Goal: Information Seeking & Learning: Learn about a topic

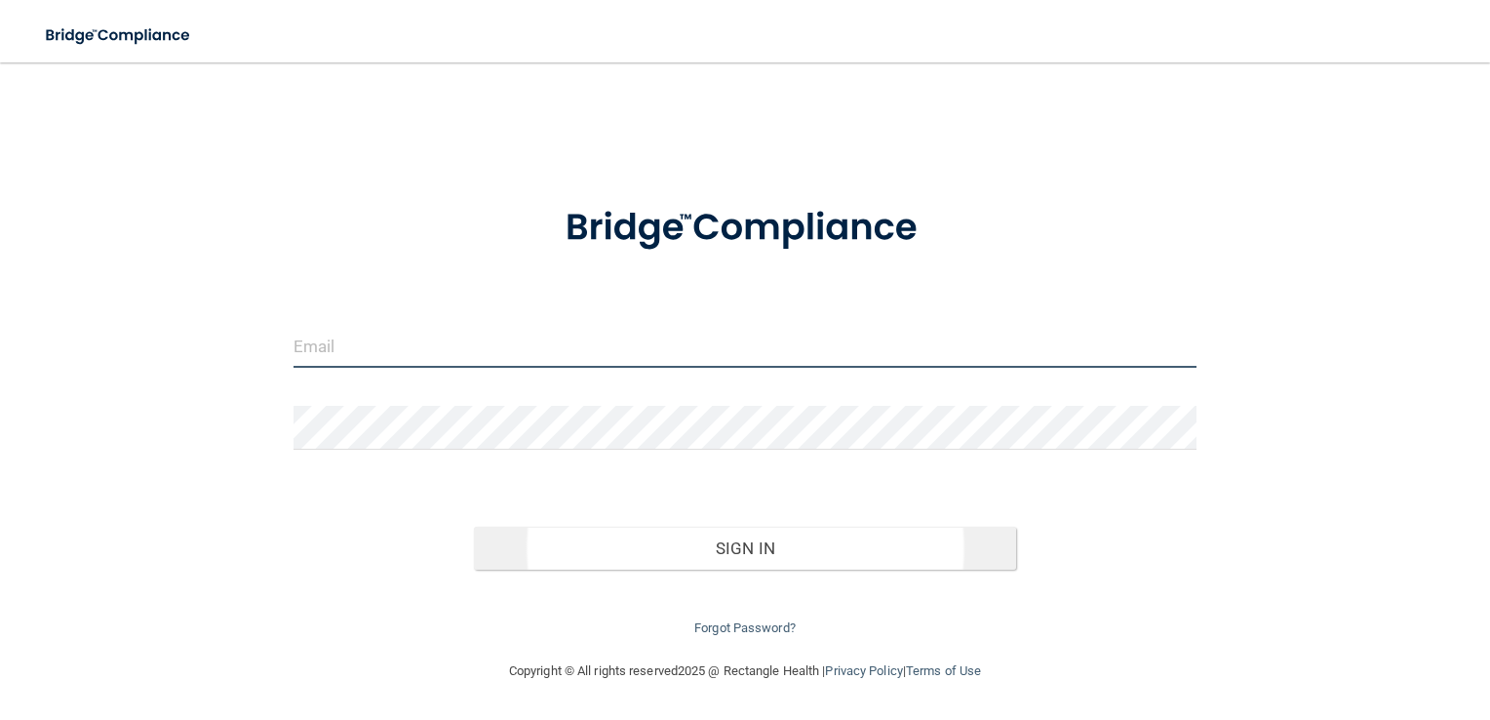
type input "[EMAIL_ADDRESS][DOMAIN_NAME]"
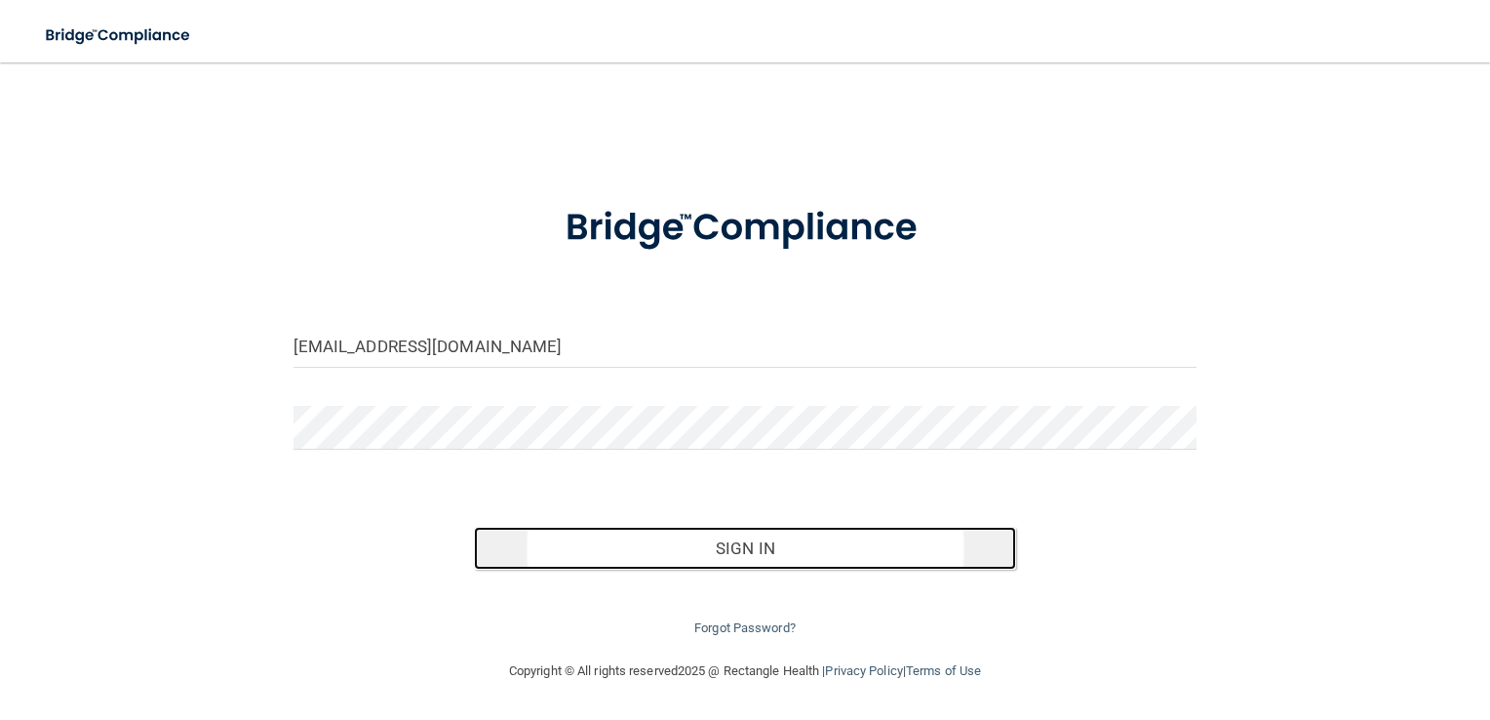
click at [621, 535] on button "Sign In" at bounding box center [745, 548] width 542 height 43
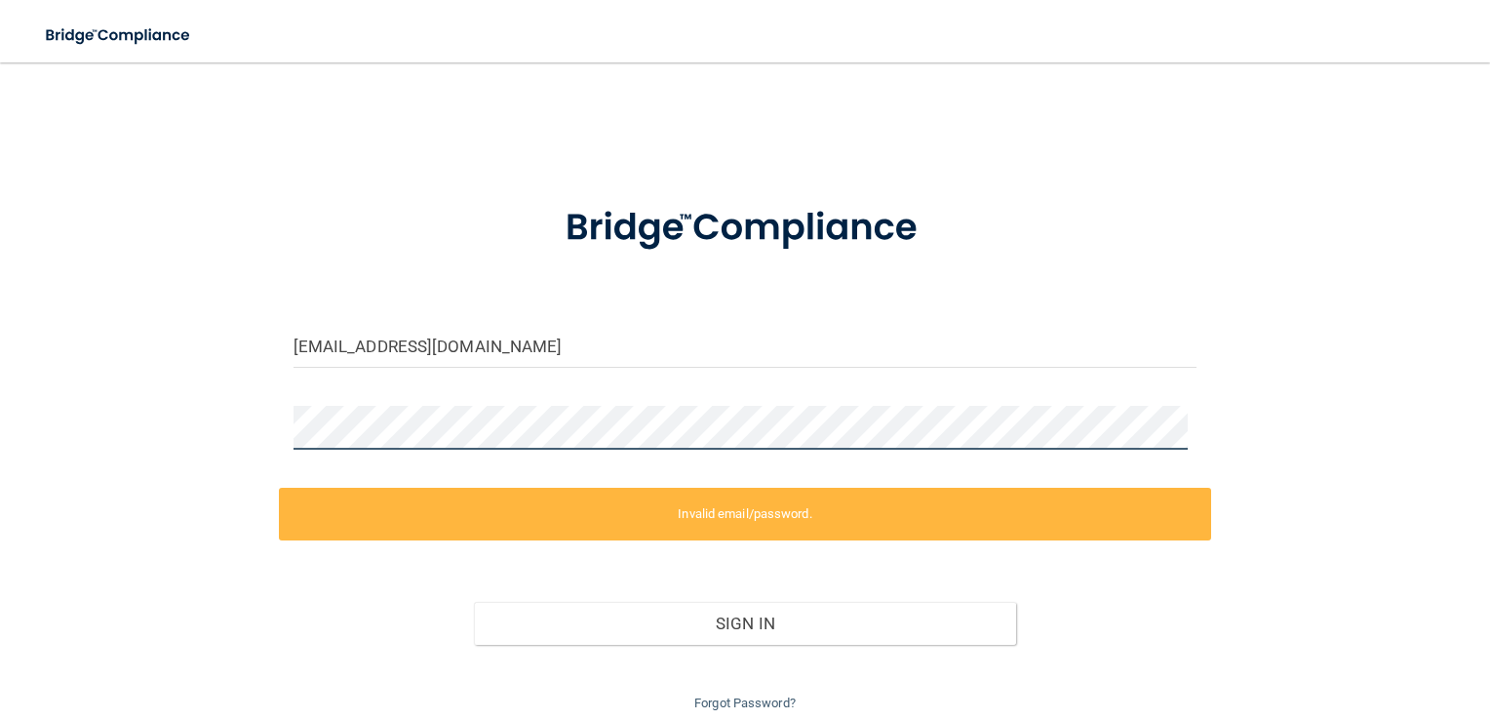
click at [156, 413] on div "elissyaflores@gmail.com Invalid email/password. You don't have permission to ac…" at bounding box center [745, 398] width 1412 height 633
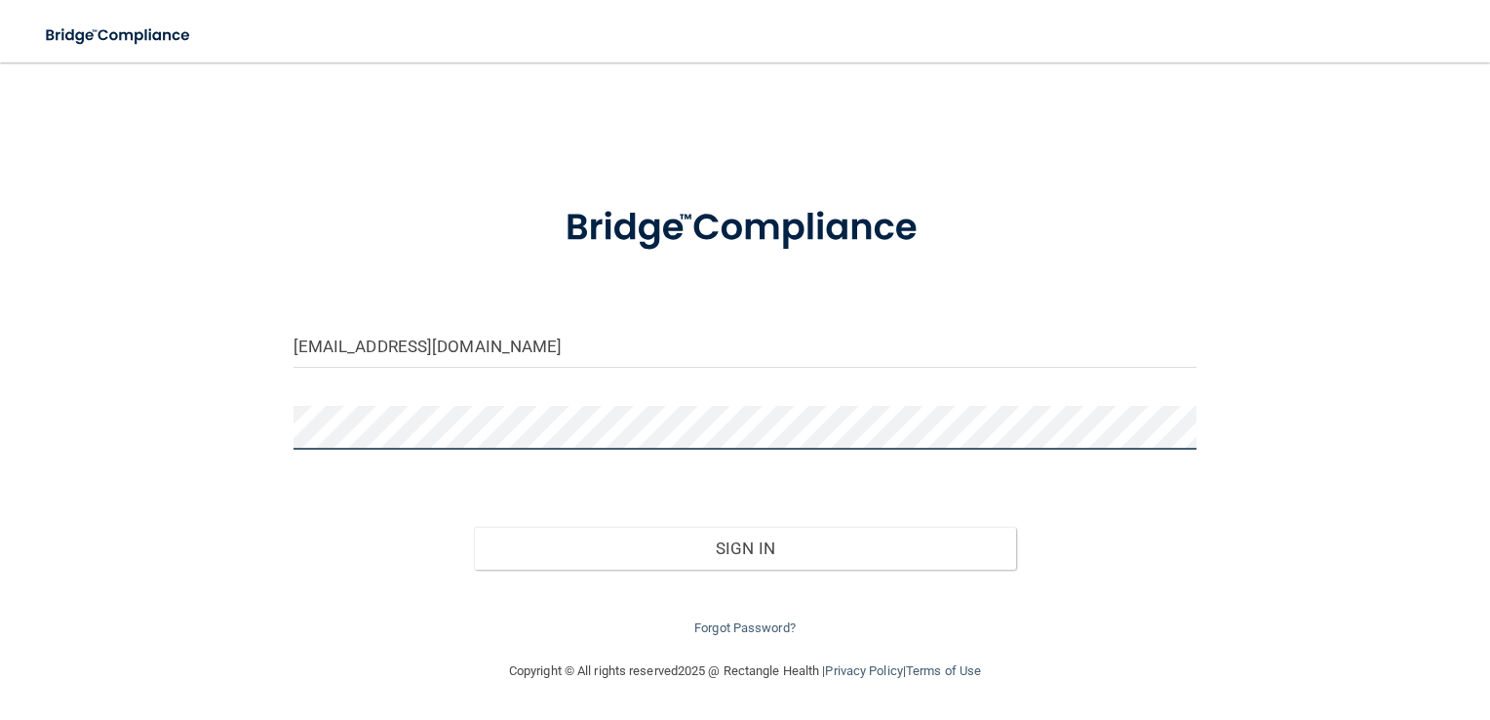
click at [474, 527] on button "Sign In" at bounding box center [745, 548] width 542 height 43
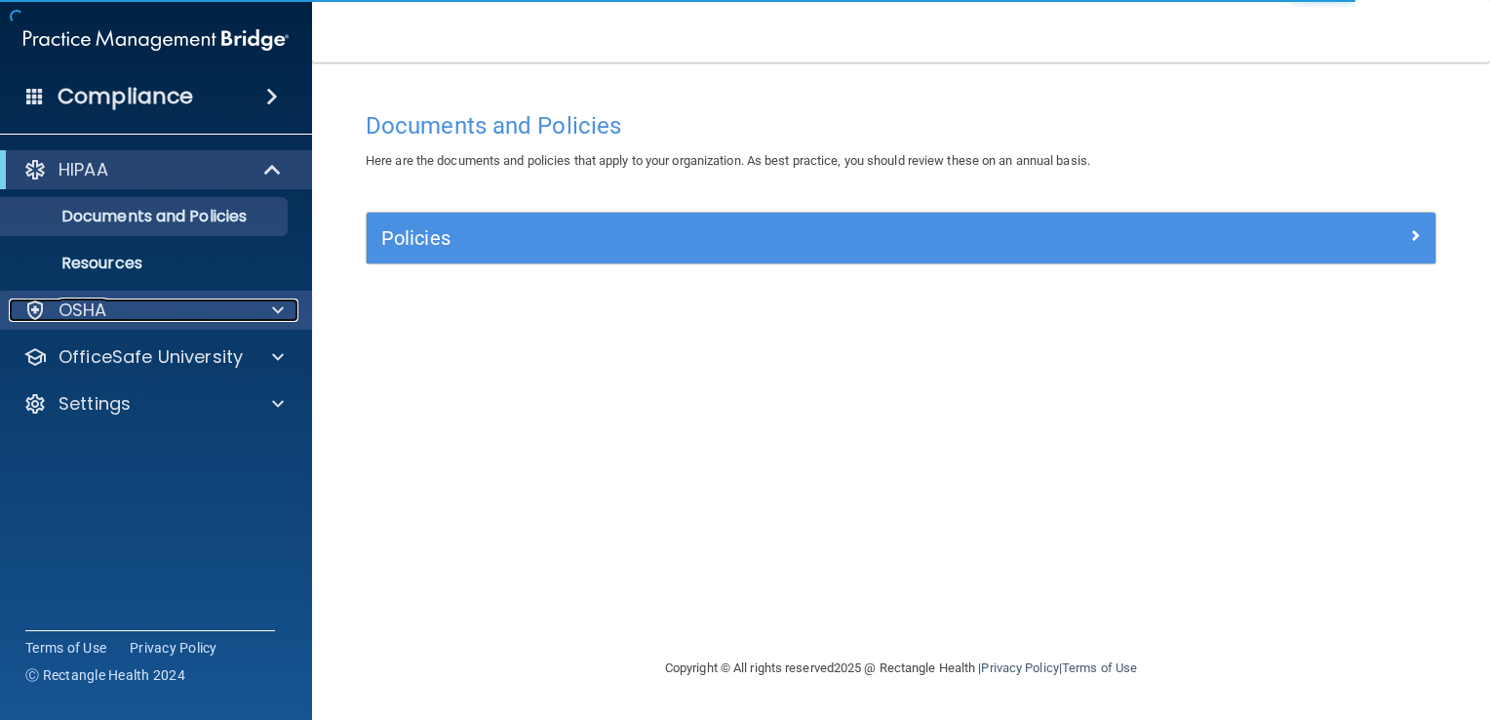
click at [162, 314] on div "OSHA" at bounding box center [130, 309] width 242 height 23
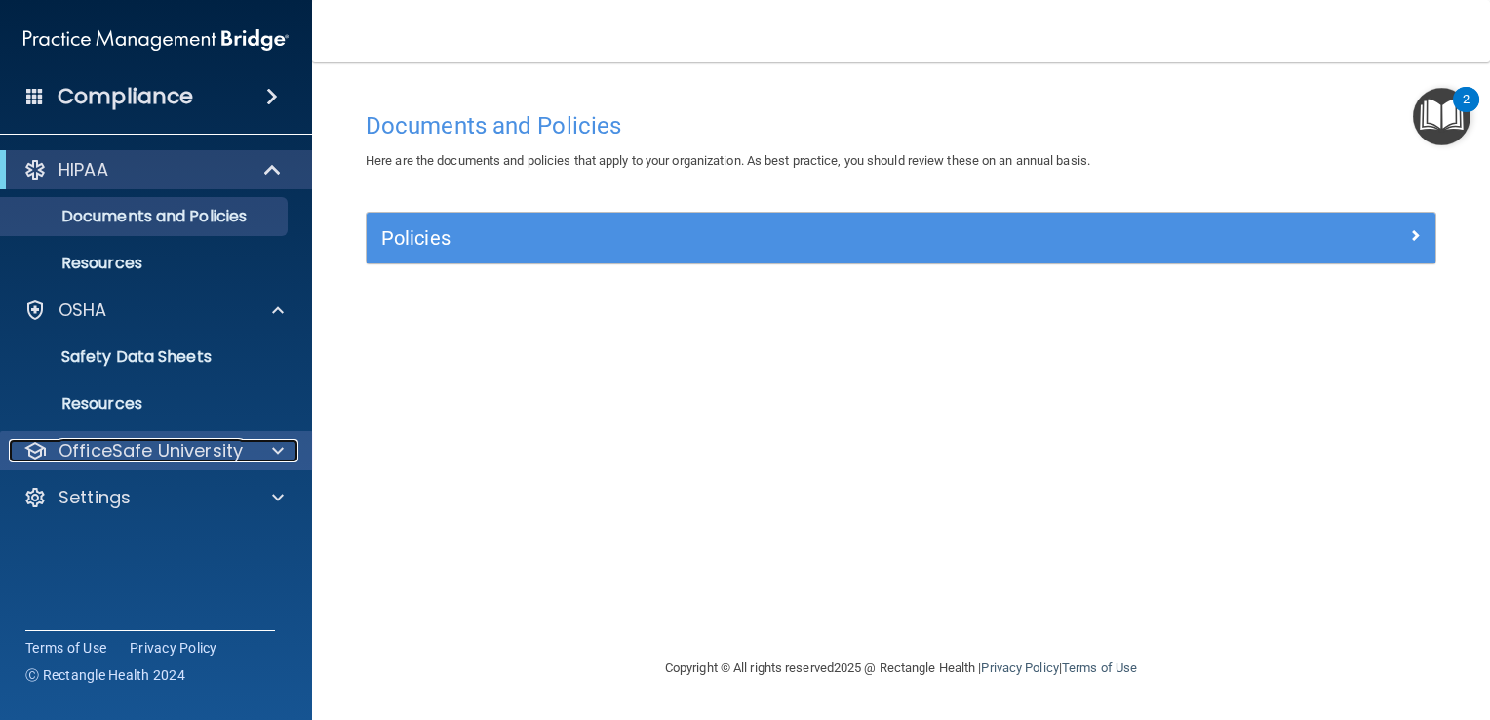
click at [160, 447] on p "OfficeSafe University" at bounding box center [151, 450] width 184 height 23
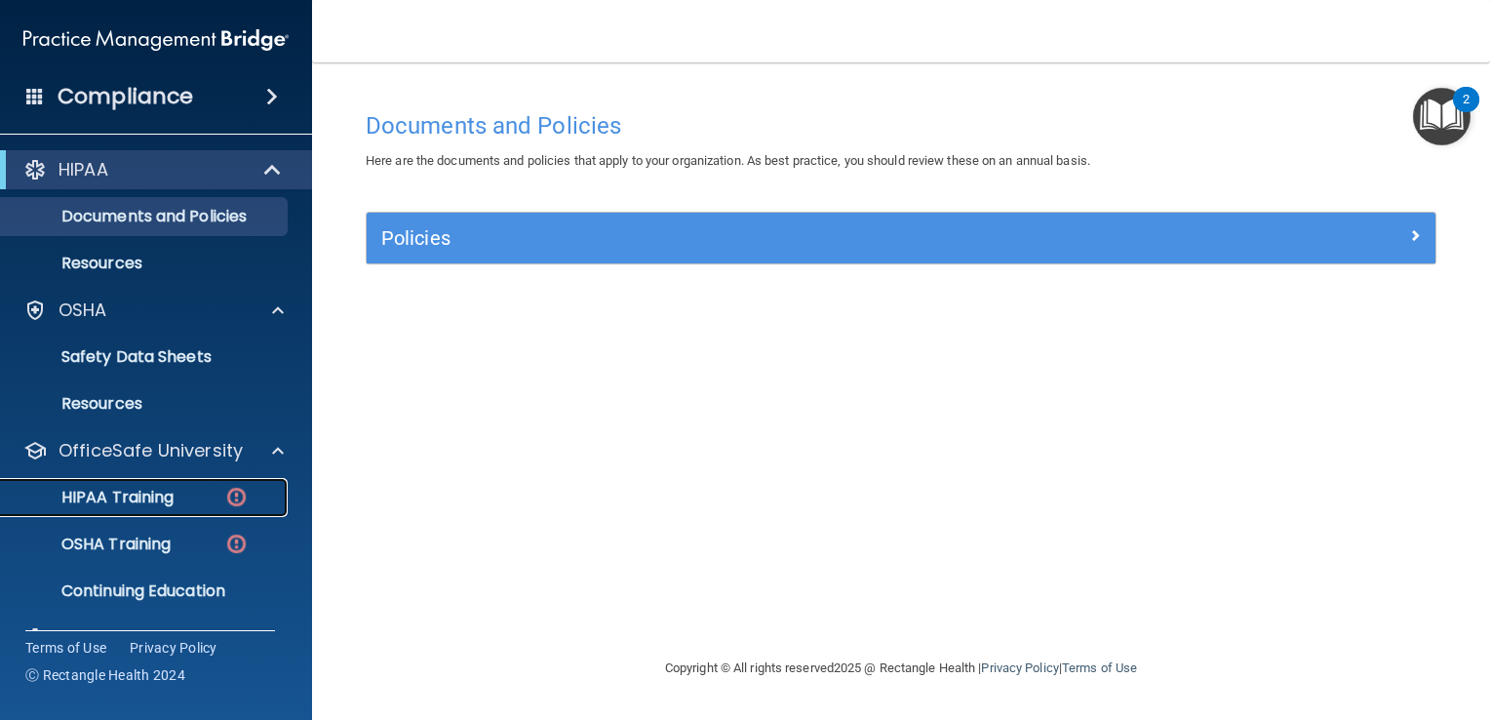
click at [160, 495] on p "HIPAA Training" at bounding box center [93, 498] width 161 height 20
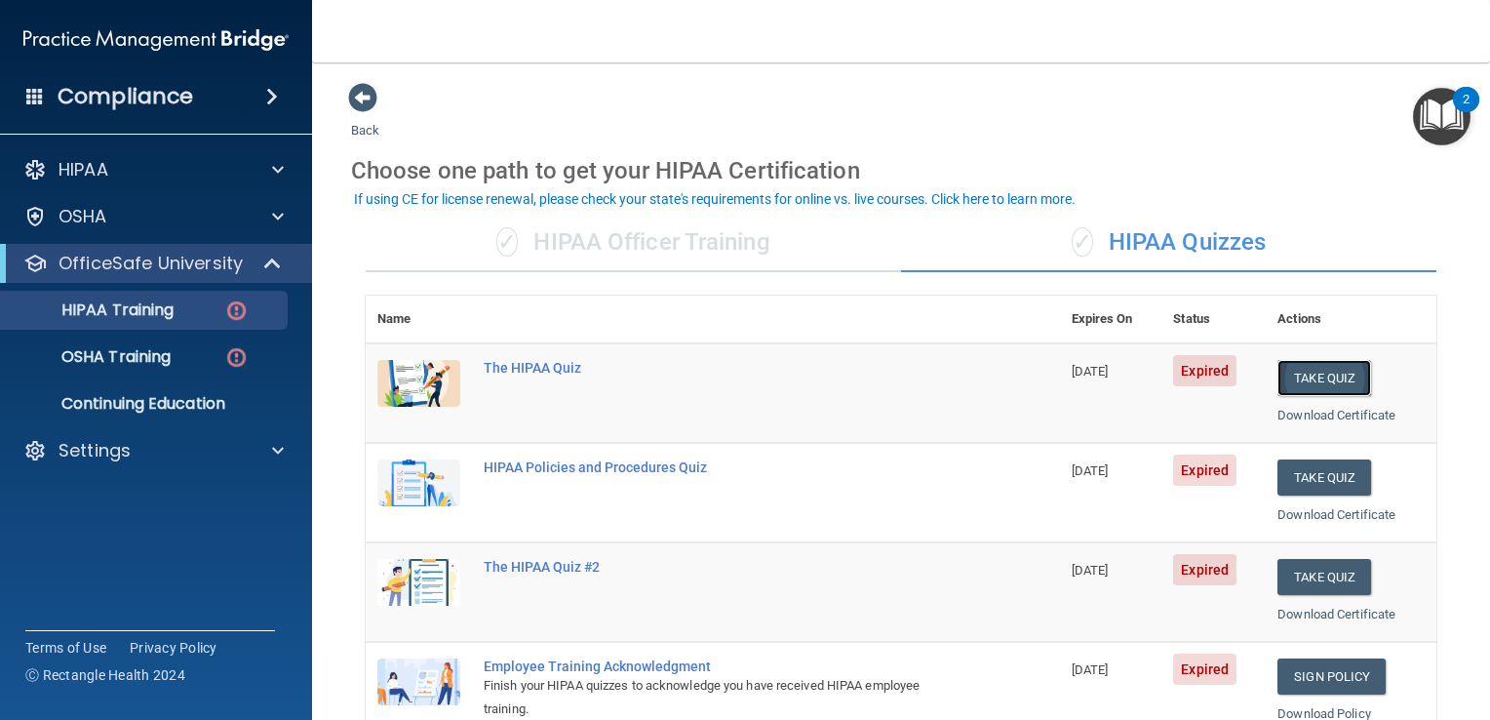
click at [1313, 375] on button "Take Quiz" at bounding box center [1324, 378] width 94 height 36
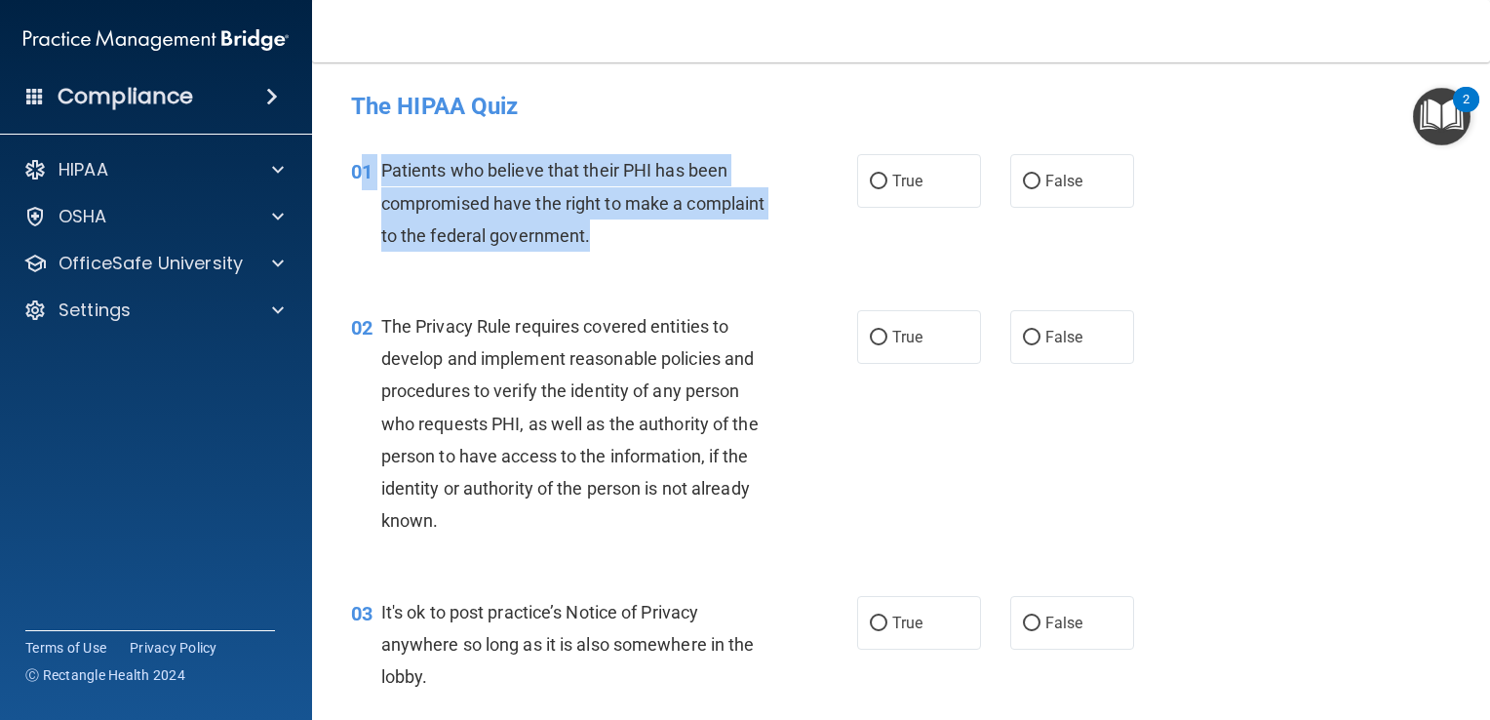
drag, startPoint x: 669, startPoint y: 236, endPoint x: 367, endPoint y: 176, distance: 308.3
click at [367, 176] on div "01 Patients who believe that their PHI has been compromised have the right to m…" at bounding box center [604, 207] width 565 height 107
drag, startPoint x: 367, startPoint y: 176, endPoint x: 378, endPoint y: 206, distance: 32.4
click at [378, 206] on div "01 Patients who believe that their PHI has been compromised have the right to m…" at bounding box center [604, 207] width 565 height 107
click at [385, 230] on span "Patients who believe that their PHI has been compromised have the right to make…" at bounding box center [573, 202] width 384 height 85
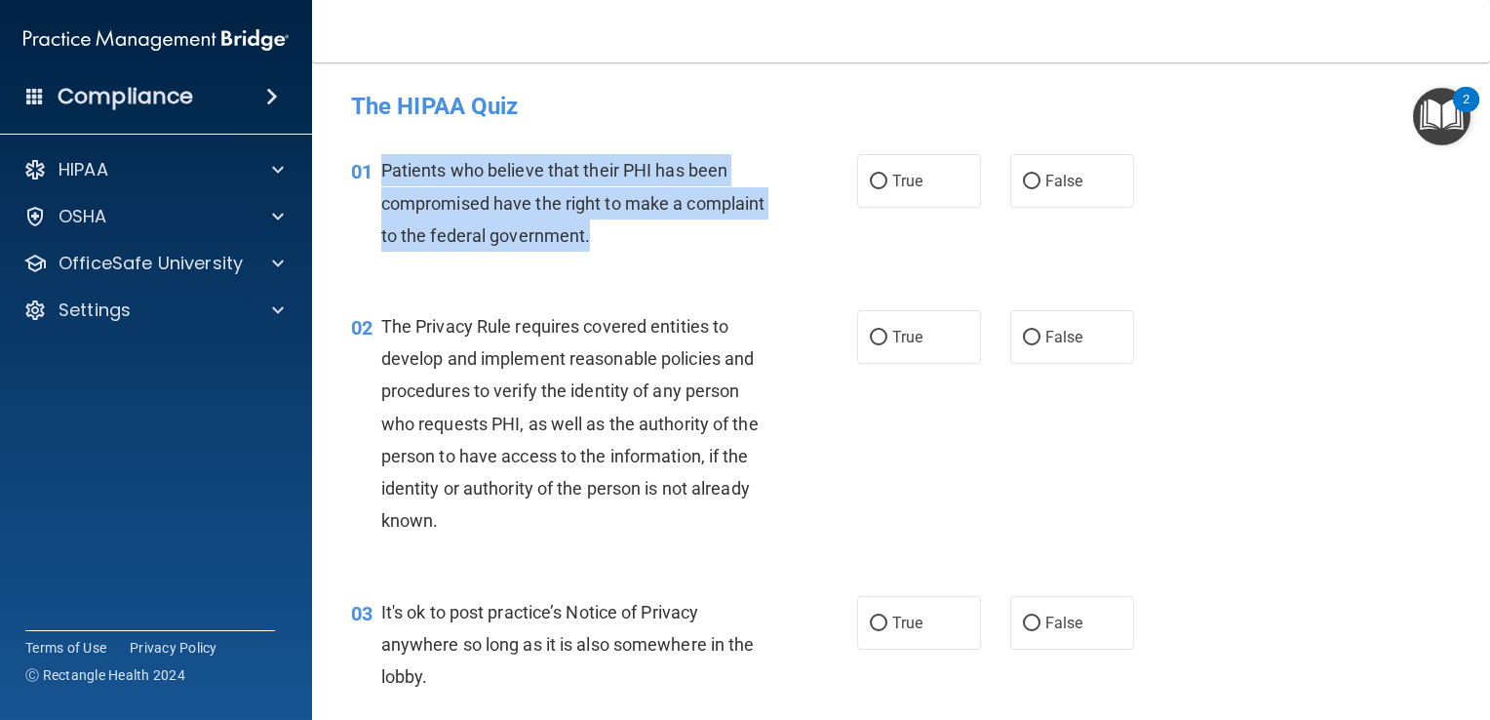
drag, startPoint x: 382, startPoint y: 174, endPoint x: 686, endPoint y: 241, distance: 310.7
click at [686, 241] on div "Patients who believe that their PHI has been compromised have the right to make…" at bounding box center [582, 203] width 402 height 98
copy span "Patients who believe that their PHI has been compromised have the right to make…"
click at [878, 177] on input "True" at bounding box center [879, 182] width 18 height 15
radio input "true"
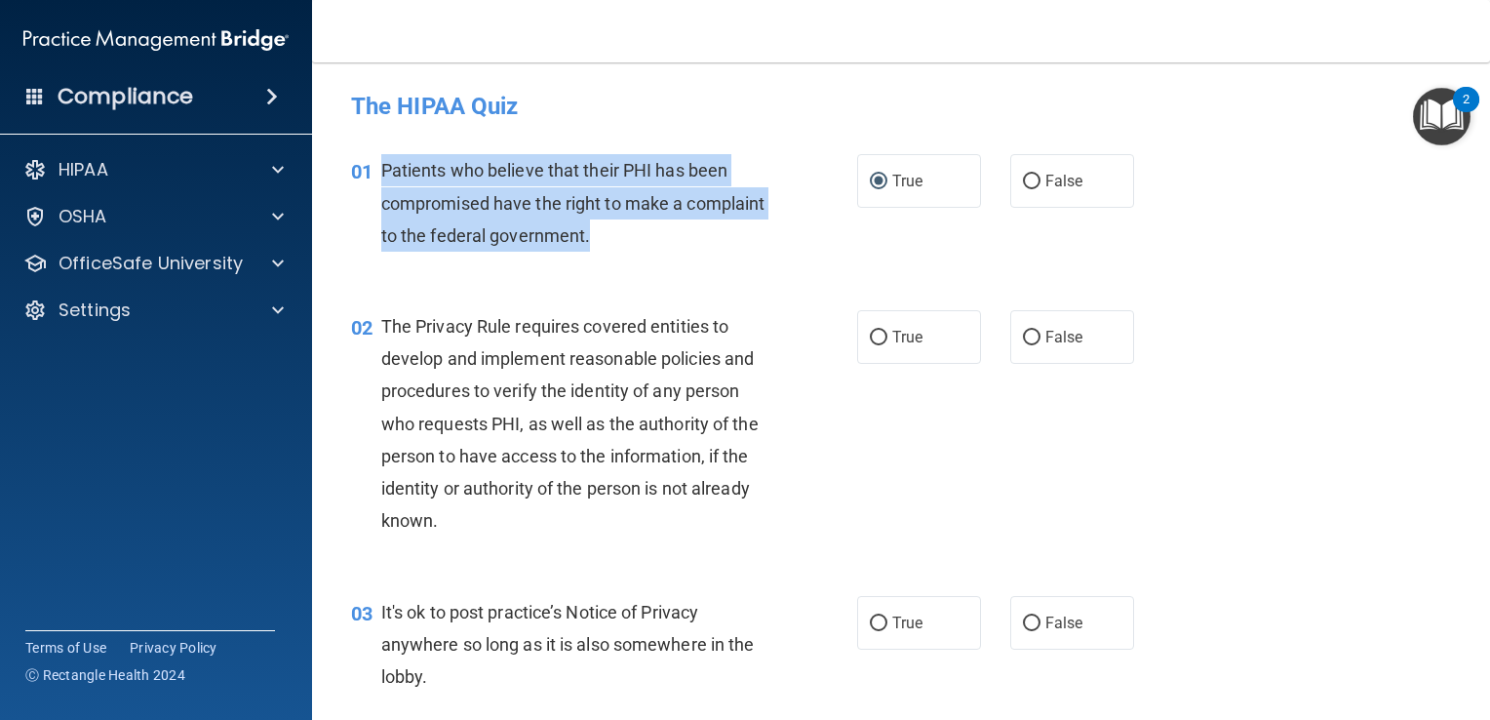
click at [506, 211] on span "Patients who believe that their PHI has been compromised have the right to make…" at bounding box center [573, 202] width 384 height 85
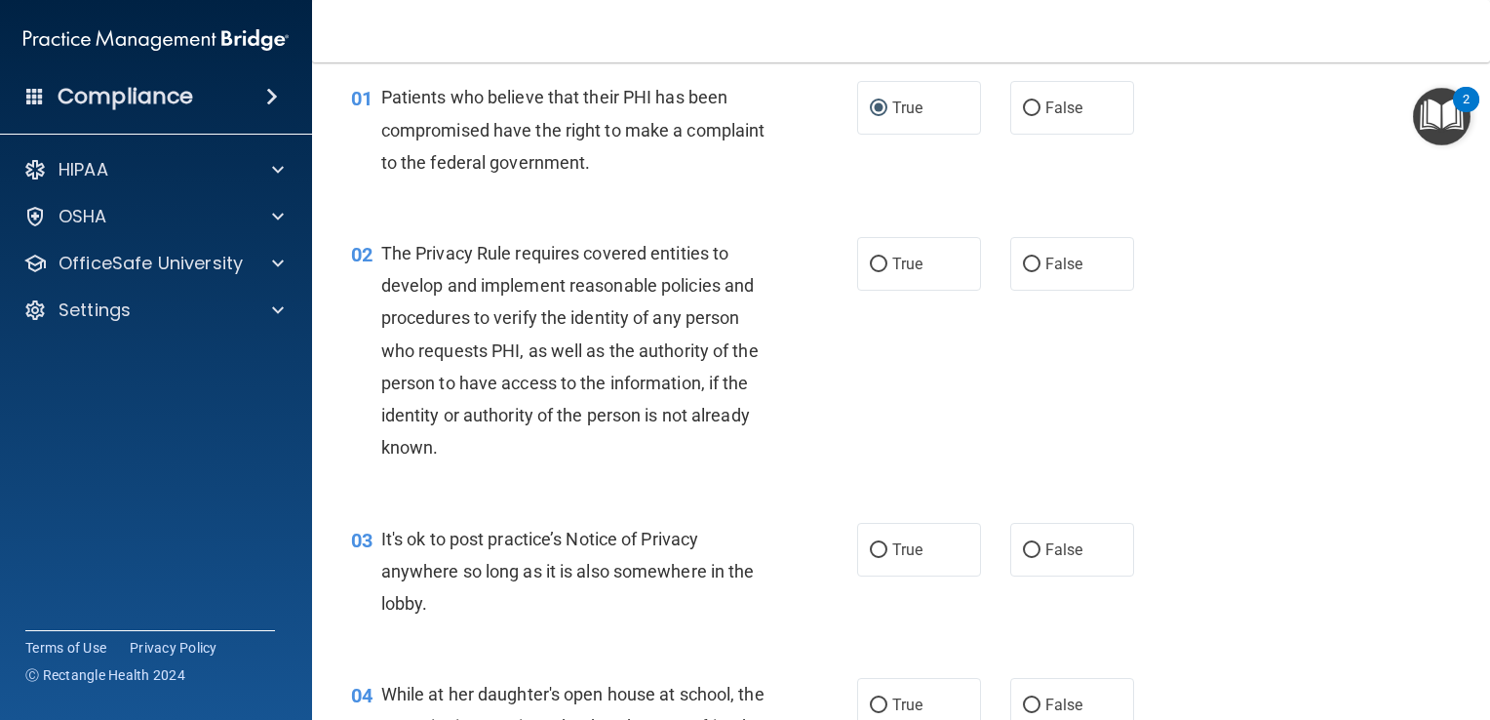
scroll to position [74, 0]
click at [879, 259] on input "True" at bounding box center [879, 263] width 18 height 15
radio input "true"
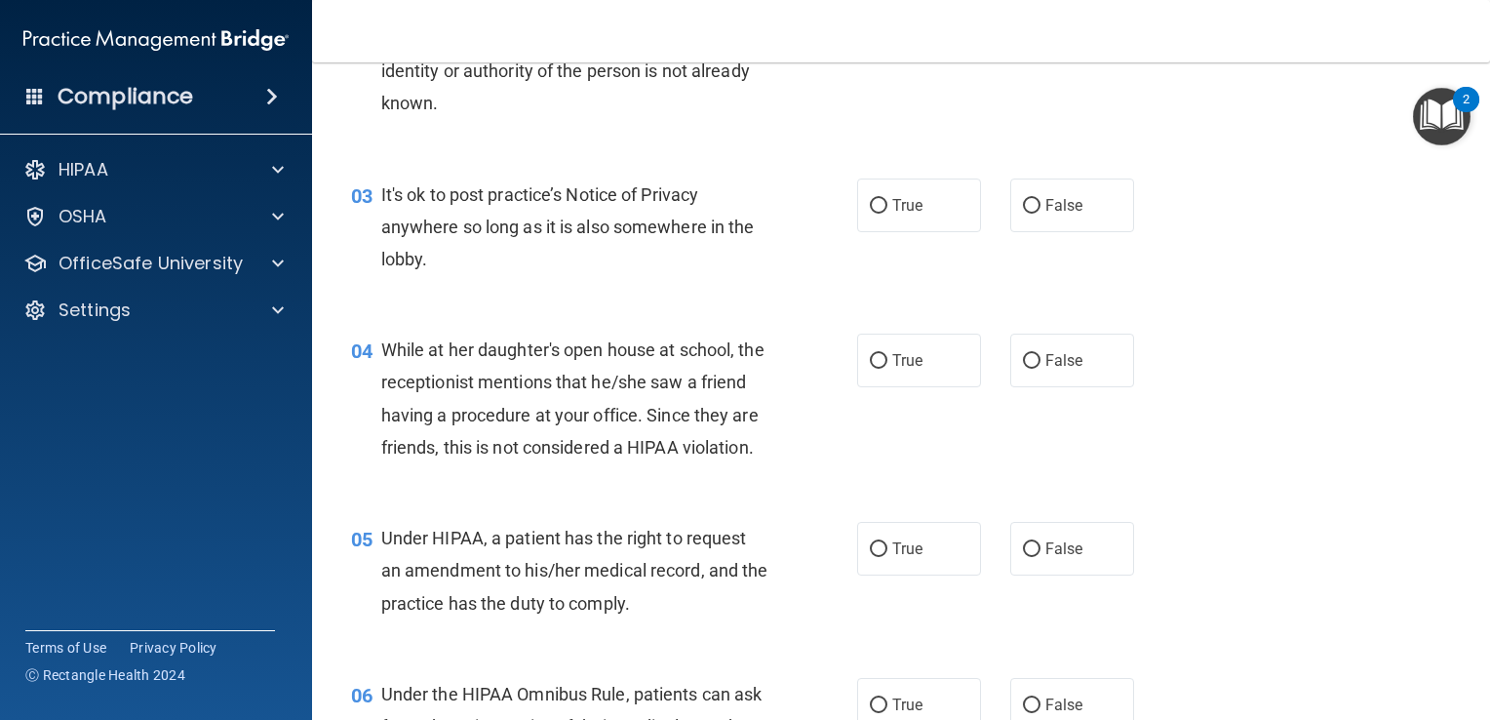
scroll to position [420, 0]
click at [857, 353] on label "True" at bounding box center [919, 358] width 124 height 54
click at [870, 353] on input "True" at bounding box center [879, 358] width 18 height 15
radio input "true"
click at [1031, 357] on label "False" at bounding box center [1072, 358] width 124 height 54
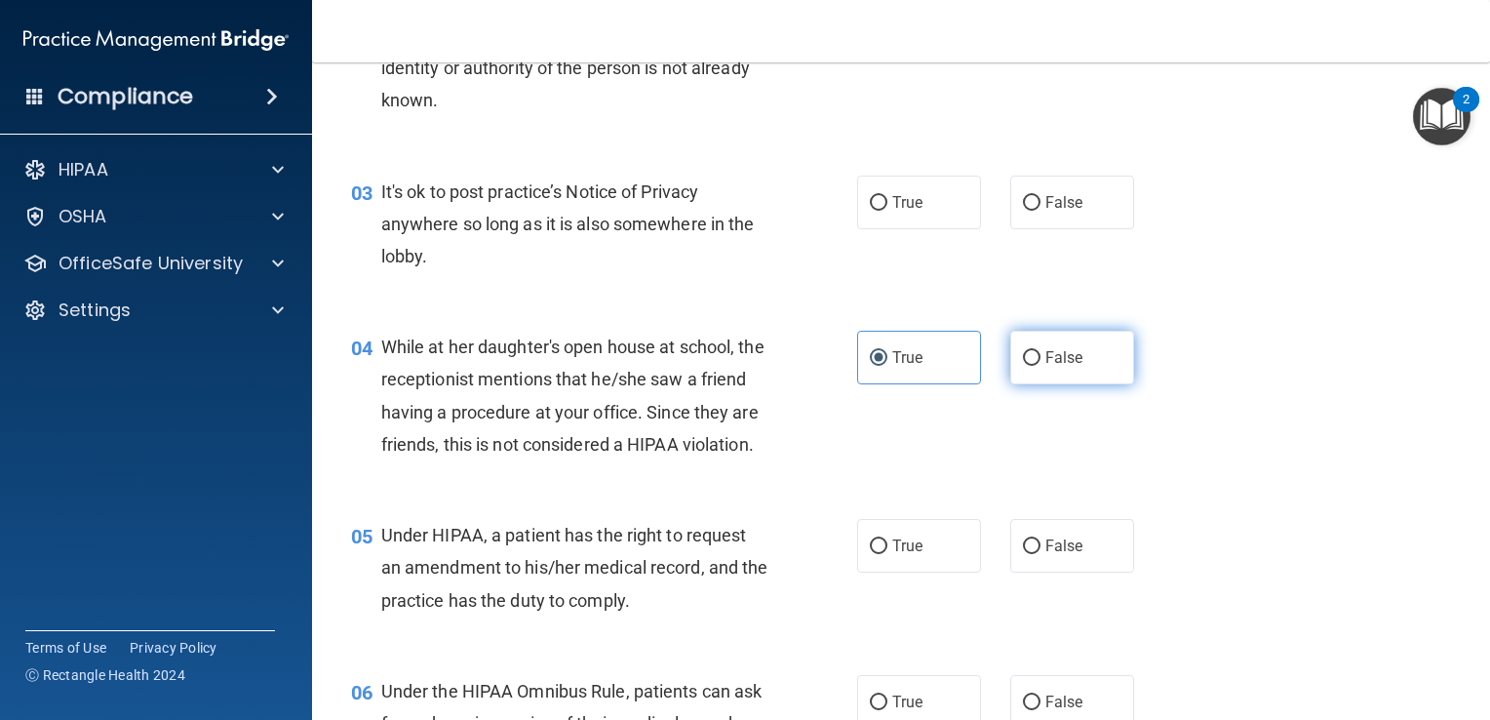
click at [1031, 357] on input "False" at bounding box center [1032, 358] width 18 height 15
radio input "true"
radio input "false"
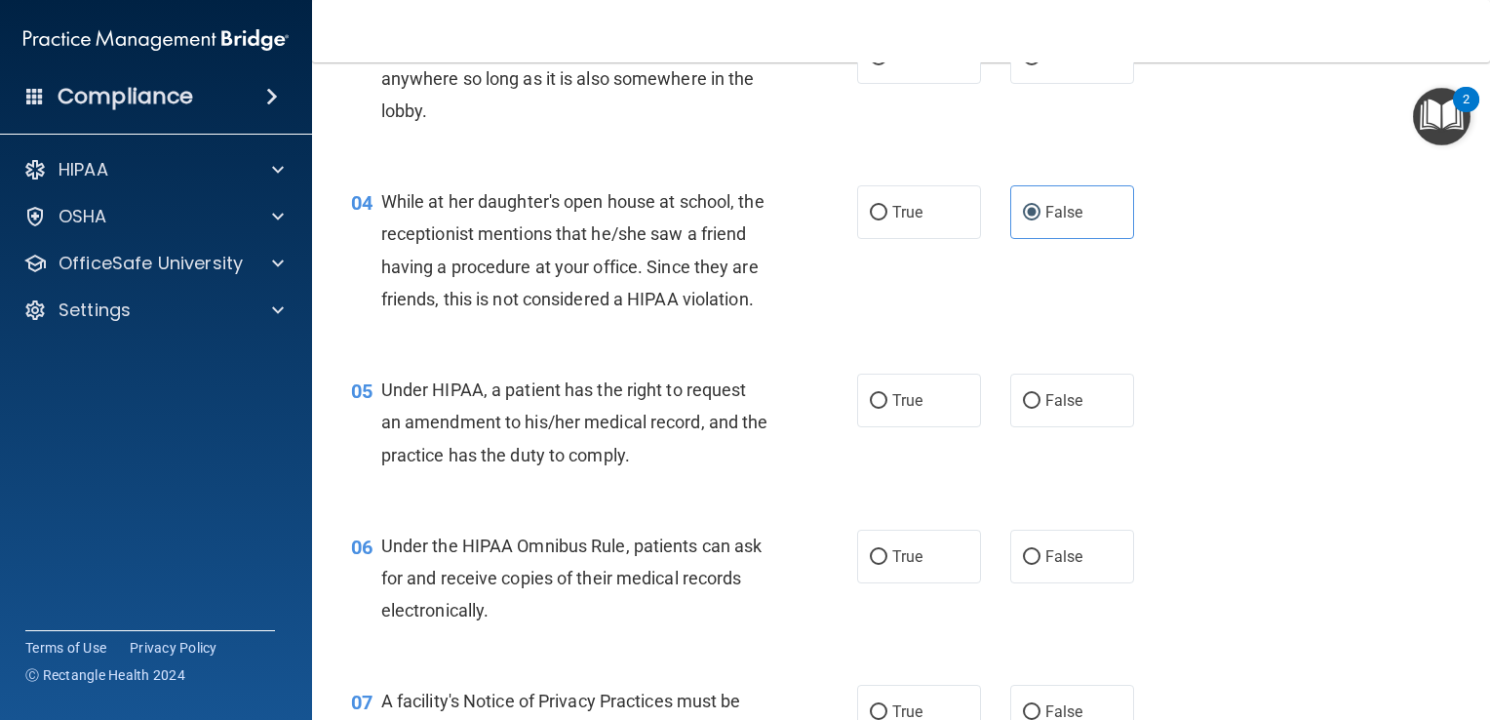
scroll to position [557, 0]
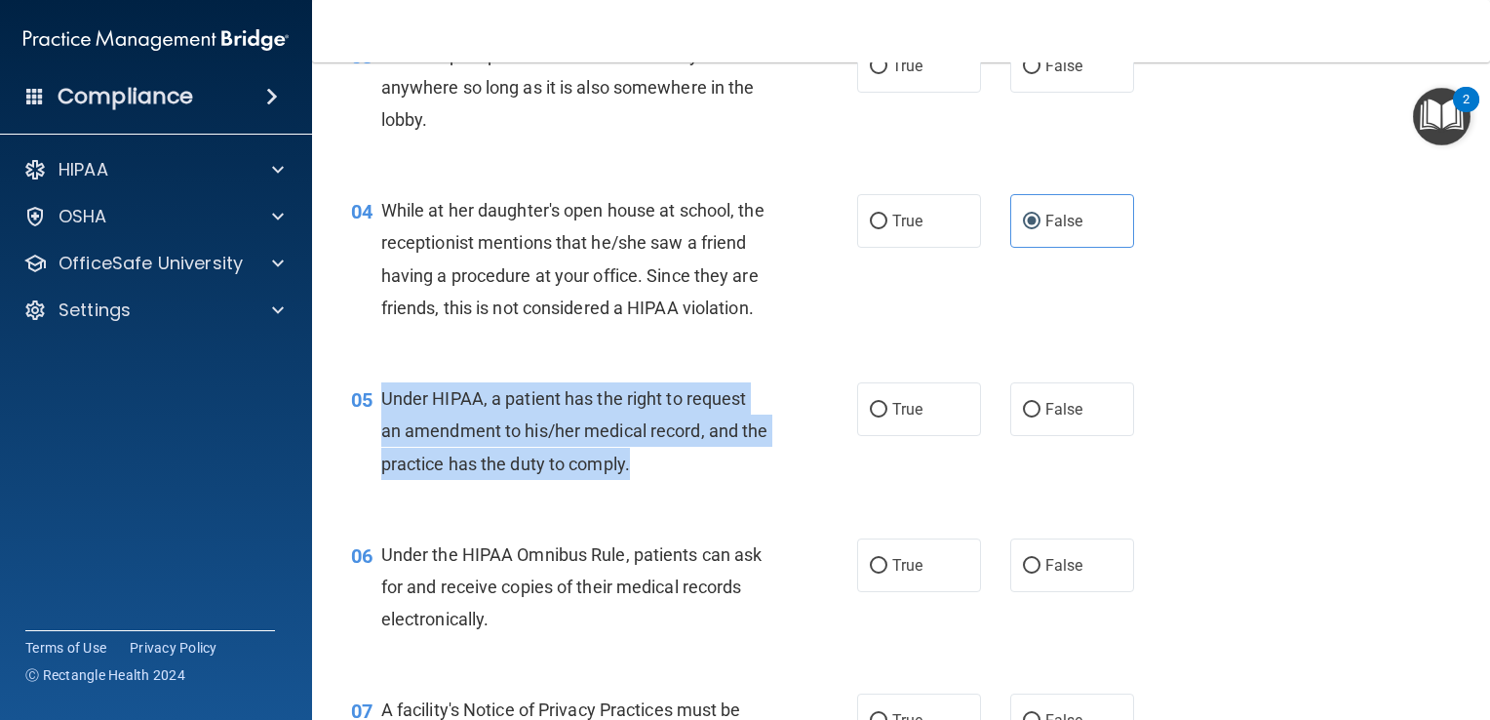
drag, startPoint x: 380, startPoint y: 434, endPoint x: 664, endPoint y: 508, distance: 293.3
click at [664, 480] on div "Under HIPAA, a patient has the right to request an amendment to his/her medical…" at bounding box center [582, 431] width 402 height 98
drag, startPoint x: 664, startPoint y: 508, endPoint x: 528, endPoint y: 457, distance: 145.6
copy span "Under HIPAA, a patient has the right to request an amendment to his/her medical…"
click at [870, 573] on input "True" at bounding box center [879, 566] width 18 height 15
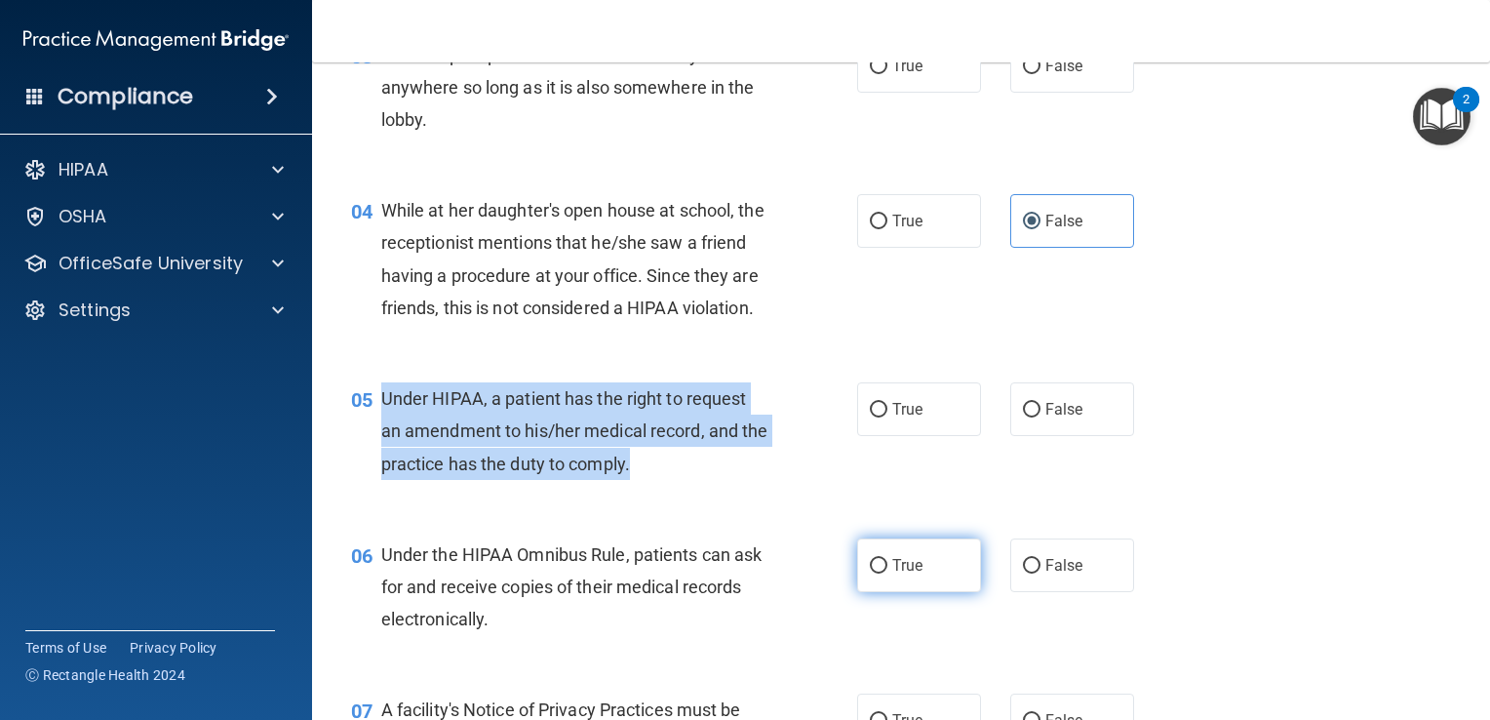
radio input "true"
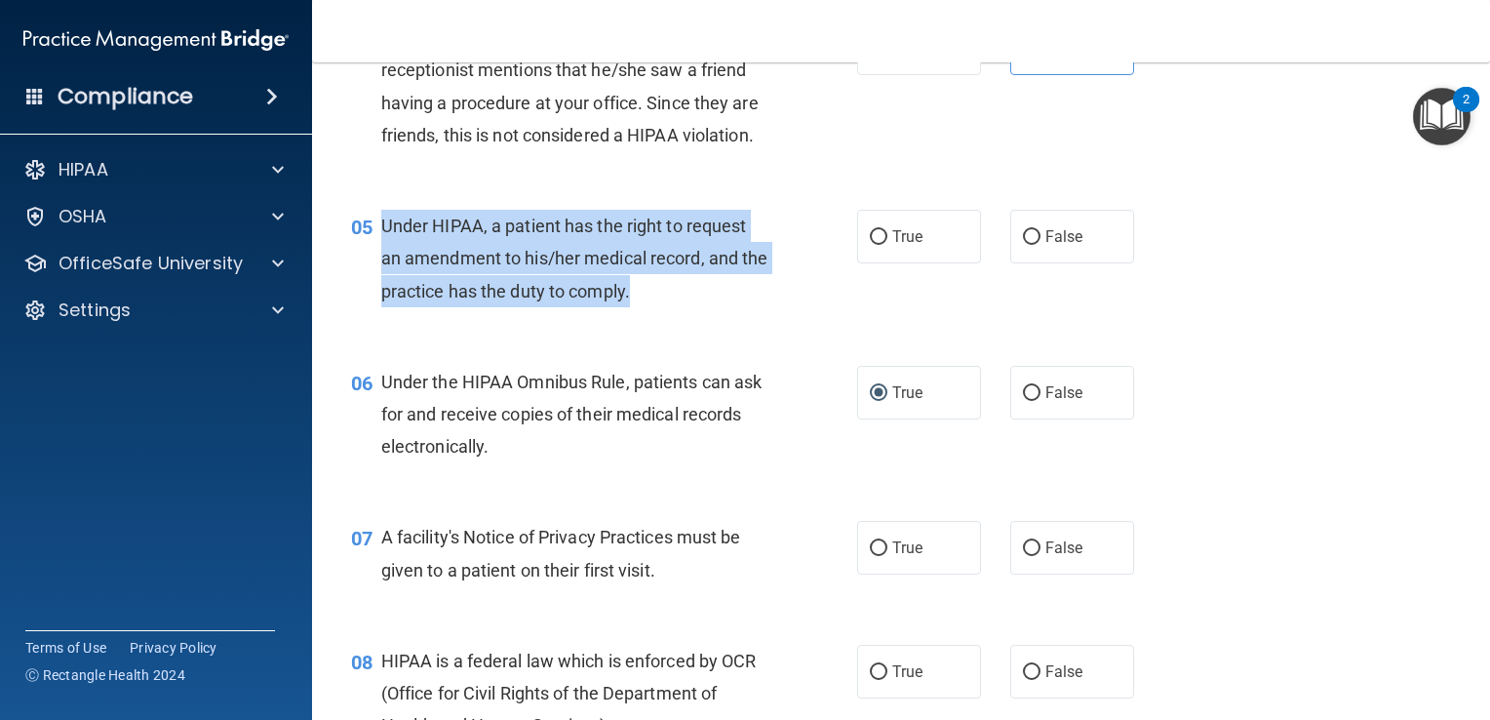
scroll to position [729, 0]
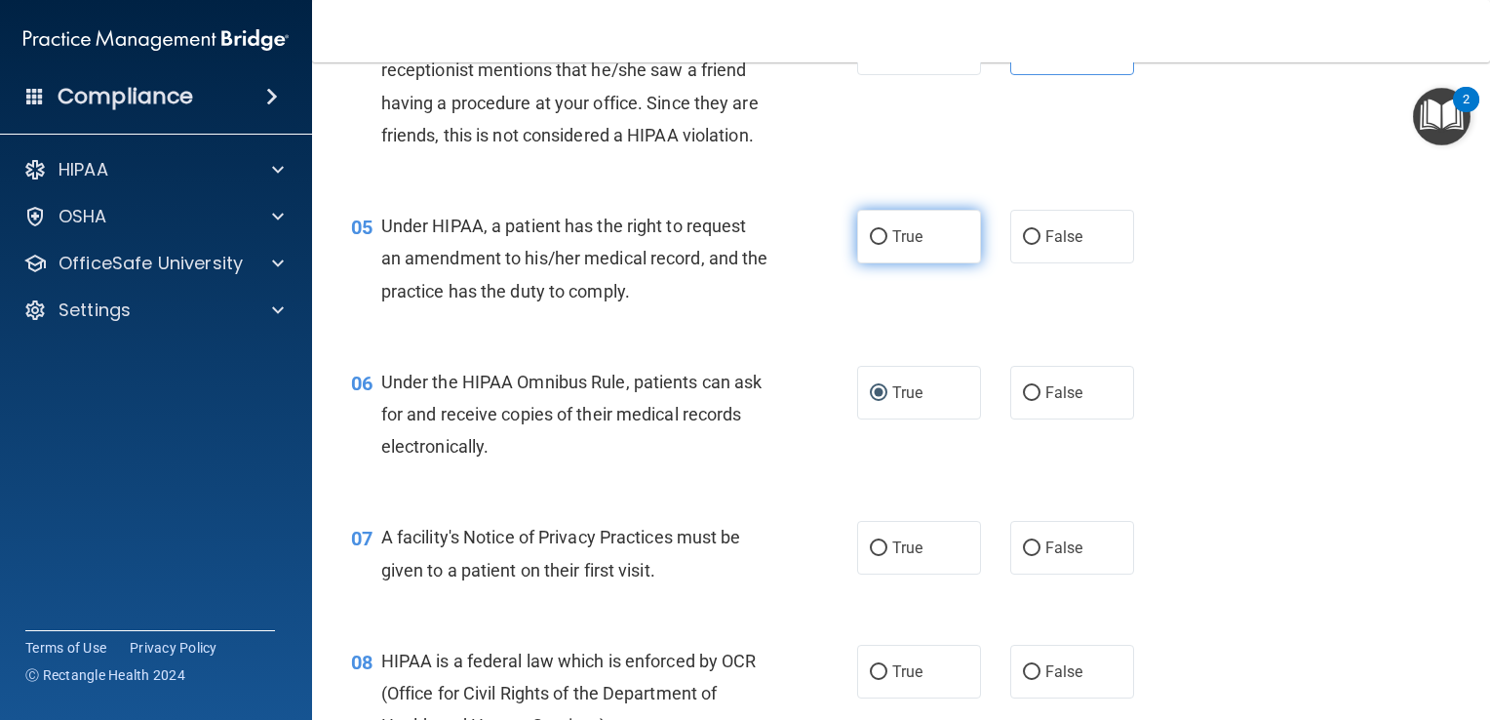
click at [925, 263] on label "True" at bounding box center [919, 237] width 124 height 54
click at [887, 245] on input "True" at bounding box center [879, 237] width 18 height 15
radio input "true"
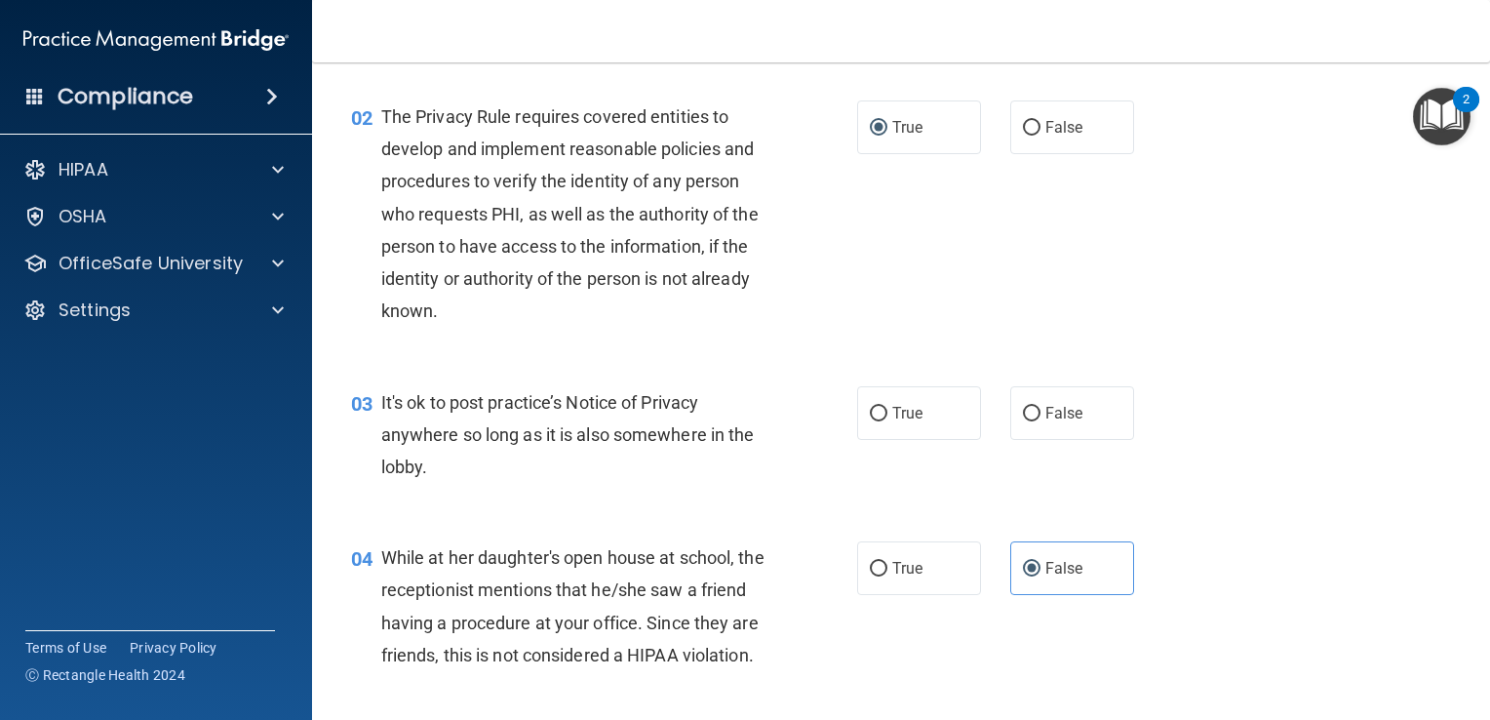
scroll to position [216, 0]
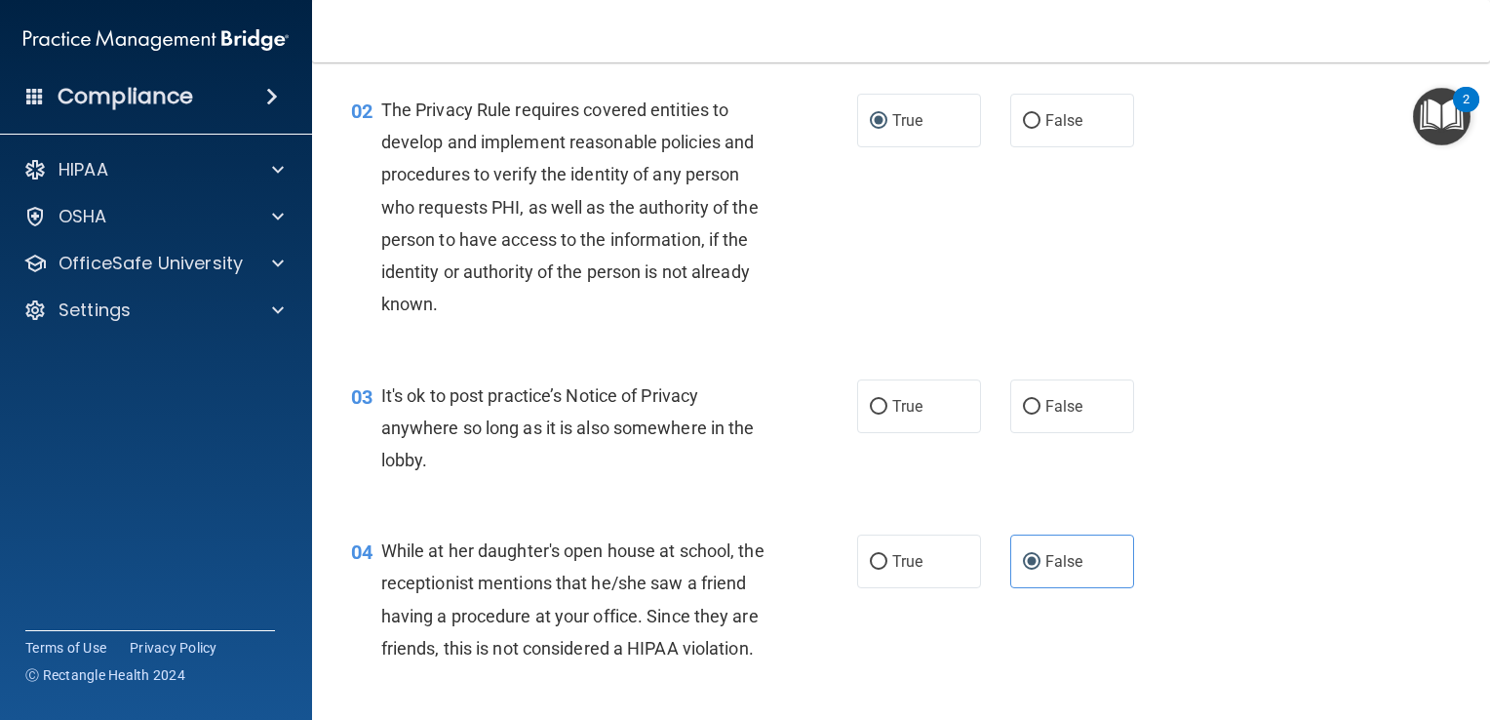
click at [448, 452] on div "It's ok to post practice’s Notice of Privacy anywhere so long as it is also som…" at bounding box center [582, 428] width 402 height 98
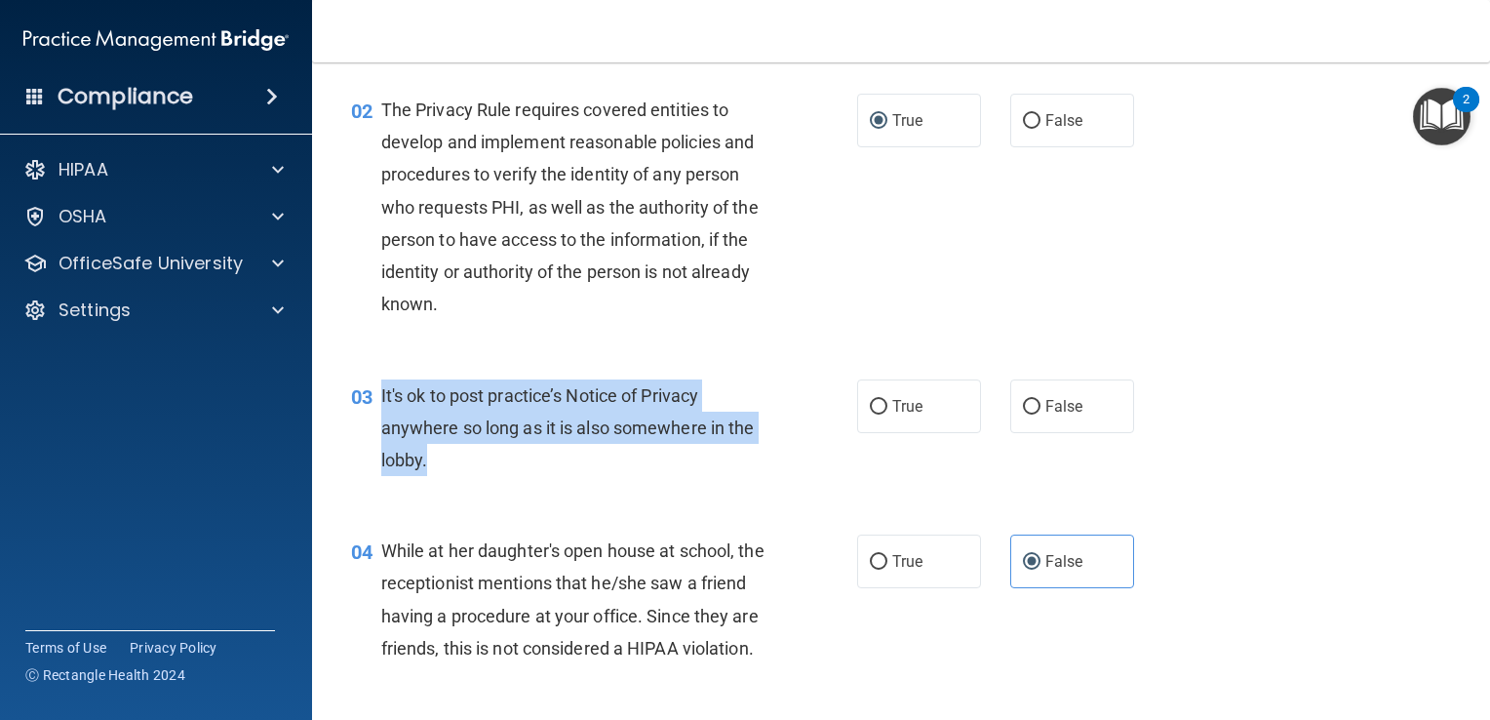
drag, startPoint x: 428, startPoint y: 462, endPoint x: 380, endPoint y: 397, distance: 80.9
click at [381, 397] on div "It's ok to post practice’s Notice of Privacy anywhere so long as it is also som…" at bounding box center [582, 428] width 402 height 98
drag, startPoint x: 380, startPoint y: 397, endPoint x: 460, endPoint y: 404, distance: 80.3
copy span "It's ok to post practice’s Notice of Privacy anywhere so long as it is also som…"
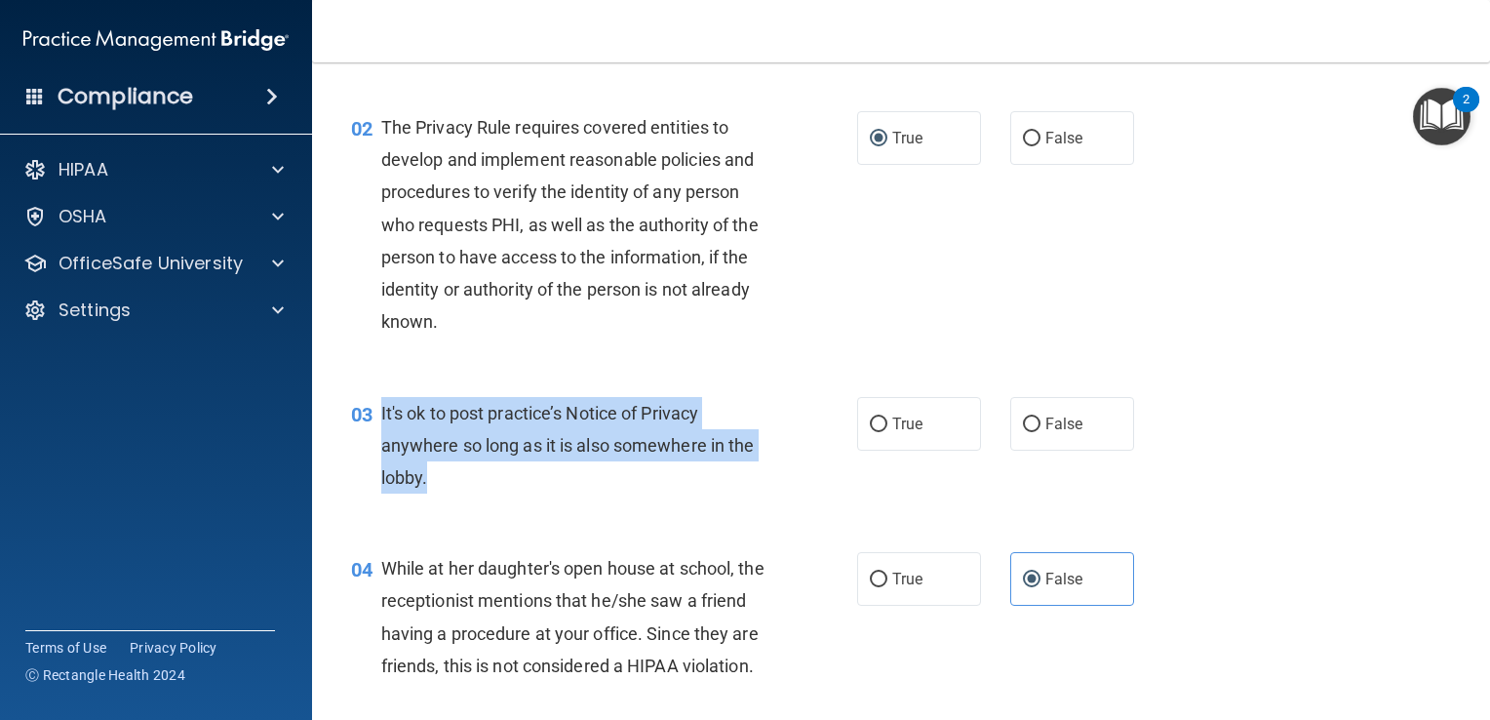
scroll to position [203, 0]
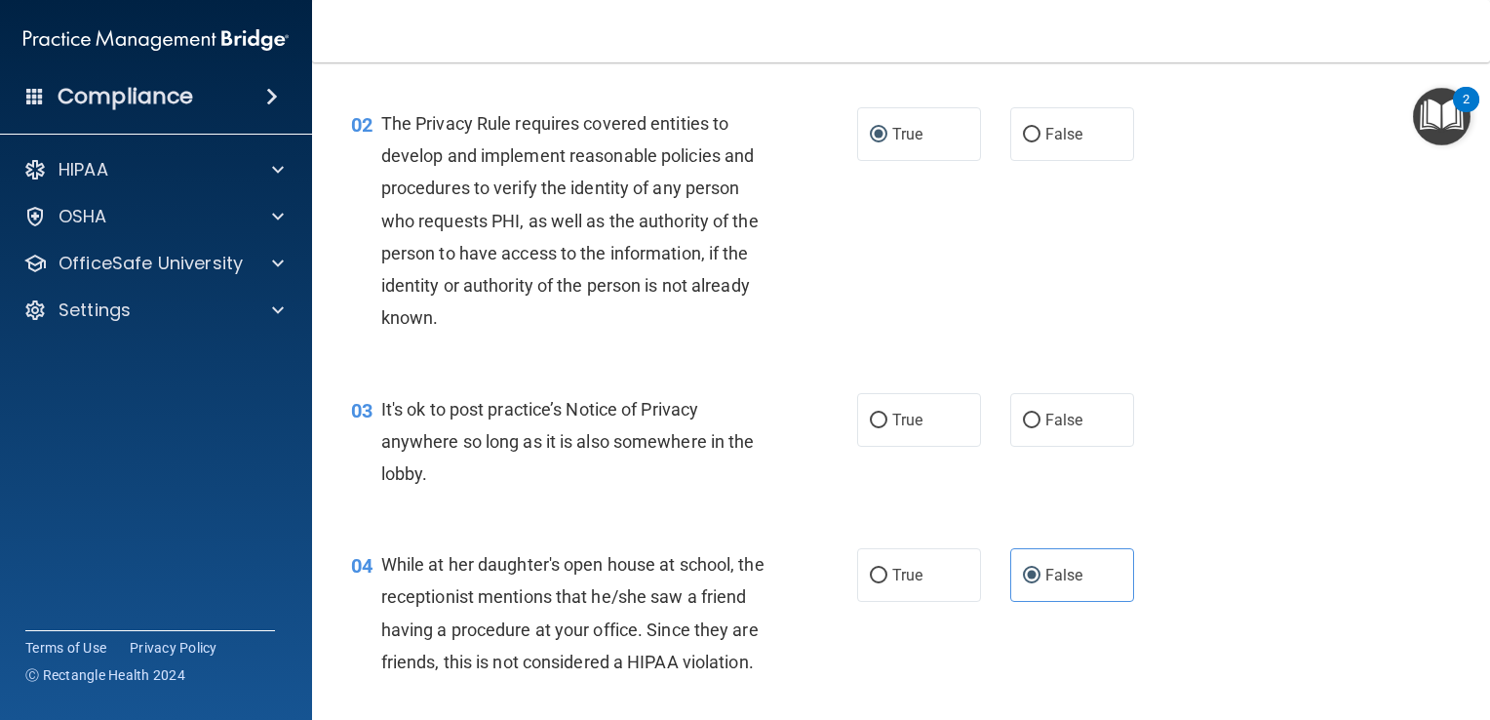
click at [812, 306] on div "02 The Privacy Rule requires covered entities to develop and implement reasonab…" at bounding box center [604, 225] width 565 height 237
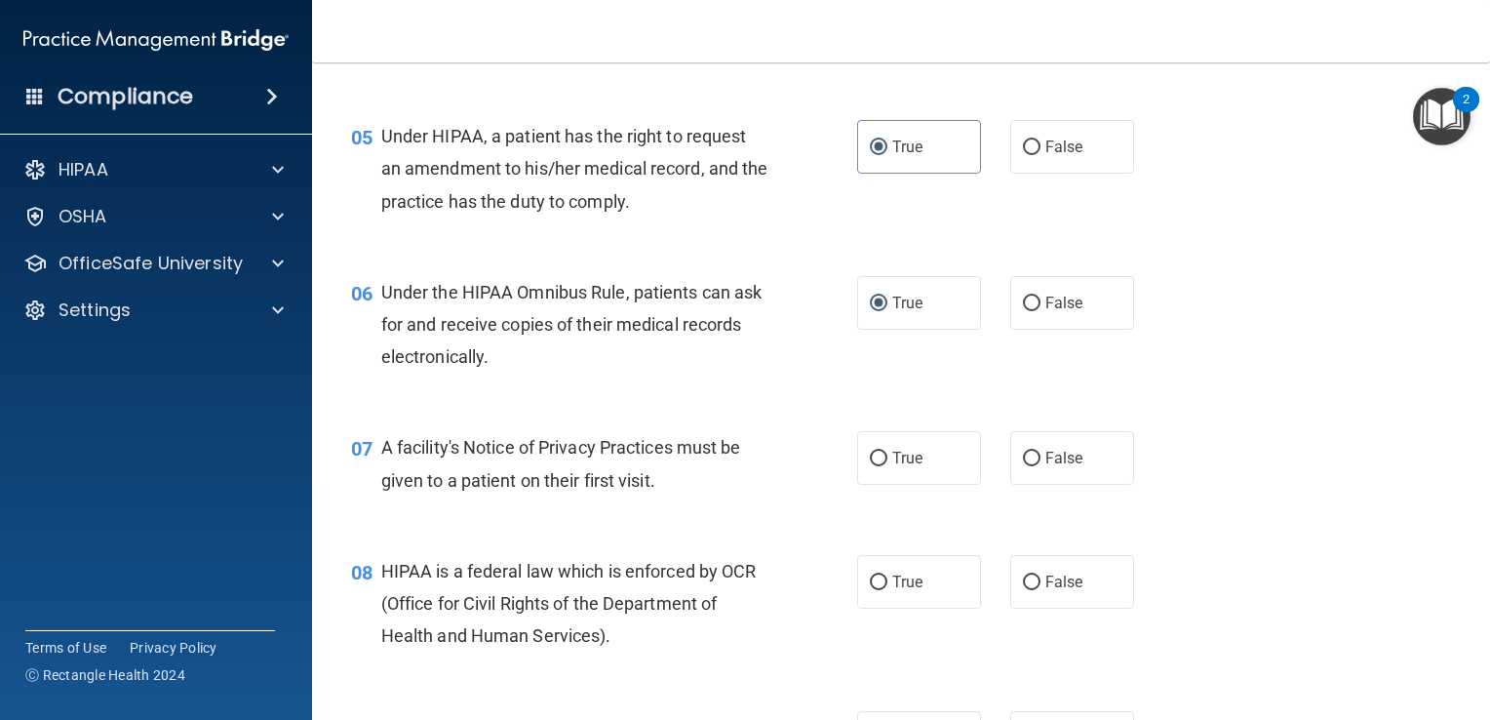
scroll to position [818, 0]
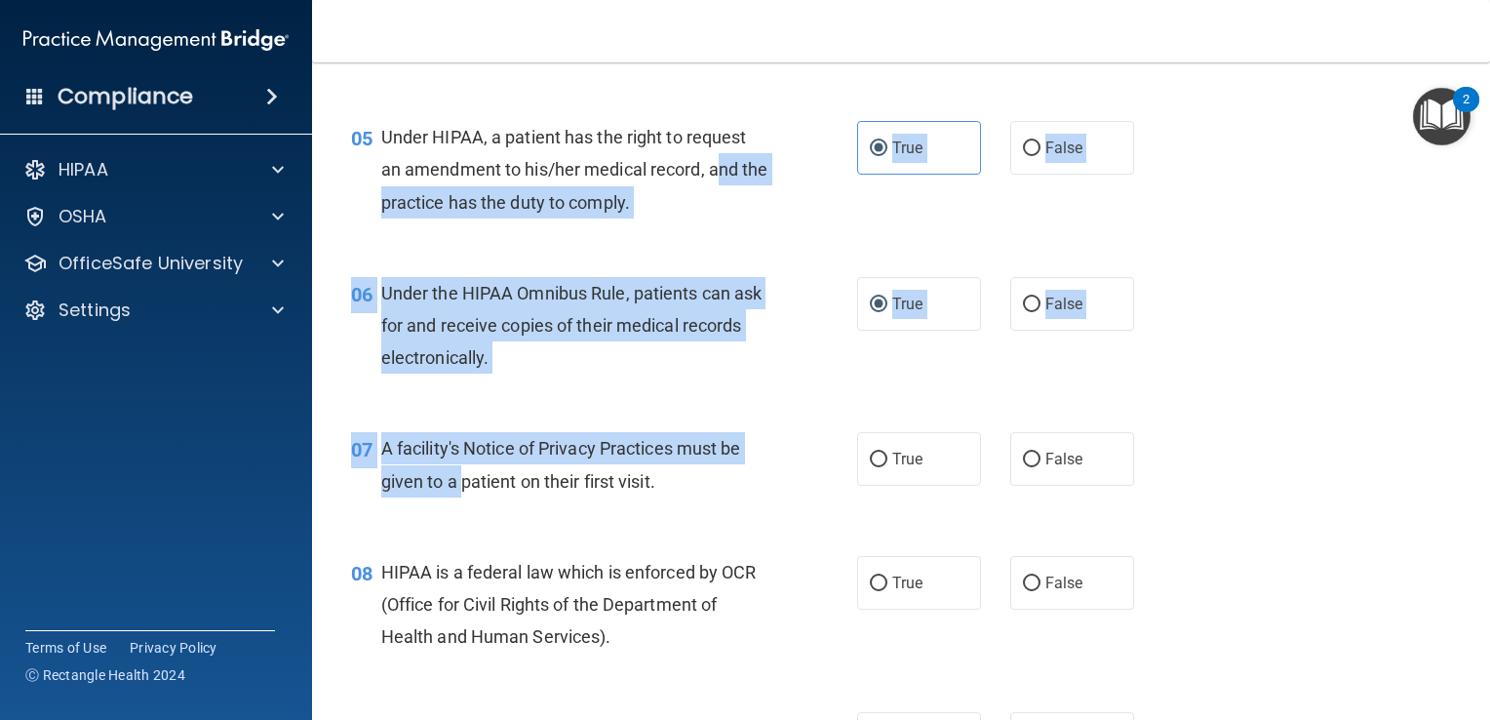
drag, startPoint x: 459, startPoint y: 532, endPoint x: 720, endPoint y: 217, distance: 408.7
drag, startPoint x: 720, startPoint y: 217, endPoint x: 703, endPoint y: 353, distance: 136.6
click at [703, 353] on span "Under the HIPAA Omnibus Rule, patients can ask for and receive copies of their …" at bounding box center [571, 325] width 381 height 85
click at [638, 446] on div "07 A facility's Notice of Privacy Practices must be given to a patient on their…" at bounding box center [900, 469] width 1129 height 123
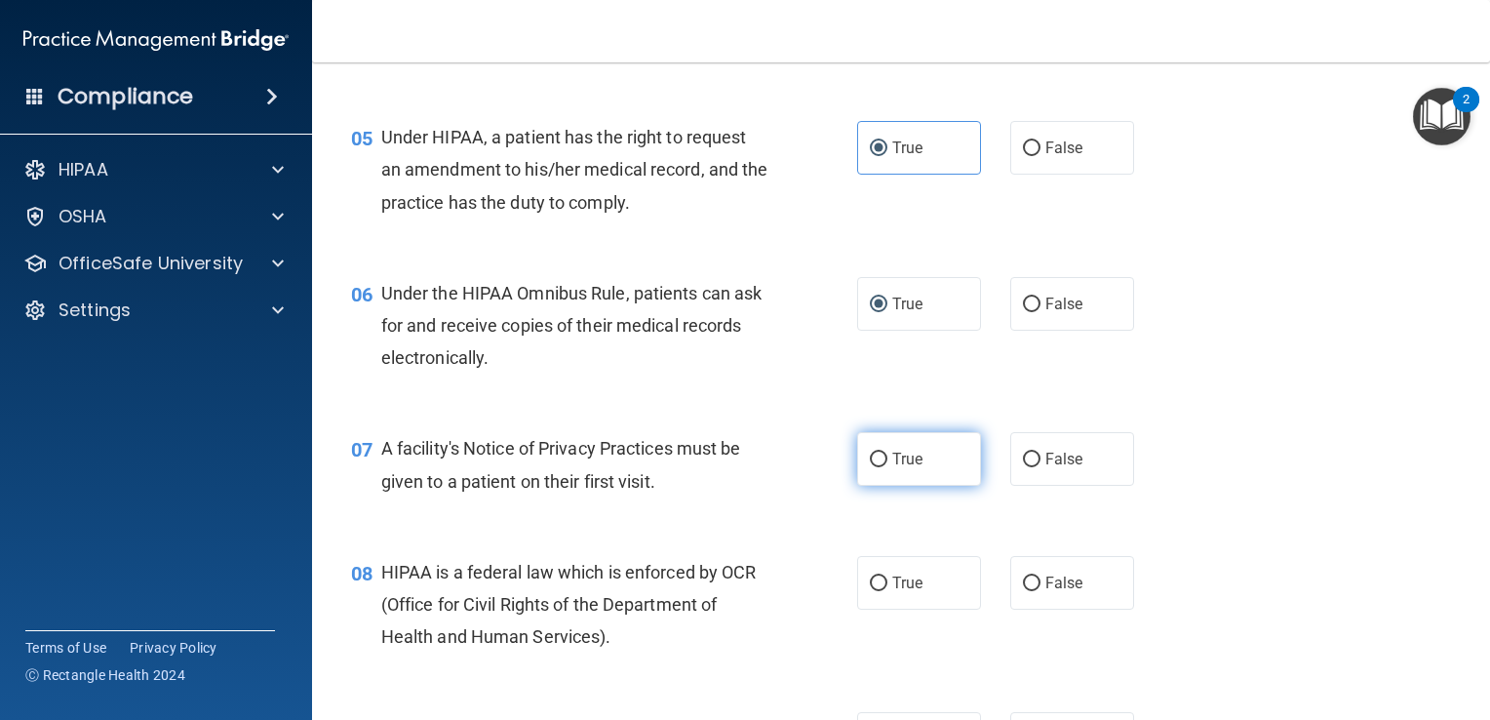
click at [874, 467] on input "True" at bounding box center [879, 459] width 18 height 15
radio input "true"
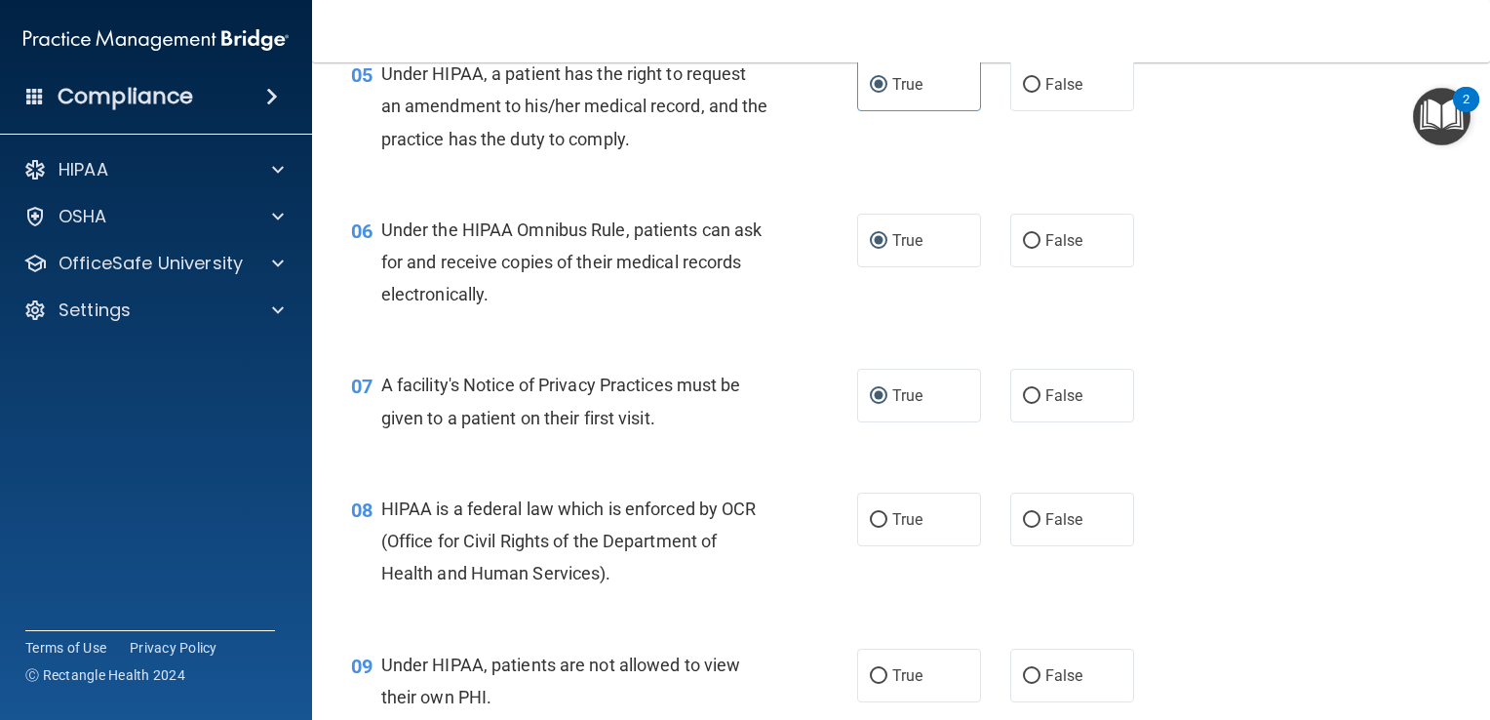
scroll to position [882, 0]
click at [892, 529] on span "True" at bounding box center [907, 519] width 30 height 19
click at [887, 528] on input "True" at bounding box center [879, 520] width 18 height 15
radio input "true"
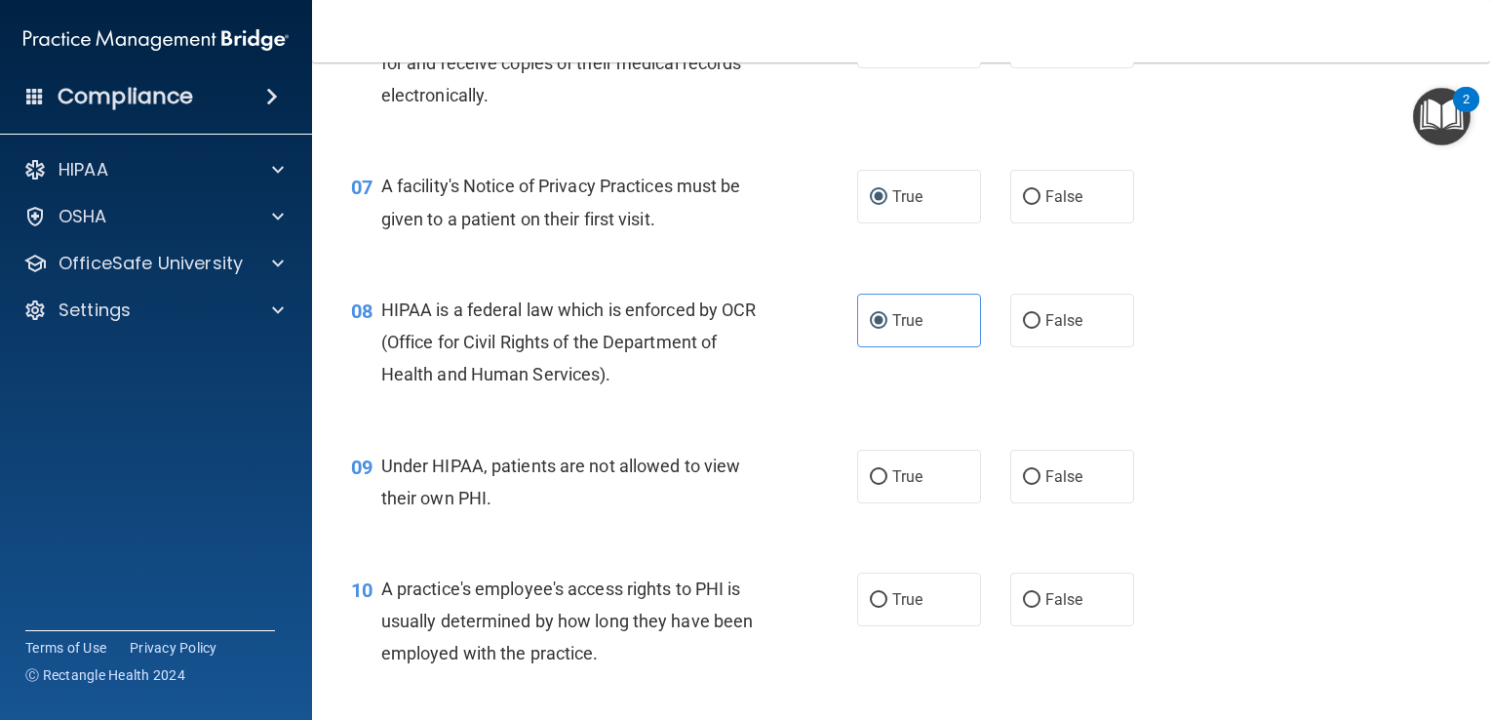
scroll to position [1080, 0]
click at [1011, 503] on label "False" at bounding box center [1072, 477] width 124 height 54
click at [1023, 485] on input "False" at bounding box center [1032, 477] width 18 height 15
radio input "true"
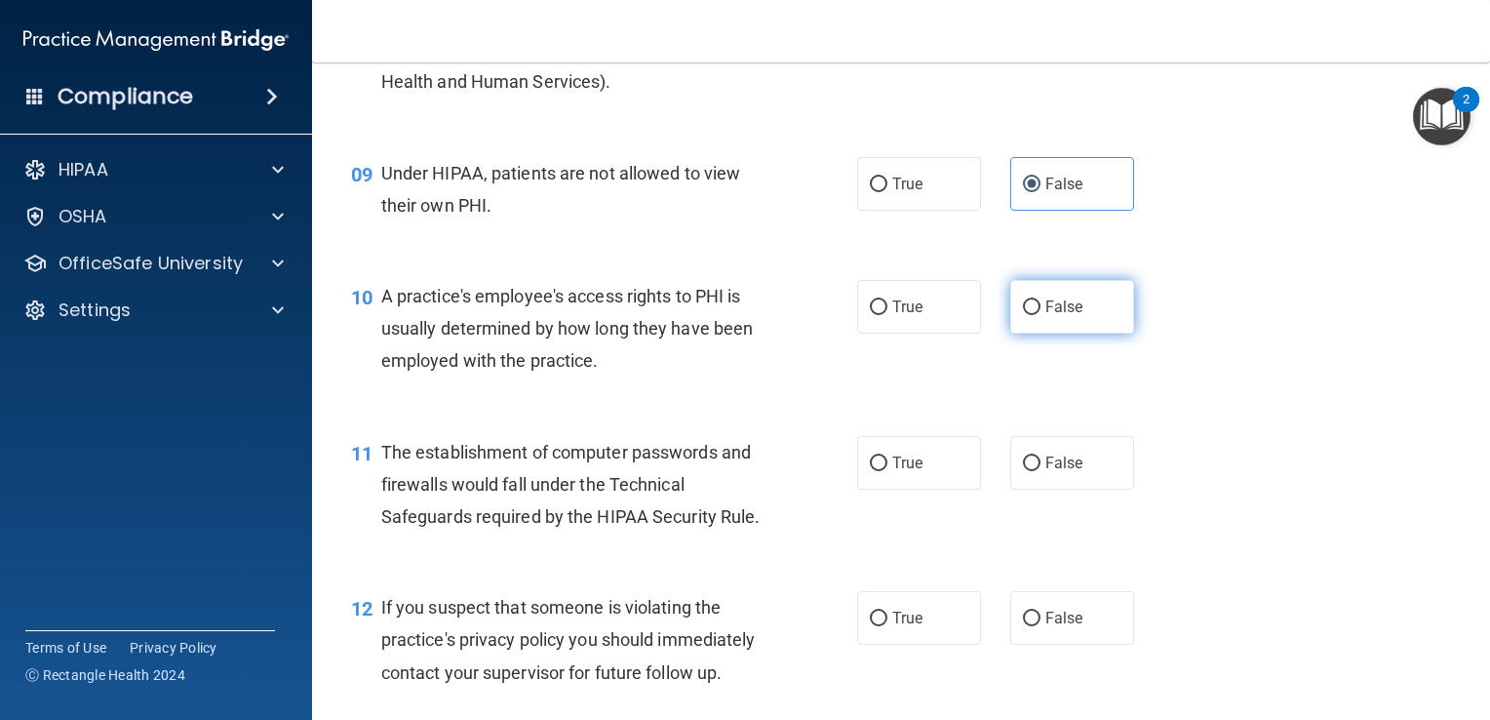
click at [1028, 315] on input "False" at bounding box center [1032, 307] width 18 height 15
radio input "true"
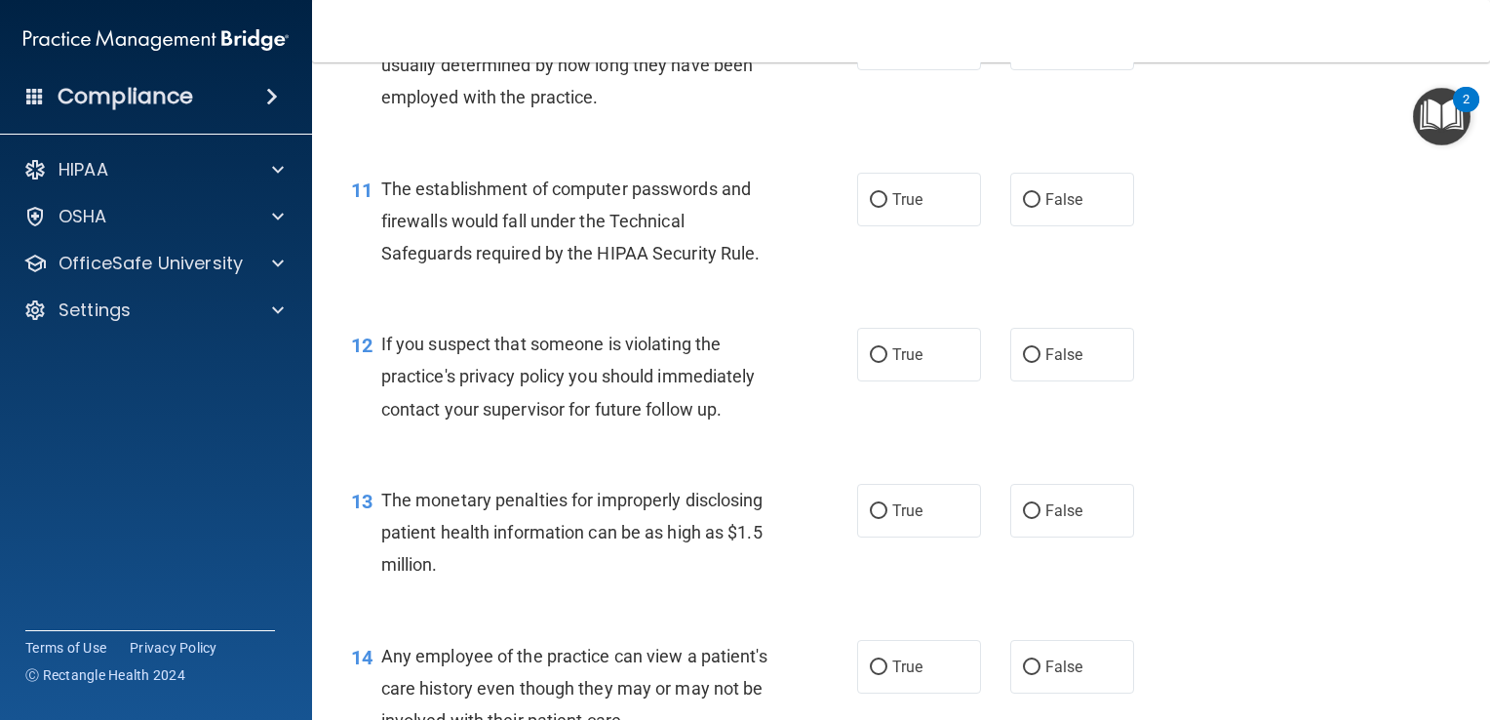
scroll to position [1640, 0]
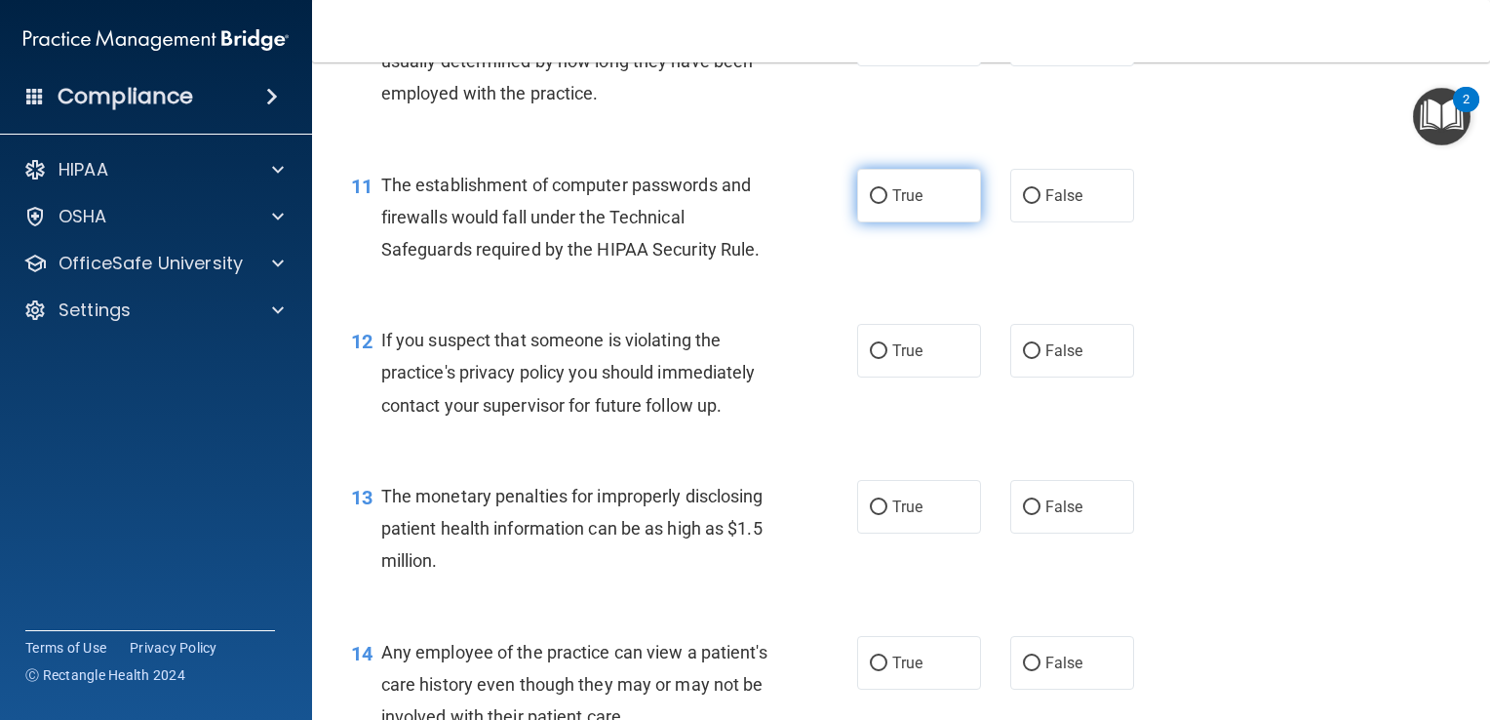
click at [907, 205] on label "True" at bounding box center [919, 196] width 124 height 54
click at [887, 204] on input "True" at bounding box center [879, 196] width 18 height 15
radio input "true"
click at [892, 360] on span "True" at bounding box center [907, 350] width 30 height 19
click at [887, 359] on input "True" at bounding box center [879, 351] width 18 height 15
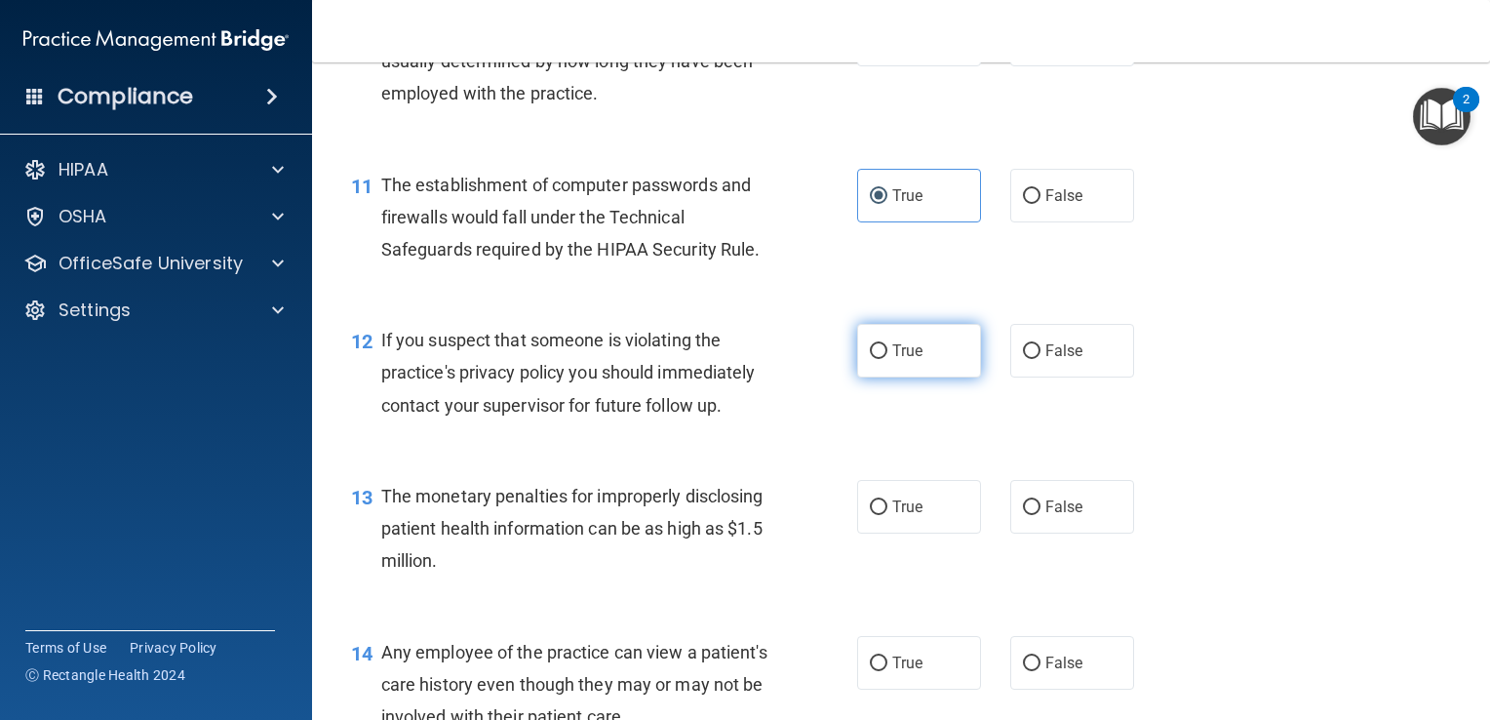
radio input "true"
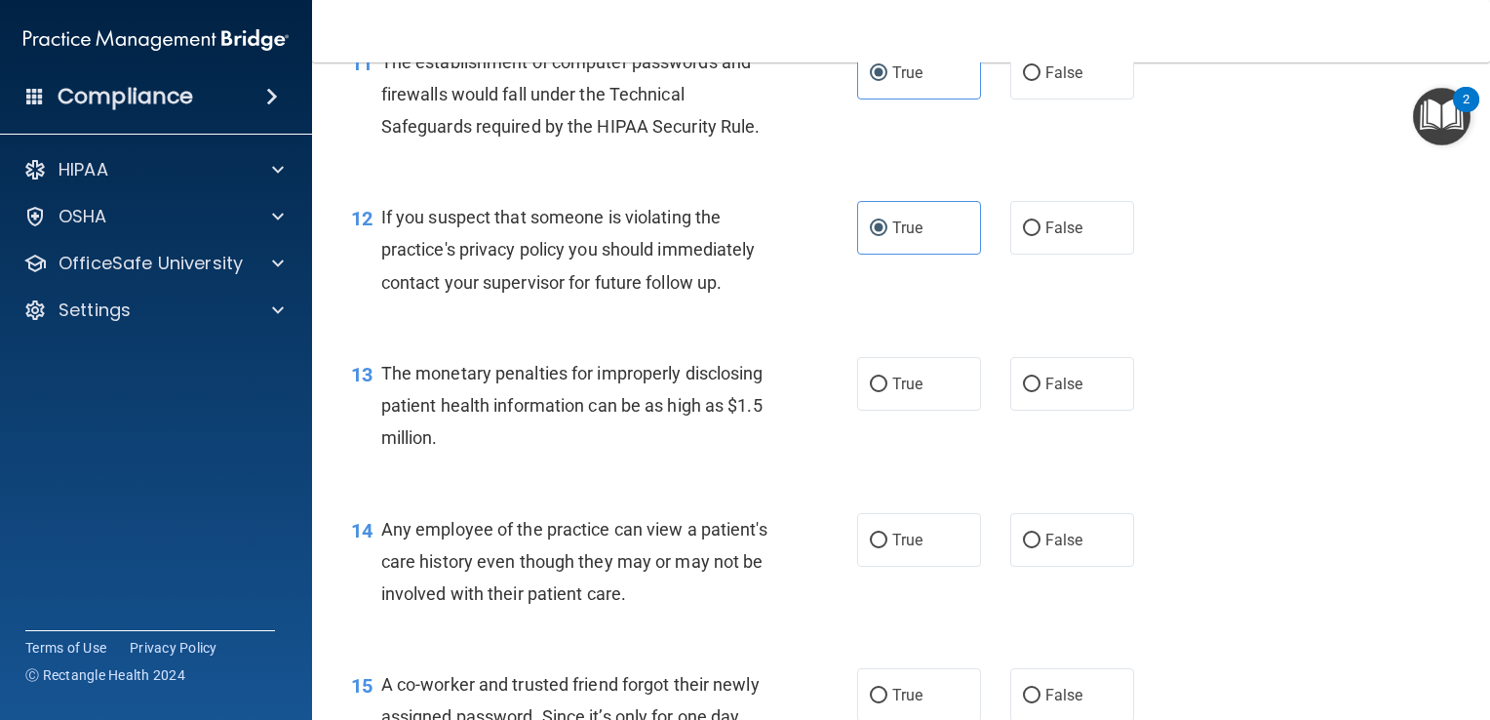
scroll to position [1775, 0]
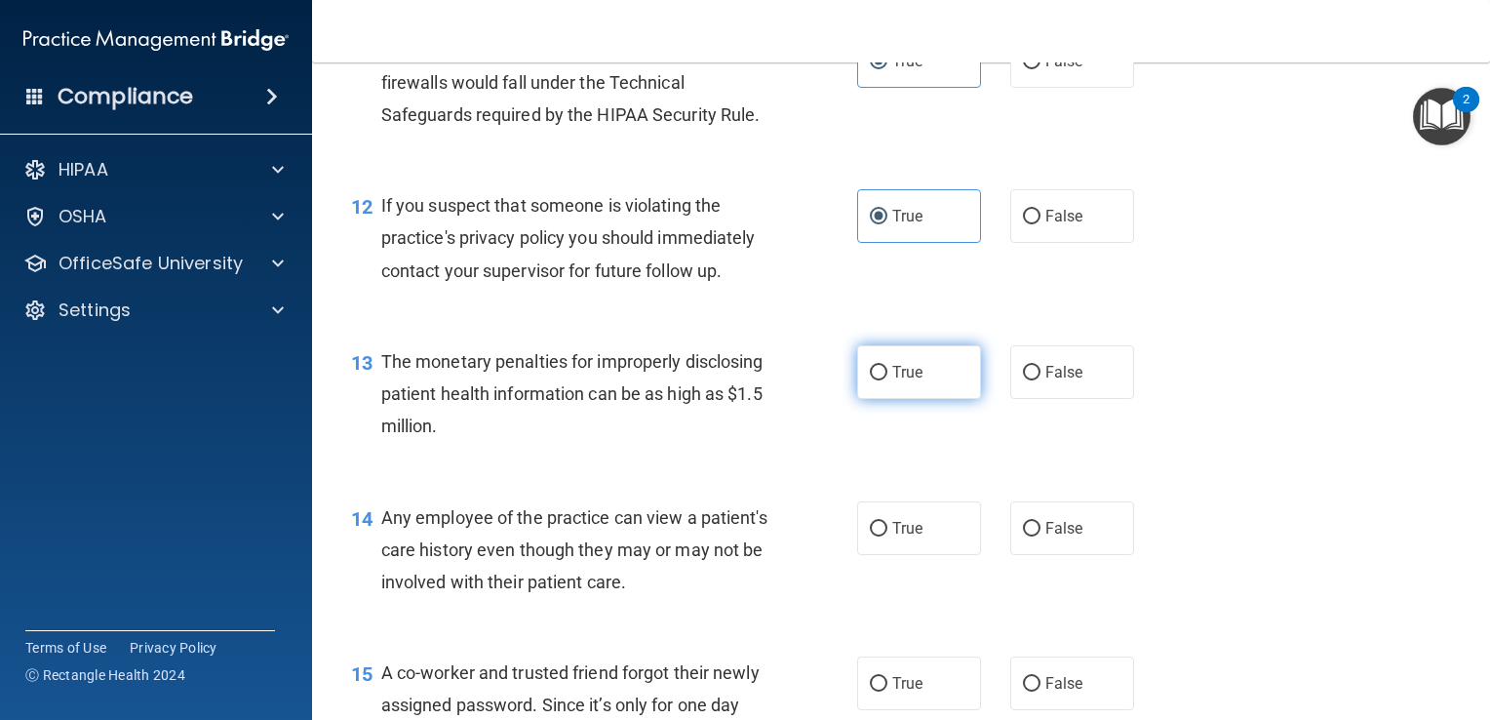
click at [883, 399] on label "True" at bounding box center [919, 372] width 124 height 54
click at [883, 380] on input "True" at bounding box center [879, 373] width 18 height 15
radio input "true"
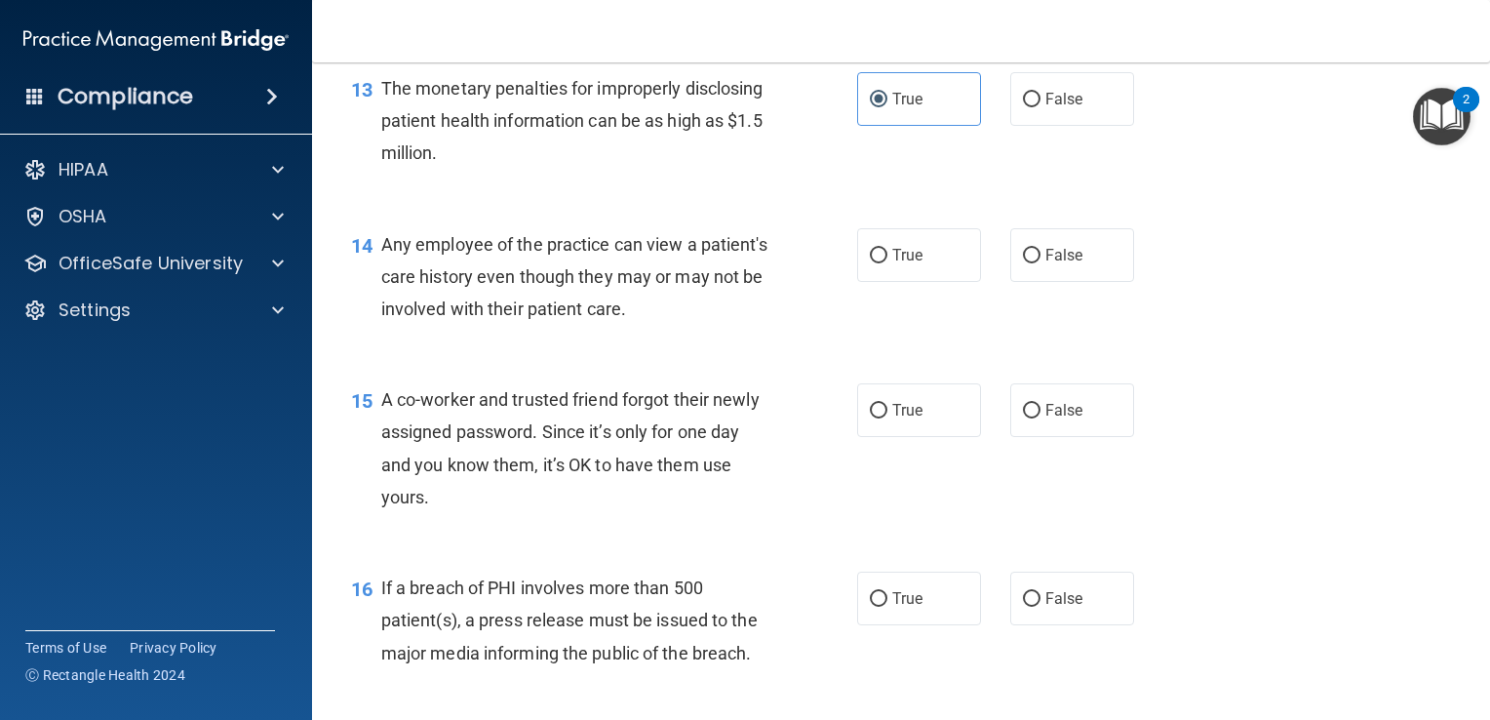
scroll to position [2048, 0]
click at [901, 282] on label "True" at bounding box center [919, 255] width 124 height 54
click at [887, 263] on input "True" at bounding box center [879, 256] width 18 height 15
radio input "true"
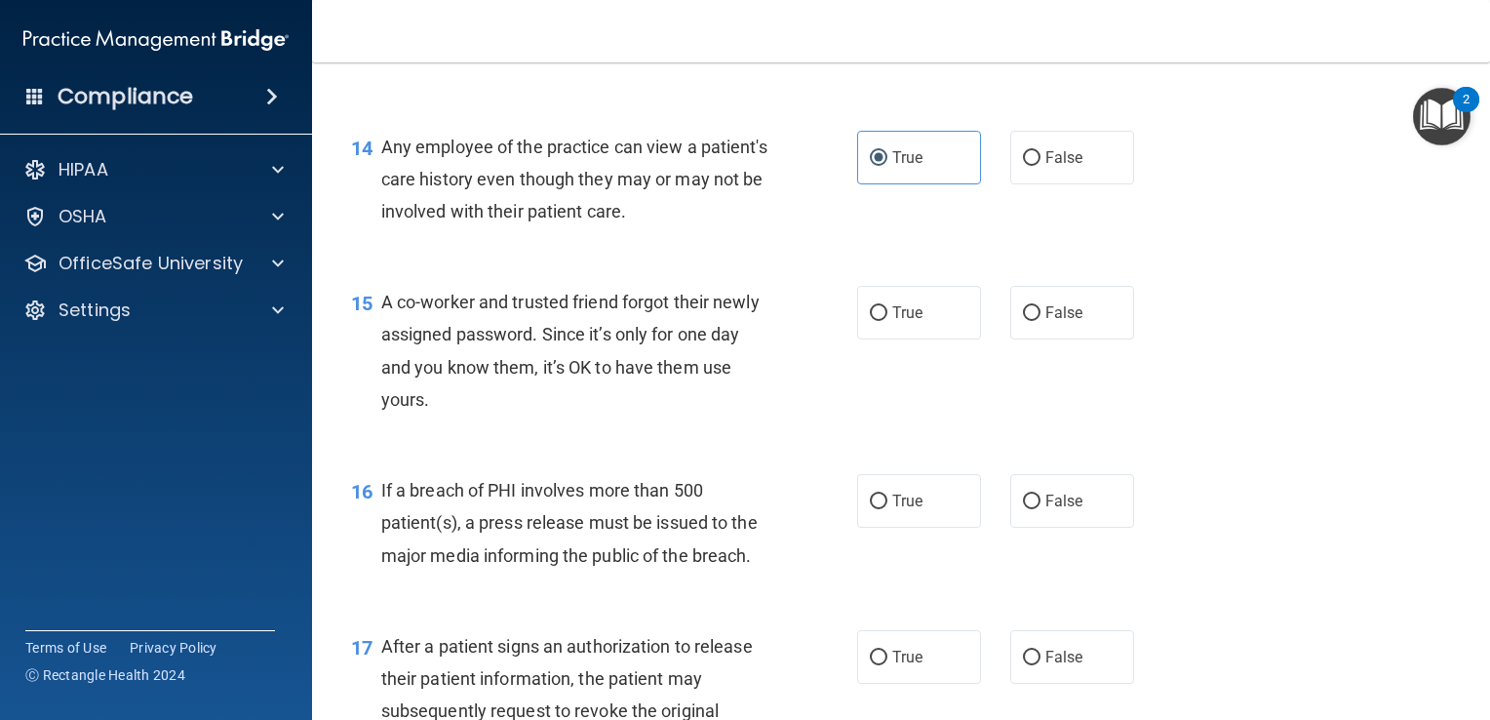
scroll to position [2157, 0]
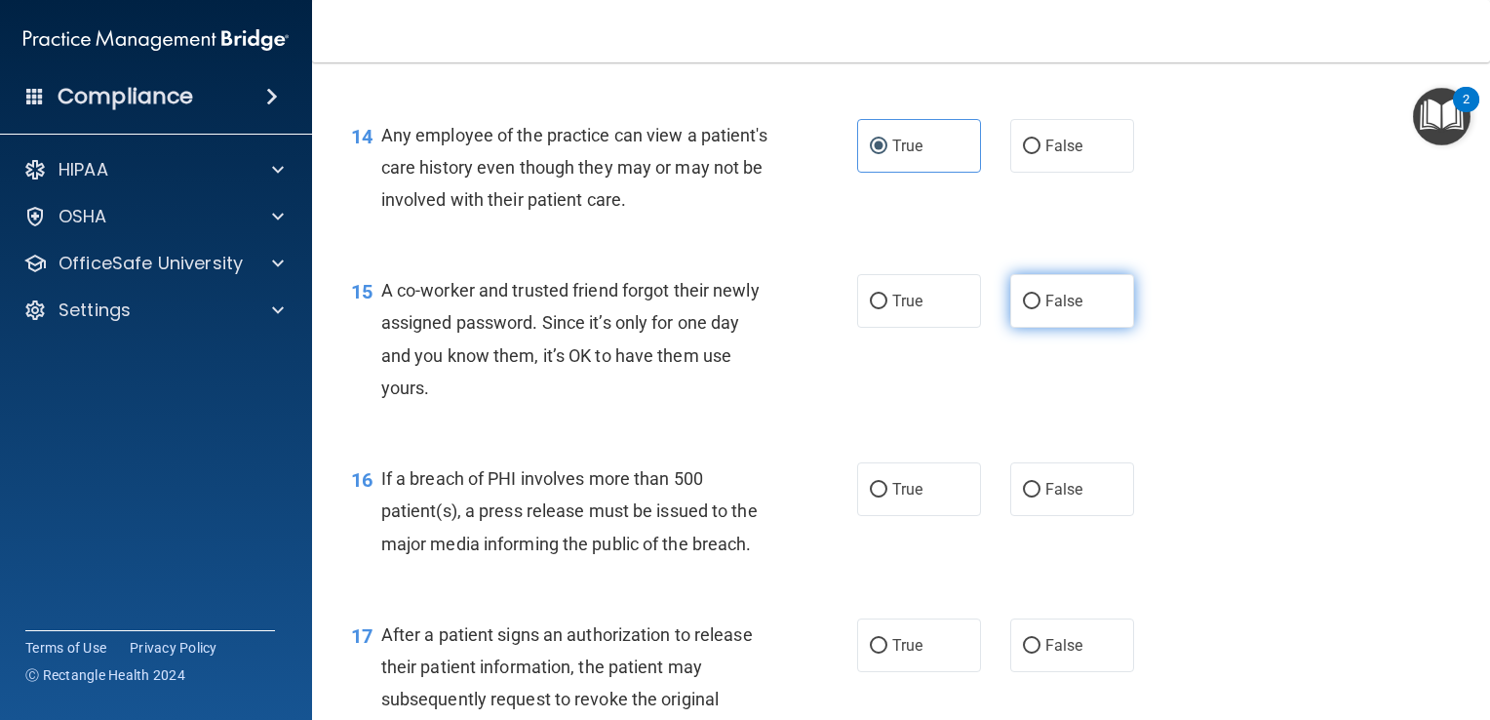
click at [1023, 309] on input "False" at bounding box center [1032, 301] width 18 height 15
radio input "true"
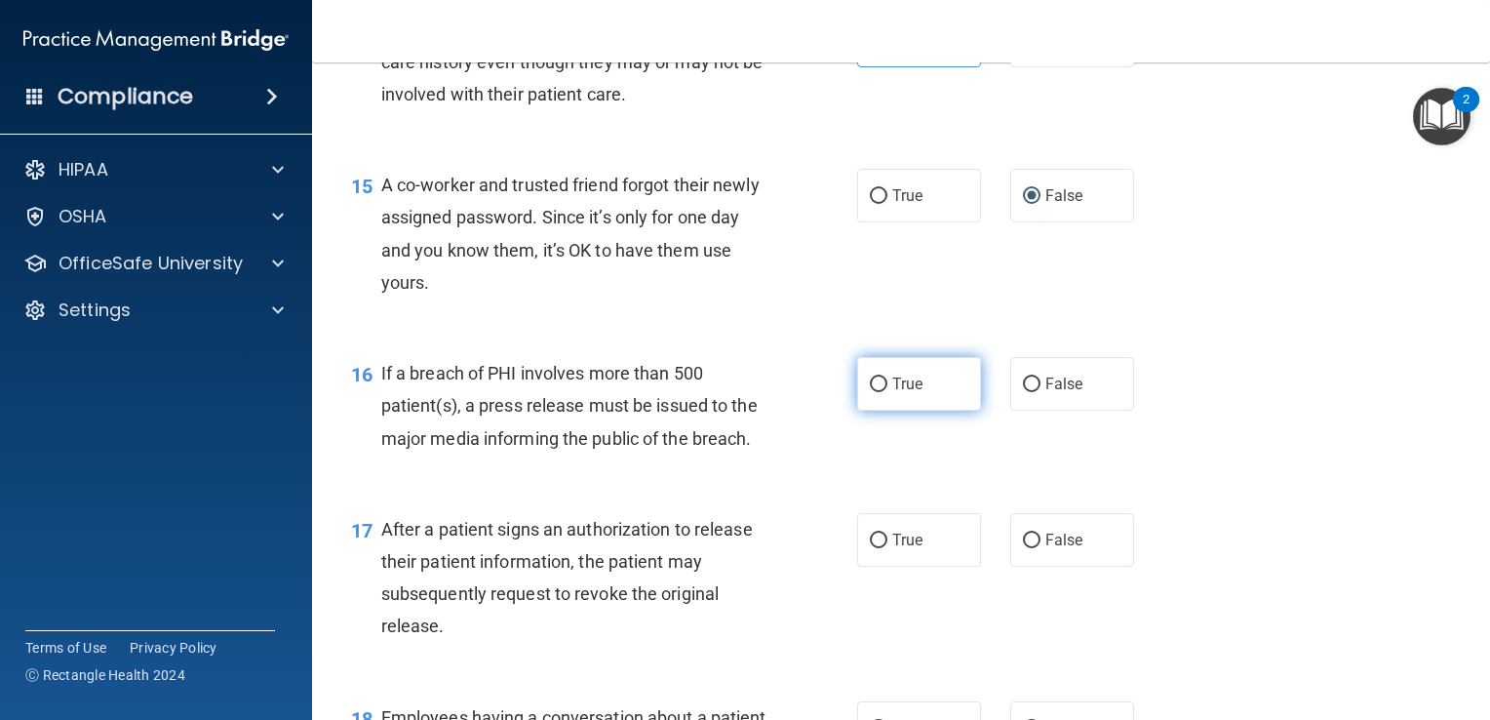
click at [909, 393] on span "True" at bounding box center [907, 383] width 30 height 19
click at [887, 392] on input "True" at bounding box center [879, 384] width 18 height 15
radio input "true"
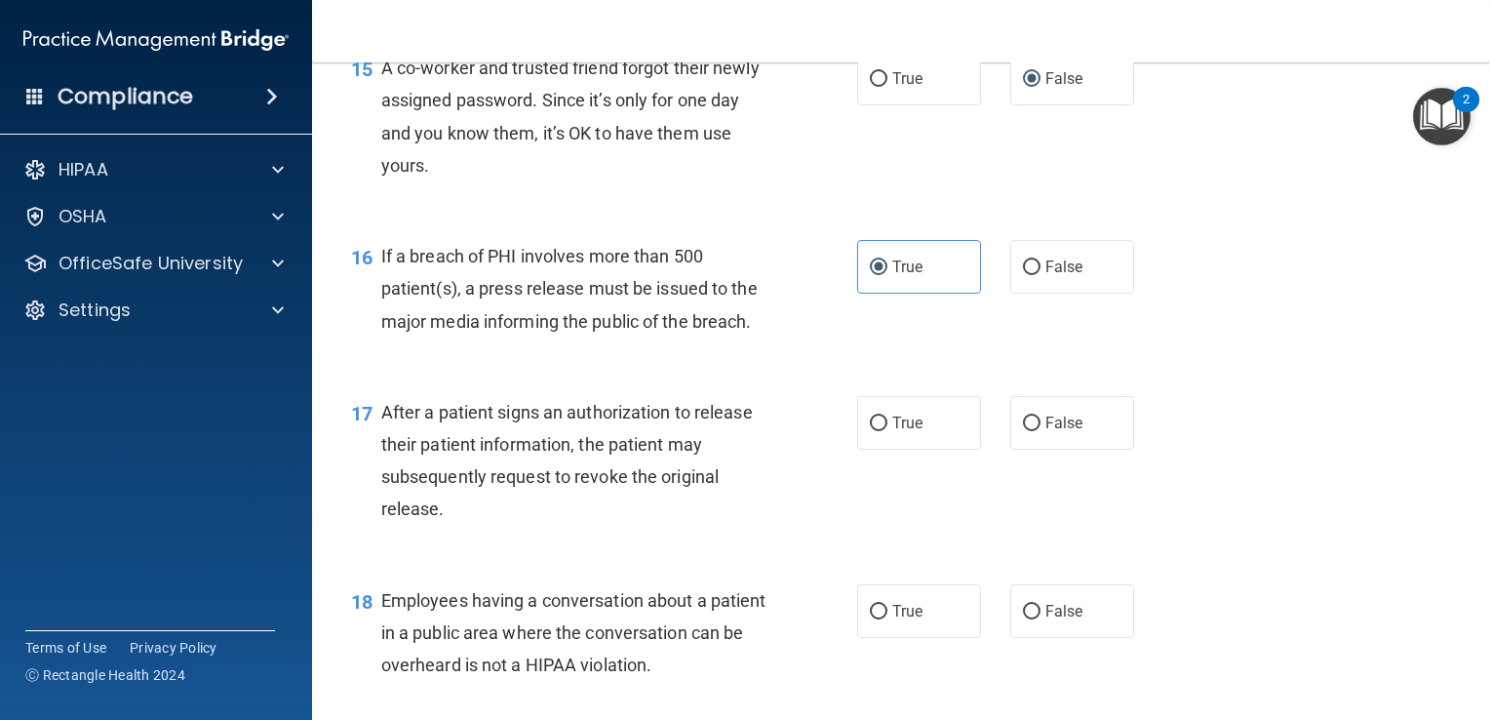
scroll to position [2381, 0]
click at [892, 448] on label "True" at bounding box center [919, 421] width 124 height 54
click at [887, 429] on input "True" at bounding box center [879, 421] width 18 height 15
radio input "true"
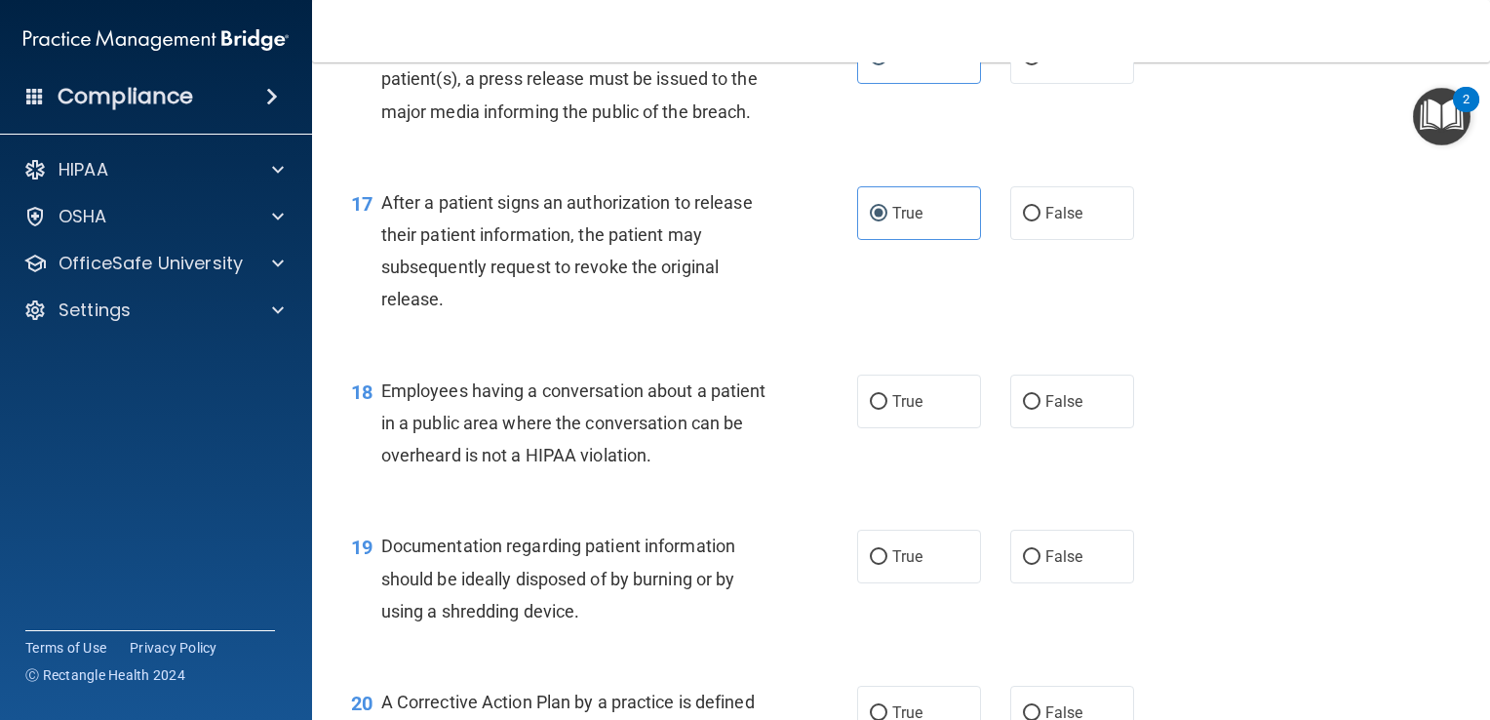
scroll to position [2590, 0]
click at [1010, 427] on label "False" at bounding box center [1072, 400] width 124 height 54
click at [1023, 409] on input "False" at bounding box center [1032, 401] width 18 height 15
radio input "true"
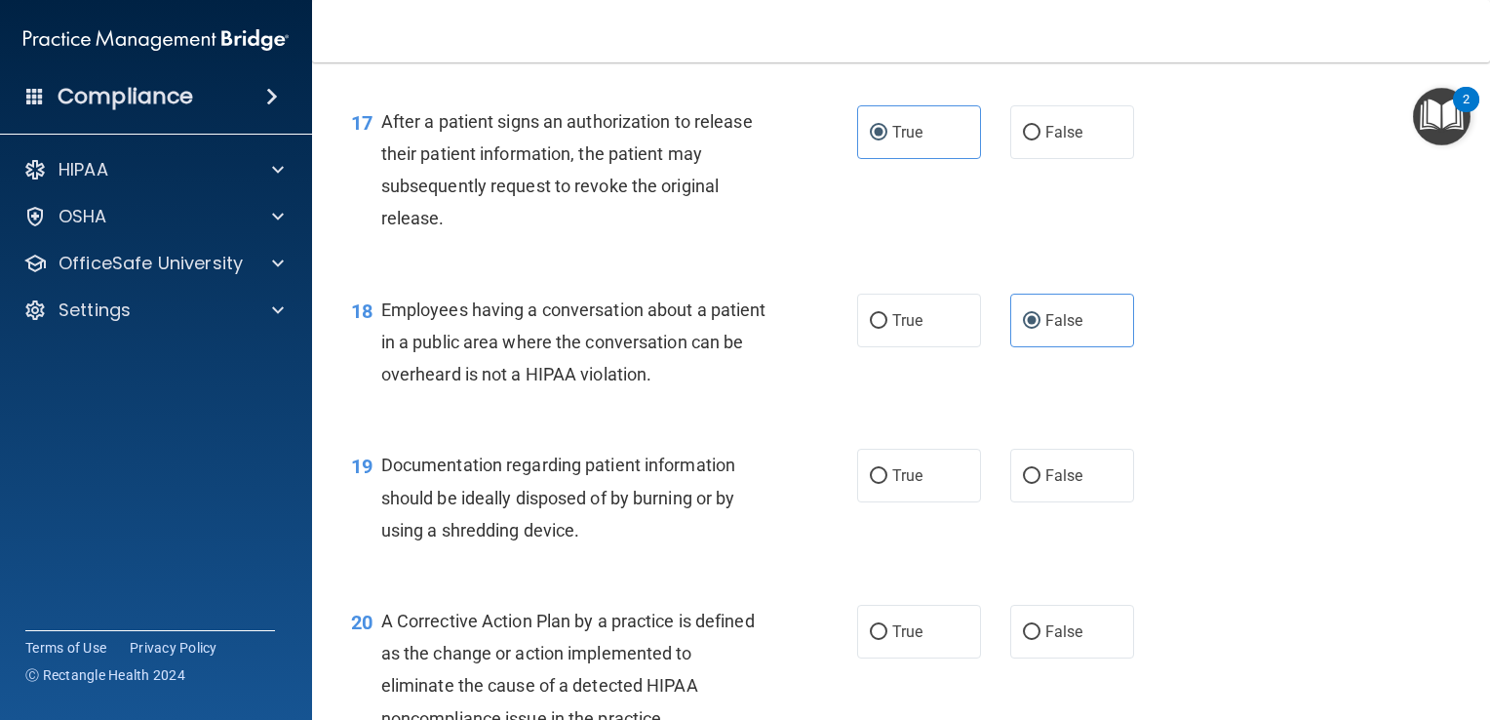
scroll to position [2691, 0]
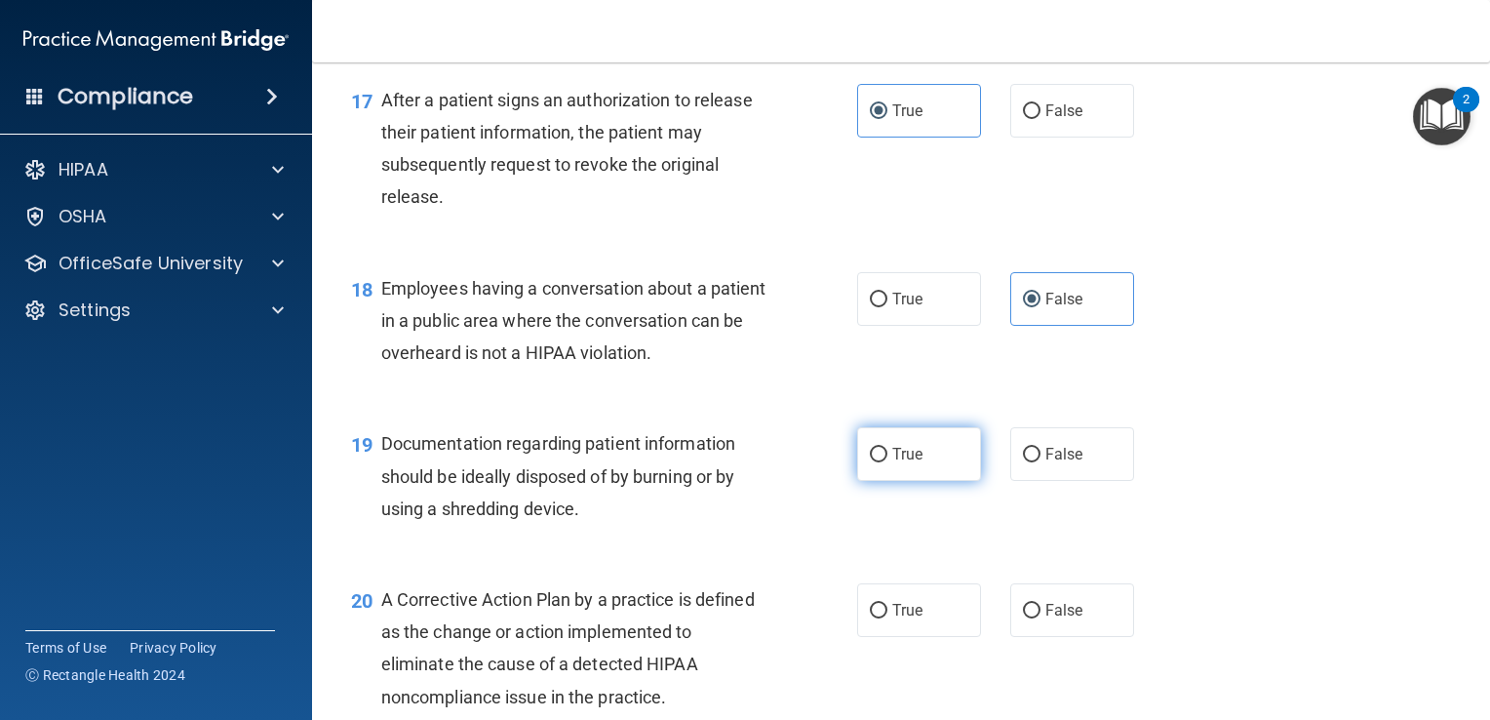
click at [861, 481] on label "True" at bounding box center [919, 454] width 124 height 54
click at [870, 462] on input "True" at bounding box center [879, 455] width 18 height 15
radio input "true"
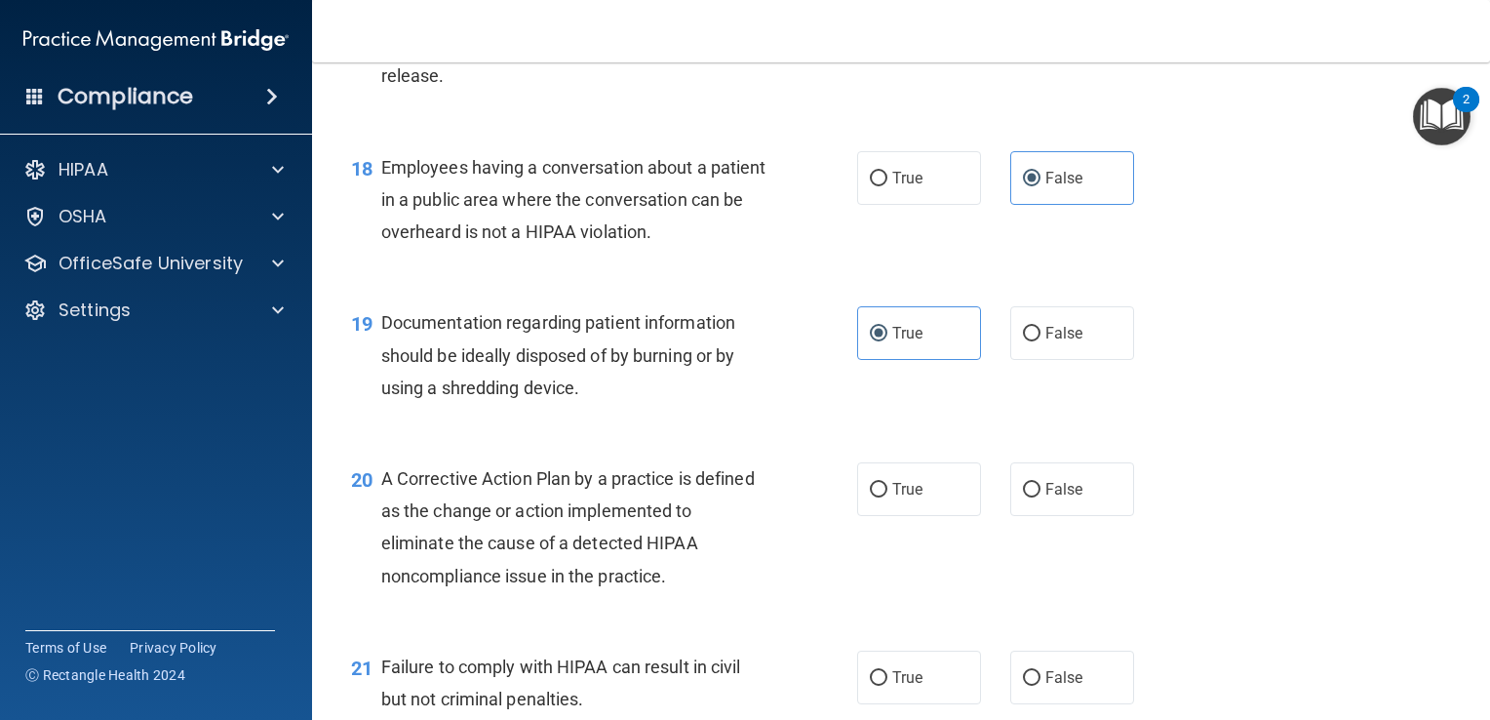
scroll to position [2857, 0]
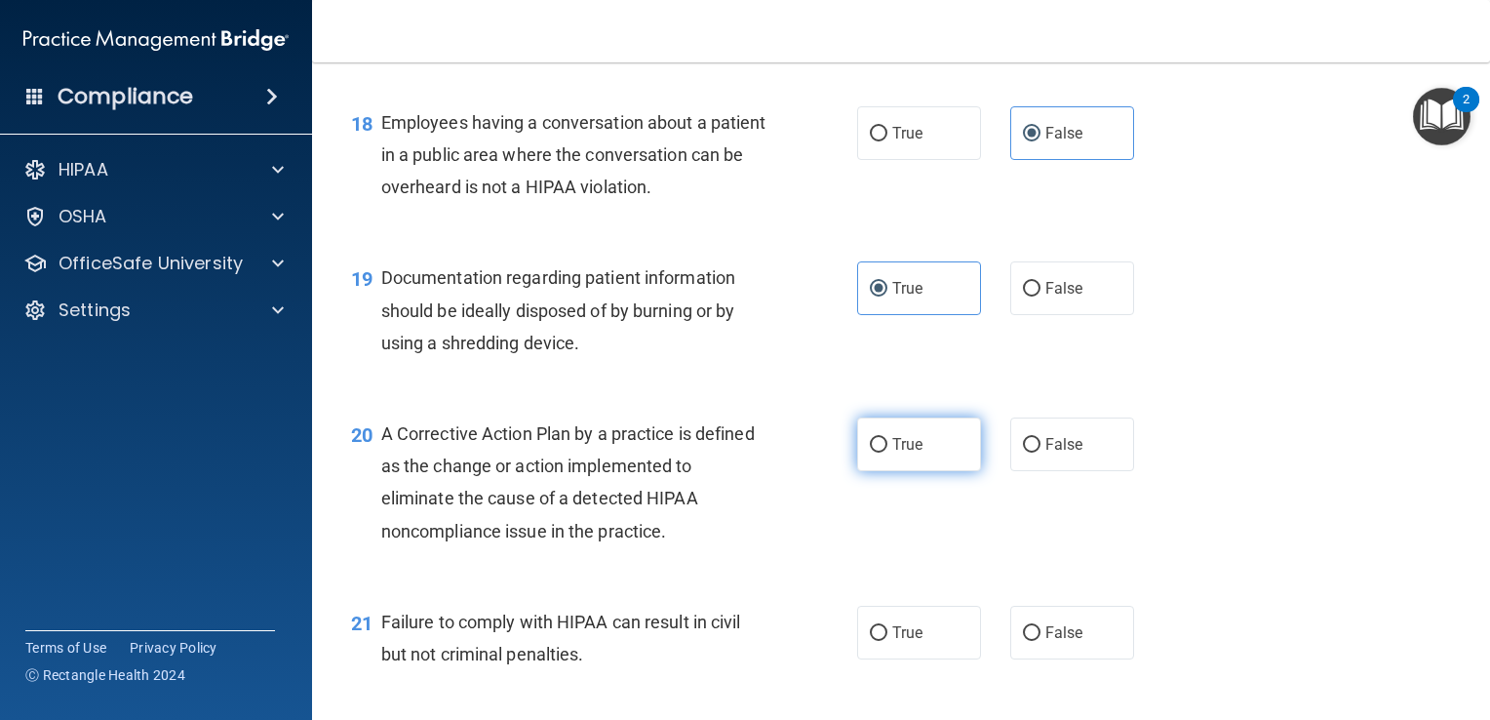
click at [887, 471] on label "True" at bounding box center [919, 444] width 124 height 54
click at [887, 452] on input "True" at bounding box center [879, 445] width 18 height 15
radio input "true"
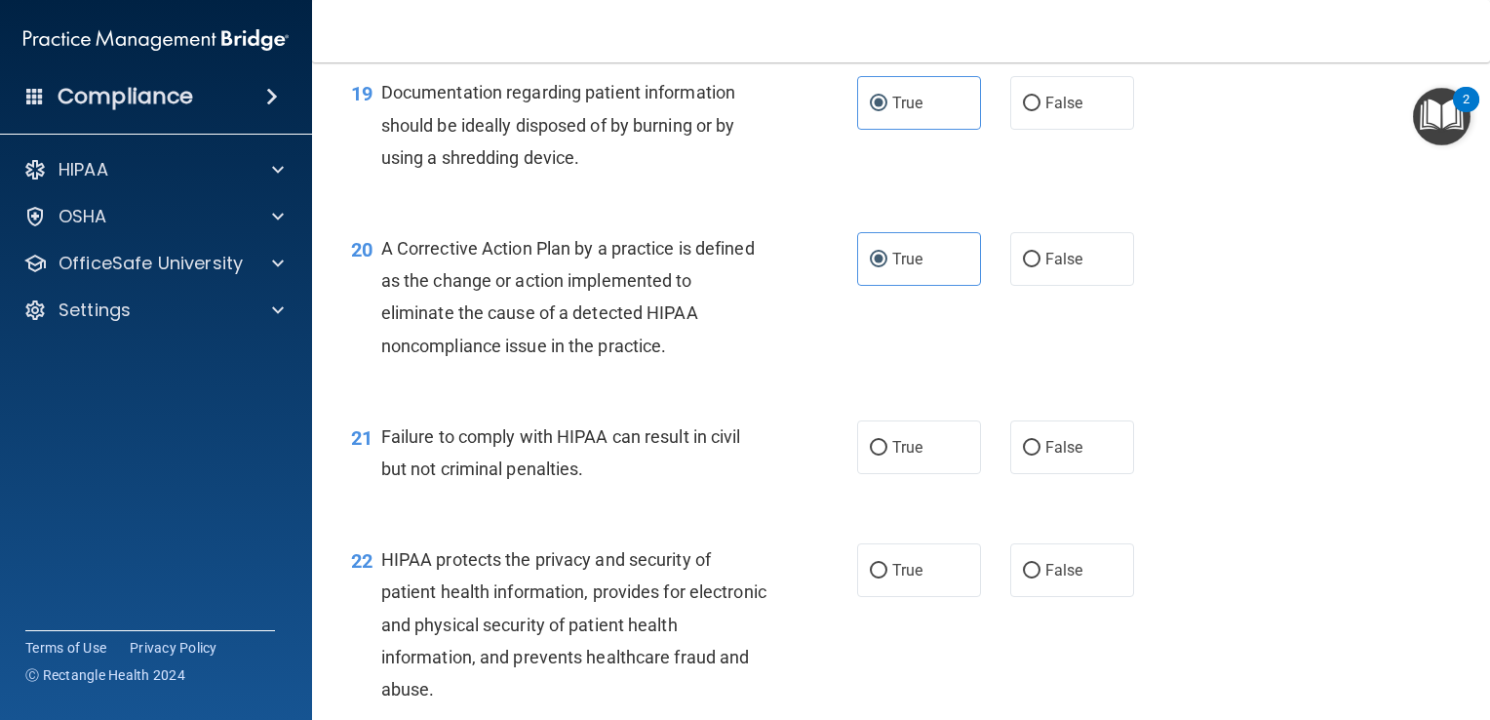
scroll to position [3046, 0]
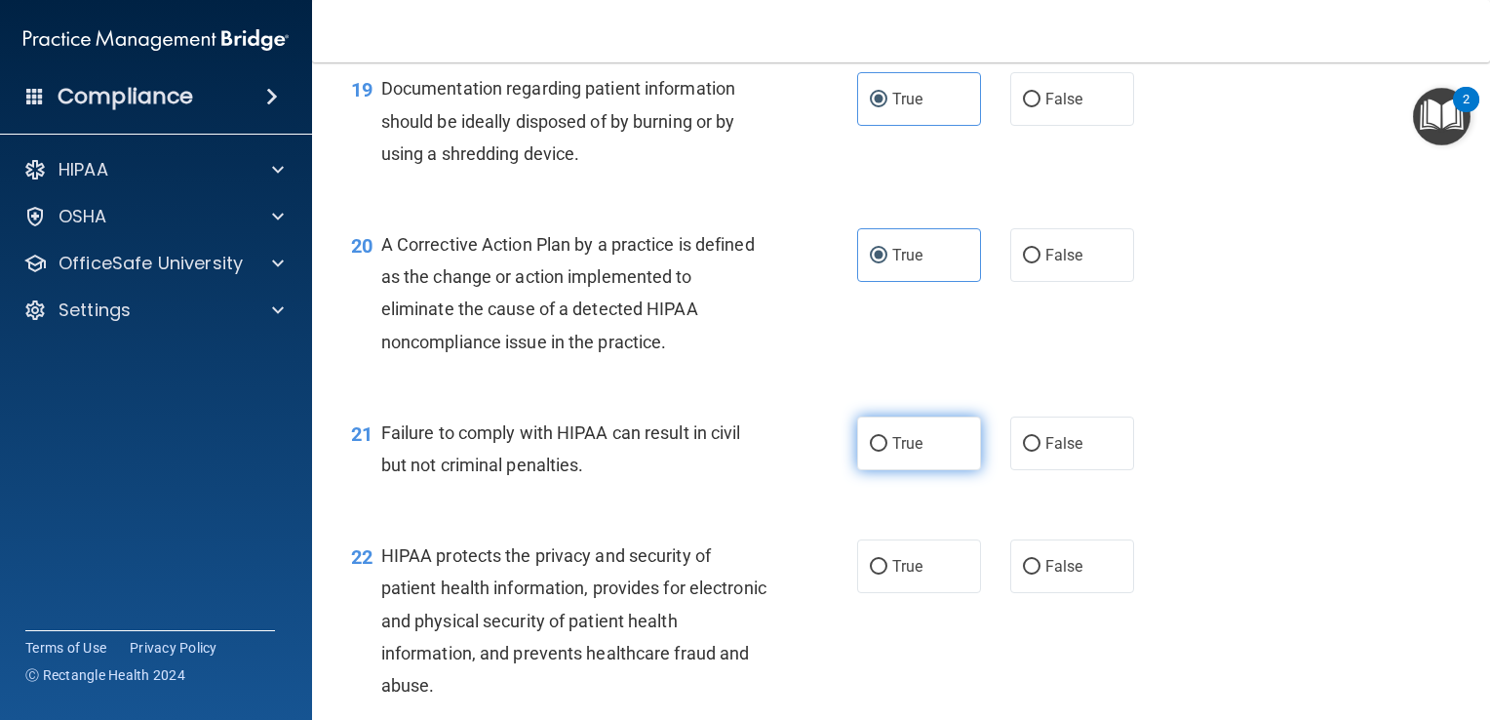
click at [870, 452] on input "True" at bounding box center [879, 444] width 18 height 15
radio input "true"
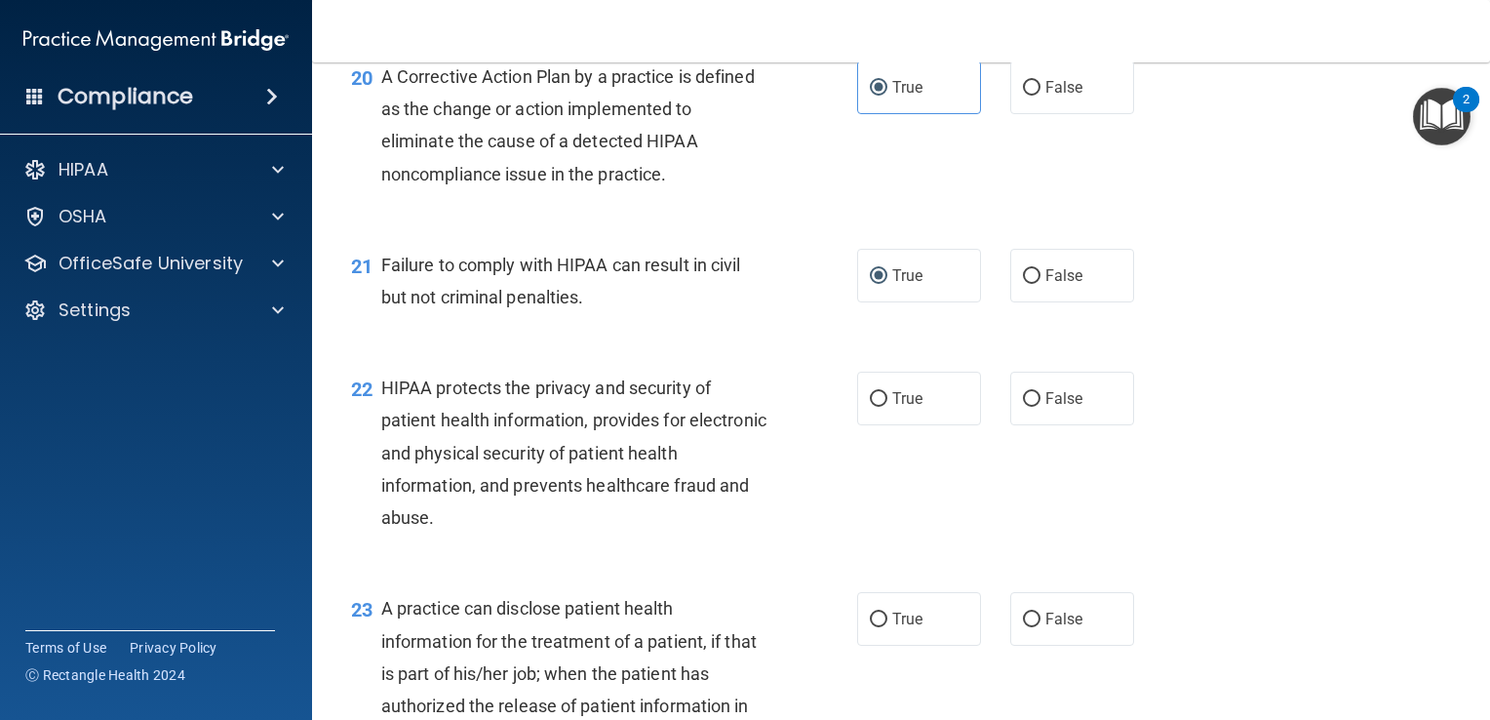
scroll to position [3218, 0]
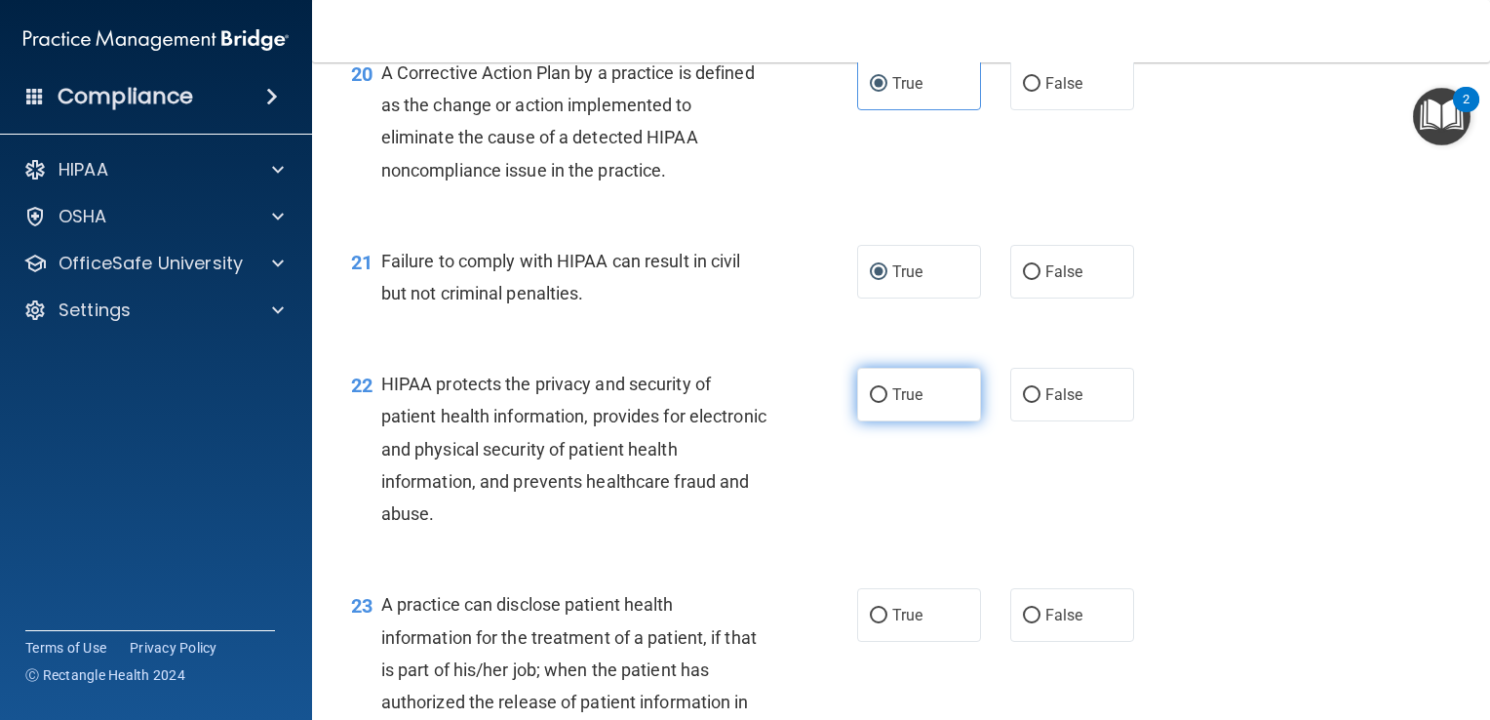
click at [910, 404] on span "True" at bounding box center [907, 394] width 30 height 19
click at [887, 403] on input "True" at bounding box center [879, 395] width 18 height 15
radio input "true"
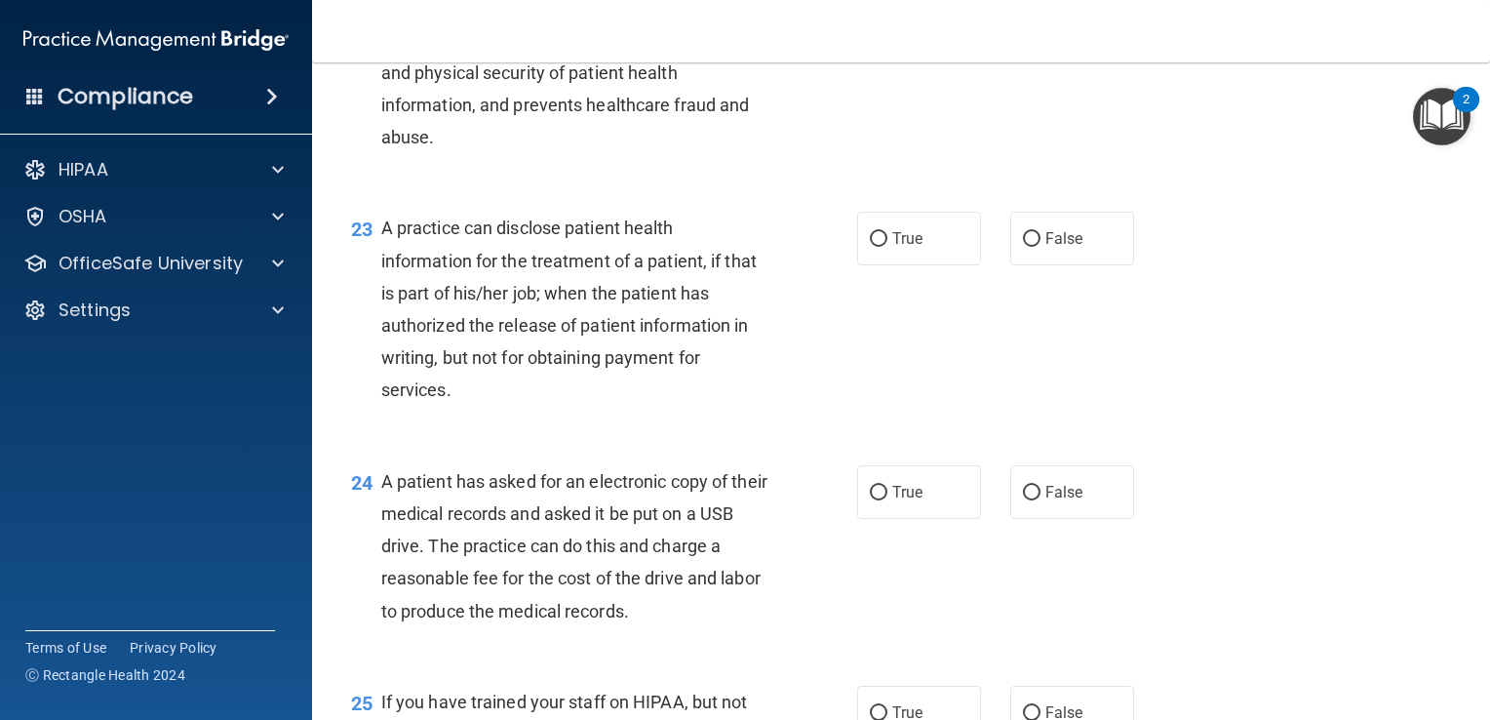
scroll to position [3624, 0]
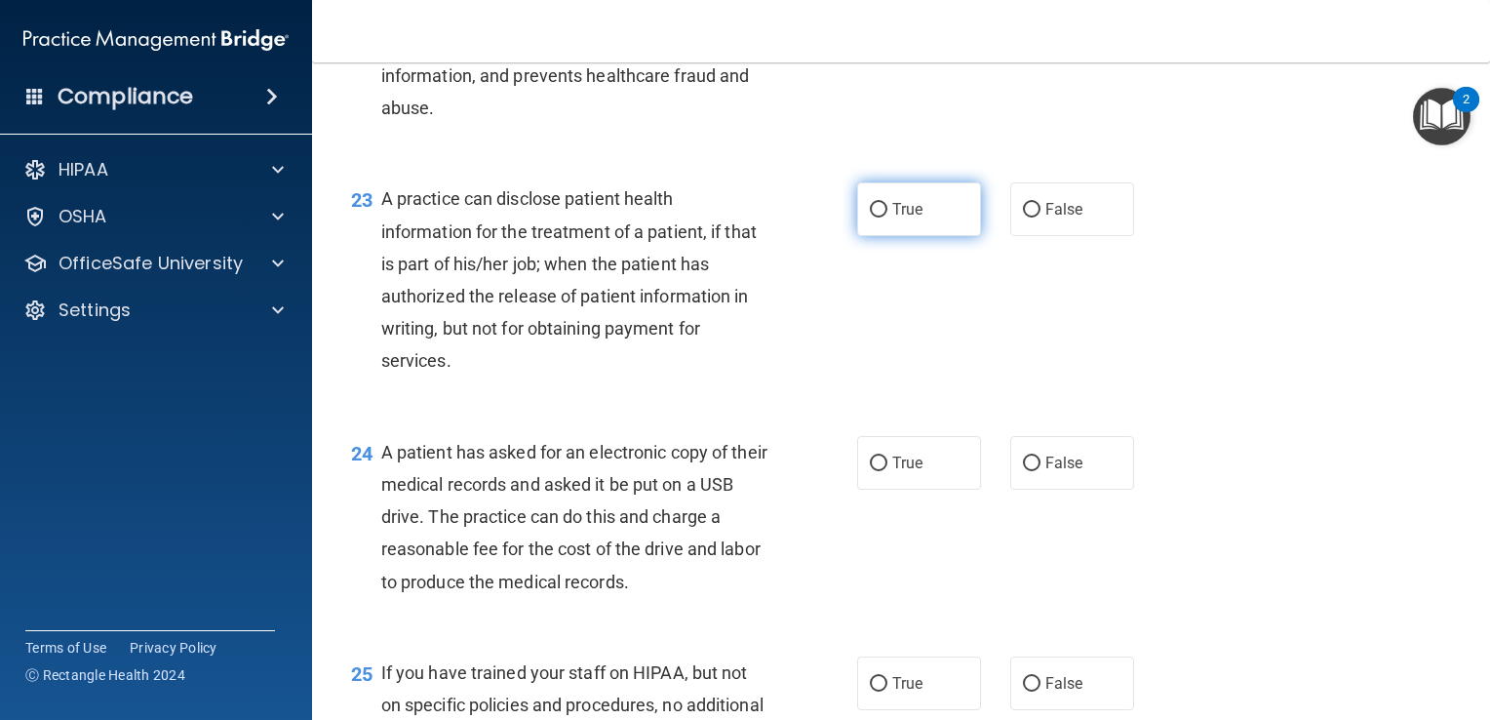
click at [892, 218] on span "True" at bounding box center [907, 209] width 30 height 19
click at [887, 217] on input "True" at bounding box center [879, 210] width 18 height 15
radio input "true"
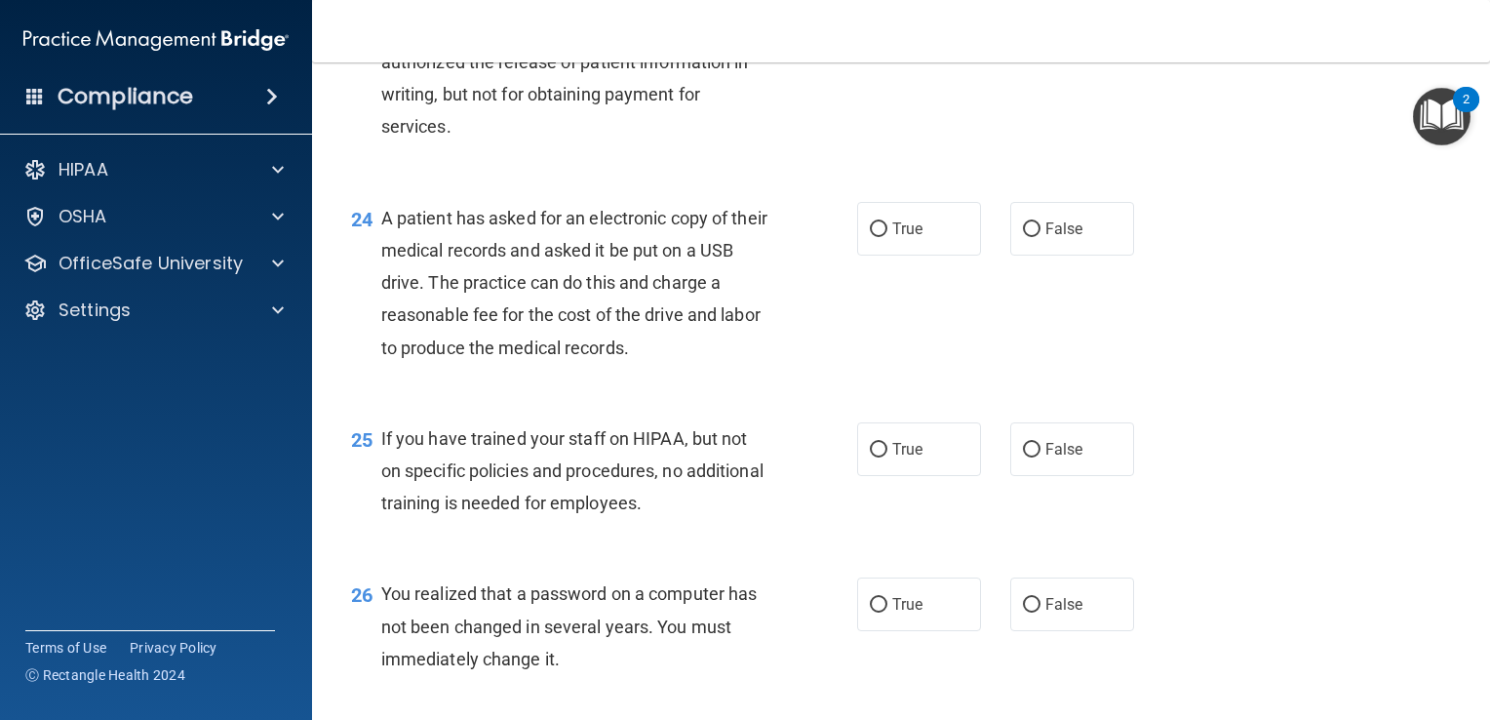
scroll to position [3860, 0]
click at [1000, 254] on div "True False" at bounding box center [1005, 227] width 297 height 54
click at [1023, 235] on input "False" at bounding box center [1032, 227] width 18 height 15
radio input "true"
click at [897, 236] on span "True" at bounding box center [907, 226] width 30 height 19
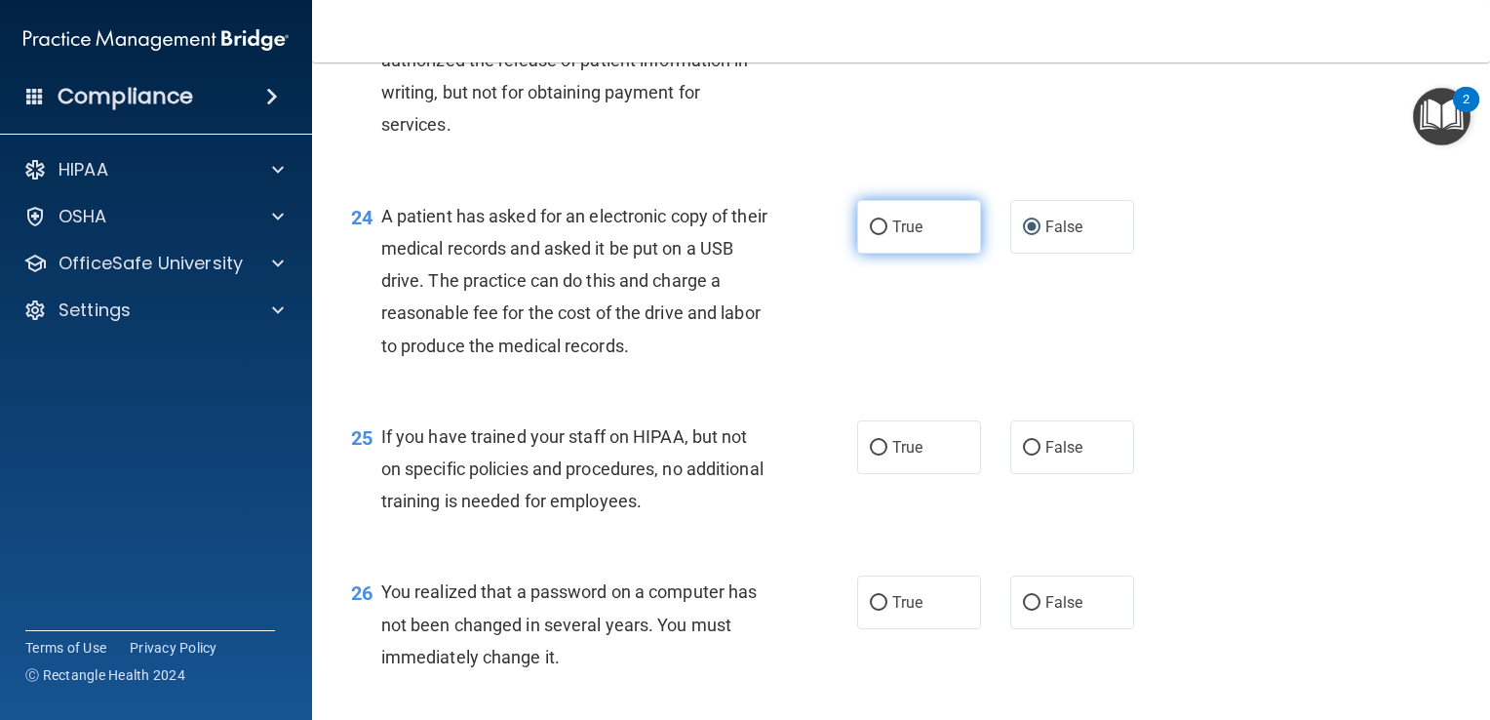
click at [887, 235] on input "True" at bounding box center [879, 227] width 18 height 15
radio input "true"
radio input "false"
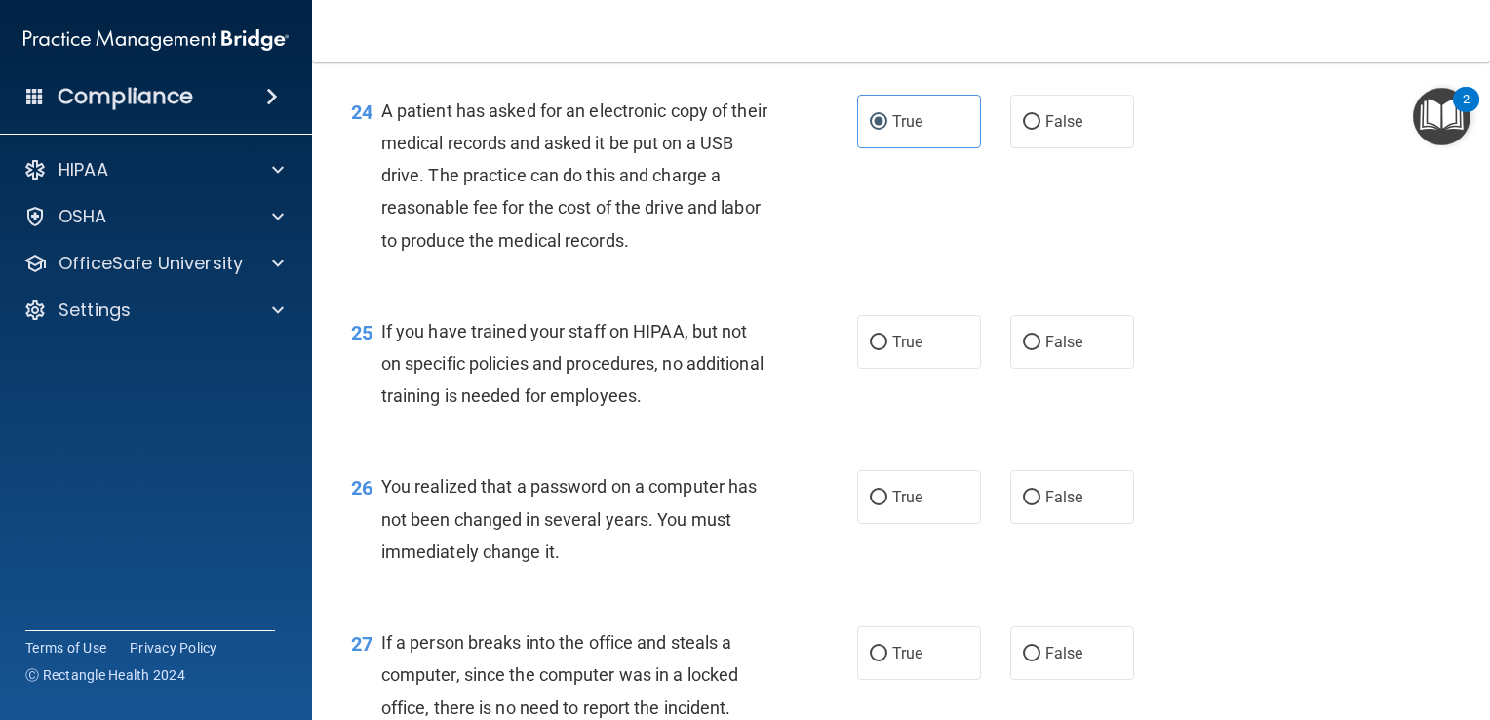
scroll to position [3967, 0]
click at [1010, 367] on label "False" at bounding box center [1072, 340] width 124 height 54
click at [1023, 348] on input "False" at bounding box center [1032, 341] width 18 height 15
radio input "true"
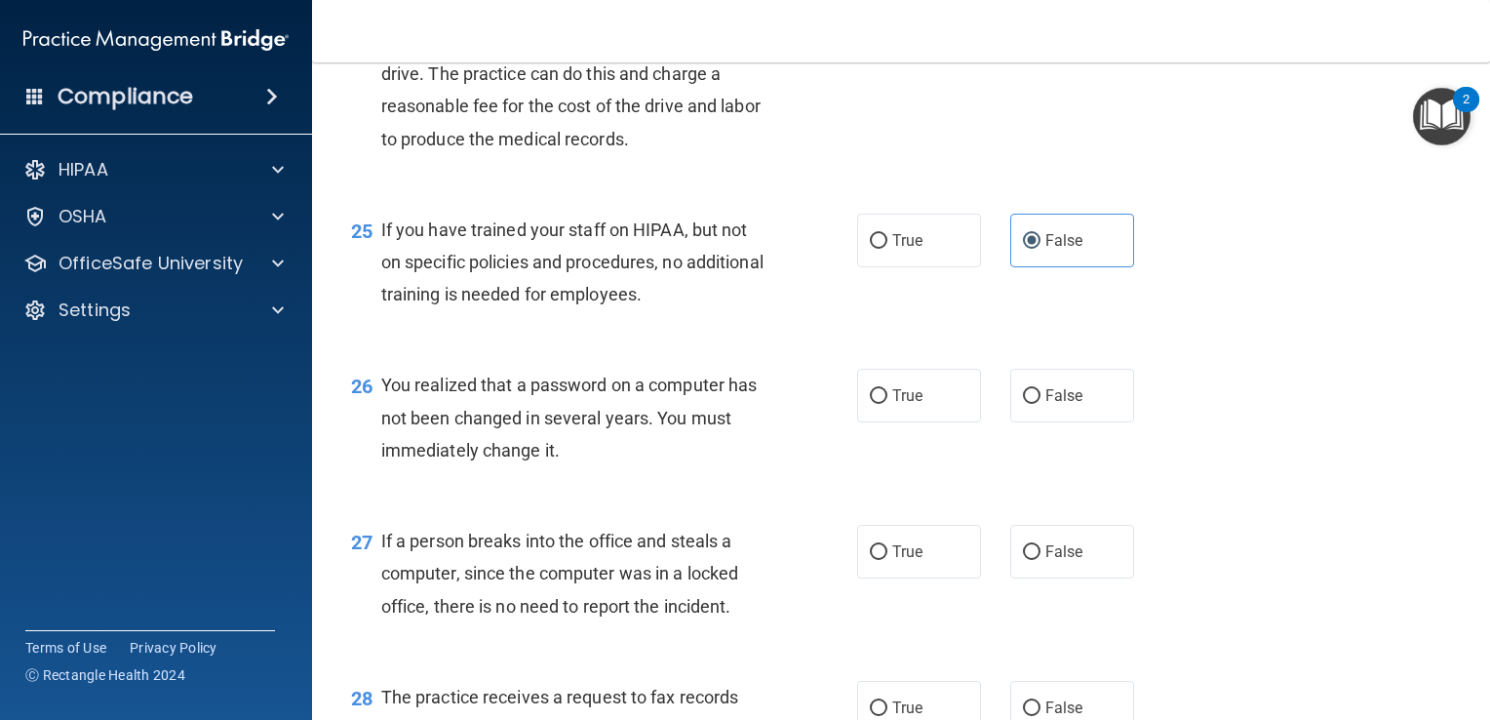
scroll to position [4067, 0]
click at [956, 421] on label "True" at bounding box center [919, 395] width 124 height 54
click at [887, 403] on input "True" at bounding box center [879, 395] width 18 height 15
radio input "true"
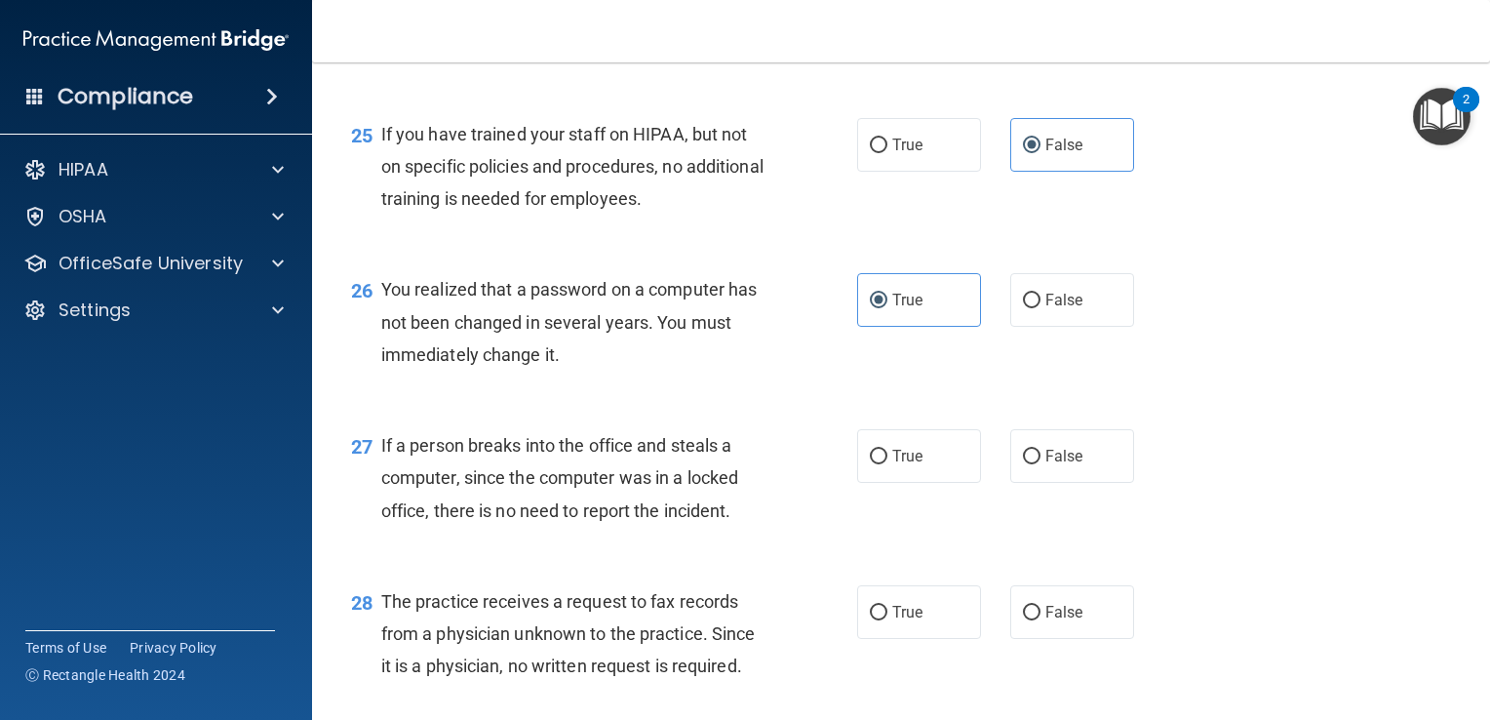
scroll to position [4169, 0]
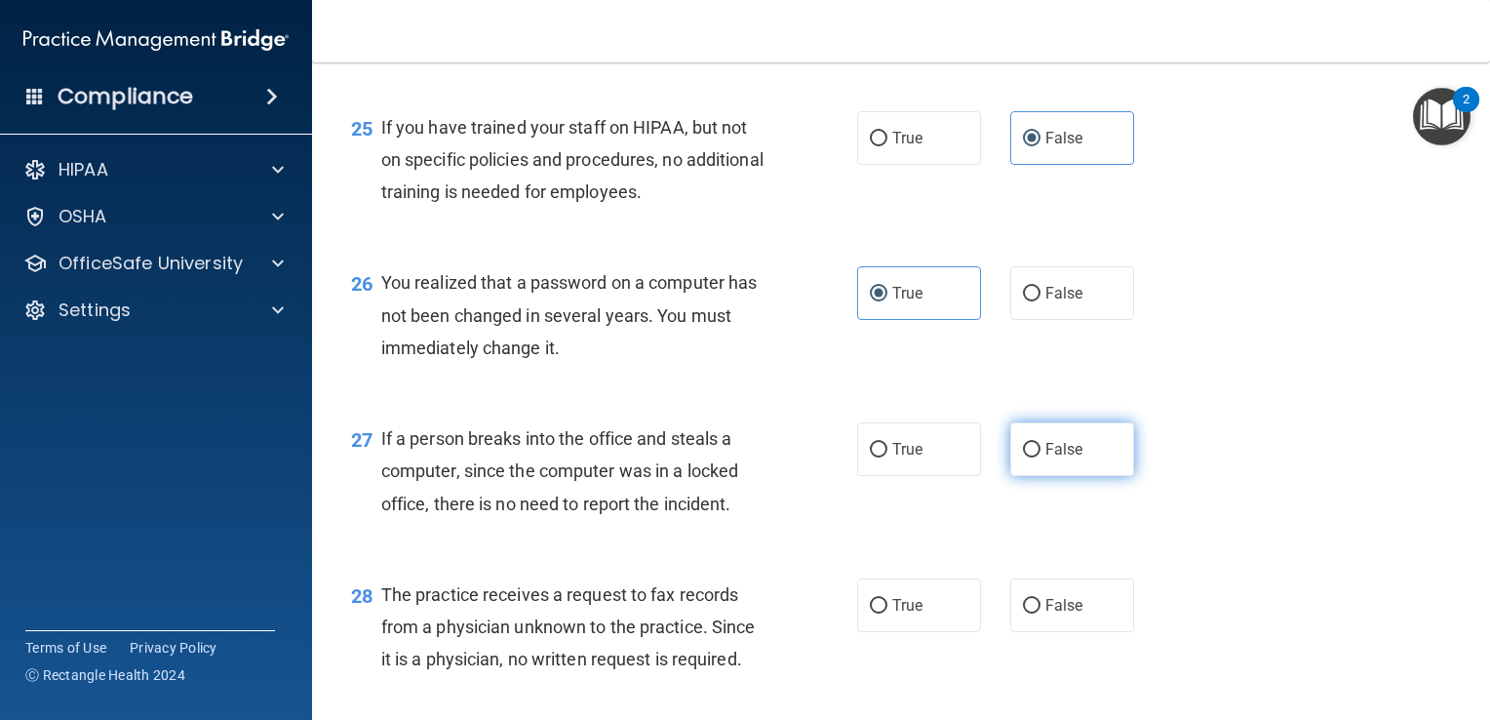
click at [1023, 457] on input "False" at bounding box center [1032, 450] width 18 height 15
radio input "true"
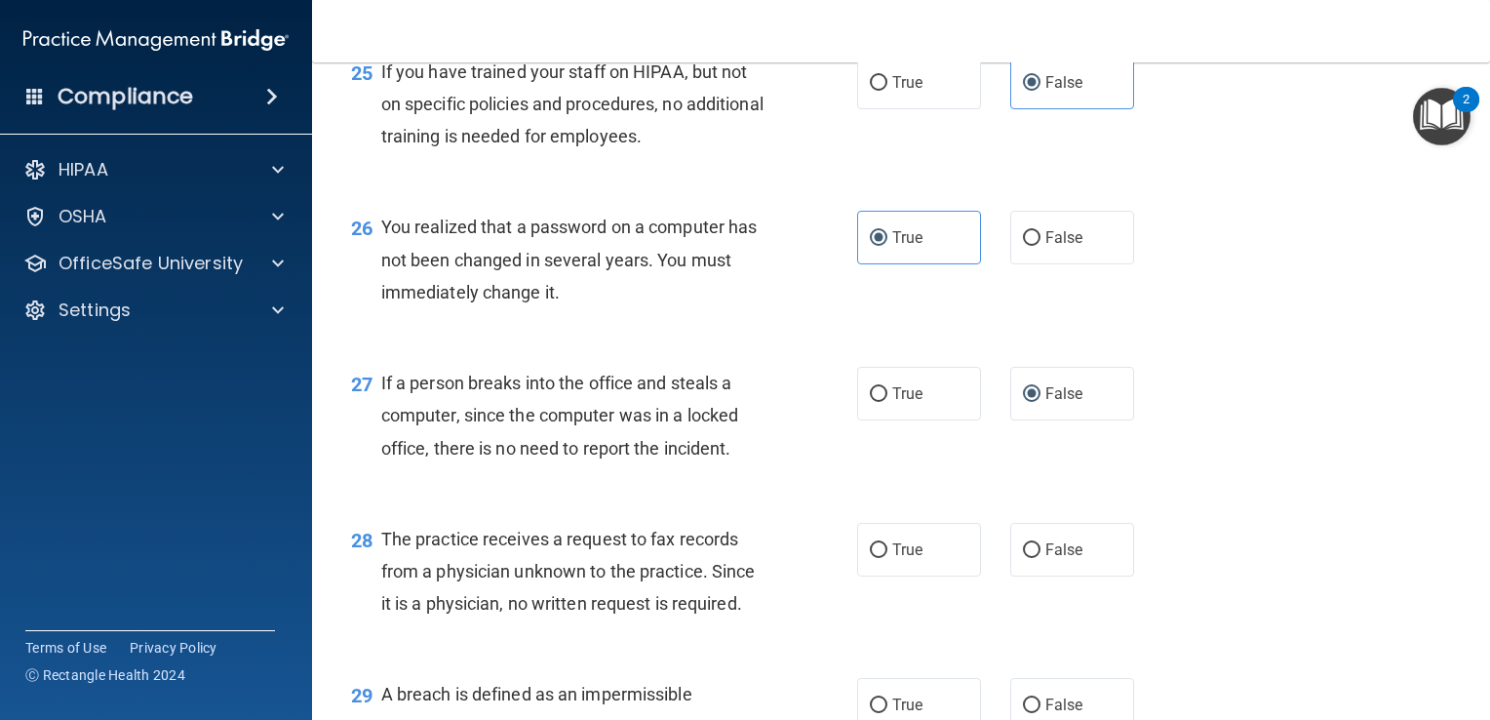
scroll to position [4242, 0]
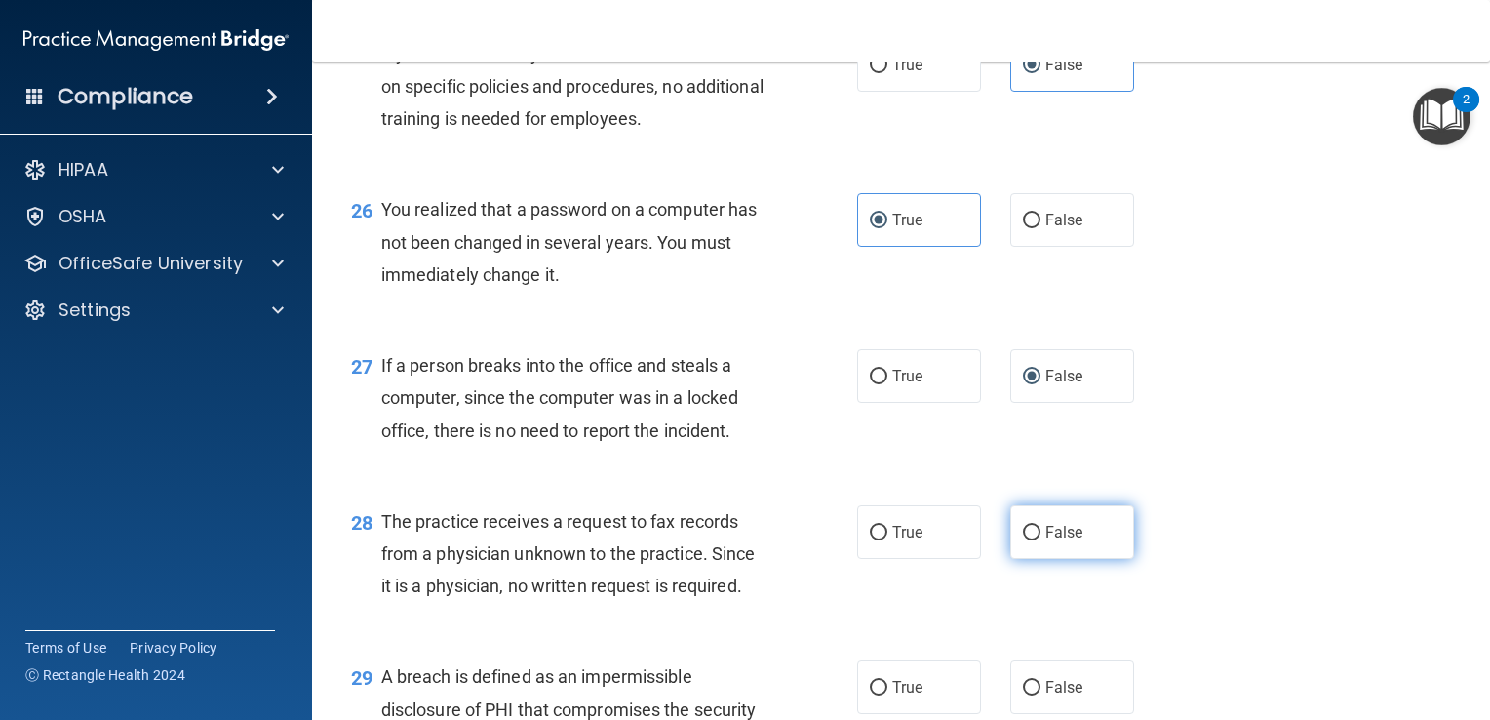
click at [1061, 547] on label "False" at bounding box center [1072, 532] width 124 height 54
click at [1041, 540] on input "False" at bounding box center [1032, 533] width 18 height 15
radio input "true"
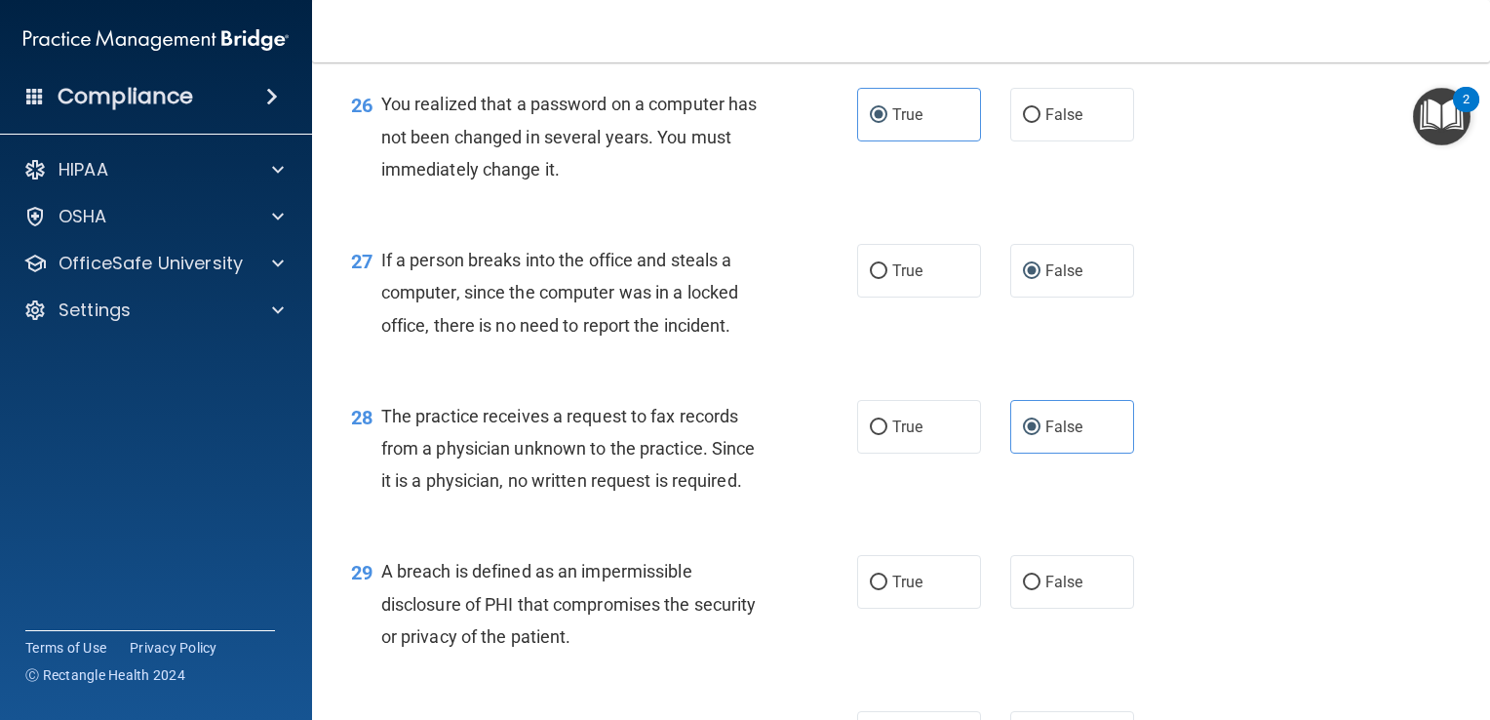
scroll to position [4372, 0]
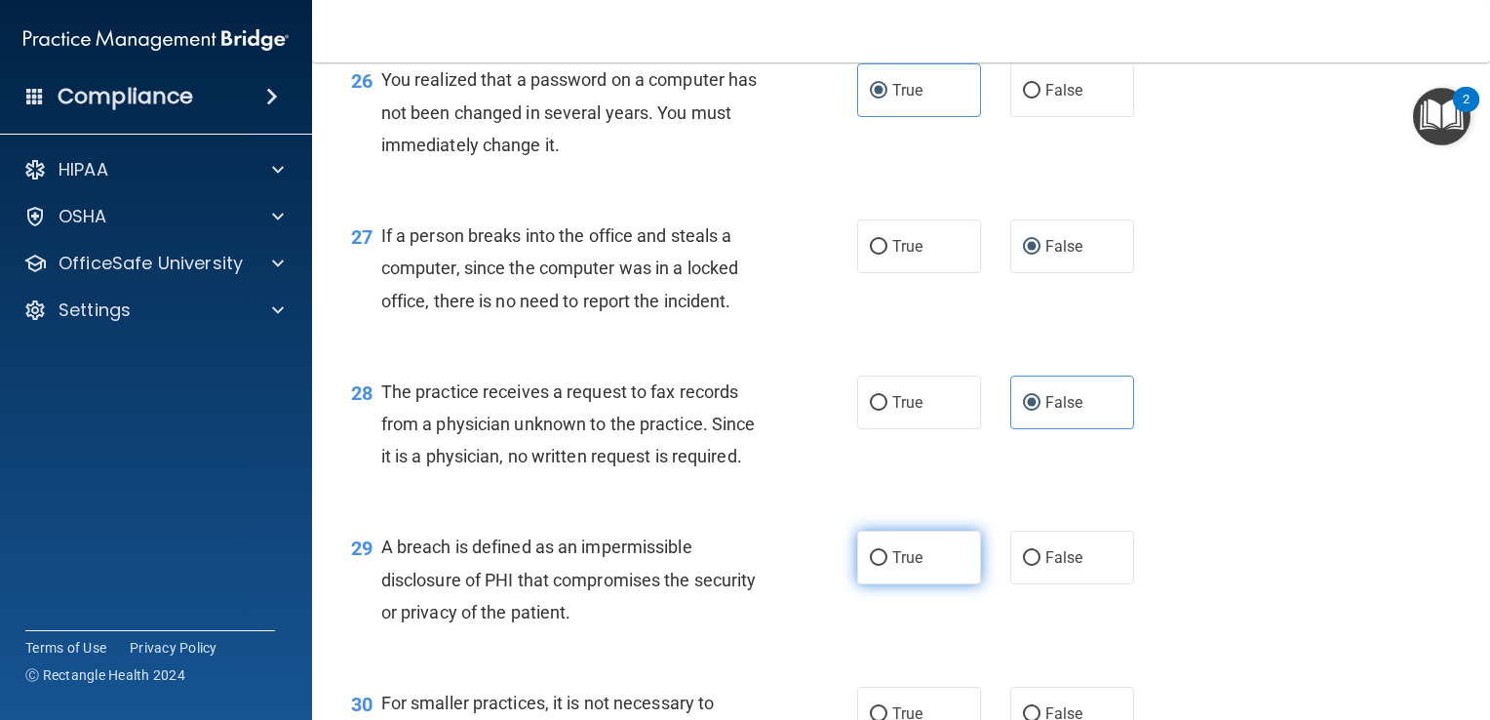
click at [895, 584] on label "True" at bounding box center [919, 557] width 124 height 54
click at [887, 566] on input "True" at bounding box center [879, 558] width 18 height 15
radio input "true"
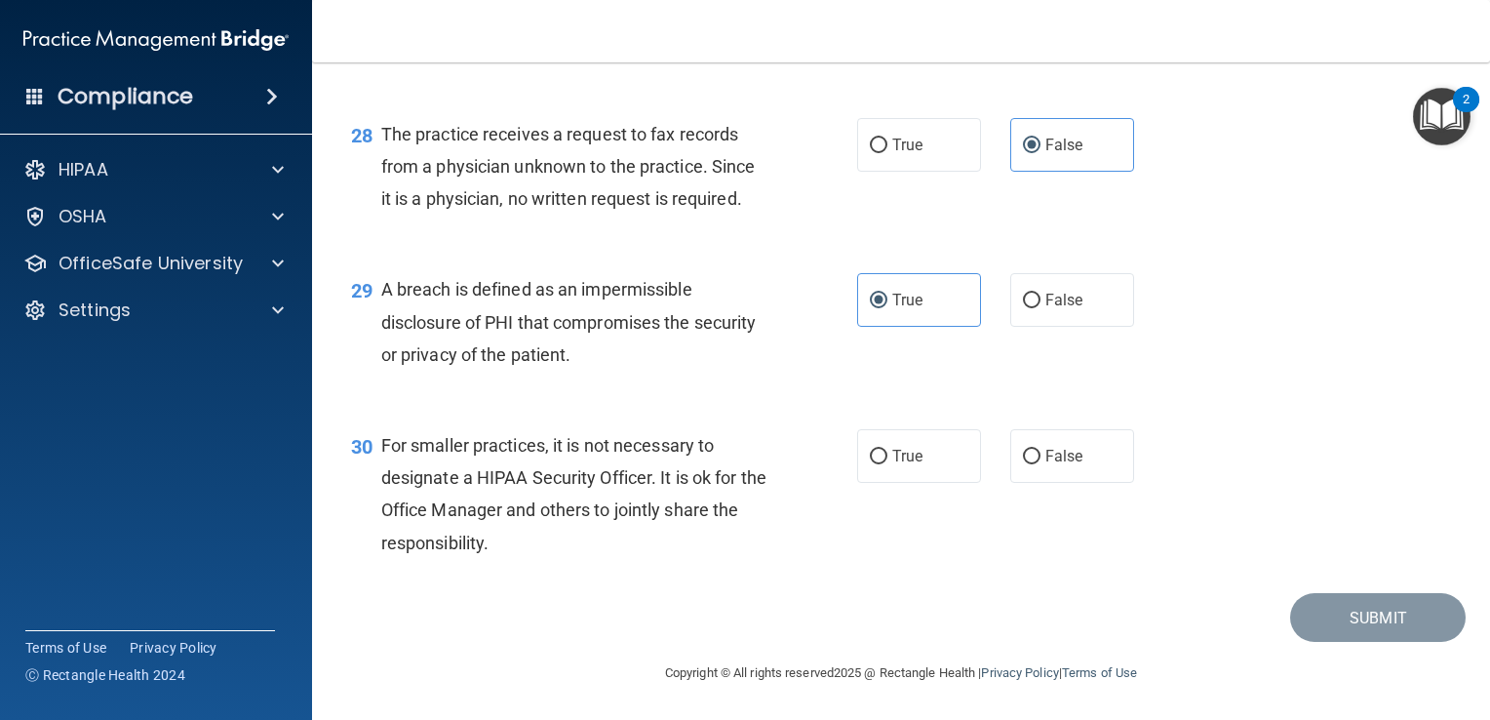
scroll to position [4661, 0]
drag, startPoint x: 908, startPoint y: 476, endPoint x: 859, endPoint y: 447, distance: 56.9
click at [859, 447] on label "True" at bounding box center [919, 456] width 124 height 54
click at [870, 450] on input "True" at bounding box center [879, 457] width 18 height 15
radio input "true"
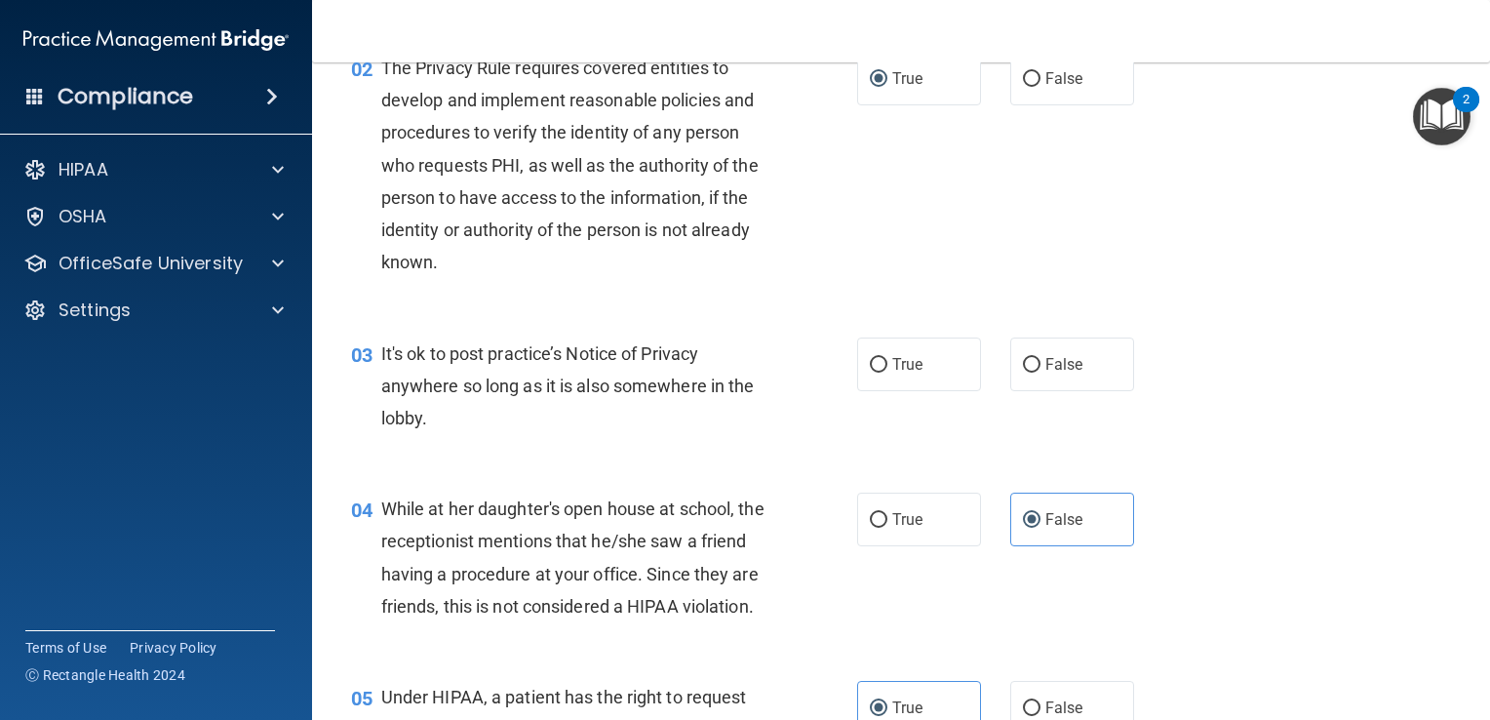
scroll to position [250, 0]
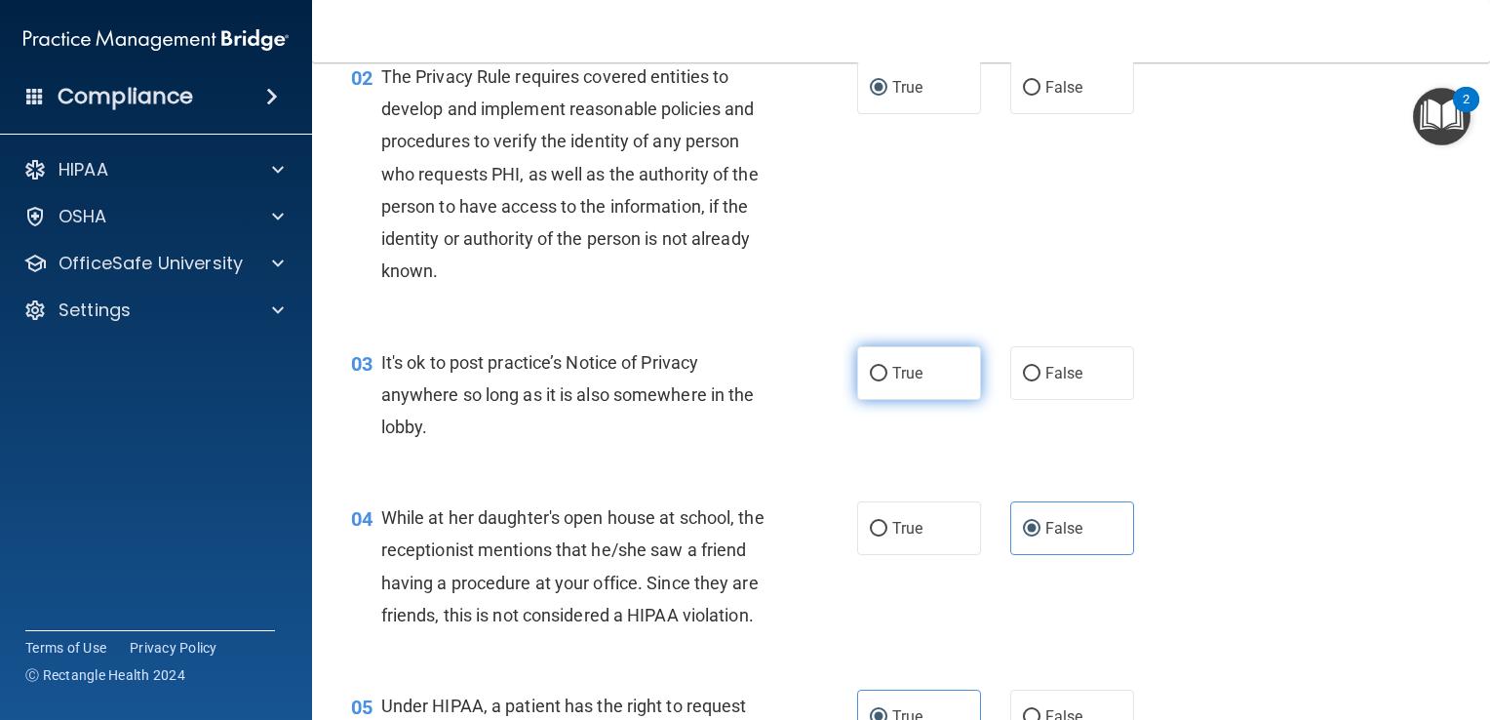
click at [909, 388] on label "True" at bounding box center [919, 373] width 124 height 54
click at [887, 381] on input "True" at bounding box center [879, 374] width 18 height 15
radio input "true"
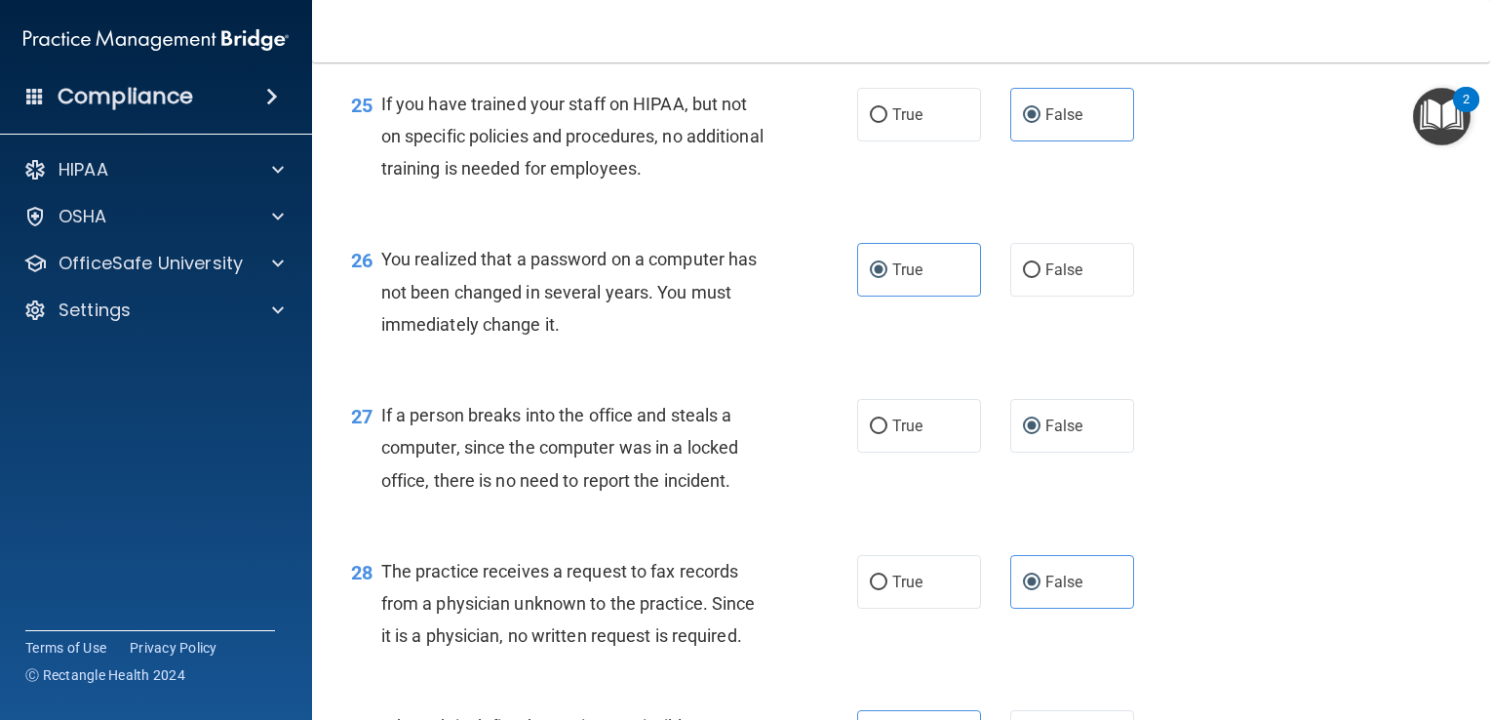
scroll to position [4661, 0]
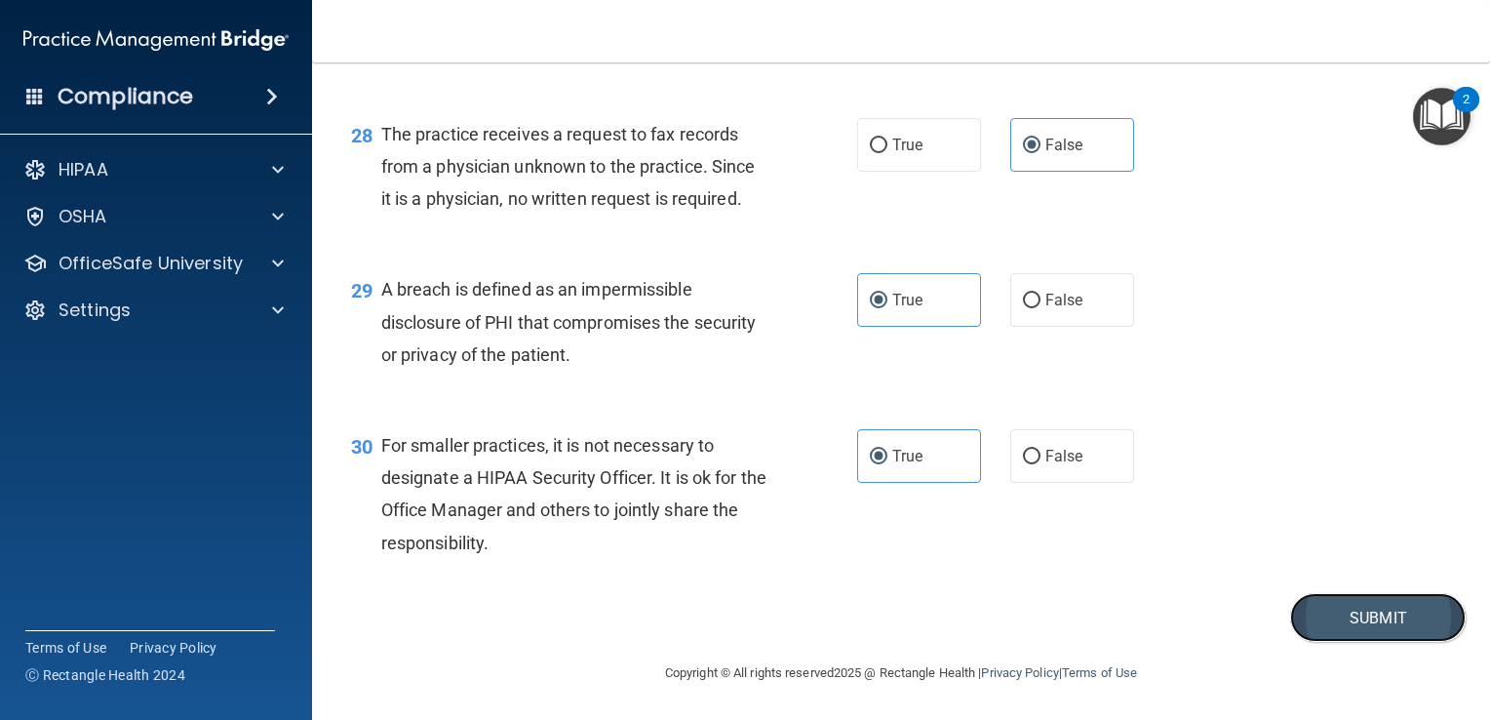
click at [1312, 618] on button "Submit" at bounding box center [1378, 618] width 176 height 50
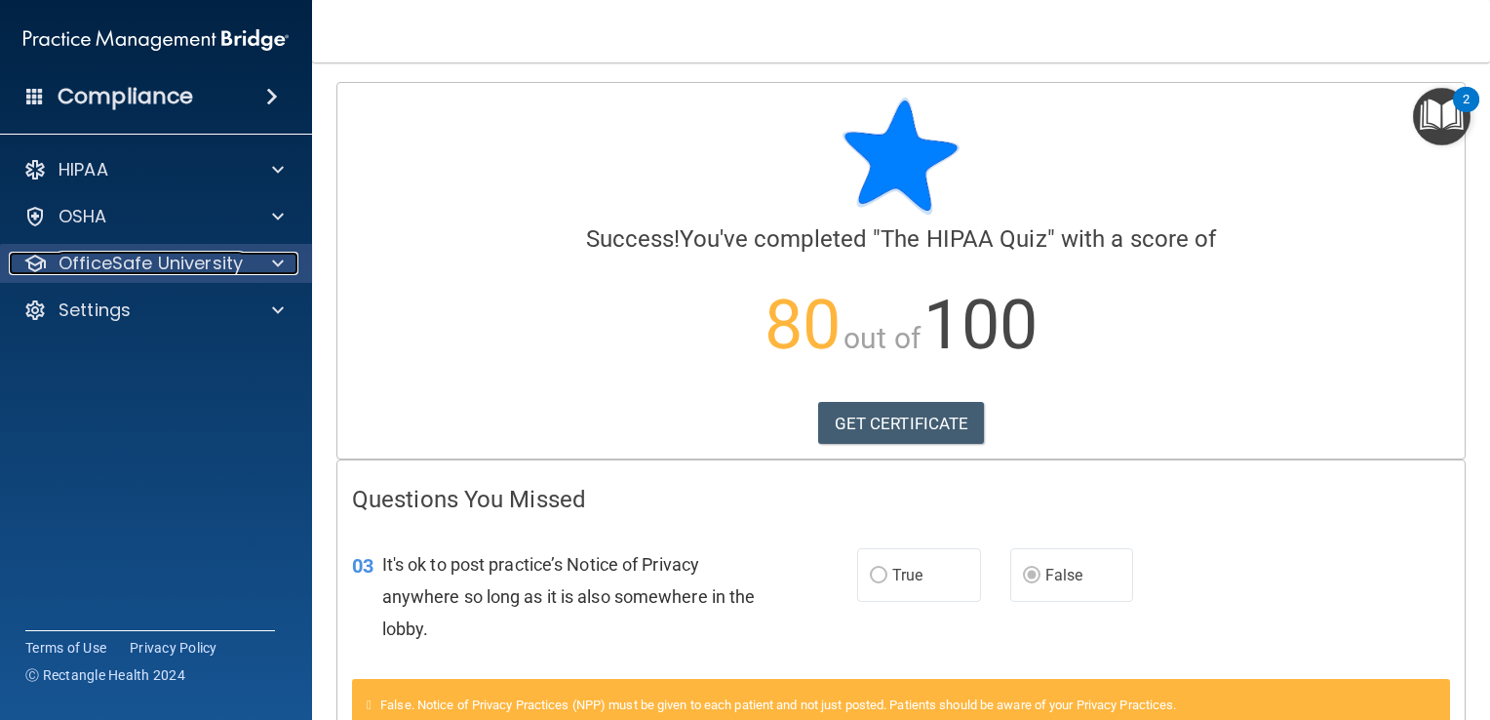
click at [254, 271] on div at bounding box center [275, 263] width 49 height 23
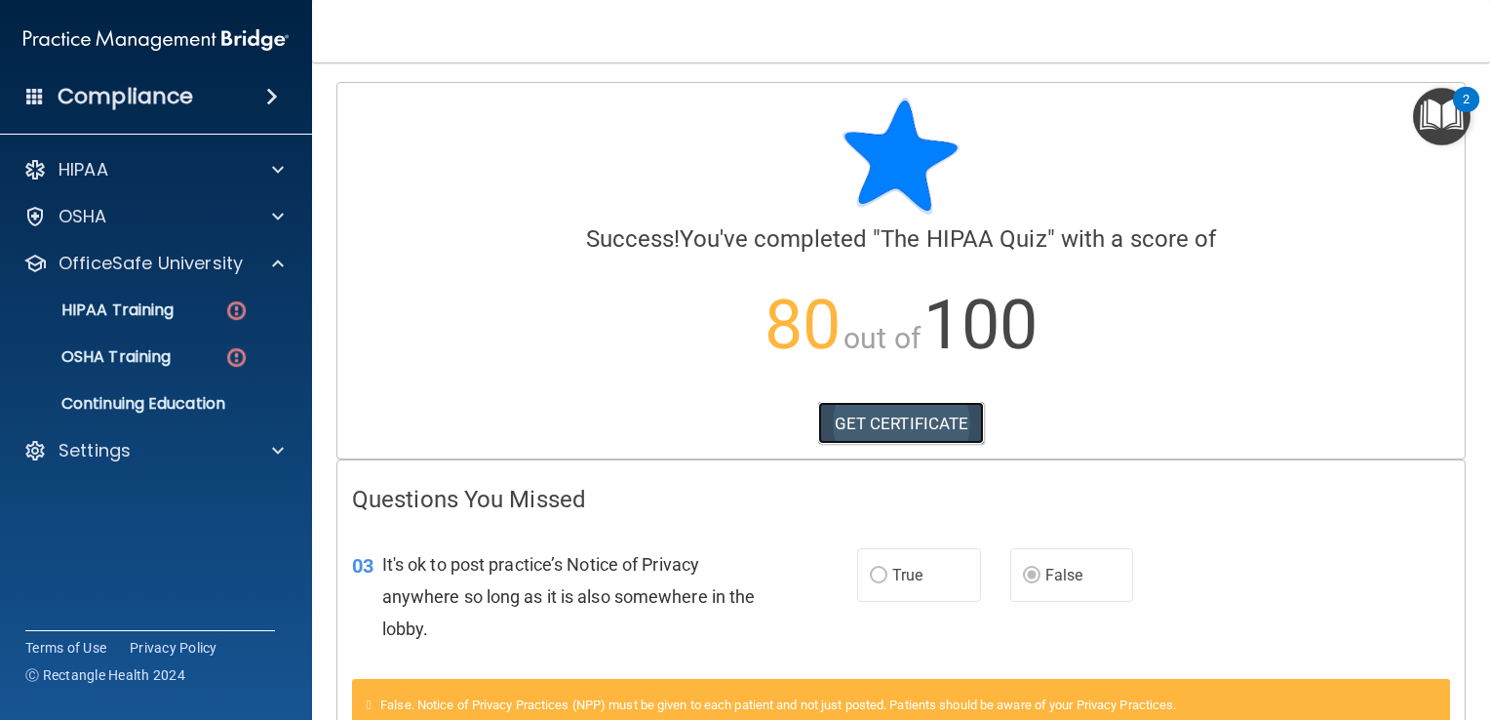
click at [846, 416] on link "GET CERTIFICATE" at bounding box center [901, 423] width 167 height 43
click at [231, 302] on img at bounding box center [236, 310] width 24 height 24
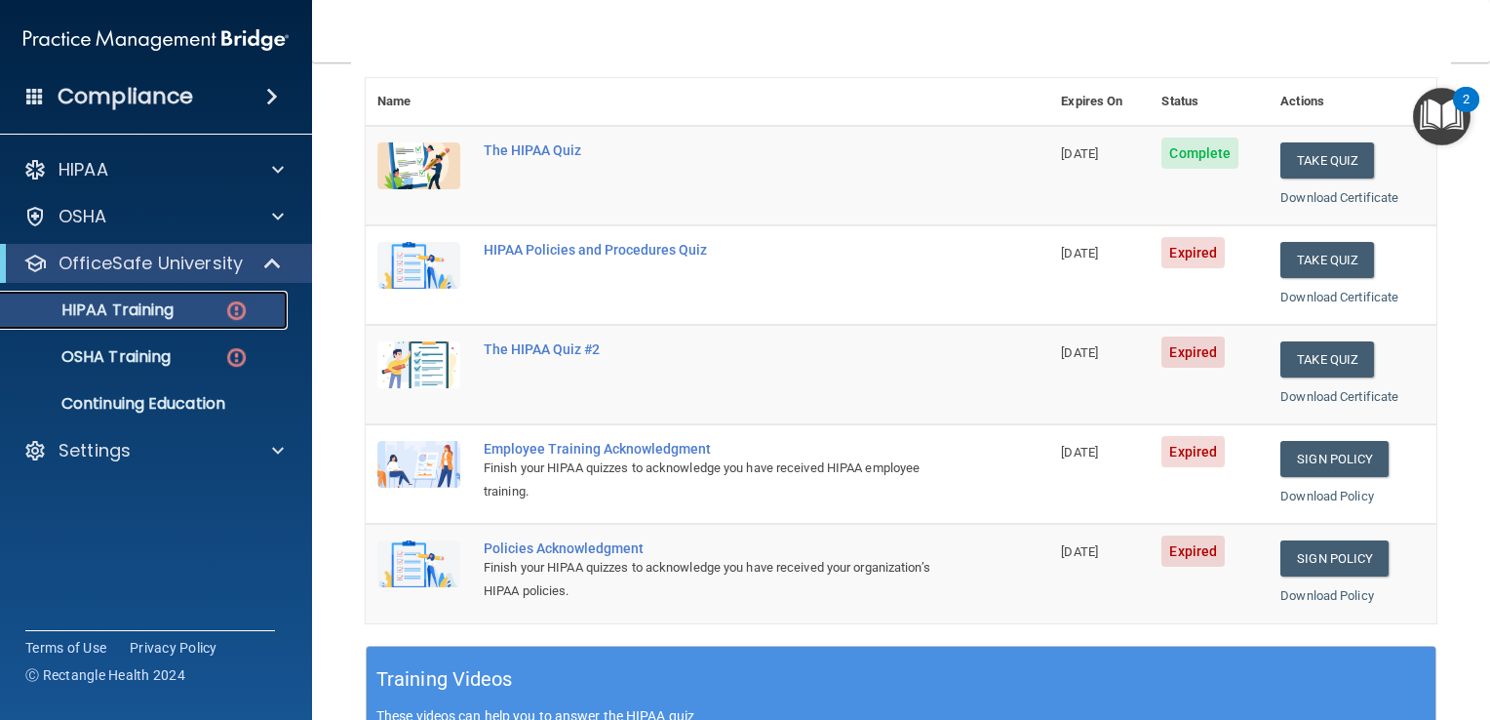
scroll to position [218, 0]
click at [230, 354] on img at bounding box center [236, 357] width 24 height 24
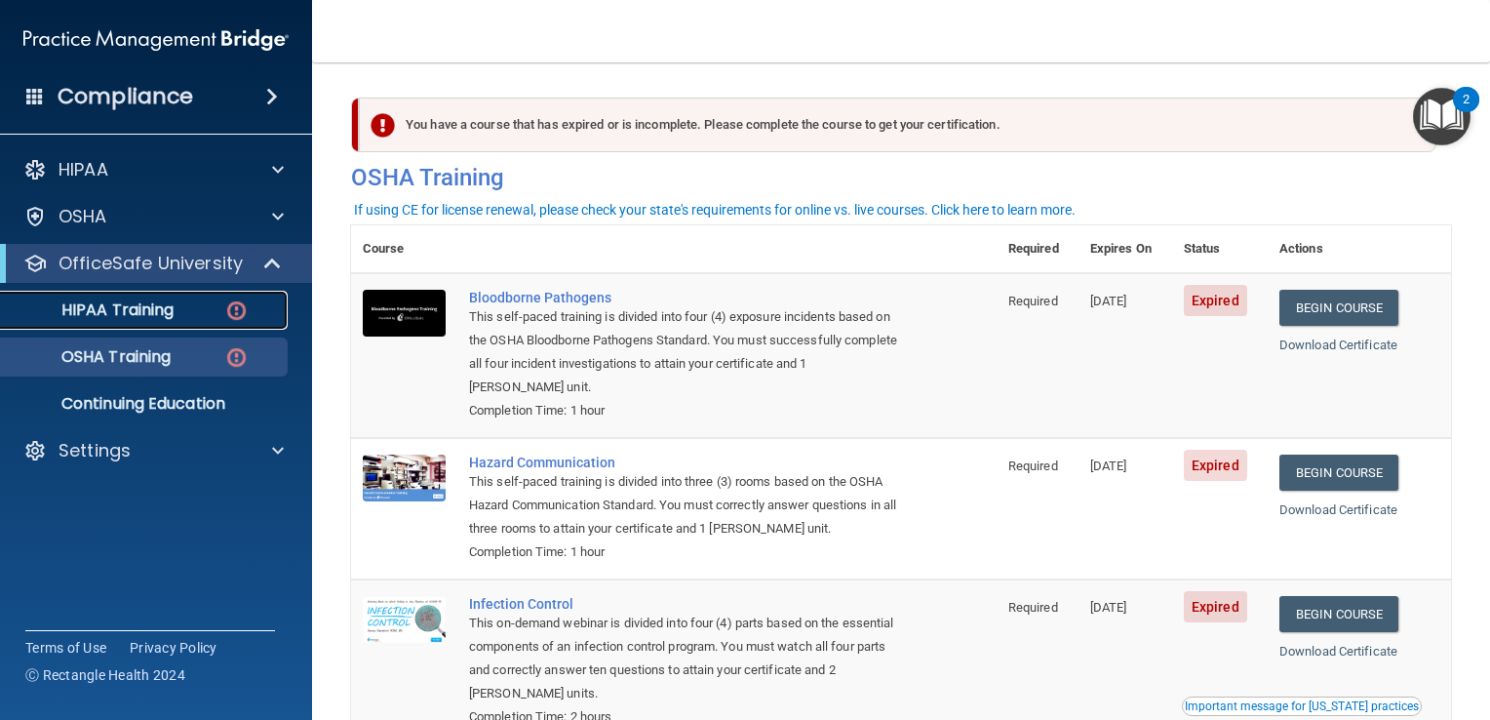
click at [235, 305] on img at bounding box center [236, 310] width 24 height 24
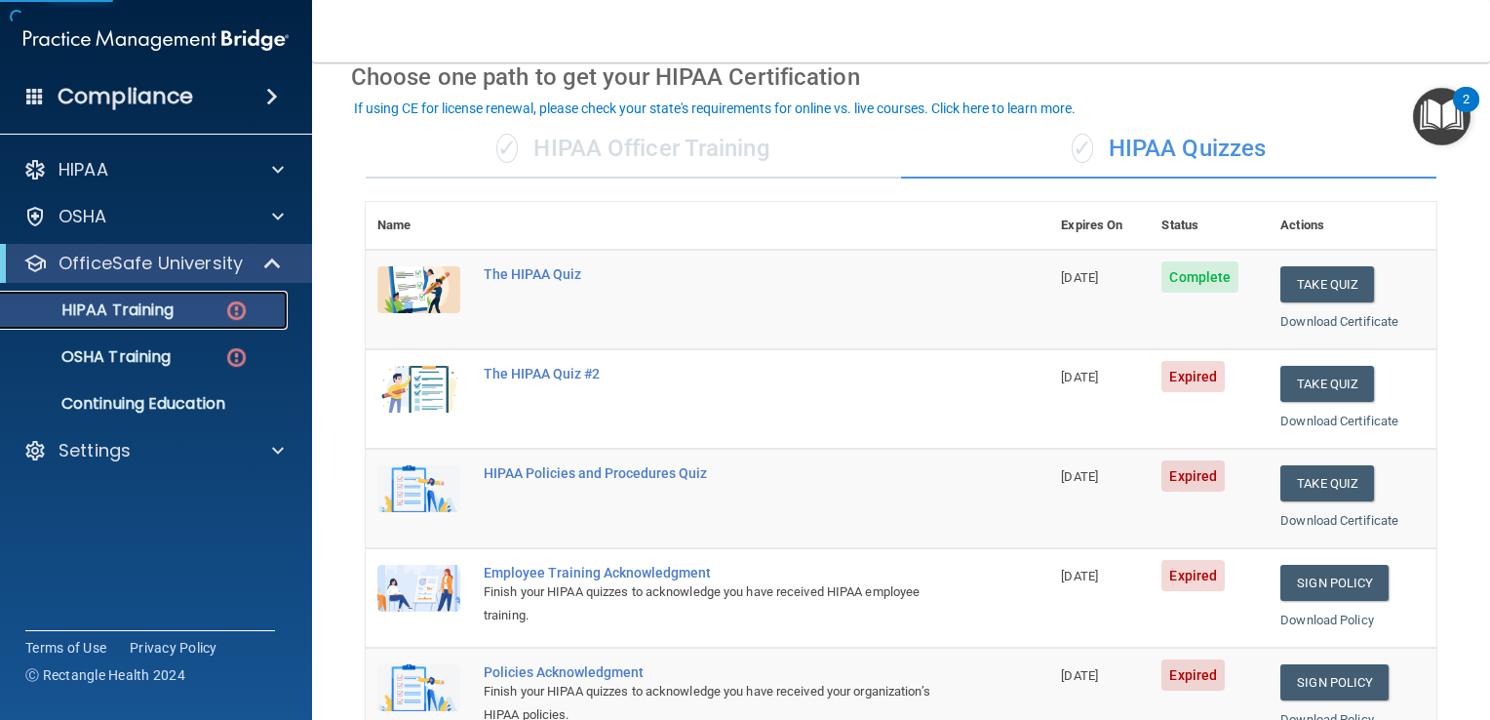
scroll to position [94, 0]
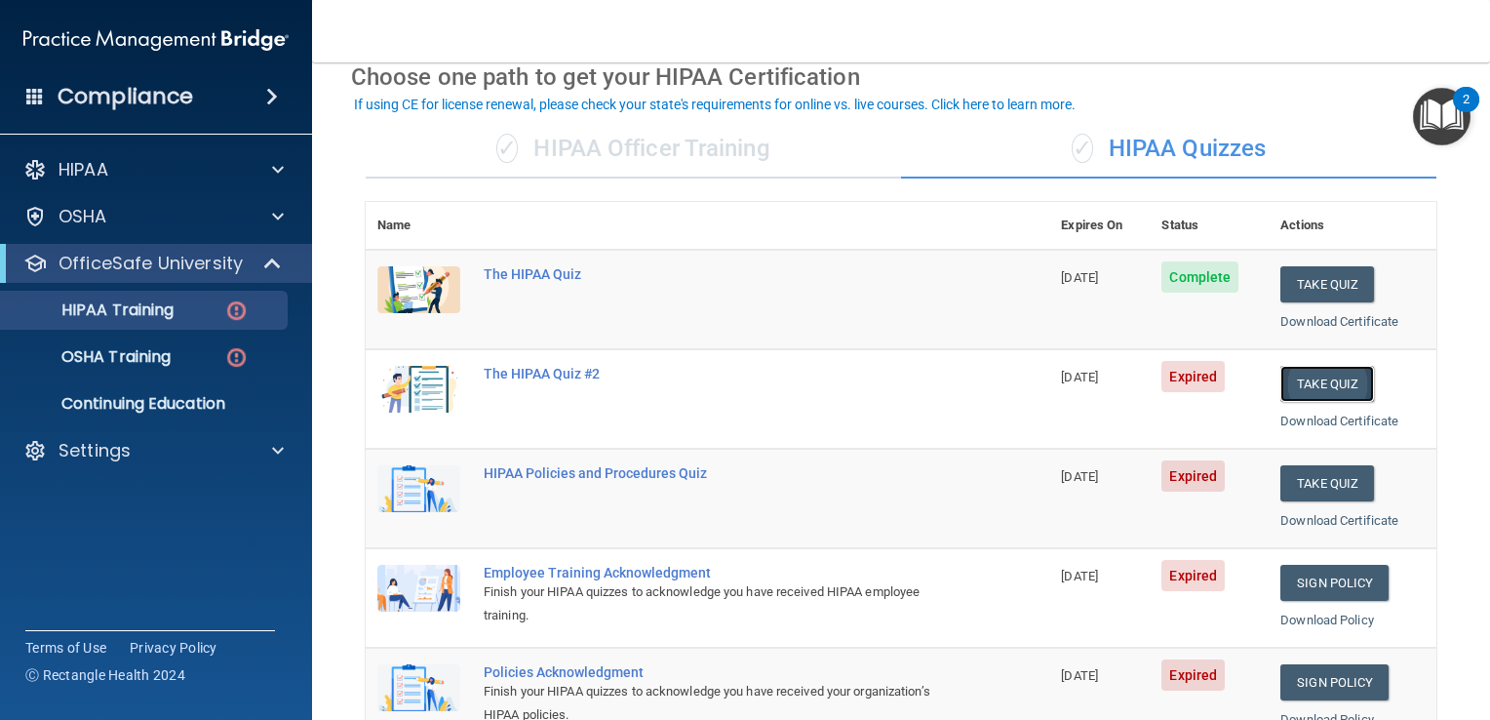
click at [1326, 379] on button "Take Quiz" at bounding box center [1327, 384] width 94 height 36
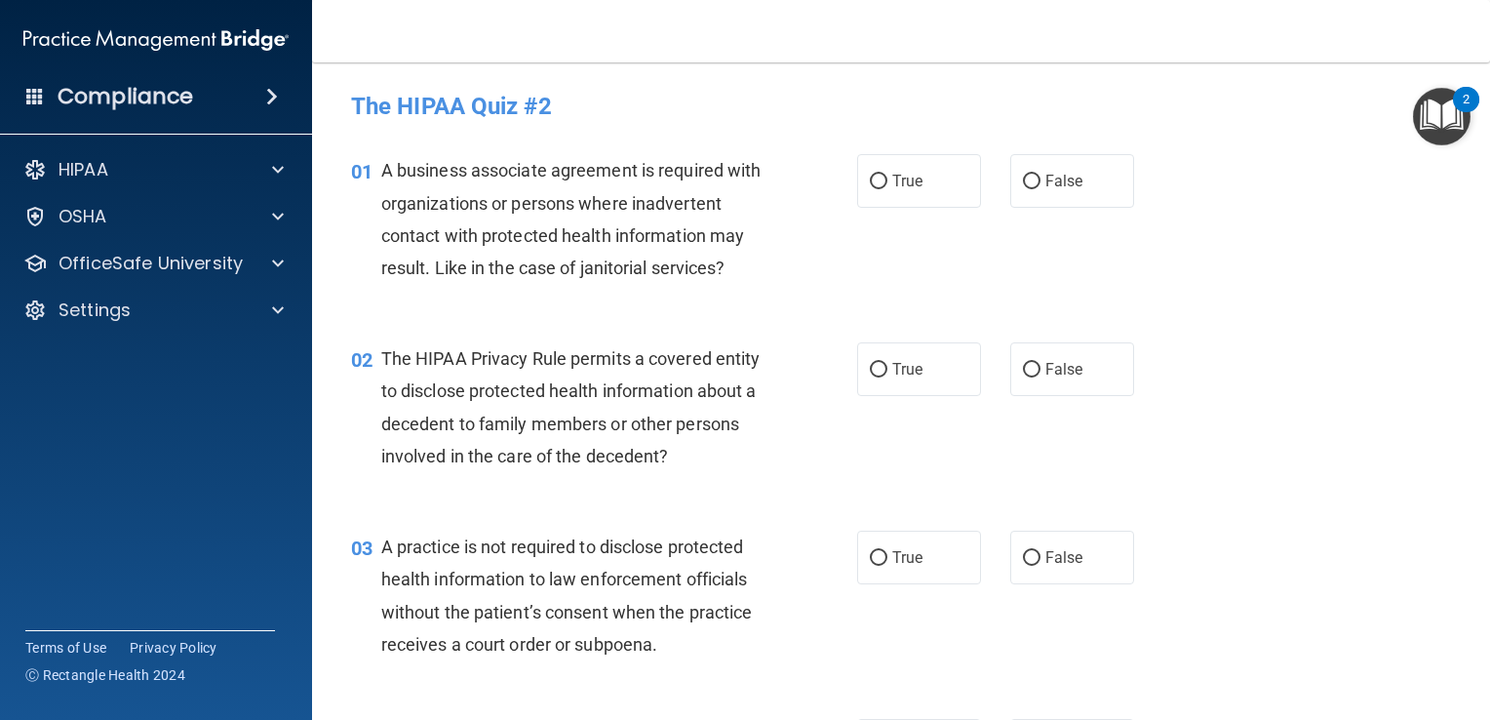
click at [648, 232] on span "A business associate agreement is required with organizations or persons where …" at bounding box center [571, 219] width 380 height 118
click at [892, 174] on span "True" at bounding box center [907, 181] width 30 height 19
click at [887, 175] on input "True" at bounding box center [879, 182] width 18 height 15
radio input "true"
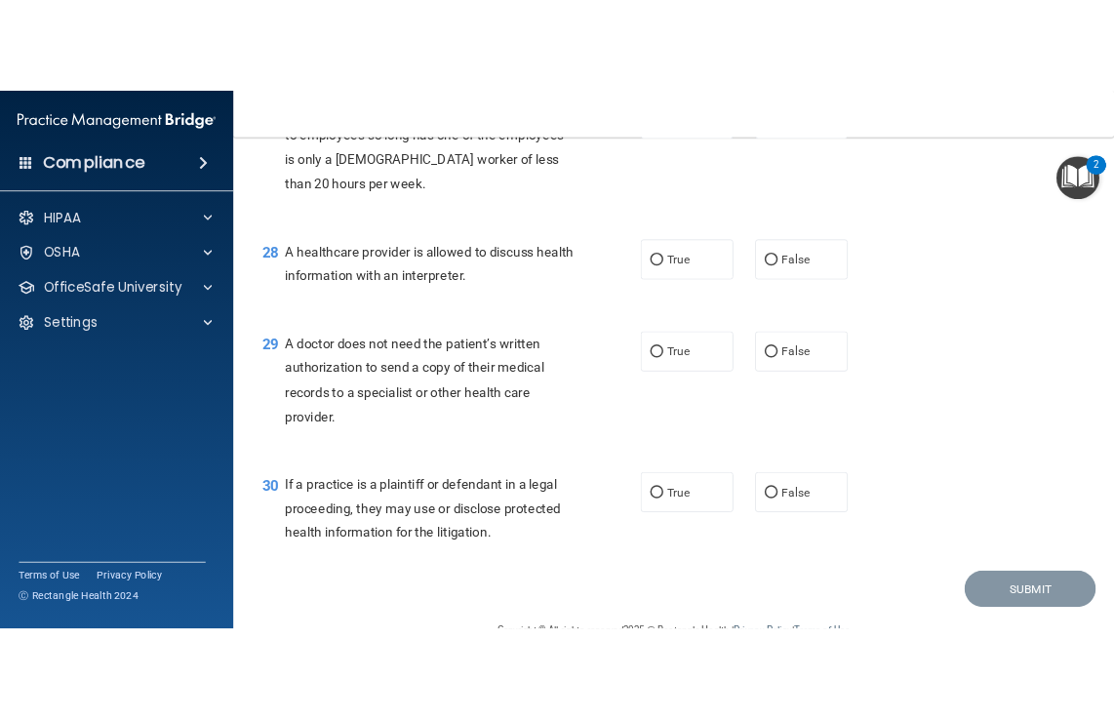
scroll to position [4693, 0]
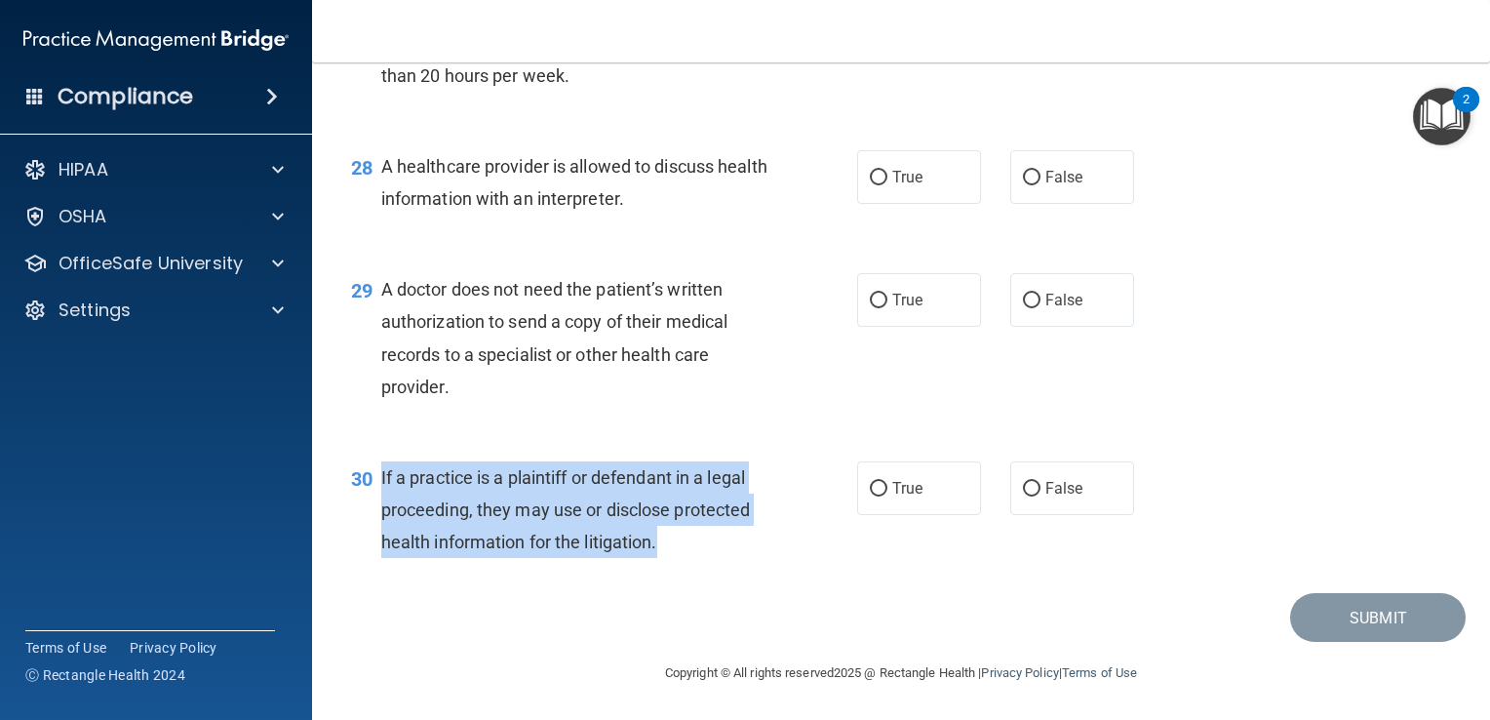
drag, startPoint x: 674, startPoint y: 550, endPoint x: 380, endPoint y: 474, distance: 303.2
click at [381, 474] on div "If a practice is a plaintiff or defendant in a legal proceeding, they may use o…" at bounding box center [582, 510] width 402 height 98
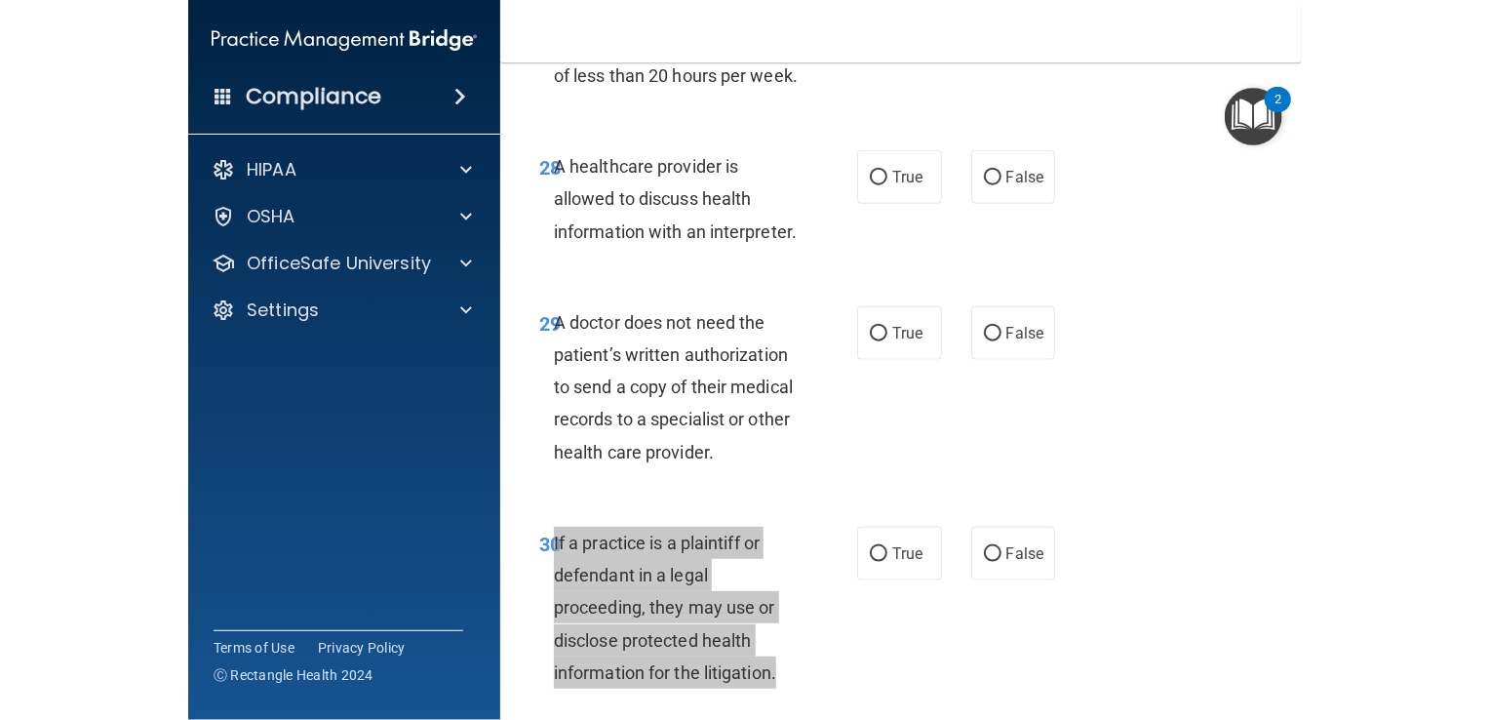
scroll to position [6467, 0]
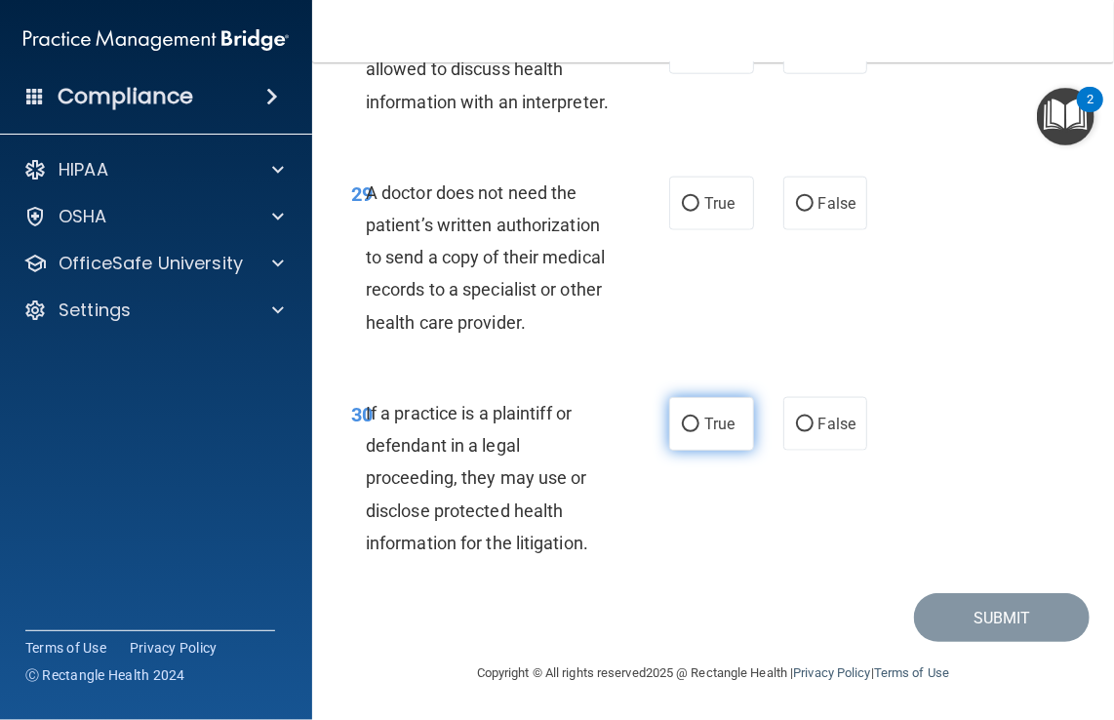
click at [730, 451] on label "True" at bounding box center [711, 424] width 85 height 54
click at [699, 432] on input "True" at bounding box center [691, 424] width 18 height 15
radio input "true"
drag, startPoint x: 612, startPoint y: 362, endPoint x: 362, endPoint y: 234, distance: 281.3
click at [362, 234] on div "29 A doctor does not need the patient’s written authorization to send a copy of…" at bounding box center [510, 263] width 376 height 172
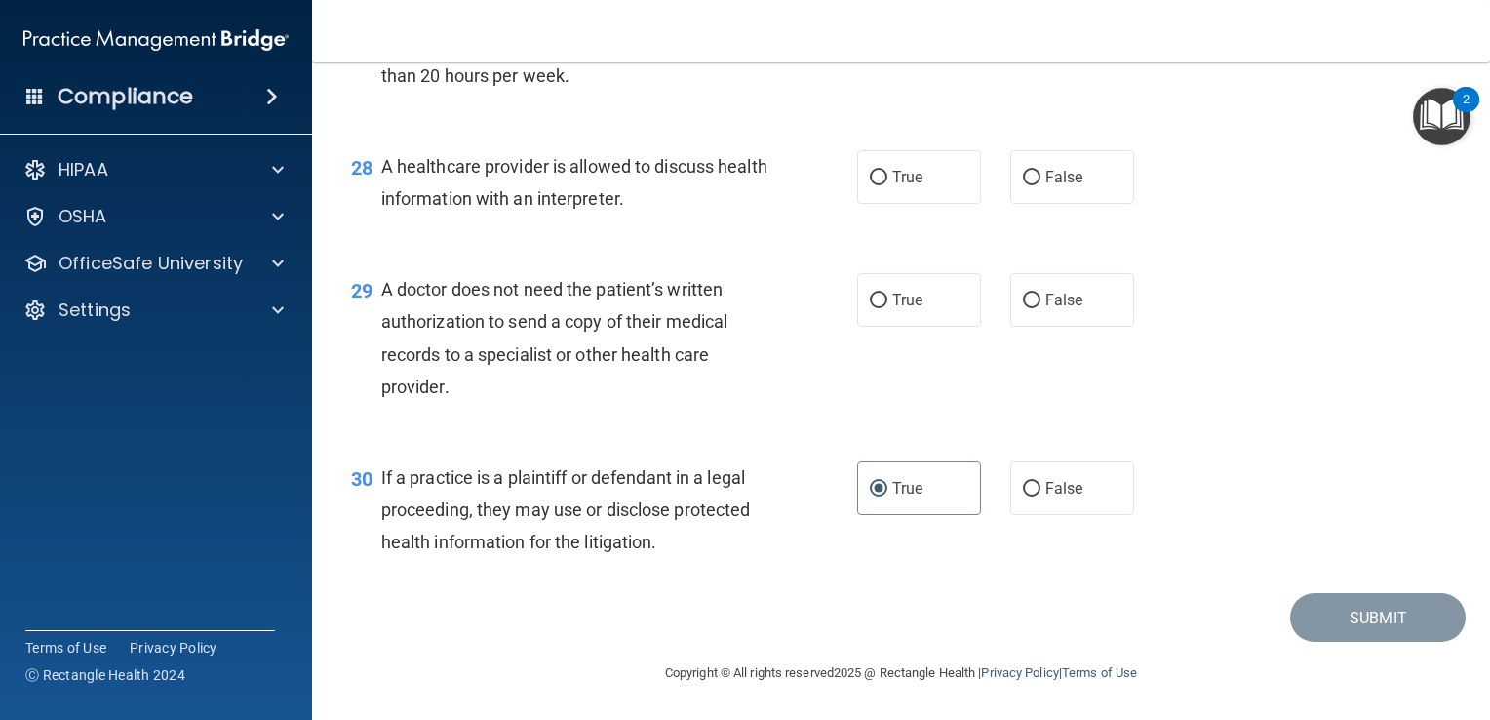
scroll to position [4693, 0]
click at [733, 396] on div "A doctor does not need the patient’s written authorization to send a copy of th…" at bounding box center [582, 338] width 402 height 130
drag, startPoint x: 483, startPoint y: 370, endPoint x: 385, endPoint y: 340, distance: 101.8
click at [385, 340] on div "A doctor does not need the patient’s written authorization to send a copy of th…" at bounding box center [582, 338] width 402 height 130
drag, startPoint x: 385, startPoint y: 340, endPoint x: 464, endPoint y: 379, distance: 88.1
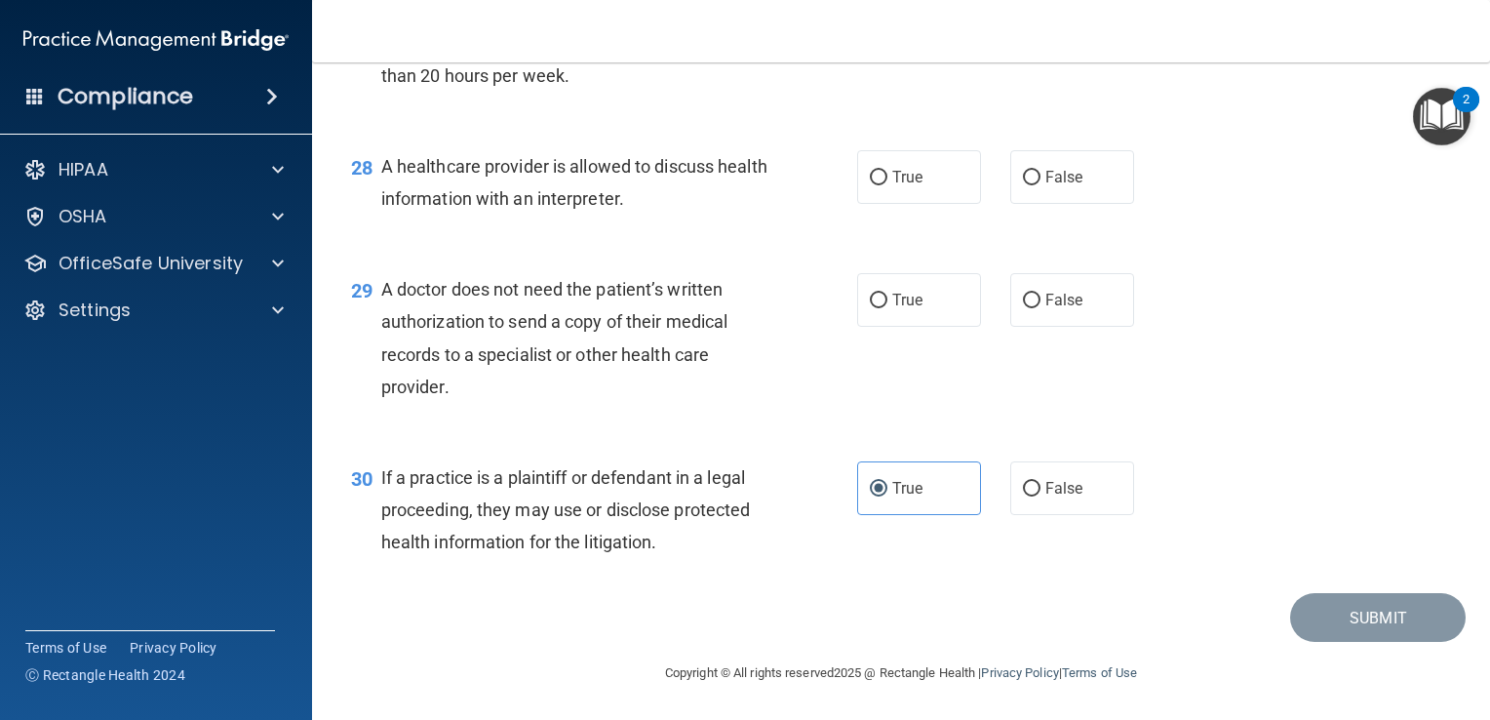
click at [464, 379] on div "A doctor does not need the patient’s written authorization to send a copy of th…" at bounding box center [582, 338] width 402 height 130
click at [501, 363] on span "A doctor does not need the patient’s written authorization to send a copy of th…" at bounding box center [554, 338] width 347 height 118
drag, startPoint x: 474, startPoint y: 395, endPoint x: 382, endPoint y: 281, distance: 146.4
click at [382, 281] on div "A doctor does not need the patient’s written authorization to send a copy of th…" at bounding box center [582, 338] width 402 height 130
drag, startPoint x: 382, startPoint y: 281, endPoint x: 521, endPoint y: 241, distance: 144.1
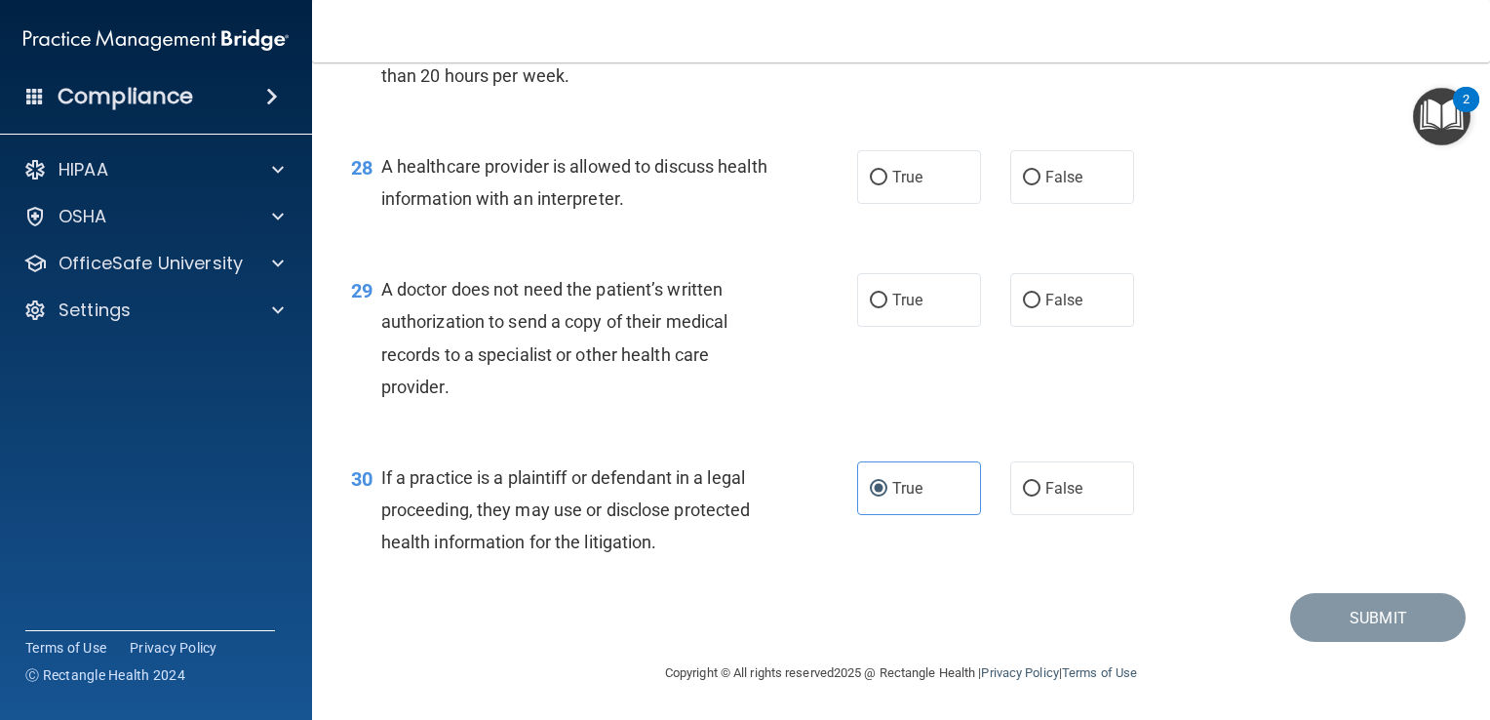
click at [521, 241] on div "28 A healthcare provider is allowed to discuss health information with an inter…" at bounding box center [900, 187] width 1129 height 123
drag, startPoint x: 650, startPoint y: 380, endPoint x: 398, endPoint y: 334, distance: 256.9
click at [398, 334] on div "A doctor does not need the patient’s written authorization to send a copy of th…" at bounding box center [582, 338] width 402 height 130
drag, startPoint x: 398, startPoint y: 334, endPoint x: 476, endPoint y: 391, distance: 96.9
click at [476, 391] on div "A doctor does not need the patient’s written authorization to send a copy of th…" at bounding box center [582, 338] width 402 height 130
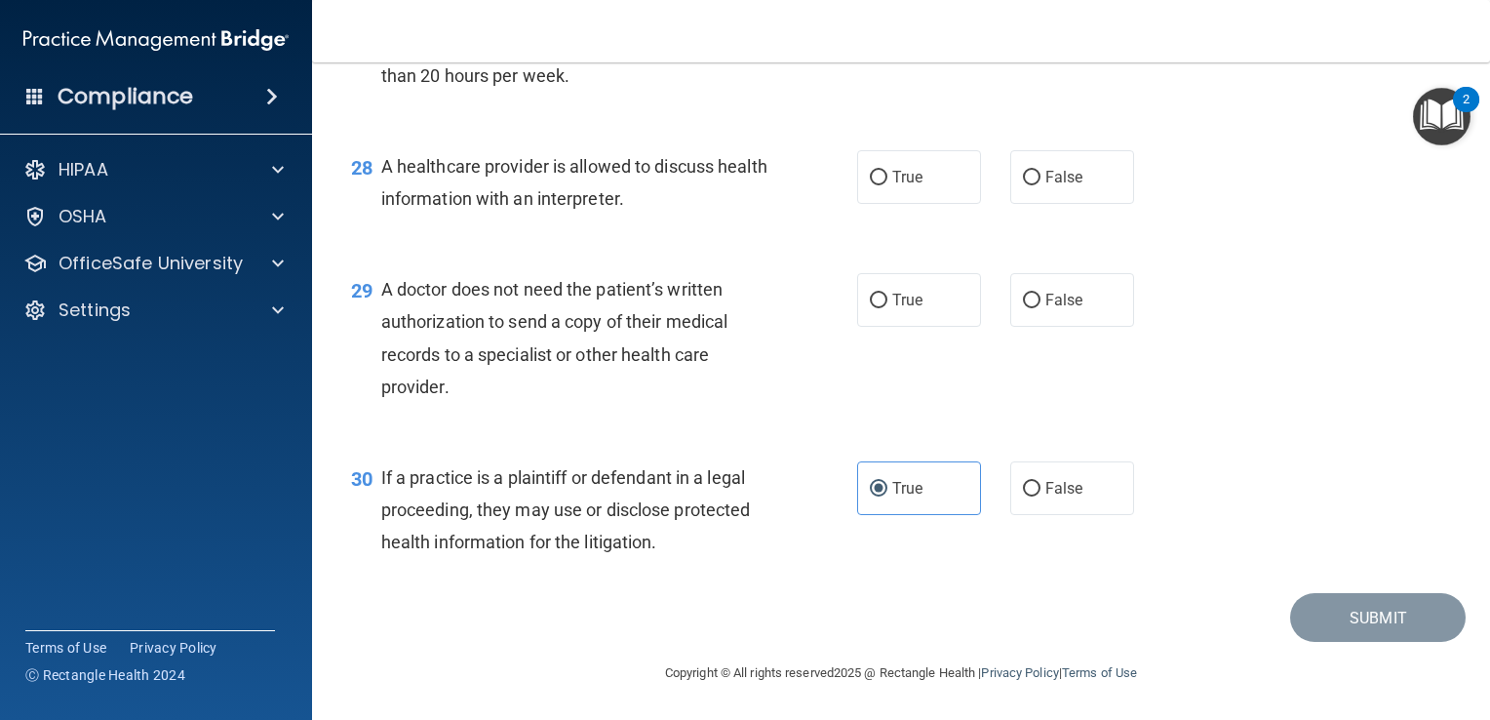
drag, startPoint x: 476, startPoint y: 391, endPoint x: 395, endPoint y: 355, distance: 88.6
click at [395, 355] on span "A doctor does not need the patient’s written authorization to send a copy of th…" at bounding box center [554, 338] width 347 height 118
click at [348, 355] on div "29 A doctor does not need the patient’s written authorization to send a copy of…" at bounding box center [604, 342] width 565 height 139
drag, startPoint x: 481, startPoint y: 388, endPoint x: 380, endPoint y: 298, distance: 134.7
click at [381, 298] on div "A doctor does not need the patient’s written authorization to send a copy of th…" at bounding box center [582, 338] width 402 height 130
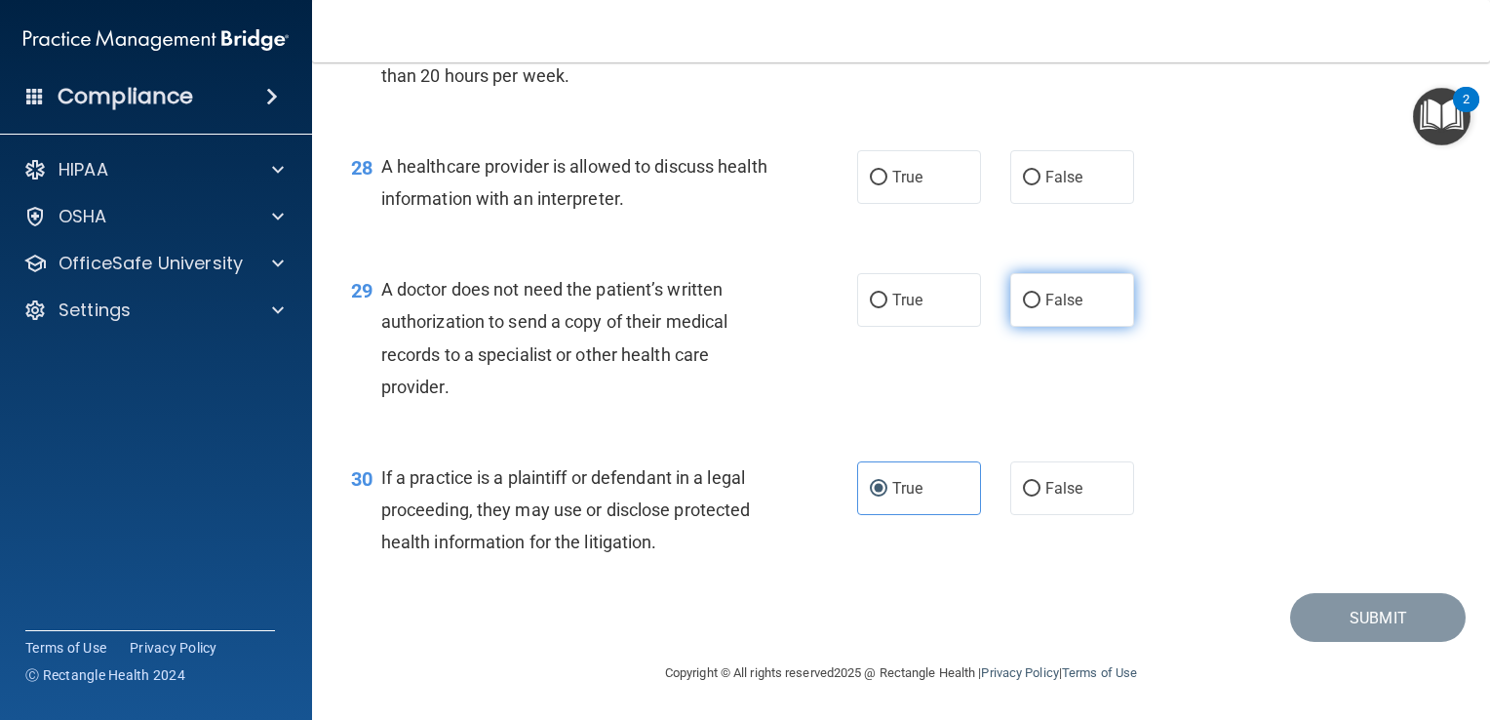
click at [1045, 301] on span "False" at bounding box center [1064, 300] width 38 height 19
click at [1038, 301] on input "False" at bounding box center [1032, 301] width 18 height 15
radio input "true"
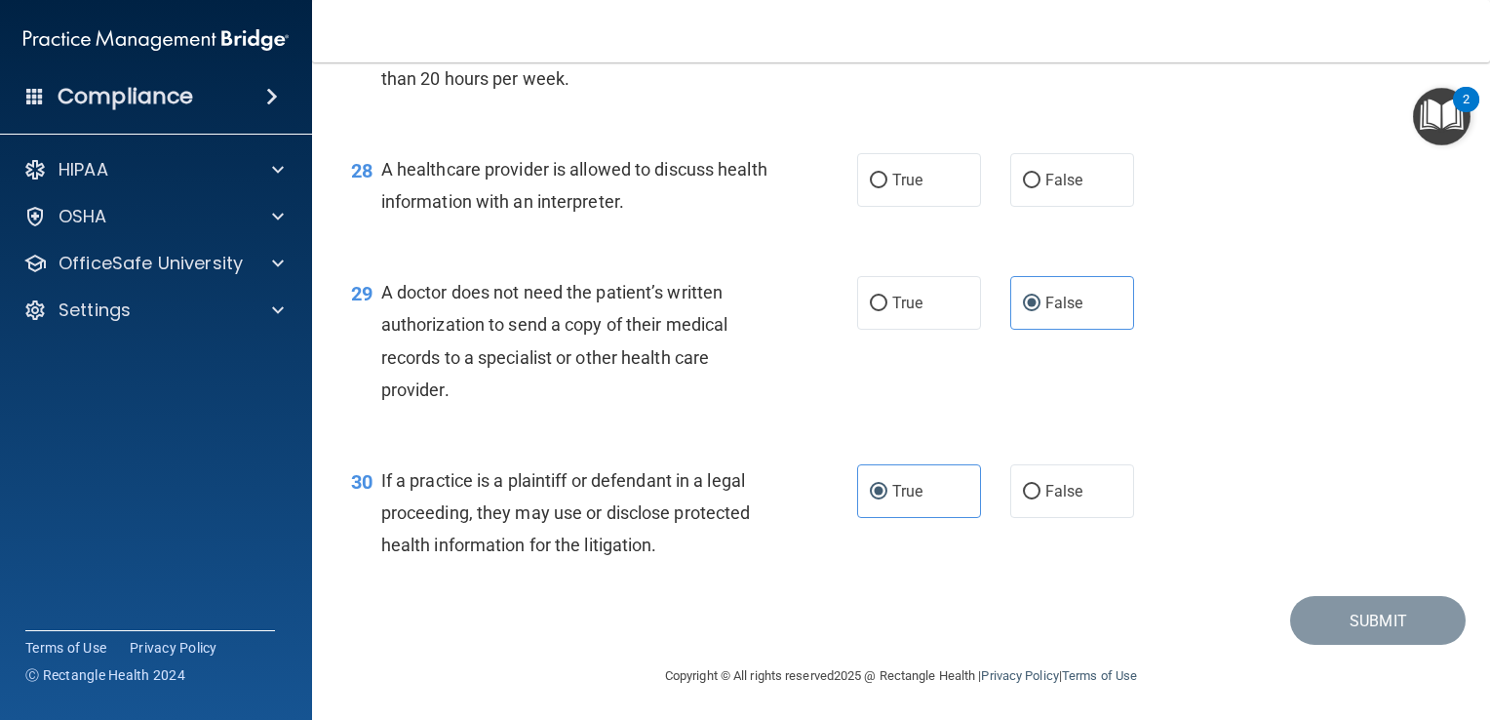
scroll to position [4584, 0]
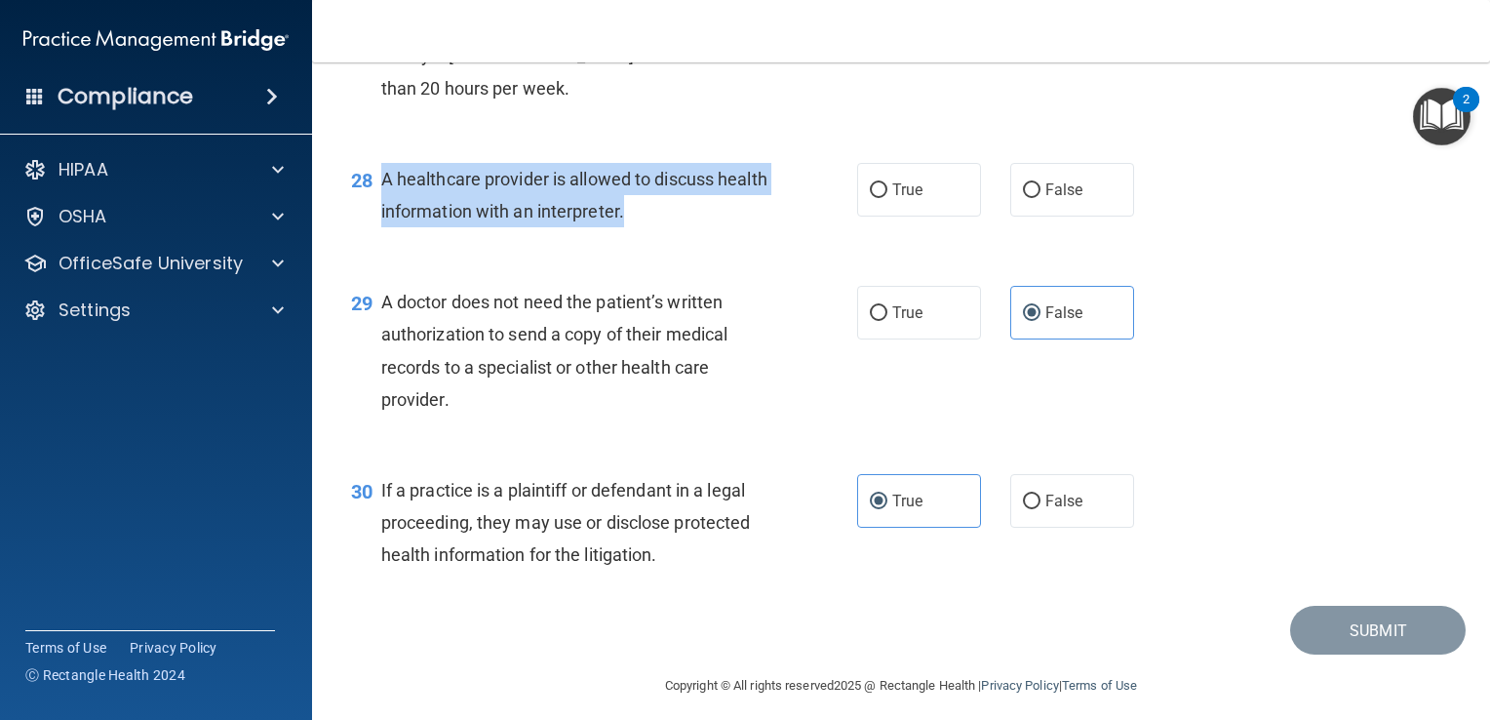
drag, startPoint x: 687, startPoint y: 310, endPoint x: 382, endPoint y: 278, distance: 305.9
click at [382, 227] on div "A healthcare provider is allowed to discuss health information with an interpre…" at bounding box center [582, 195] width 402 height 64
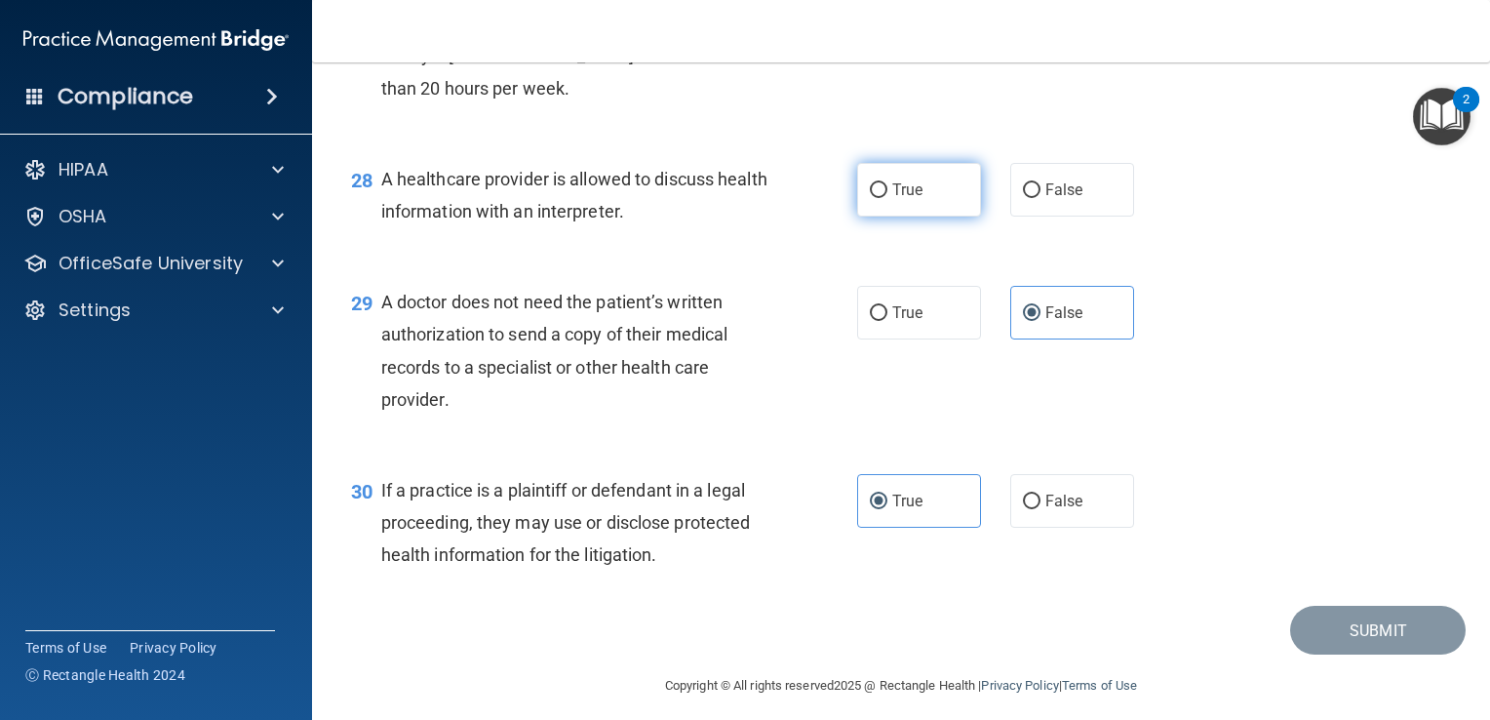
click at [911, 216] on label "True" at bounding box center [919, 190] width 124 height 54
click at [887, 198] on input "True" at bounding box center [879, 190] width 18 height 15
radio input "true"
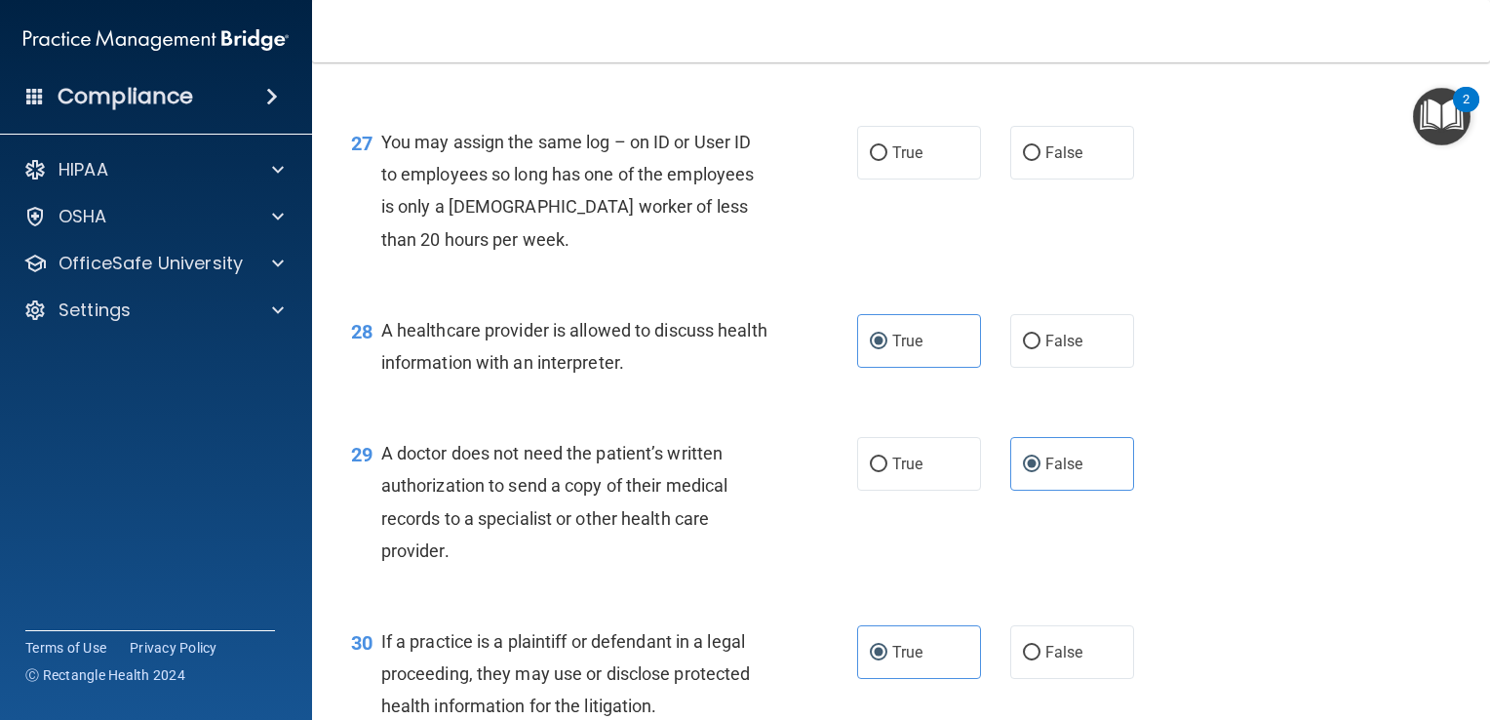
scroll to position [4423, 0]
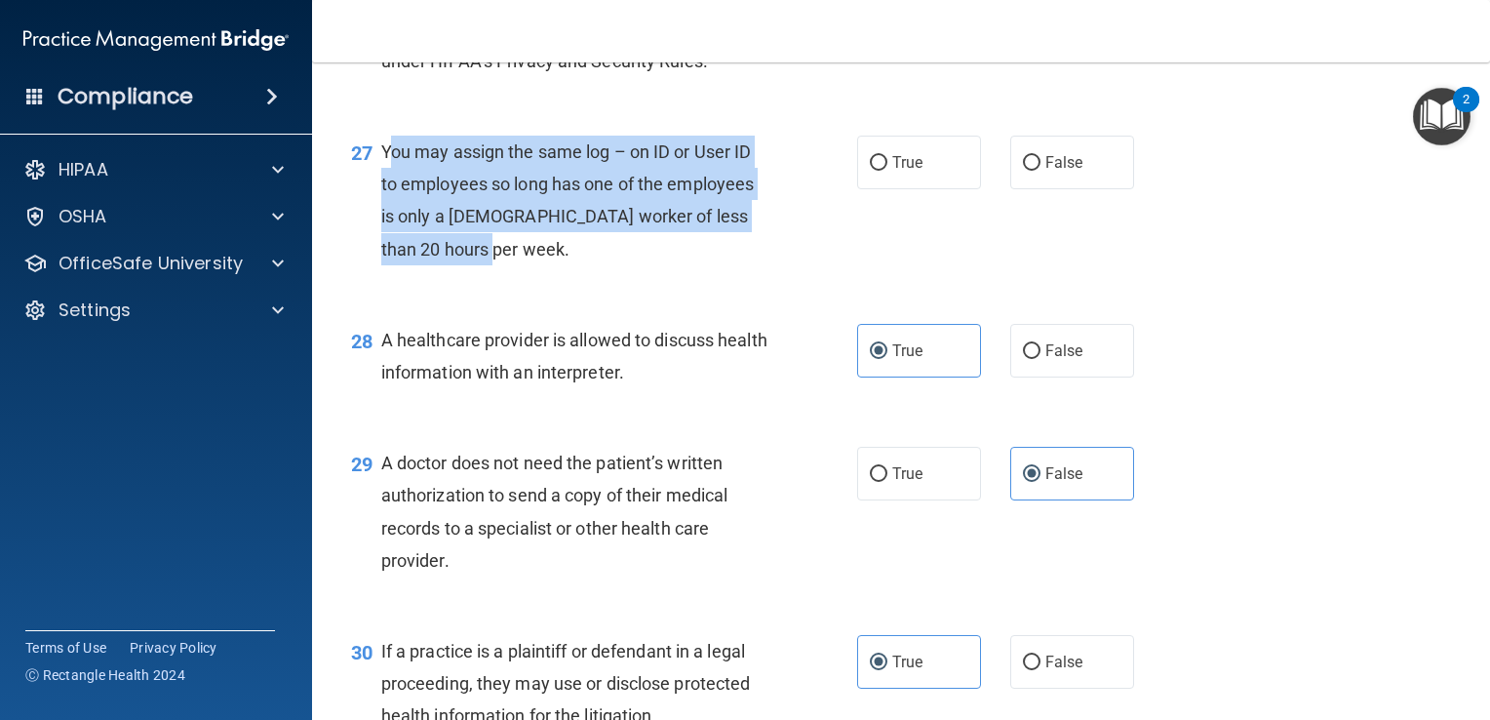
drag, startPoint x: 479, startPoint y: 368, endPoint x: 394, endPoint y: 255, distance: 141.4
click at [394, 255] on div "27 You may assign the same log – on ID or User ID to employees so long has one …" at bounding box center [604, 205] width 565 height 139
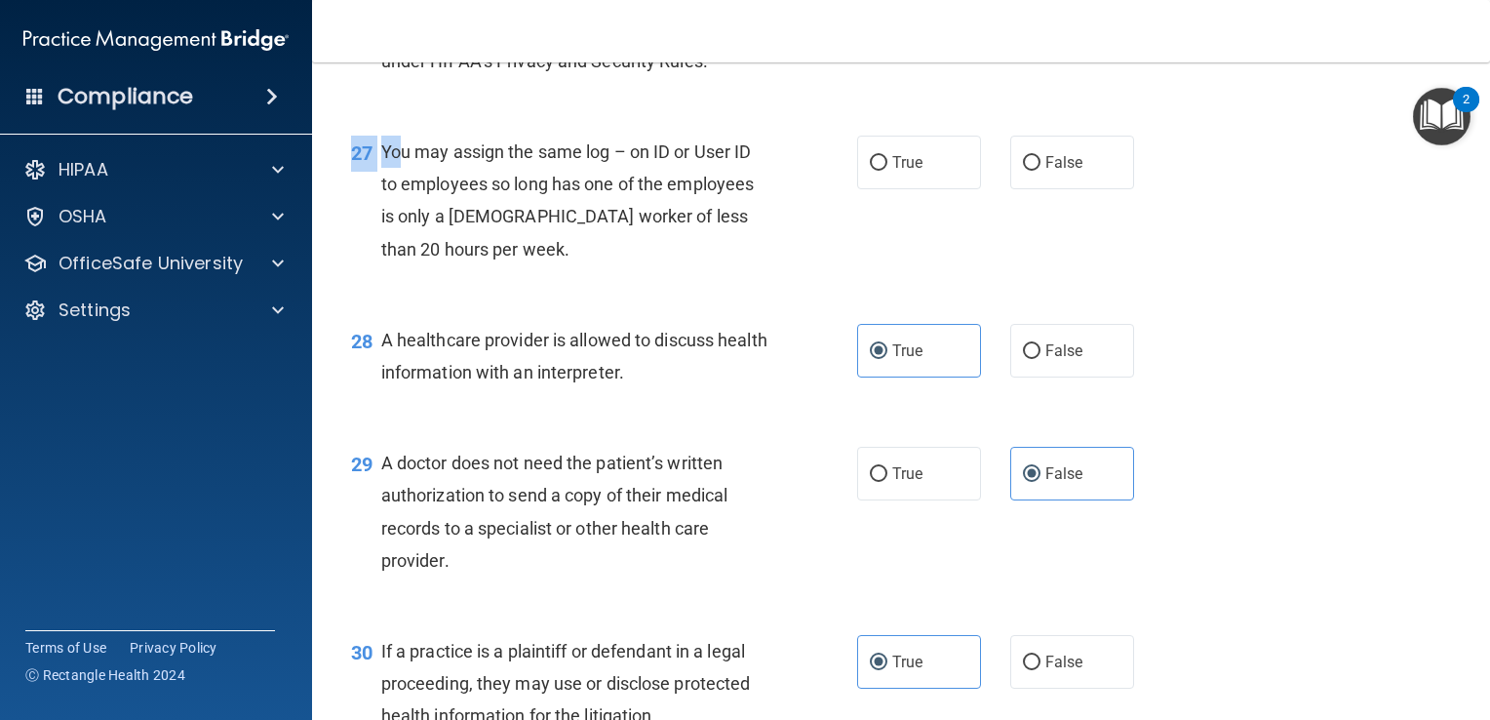
click at [396, 259] on div "27 You may assign the same log – on ID or User ID to employees so long has one …" at bounding box center [900, 205] width 1129 height 188
drag, startPoint x: 396, startPoint y: 259, endPoint x: 478, endPoint y: 318, distance: 100.7
click at [478, 259] on span "You may assign the same log – on ID or User ID to employees so long has one of …" at bounding box center [567, 200] width 373 height 118
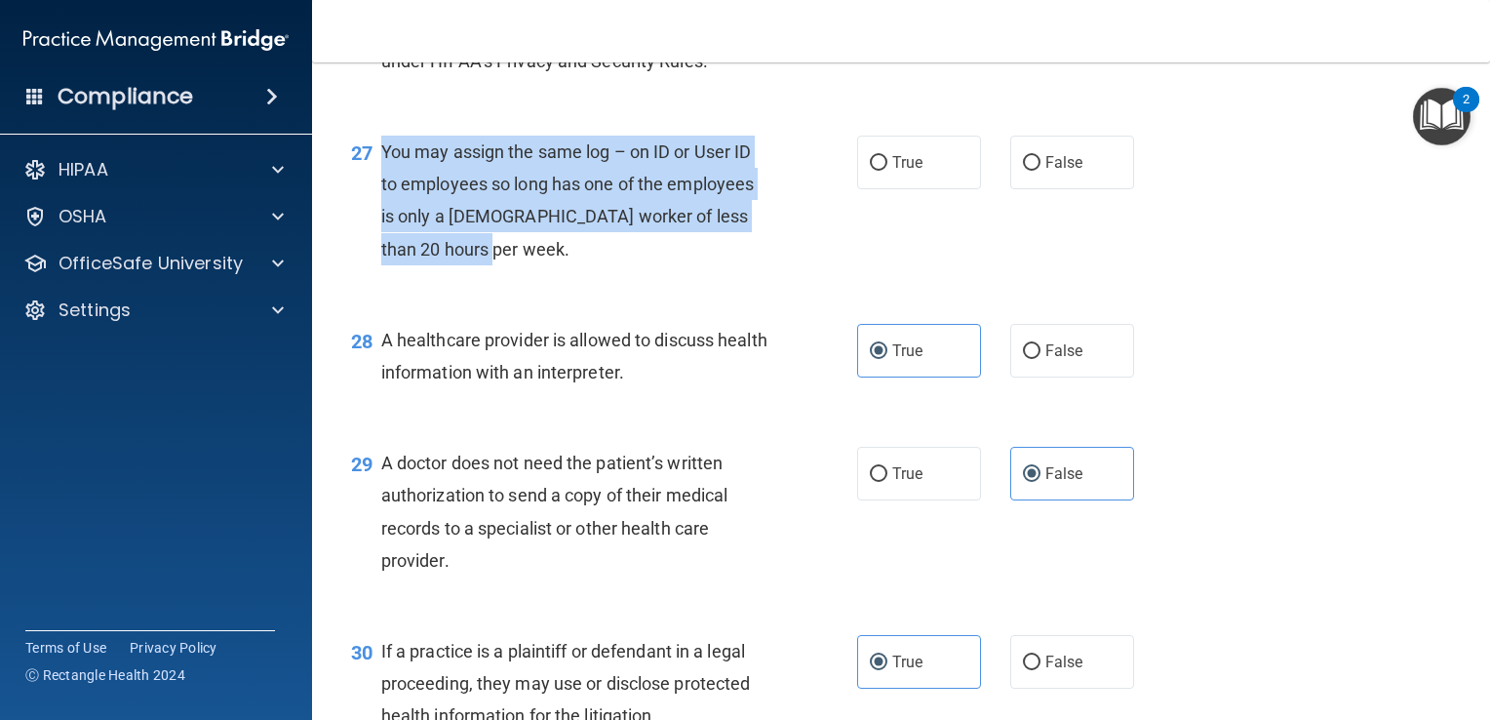
drag, startPoint x: 456, startPoint y: 353, endPoint x: 376, endPoint y: 249, distance: 131.5
click at [376, 249] on div "27 You may assign the same log – on ID or User ID to employees so long has one …" at bounding box center [604, 205] width 565 height 139
click at [1024, 171] on input "False" at bounding box center [1032, 163] width 18 height 15
radio input "true"
click at [625, 250] on span "You may assign the same log – on ID or User ID to employees so long has one of …" at bounding box center [567, 200] width 373 height 118
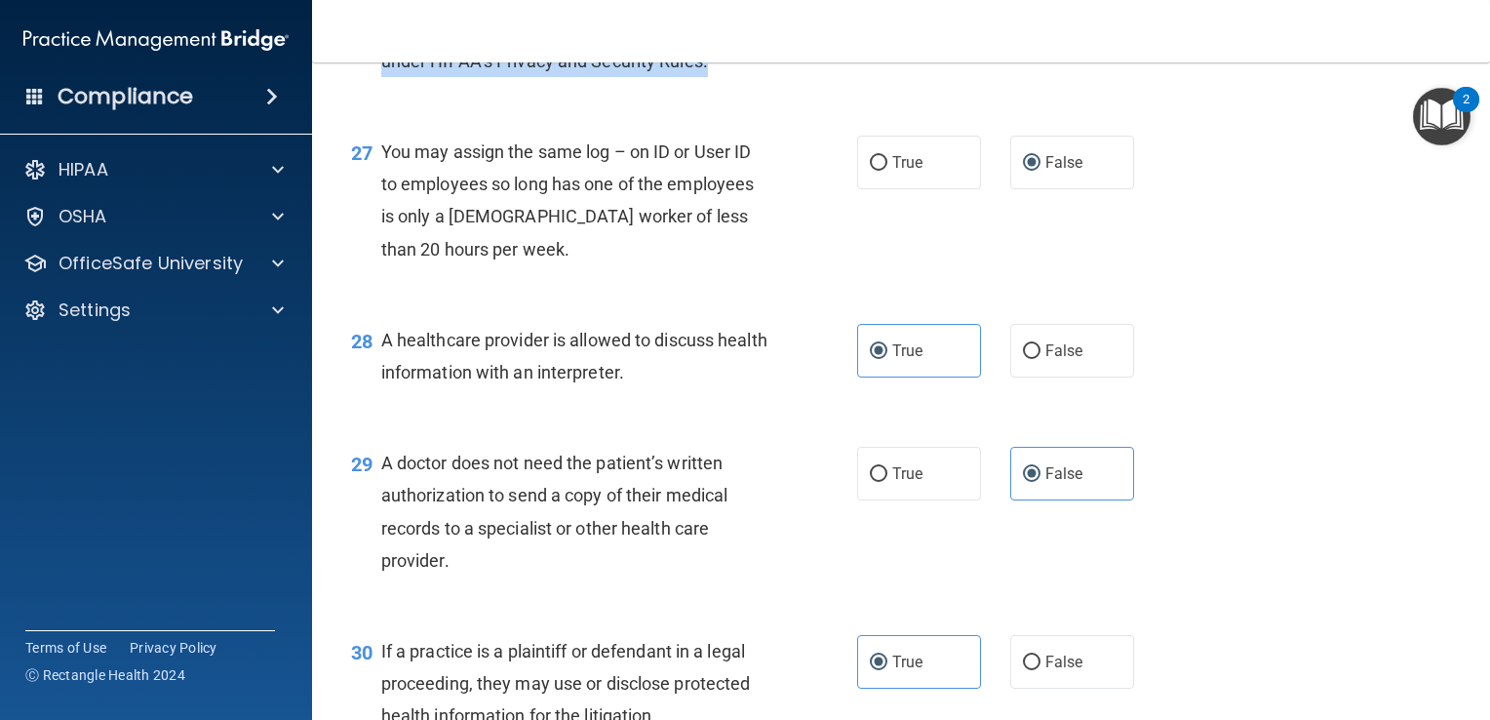
drag, startPoint x: 714, startPoint y: 157, endPoint x: 379, endPoint y: 96, distance: 340.1
click at [381, 77] on div "Practices are required to “certify” their compliance with regards to the standa…" at bounding box center [582, 29] width 402 height 98
click at [1032, 33] on label "False" at bounding box center [1072, 7] width 124 height 54
click at [1032, 15] on input "False" at bounding box center [1032, 7] width 18 height 15
radio input "true"
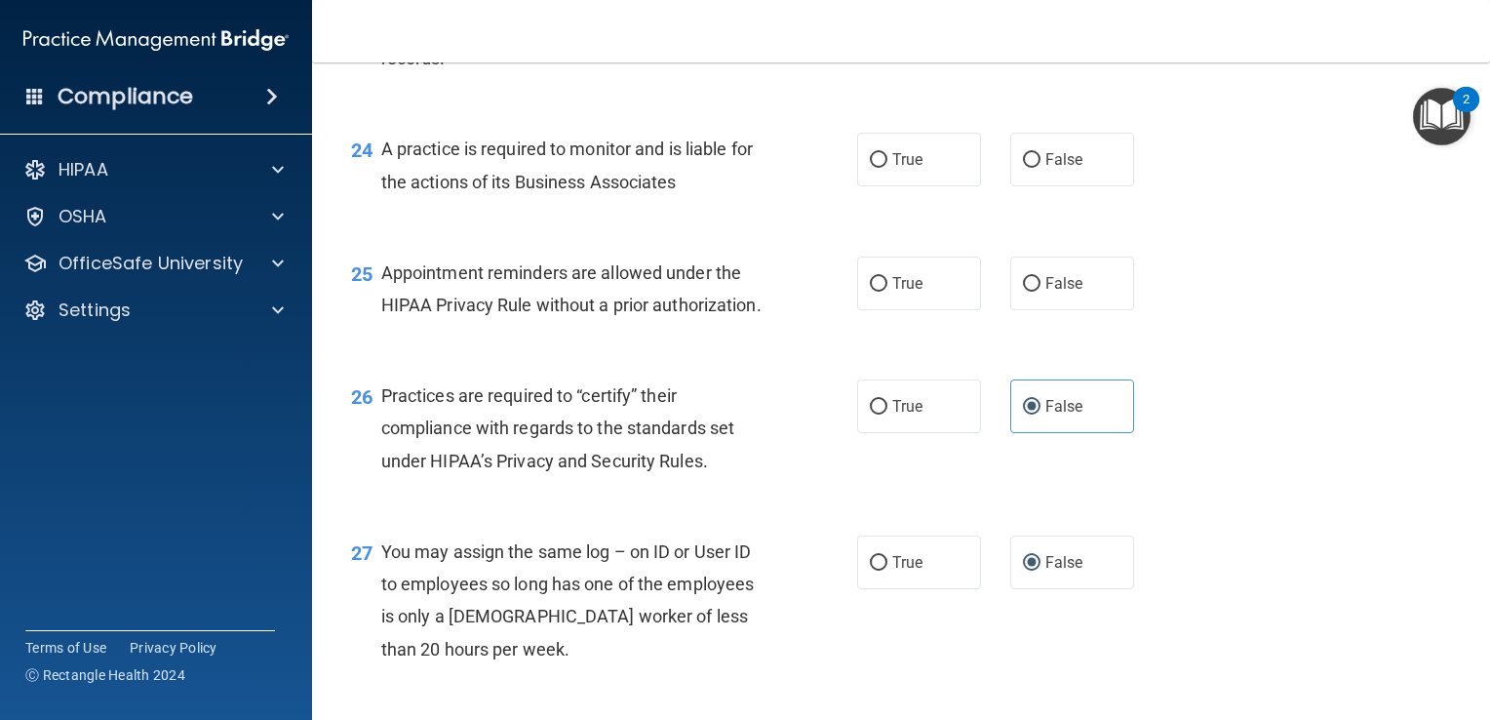
scroll to position [4022, 0]
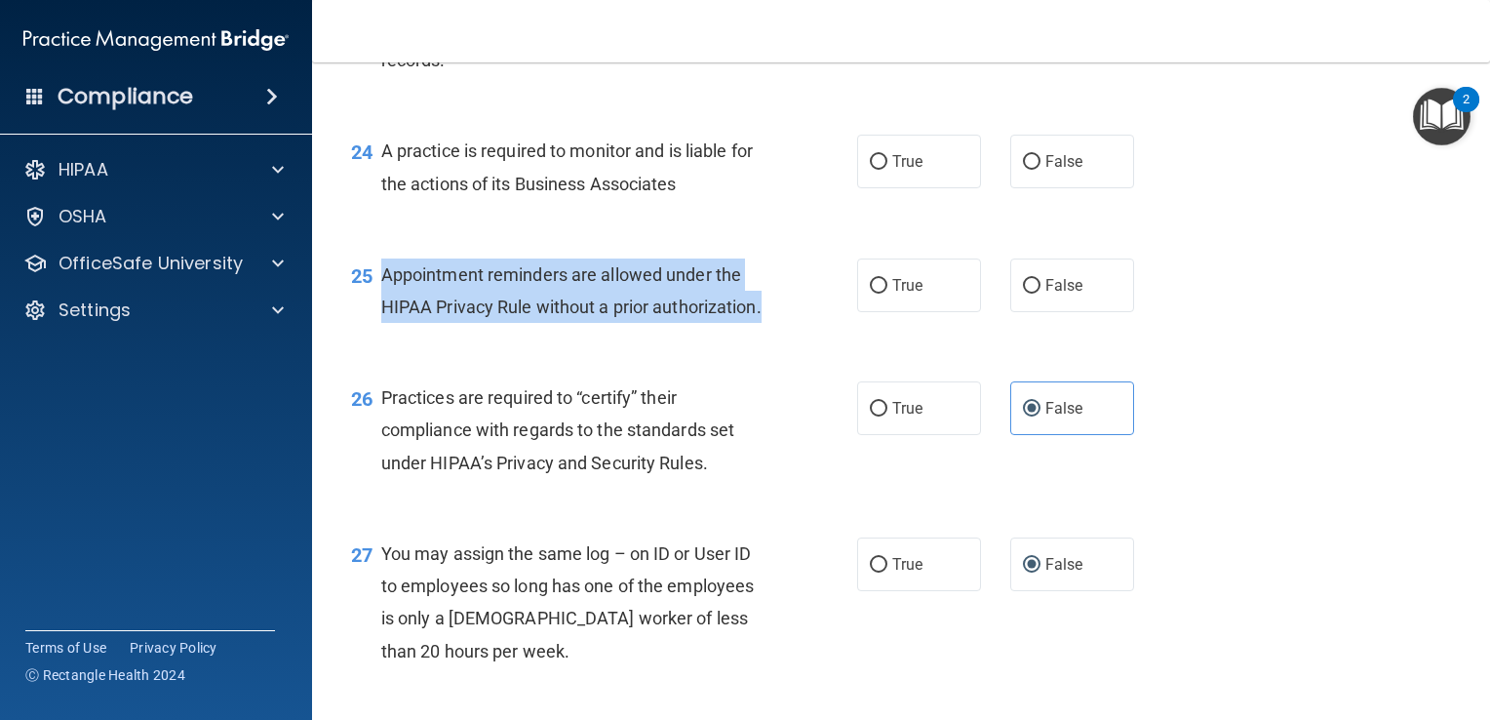
drag, startPoint x: 501, startPoint y: 397, endPoint x: 384, endPoint y: 326, distance: 137.0
click at [384, 323] on div "Appointment reminders are allowed under the HIPAA Privacy Rule without a prior …" at bounding box center [582, 290] width 402 height 64
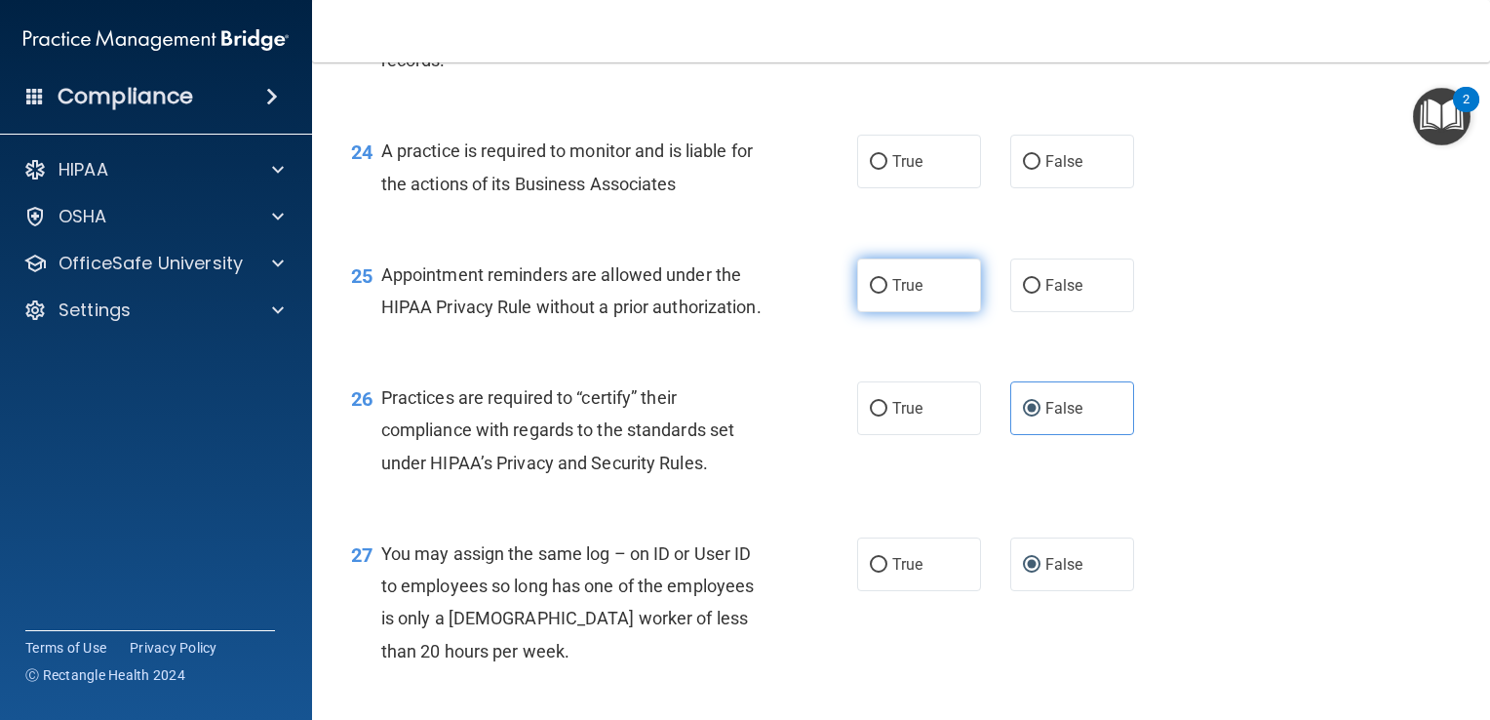
click at [933, 312] on label "True" at bounding box center [919, 285] width 124 height 54
click at [887, 294] on input "True" at bounding box center [879, 286] width 18 height 15
radio input "true"
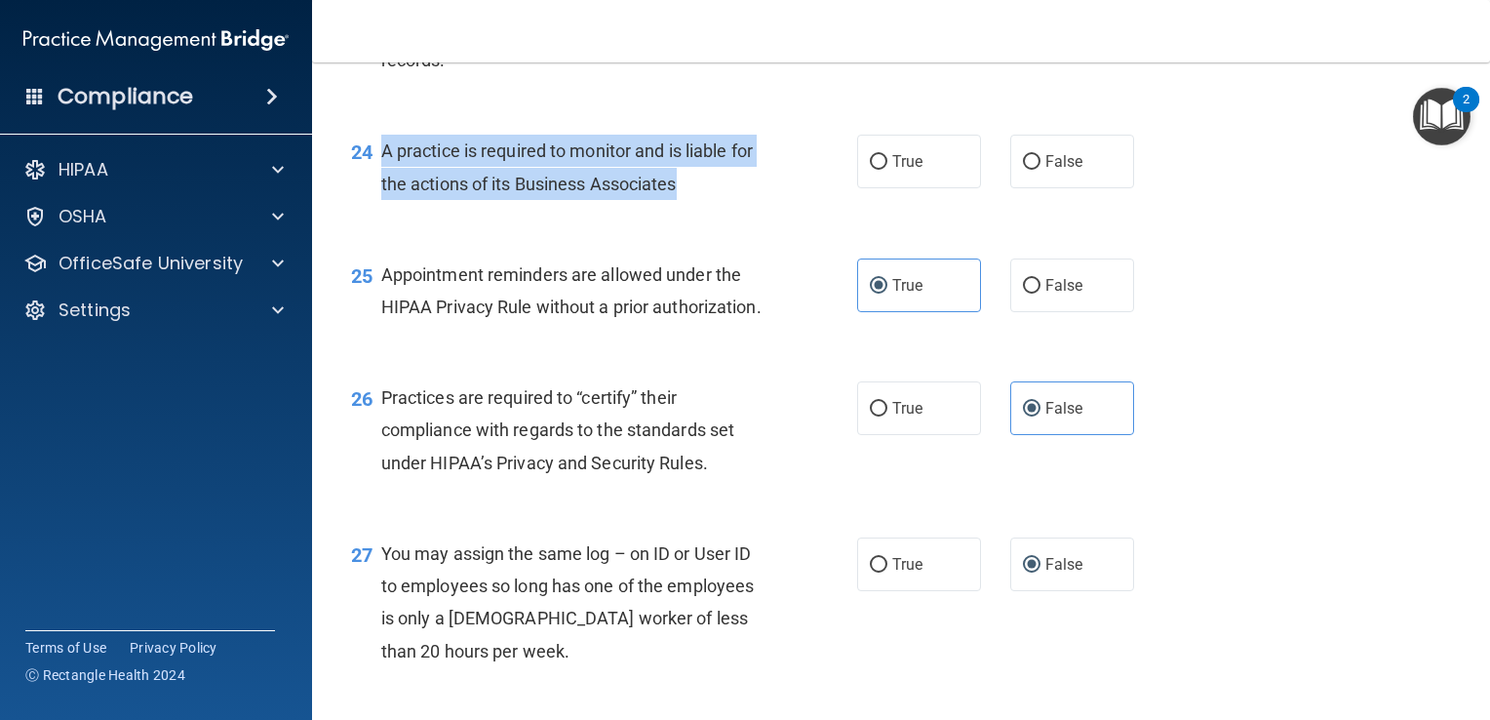
drag, startPoint x: 683, startPoint y: 248, endPoint x: 380, endPoint y: 213, distance: 304.3
click at [381, 199] on div "A practice is required to monitor and is liable for the actions of its Business…" at bounding box center [582, 167] width 402 height 64
drag, startPoint x: 380, startPoint y: 213, endPoint x: 531, endPoint y: 261, distance: 158.8
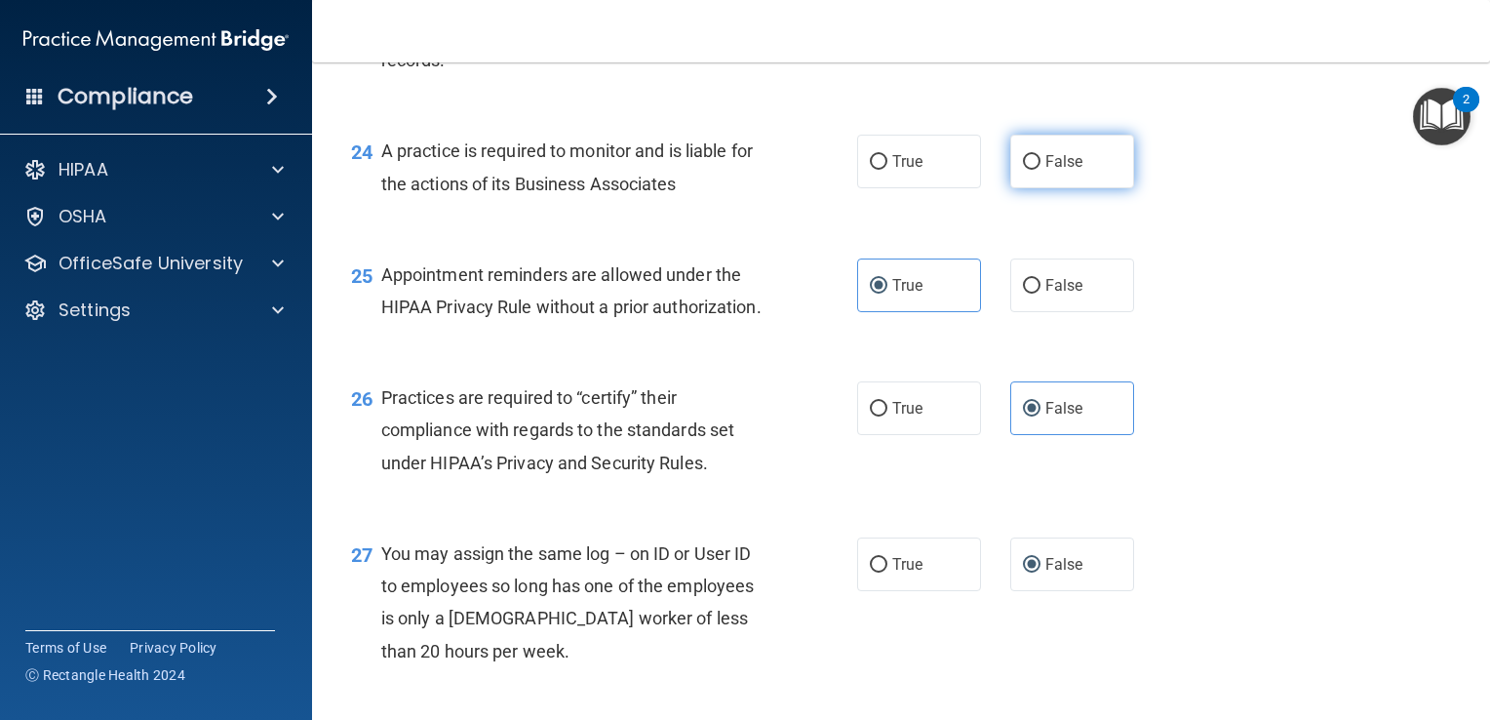
click at [1018, 188] on label "False" at bounding box center [1072, 162] width 124 height 54
click at [1023, 170] on input "False" at bounding box center [1032, 162] width 18 height 15
radio input "true"
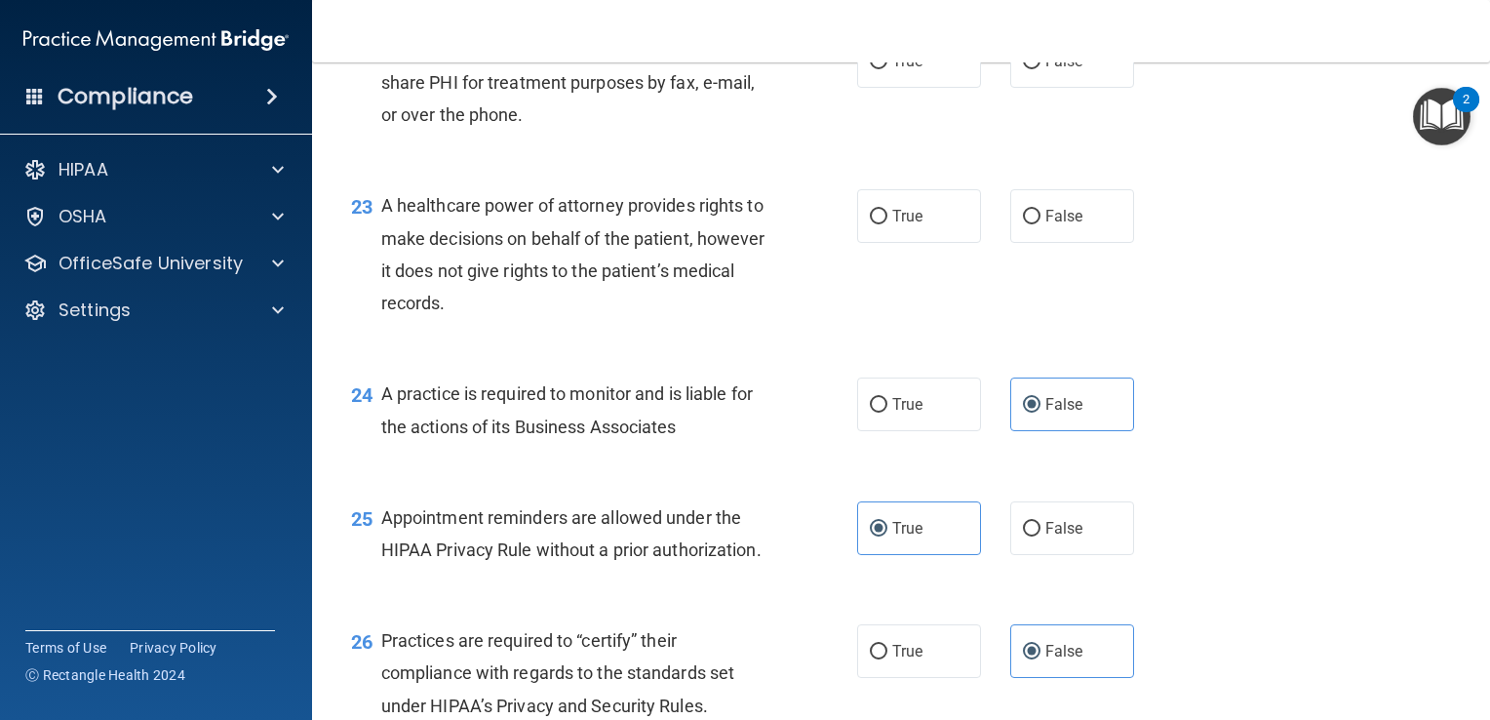
scroll to position [3775, 0]
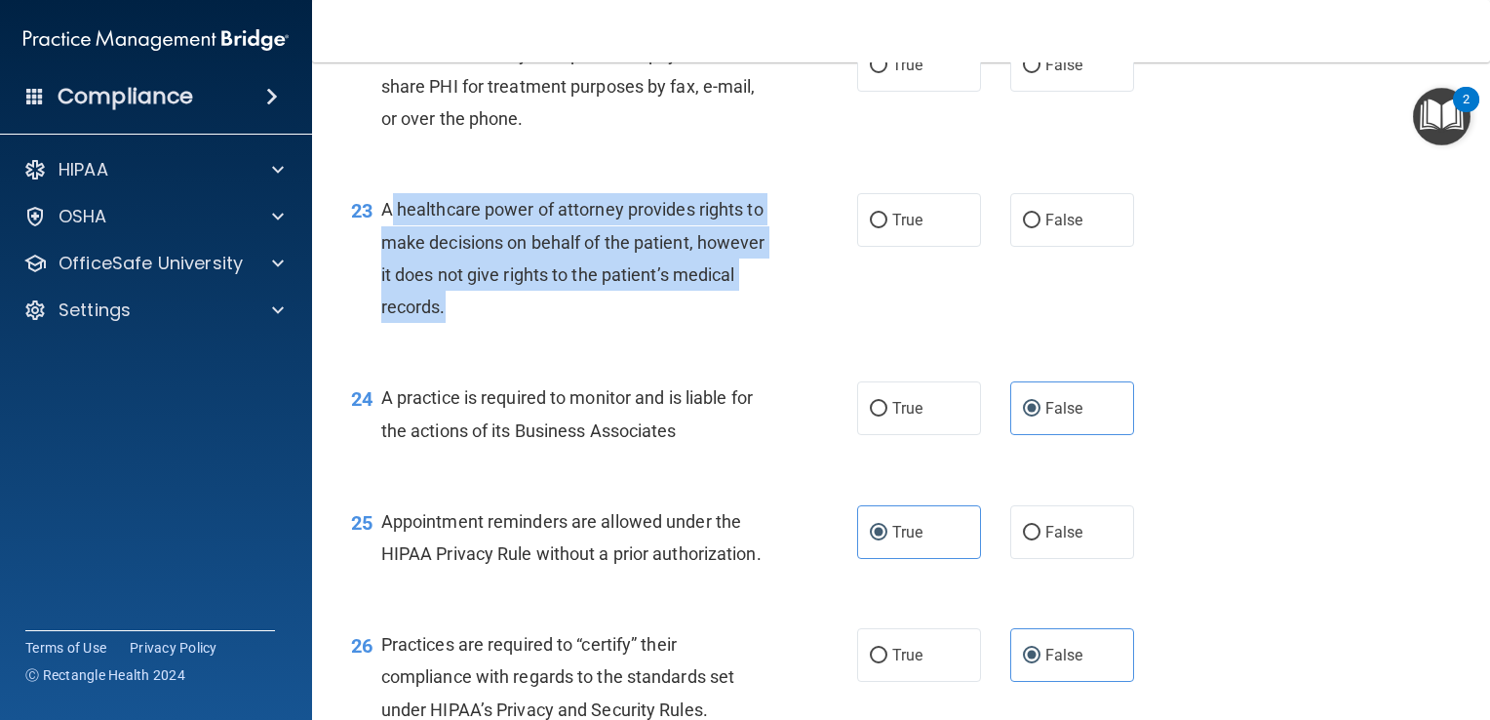
drag, startPoint x: 519, startPoint y: 379, endPoint x: 386, endPoint y: 260, distance: 178.2
click at [386, 260] on div "A healthcare power of attorney provides rights to make decisions on behalf of t…" at bounding box center [582, 258] width 402 height 130
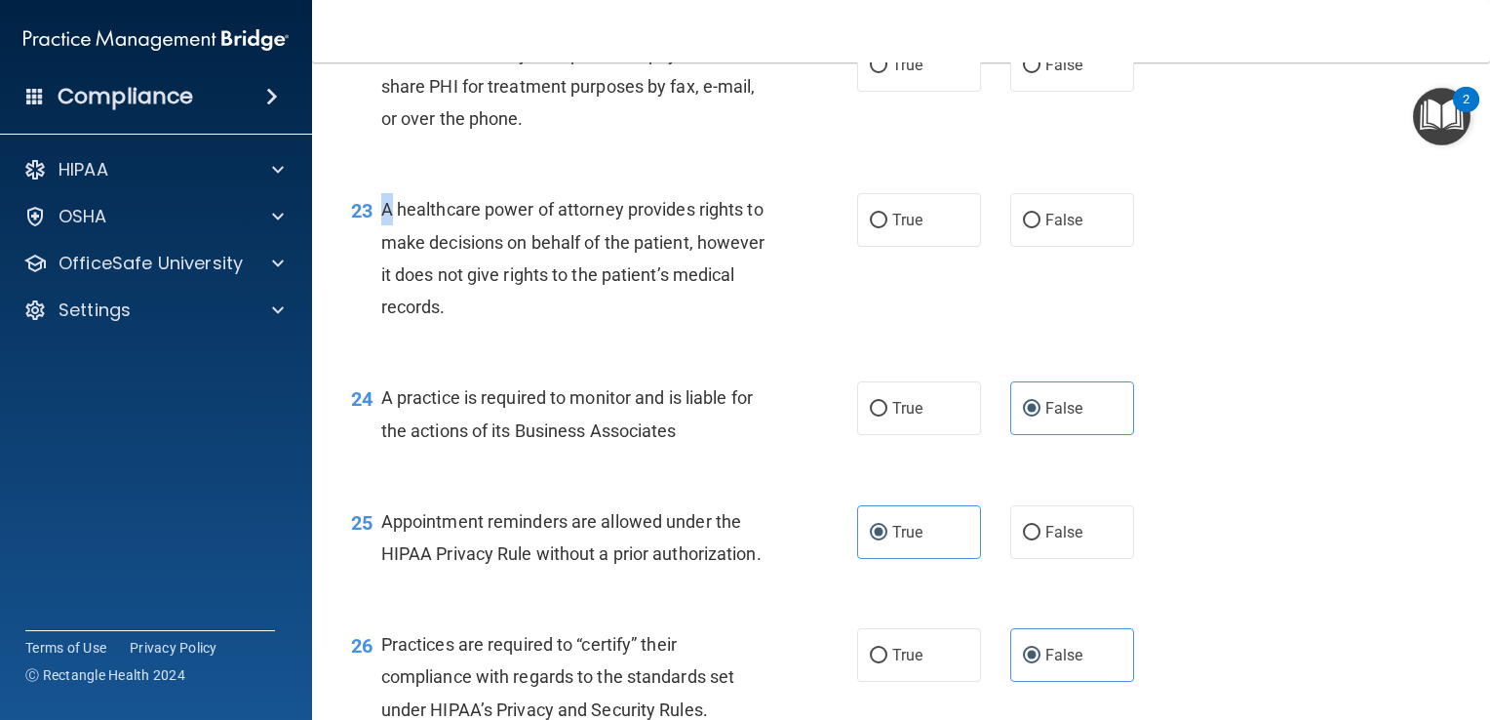
click at [386, 260] on div "A healthcare power of attorney provides rights to make decisions on behalf of t…" at bounding box center [582, 258] width 402 height 130
drag, startPoint x: 386, startPoint y: 260, endPoint x: 371, endPoint y: 287, distance: 30.6
click at [371, 222] on span "23" at bounding box center [361, 210] width 21 height 23
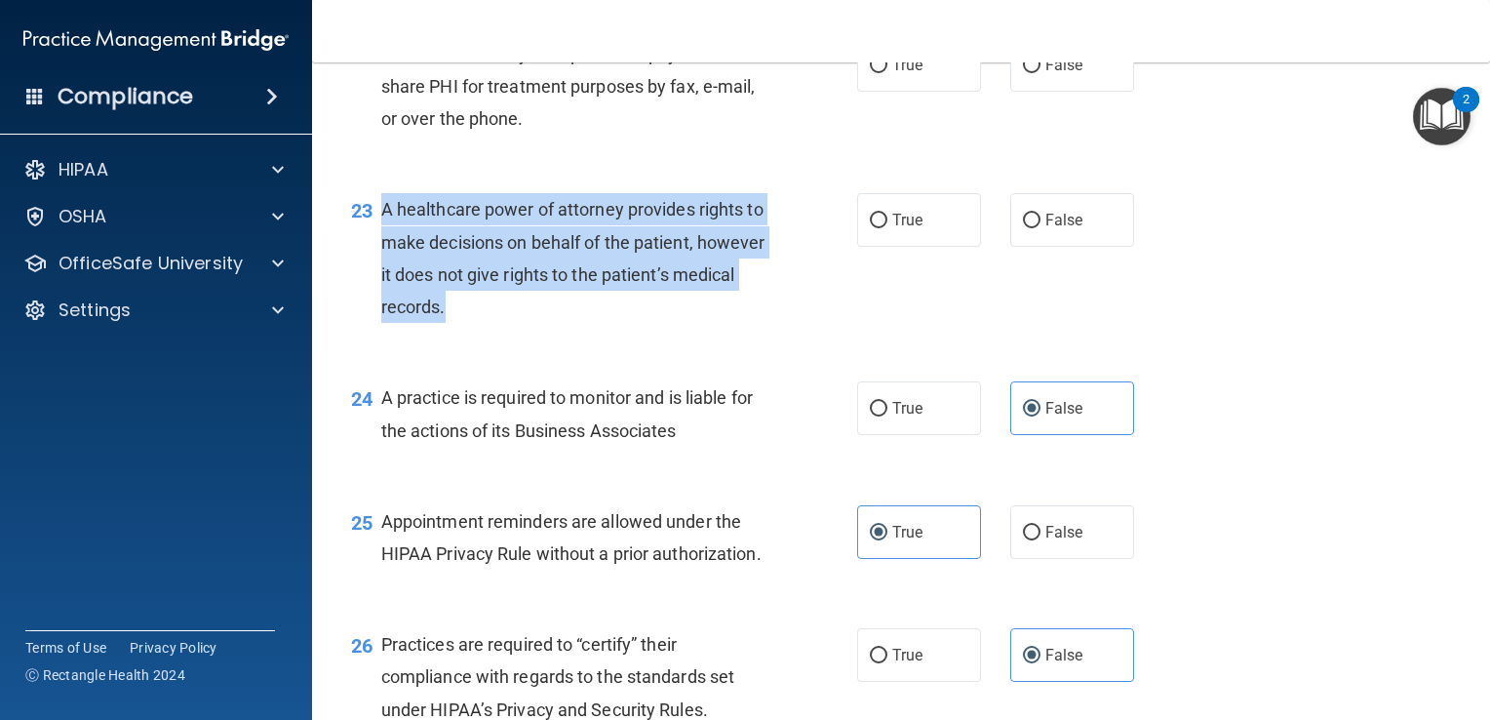
drag, startPoint x: 555, startPoint y: 378, endPoint x: 386, endPoint y: 274, distance: 198.4
click at [386, 274] on div "A healthcare power of attorney provides rights to make decisions on behalf of t…" at bounding box center [582, 258] width 402 height 130
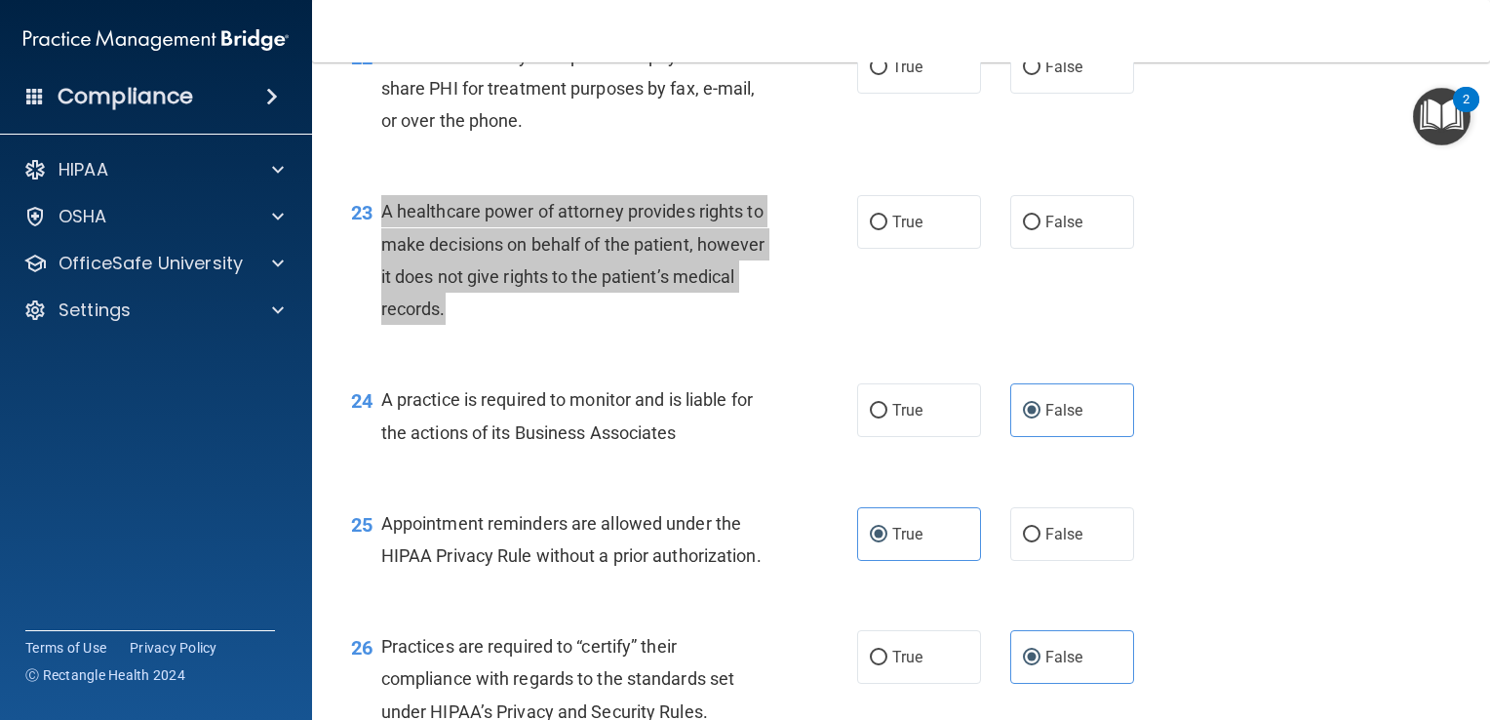
scroll to position [3774, 0]
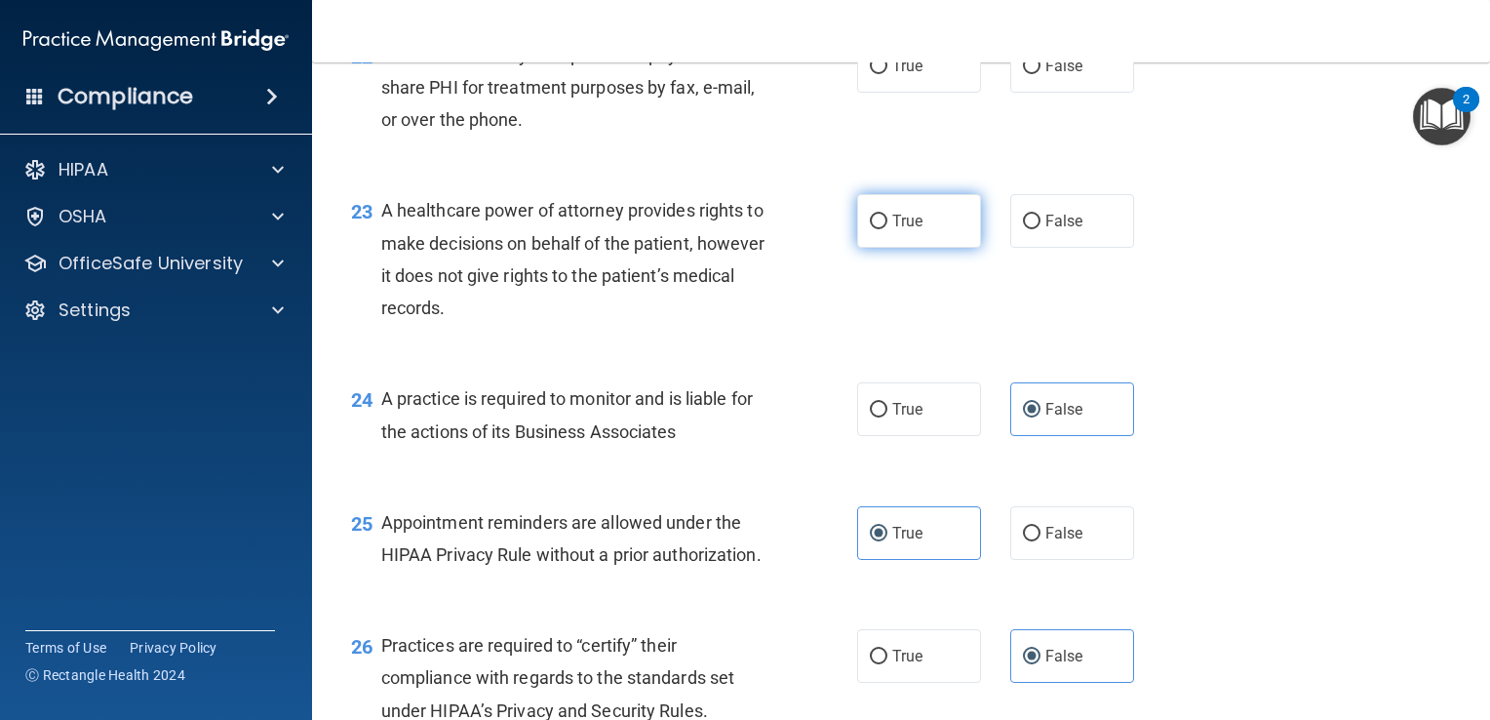
click at [889, 248] on label "True" at bounding box center [919, 221] width 124 height 54
click at [887, 229] on input "True" at bounding box center [879, 222] width 18 height 15
radio input "true"
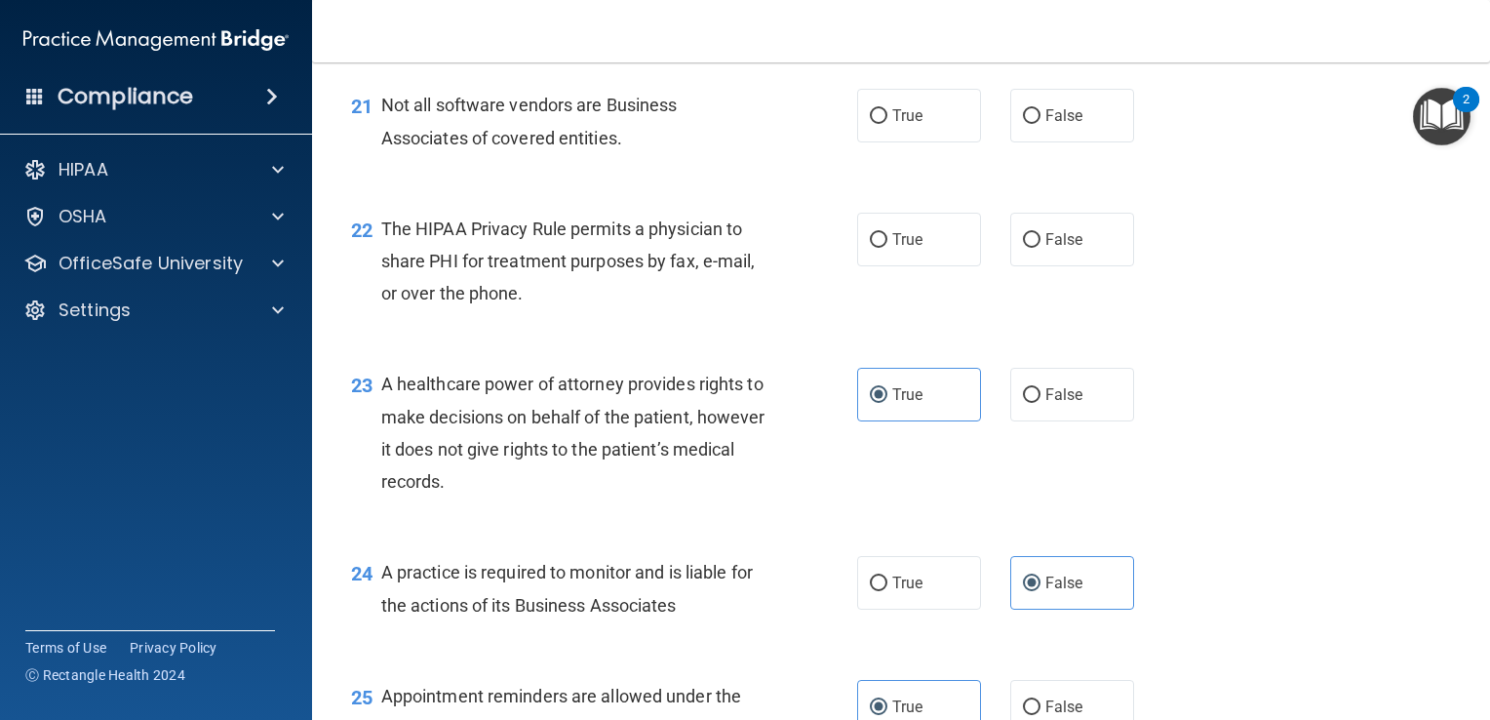
scroll to position [3591, 0]
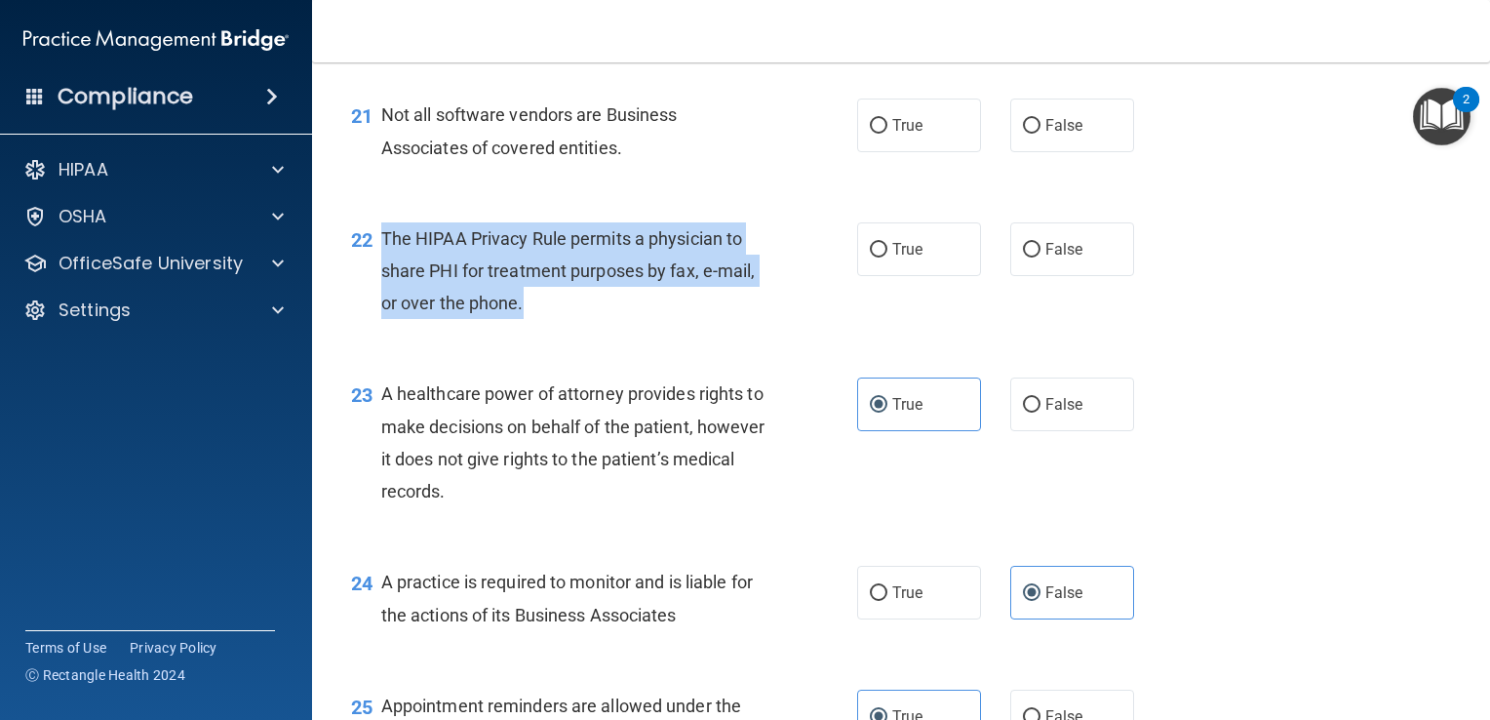
drag, startPoint x: 555, startPoint y: 373, endPoint x: 380, endPoint y: 314, distance: 184.4
click at [381, 314] on div "The HIPAA Privacy Rule permits a physician to share PHI for treatment purposes …" at bounding box center [582, 271] width 402 height 98
drag, startPoint x: 380, startPoint y: 314, endPoint x: 554, endPoint y: 302, distance: 174.0
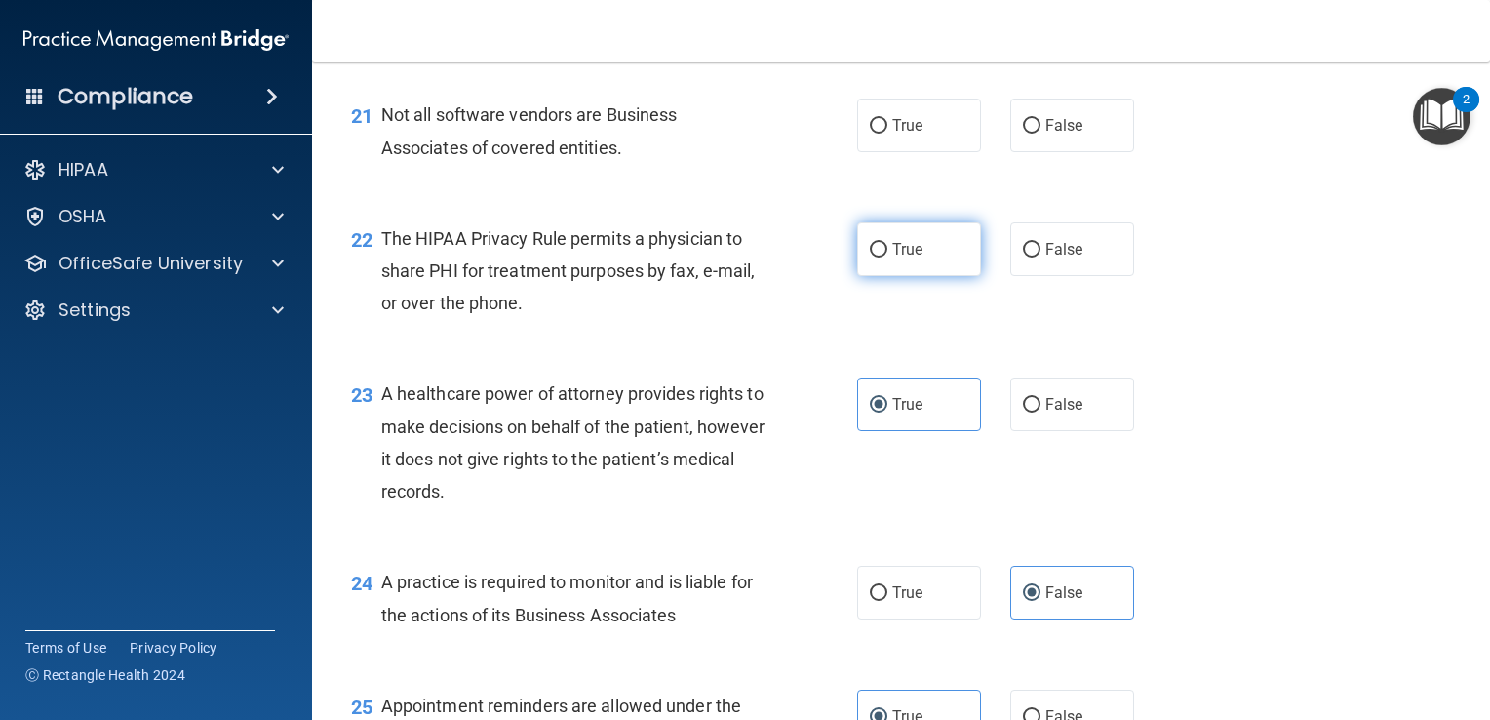
click at [918, 276] on label "True" at bounding box center [919, 249] width 124 height 54
click at [887, 257] on input "True" at bounding box center [879, 250] width 18 height 15
radio input "true"
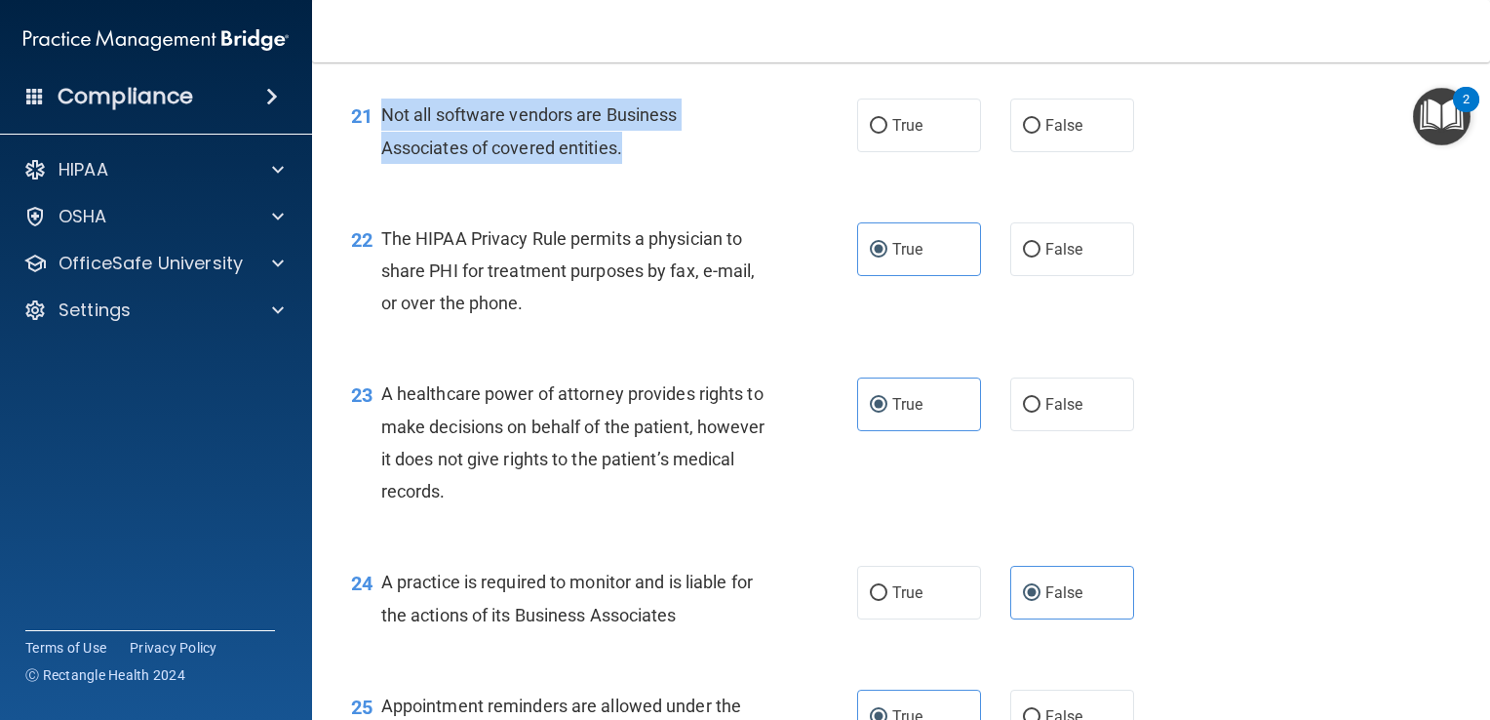
drag, startPoint x: 651, startPoint y: 201, endPoint x: 382, endPoint y: 187, distance: 269.5
click at [382, 163] on div "Not all software vendors are Business Associates of covered entities." at bounding box center [582, 130] width 402 height 64
drag, startPoint x: 382, startPoint y: 187, endPoint x: 474, endPoint y: 218, distance: 96.8
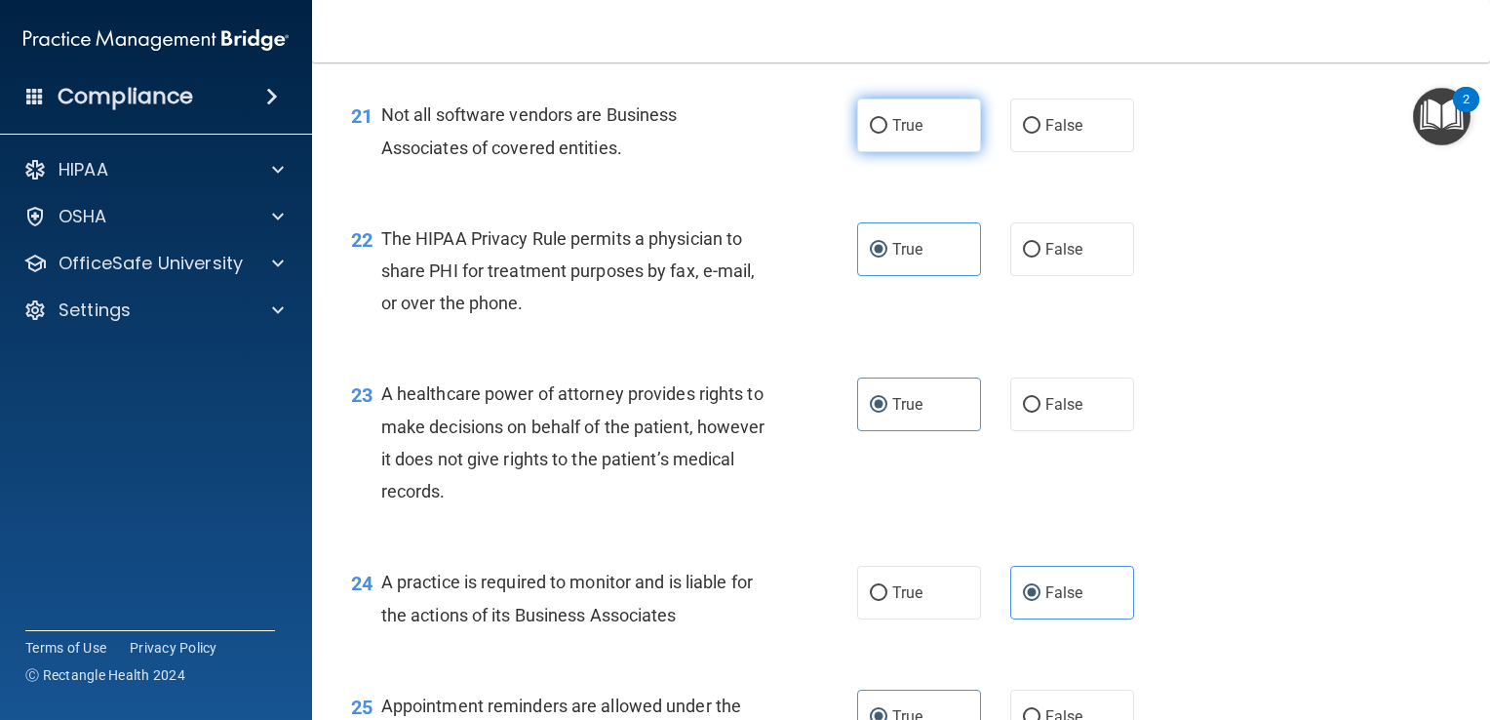
click at [917, 152] on label "True" at bounding box center [919, 125] width 124 height 54
click at [887, 134] on input "True" at bounding box center [879, 126] width 18 height 15
radio input "true"
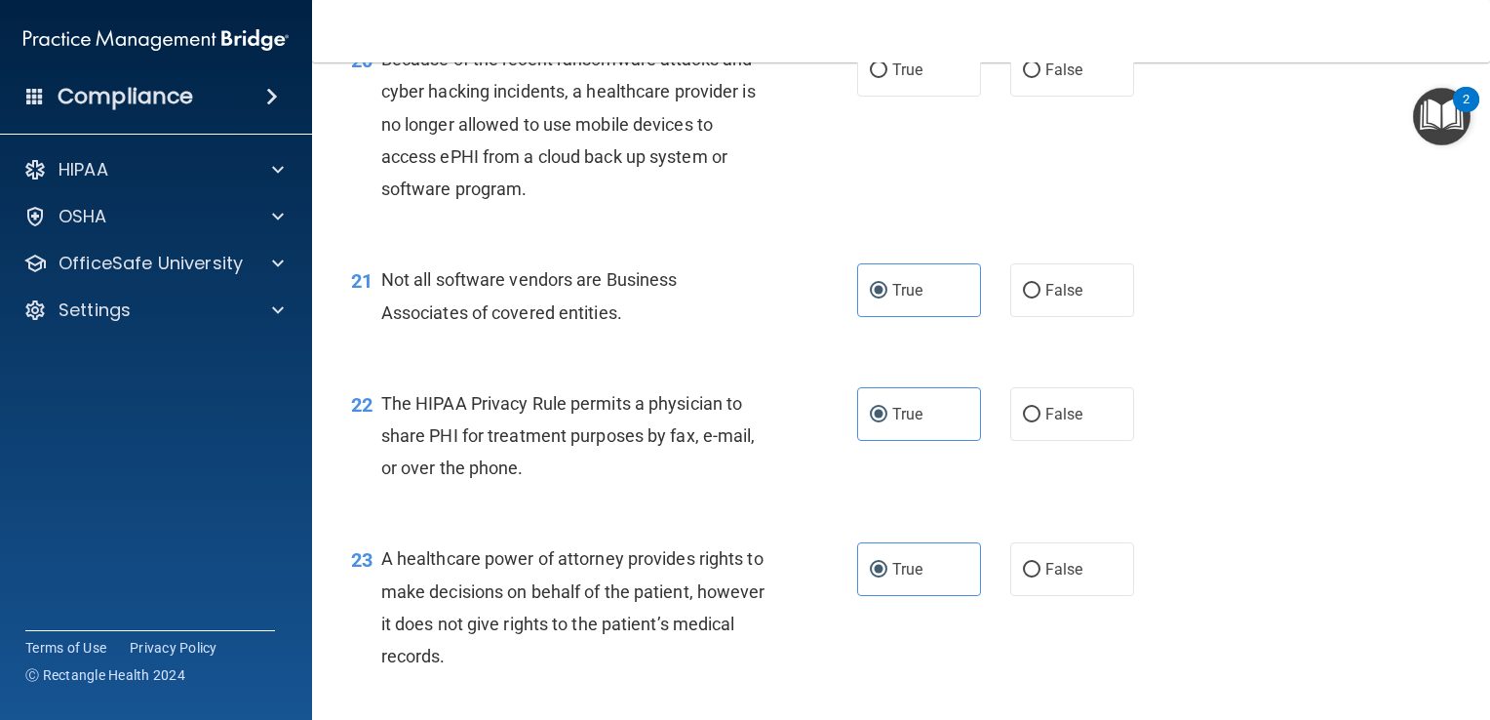
scroll to position [3420, 0]
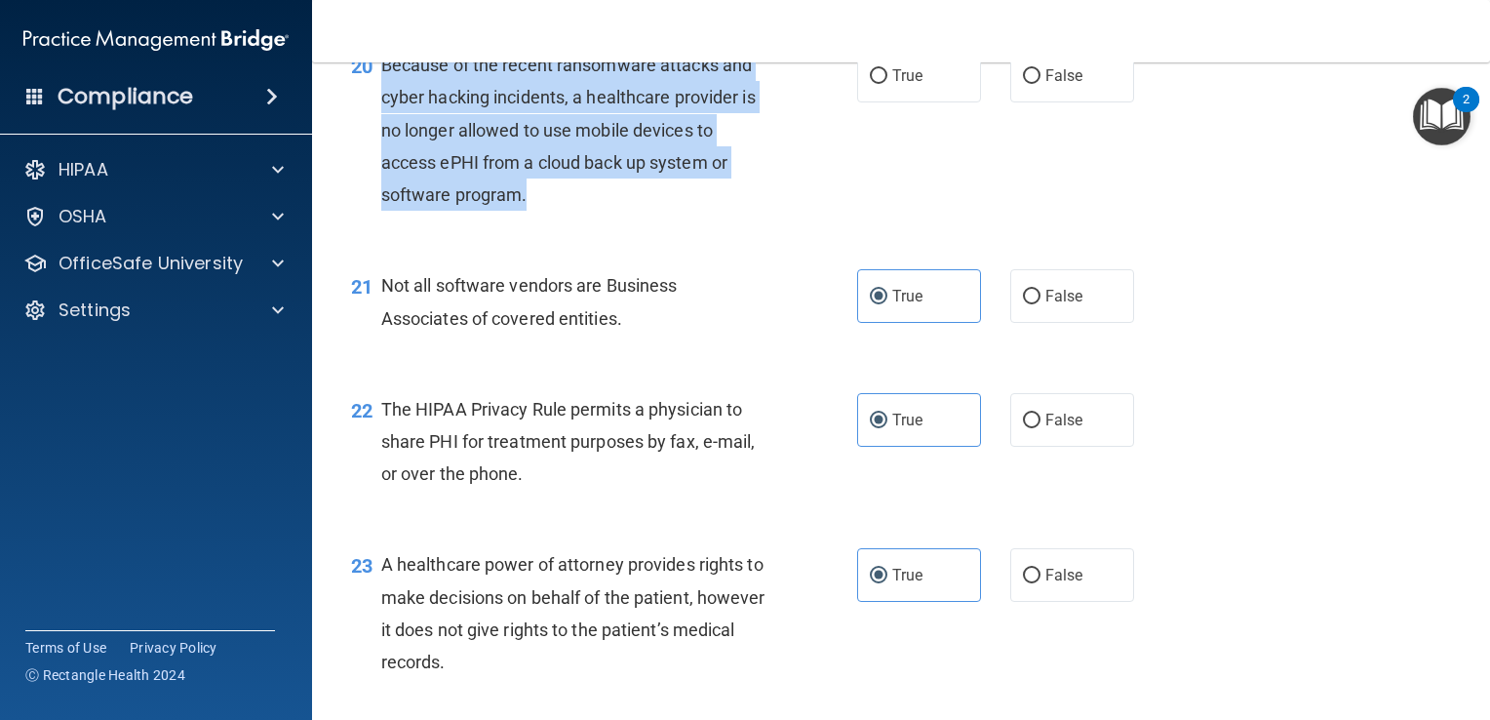
drag, startPoint x: 526, startPoint y: 278, endPoint x: 374, endPoint y: 138, distance: 205.7
click at [374, 138] on div "20 Because of the recent ransomware attacks and cyber hacking incidents, a heal…" at bounding box center [604, 135] width 565 height 172
drag, startPoint x: 374, startPoint y: 138, endPoint x: 517, endPoint y: 206, distance: 157.5
click at [532, 211] on div "Because of the recent ransomware attacks and cyber hacking incidents, a healthc…" at bounding box center [582, 130] width 402 height 162
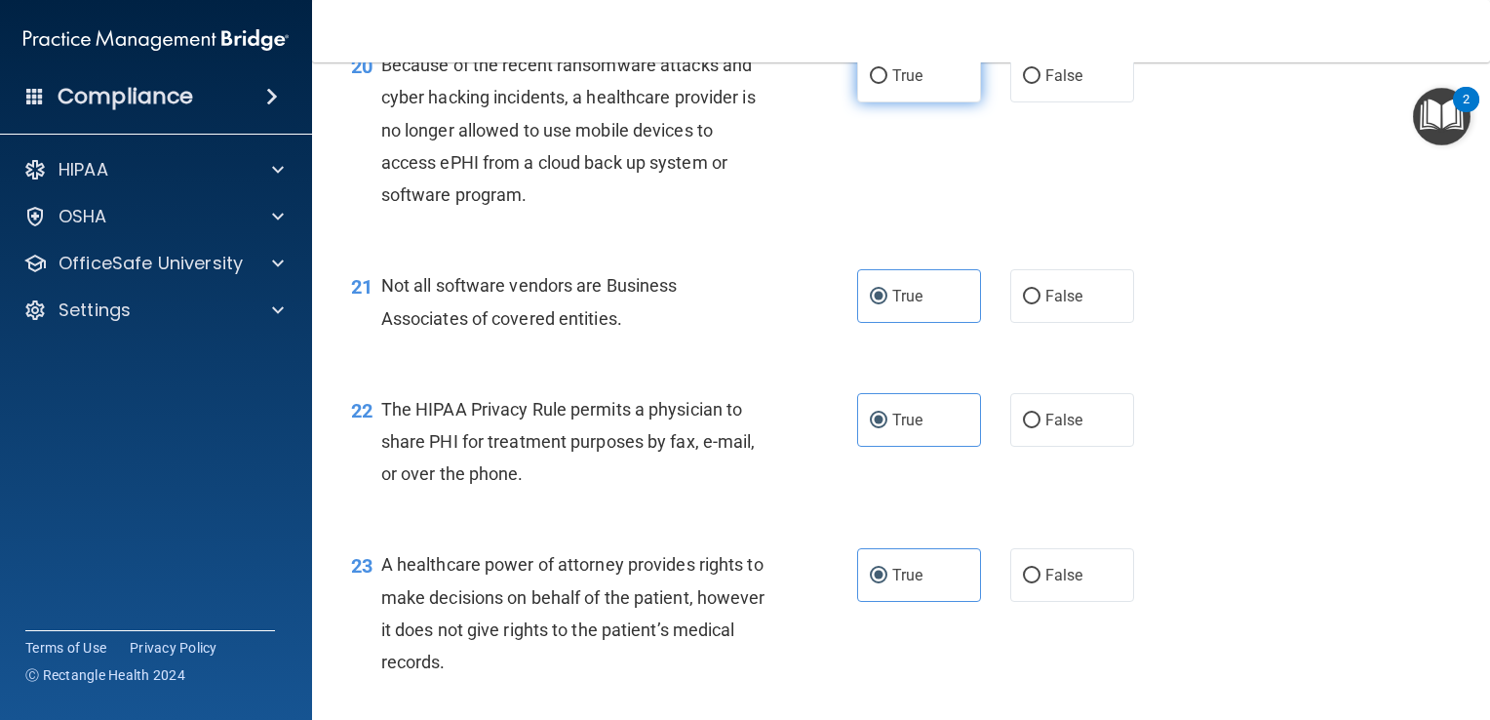
click at [926, 102] on label "True" at bounding box center [919, 76] width 124 height 54
click at [887, 84] on input "True" at bounding box center [879, 76] width 18 height 15
radio input "true"
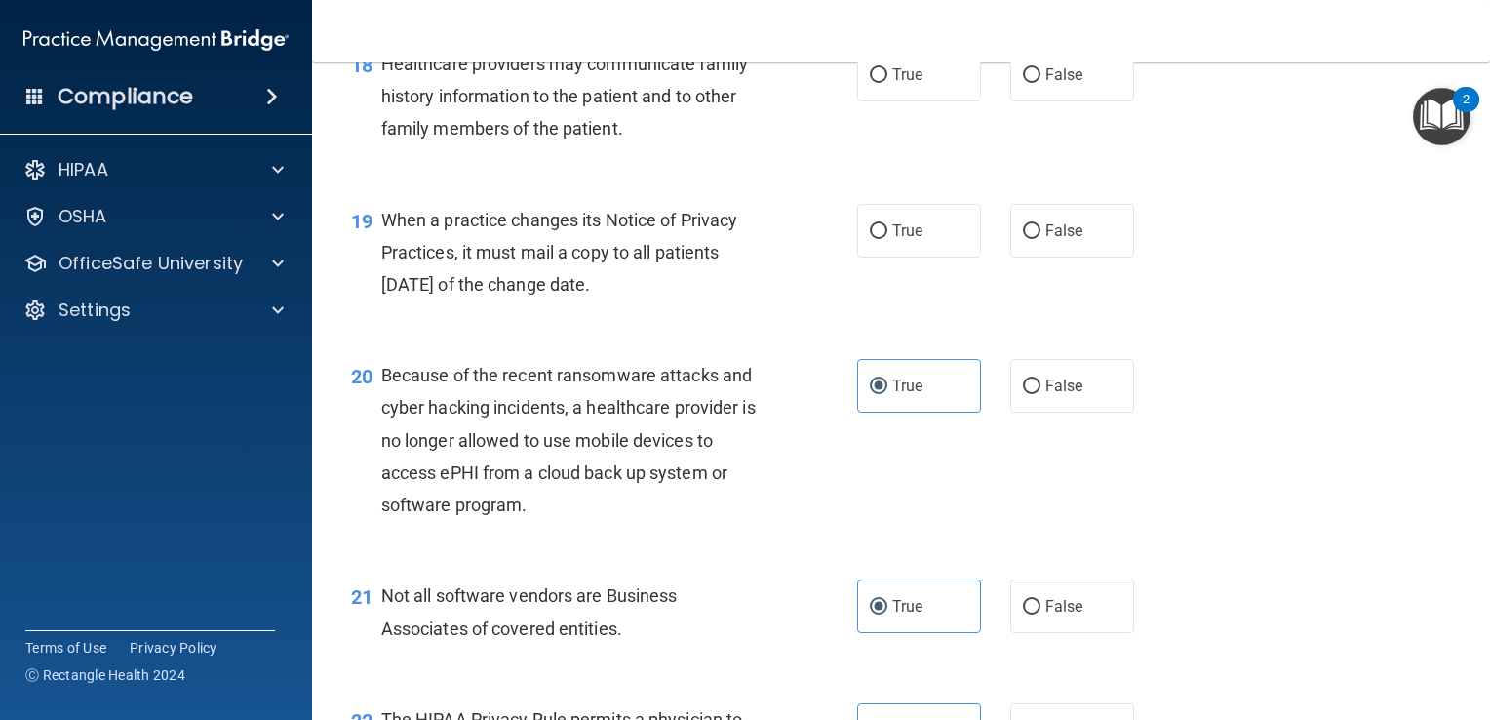
scroll to position [3108, 0]
drag, startPoint x: 653, startPoint y: 351, endPoint x: 374, endPoint y: 283, distance: 287.1
click at [374, 283] on div "19 When a practice changes its Notice of Privacy Practices, it must mail a copy…" at bounding box center [604, 259] width 565 height 107
drag, startPoint x: 374, startPoint y: 283, endPoint x: 456, endPoint y: 310, distance: 86.3
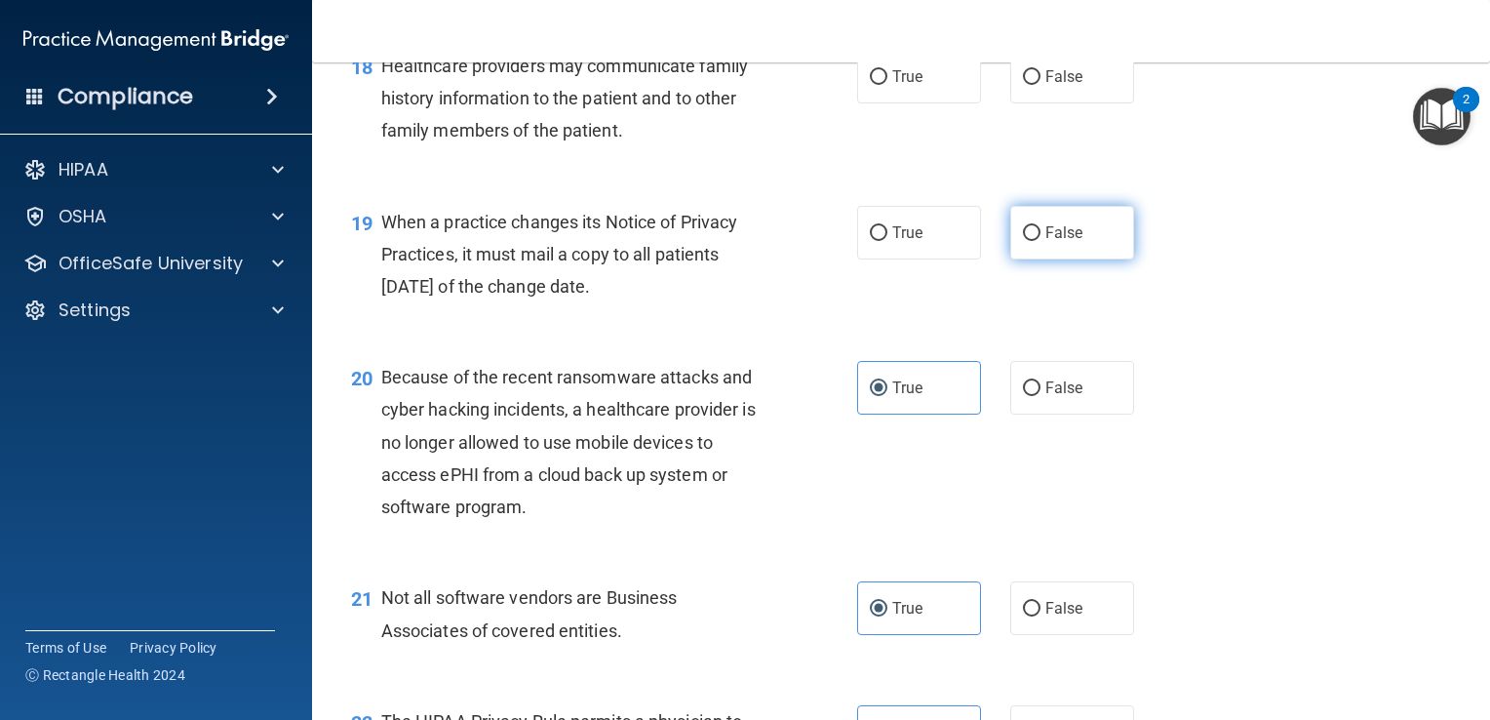
click at [1043, 259] on label "False" at bounding box center [1072, 233] width 124 height 54
click at [1041, 241] on input "False" at bounding box center [1032, 233] width 18 height 15
radio input "true"
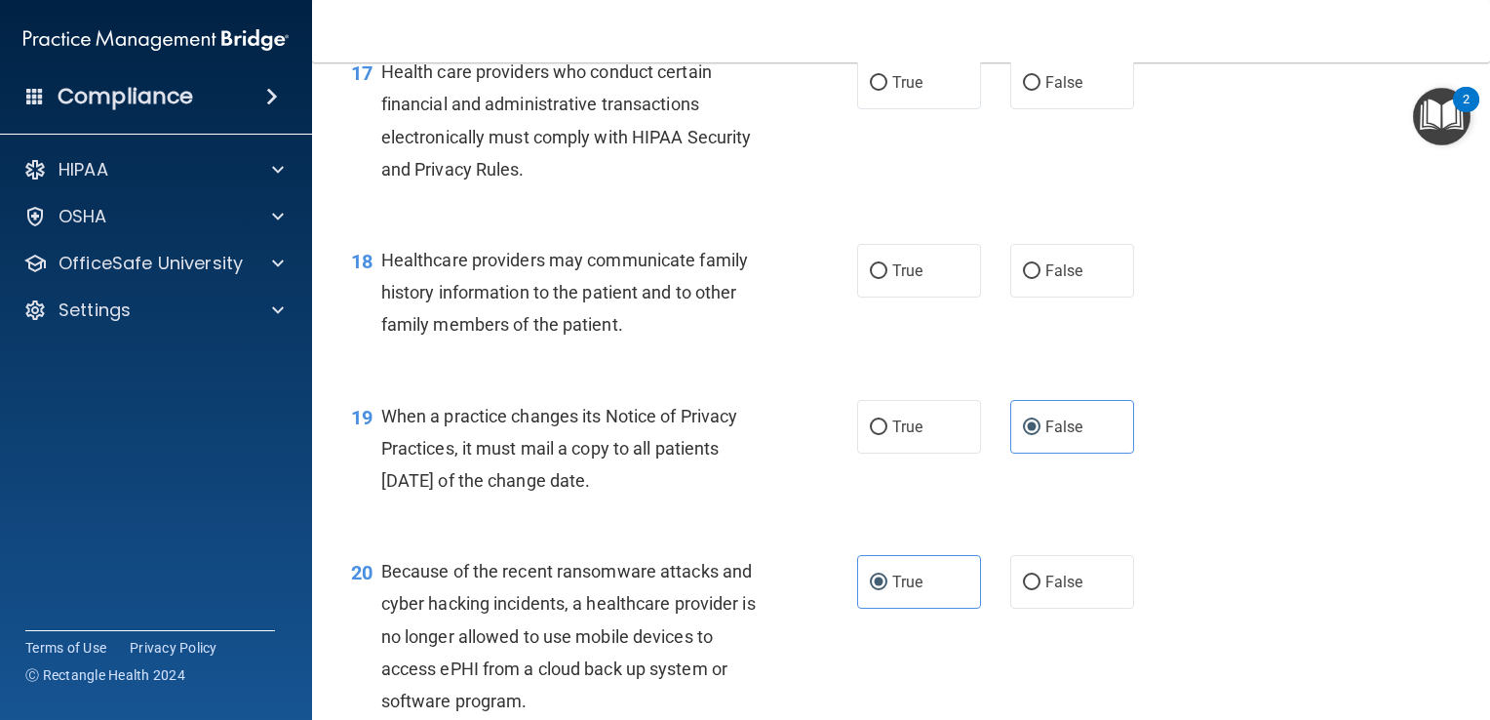
scroll to position [2911, 0]
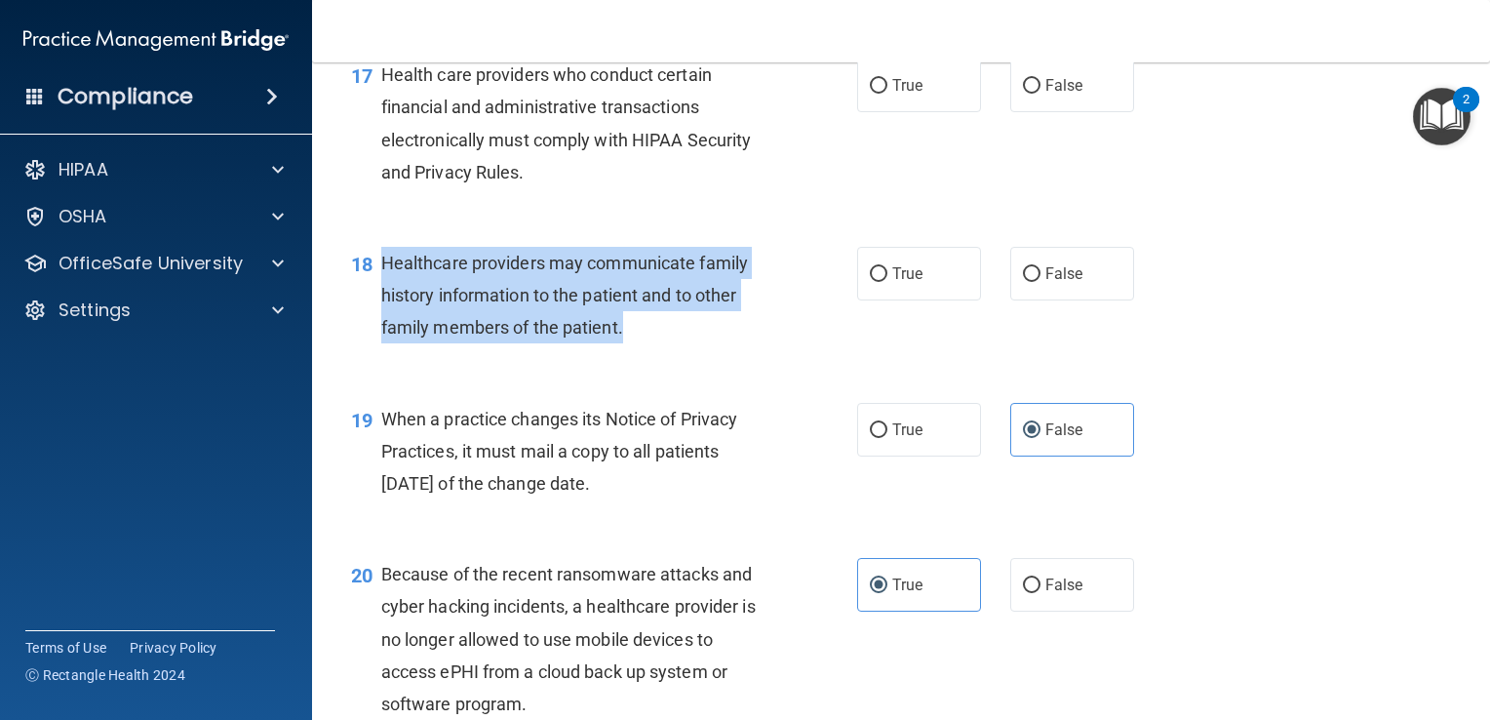
drag, startPoint x: 635, startPoint y: 379, endPoint x: 381, endPoint y: 314, distance: 261.8
click at [381, 314] on div "Healthcare providers may communicate family history information to the patient …" at bounding box center [582, 296] width 402 height 98
drag, startPoint x: 381, startPoint y: 314, endPoint x: 521, endPoint y: 376, distance: 152.8
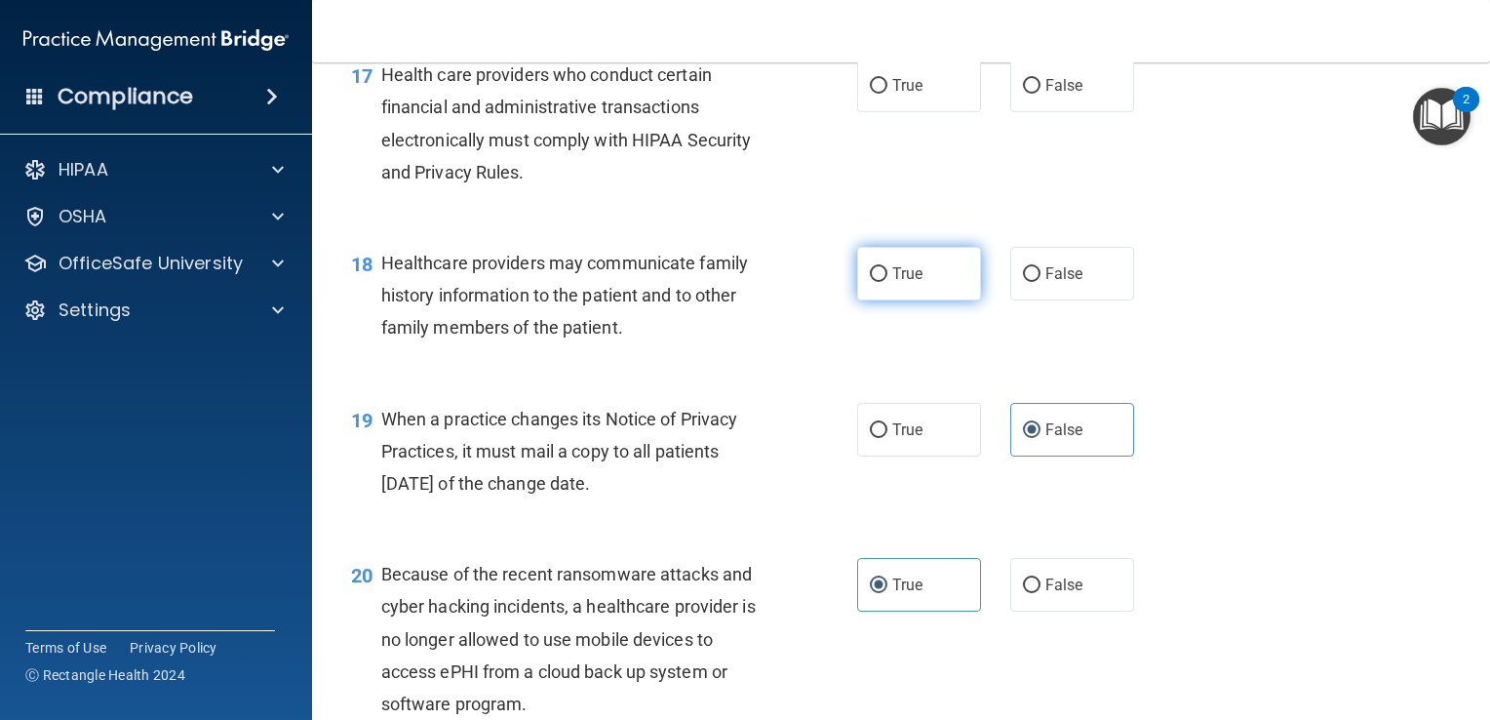
click at [894, 283] on span "True" at bounding box center [907, 273] width 30 height 19
click at [887, 282] on input "True" at bounding box center [879, 274] width 18 height 15
radio input "true"
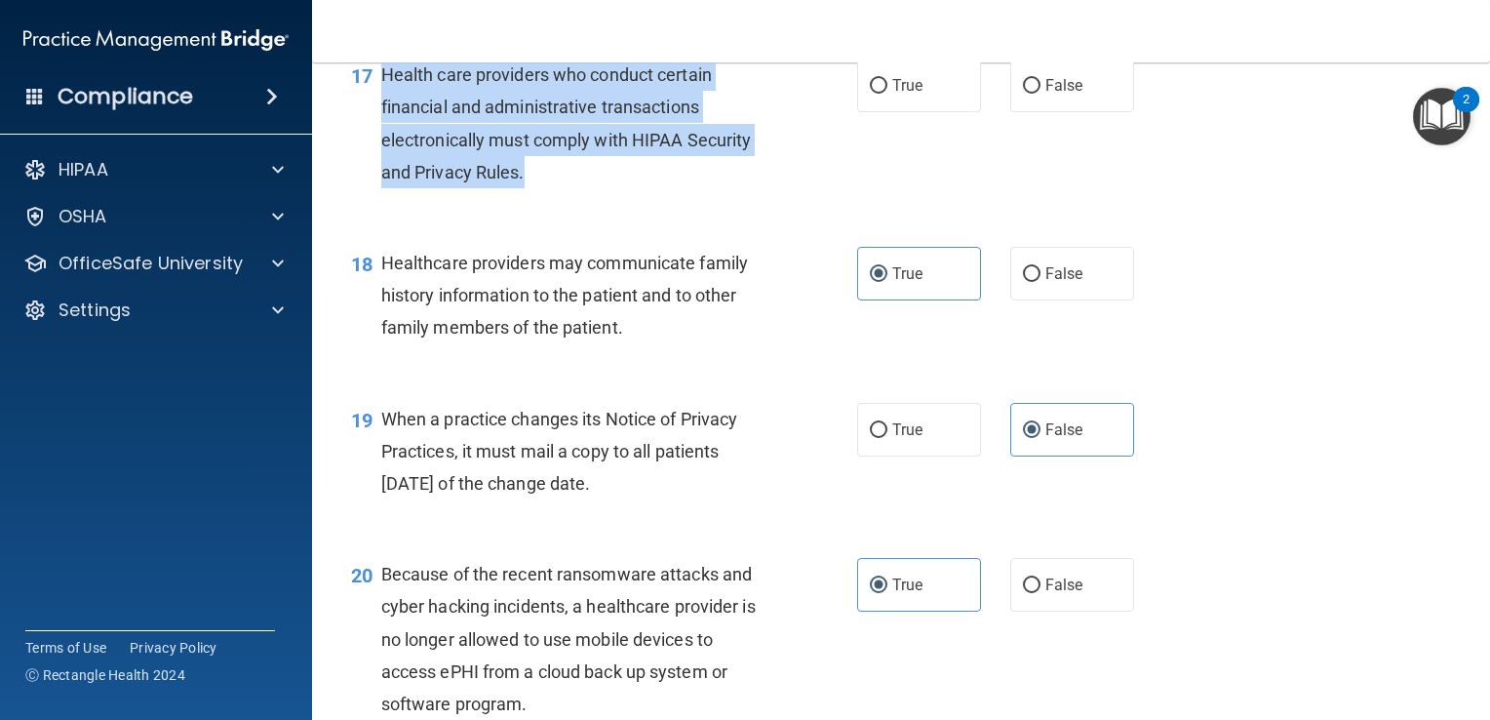
drag, startPoint x: 663, startPoint y: 249, endPoint x: 385, endPoint y: 138, distance: 299.0
click at [385, 138] on div "Health care providers who conduct certain financial and administrative transact…" at bounding box center [582, 124] width 402 height 130
drag, startPoint x: 385, startPoint y: 138, endPoint x: 539, endPoint y: 232, distance: 180.3
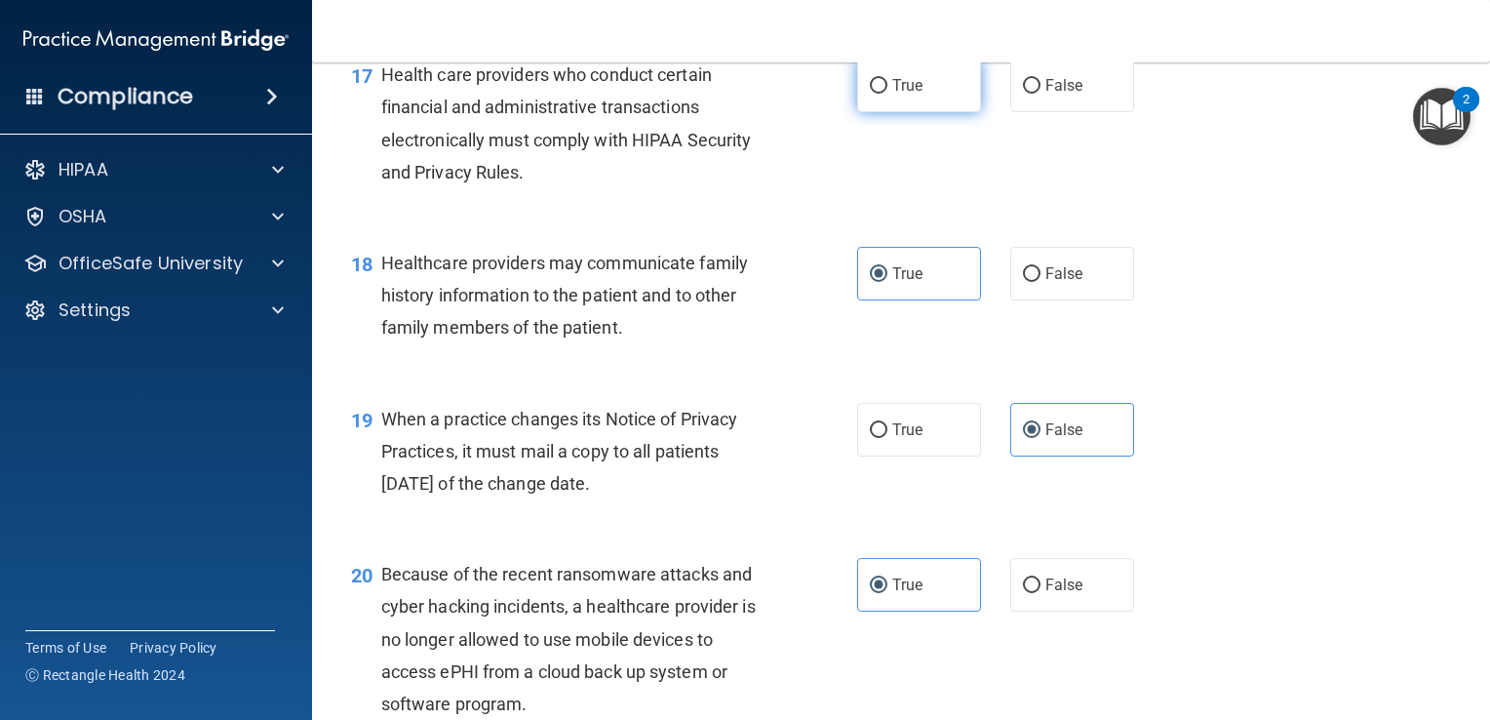
click at [938, 112] on label "True" at bounding box center [919, 86] width 124 height 54
click at [887, 94] on input "True" at bounding box center [879, 86] width 18 height 15
radio input "true"
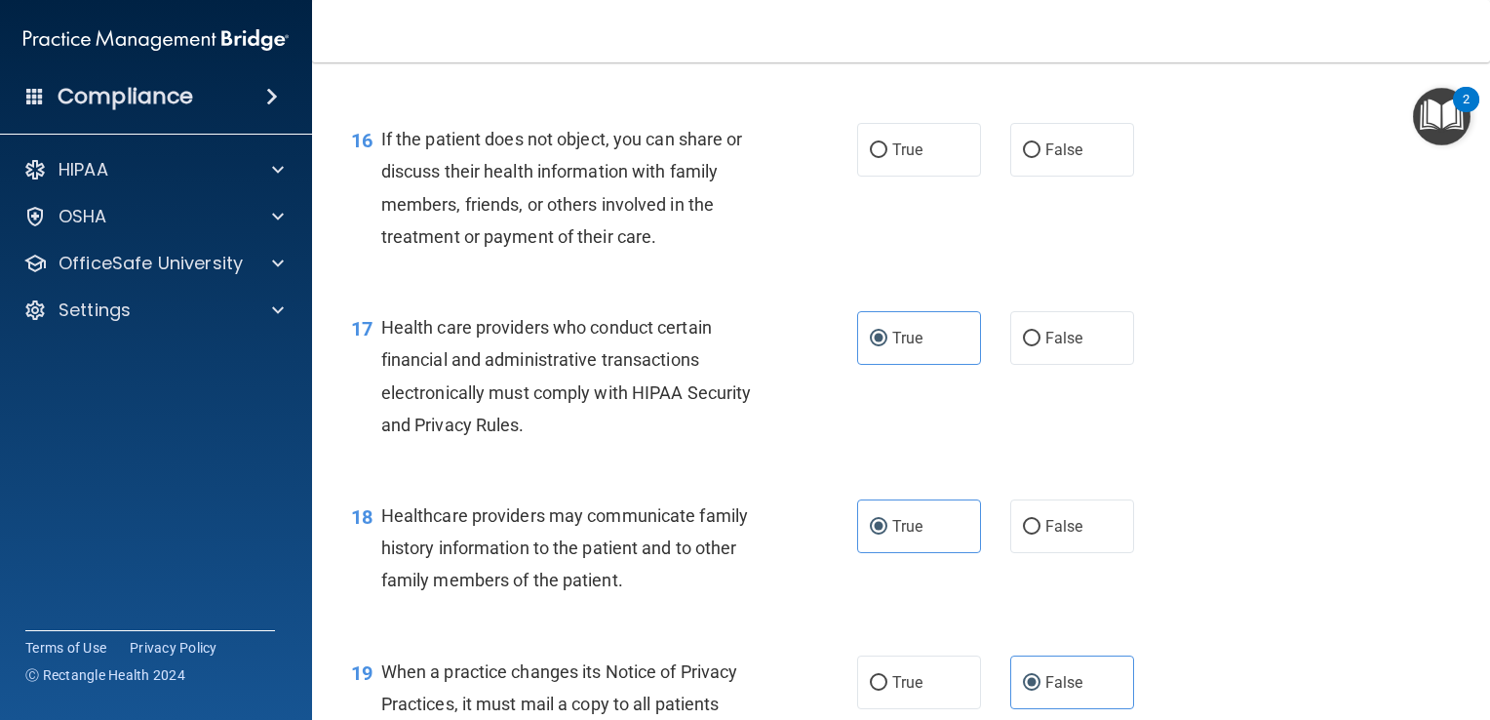
scroll to position [2650, 0]
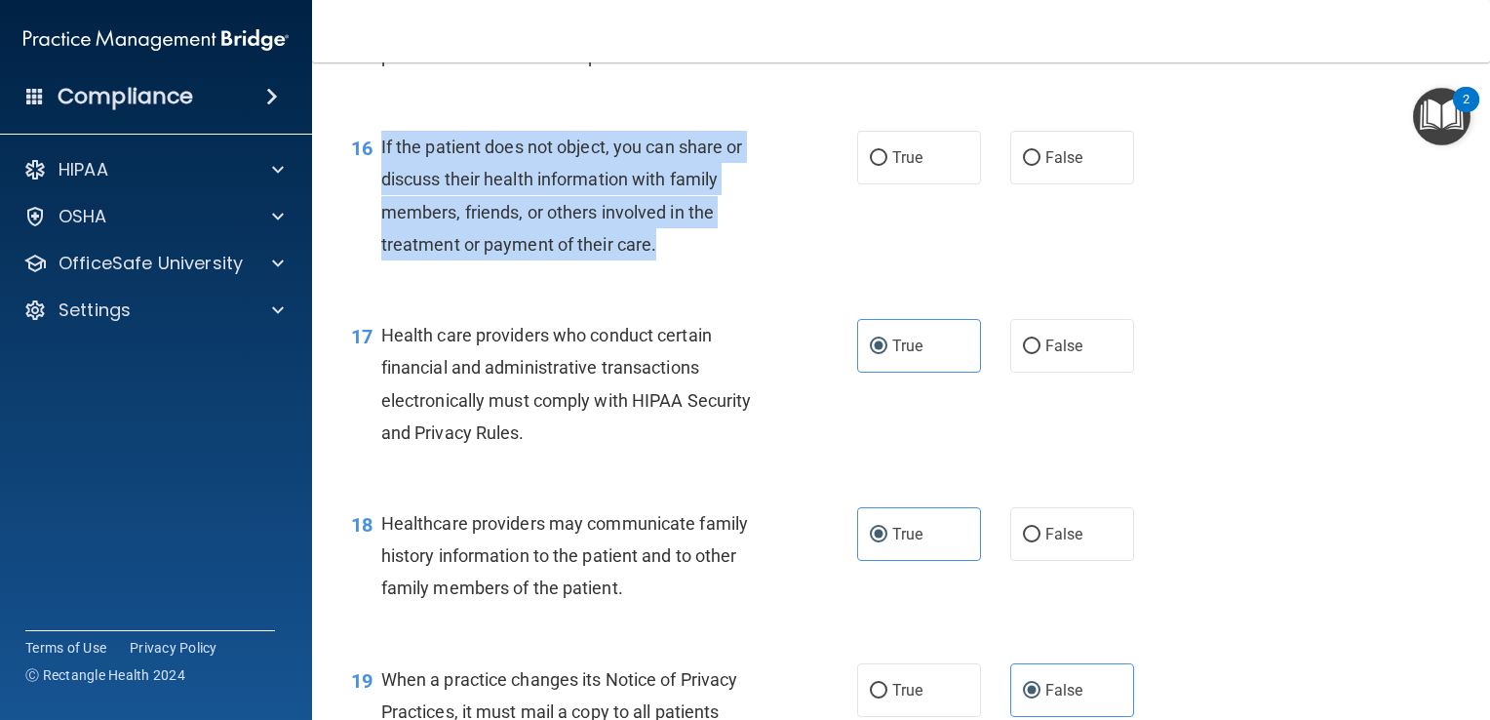
drag, startPoint x: 675, startPoint y: 318, endPoint x: 375, endPoint y: 220, distance: 314.9
click at [375, 220] on div "16 If the patient does not object, you can share or discuss their health inform…" at bounding box center [604, 200] width 565 height 139
drag, startPoint x: 375, startPoint y: 220, endPoint x: 474, endPoint y: 235, distance: 99.6
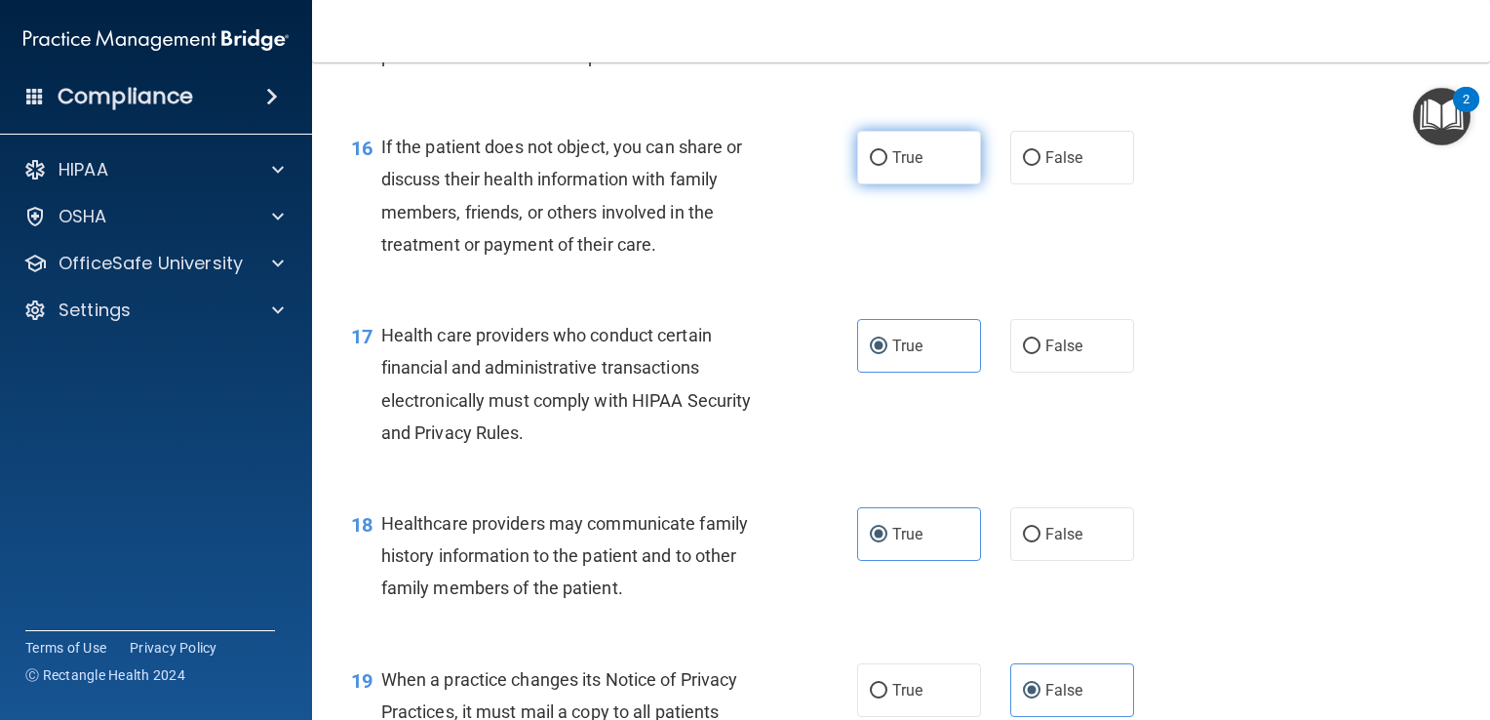
click at [892, 167] on span "True" at bounding box center [907, 157] width 30 height 19
click at [887, 166] on input "True" at bounding box center [879, 158] width 18 height 15
radio input "true"
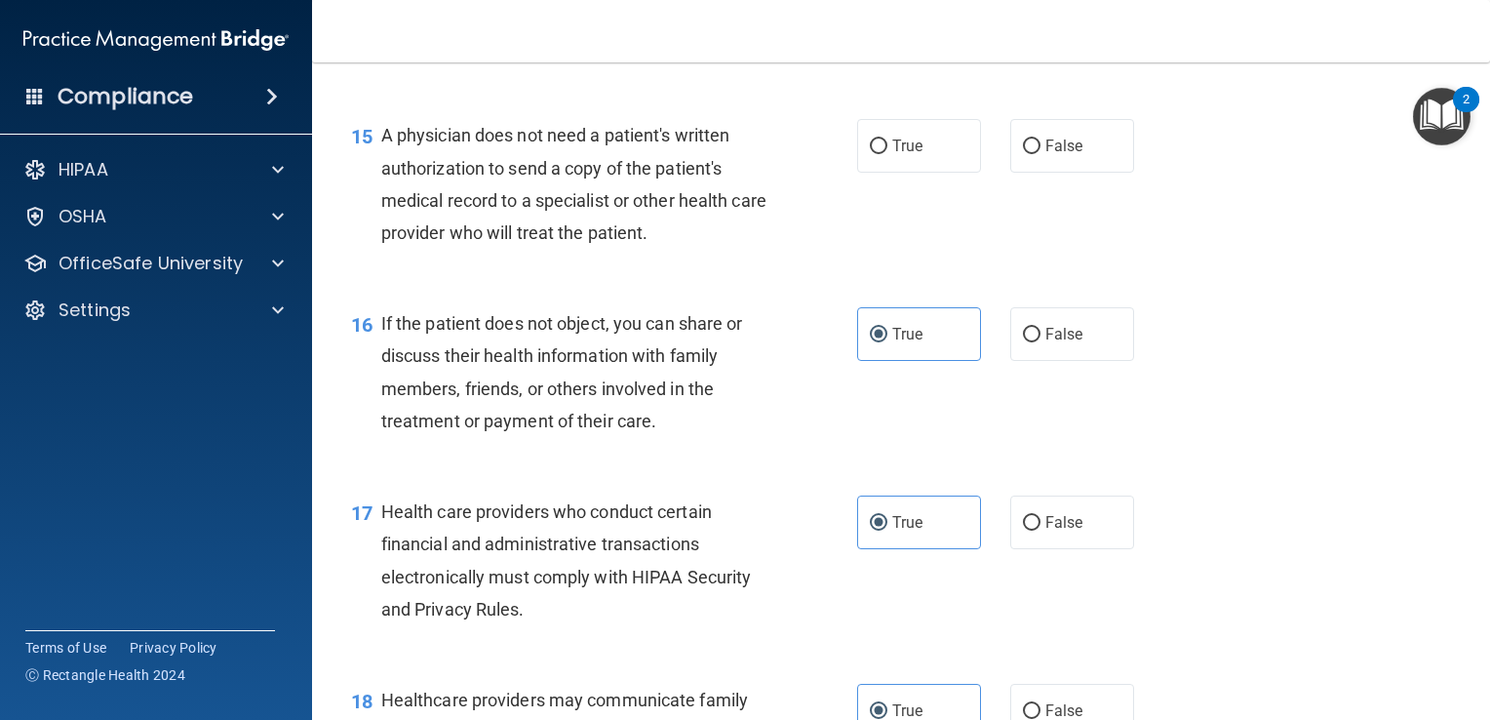
scroll to position [2455, 0]
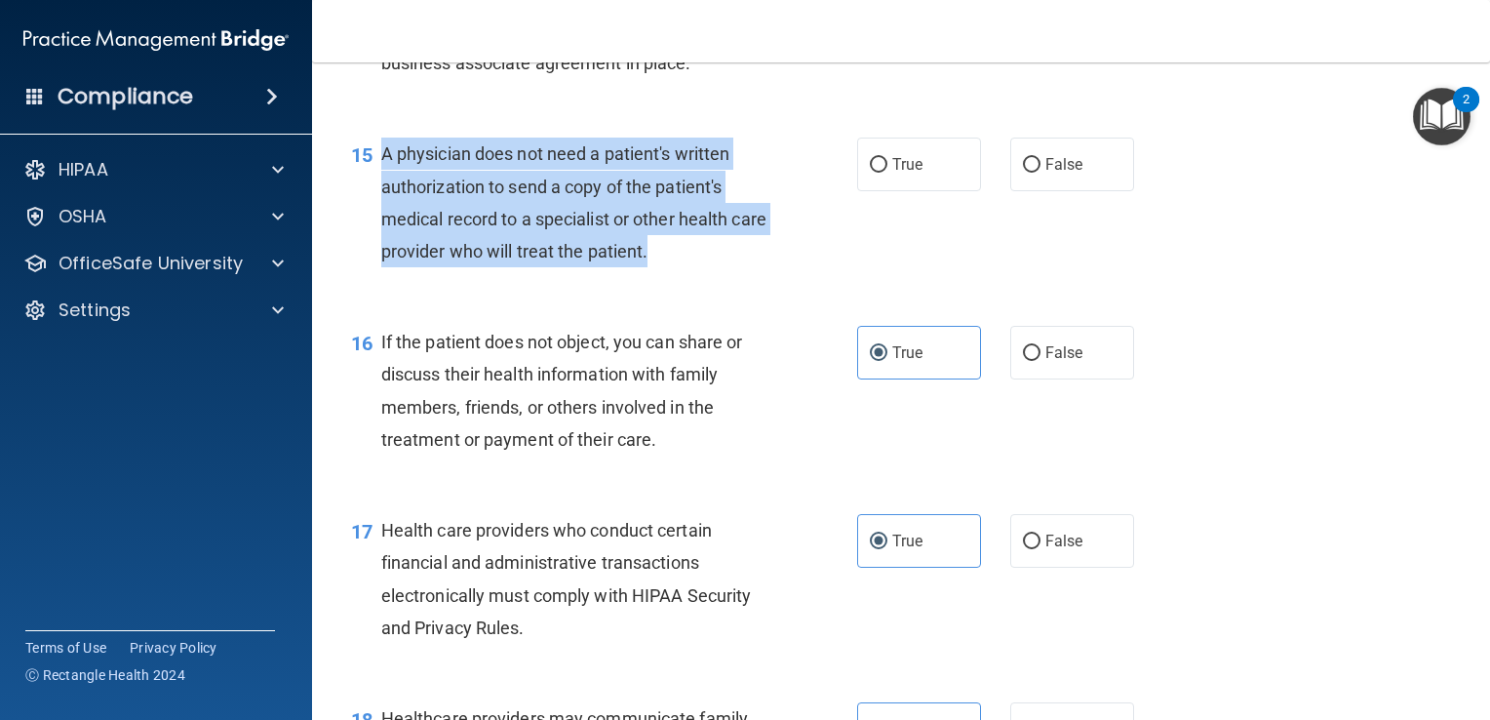
drag, startPoint x: 708, startPoint y: 322, endPoint x: 382, endPoint y: 216, distance: 342.3
click at [382, 216] on div "A physician does not need a patient's written authorization to send a copy of t…" at bounding box center [582, 202] width 402 height 130
drag, startPoint x: 382, startPoint y: 216, endPoint x: 491, endPoint y: 255, distance: 116.0
click at [491, 255] on span "A physician does not need a patient's written authorization to send a copy of t…" at bounding box center [573, 202] width 385 height 118
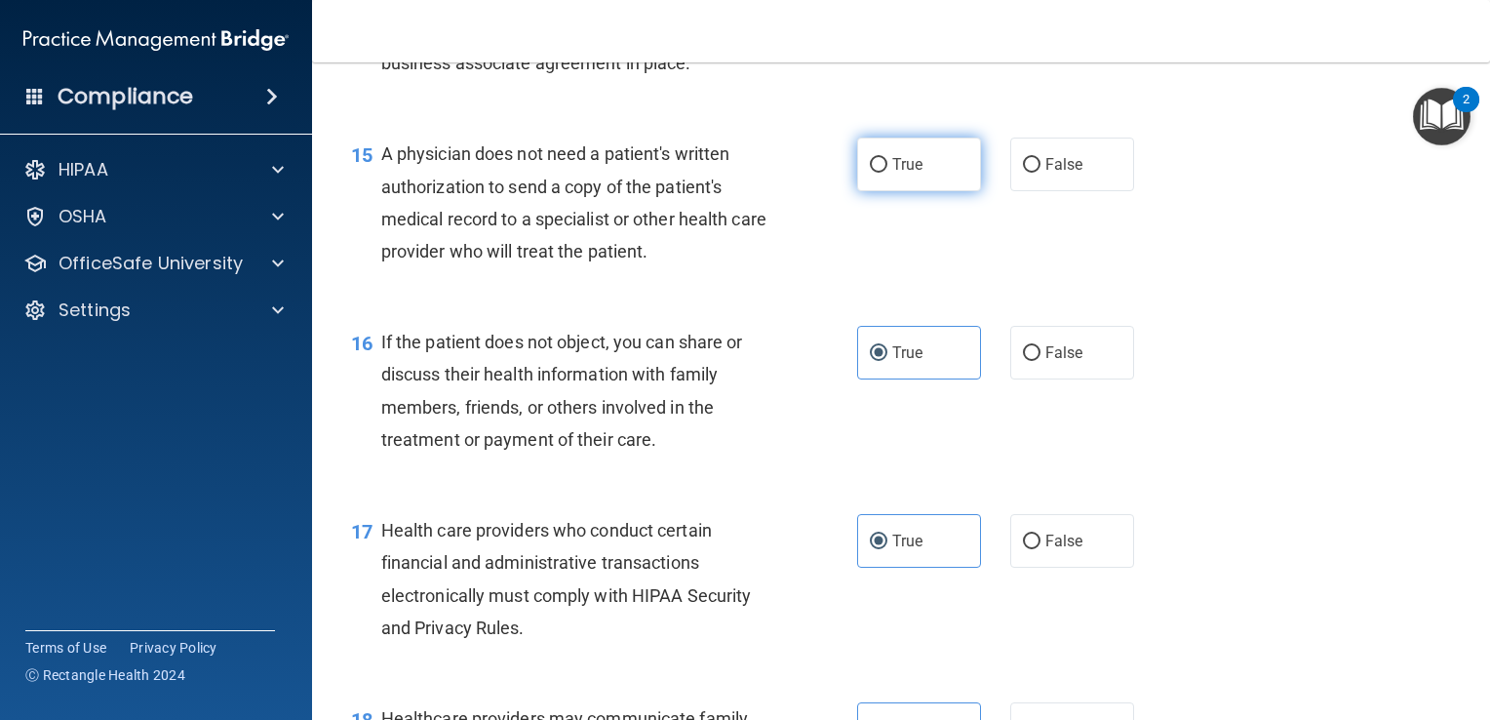
click at [881, 191] on label "True" at bounding box center [919, 164] width 124 height 54
click at [881, 173] on input "True" at bounding box center [879, 165] width 18 height 15
radio input "true"
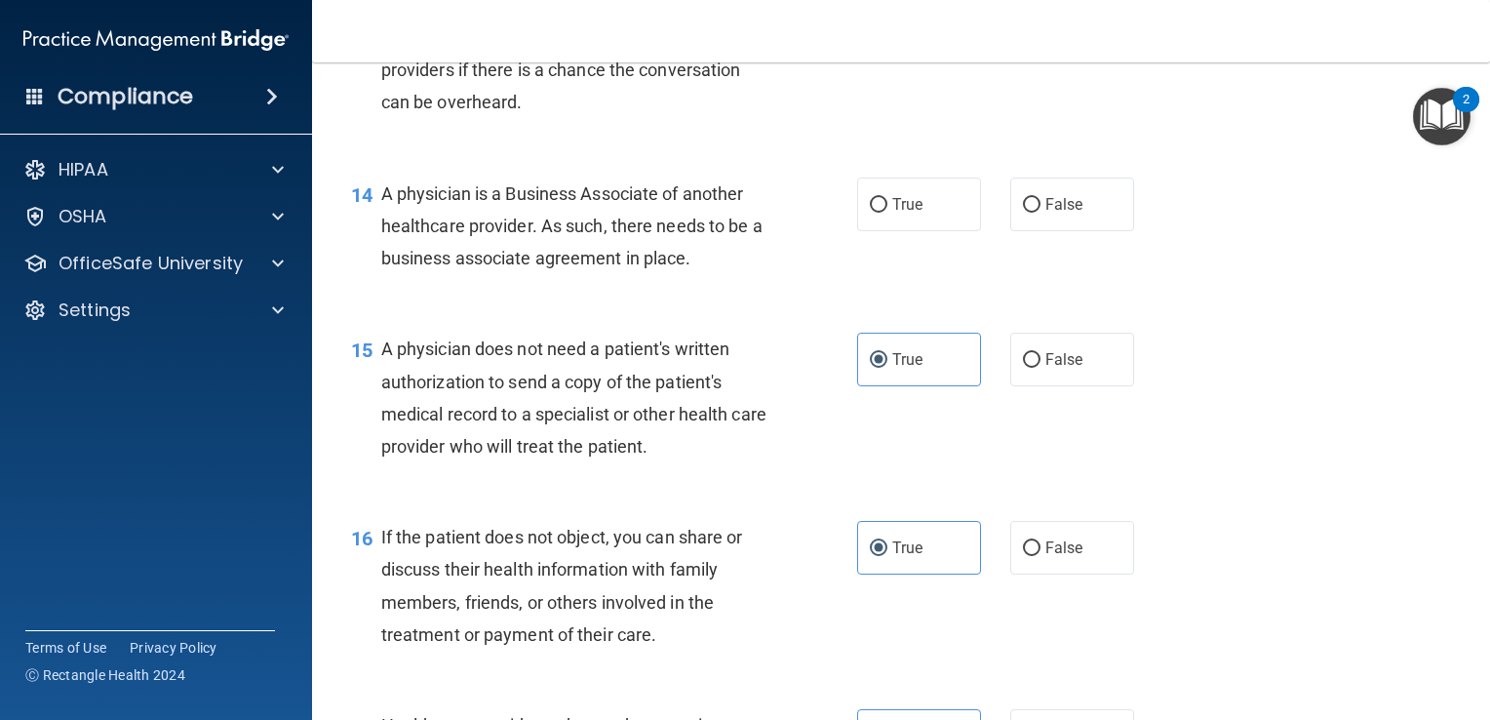
scroll to position [2253, 0]
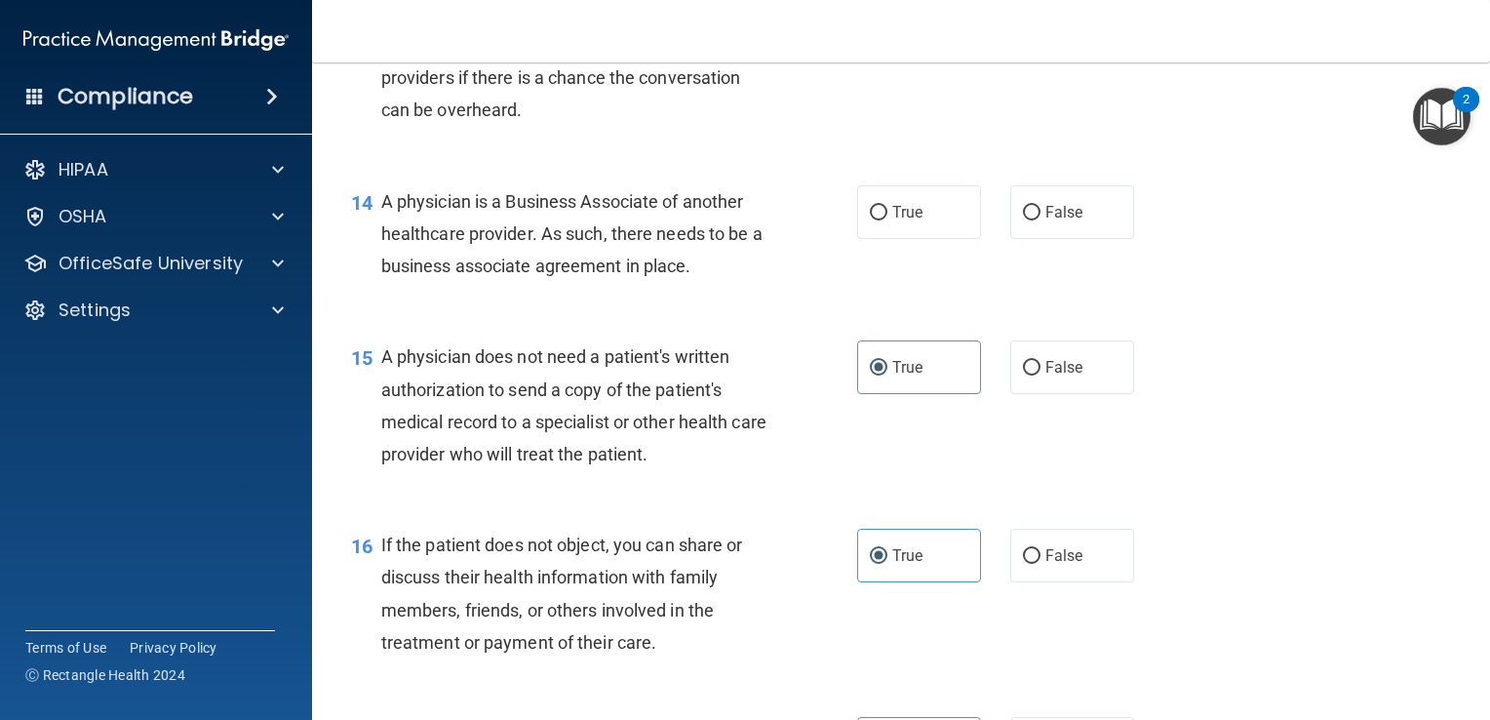
drag, startPoint x: 721, startPoint y: 331, endPoint x: 384, endPoint y: 267, distance: 342.4
click at [384, 267] on div "A physician is a Business Associate of another healthcare provider. As such, th…" at bounding box center [582, 234] width 402 height 98
drag, startPoint x: 384, startPoint y: 267, endPoint x: 519, endPoint y: 279, distance: 135.1
click at [866, 239] on label "True" at bounding box center [919, 212] width 124 height 54
click at [870, 220] on input "True" at bounding box center [879, 213] width 18 height 15
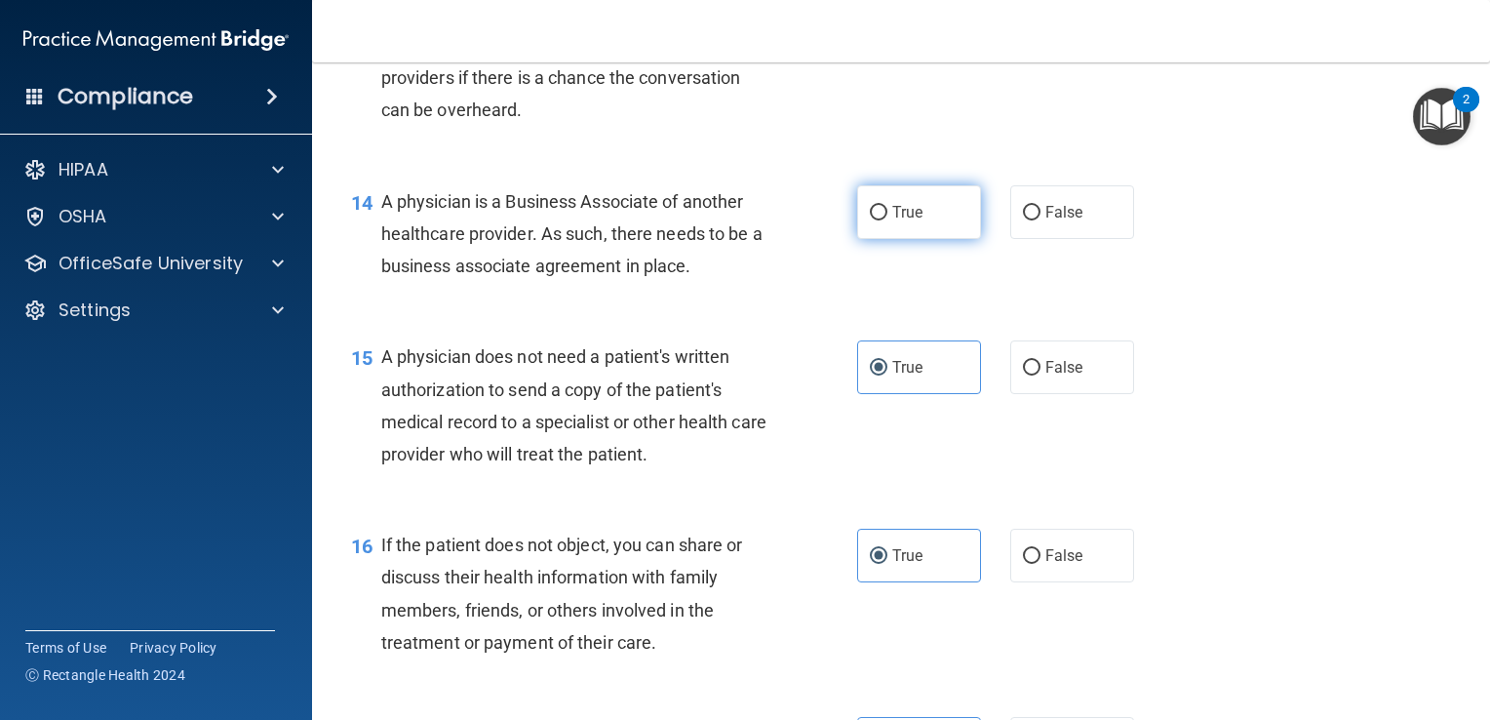
radio input "true"
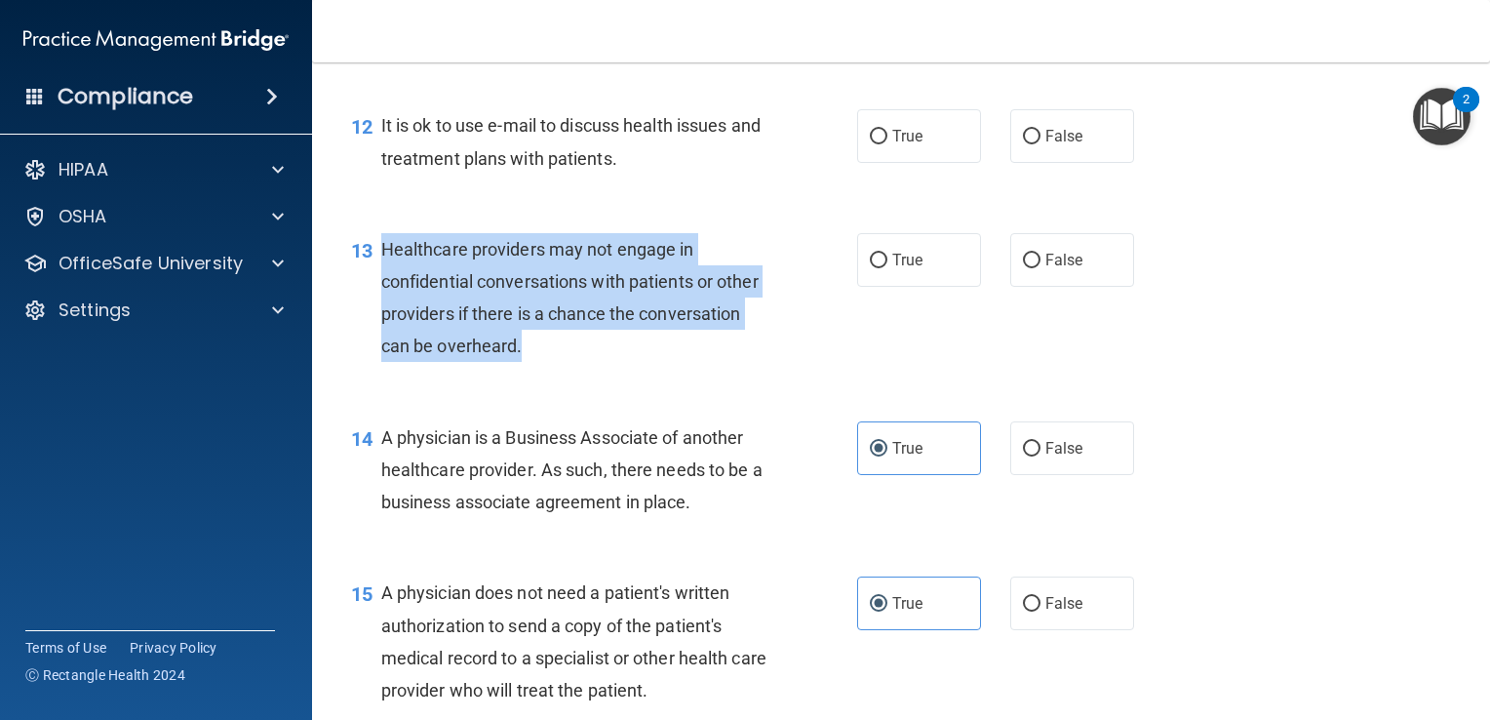
drag, startPoint x: 540, startPoint y: 408, endPoint x: 374, endPoint y: 301, distance: 196.9
click at [374, 301] on div "13 Healthcare providers may not engage in confidential conversations with patie…" at bounding box center [604, 302] width 565 height 139
drag, startPoint x: 374, startPoint y: 301, endPoint x: 458, endPoint y: 340, distance: 92.5
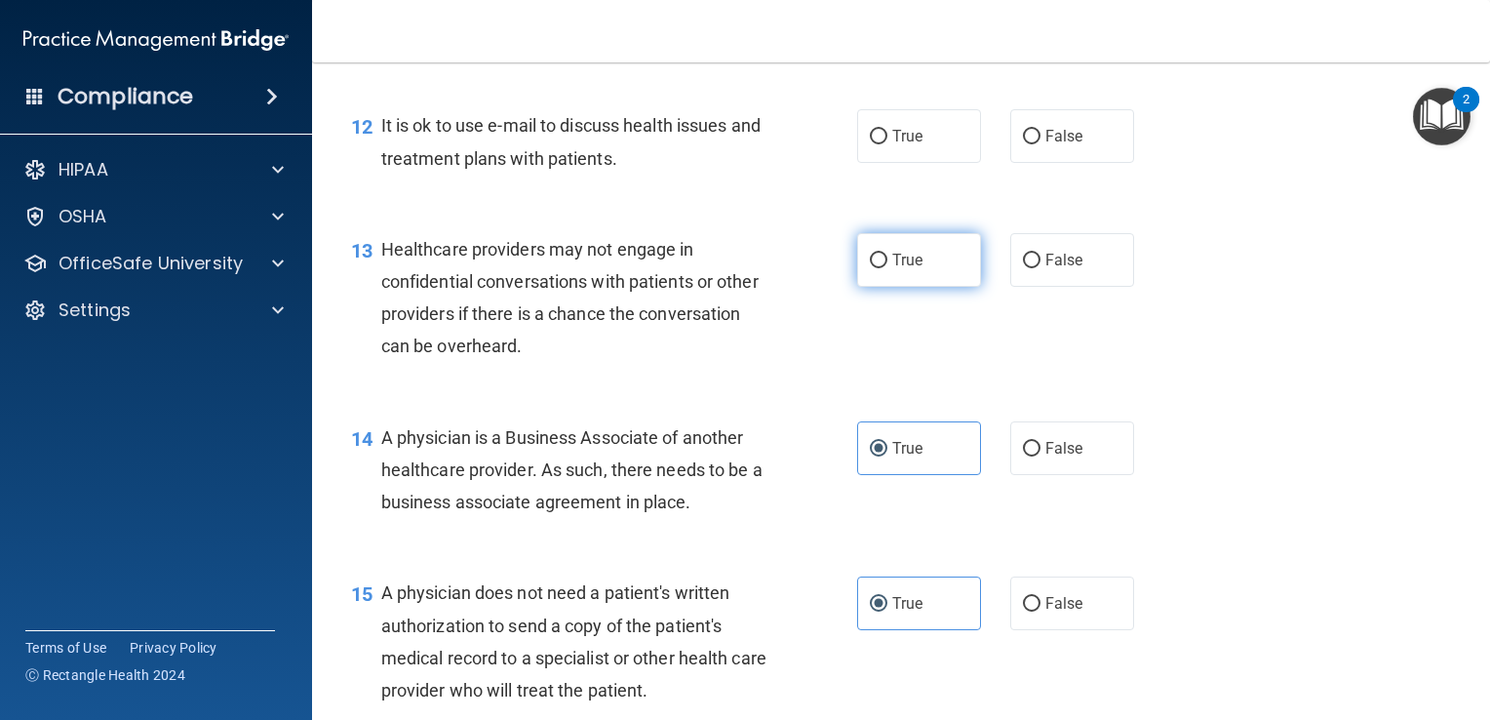
click at [893, 269] on span "True" at bounding box center [907, 260] width 30 height 19
click at [887, 268] on input "True" at bounding box center [879, 261] width 18 height 15
radio input "true"
click at [1018, 287] on label "False" at bounding box center [1072, 260] width 124 height 54
click at [1023, 268] on input "False" at bounding box center [1032, 261] width 18 height 15
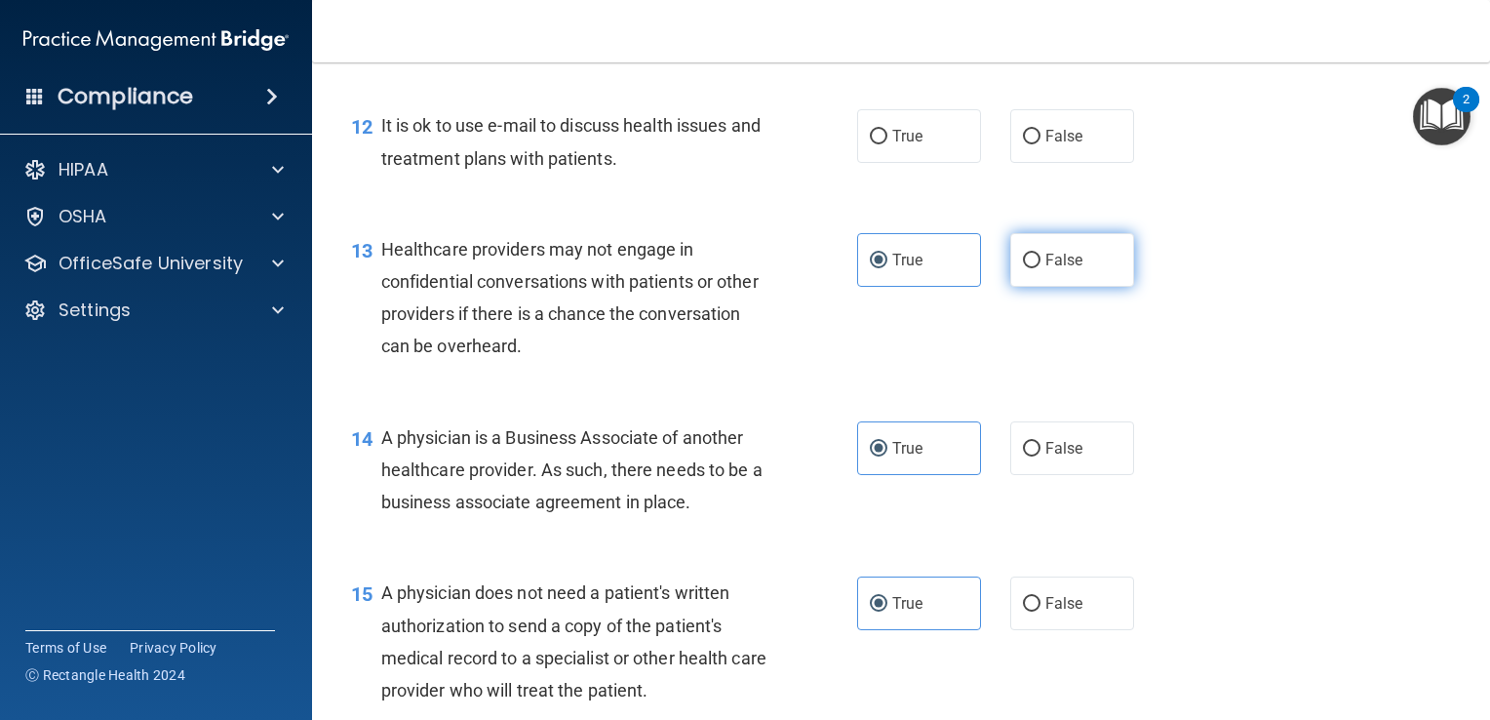
radio input "true"
radio input "false"
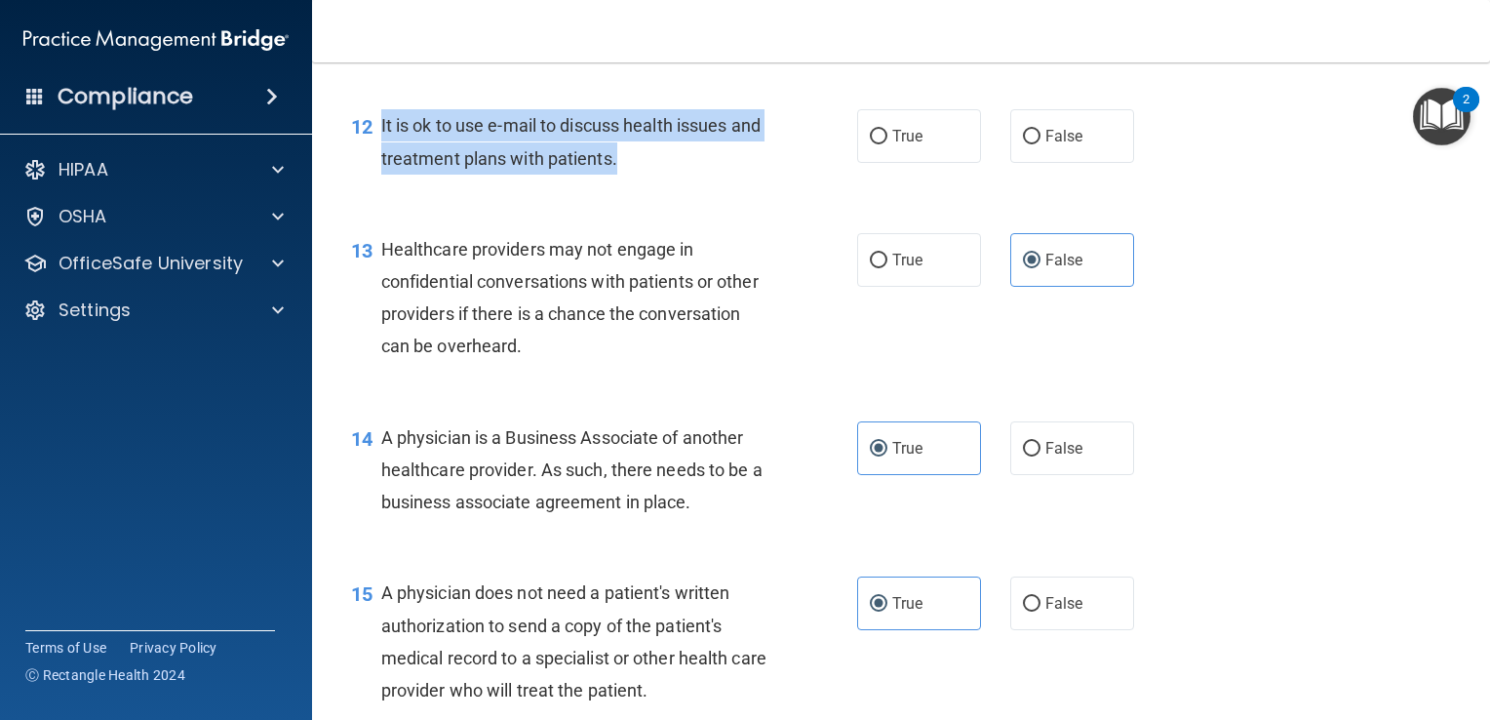
drag, startPoint x: 662, startPoint y: 220, endPoint x: 381, endPoint y: 188, distance: 282.7
click at [381, 174] on div "It is ok to use e-mail to discuss health issues and treatment plans with patien…" at bounding box center [582, 141] width 402 height 64
drag, startPoint x: 381, startPoint y: 188, endPoint x: 418, endPoint y: 192, distance: 37.3
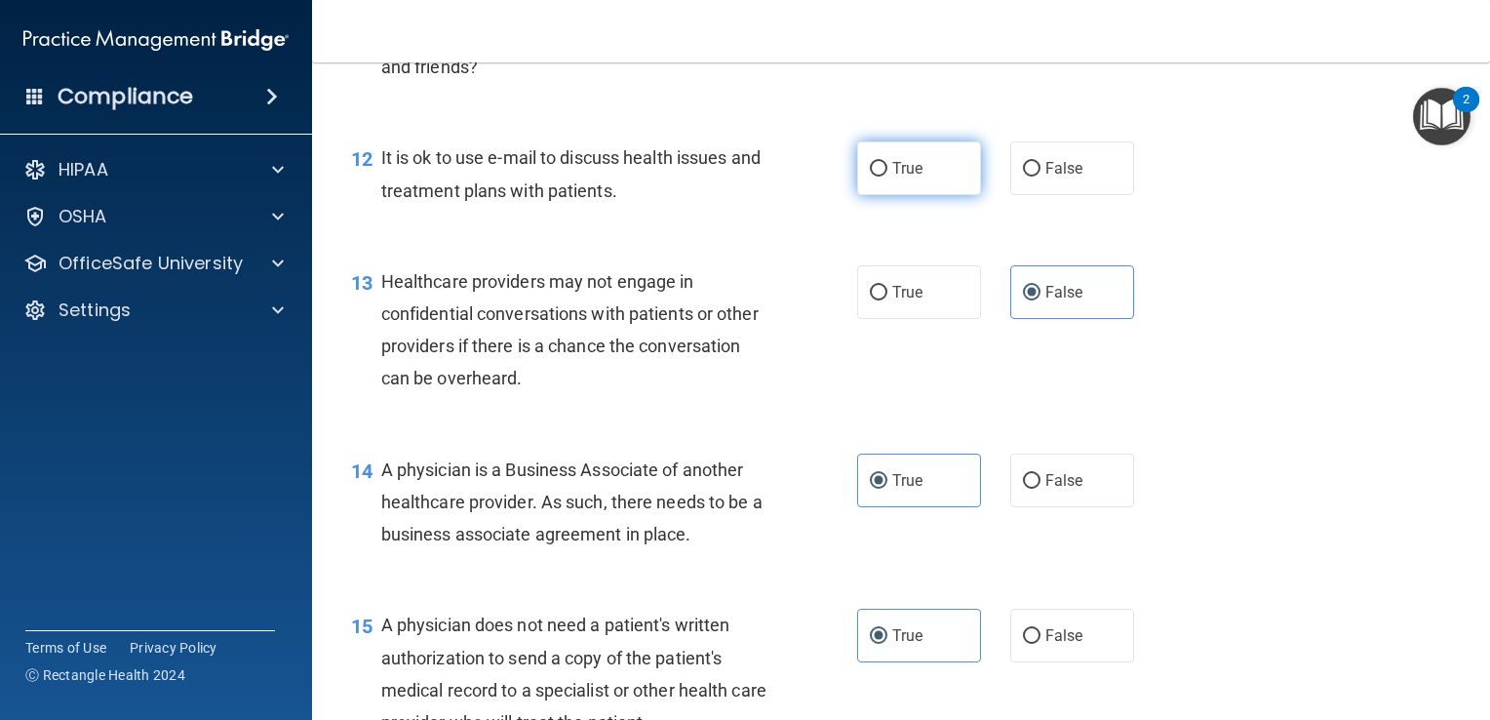
scroll to position [1970, 0]
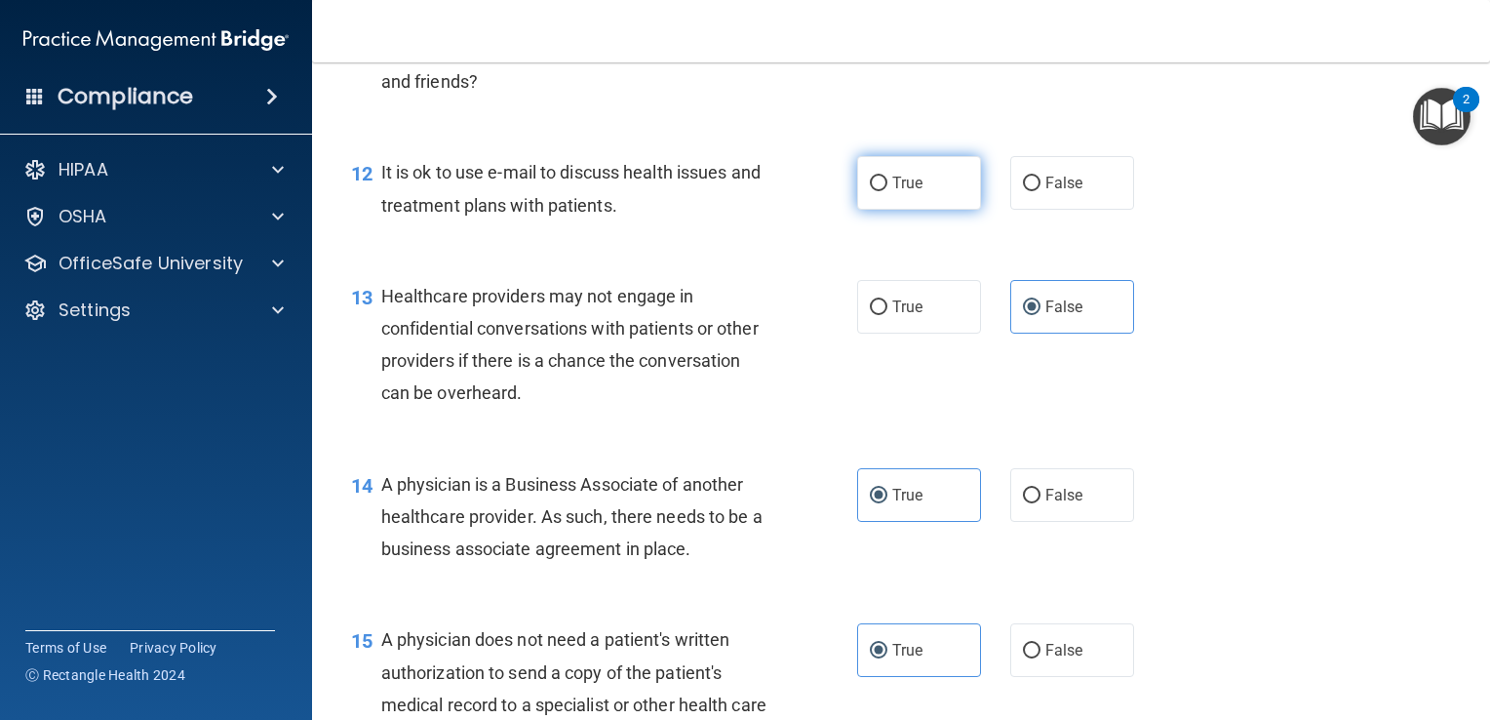
click at [874, 210] on label "True" at bounding box center [919, 183] width 124 height 54
click at [874, 191] on input "True" at bounding box center [879, 184] width 18 height 15
radio input "true"
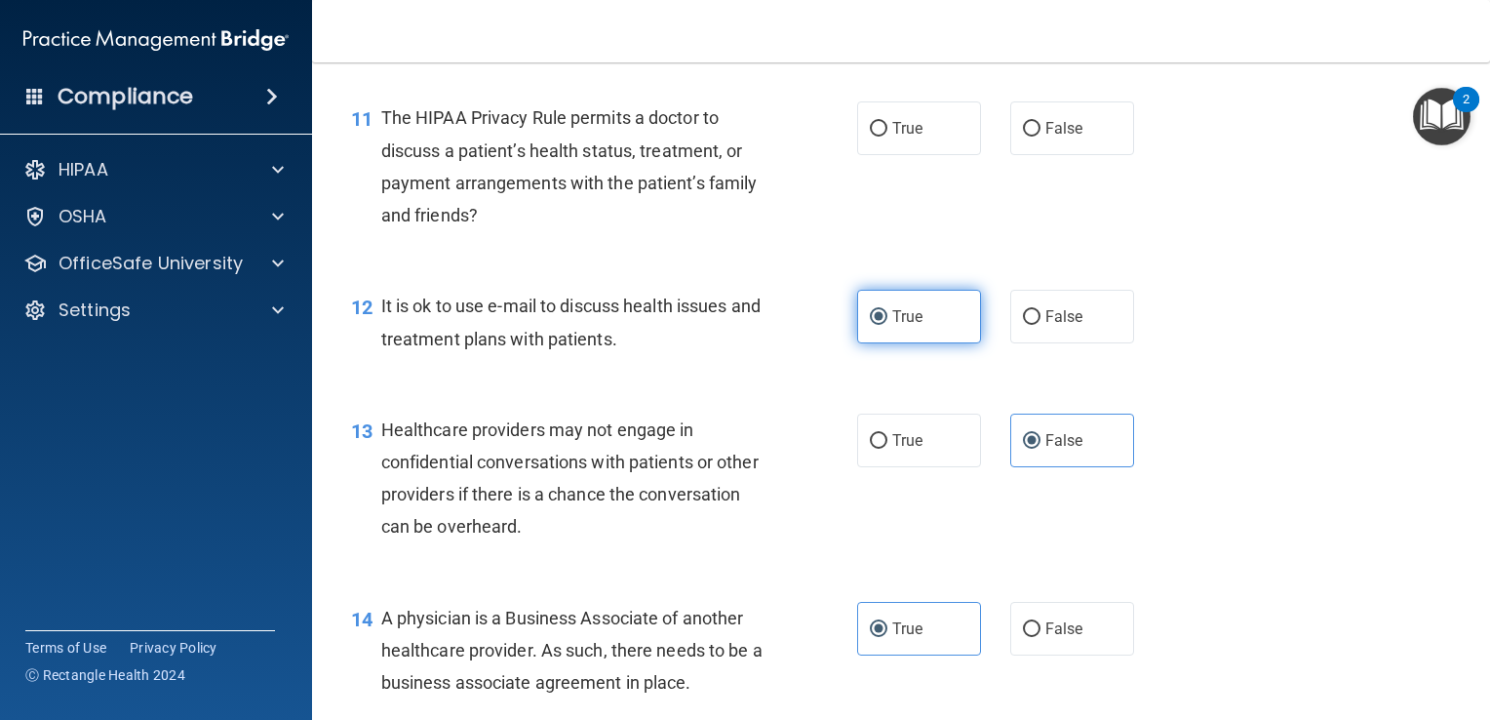
scroll to position [1833, 0]
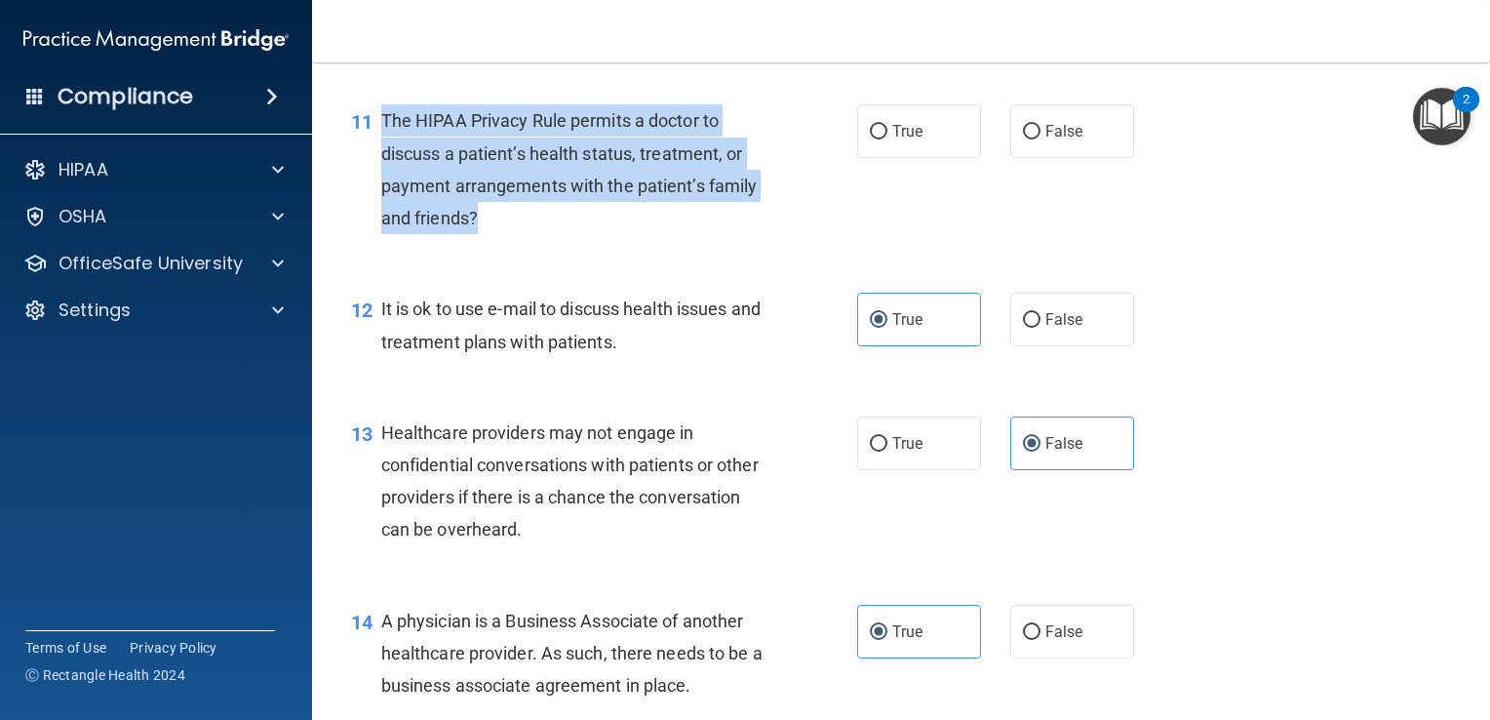
drag, startPoint x: 483, startPoint y: 279, endPoint x: 378, endPoint y: 177, distance: 146.2
click at [378, 177] on div "11 The HIPAA Privacy Rule permits a doctor to discuss a patient’s health status…" at bounding box center [604, 173] width 565 height 139
drag, startPoint x: 378, startPoint y: 177, endPoint x: 536, endPoint y: 264, distance: 180.7
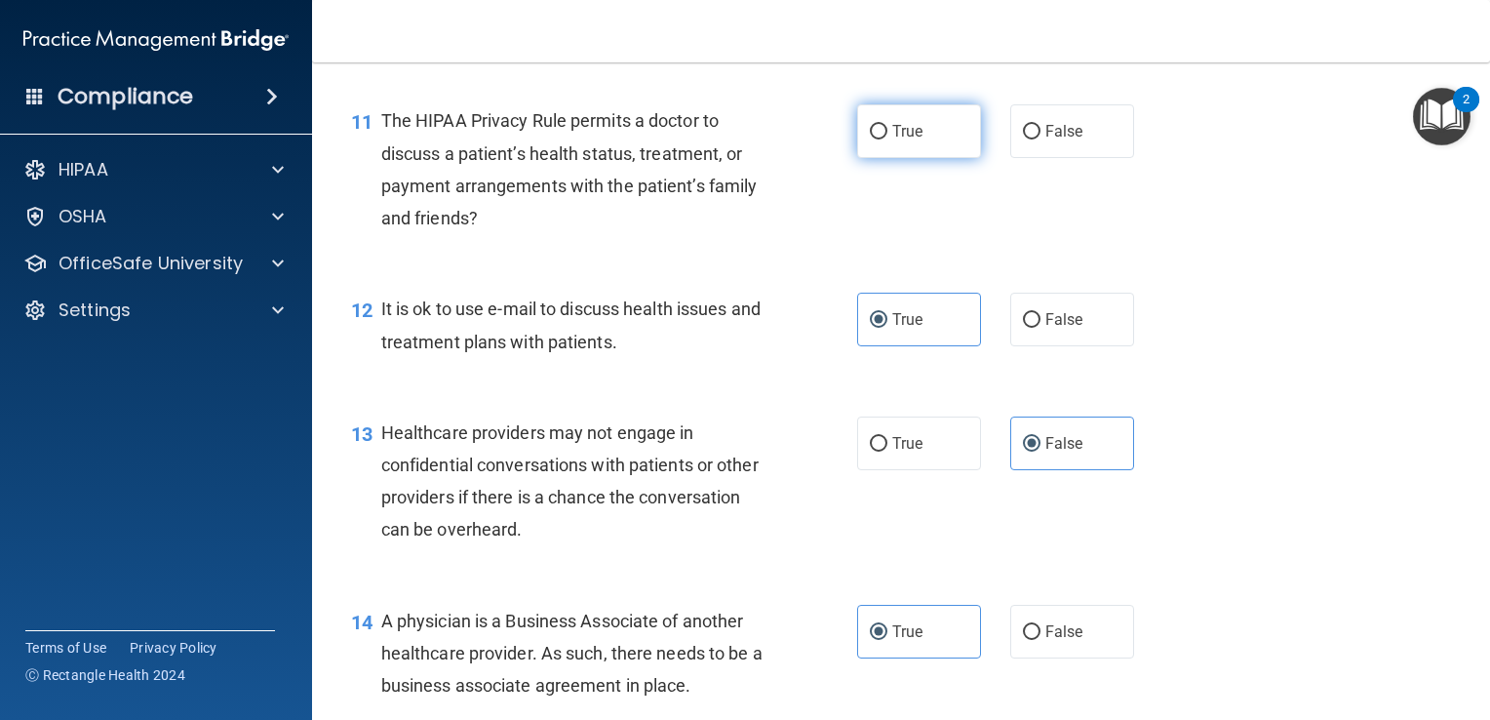
click at [914, 140] on span "True" at bounding box center [907, 131] width 30 height 19
click at [887, 139] on input "True" at bounding box center [879, 132] width 18 height 15
radio input "true"
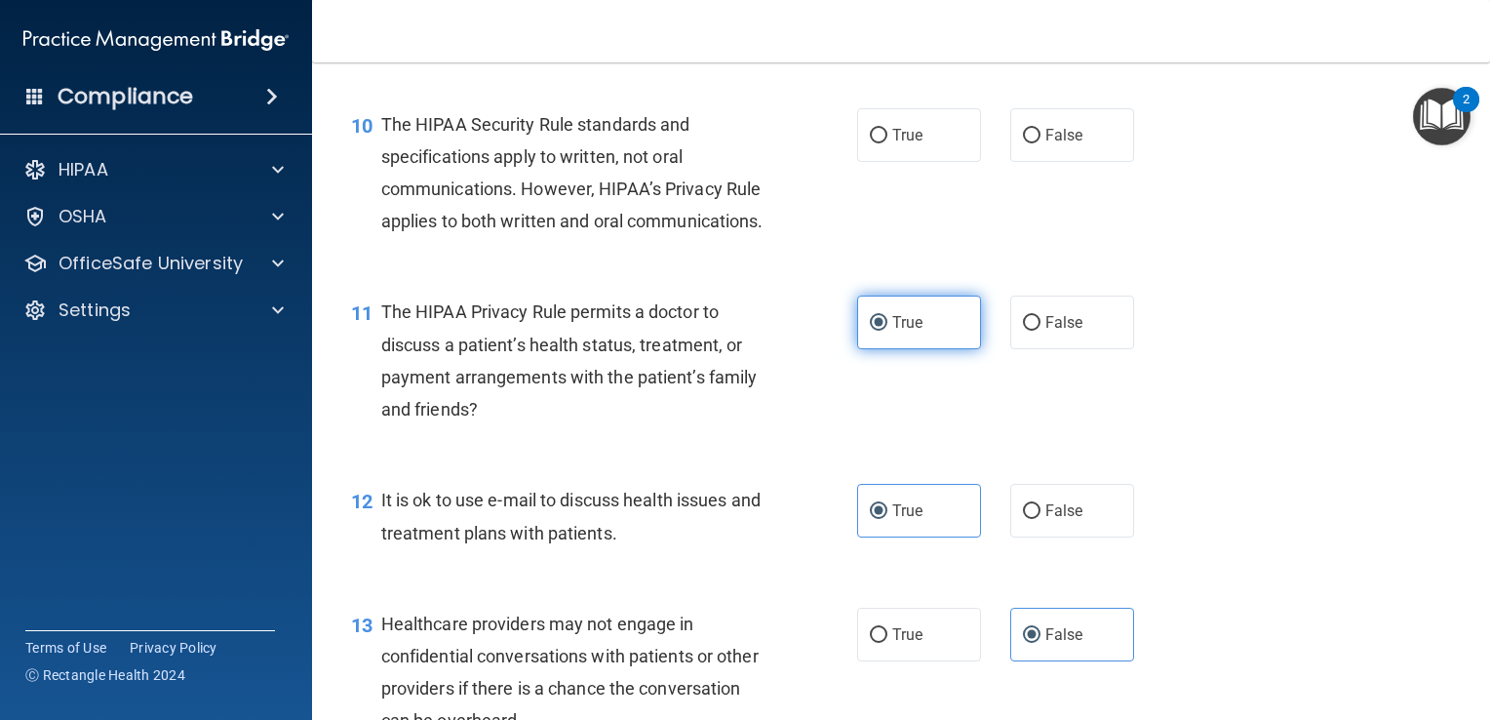
scroll to position [1642, 0]
drag, startPoint x: 537, startPoint y: 283, endPoint x: 384, endPoint y: 234, distance: 160.7
drag, startPoint x: 384, startPoint y: 234, endPoint x: 886, endPoint y: 257, distance: 502.8
click at [886, 257] on div "10 The HIPAA Security Rule standards and specifications apply to written, not o…" at bounding box center [900, 178] width 1129 height 188
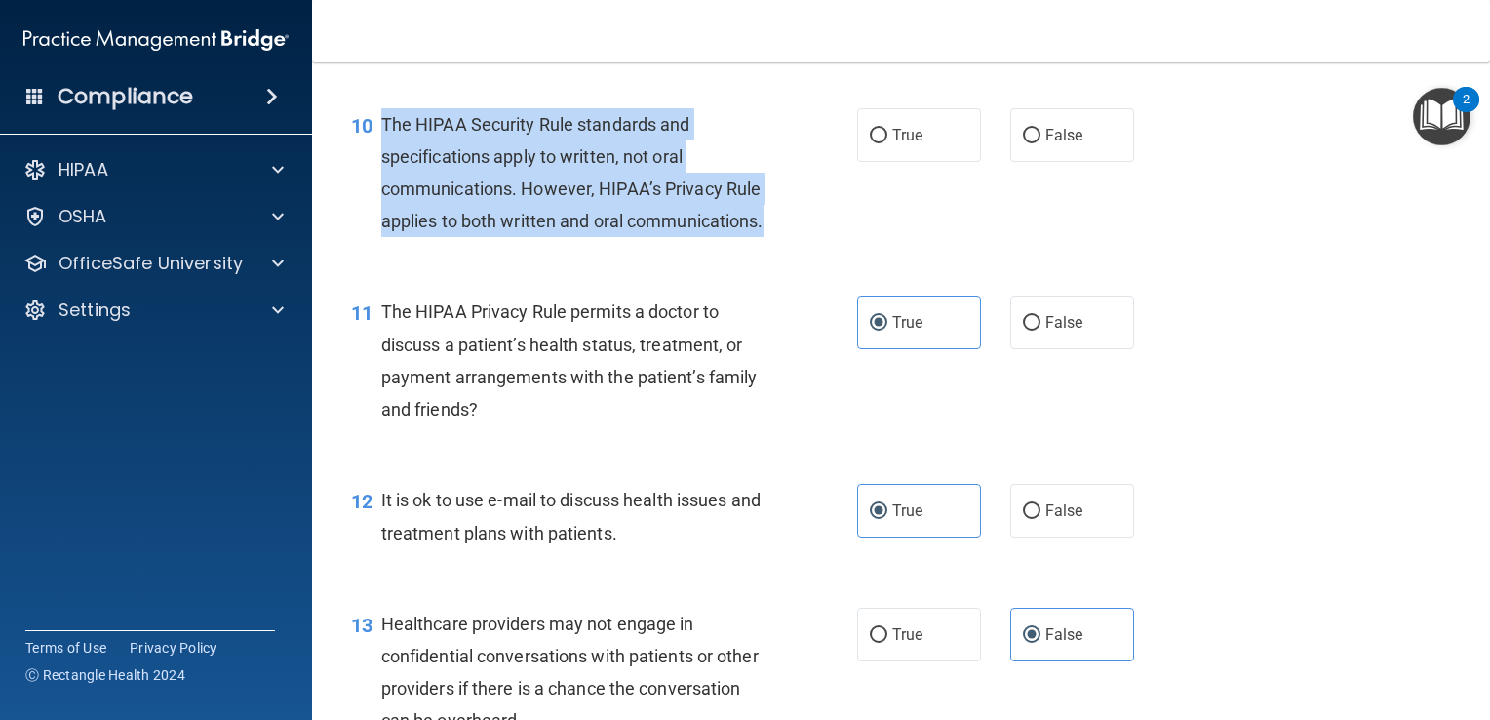
drag, startPoint x: 521, startPoint y: 276, endPoint x: 377, endPoint y: 140, distance: 197.3
click at [377, 140] on div "10 The HIPAA Security Rule standards and specifications apply to written, not o…" at bounding box center [604, 177] width 565 height 139
drag, startPoint x: 377, startPoint y: 140, endPoint x: 514, endPoint y: 223, distance: 159.7
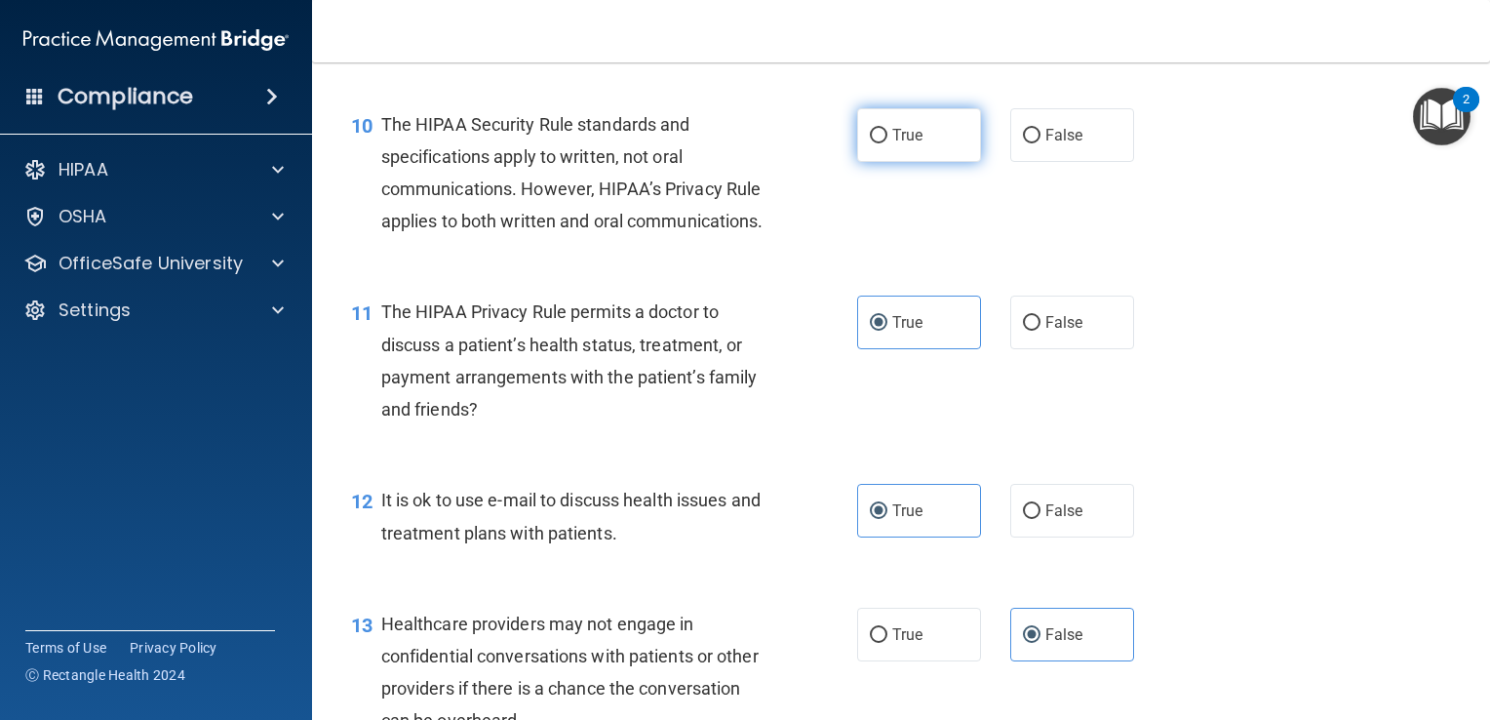
click at [888, 162] on label "True" at bounding box center [919, 135] width 124 height 54
click at [887, 143] on input "True" at bounding box center [879, 136] width 18 height 15
radio input "true"
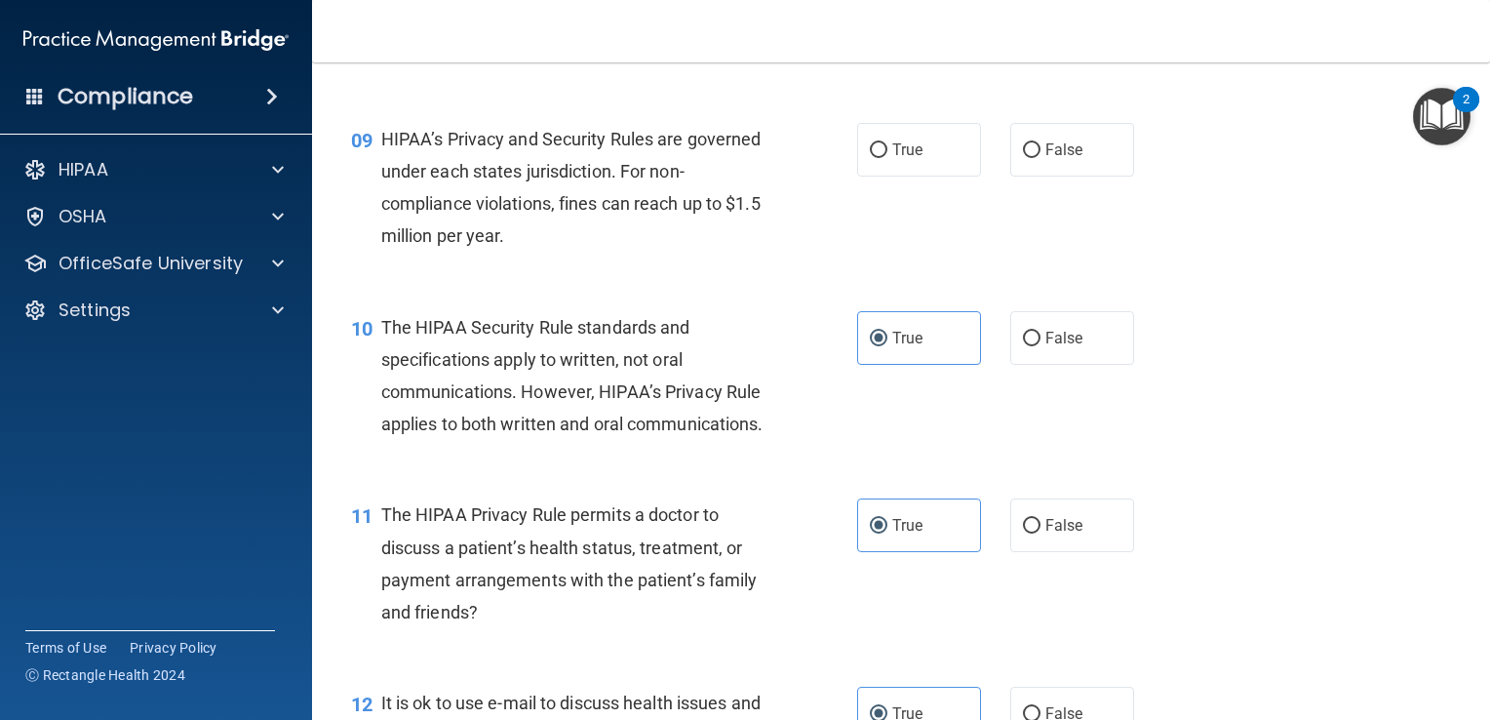
scroll to position [1433, 0]
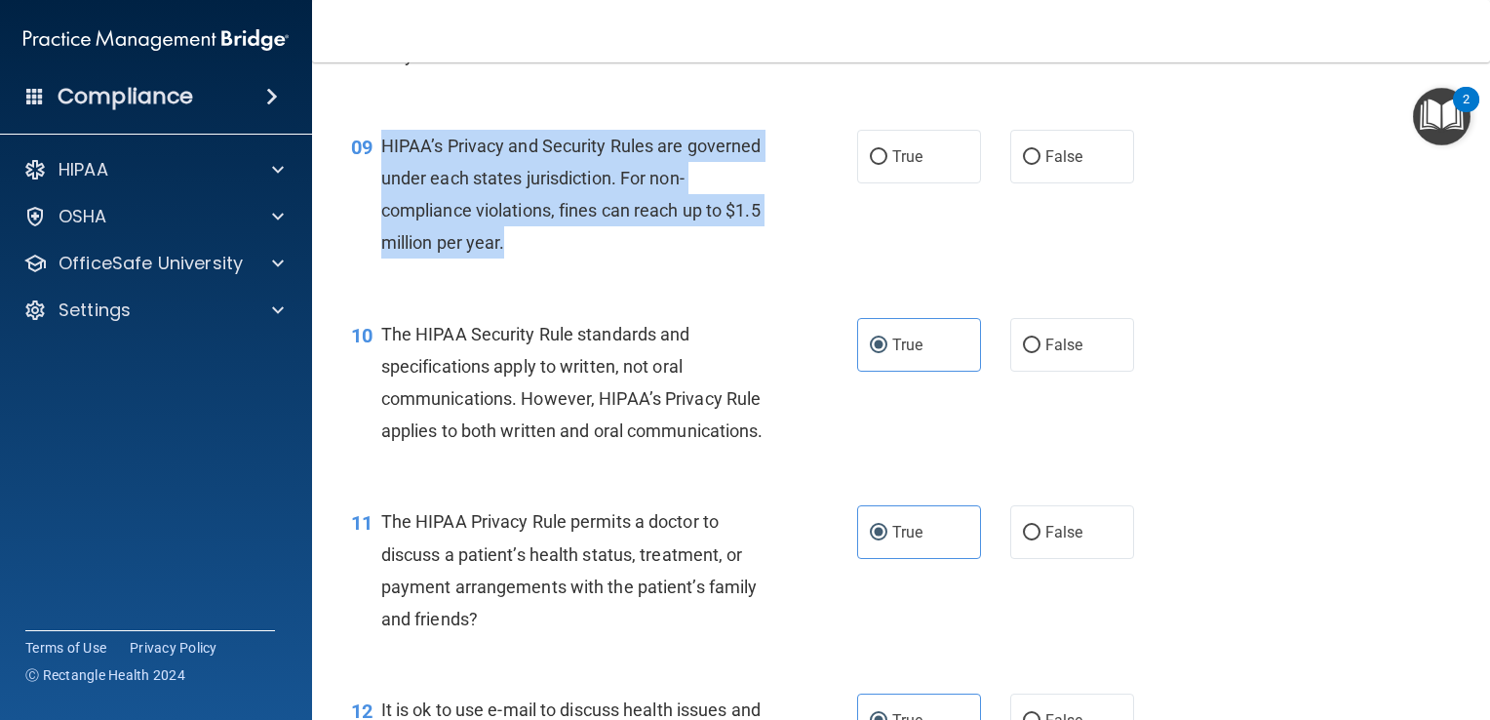
drag, startPoint x: 563, startPoint y: 267, endPoint x: 379, endPoint y: 162, distance: 211.4
click at [381, 162] on div "HIPAA’s Privacy and Security Rules are governed under each states jurisdiction.…" at bounding box center [582, 195] width 402 height 130
drag, startPoint x: 379, startPoint y: 162, endPoint x: 484, endPoint y: 238, distance: 129.1
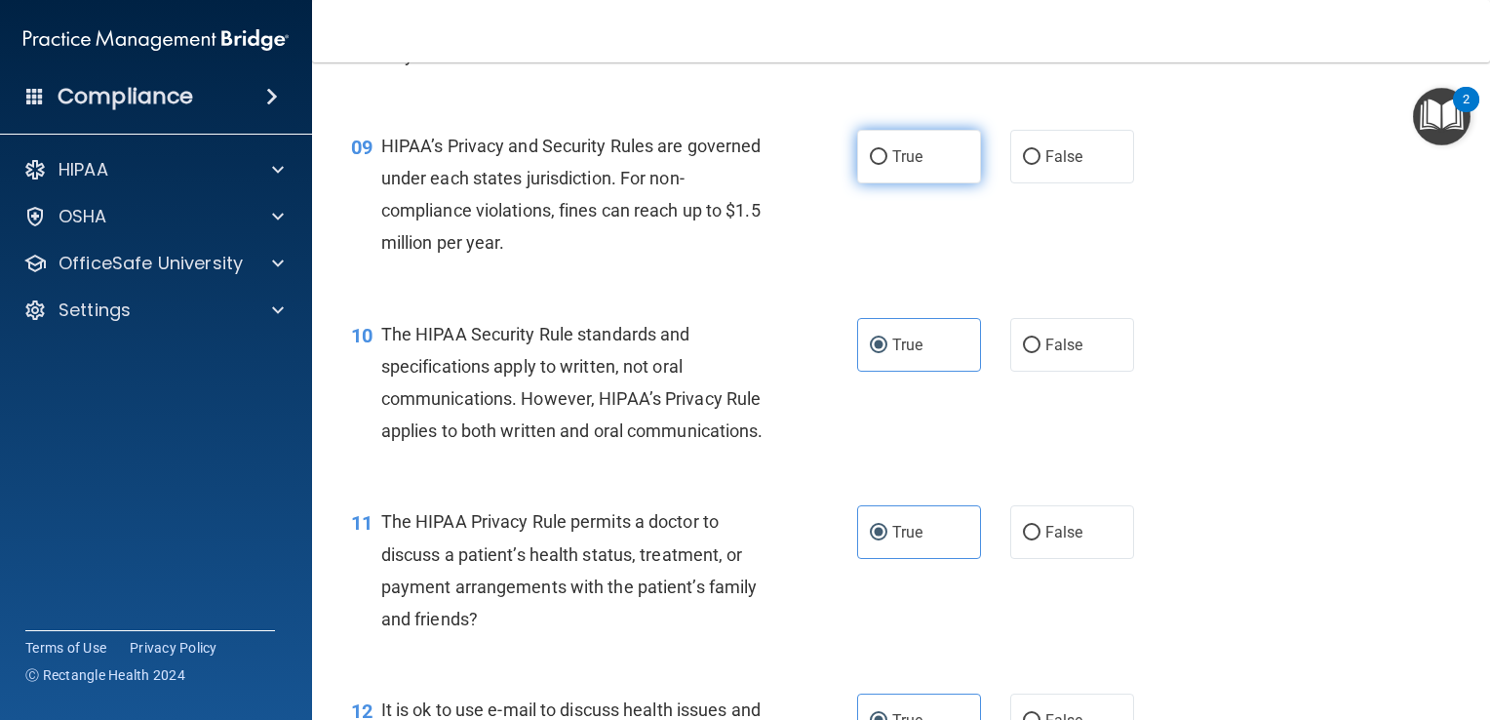
click at [887, 168] on label "True" at bounding box center [919, 157] width 124 height 54
click at [887, 165] on input "True" at bounding box center [879, 157] width 18 height 15
radio input "true"
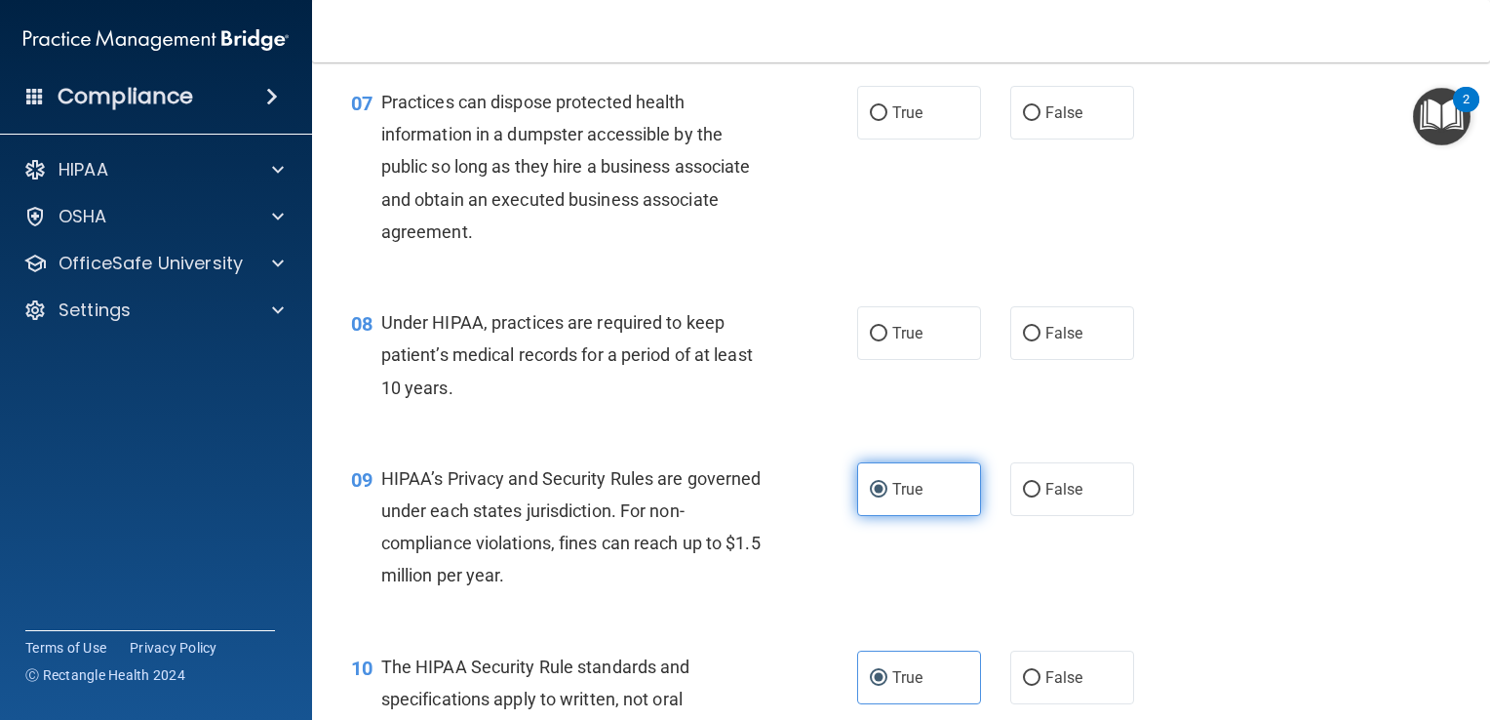
scroll to position [1061, 0]
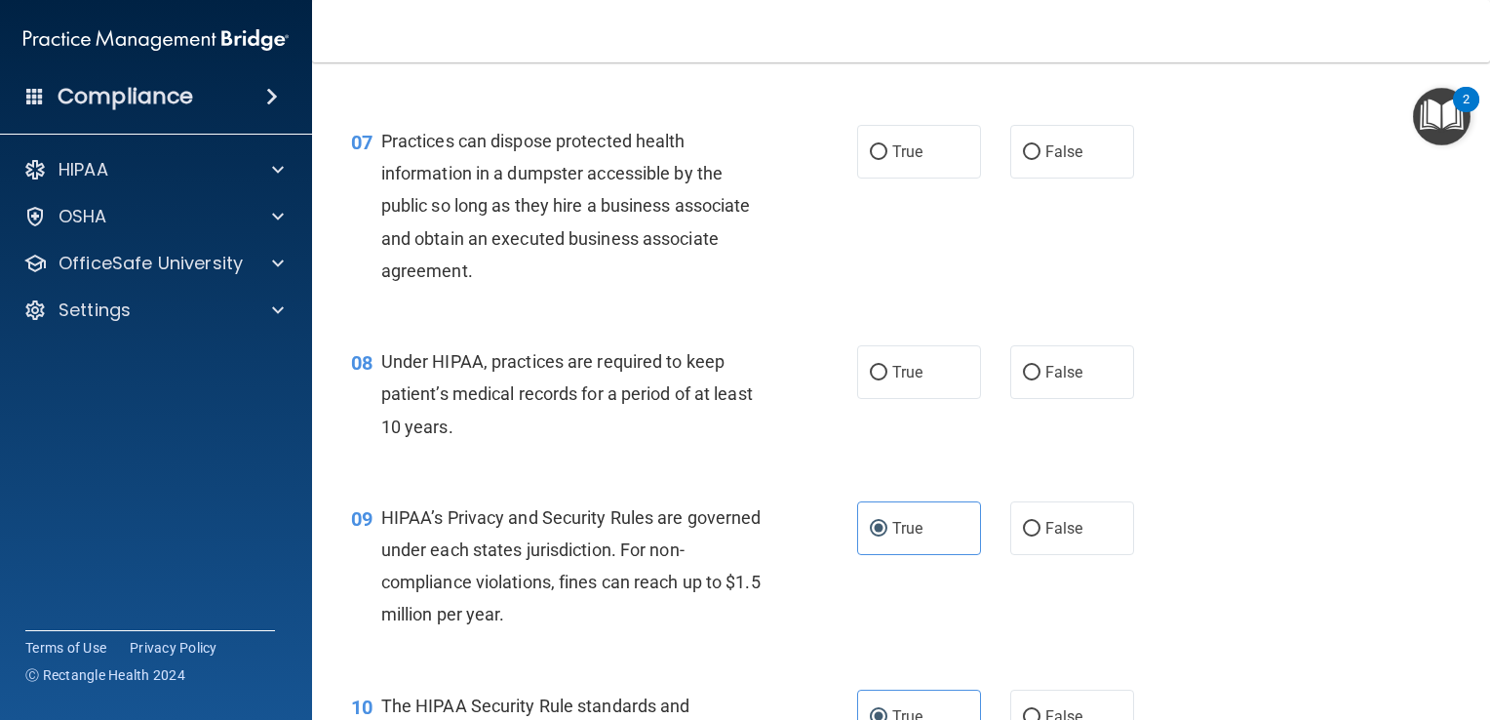
click at [464, 443] on div "Under HIPAA, practices are required to keep patient’s medical records for a per…" at bounding box center [582, 394] width 402 height 98
drag, startPoint x: 448, startPoint y: 457, endPoint x: 340, endPoint y: 410, distance: 117.4
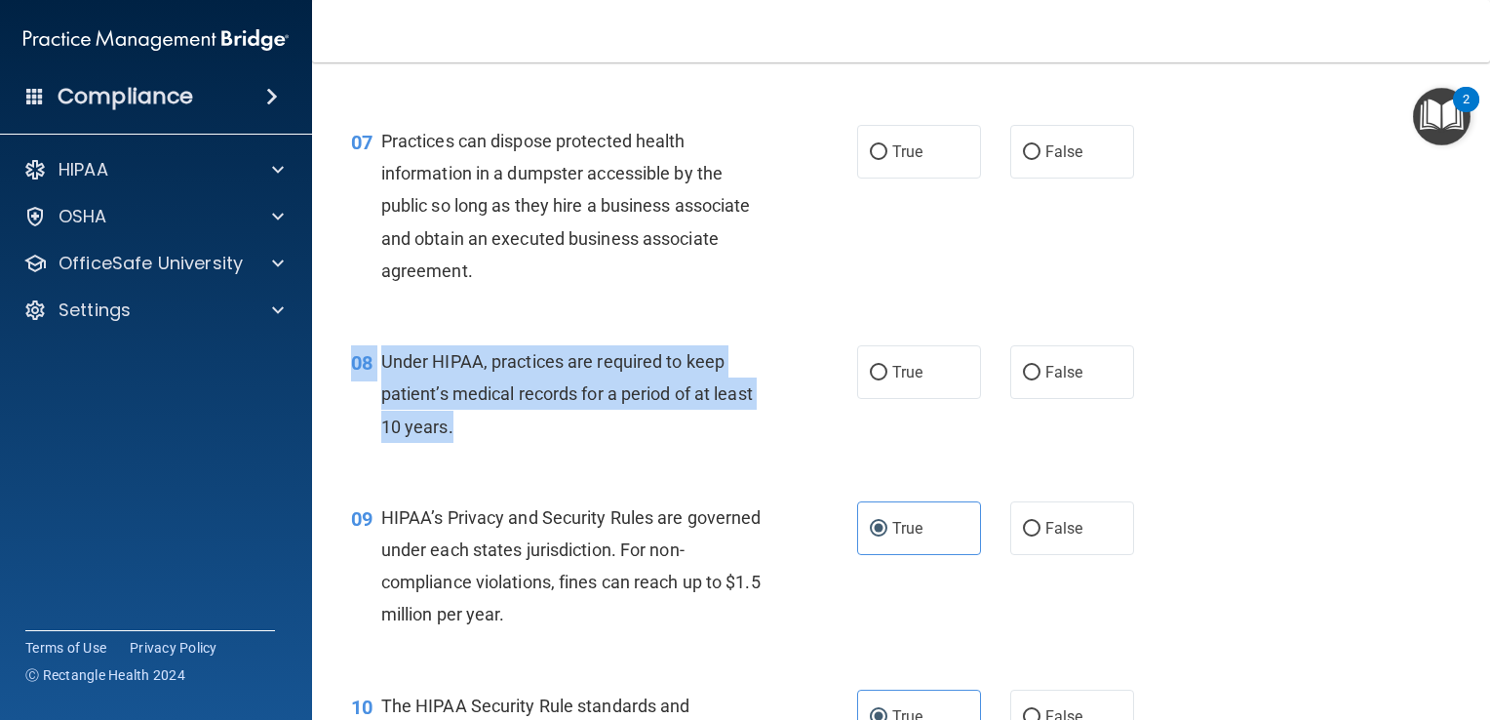
drag, startPoint x: 340, startPoint y: 410, endPoint x: 533, endPoint y: 485, distance: 207.2
click at [533, 477] on div "08 Under HIPAA, practices are required to keep patient’s medical records for a …" at bounding box center [900, 399] width 1129 height 156
drag, startPoint x: 533, startPoint y: 485, endPoint x: 527, endPoint y: 477, distance: 10.4
click at [527, 452] on div "08 Under HIPAA, practices are required to keep patient’s medical records for a …" at bounding box center [604, 398] width 565 height 107
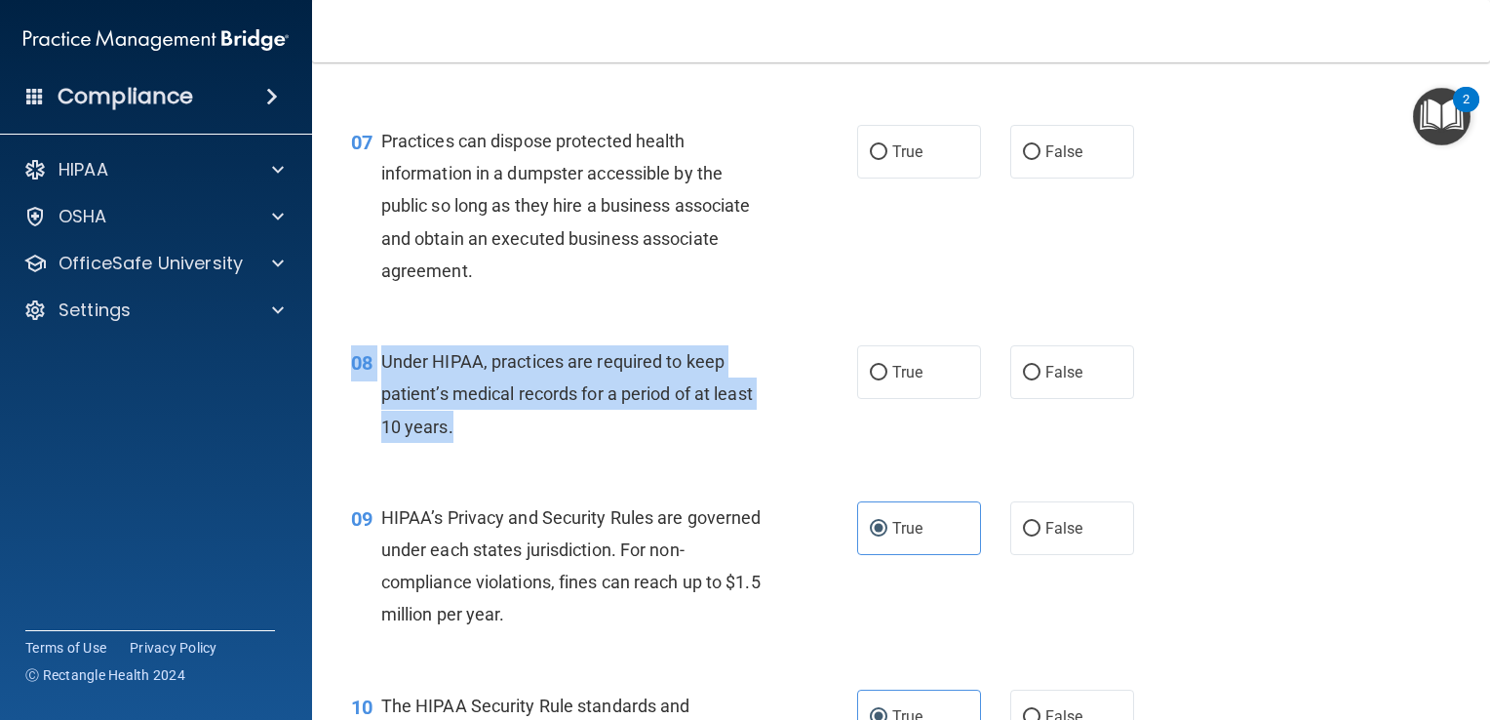
click at [444, 436] on span "Under HIPAA, practices are required to keep patient’s medical records for a per…" at bounding box center [567, 393] width 372 height 85
drag, startPoint x: 451, startPoint y: 462, endPoint x: 375, endPoint y: 387, distance: 106.2
click at [375, 387] on div "08 Under HIPAA, practices are required to keep patient’s medical records for a …" at bounding box center [604, 398] width 565 height 107
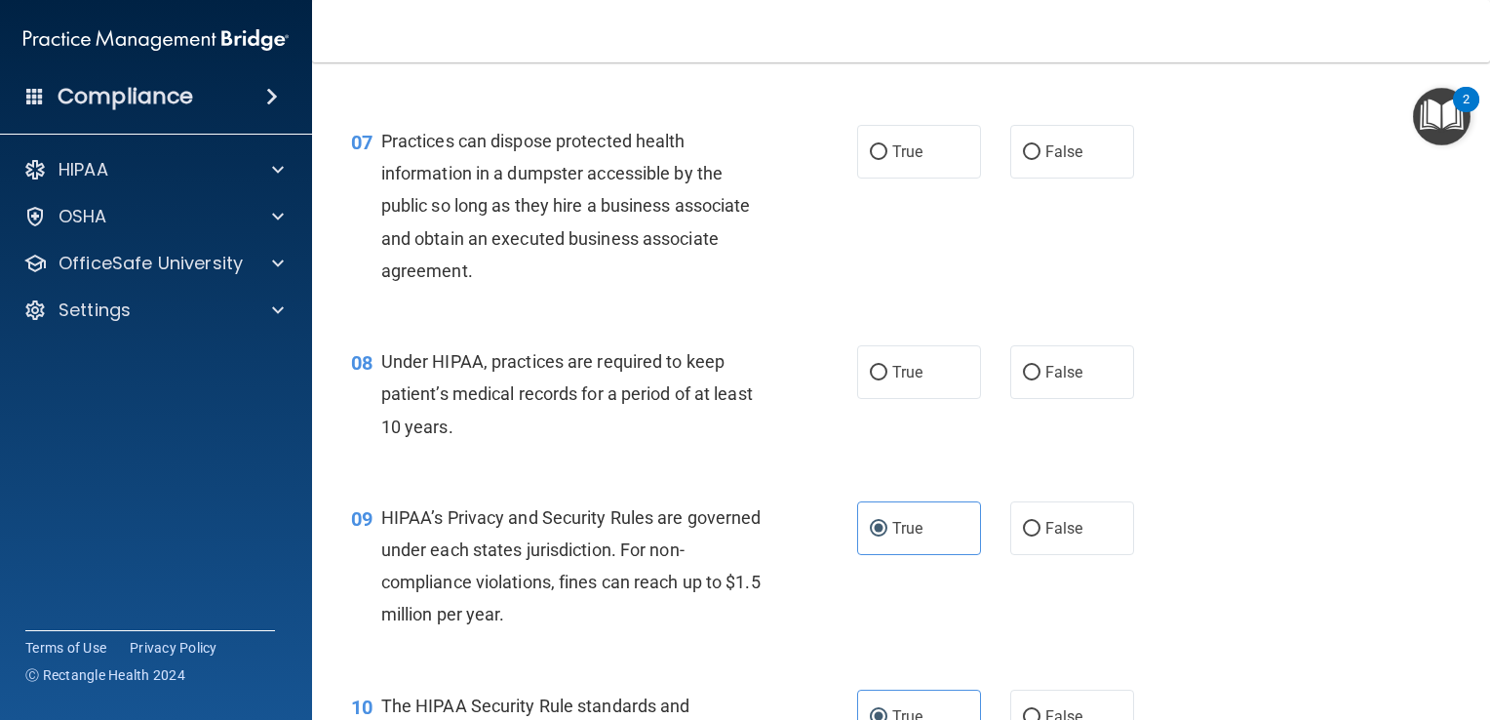
drag, startPoint x: 375, startPoint y: 387, endPoint x: 480, endPoint y: 369, distance: 106.0
drag, startPoint x: 480, startPoint y: 369, endPoint x: 506, endPoint y: 404, distance: 43.9
click at [506, 404] on div "Under HIPAA, practices are required to keep patient’s medical records for a per…" at bounding box center [582, 394] width 402 height 98
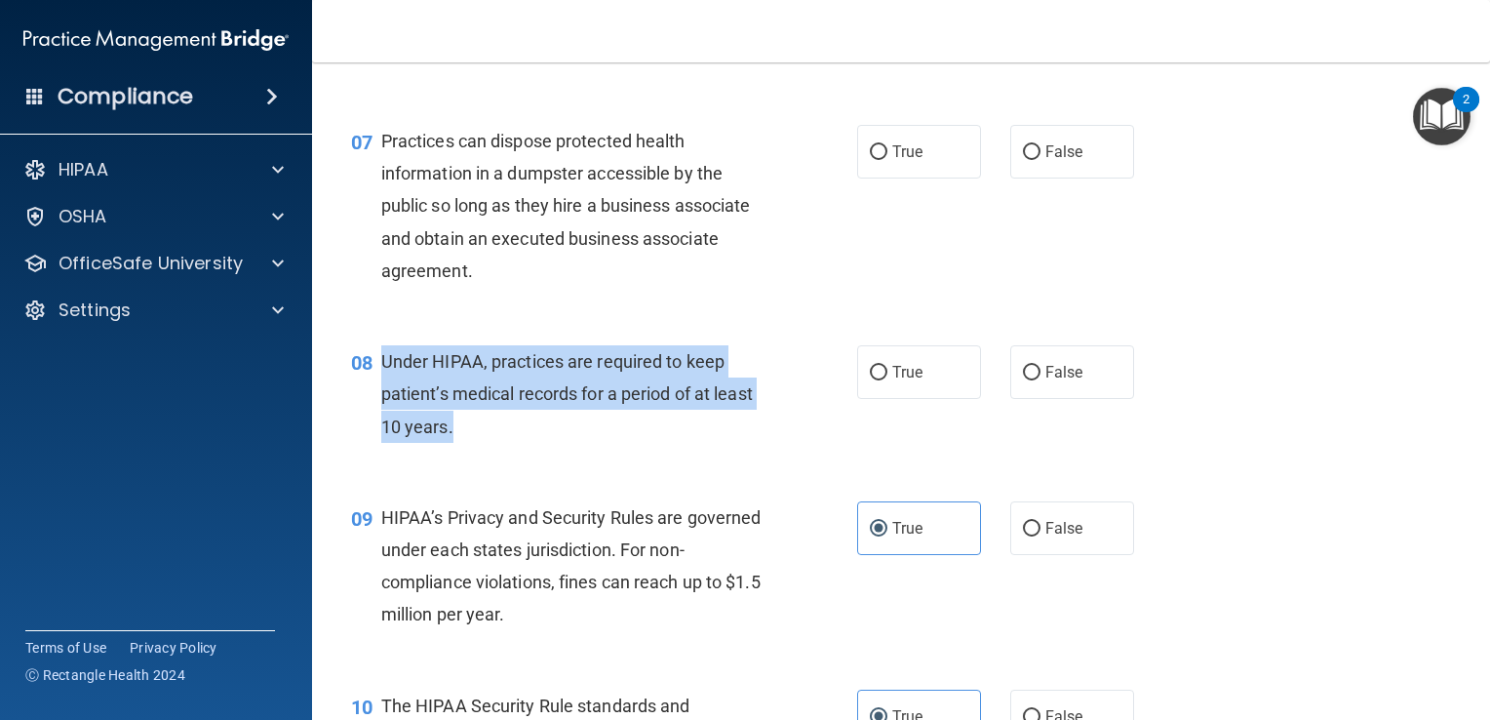
drag, startPoint x: 374, startPoint y: 388, endPoint x: 486, endPoint y: 463, distance: 134.2
click at [486, 452] on div "08 Under HIPAA, practices are required to keep patient’s medical records for a …" at bounding box center [604, 398] width 565 height 107
drag, startPoint x: 486, startPoint y: 463, endPoint x: 462, endPoint y: 415, distance: 53.2
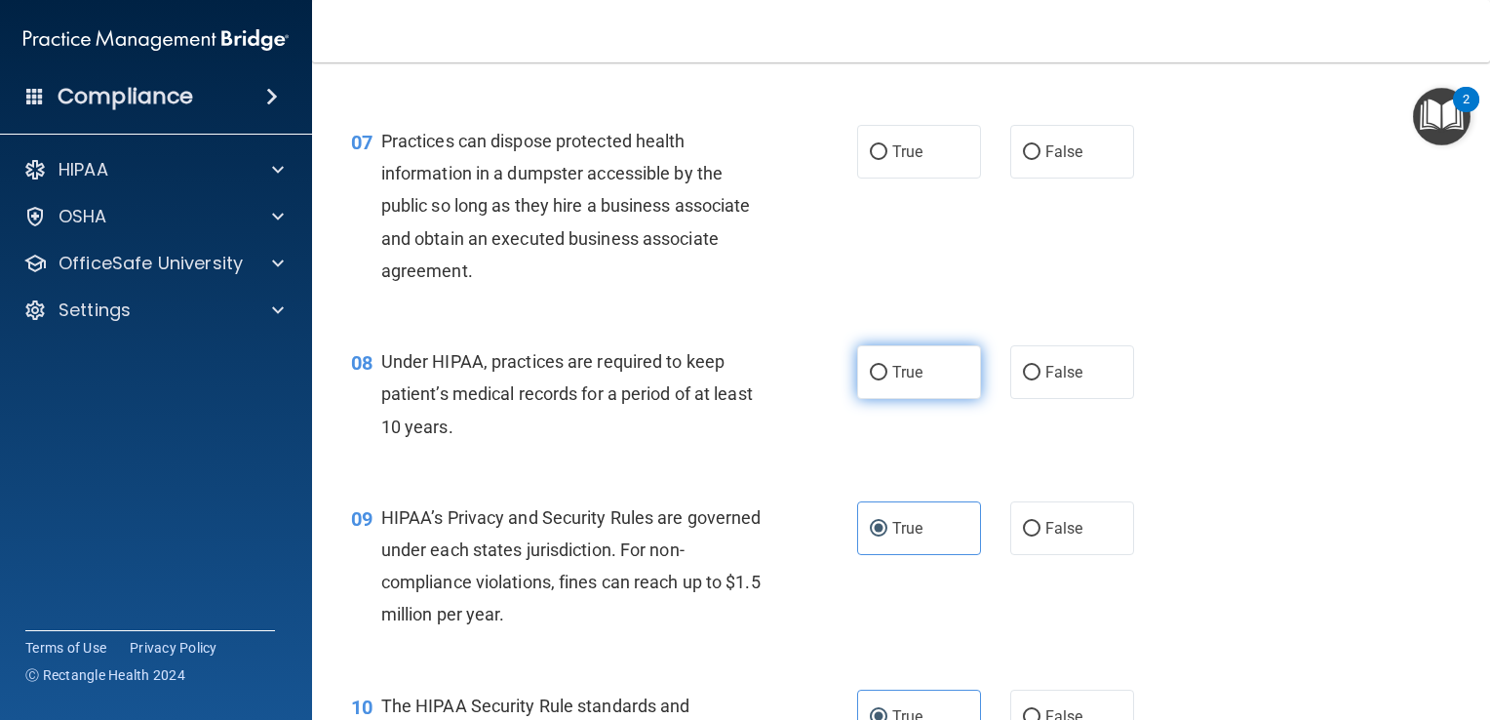
click at [900, 381] on span "True" at bounding box center [907, 372] width 30 height 19
click at [887, 380] on input "True" at bounding box center [879, 373] width 18 height 15
radio input "true"
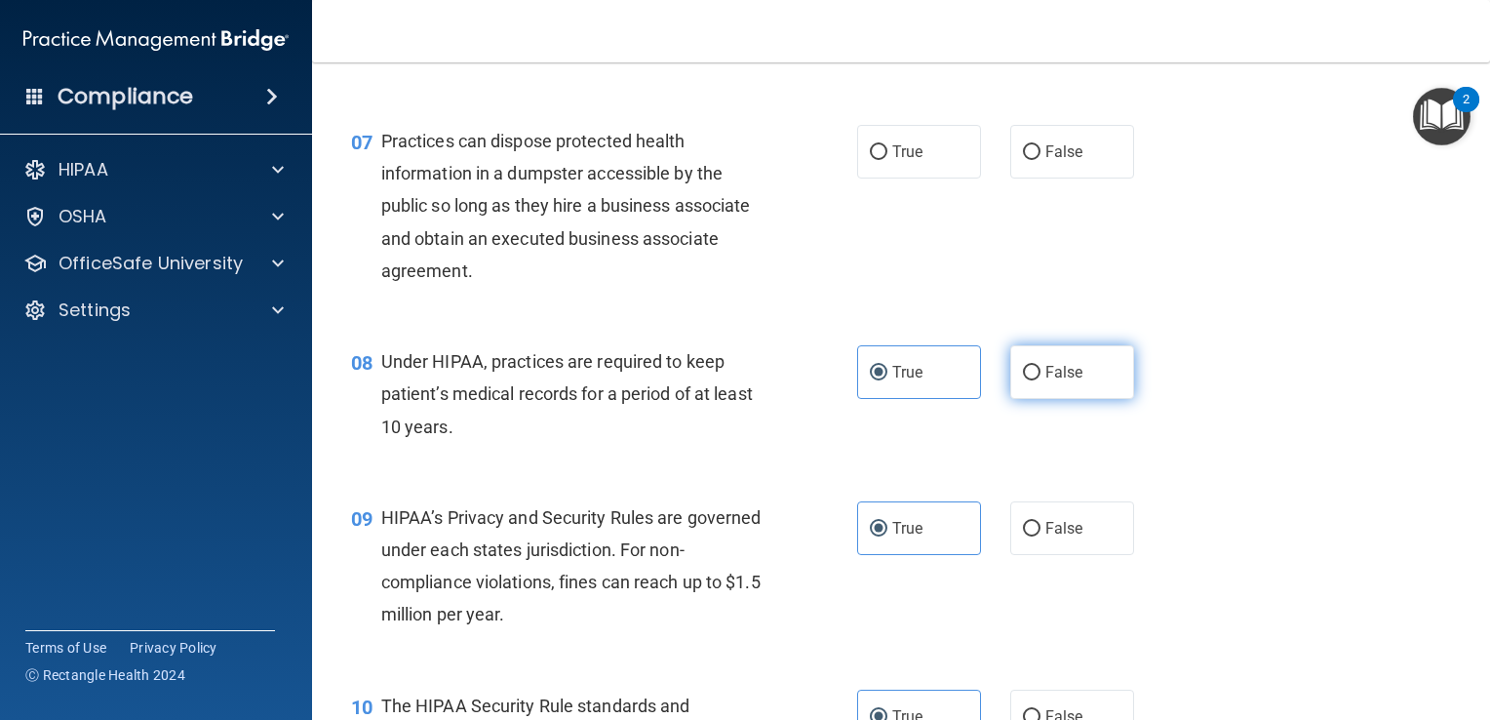
click at [1077, 399] on label "False" at bounding box center [1072, 372] width 124 height 54
click at [1041, 380] on input "False" at bounding box center [1032, 373] width 18 height 15
radio input "true"
radio input "false"
click at [582, 218] on div "Practices can dispose protected health information in a dumpster accessible by …" at bounding box center [582, 206] width 402 height 162
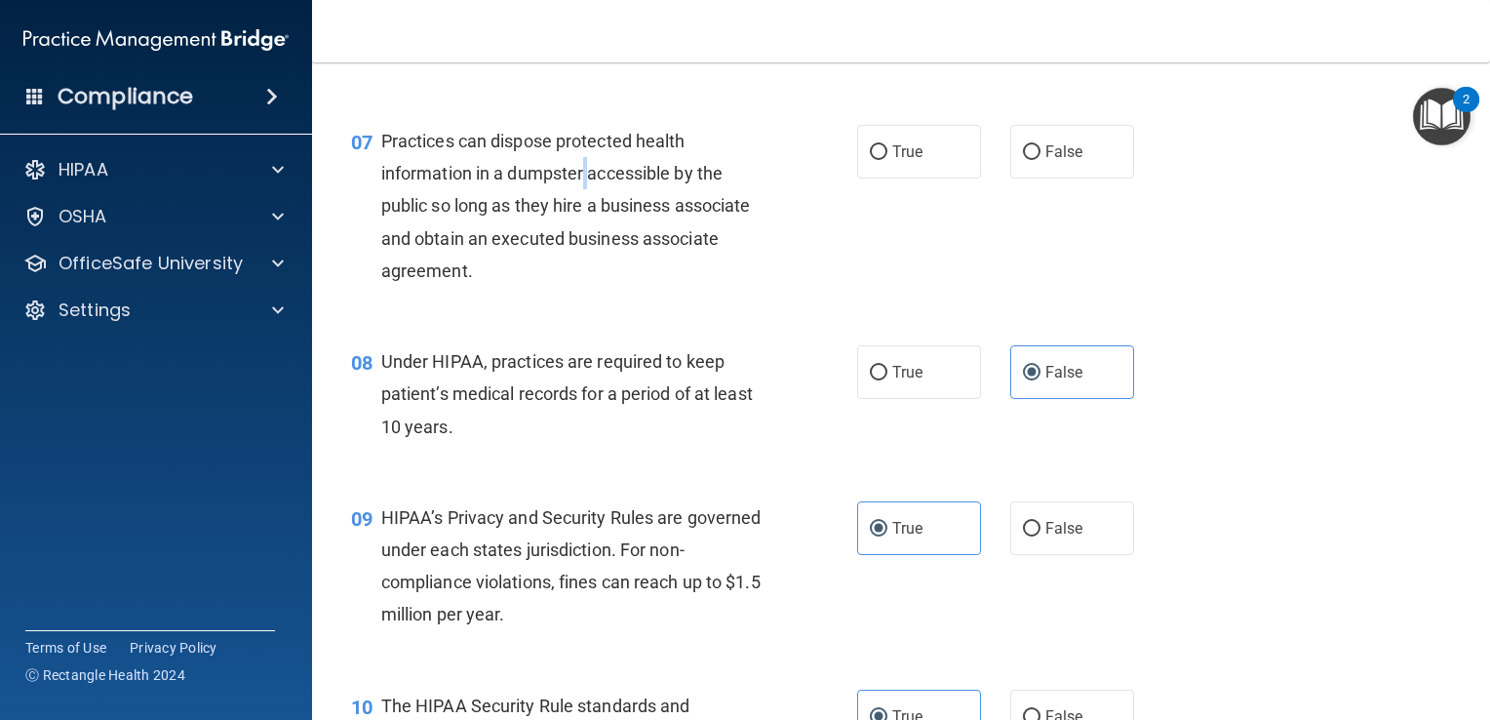
click at [582, 218] on div "Practices can dispose protected health information in a dumpster accessible by …" at bounding box center [582, 206] width 402 height 162
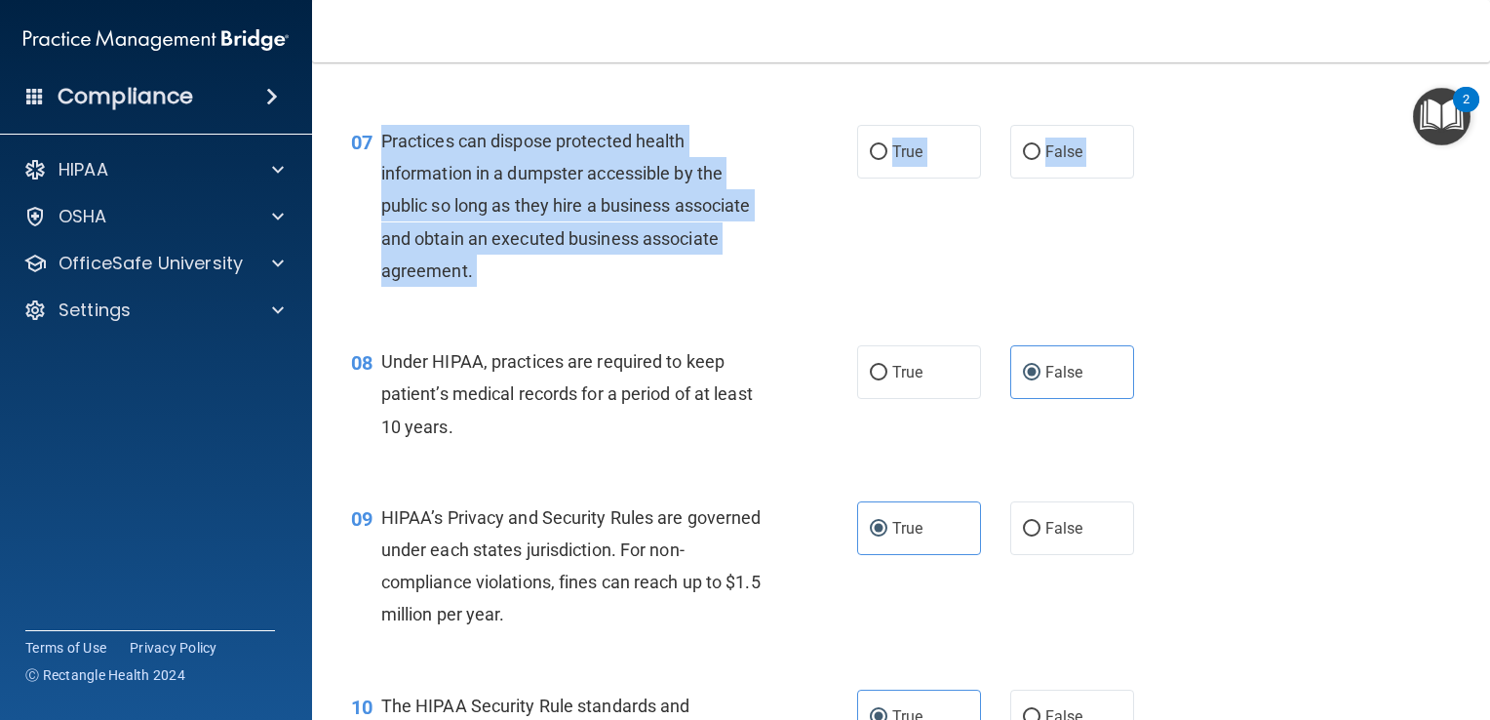
drag, startPoint x: 381, startPoint y: 170, endPoint x: 535, endPoint y: 364, distance: 247.8
drag, startPoint x: 535, startPoint y: 364, endPoint x: 499, endPoint y: 299, distance: 73.8
click at [499, 287] on div "Practices can dispose protected health information in a dumpster accessible by …" at bounding box center [582, 206] width 402 height 162
drag, startPoint x: 502, startPoint y: 299, endPoint x: 411, endPoint y: 287, distance: 92.5
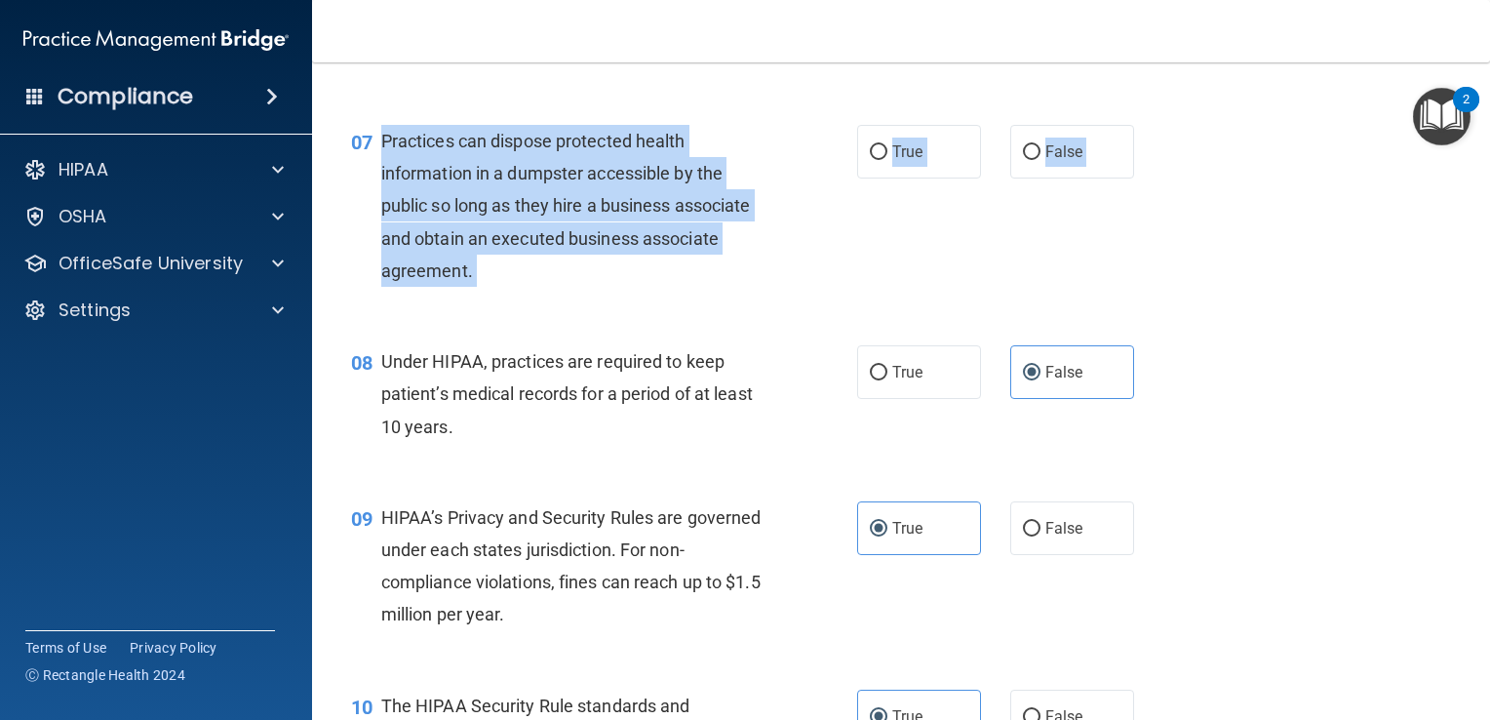
click at [411, 287] on div "Practices can dispose protected health information in a dumpster accessible by …" at bounding box center [582, 206] width 402 height 162
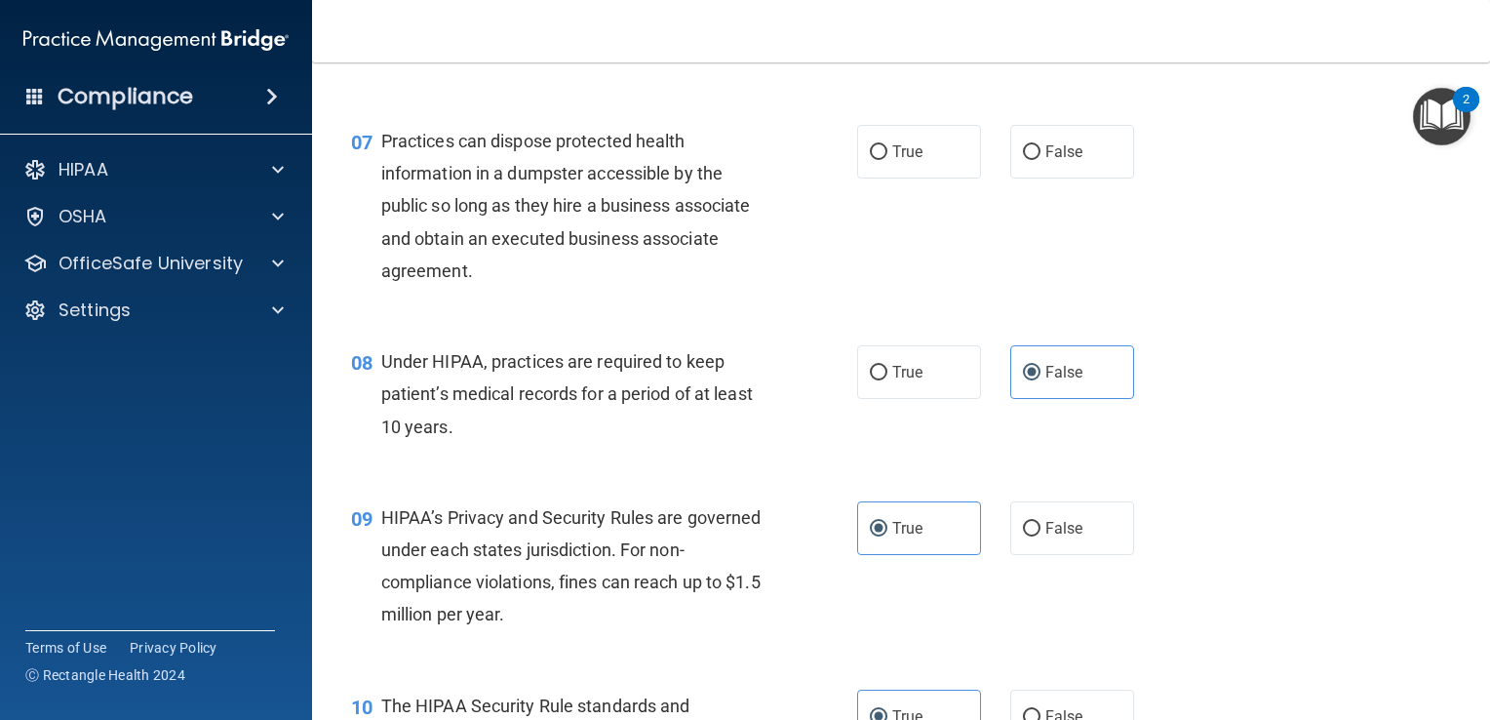
click at [530, 100] on div "06 Under the HIPAA Omnibus Rule, practices are no longer able to use sign-in sh…" at bounding box center [900, 22] width 1129 height 156
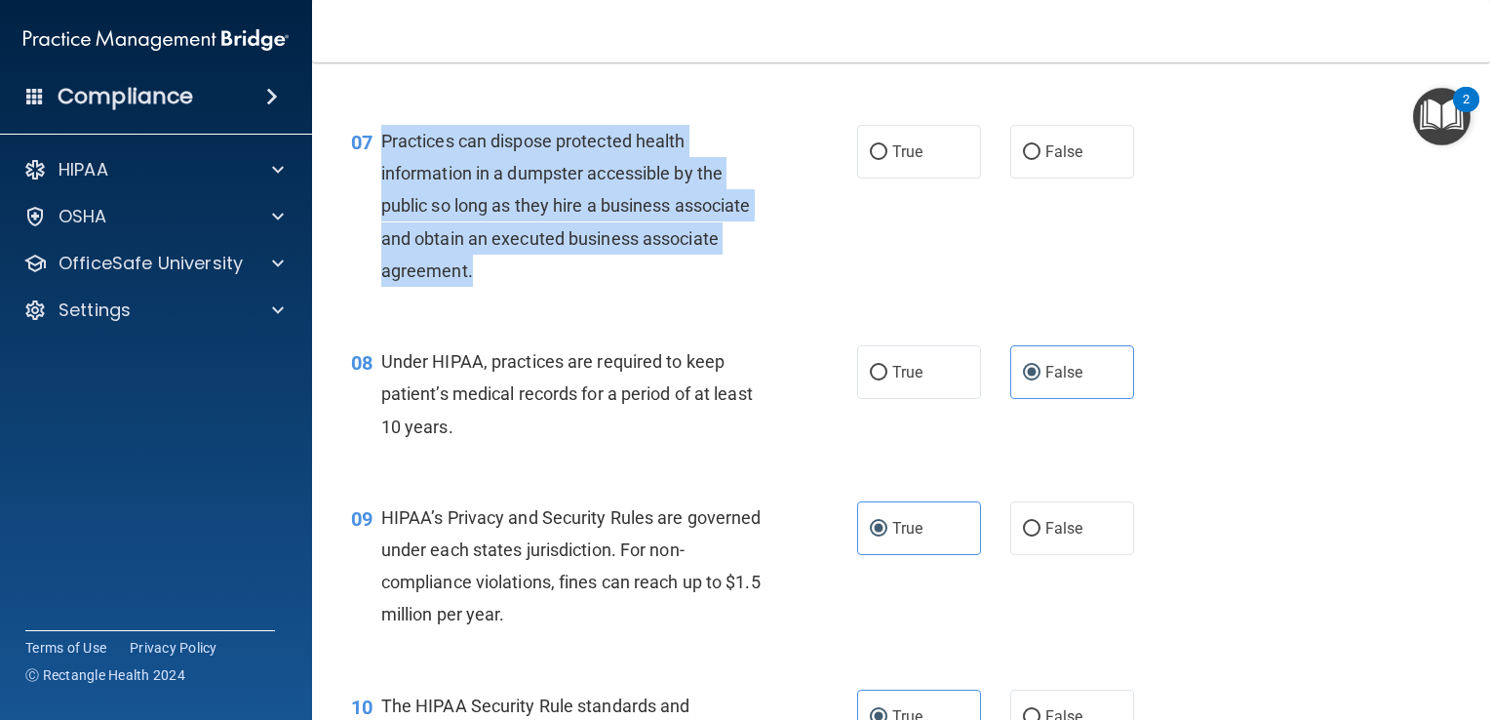
drag, startPoint x: 380, startPoint y: 168, endPoint x: 472, endPoint y: 292, distance: 154.1
click at [472, 287] on div "Practices can dispose protected health information in a dumpster accessible by …" at bounding box center [582, 206] width 402 height 162
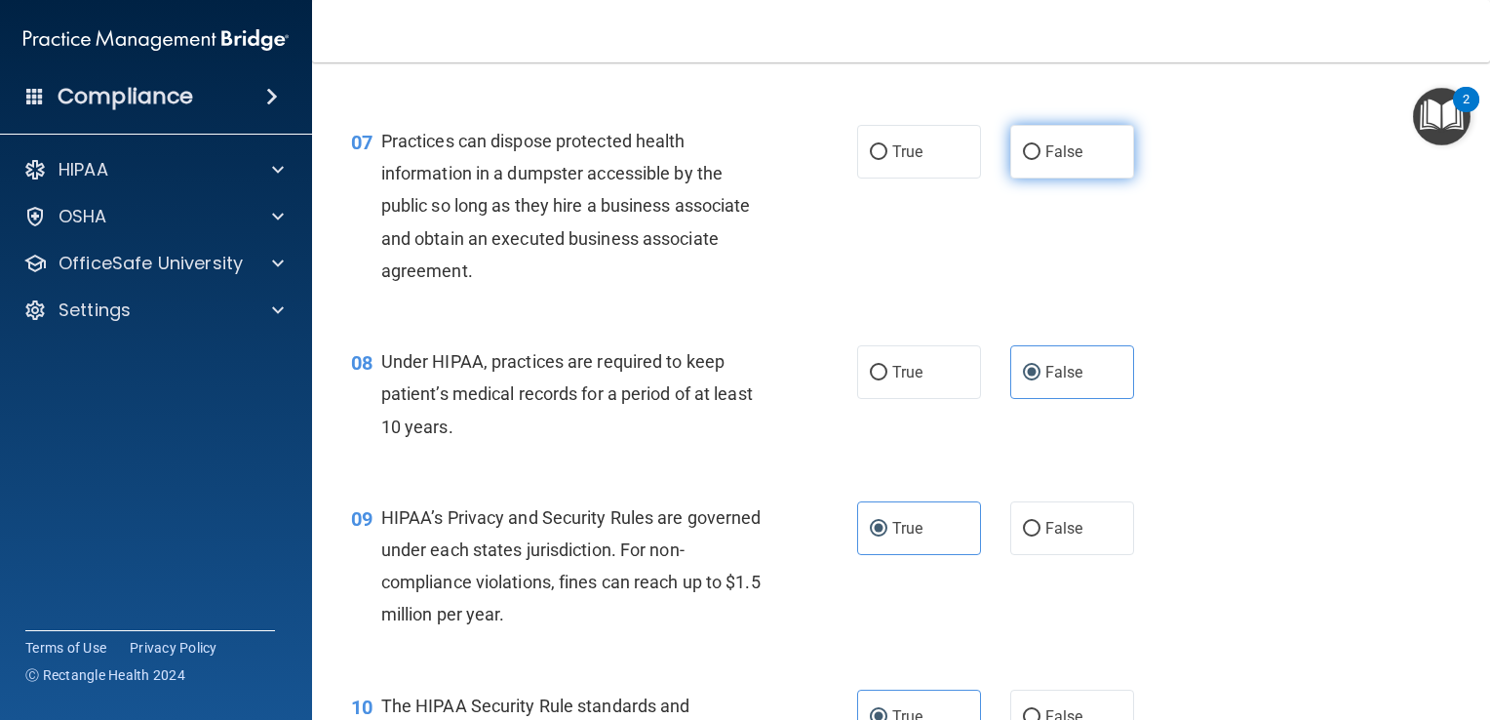
click at [1024, 178] on label "False" at bounding box center [1072, 152] width 124 height 54
click at [1024, 160] on input "False" at bounding box center [1032, 152] width 18 height 15
radio input "true"
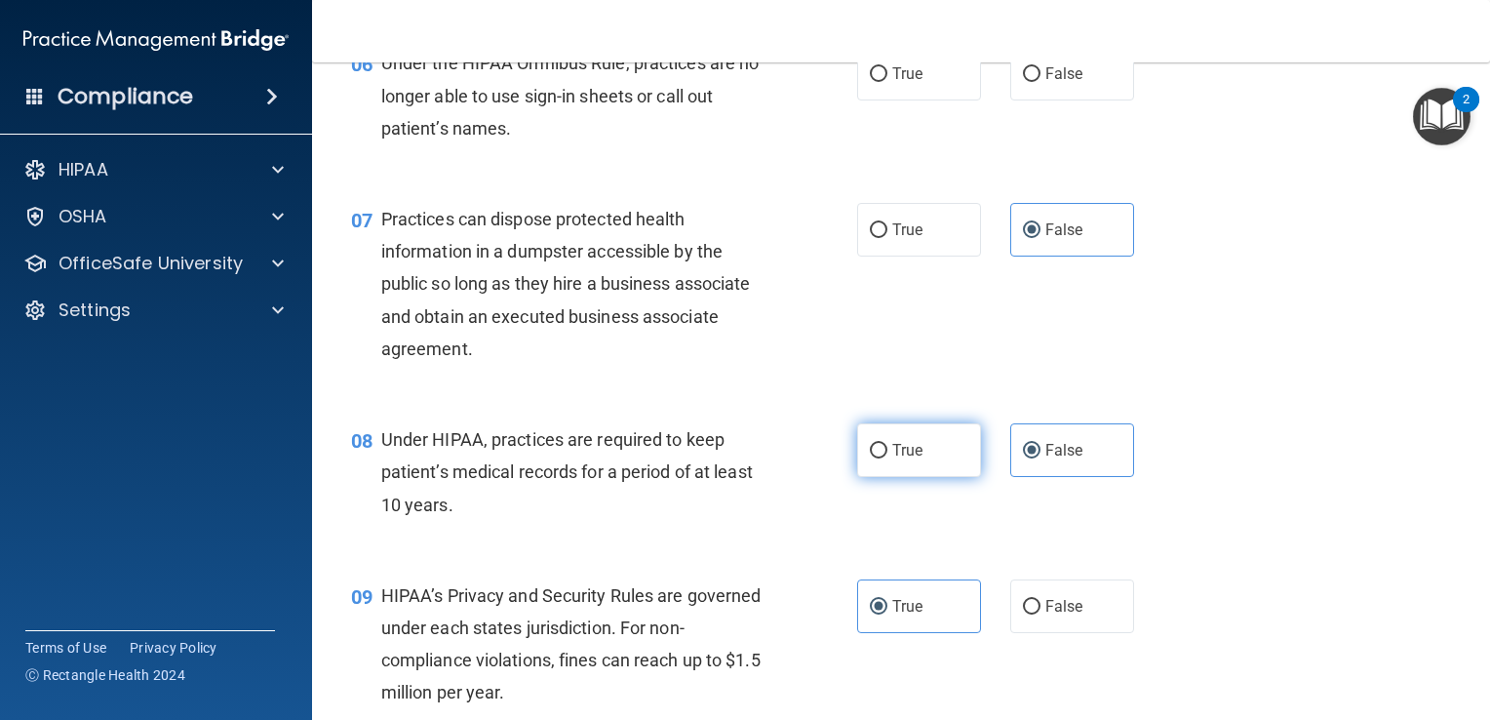
click at [922, 392] on div "07 Practices can dispose protected health information in a dumpster accessible …" at bounding box center [900, 288] width 1129 height 220
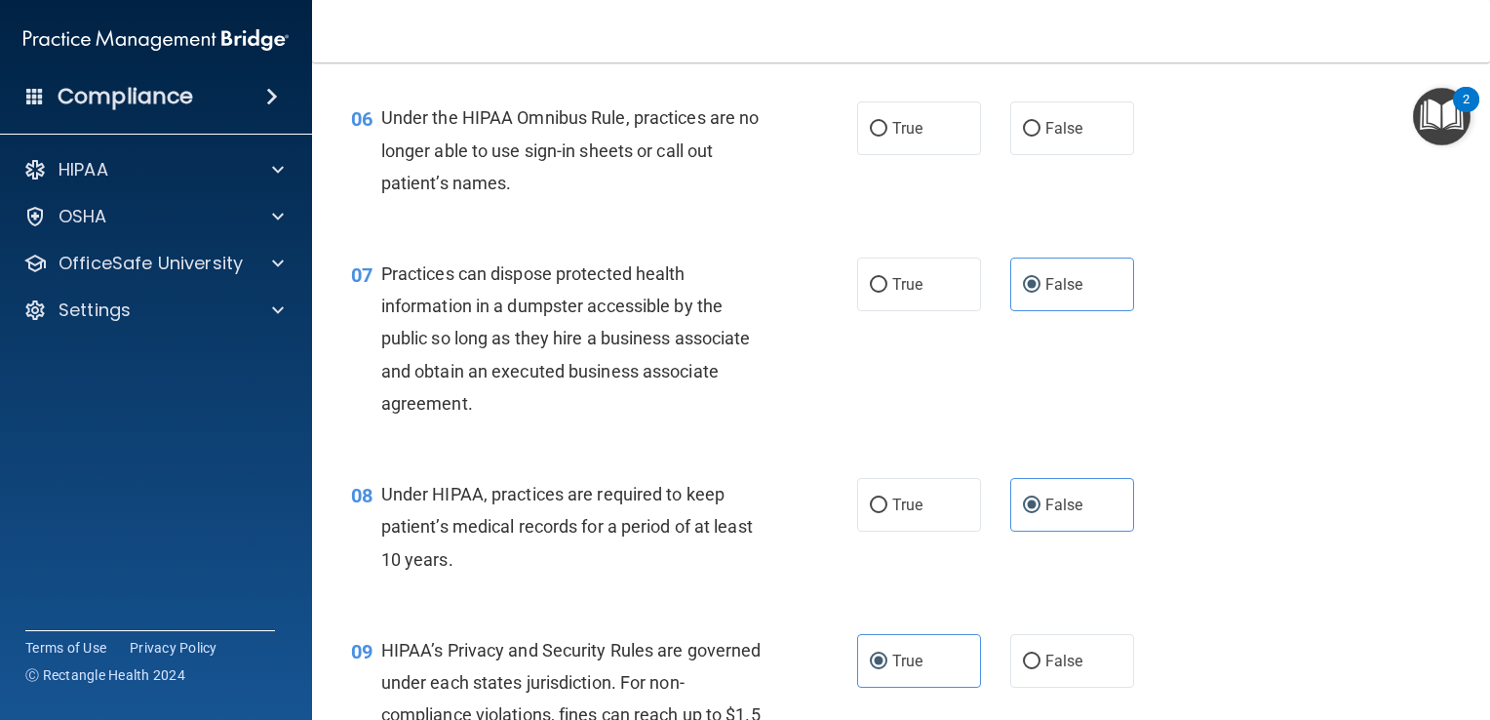
click at [490, 156] on span "Under the HIPAA Omnibus Rule, practices are no longer able to use sign-in sheet…" at bounding box center [570, 149] width 378 height 85
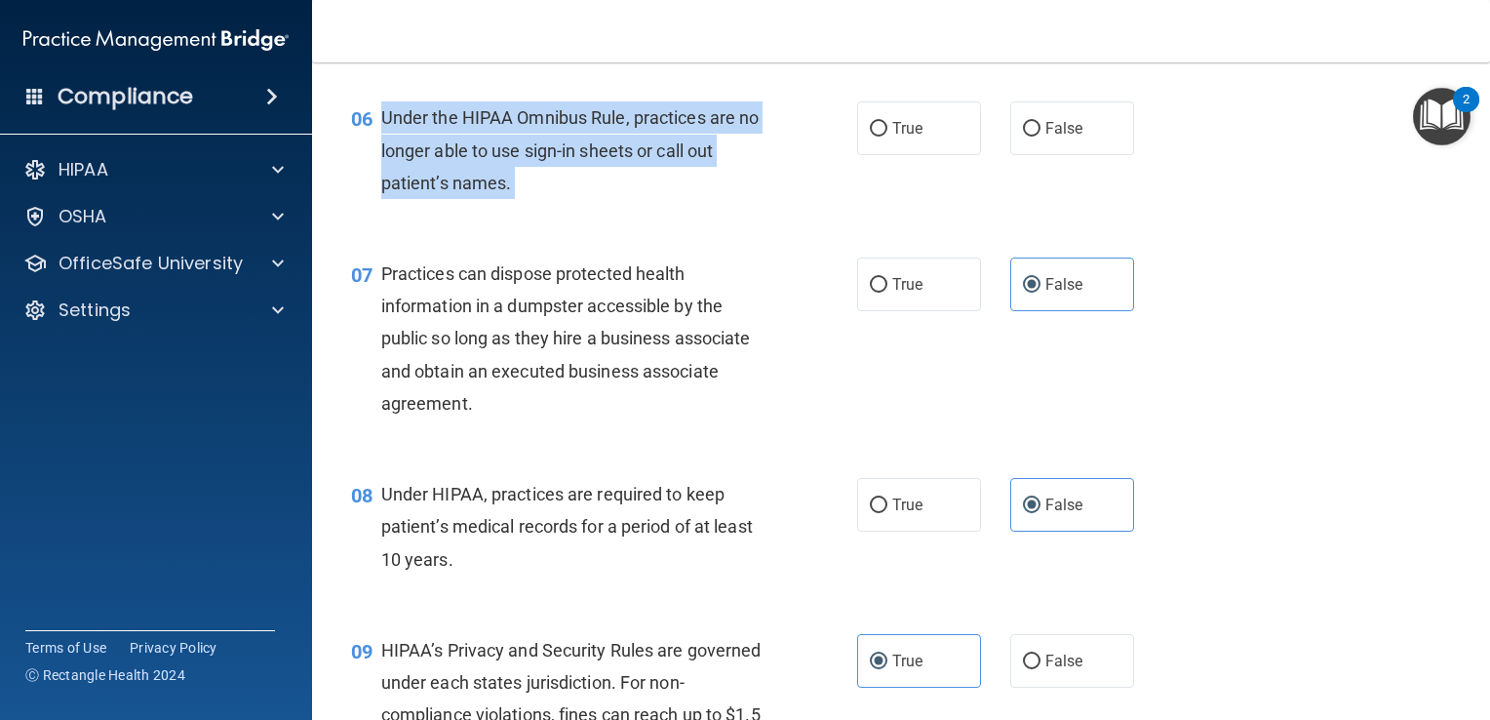
click at [490, 156] on span "Under the HIPAA Omnibus Rule, practices are no longer able to use sign-in sheet…" at bounding box center [570, 149] width 378 height 85
drag, startPoint x: 490, startPoint y: 156, endPoint x: 484, endPoint y: 197, distance: 41.4
click at [484, 197] on div "Under the HIPAA Omnibus Rule, practices are no longer able to use sign-in sheet…" at bounding box center [582, 150] width 402 height 98
click at [1023, 137] on input "False" at bounding box center [1032, 129] width 18 height 15
radio input "true"
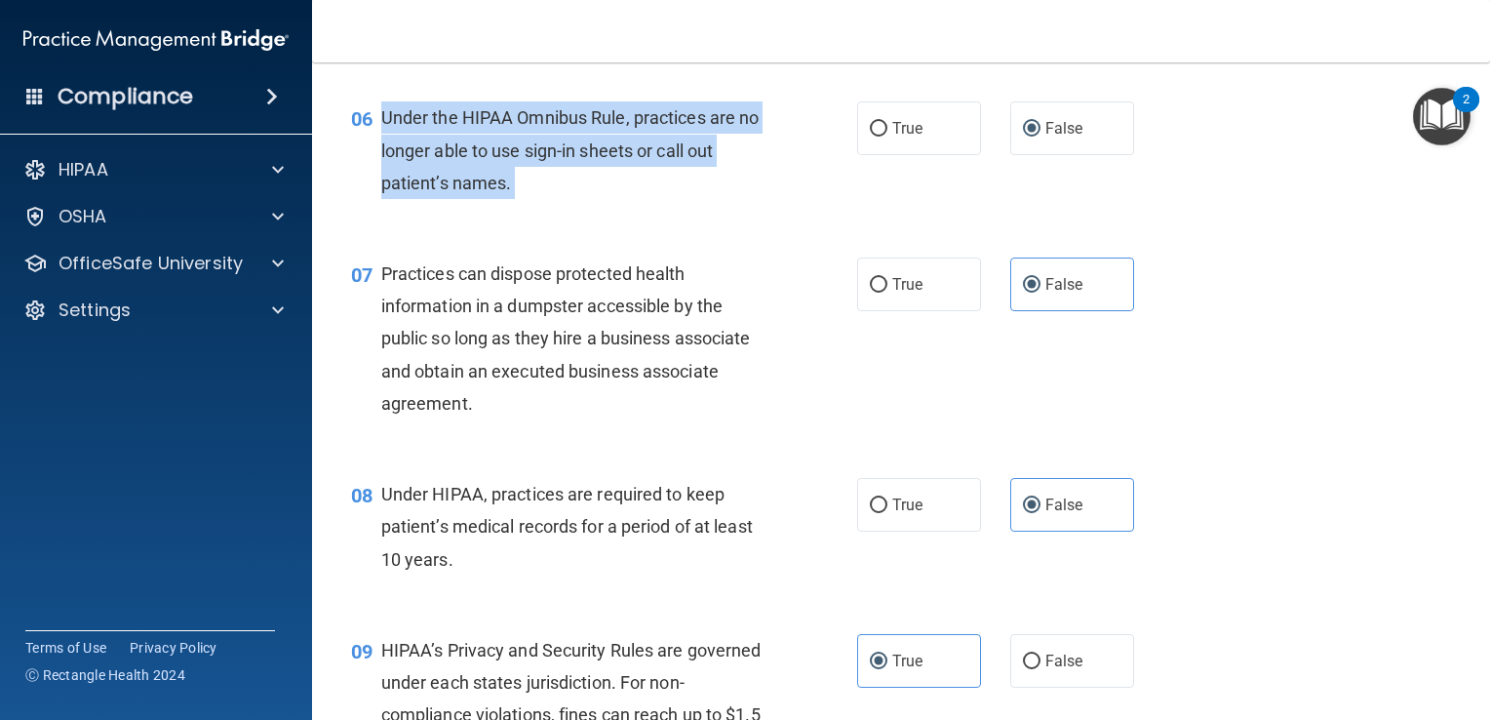
click at [660, 199] on div "Under the HIPAA Omnibus Rule, practices are no longer able to use sign-in sheet…" at bounding box center [582, 150] width 402 height 98
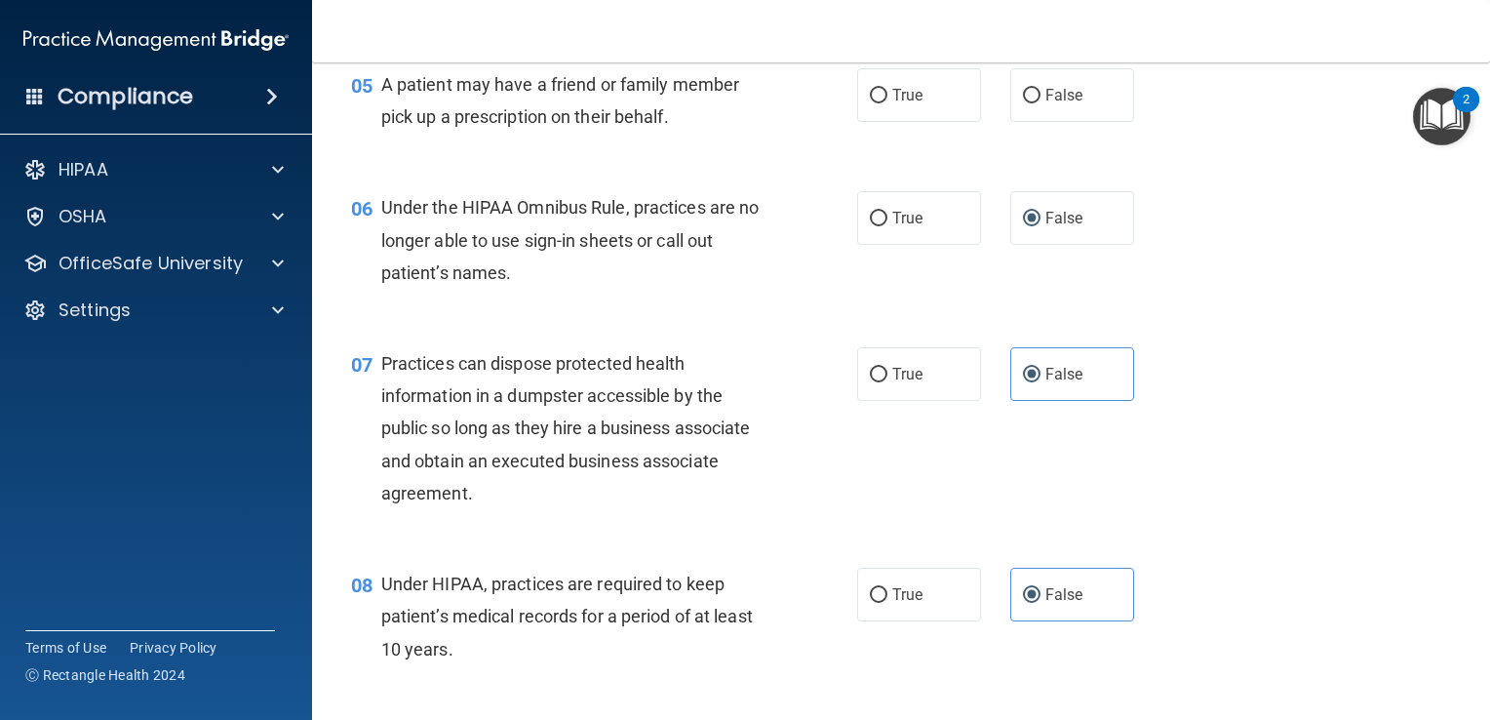
scroll to position [816, 0]
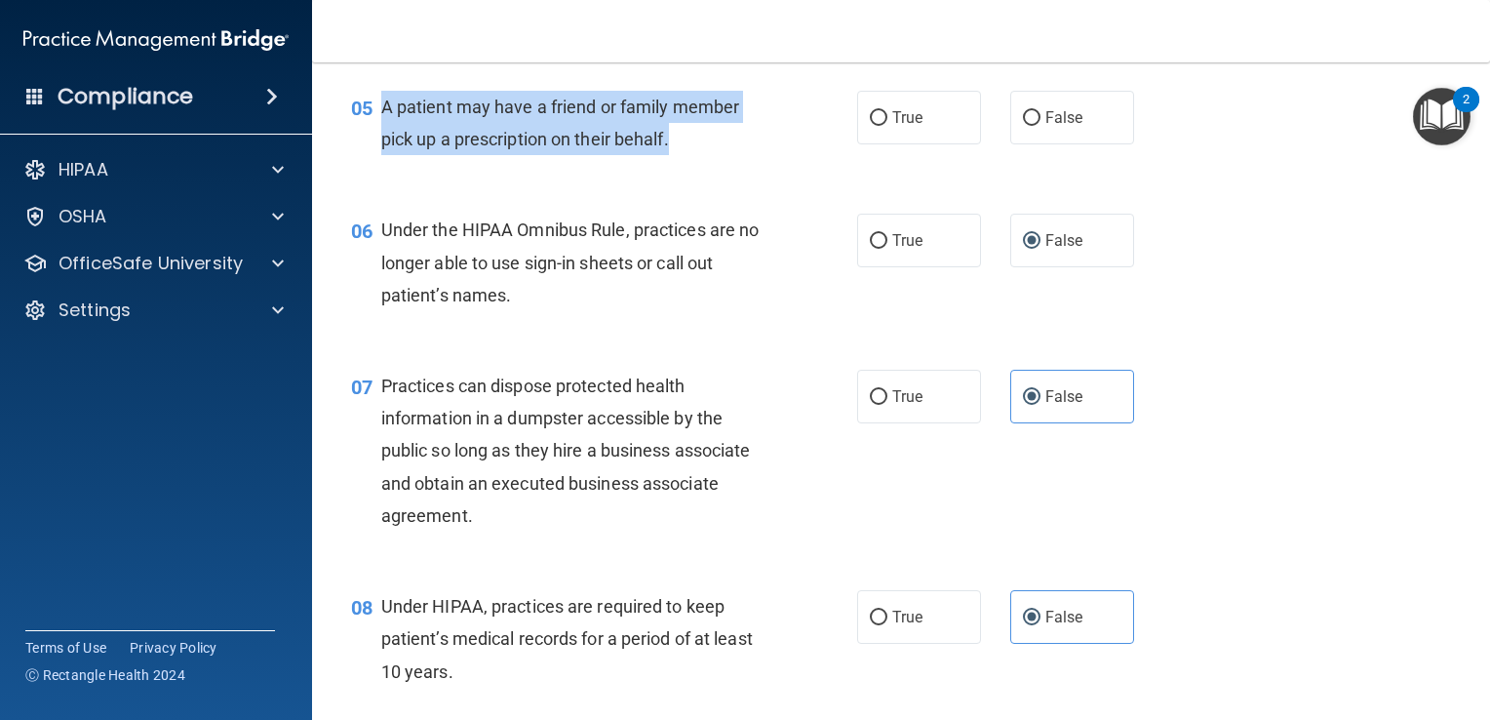
drag, startPoint x: 679, startPoint y: 167, endPoint x: 383, endPoint y: 137, distance: 296.9
click at [383, 137] on div "A patient may have a friend or family member pick up a prescription on their be…" at bounding box center [582, 123] width 402 height 64
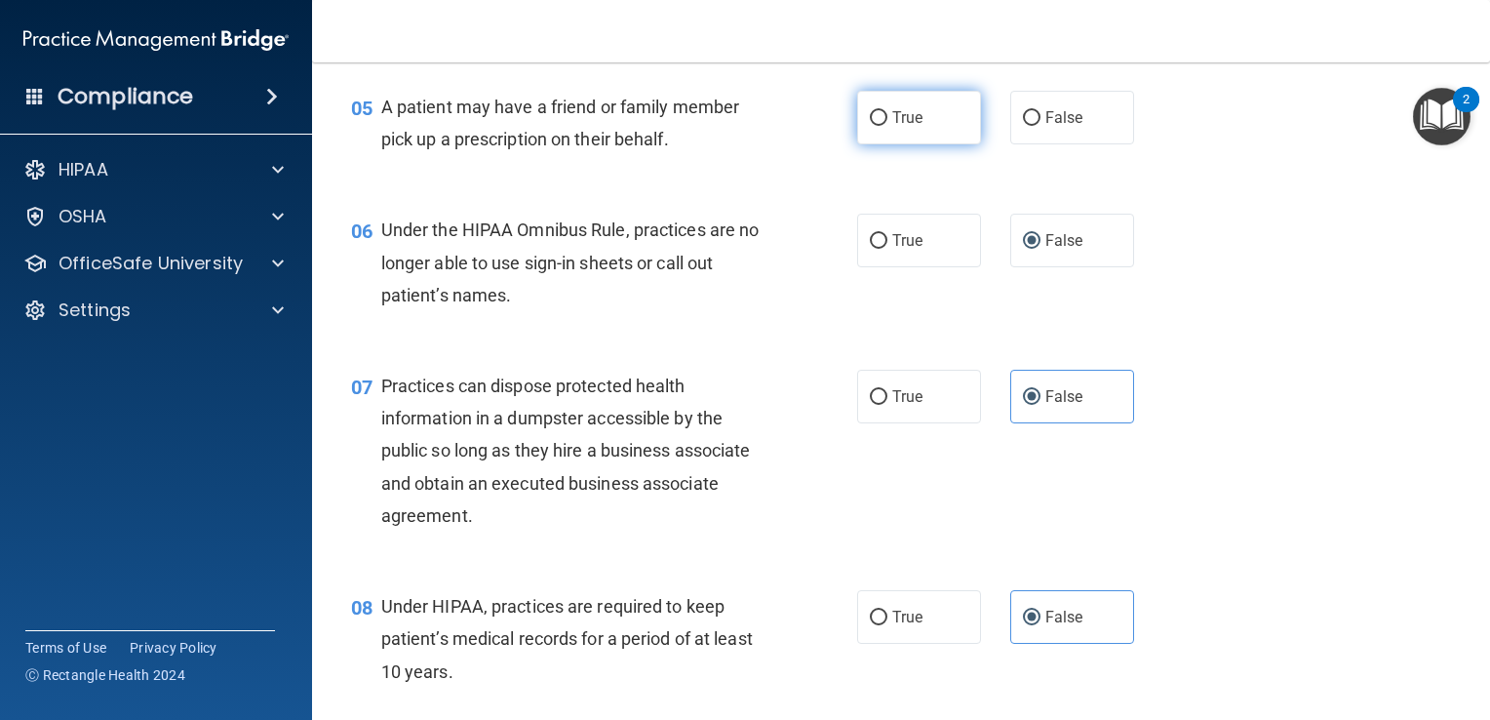
click at [874, 144] on label "True" at bounding box center [919, 118] width 124 height 54
click at [874, 126] on input "True" at bounding box center [879, 118] width 18 height 15
radio input "true"
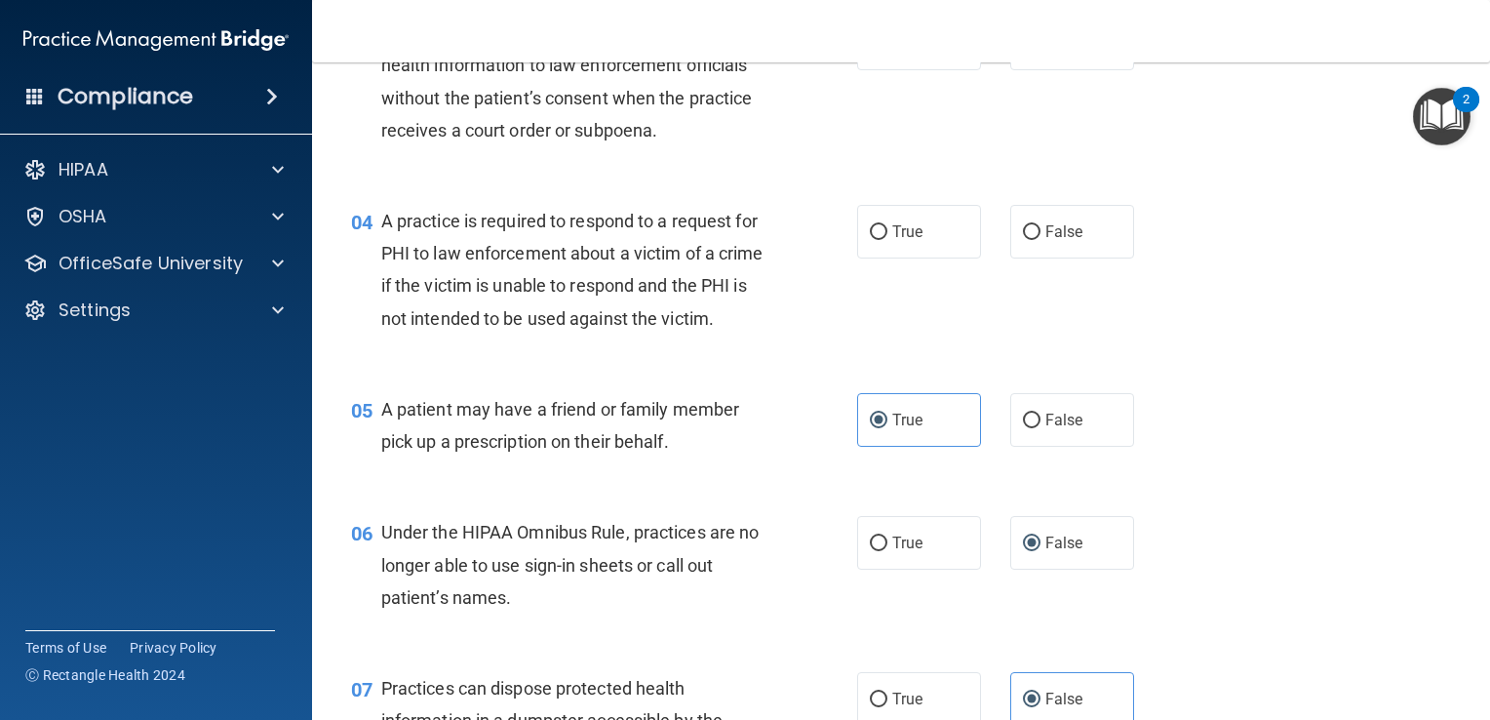
scroll to position [512, 0]
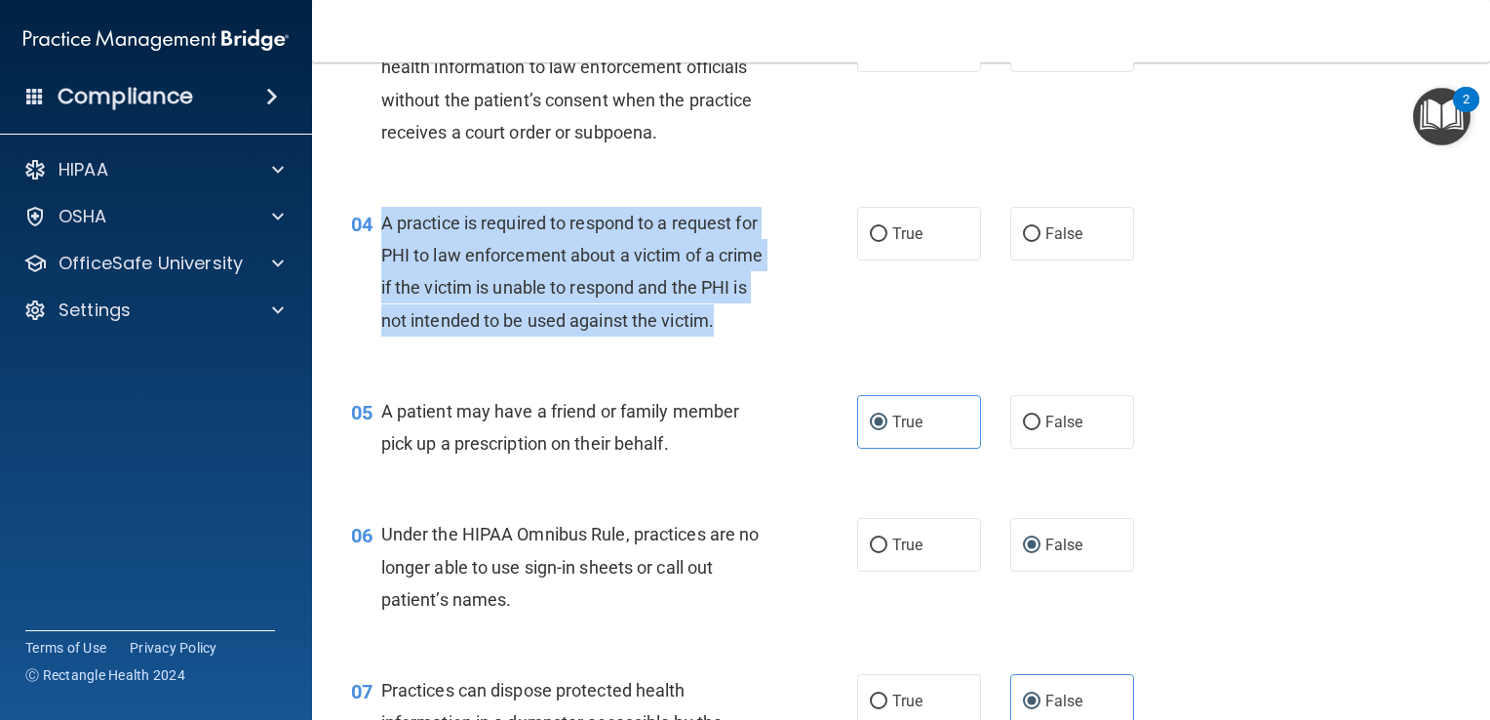
drag, startPoint x: 452, startPoint y: 354, endPoint x: 378, endPoint y: 210, distance: 161.8
click at [378, 210] on div "04 A practice is required to respond to a request for PHI to law enforcement ab…" at bounding box center [604, 276] width 565 height 139
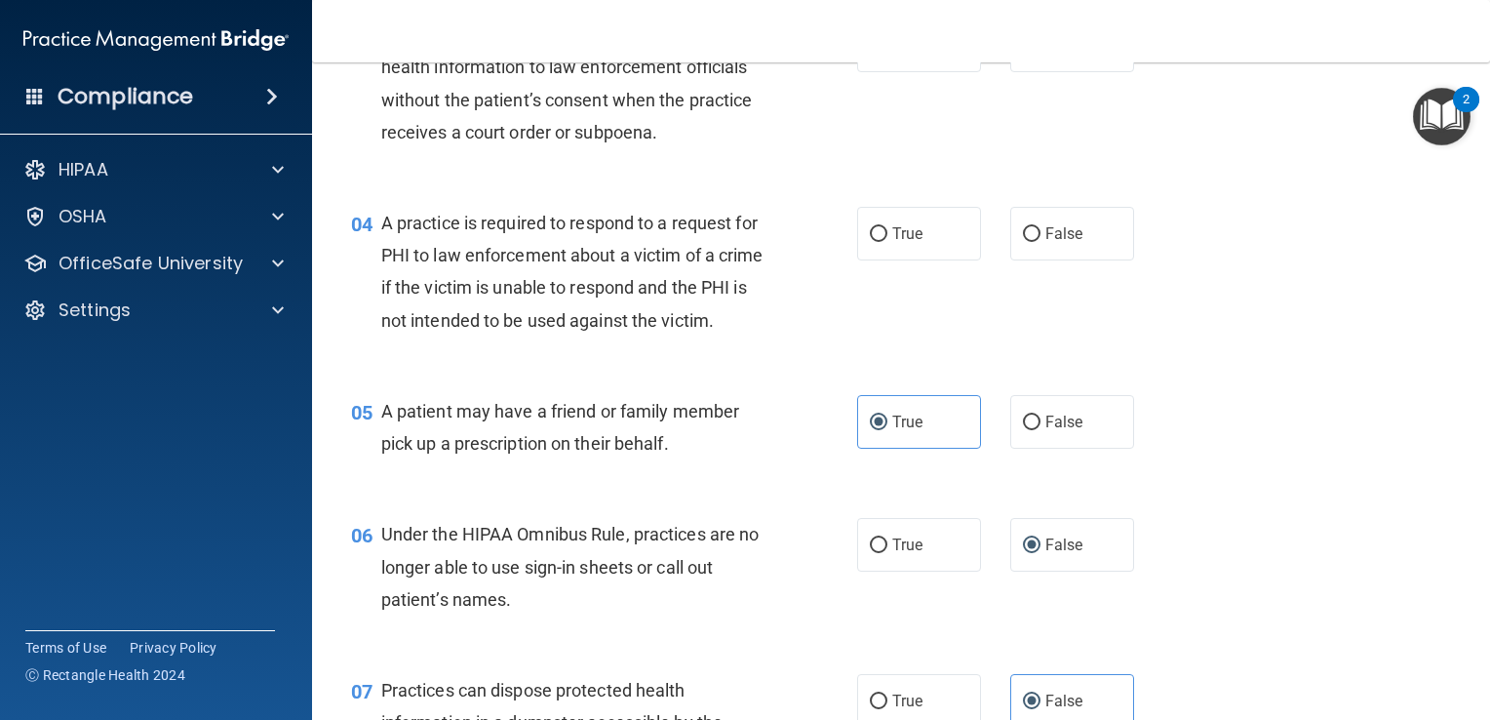
drag, startPoint x: 378, startPoint y: 210, endPoint x: 423, endPoint y: 200, distance: 45.9
drag, startPoint x: 423, startPoint y: 200, endPoint x: 420, endPoint y: 341, distance: 141.4
click at [420, 331] on span "A practice is required to respond to a request for PHI to law enforcement about…" at bounding box center [572, 272] width 382 height 118
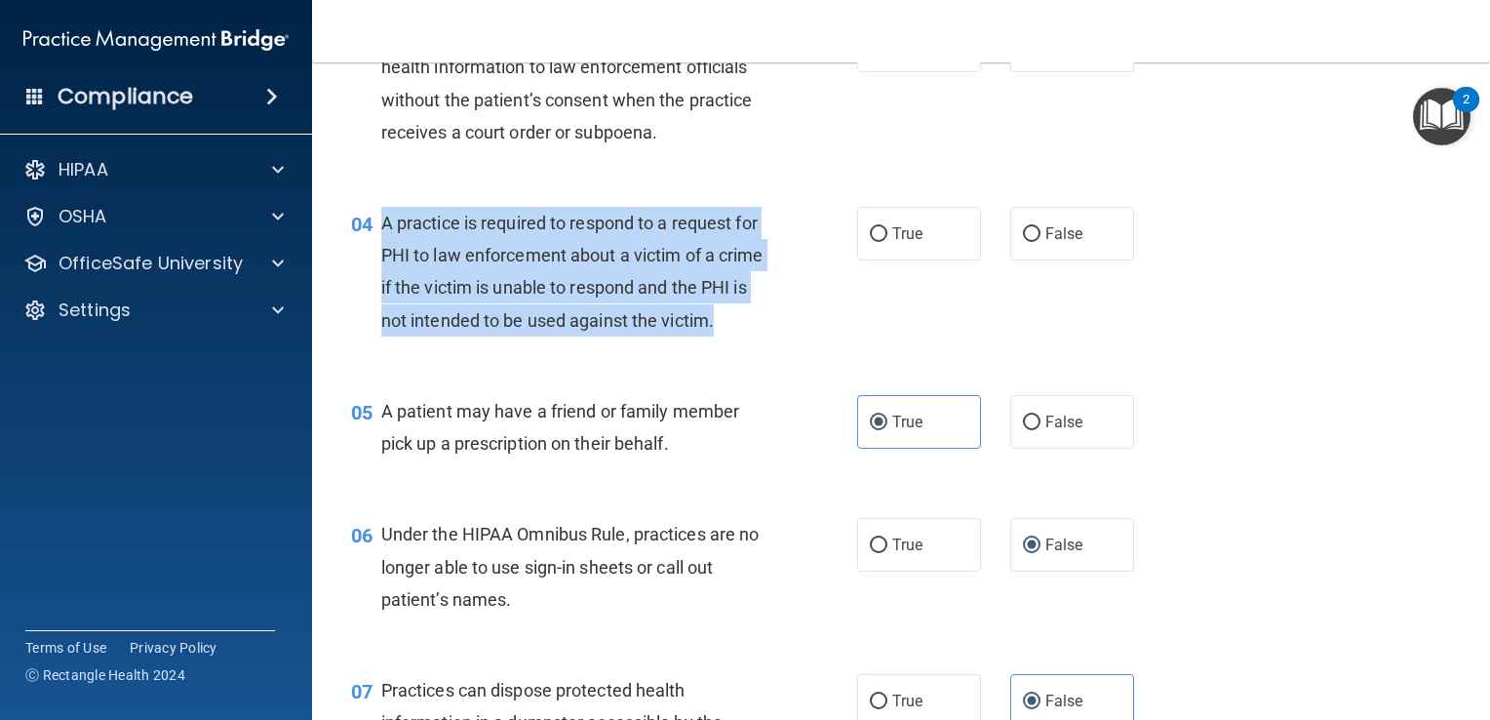
drag, startPoint x: 452, startPoint y: 353, endPoint x: 384, endPoint y: 214, distance: 155.3
click at [384, 214] on div "A practice is required to respond to a request for PHI to law enforcement about…" at bounding box center [582, 272] width 402 height 130
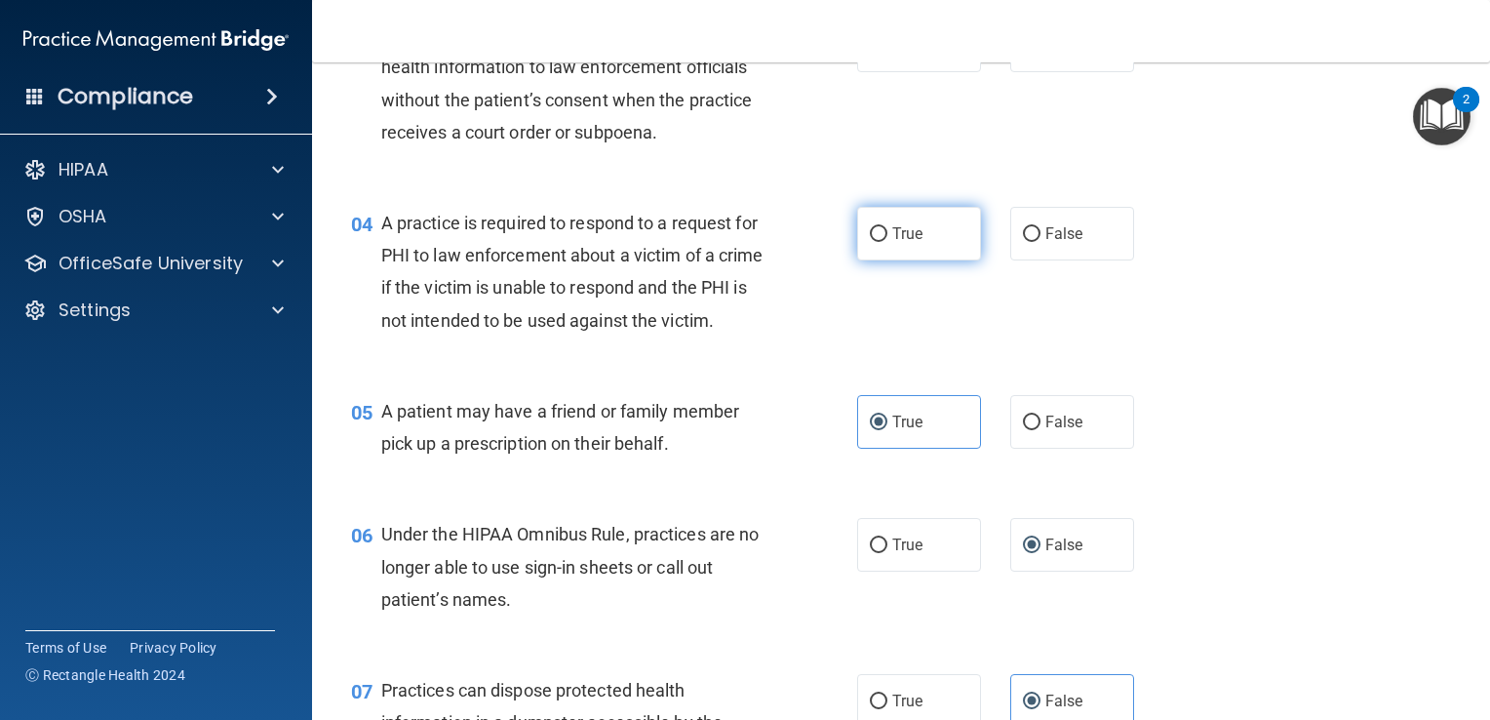
click at [893, 240] on span "True" at bounding box center [907, 233] width 30 height 19
click at [887, 240] on input "True" at bounding box center [879, 234] width 18 height 15
radio input "true"
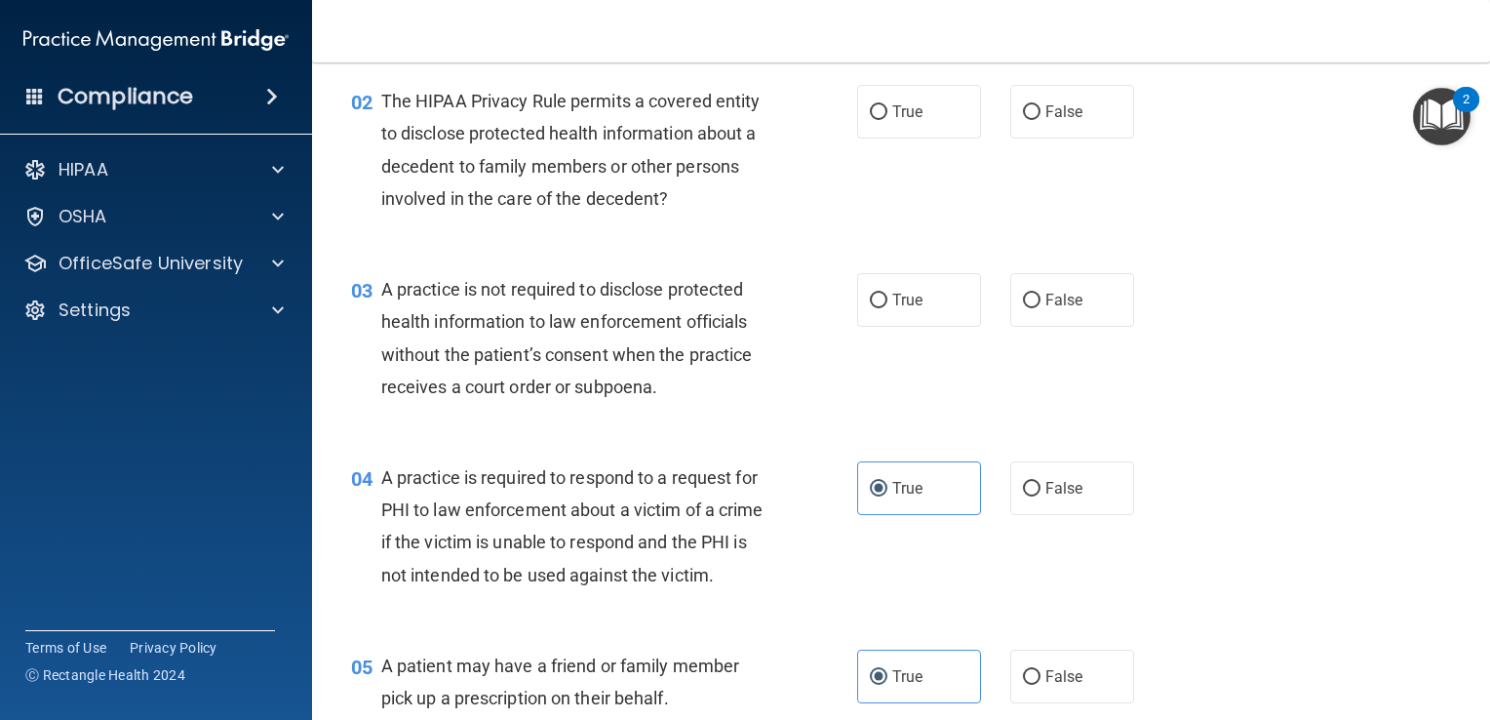
scroll to position [257, 0]
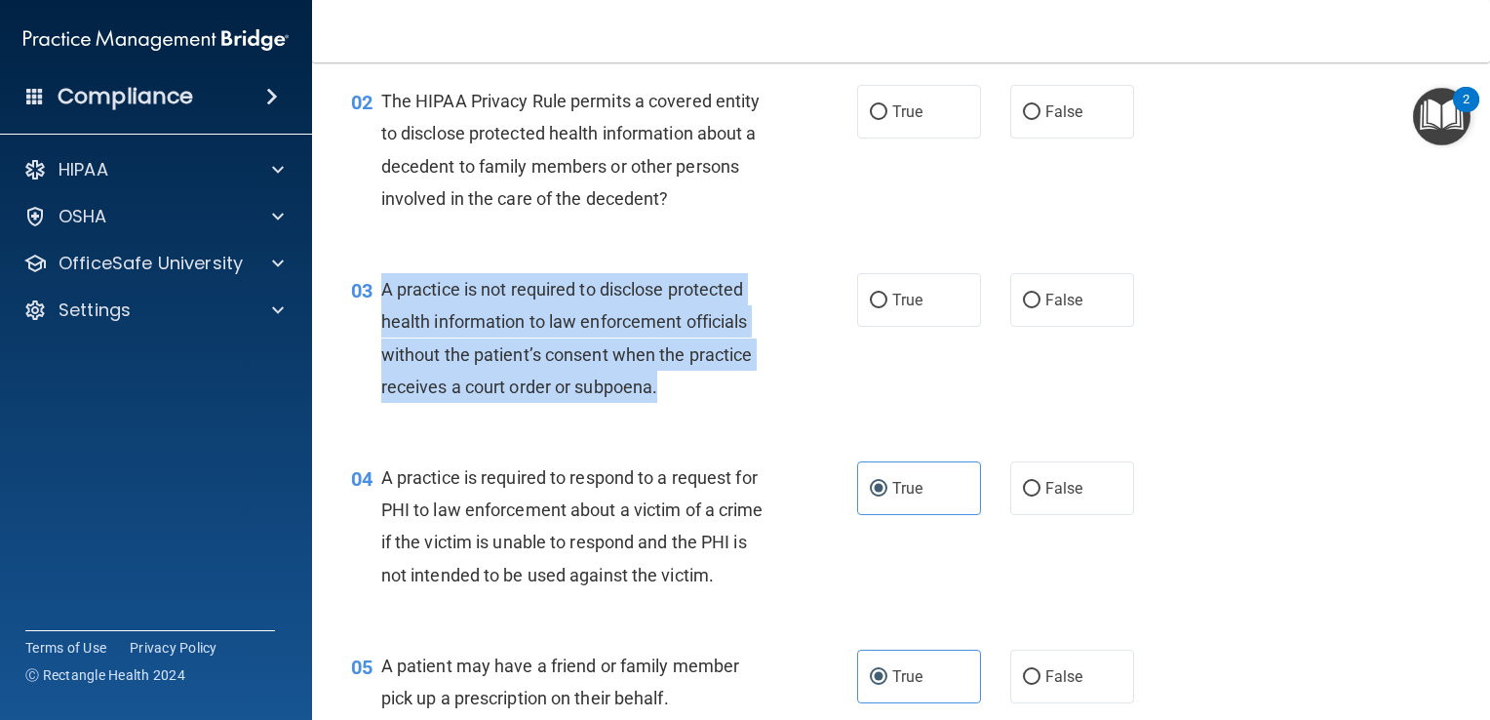
drag, startPoint x: 667, startPoint y: 386, endPoint x: 385, endPoint y: 279, distance: 301.5
click at [385, 279] on div "A practice is not required to disclose protected health information to law enfo…" at bounding box center [582, 338] width 402 height 130
drag, startPoint x: 385, startPoint y: 279, endPoint x: 465, endPoint y: 313, distance: 86.9
click at [1023, 306] on input "False" at bounding box center [1032, 301] width 18 height 15
radio input "true"
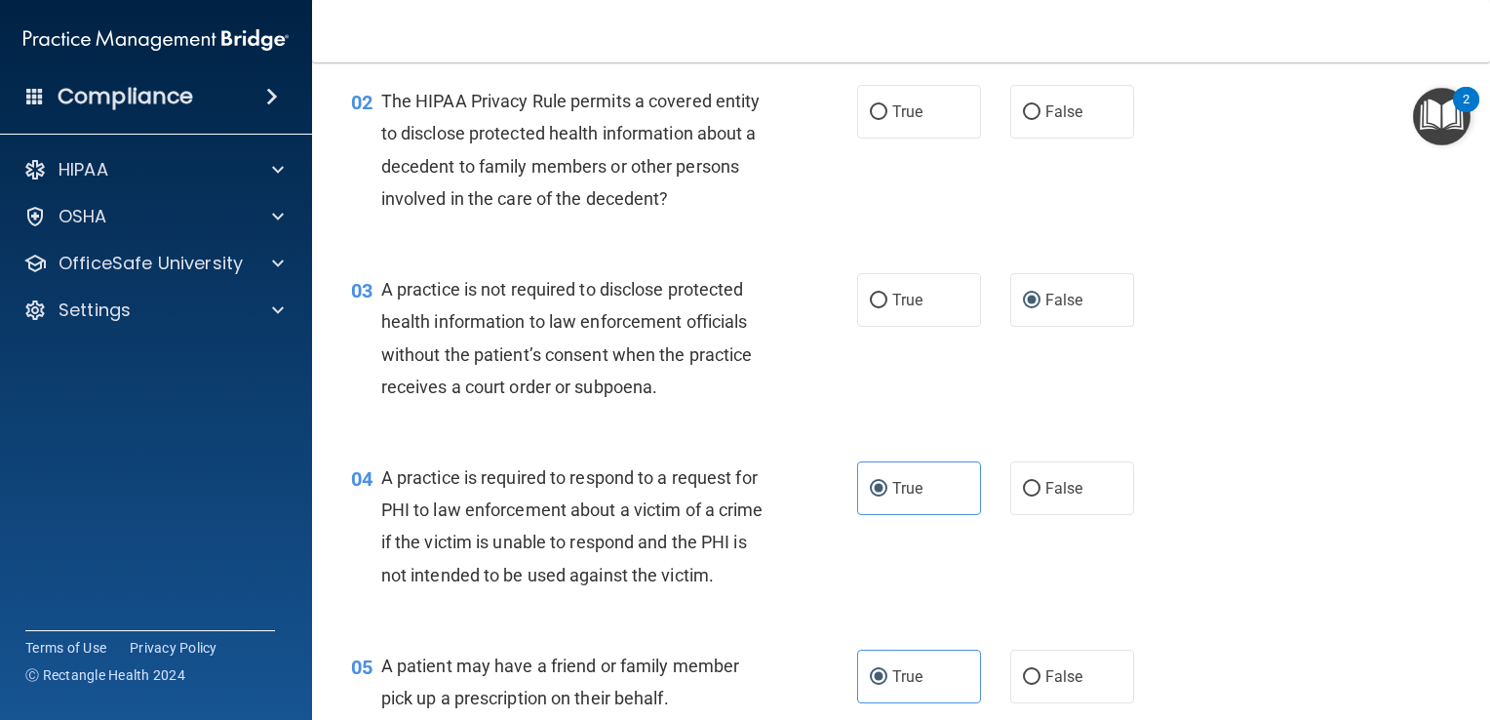
click at [672, 195] on div "The HIPAA Privacy Rule permits a covered entity to disclose protected health in…" at bounding box center [582, 150] width 402 height 130
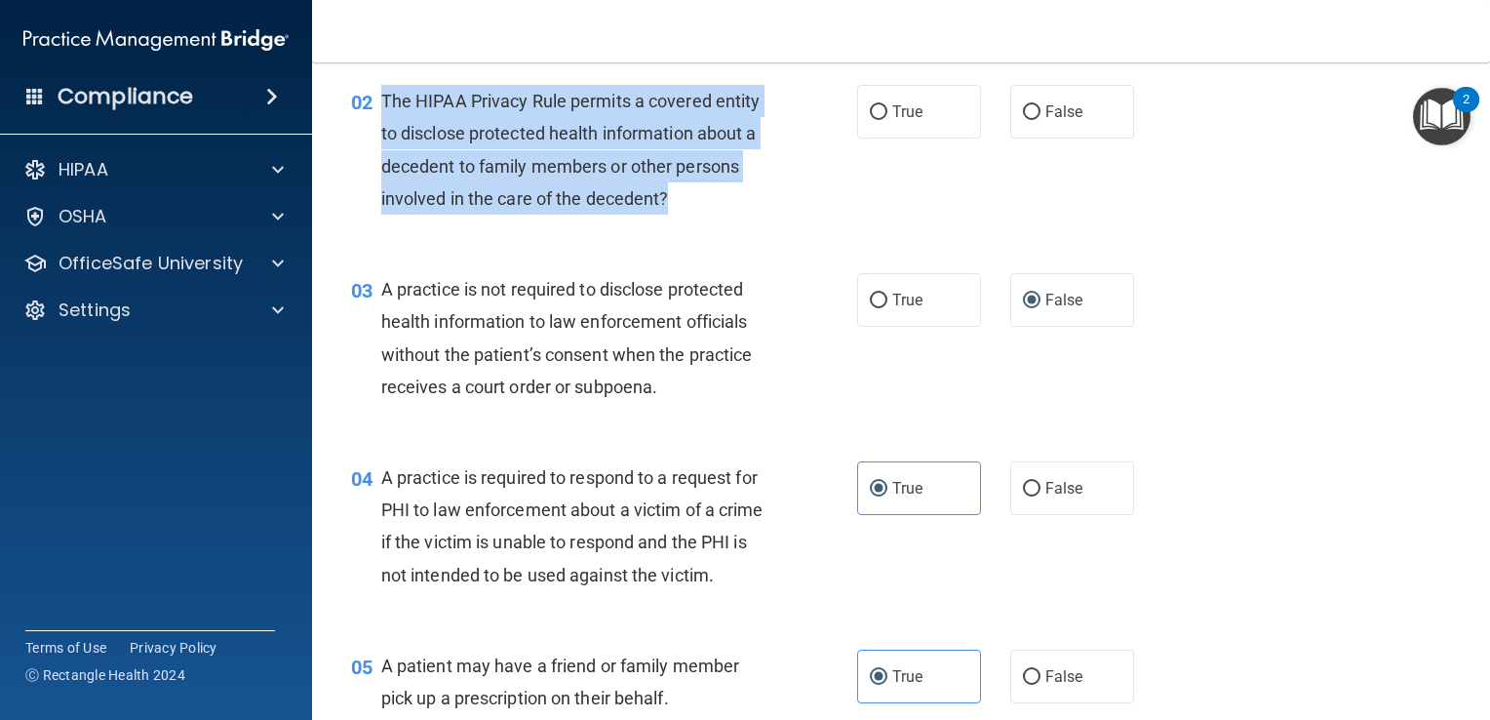
drag, startPoint x: 673, startPoint y: 195, endPoint x: 375, endPoint y: 88, distance: 316.2
click at [375, 88] on div "02 The HIPAA Privacy Rule permits a covered entity to disclose protected health…" at bounding box center [604, 154] width 565 height 139
drag, startPoint x: 375, startPoint y: 88, endPoint x: 503, endPoint y: 163, distance: 148.2
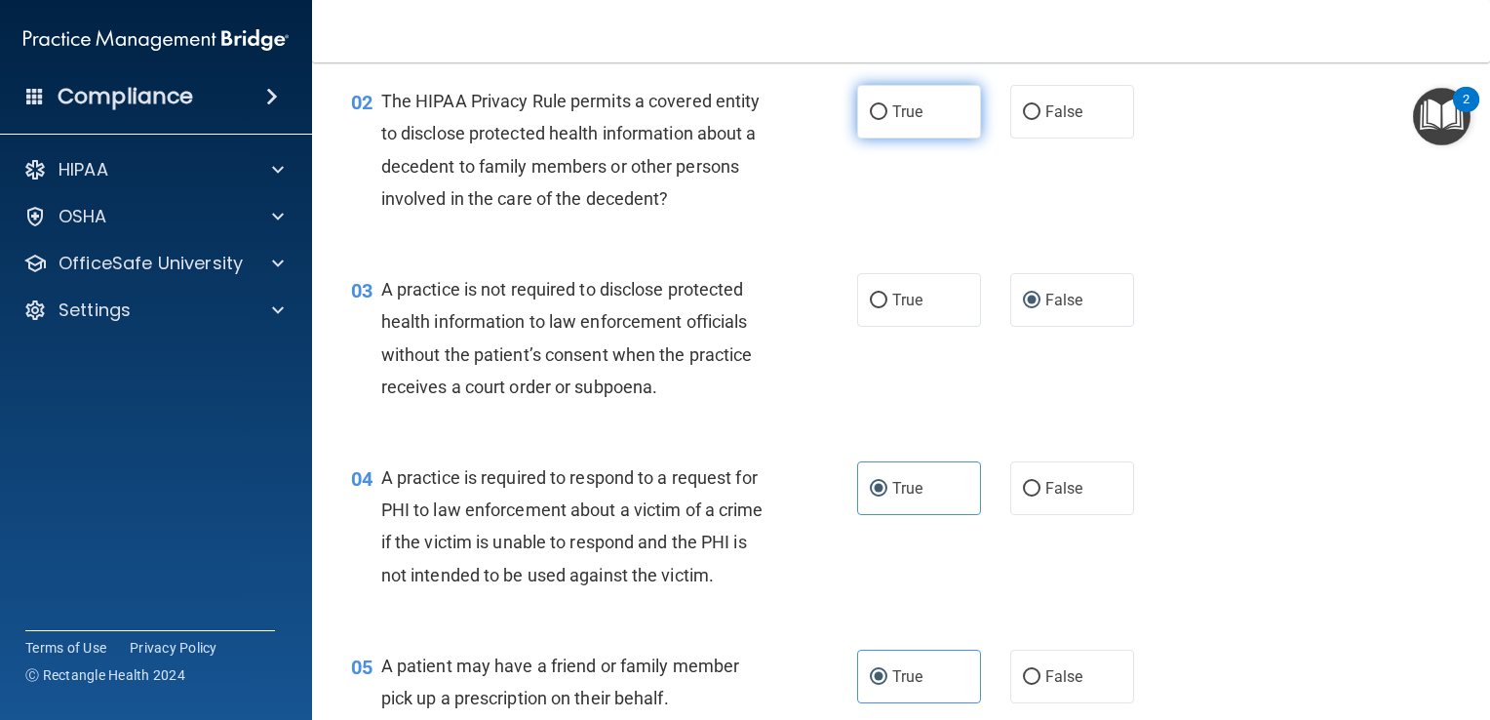
click at [897, 122] on label "True" at bounding box center [919, 112] width 124 height 54
click at [887, 120] on input "True" at bounding box center [879, 112] width 18 height 15
radio input "true"
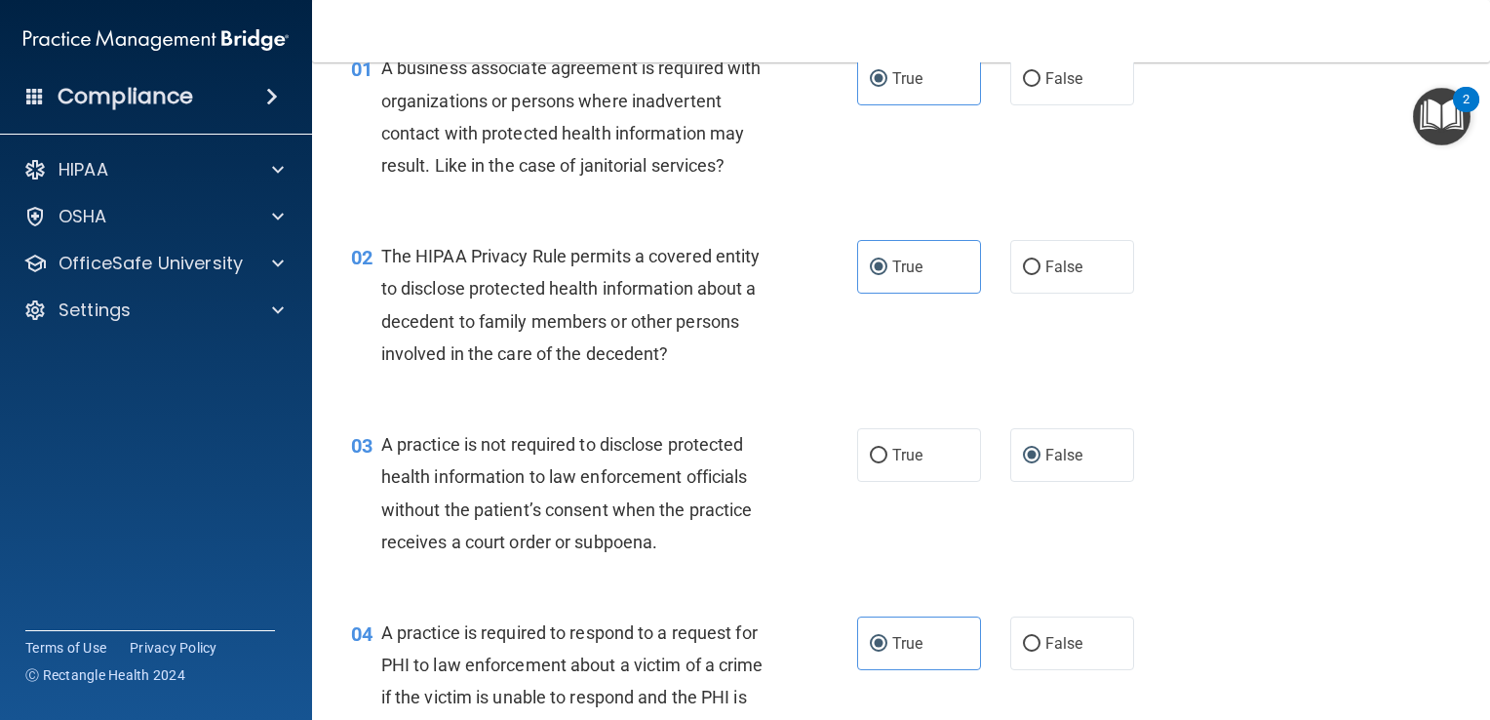
scroll to position [0, 0]
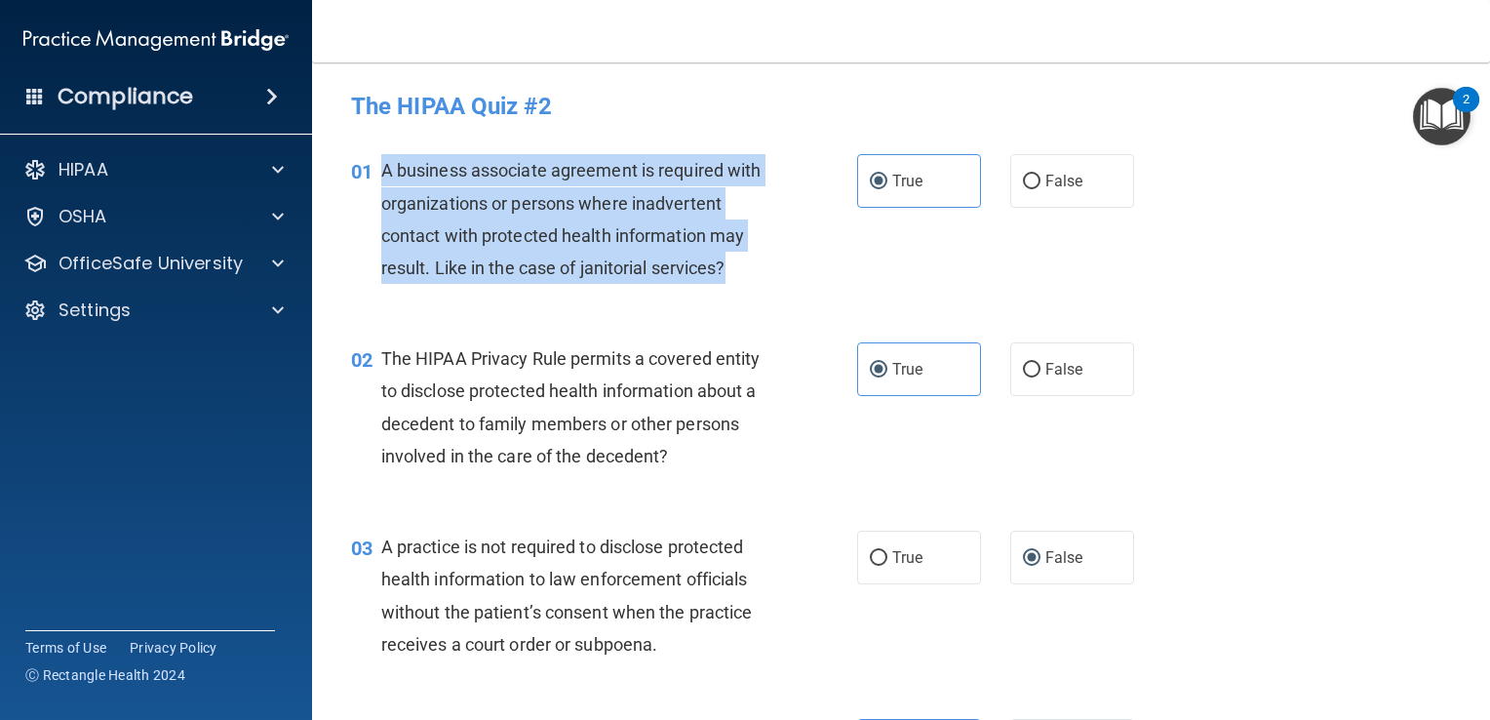
drag, startPoint x: 753, startPoint y: 270, endPoint x: 379, endPoint y: 177, distance: 385.0
click at [381, 177] on div "A business associate agreement is required with organizations or persons where …" at bounding box center [582, 219] width 402 height 130
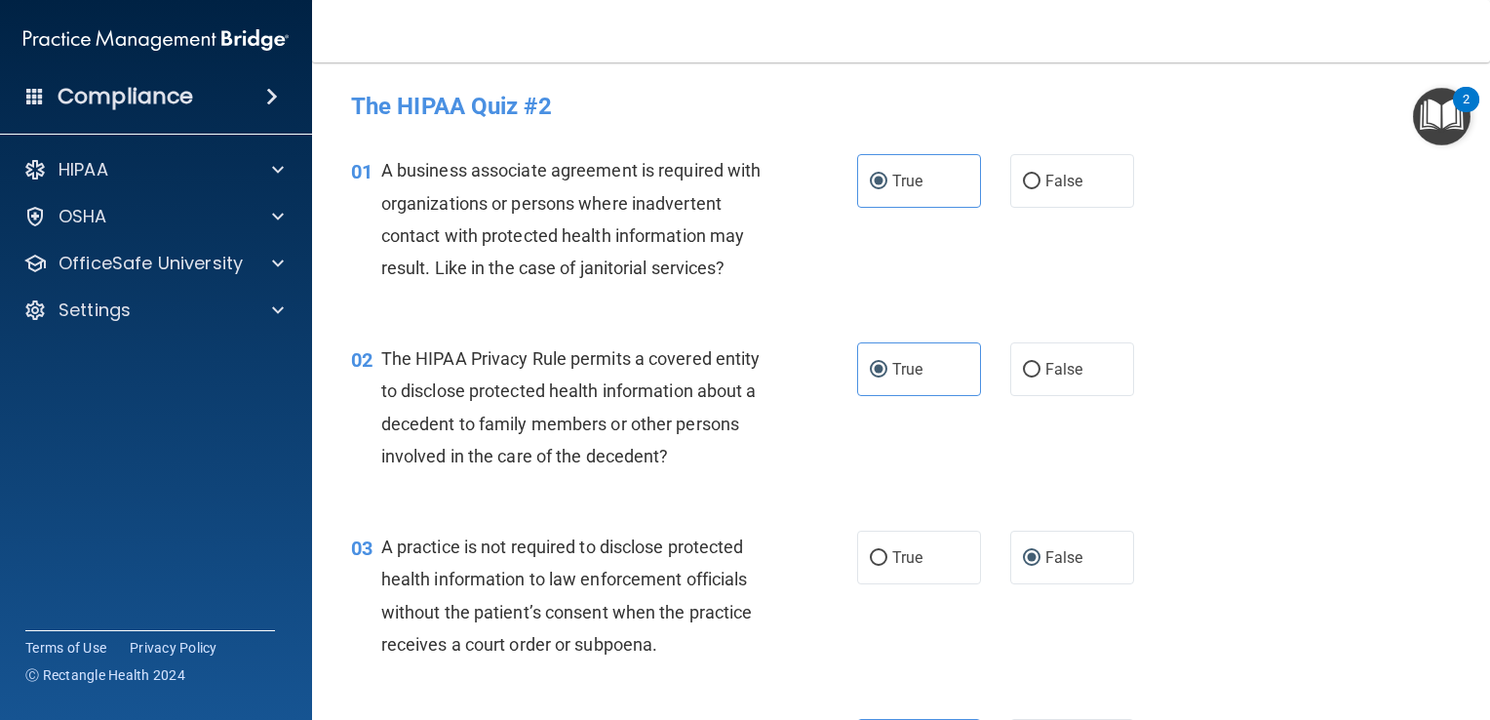
drag, startPoint x: 379, startPoint y: 177, endPoint x: 862, endPoint y: 300, distance: 498.3
click at [862, 300] on div "01 A business associate agreement is required with organizations or persons whe…" at bounding box center [900, 224] width 1129 height 188
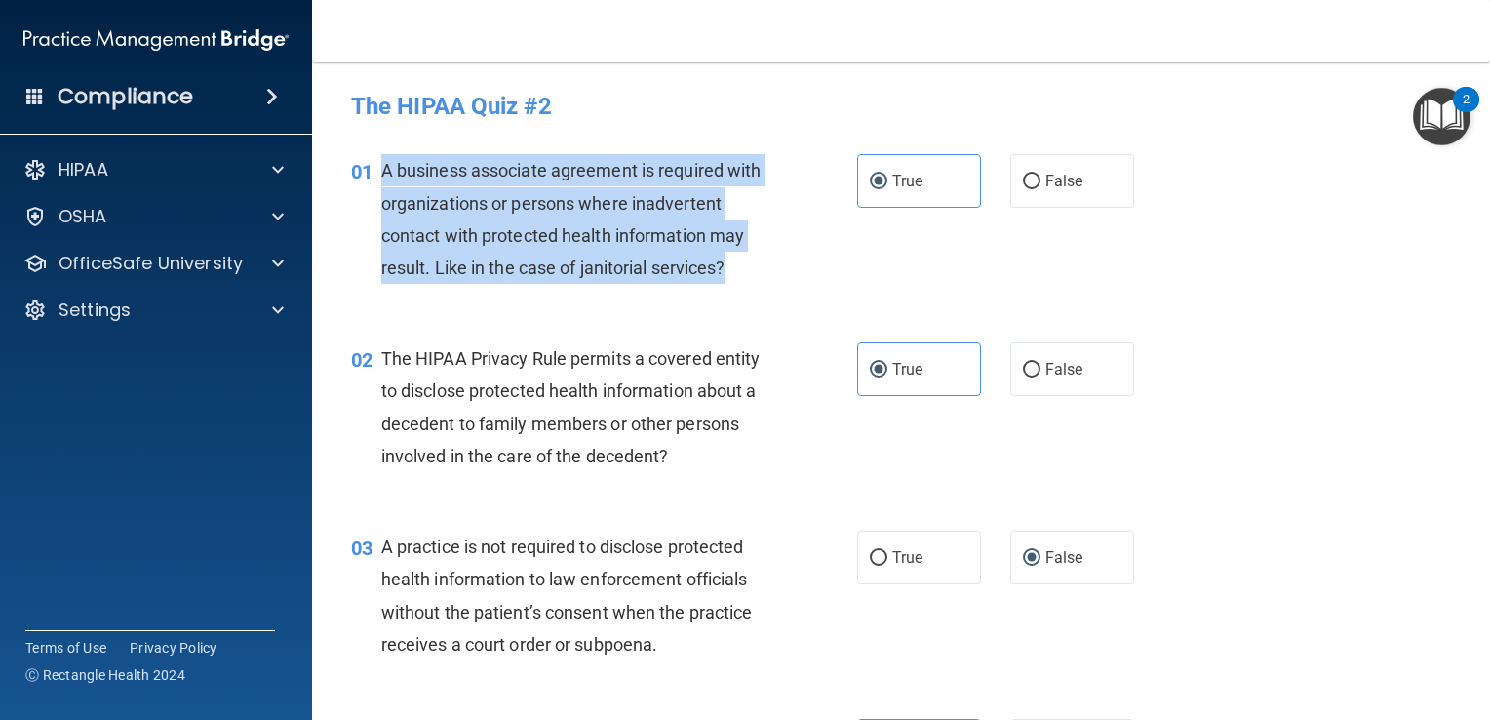
drag, startPoint x: 745, startPoint y: 261, endPoint x: 379, endPoint y: 167, distance: 377.7
click at [381, 167] on div "A business associate agreement is required with organizations or persons where …" at bounding box center [582, 219] width 402 height 130
drag, startPoint x: 379, startPoint y: 167, endPoint x: 515, endPoint y: 225, distance: 147.6
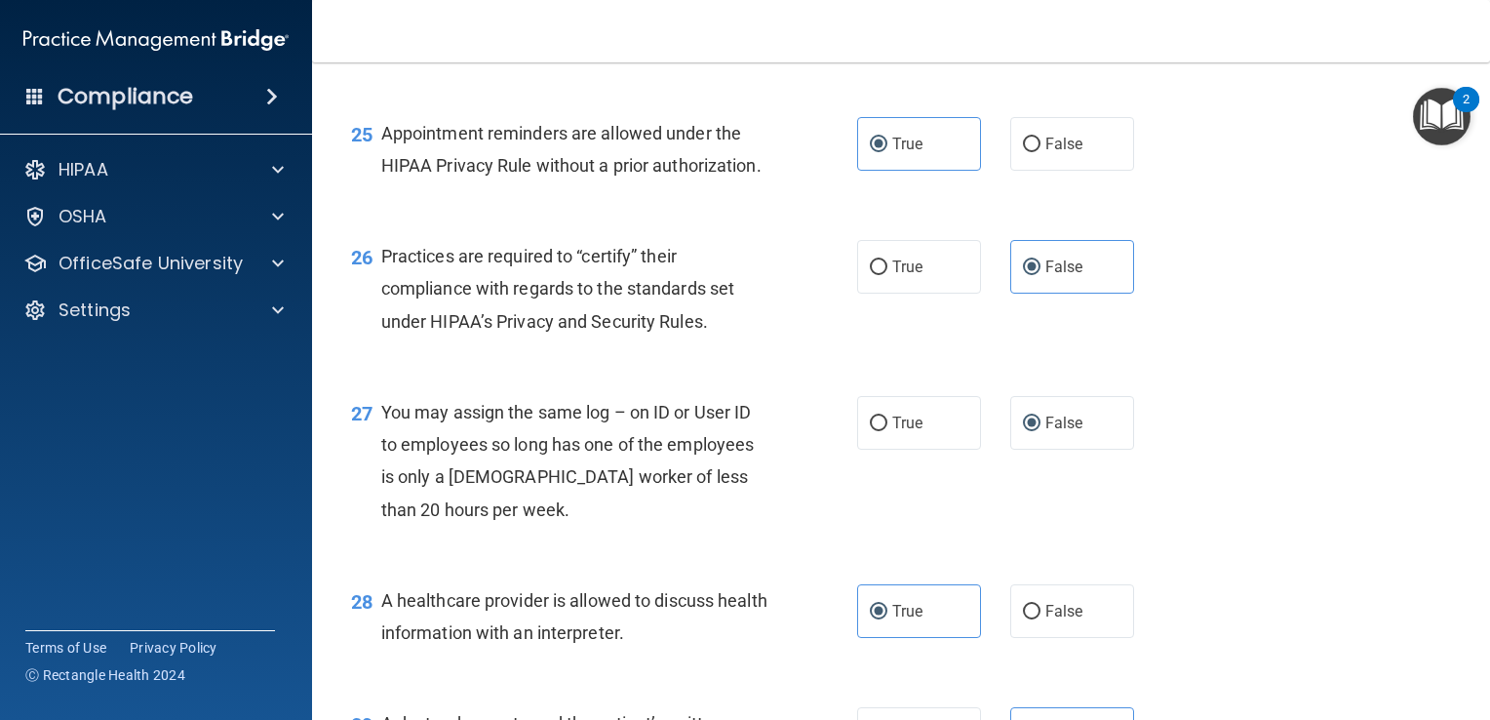
scroll to position [4693, 0]
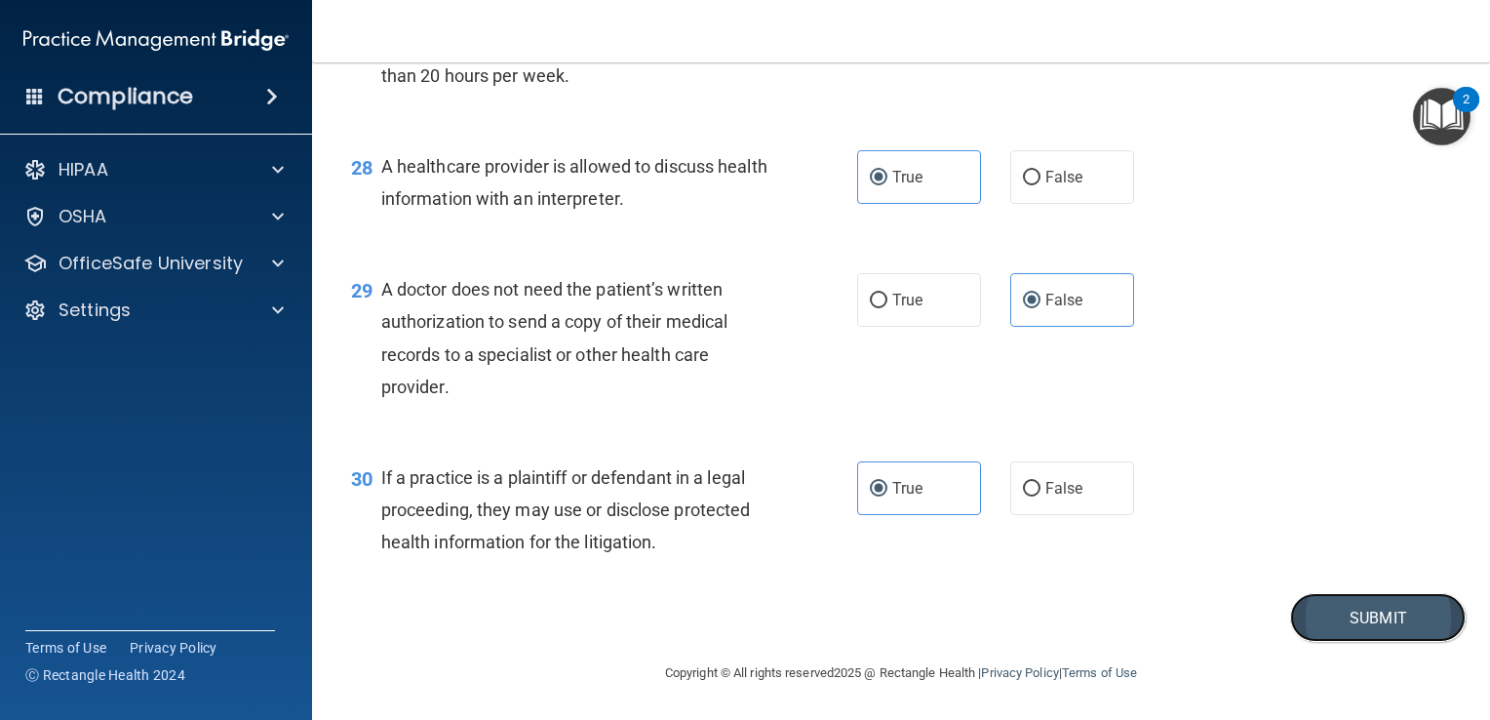
click at [1359, 623] on button "Submit" at bounding box center [1378, 618] width 176 height 50
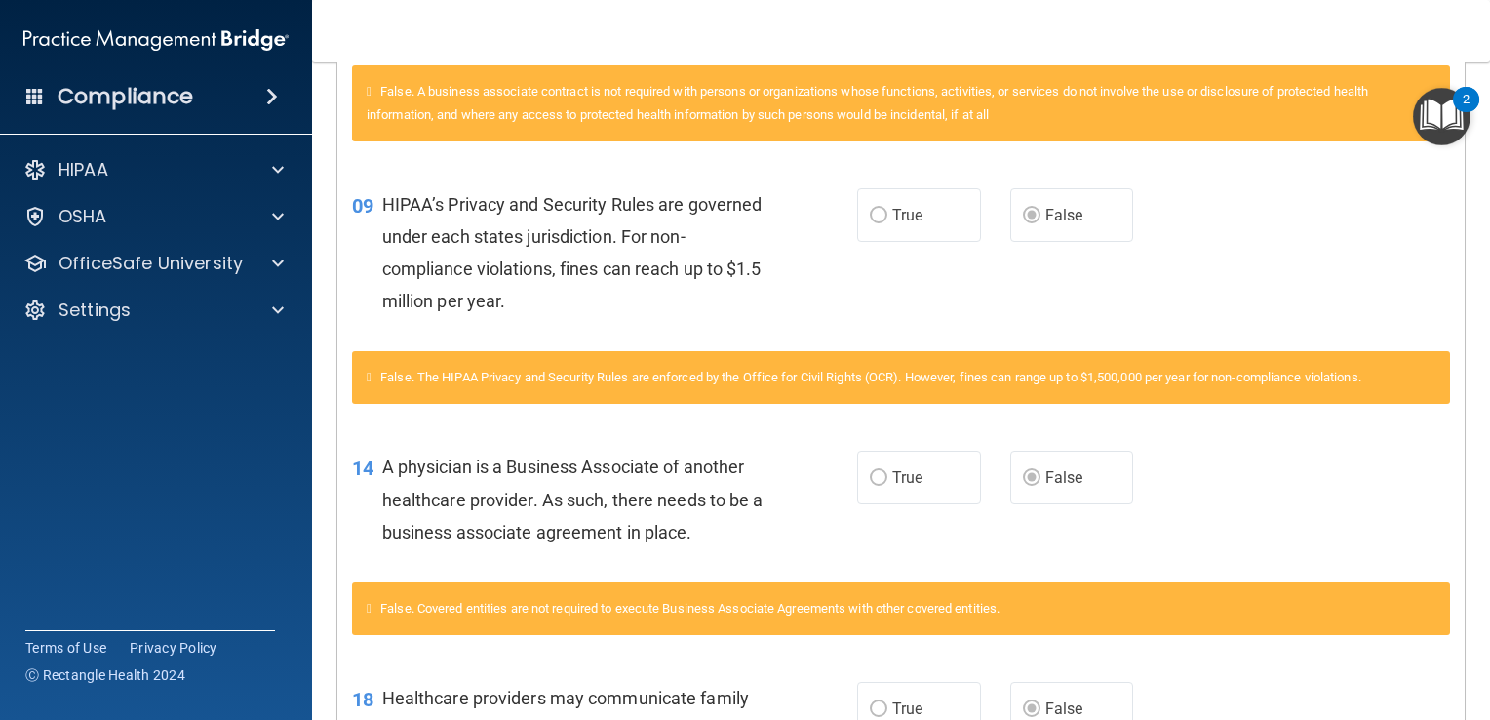
scroll to position [644, 0]
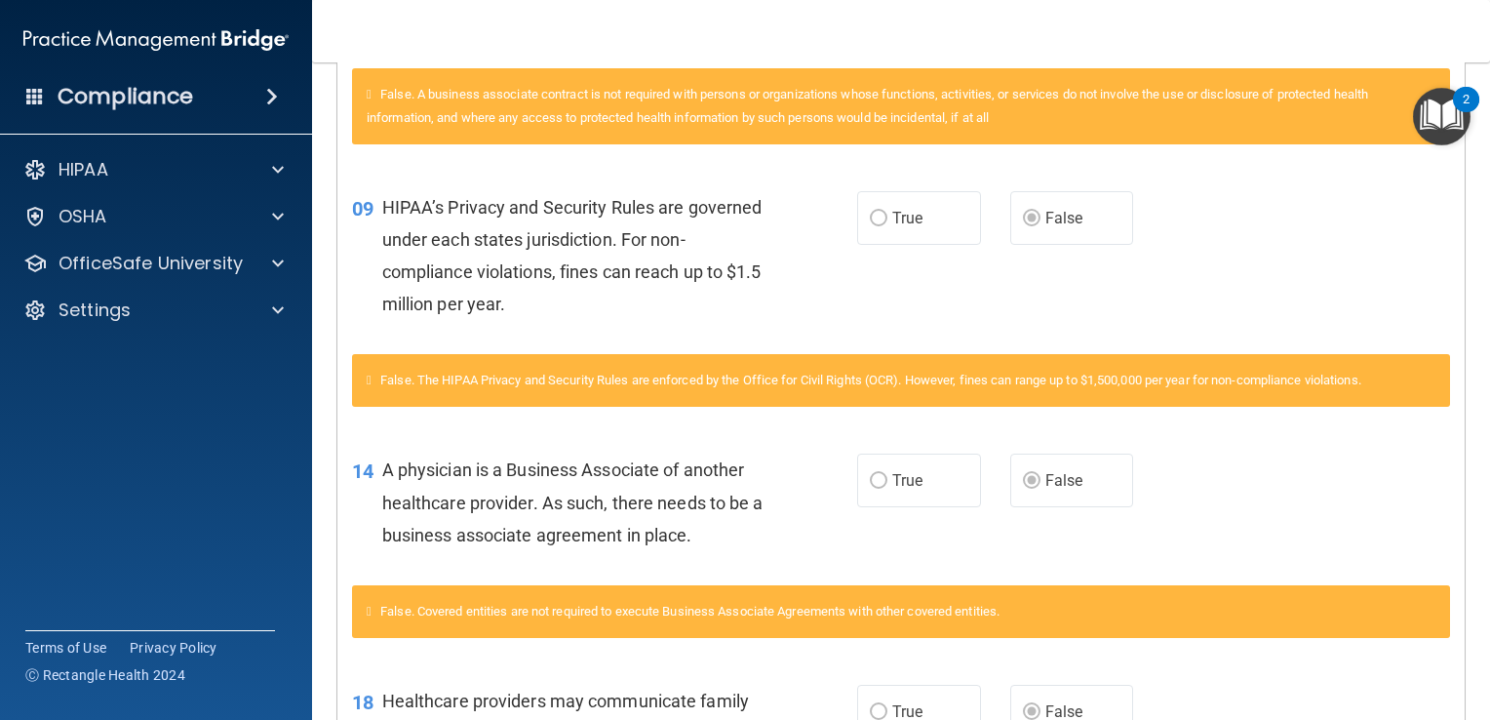
click at [163, 285] on div "HIPAA Documents and Policies Report an Incident Business Associates Emergency P…" at bounding box center [156, 243] width 313 height 203
click at [185, 270] on p "OfficeSafe University" at bounding box center [151, 263] width 184 height 23
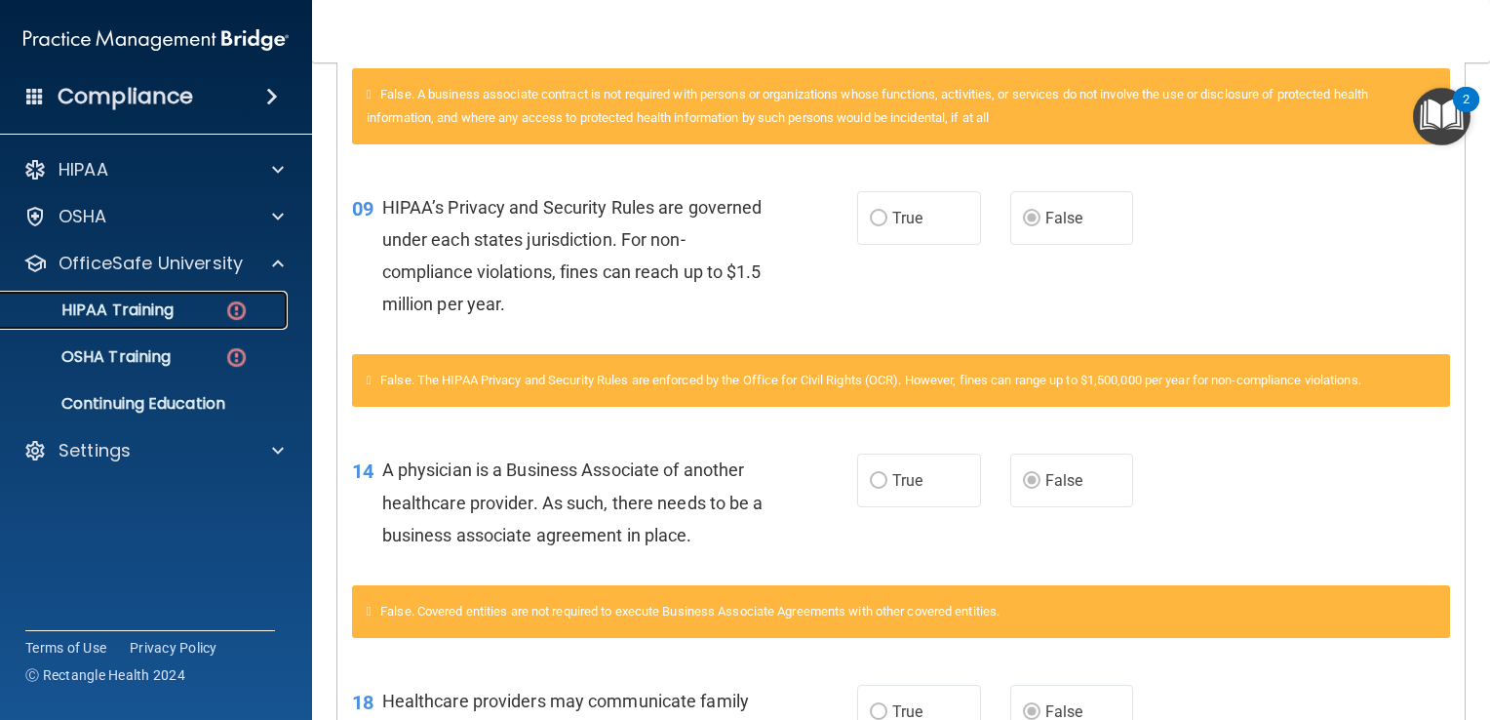
click at [222, 303] on div "HIPAA Training" at bounding box center [146, 310] width 266 height 20
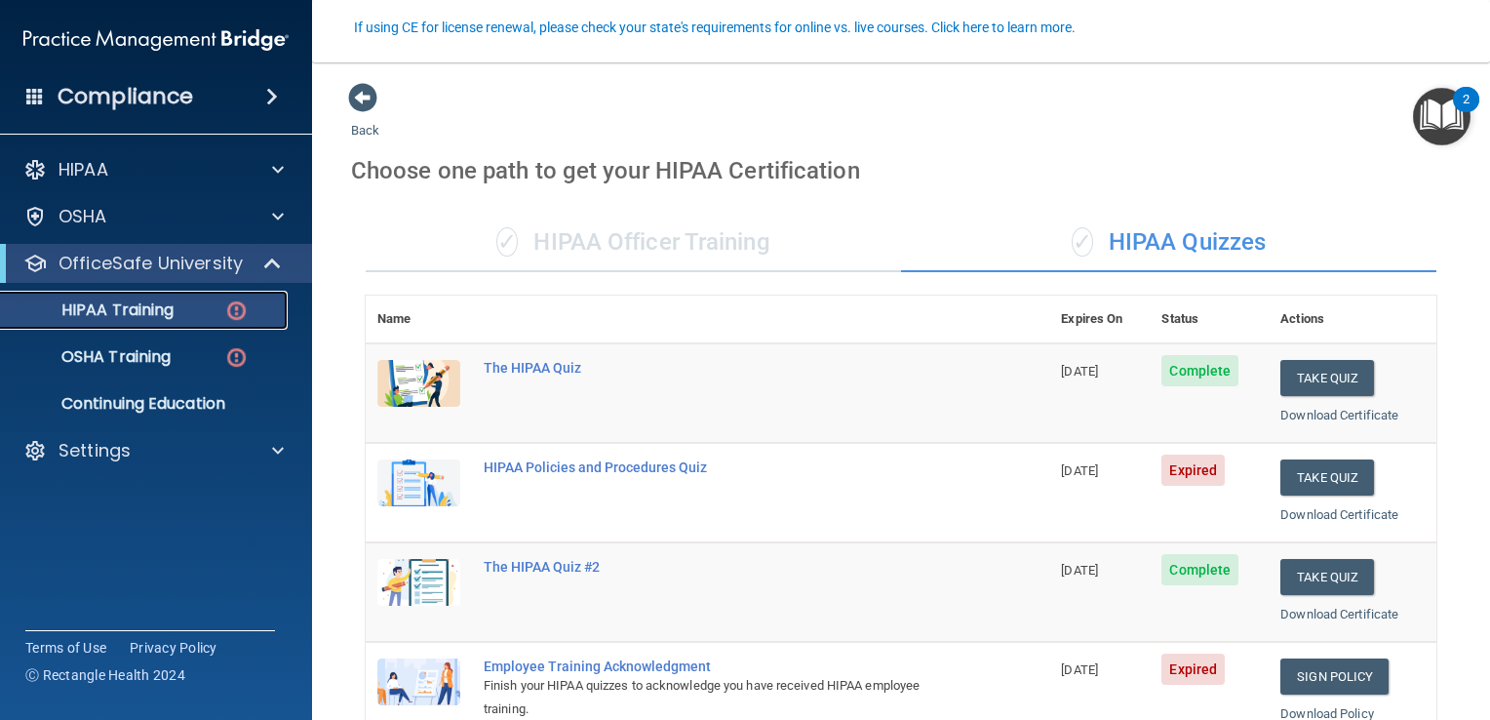
scroll to position [198, 0]
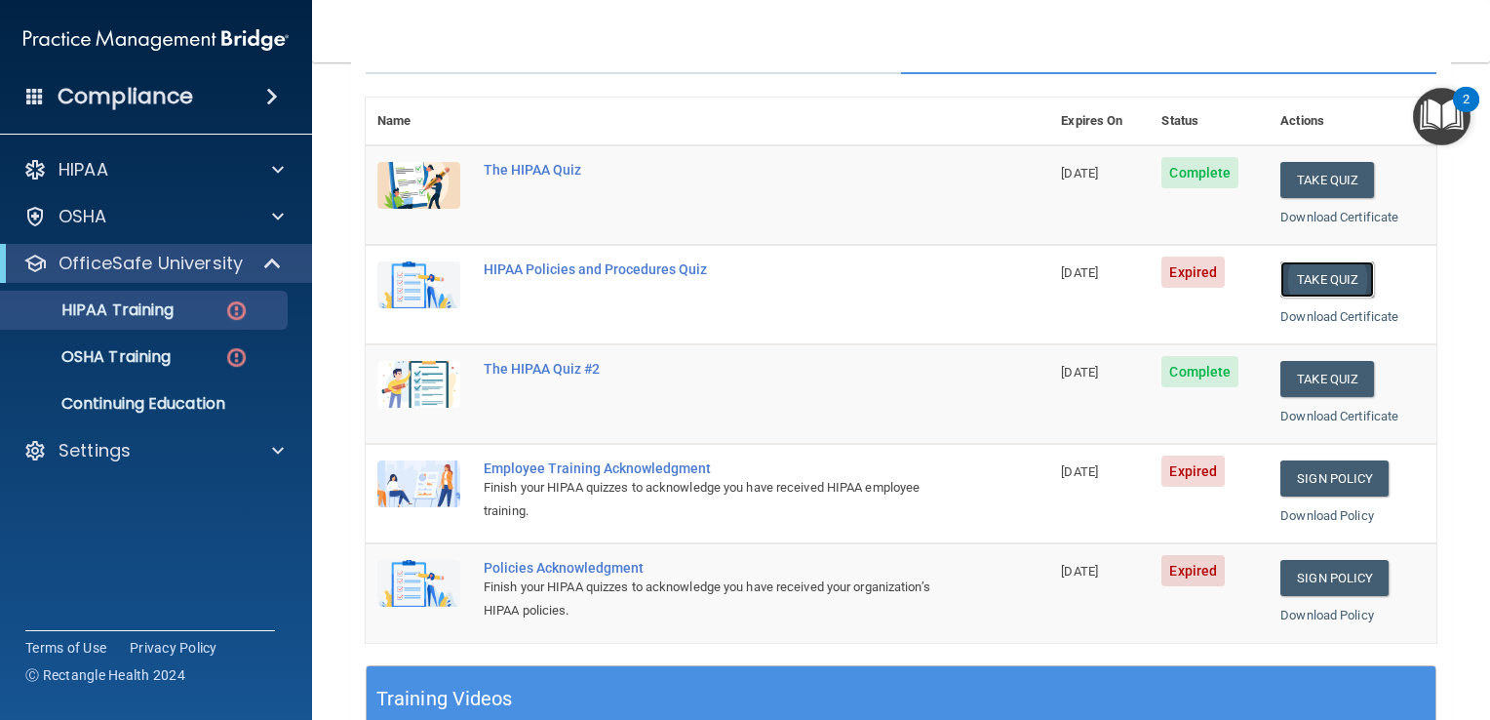
click at [1314, 272] on button "Take Quiz" at bounding box center [1327, 279] width 94 height 36
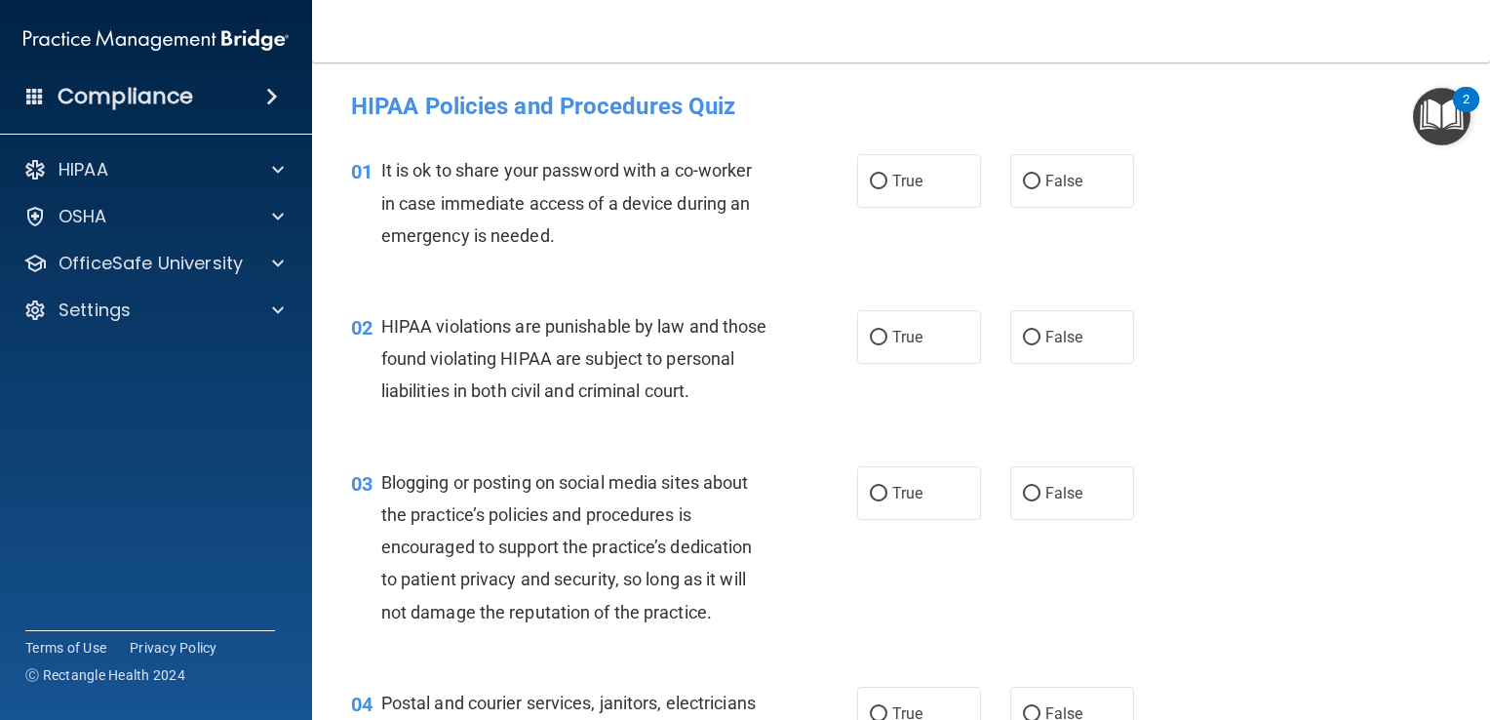
click at [488, 218] on div "It is ok to share your password with a co-worker in case immediate access of a …" at bounding box center [582, 203] width 402 height 98
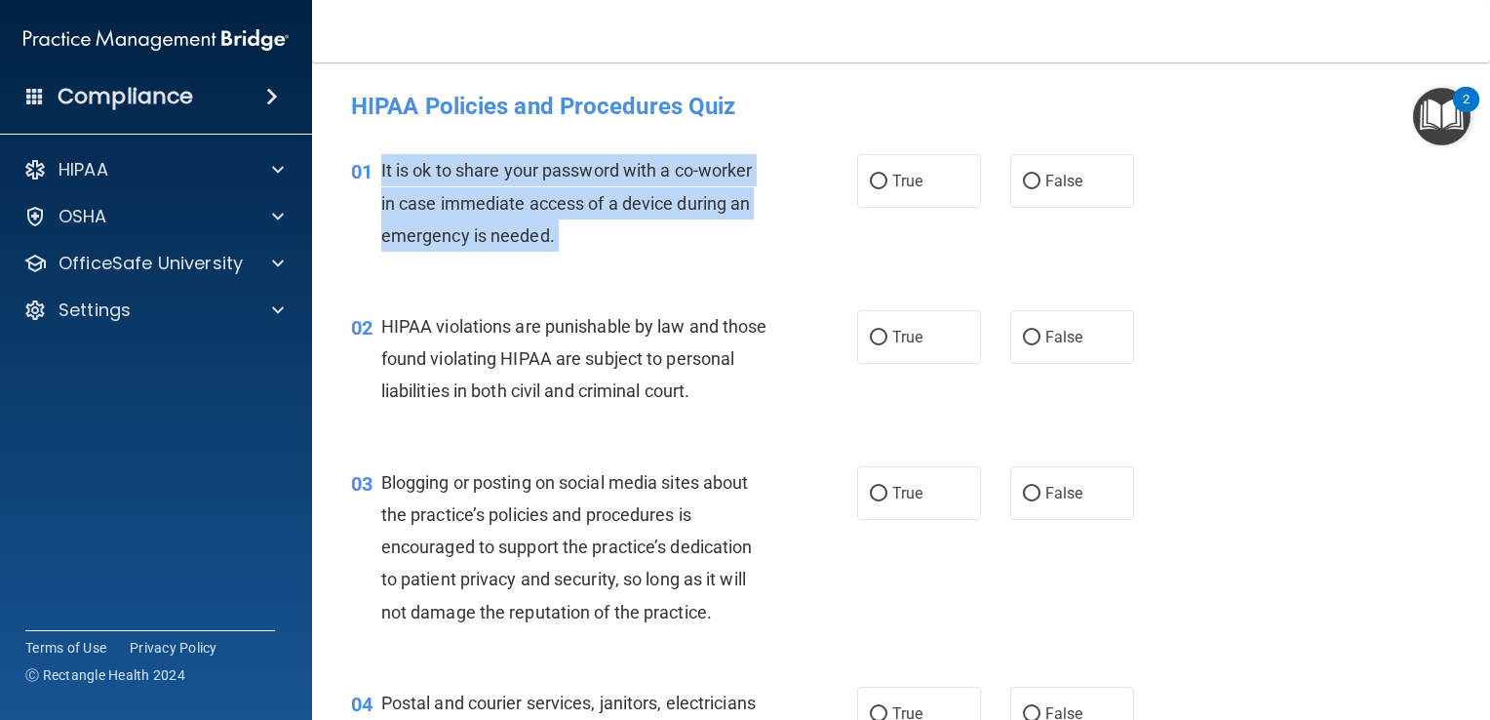
click at [488, 218] on div "It is ok to share your password with a co-worker in case immediate access of a …" at bounding box center [582, 203] width 402 height 98
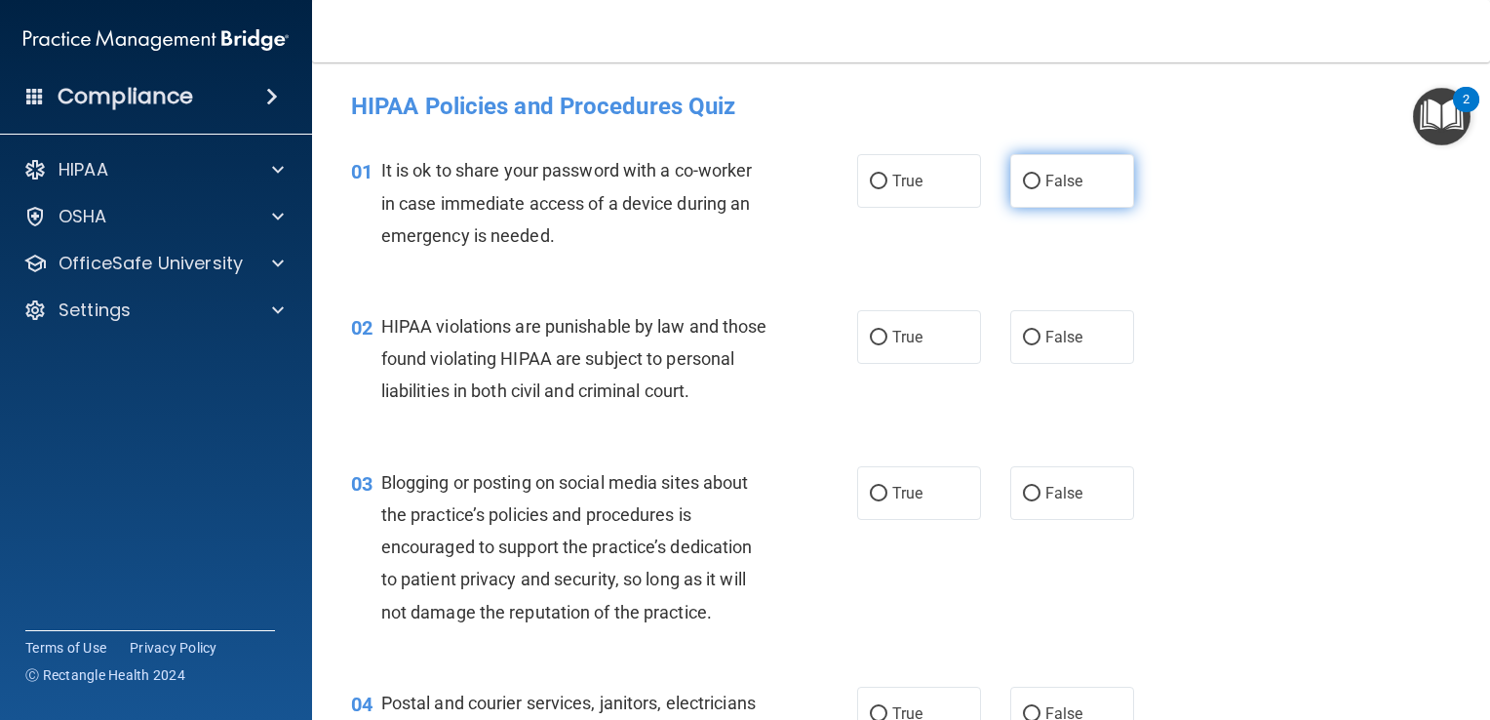
click at [1045, 181] on span "False" at bounding box center [1064, 181] width 38 height 19
click at [1037, 181] on input "False" at bounding box center [1032, 182] width 18 height 15
radio input "true"
click at [572, 384] on span "HIPAA violations are punishable by law and those found violating HIPAA are subj…" at bounding box center [574, 358] width 386 height 85
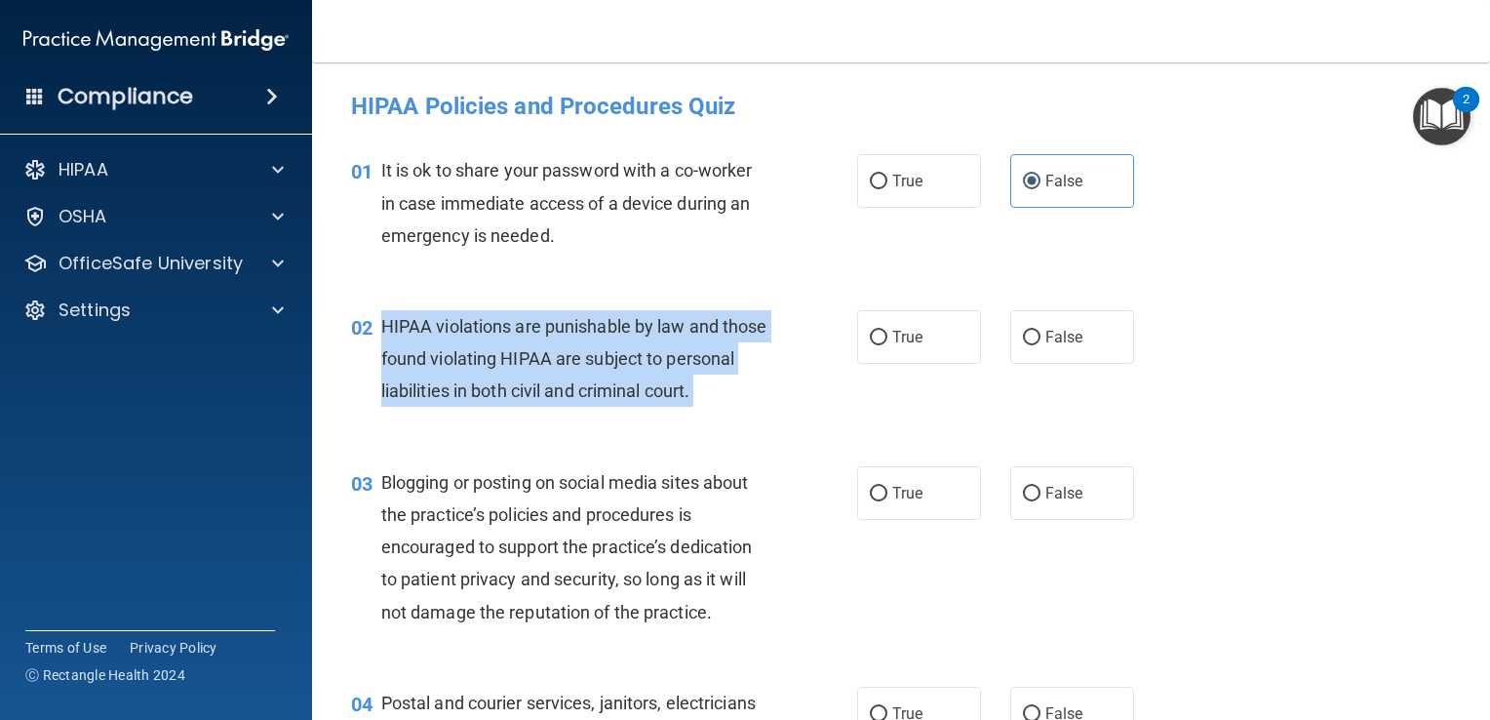
click at [572, 384] on span "HIPAA violations are punishable by law and those found violating HIPAA are subj…" at bounding box center [574, 358] width 386 height 85
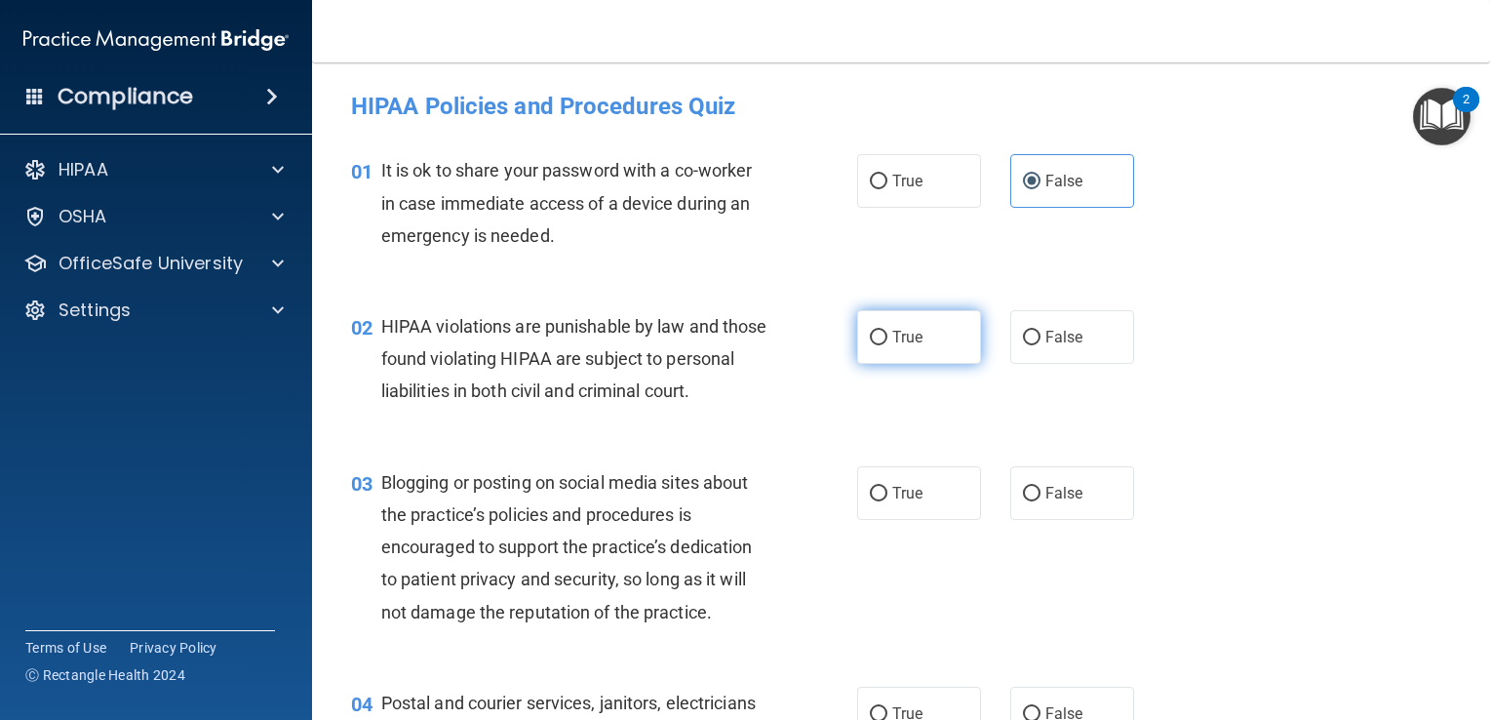
click at [912, 347] on label "True" at bounding box center [919, 337] width 124 height 54
click at [887, 345] on input "True" at bounding box center [879, 338] width 18 height 15
radio input "true"
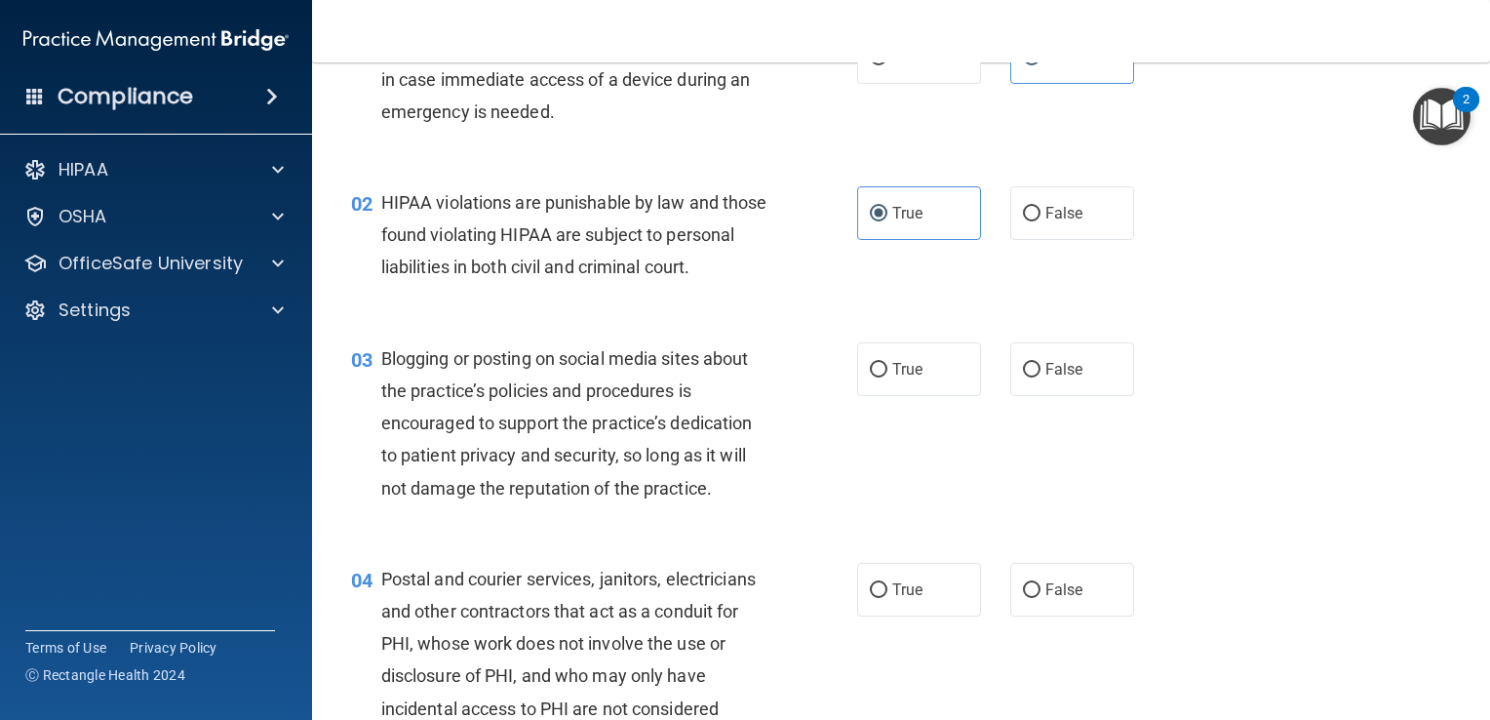
scroll to position [138, 0]
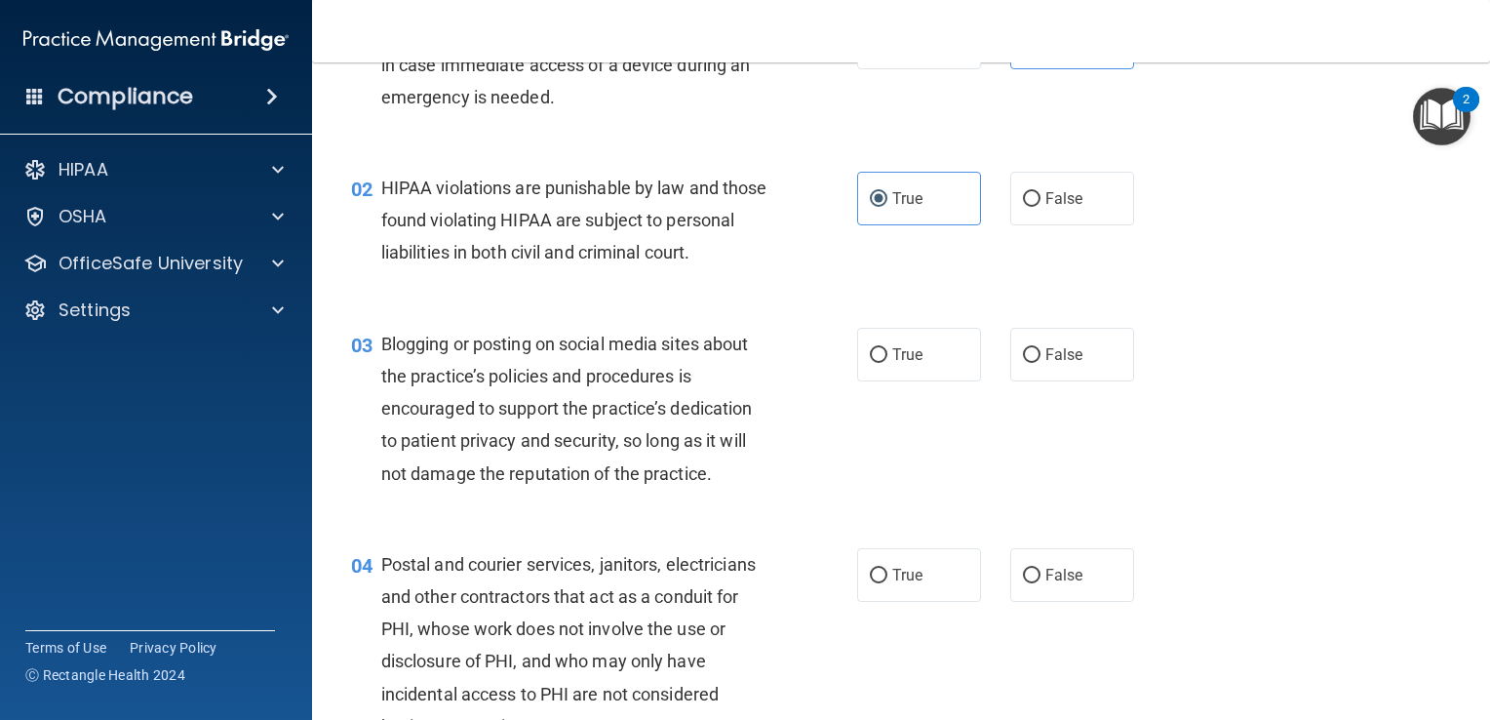
click at [603, 405] on span "Blogging or posting on social media sites about the practice’s policies and pro…" at bounding box center [567, 409] width 372 height 150
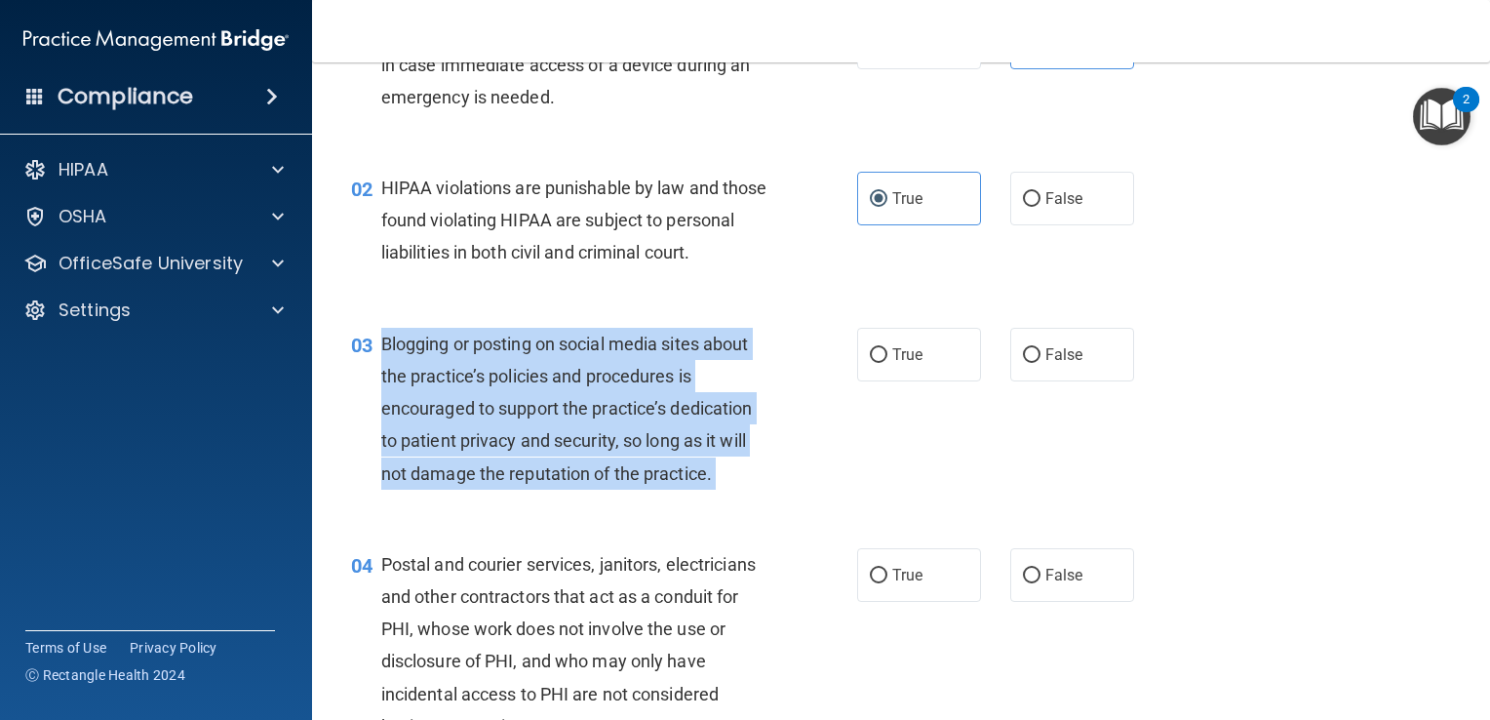
click at [603, 405] on span "Blogging or posting on social media sites about the practice’s policies and pro…" at bounding box center [567, 409] width 372 height 150
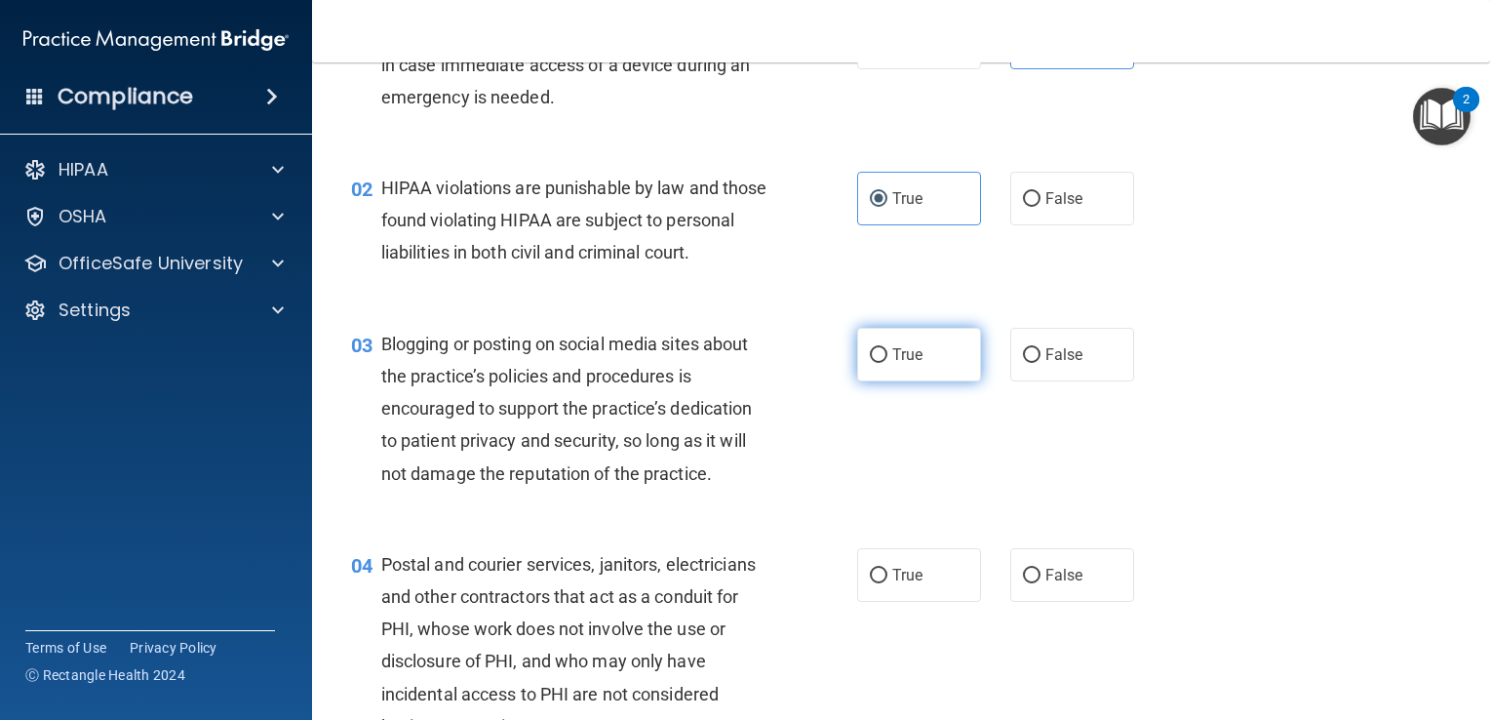
click at [903, 364] on span "True" at bounding box center [907, 354] width 30 height 19
click at [887, 363] on input "True" at bounding box center [879, 355] width 18 height 15
radio input "true"
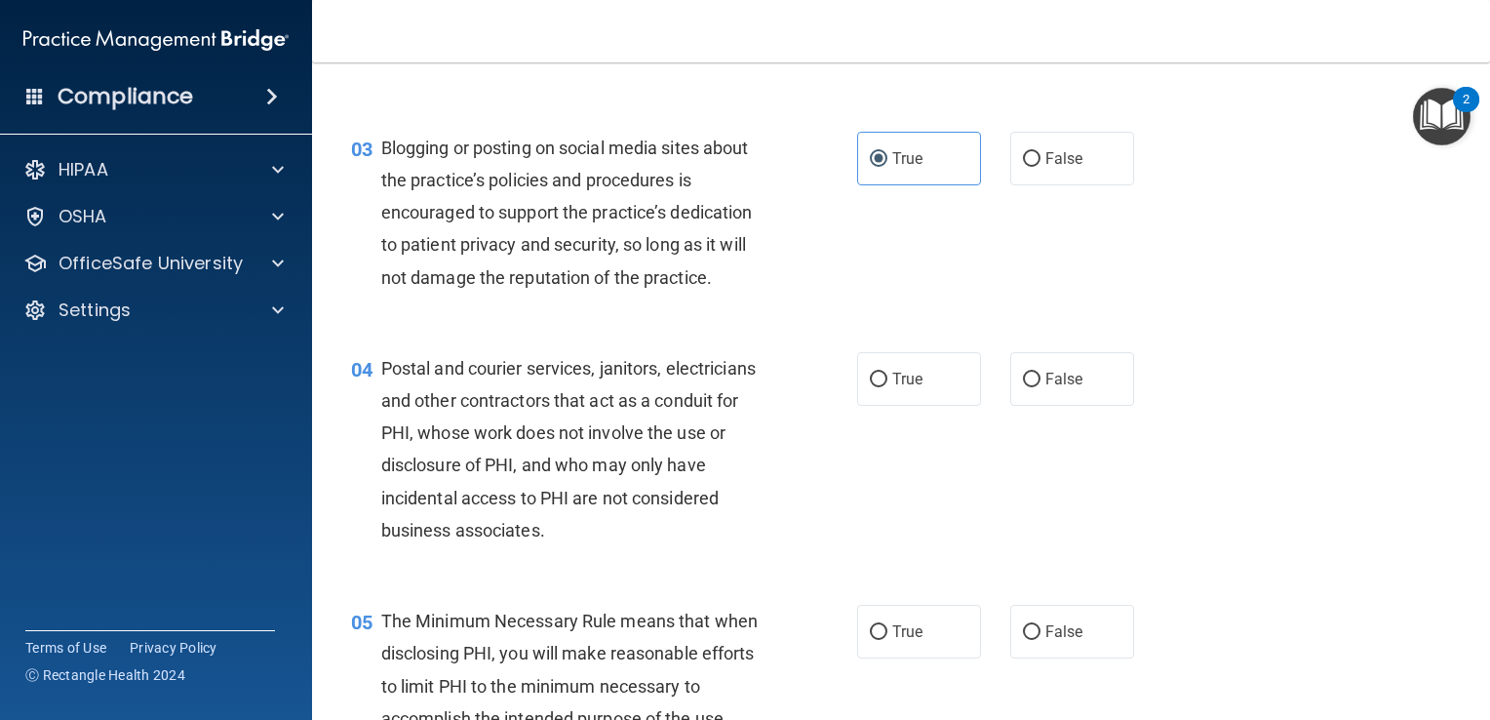
scroll to position [337, 0]
click at [634, 475] on div "Postal and courier services, janitors, electricians and other contractors that …" at bounding box center [582, 446] width 402 height 194
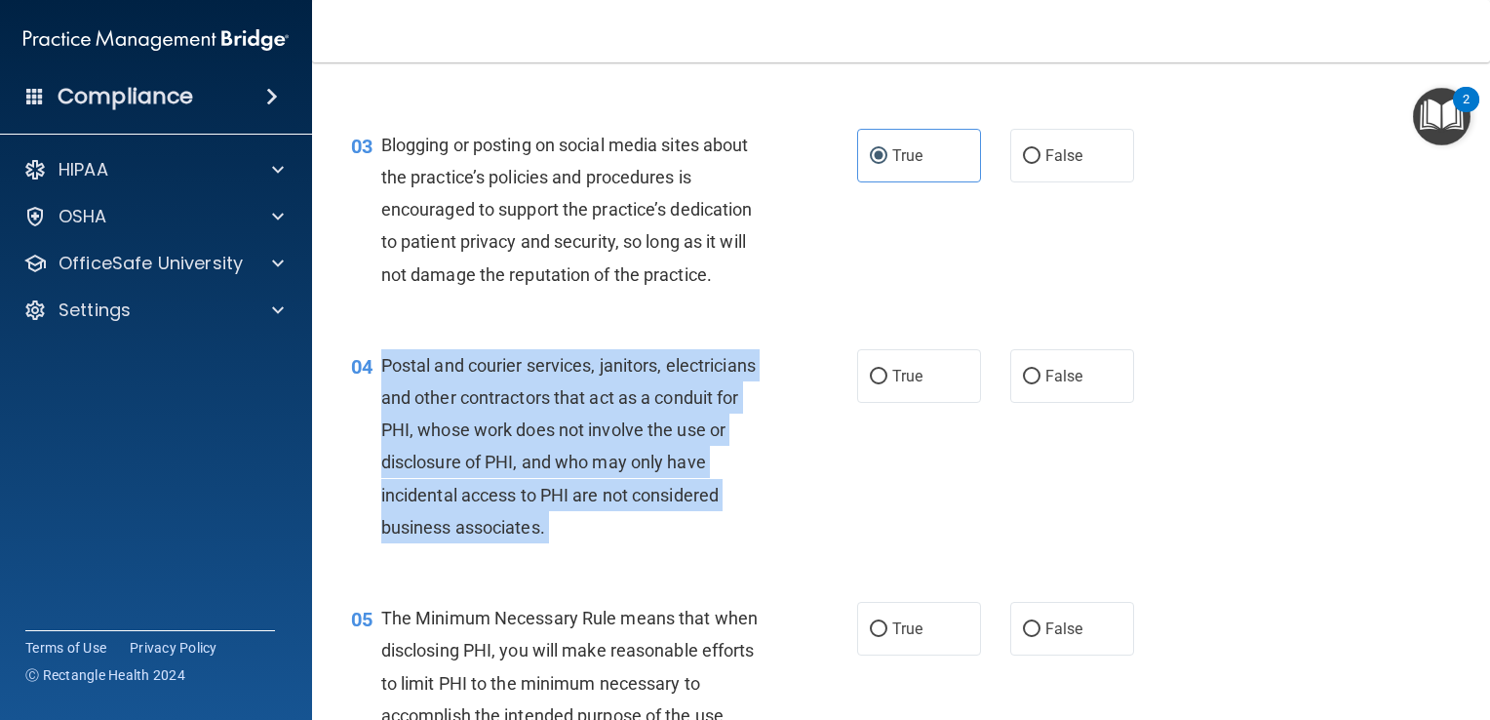
click at [634, 475] on div "Postal and courier services, janitors, electricians and other contractors that …" at bounding box center [582, 446] width 402 height 194
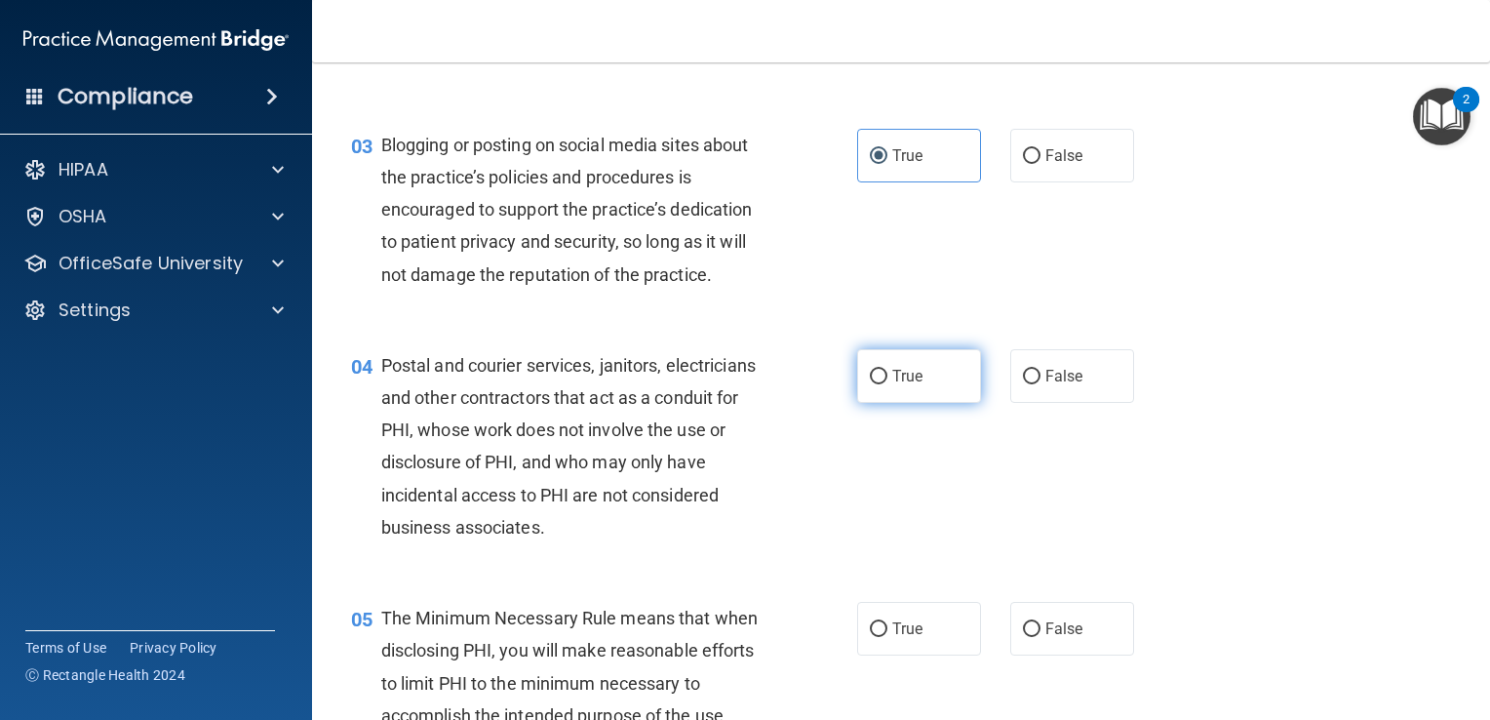
click at [857, 403] on label "True" at bounding box center [919, 376] width 124 height 54
click at [870, 384] on input "True" at bounding box center [879, 377] width 18 height 15
radio input "true"
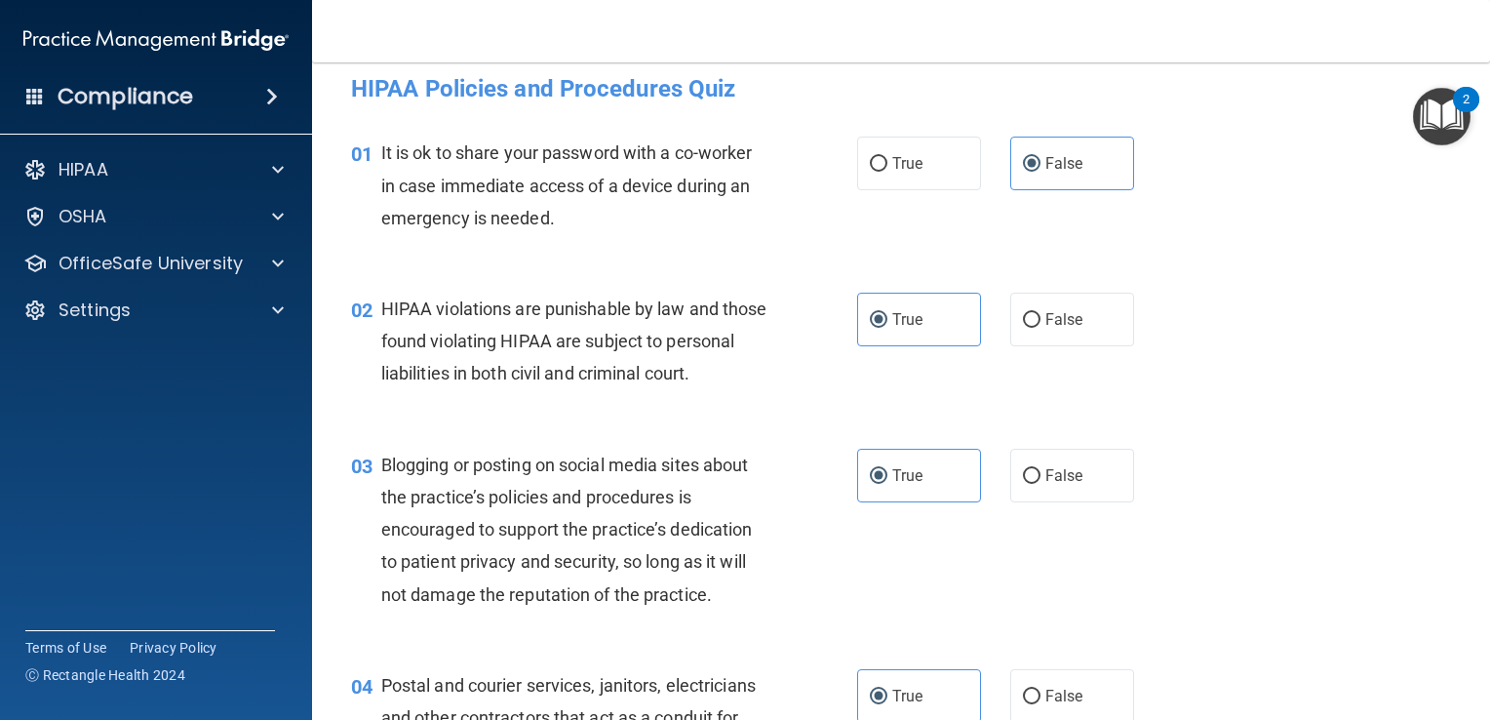
scroll to position [0, 0]
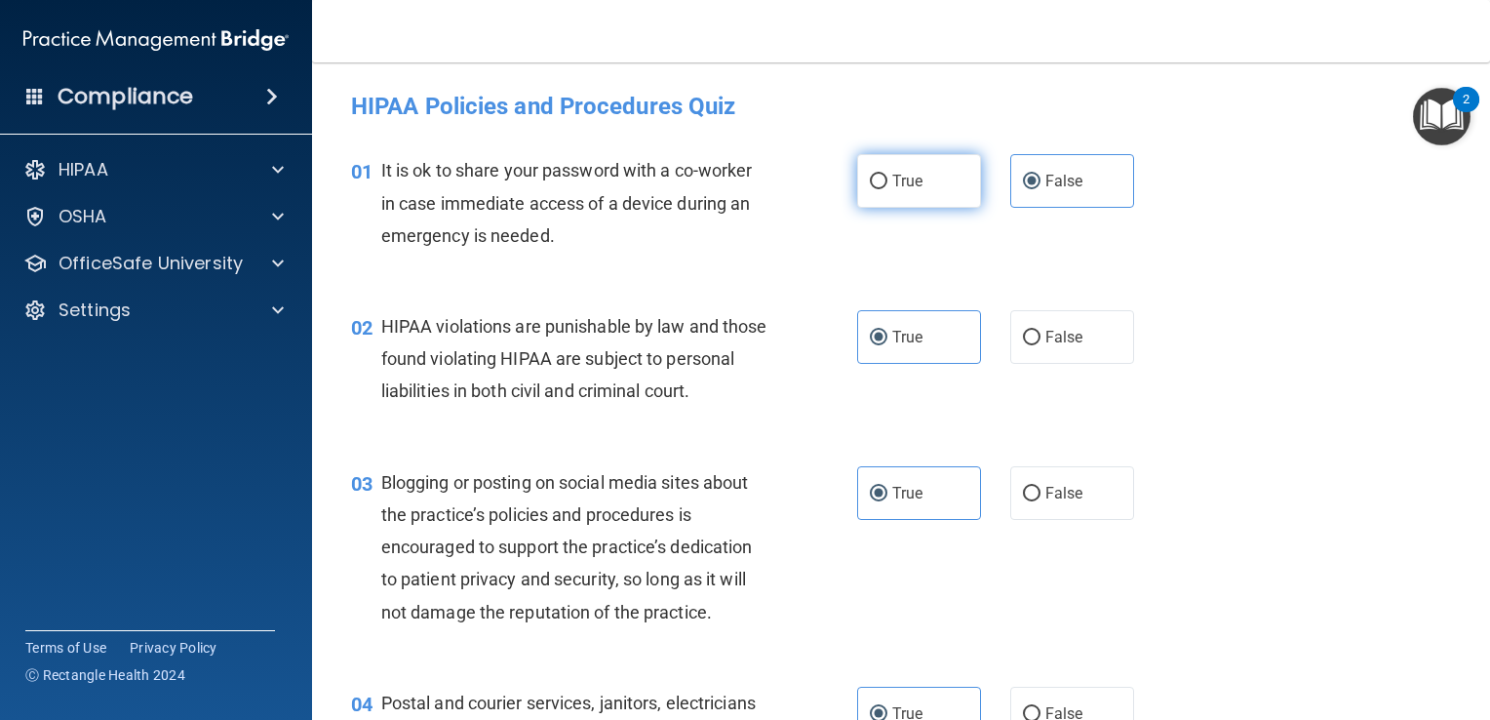
click at [901, 196] on label "True" at bounding box center [919, 181] width 124 height 54
click at [887, 189] on input "True" at bounding box center [879, 182] width 18 height 15
radio input "true"
radio input "false"
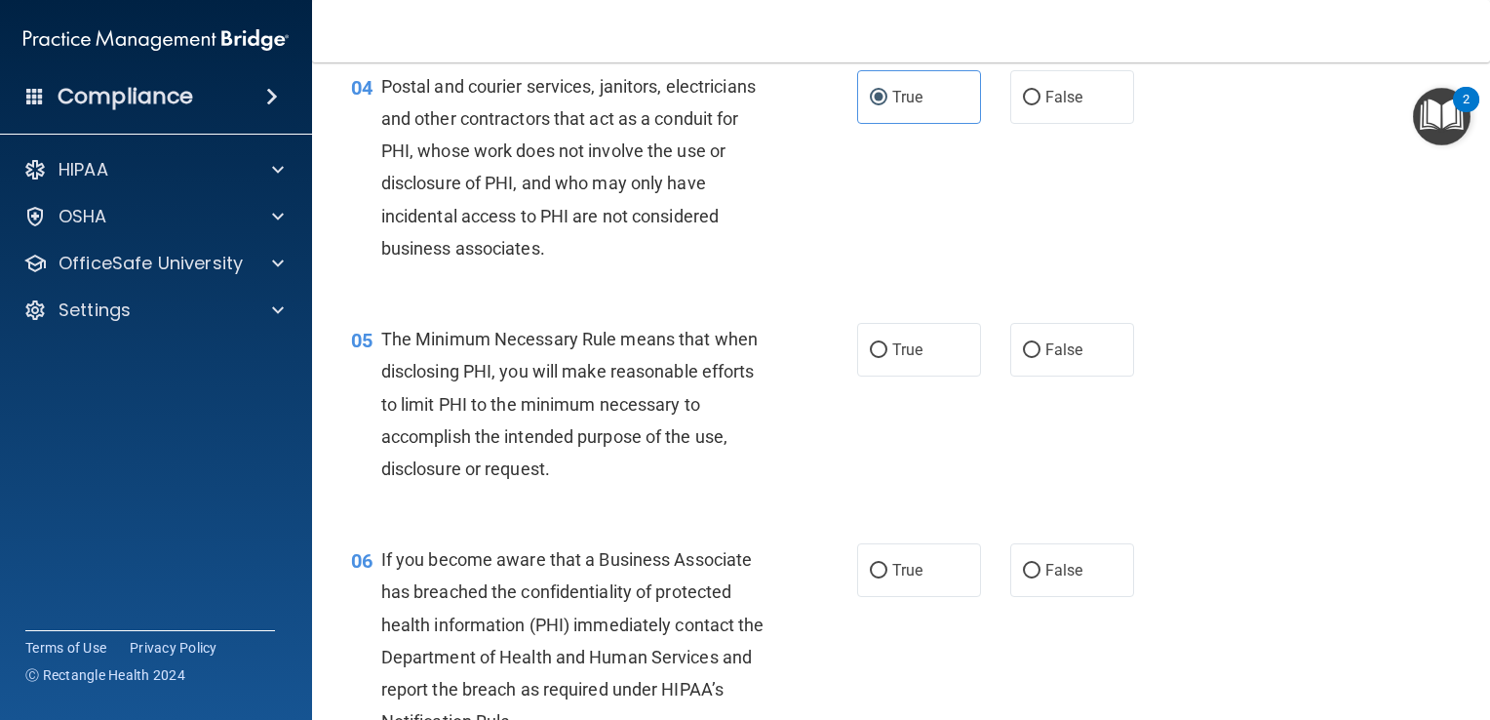
scroll to position [620, 0]
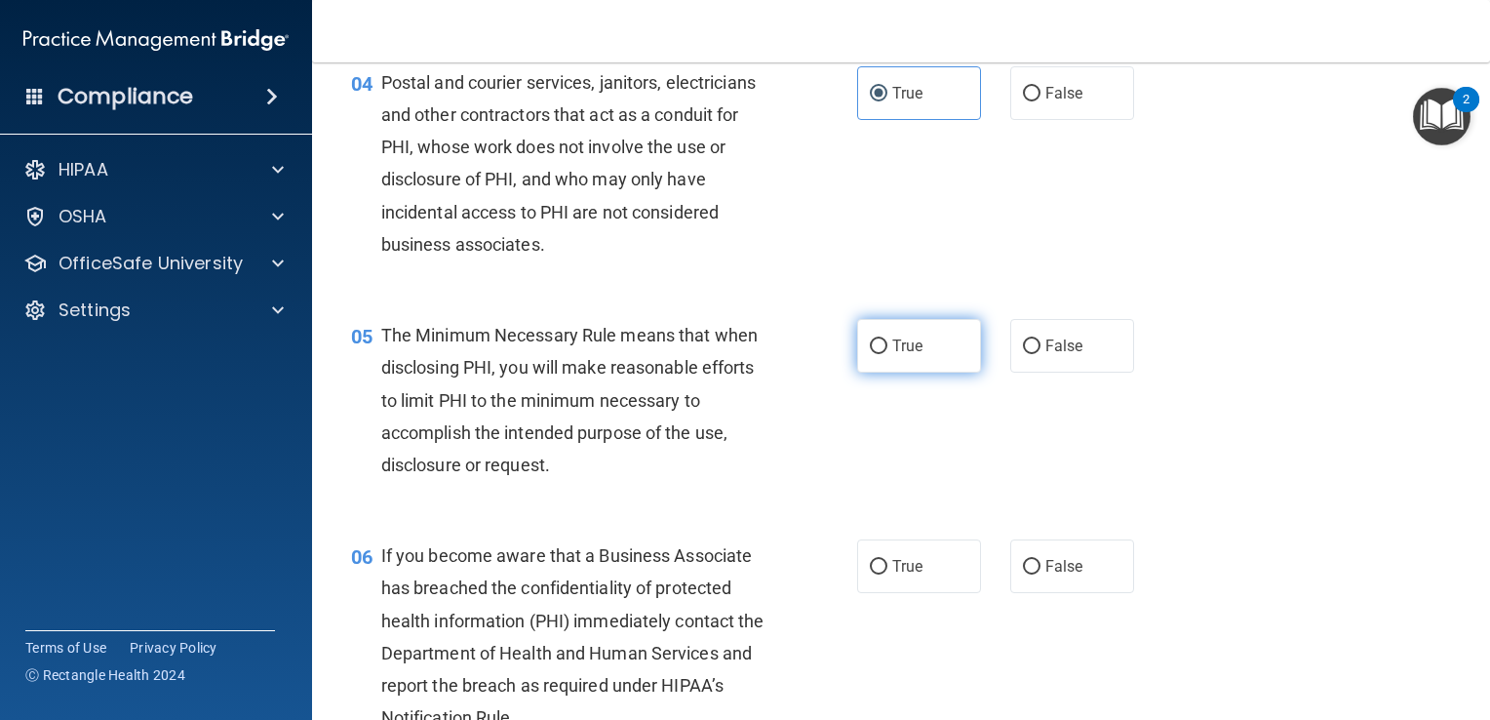
click at [889, 365] on label "True" at bounding box center [919, 346] width 124 height 54
click at [887, 354] on input "True" at bounding box center [879, 346] width 18 height 15
radio input "true"
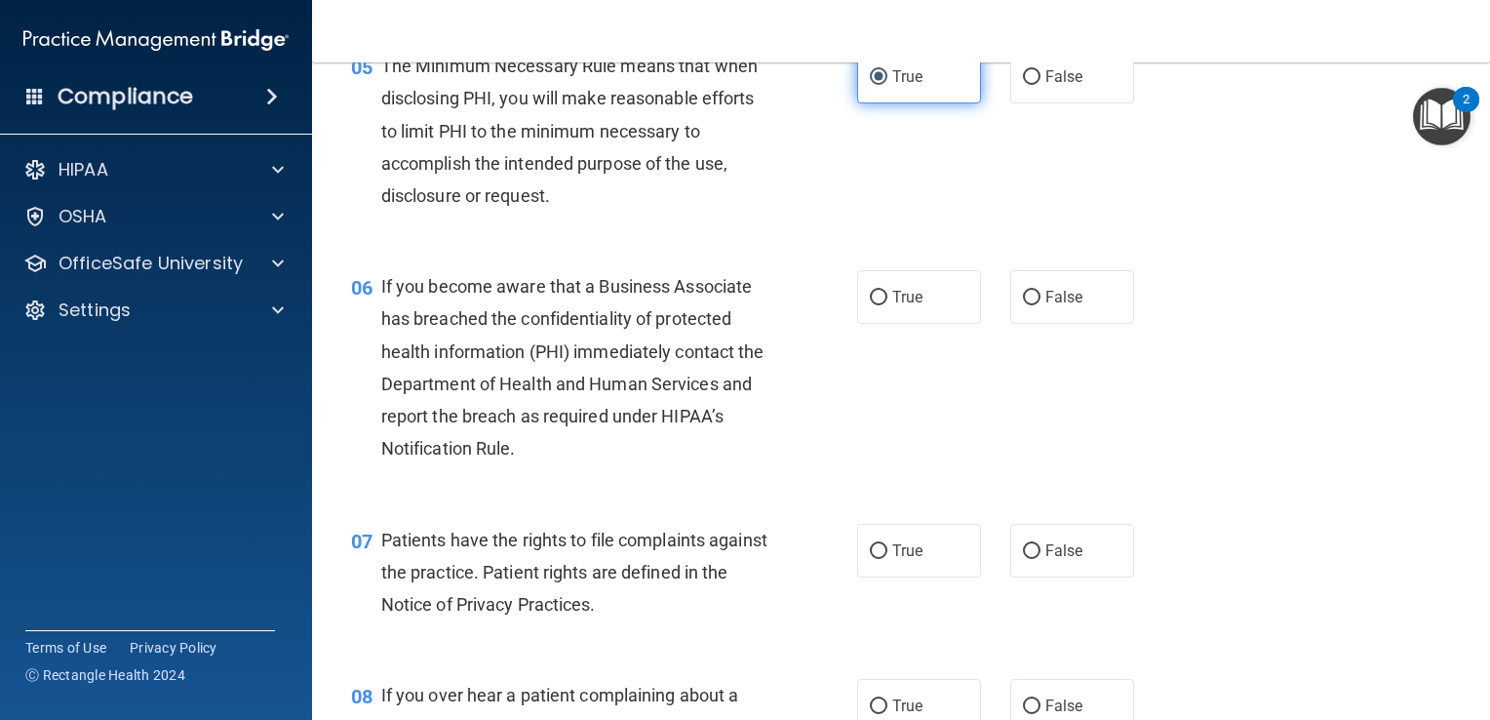
scroll to position [896, 0]
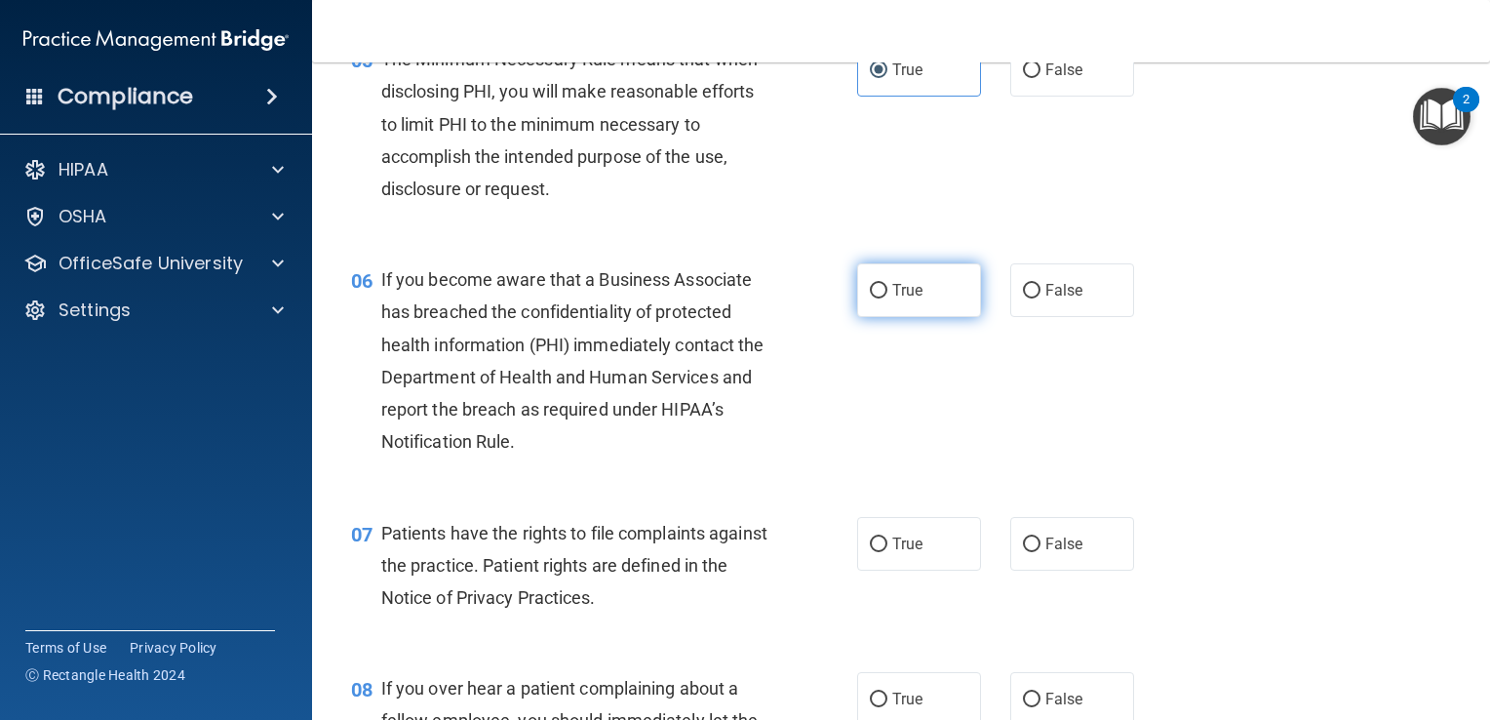
click at [892, 299] on span "True" at bounding box center [907, 290] width 30 height 19
click at [887, 298] on input "True" at bounding box center [879, 291] width 18 height 15
radio input "true"
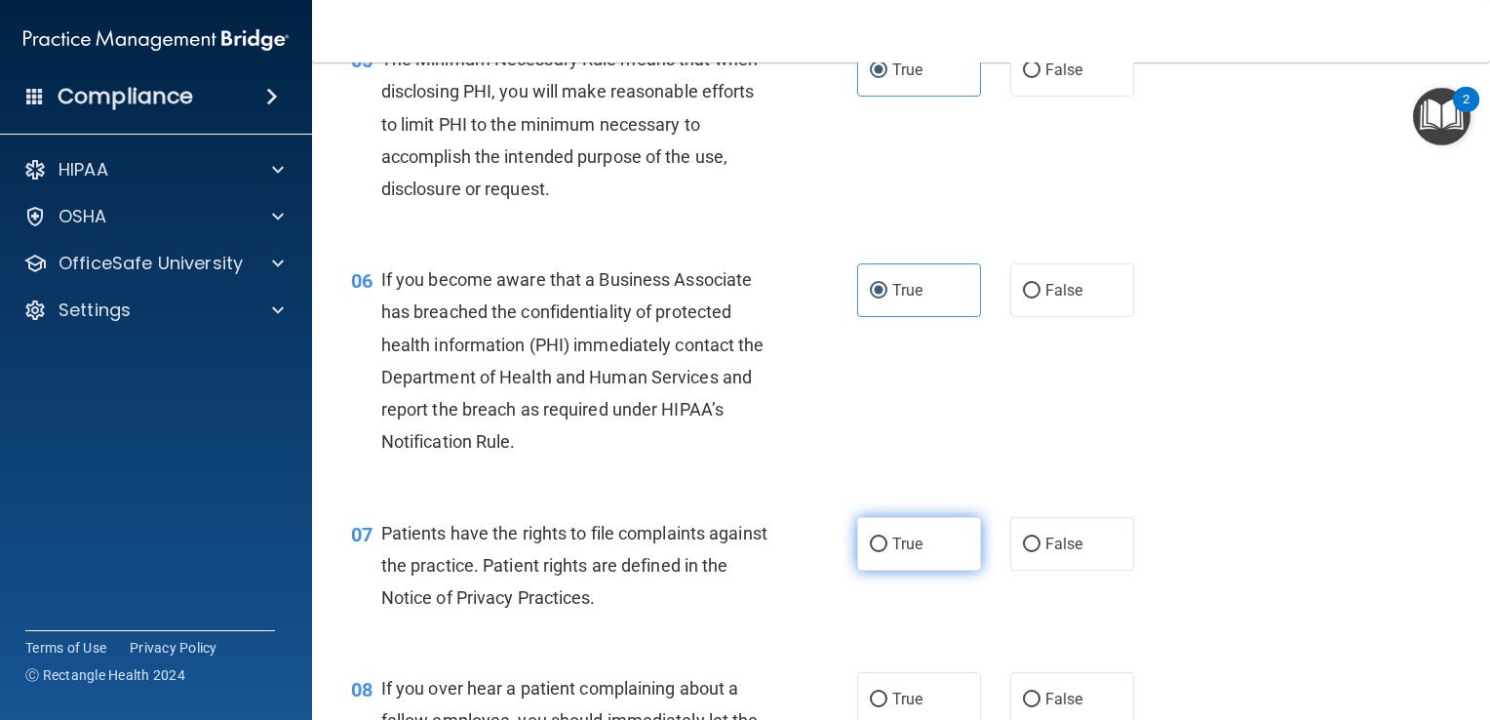
click at [892, 553] on span "True" at bounding box center [907, 543] width 30 height 19
click at [887, 552] on input "True" at bounding box center [879, 544] width 18 height 15
radio input "true"
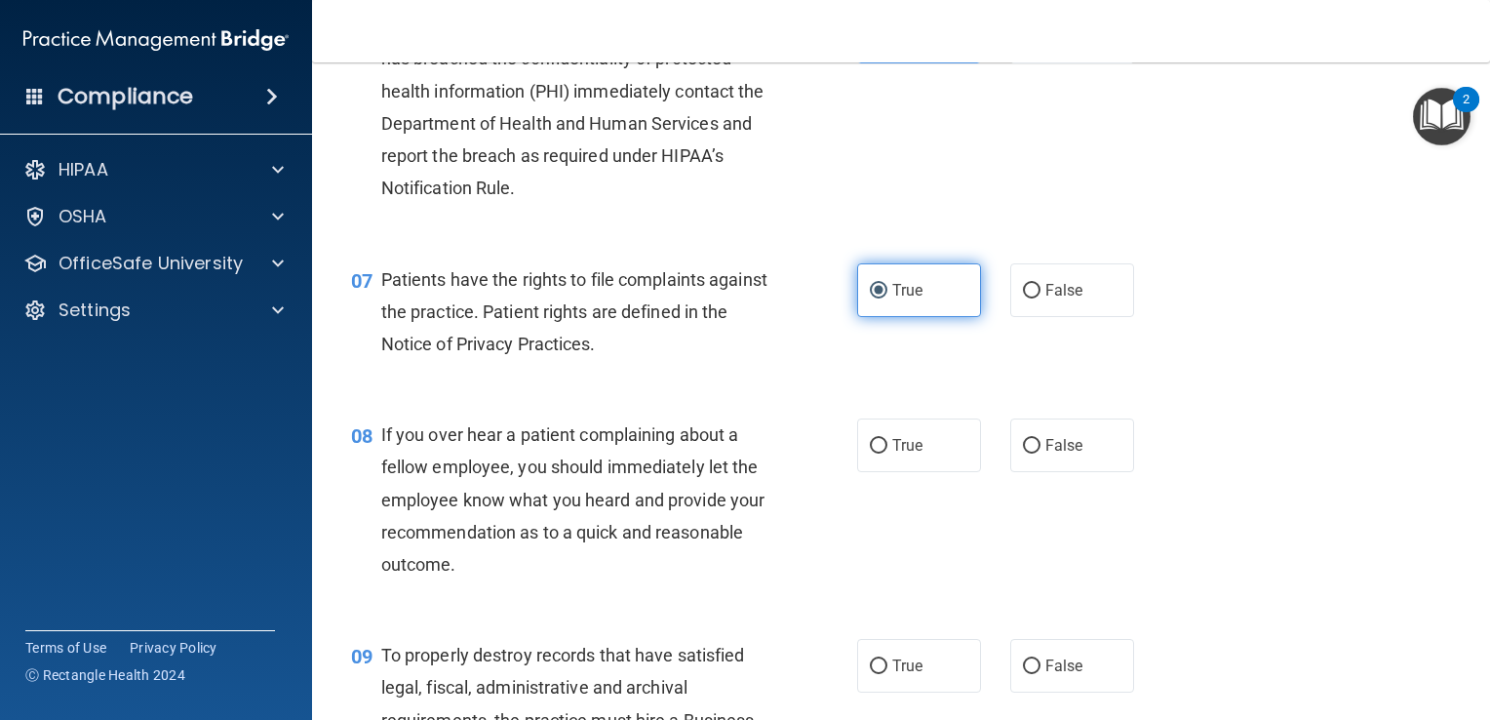
scroll to position [1154, 0]
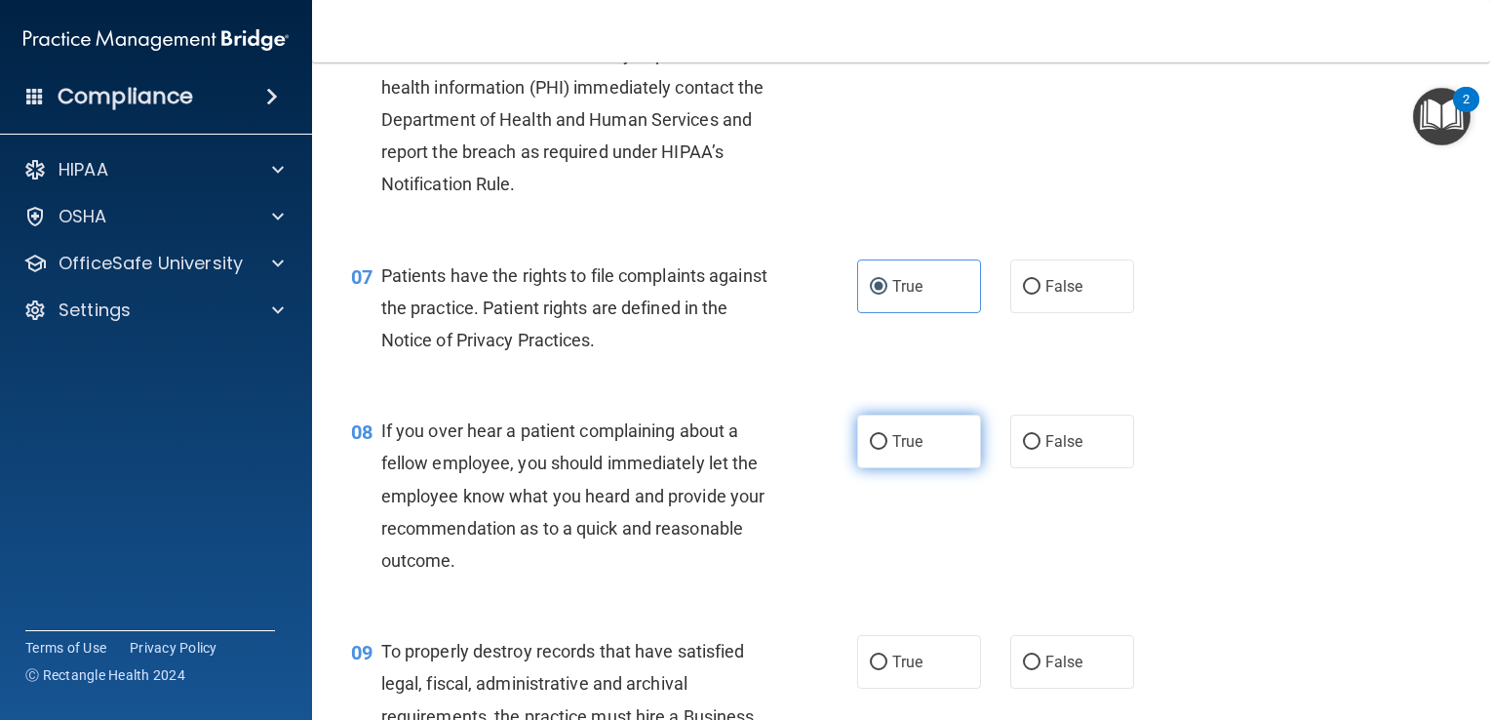
click at [917, 456] on label "True" at bounding box center [919, 441] width 124 height 54
click at [887, 450] on input "True" at bounding box center [879, 442] width 18 height 15
radio input "true"
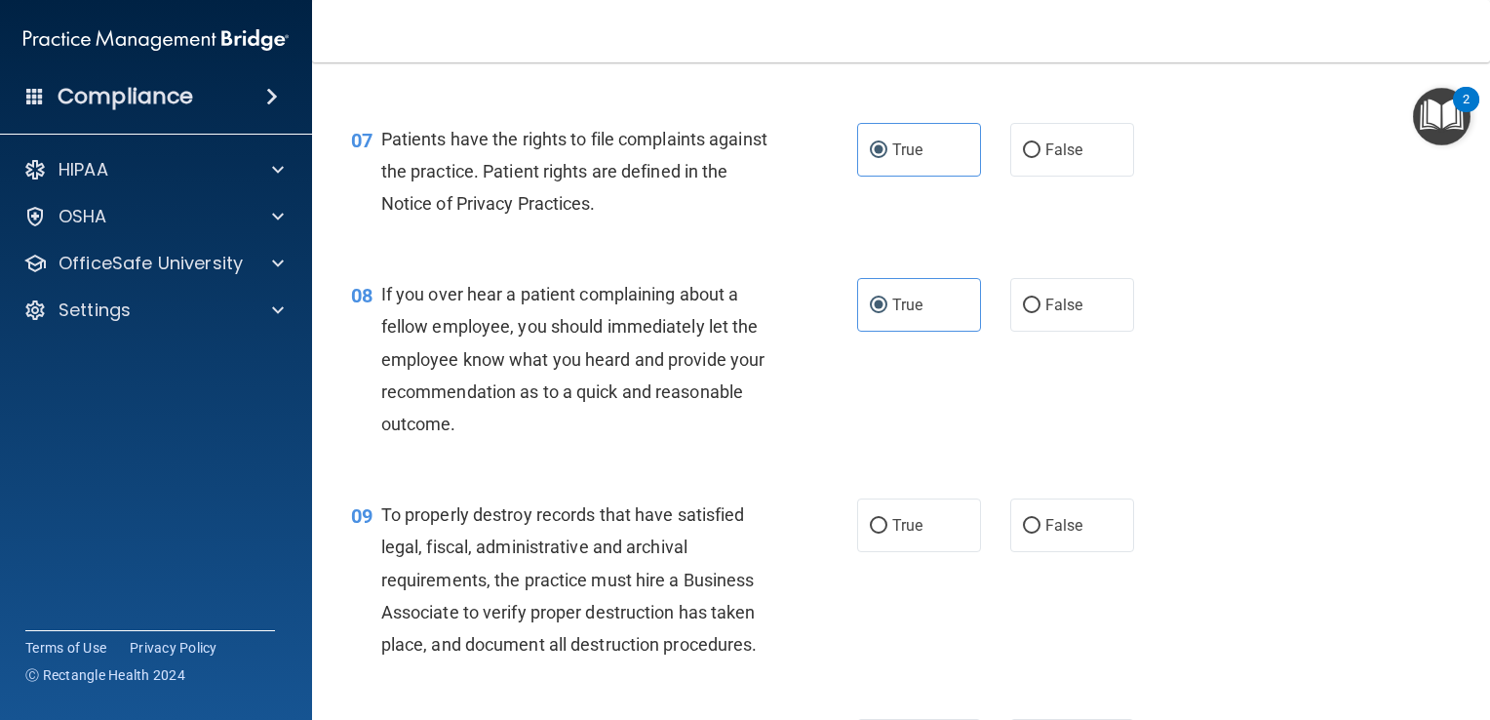
scroll to position [1290, 0]
click at [889, 552] on label "True" at bounding box center [919, 525] width 124 height 54
click at [887, 533] on input "True" at bounding box center [879, 526] width 18 height 15
radio input "true"
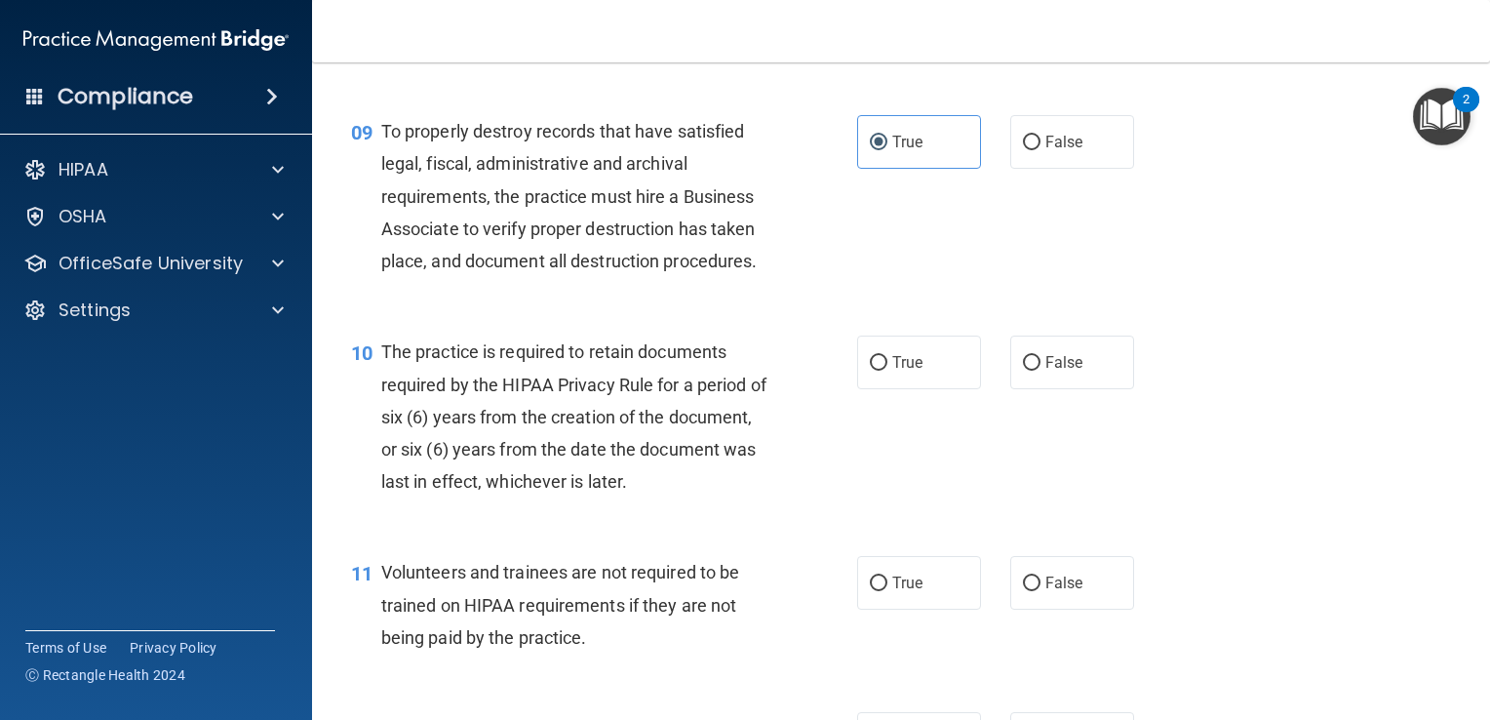
scroll to position [1676, 0]
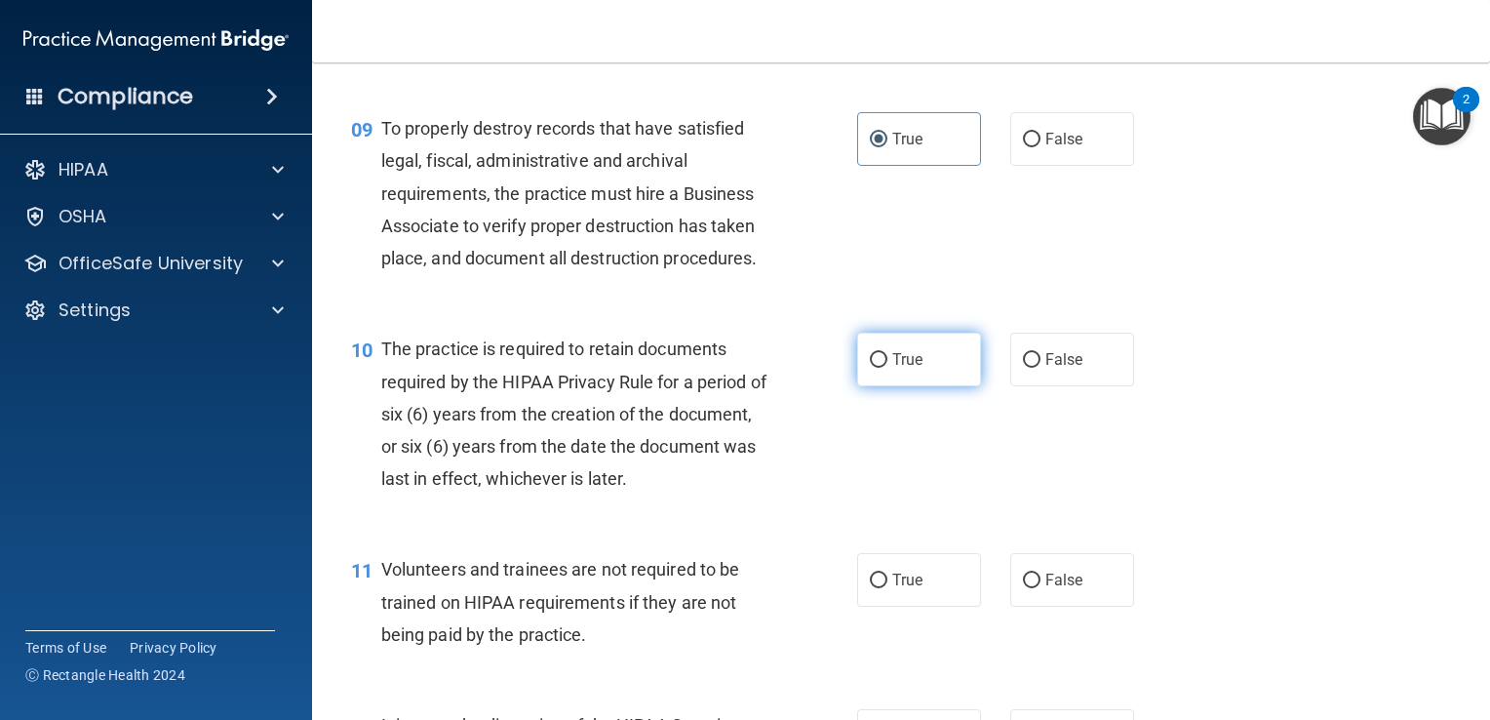
click at [874, 386] on label "True" at bounding box center [919, 360] width 124 height 54
click at [874, 368] on input "True" at bounding box center [879, 360] width 18 height 15
radio input "true"
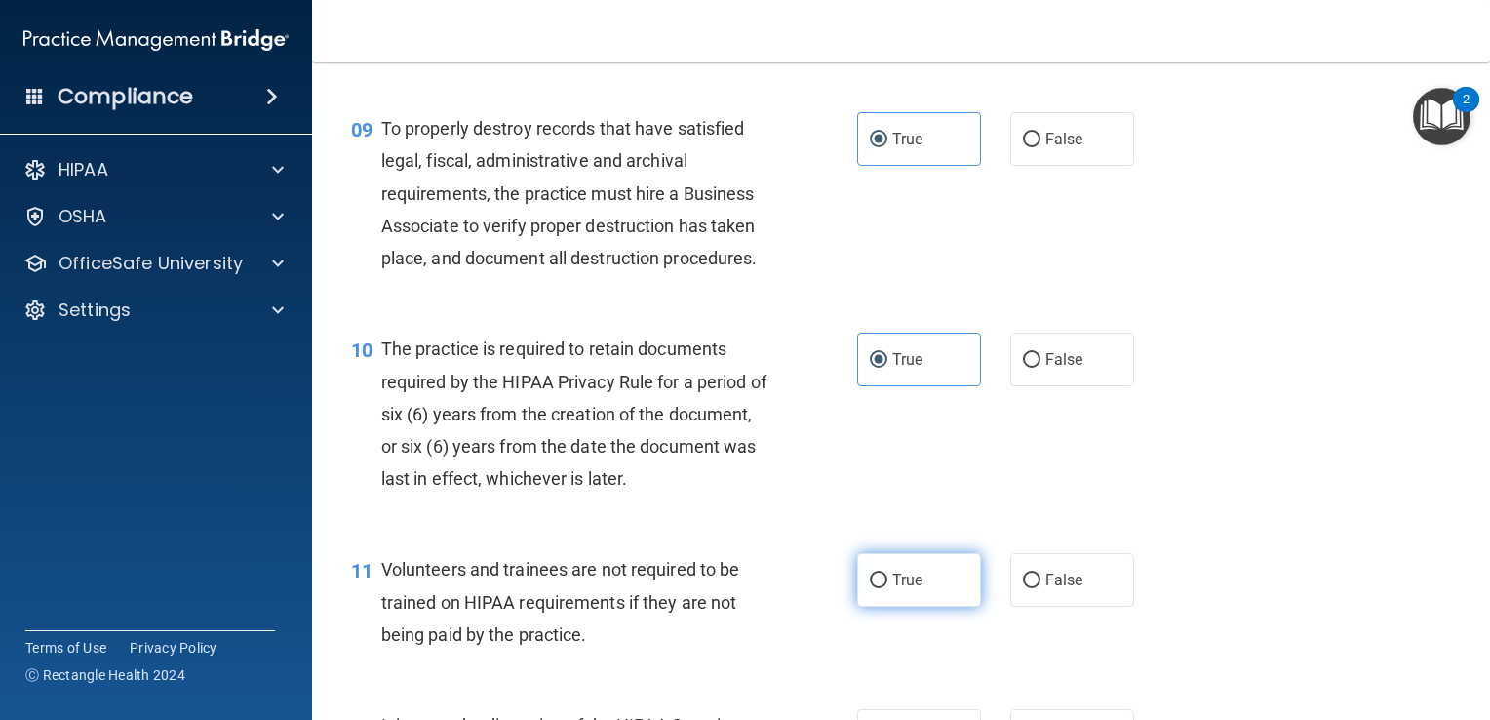
click at [883, 595] on label "True" at bounding box center [919, 580] width 124 height 54
click at [883, 588] on input "True" at bounding box center [879, 580] width 18 height 15
radio input "true"
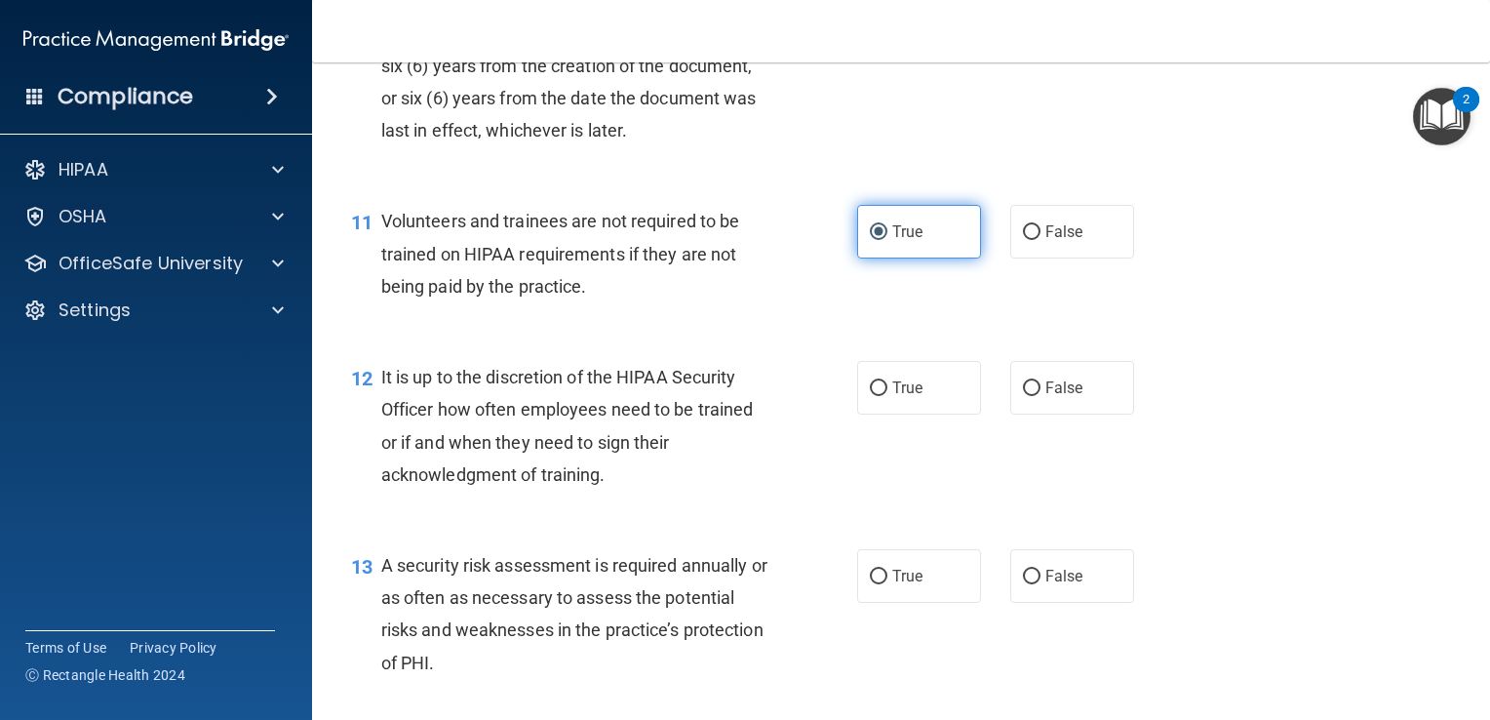
scroll to position [2024, 0]
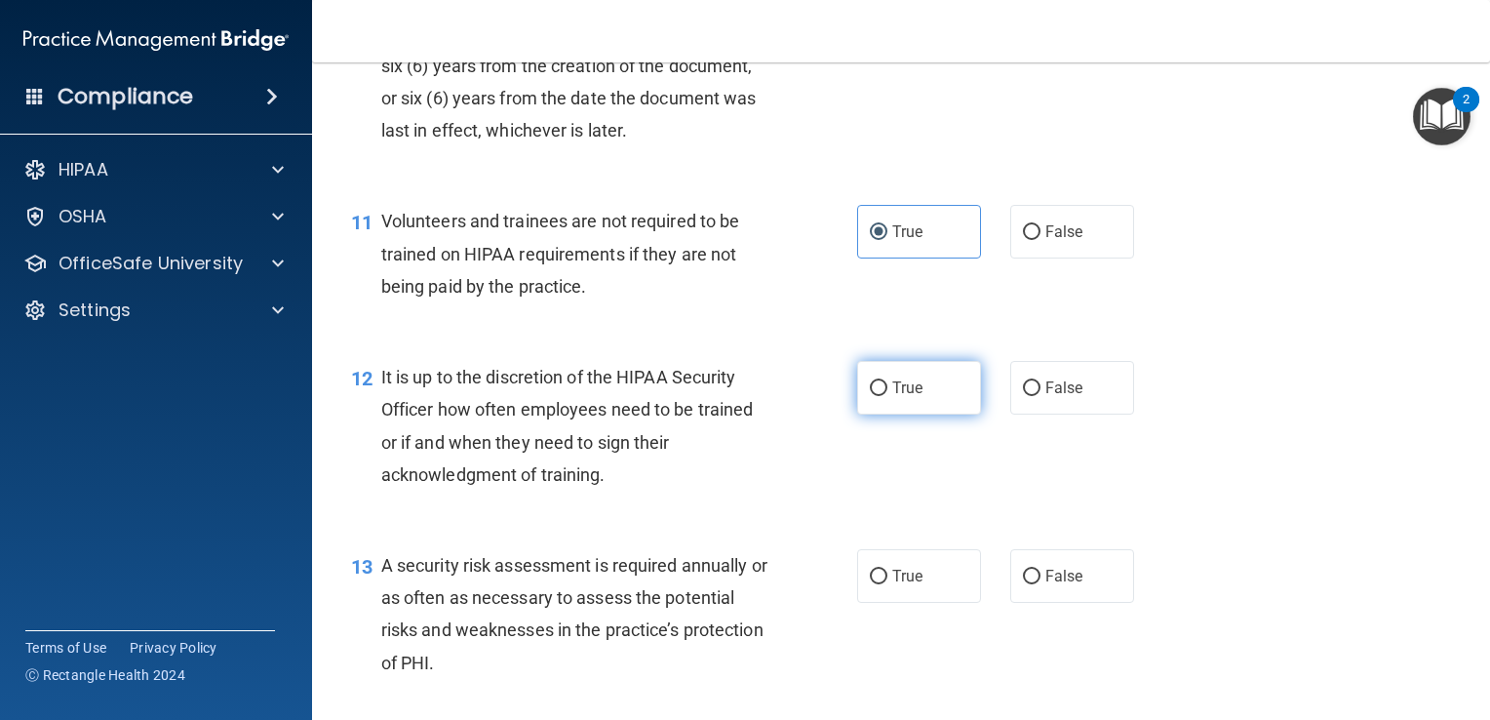
click at [914, 397] on span "True" at bounding box center [907, 387] width 30 height 19
click at [887, 396] on input "True" at bounding box center [879, 388] width 18 height 15
radio input "true"
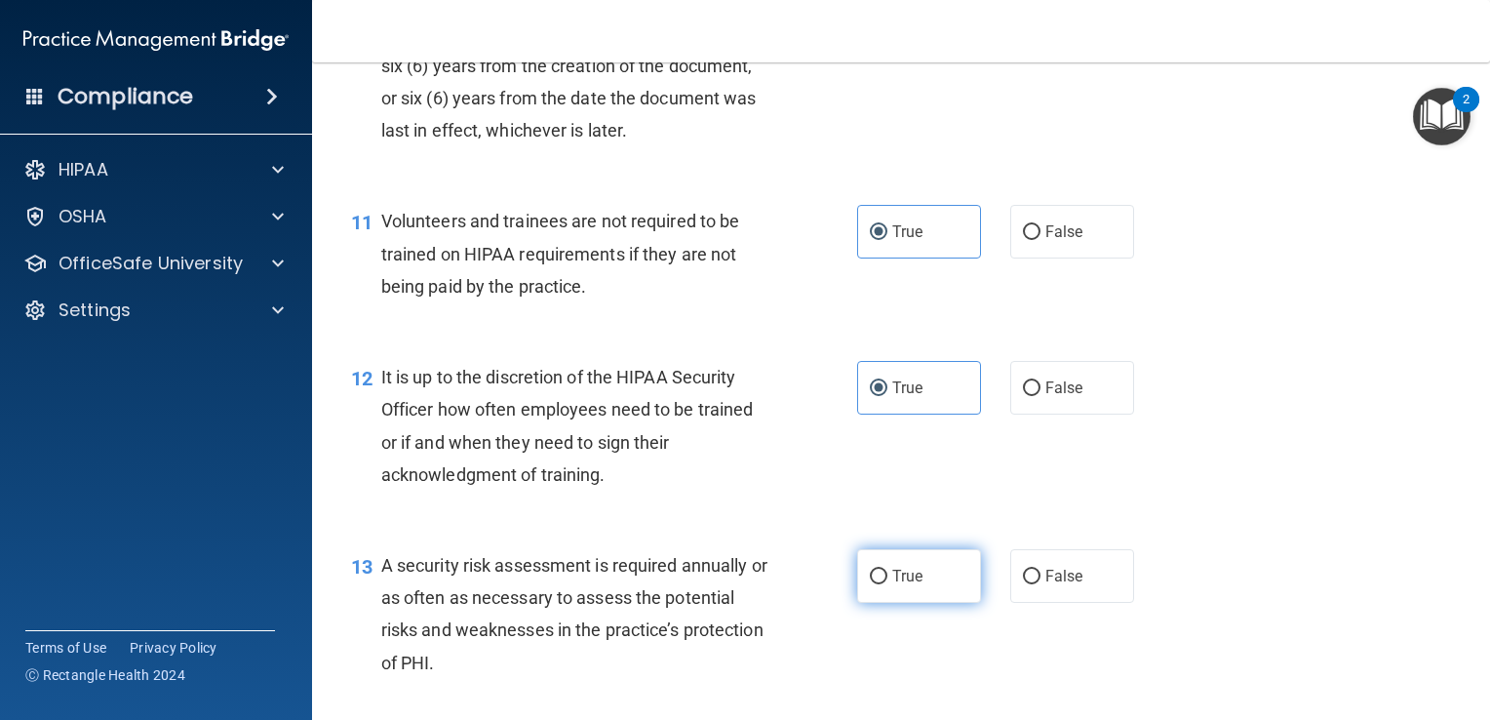
click at [917, 603] on label "True" at bounding box center [919, 576] width 124 height 54
click at [887, 584] on input "True" at bounding box center [879, 576] width 18 height 15
radio input "true"
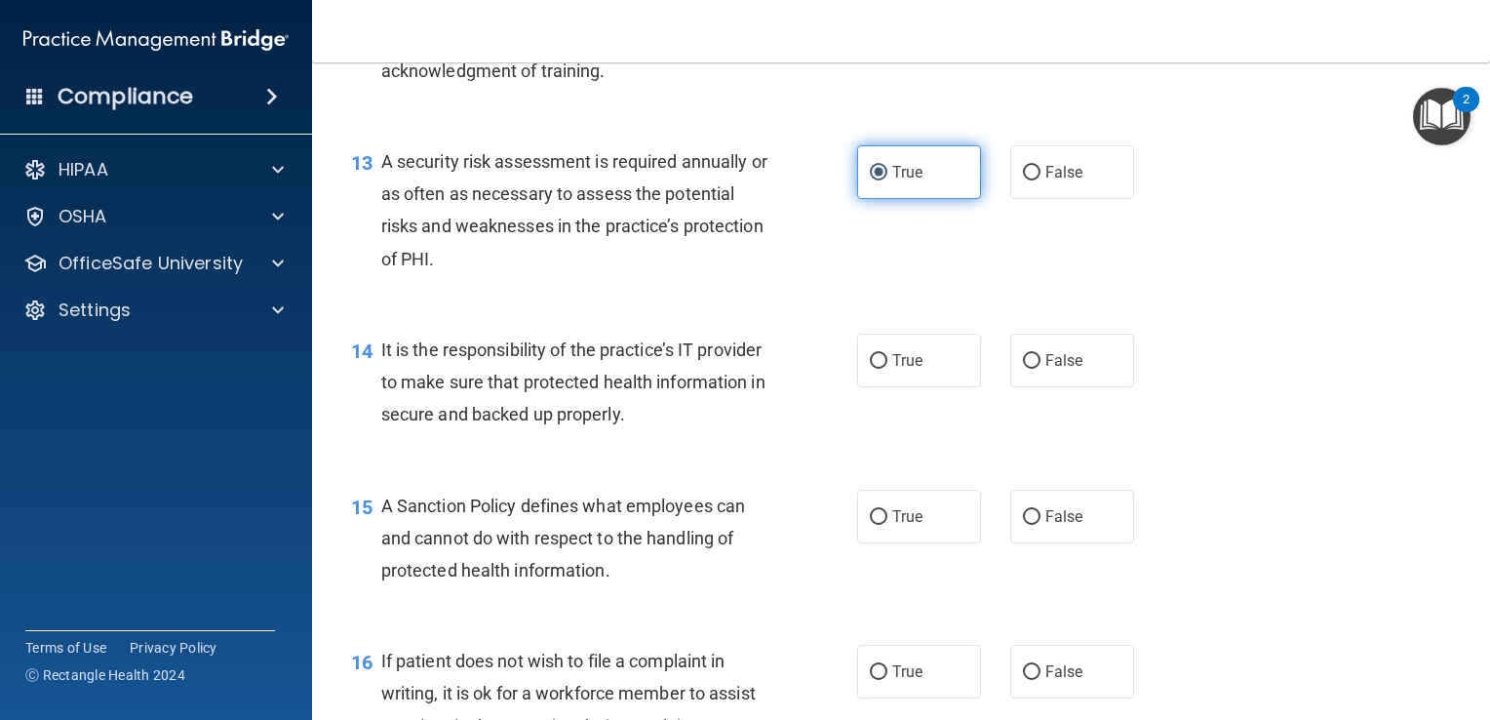
scroll to position [2434, 0]
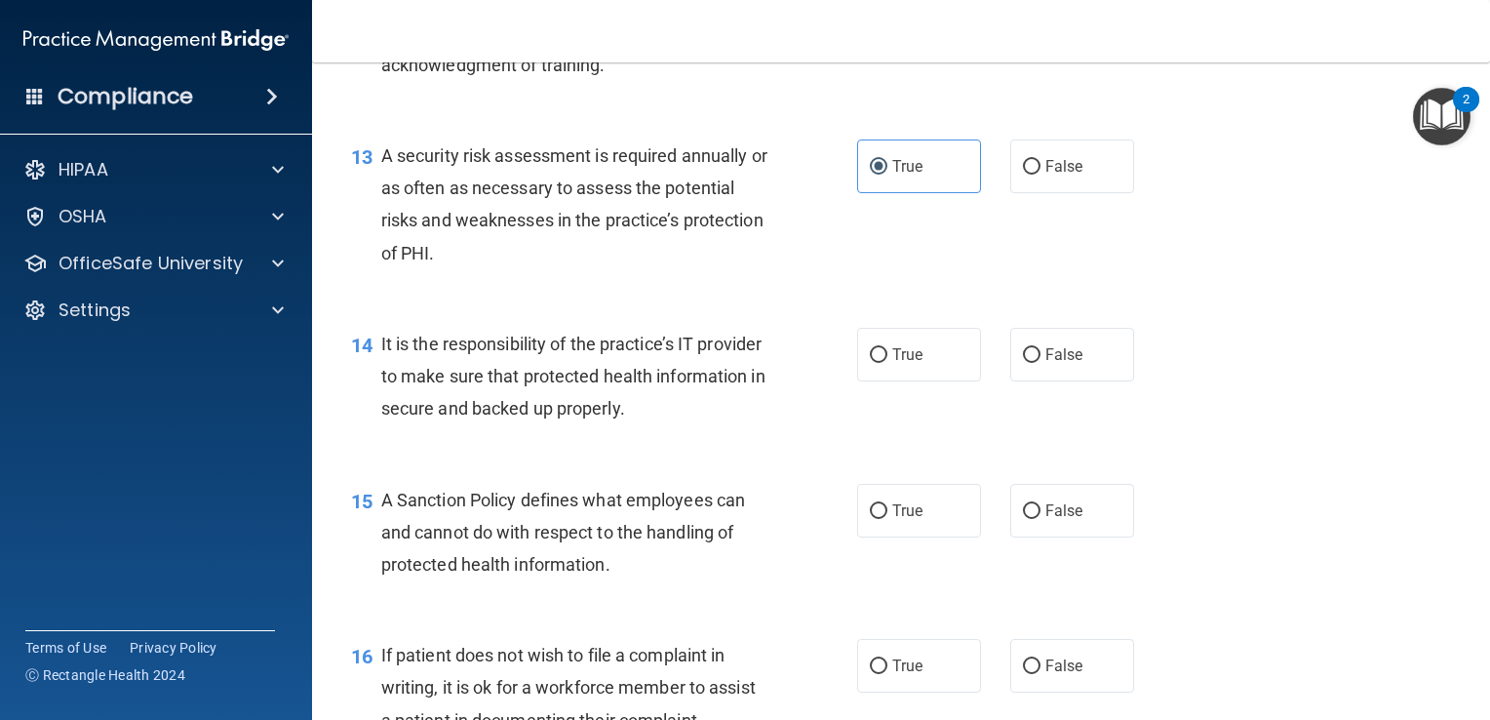
click at [904, 451] on div "14 It is the responsibility of the practice’s IT provider to make sure that pro…" at bounding box center [900, 381] width 1129 height 156
click at [904, 381] on label "True" at bounding box center [919, 355] width 124 height 54
click at [887, 363] on input "True" at bounding box center [879, 355] width 18 height 15
radio input "true"
click at [898, 525] on label "True" at bounding box center [919, 511] width 124 height 54
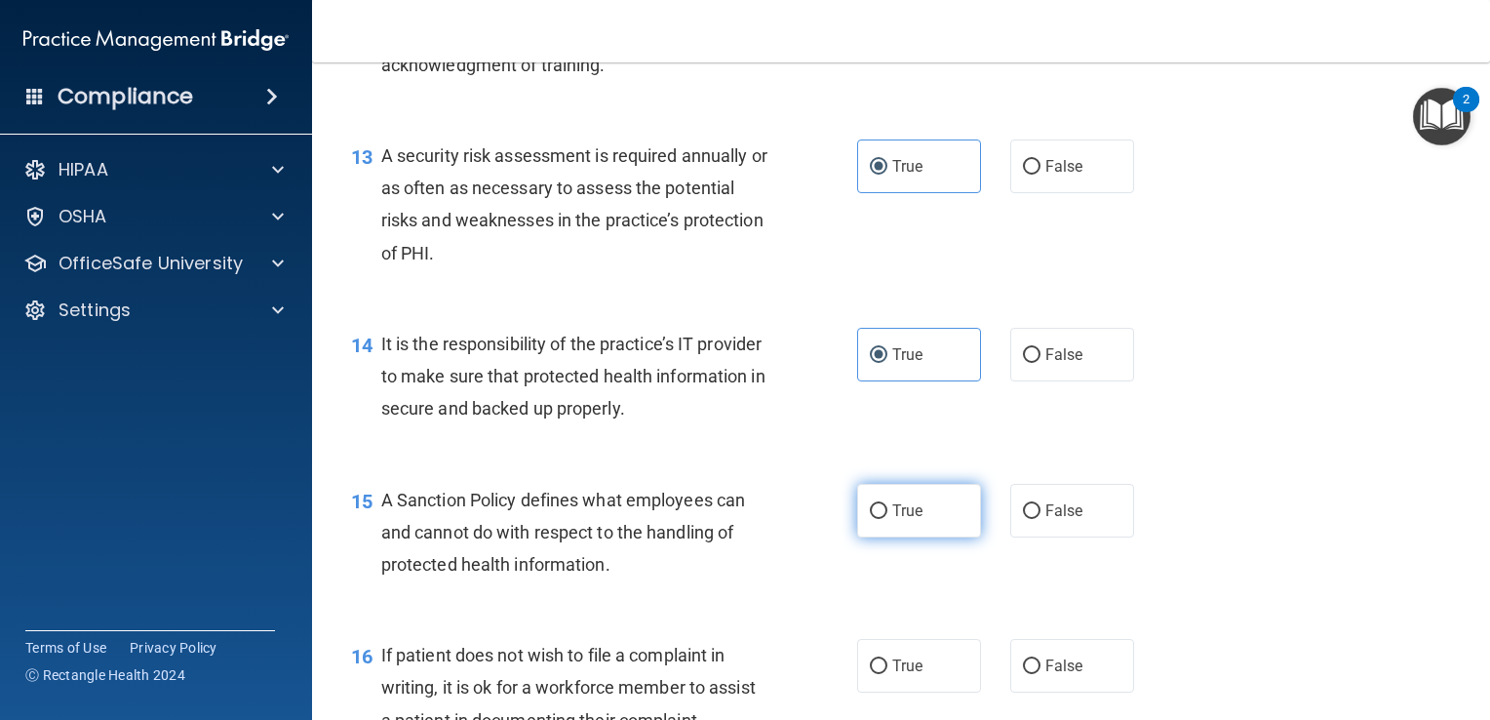
click at [887, 519] on input "True" at bounding box center [879, 511] width 18 height 15
radio input "true"
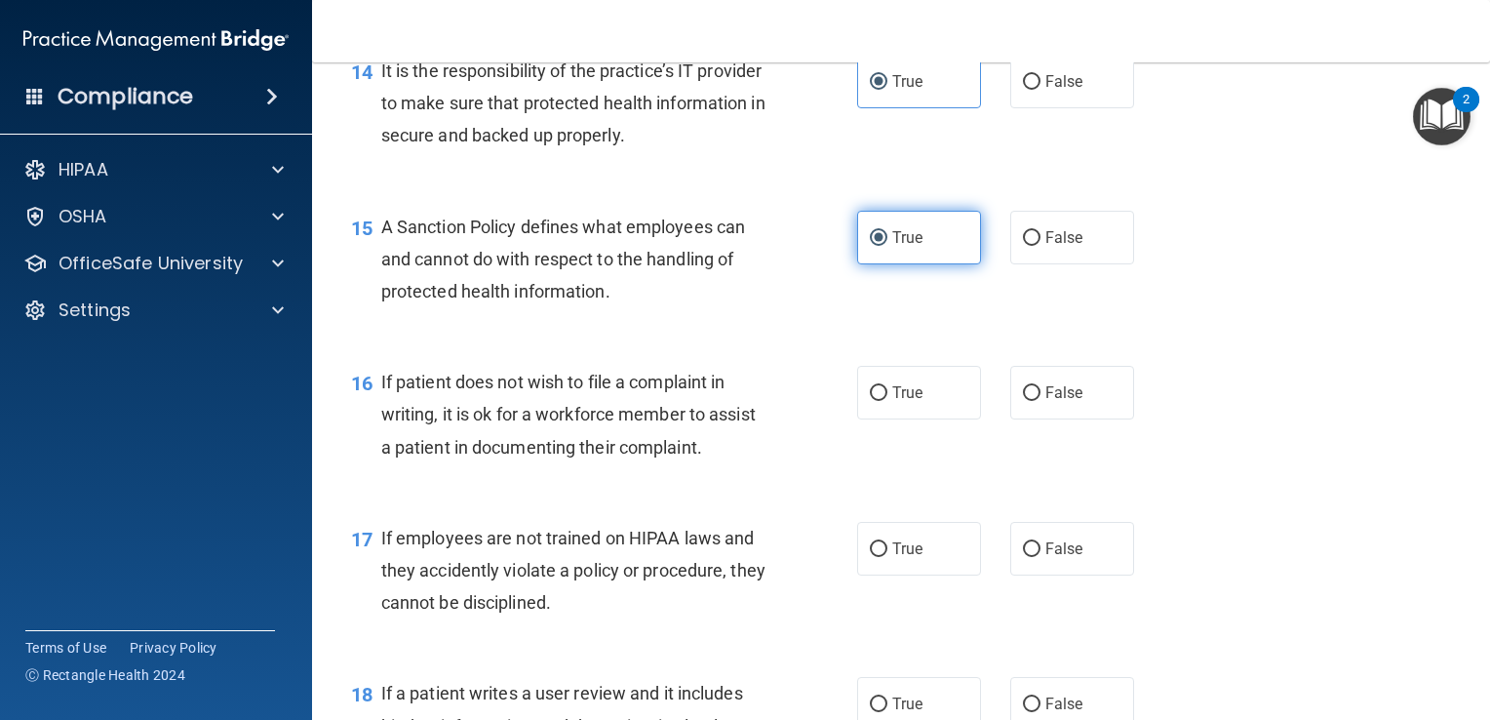
scroll to position [2713, 0]
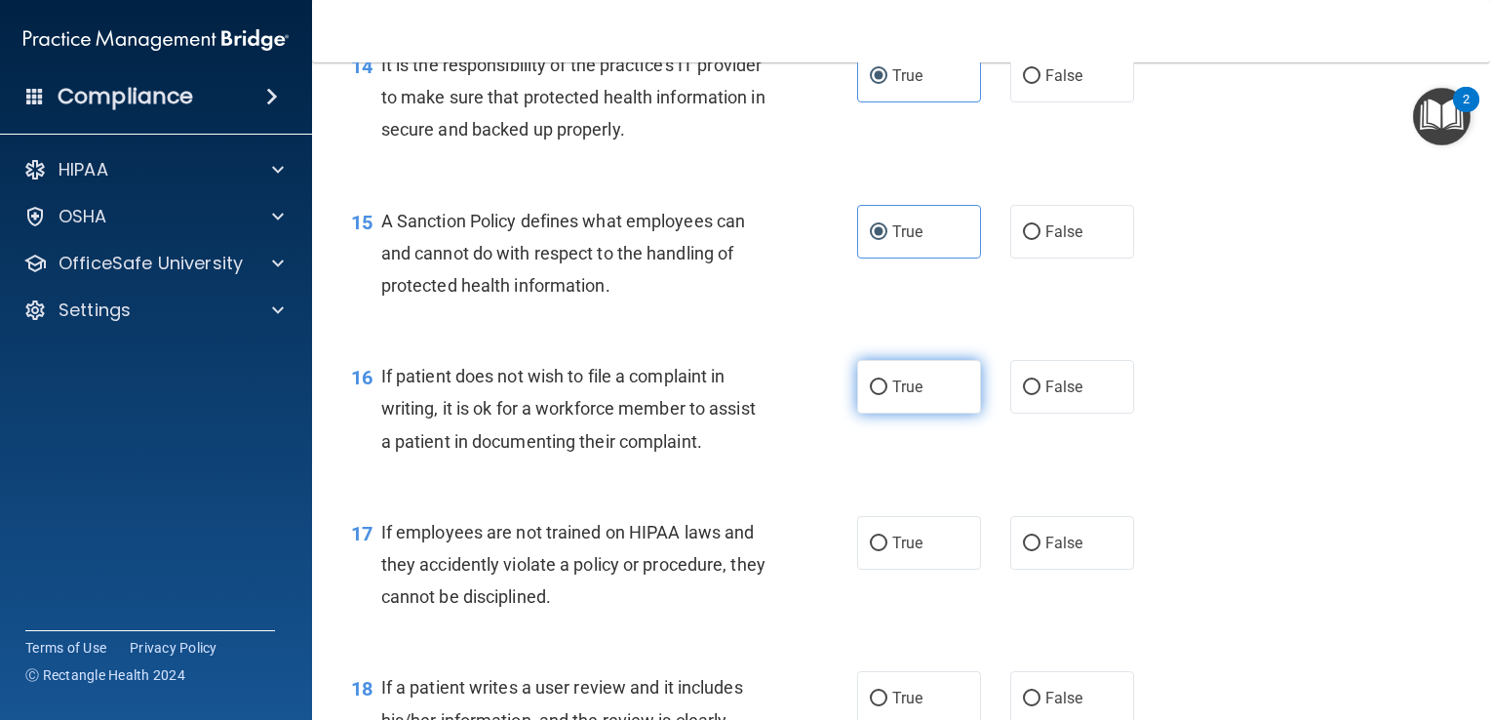
click at [913, 413] on label "True" at bounding box center [919, 387] width 124 height 54
click at [887, 395] on input "True" at bounding box center [879, 387] width 18 height 15
radio input "true"
click at [892, 552] on span "True" at bounding box center [907, 542] width 30 height 19
click at [887, 551] on input "True" at bounding box center [879, 543] width 18 height 15
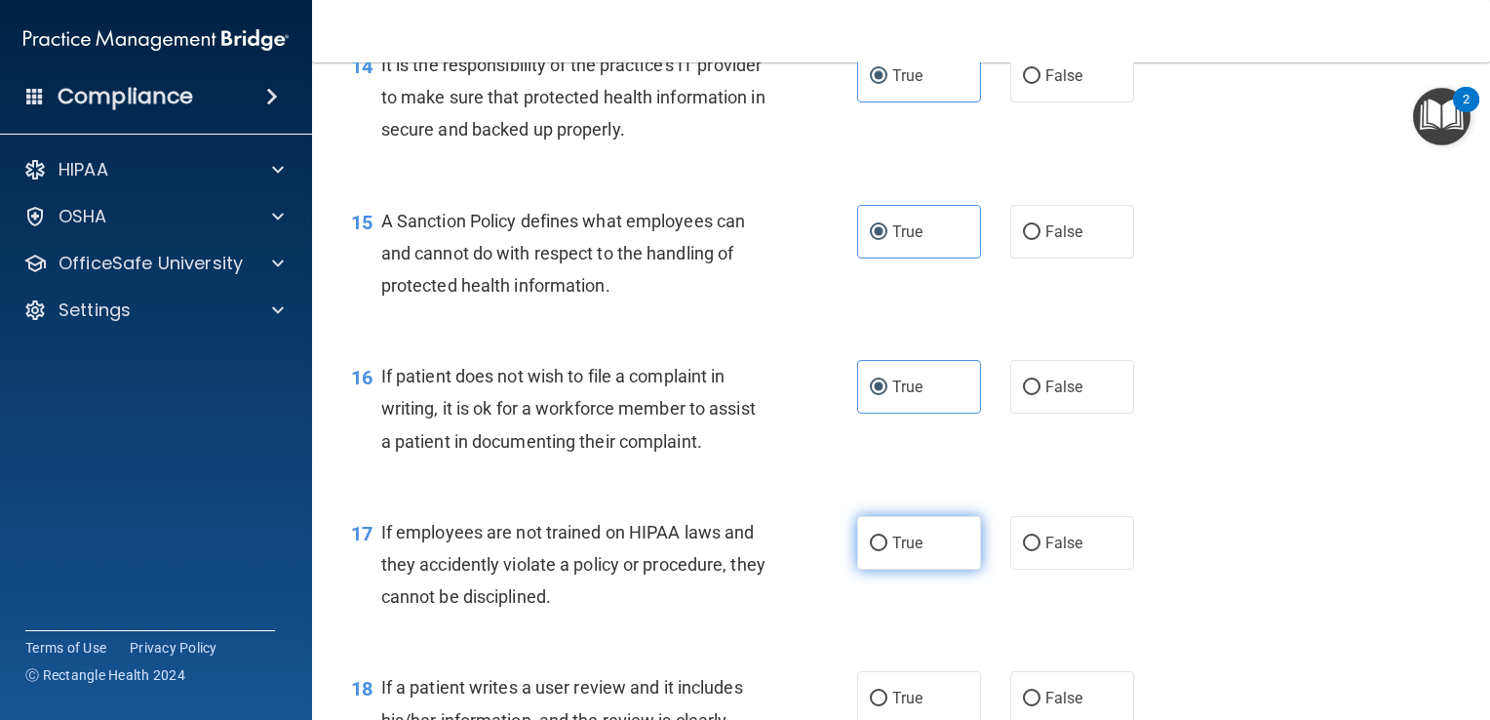
radio input "true"
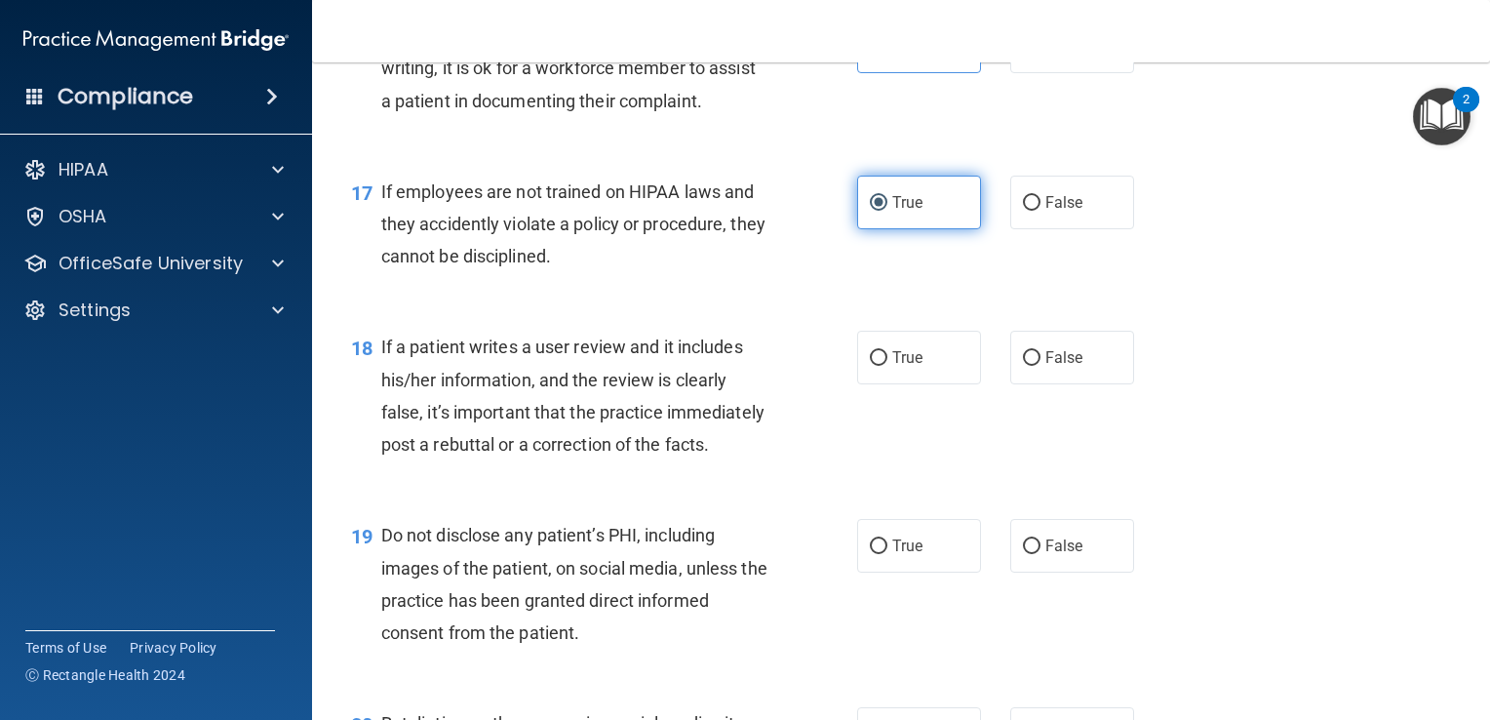
scroll to position [3056, 0]
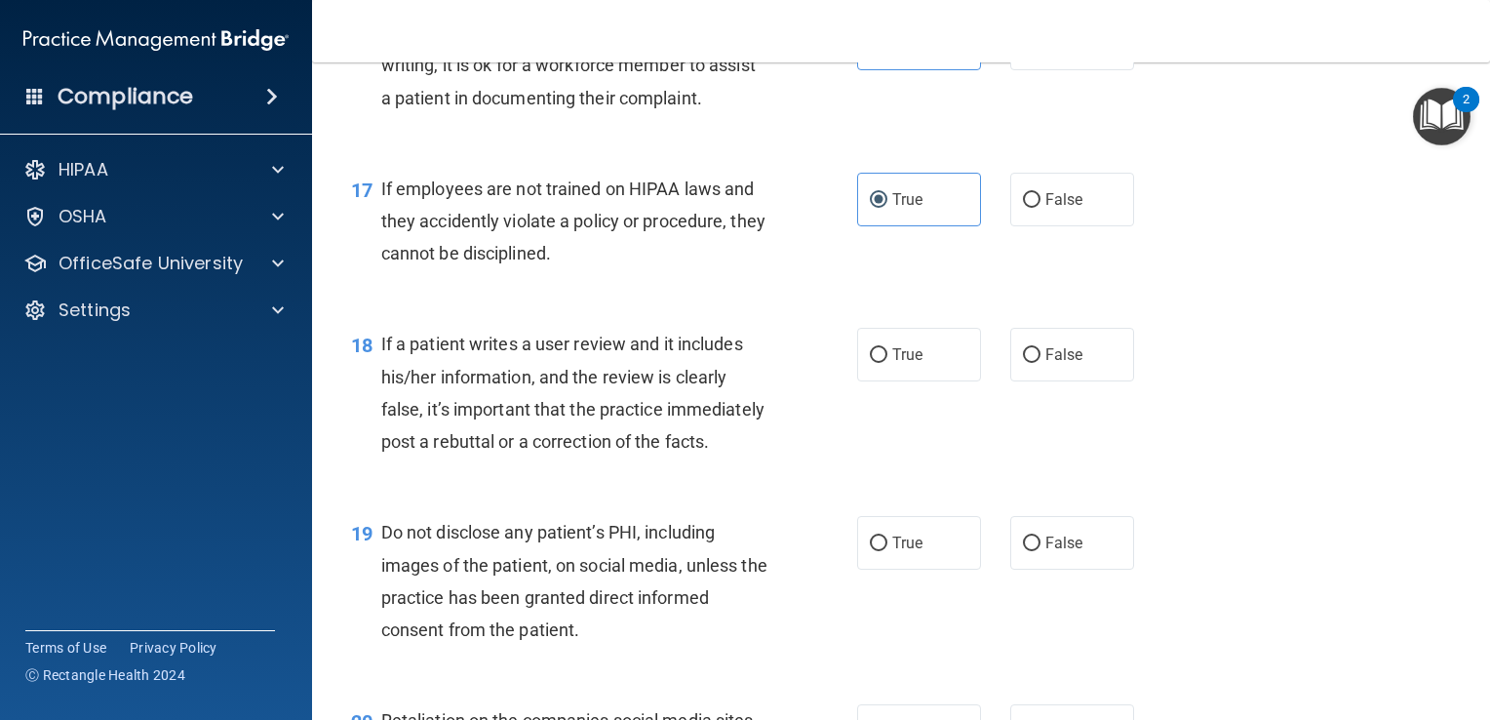
click at [940, 351] on div "18 If a patient writes a user review and it includes his/her information, and t…" at bounding box center [900, 397] width 1129 height 188
click at [928, 380] on label "True" at bounding box center [919, 355] width 124 height 54
click at [887, 363] on input "True" at bounding box center [879, 355] width 18 height 15
radio input "true"
click at [900, 552] on span "True" at bounding box center [907, 542] width 30 height 19
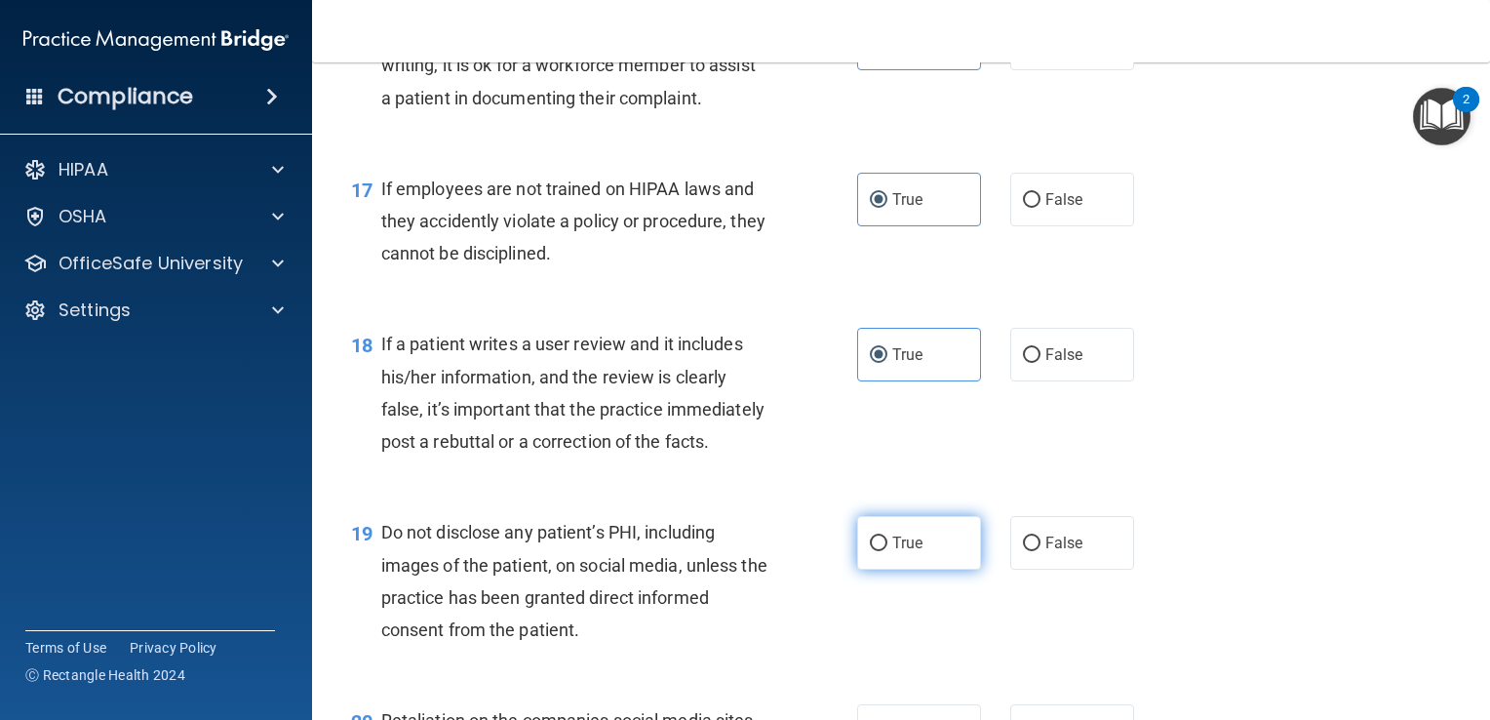
click at [887, 551] on input "True" at bounding box center [879, 543] width 18 height 15
radio input "true"
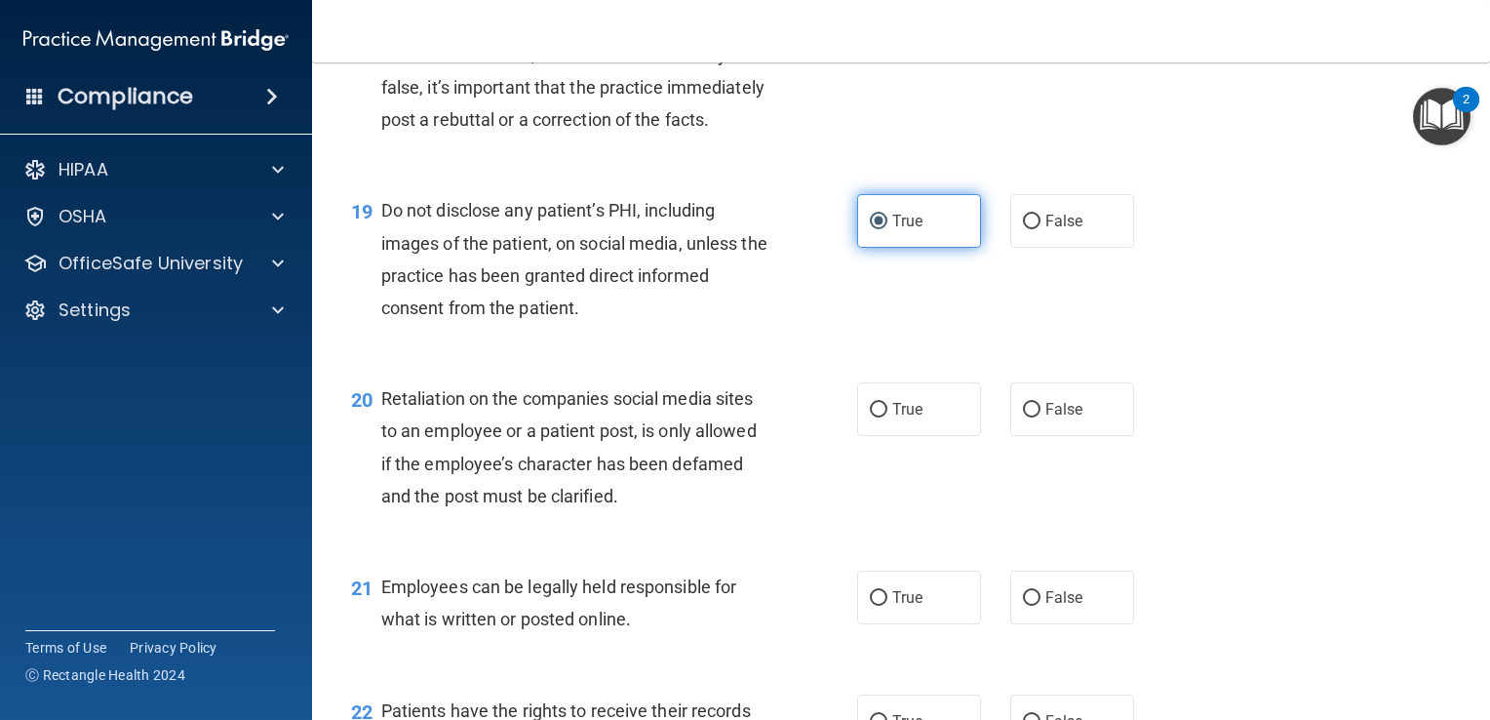
scroll to position [3382, 0]
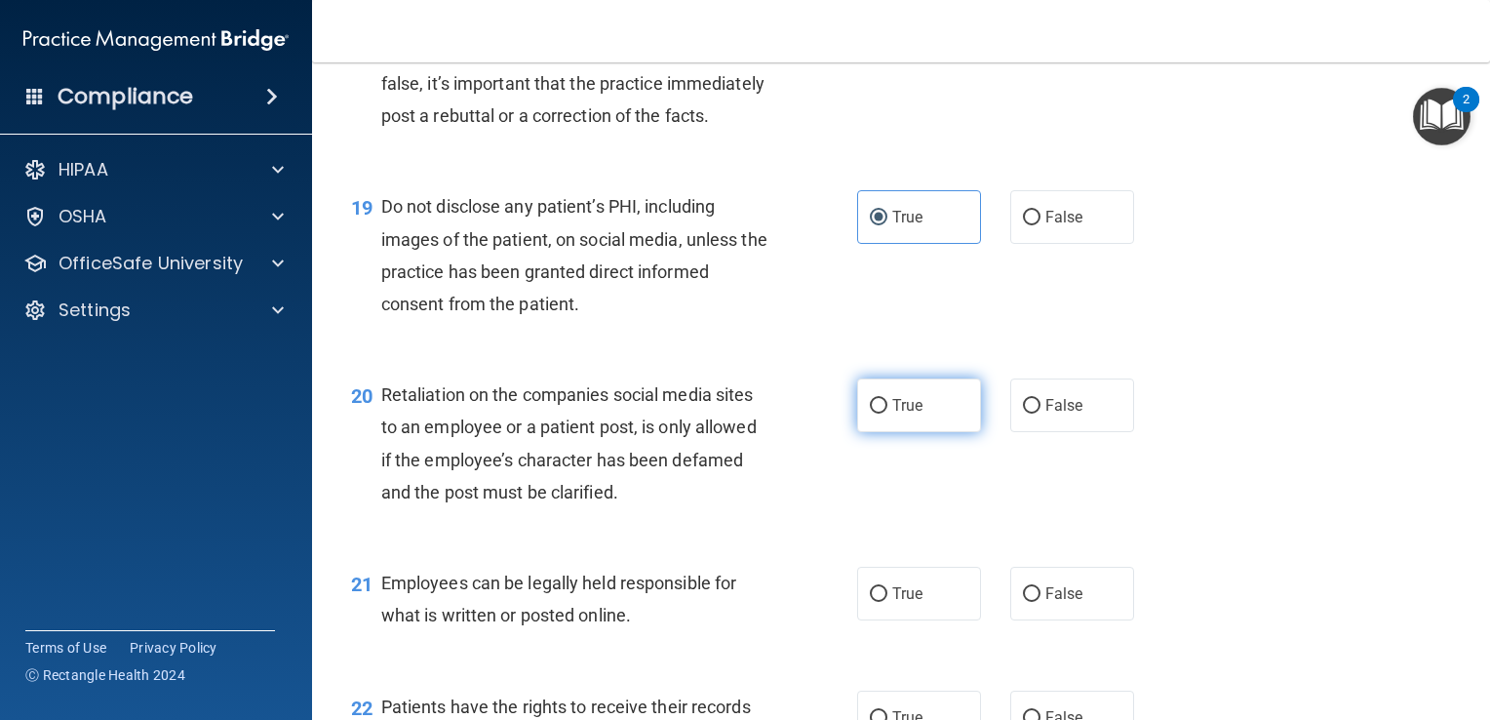
click at [895, 432] on label "True" at bounding box center [919, 405] width 124 height 54
click at [887, 413] on input "True" at bounding box center [879, 406] width 18 height 15
radio input "true"
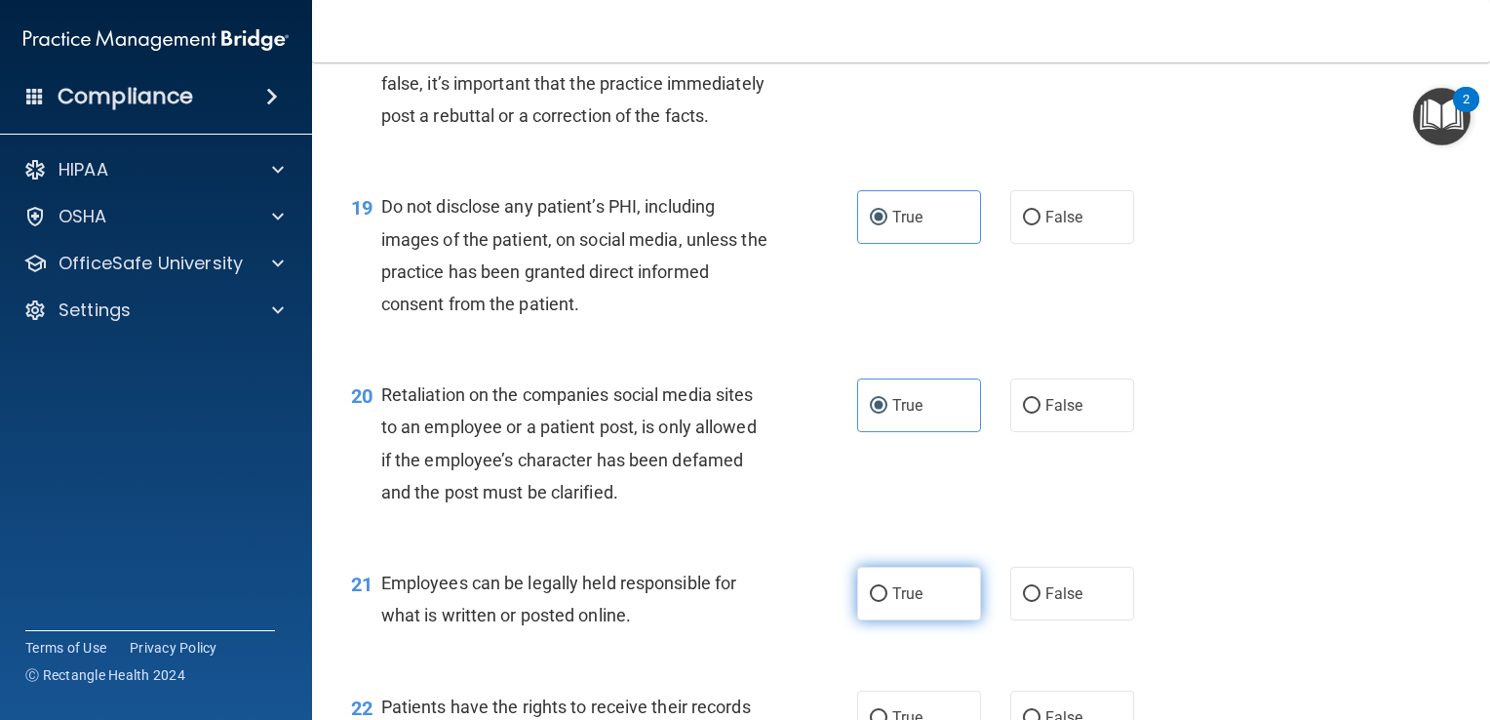
click at [892, 603] on span "True" at bounding box center [907, 593] width 30 height 19
click at [887, 602] on input "True" at bounding box center [879, 594] width 18 height 15
radio input "true"
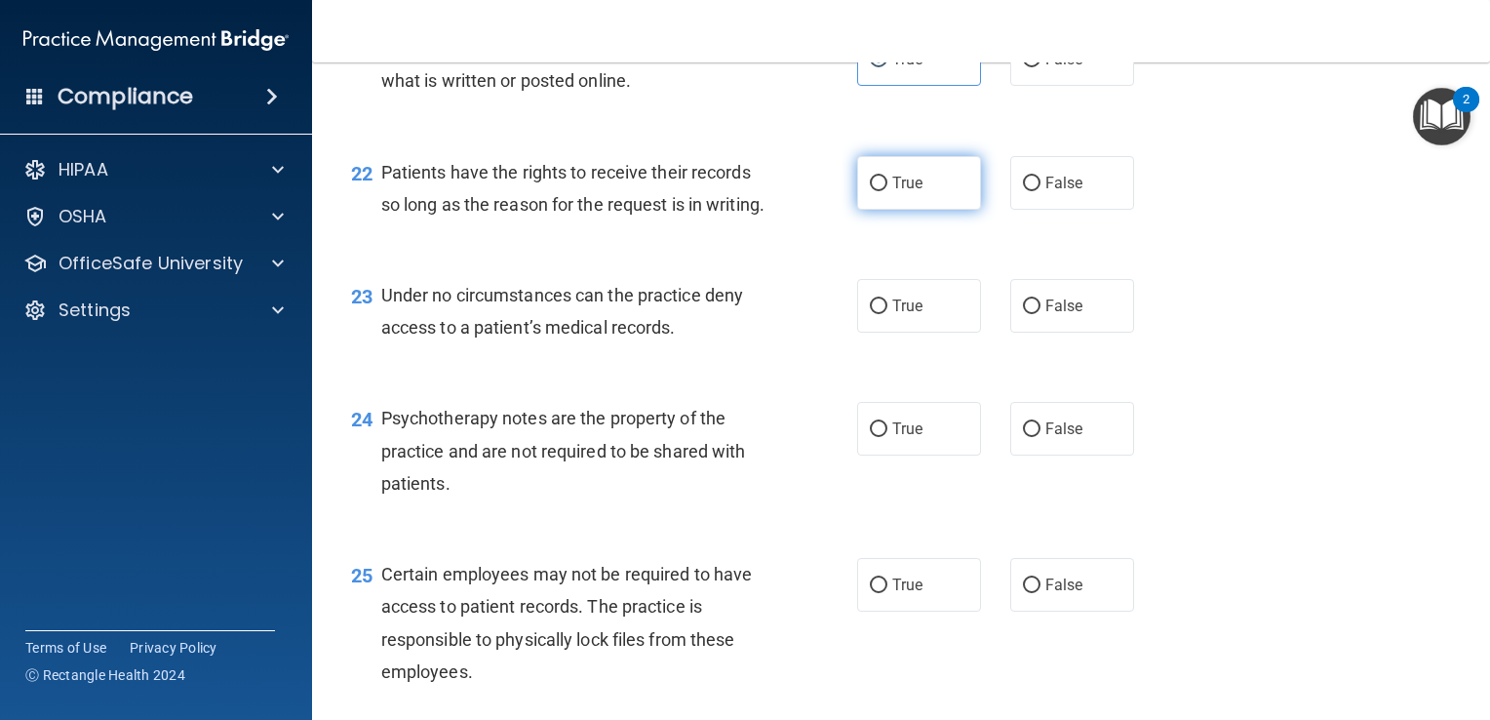
scroll to position [3916, 0]
click at [910, 210] on label "True" at bounding box center [919, 183] width 124 height 54
click at [887, 191] on input "True" at bounding box center [879, 184] width 18 height 15
radio input "true"
click at [881, 333] on label "True" at bounding box center [919, 306] width 124 height 54
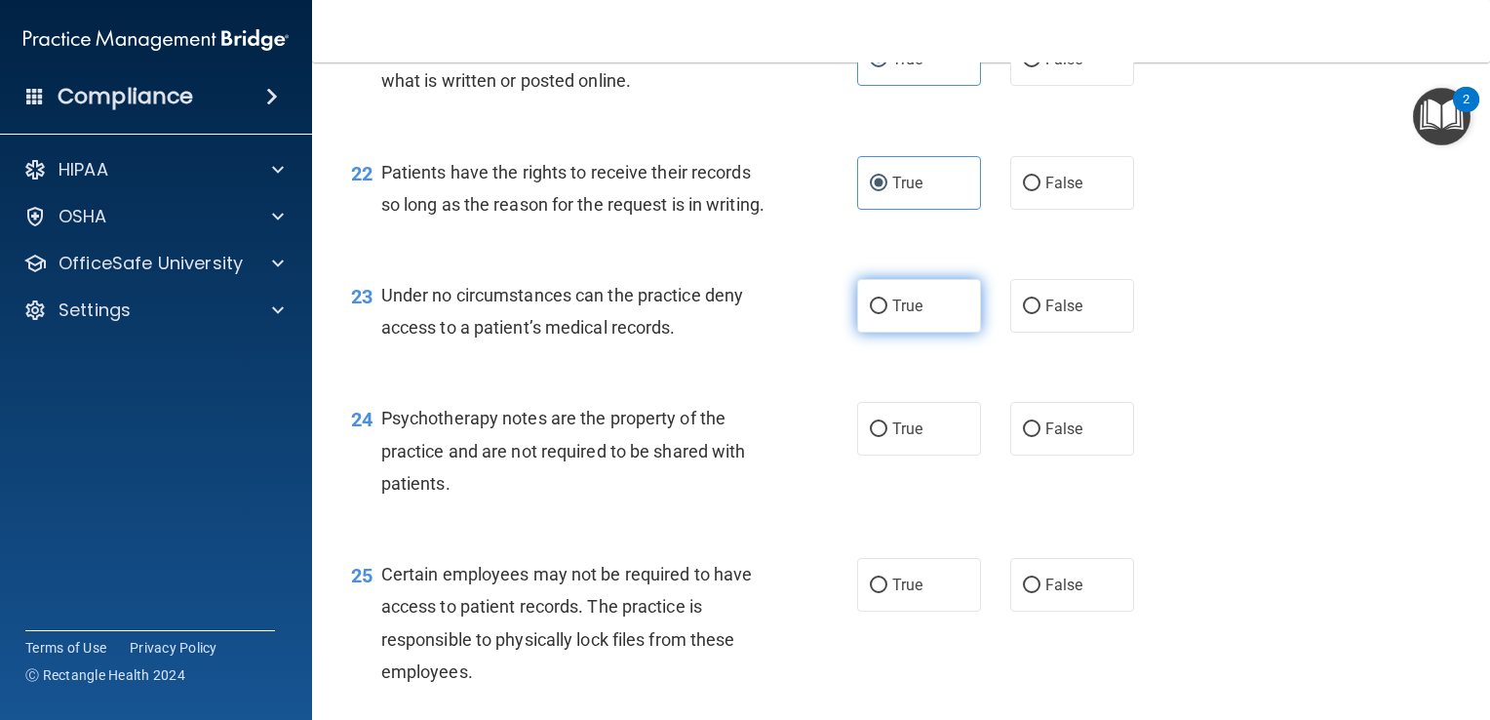
click at [881, 314] on input "True" at bounding box center [879, 306] width 18 height 15
radio input "true"
click at [883, 455] on label "True" at bounding box center [919, 429] width 124 height 54
click at [883, 437] on input "True" at bounding box center [879, 429] width 18 height 15
radio input "true"
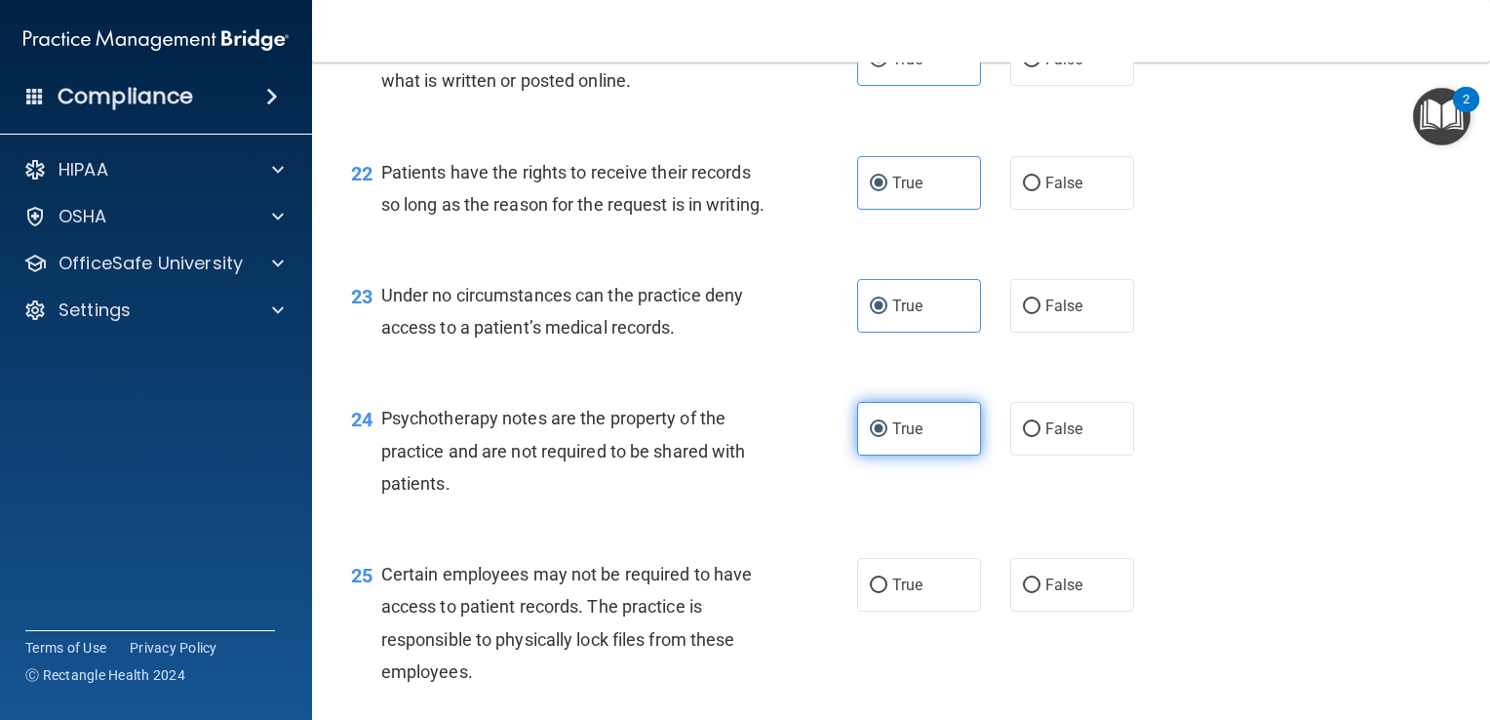
scroll to position [4298, 0]
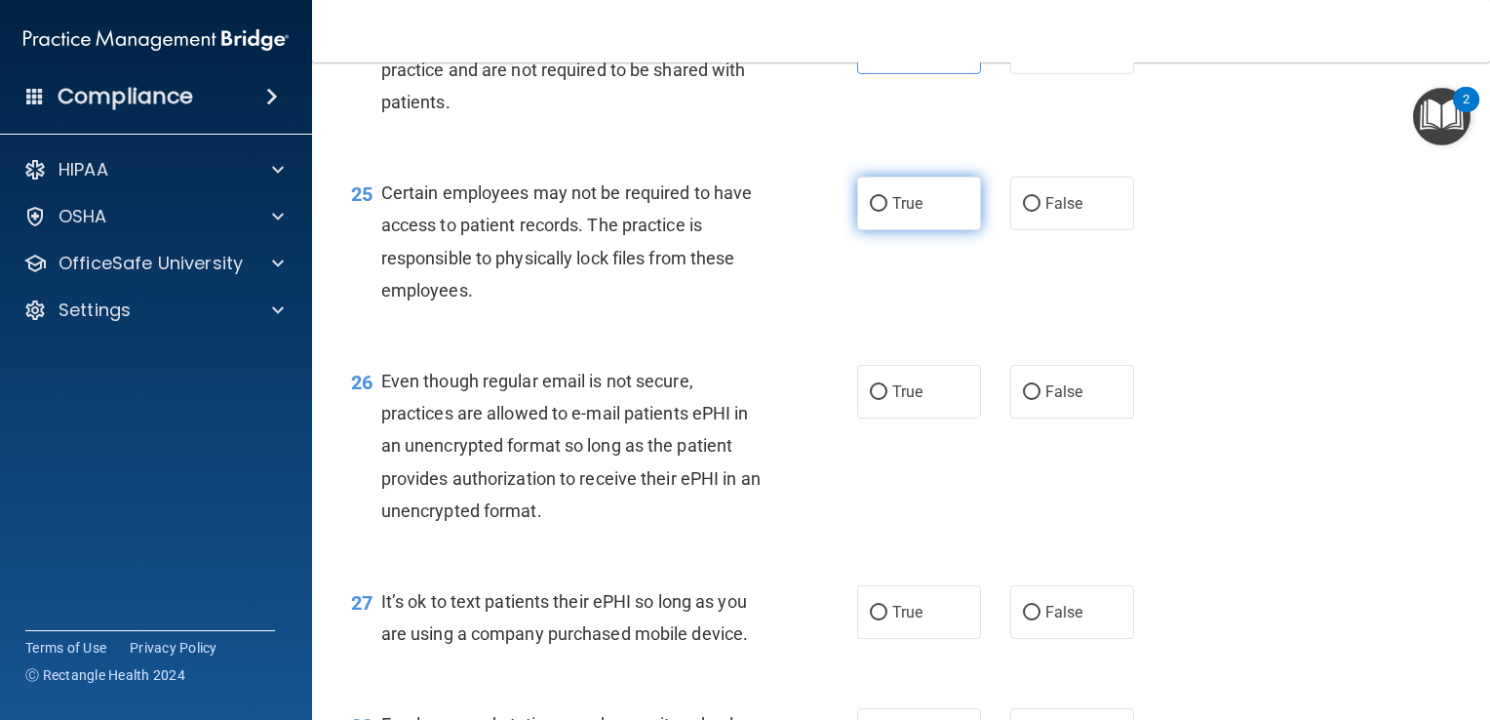
click at [906, 213] on span "True" at bounding box center [907, 203] width 30 height 19
click at [887, 212] on input "True" at bounding box center [879, 204] width 18 height 15
radio input "true"
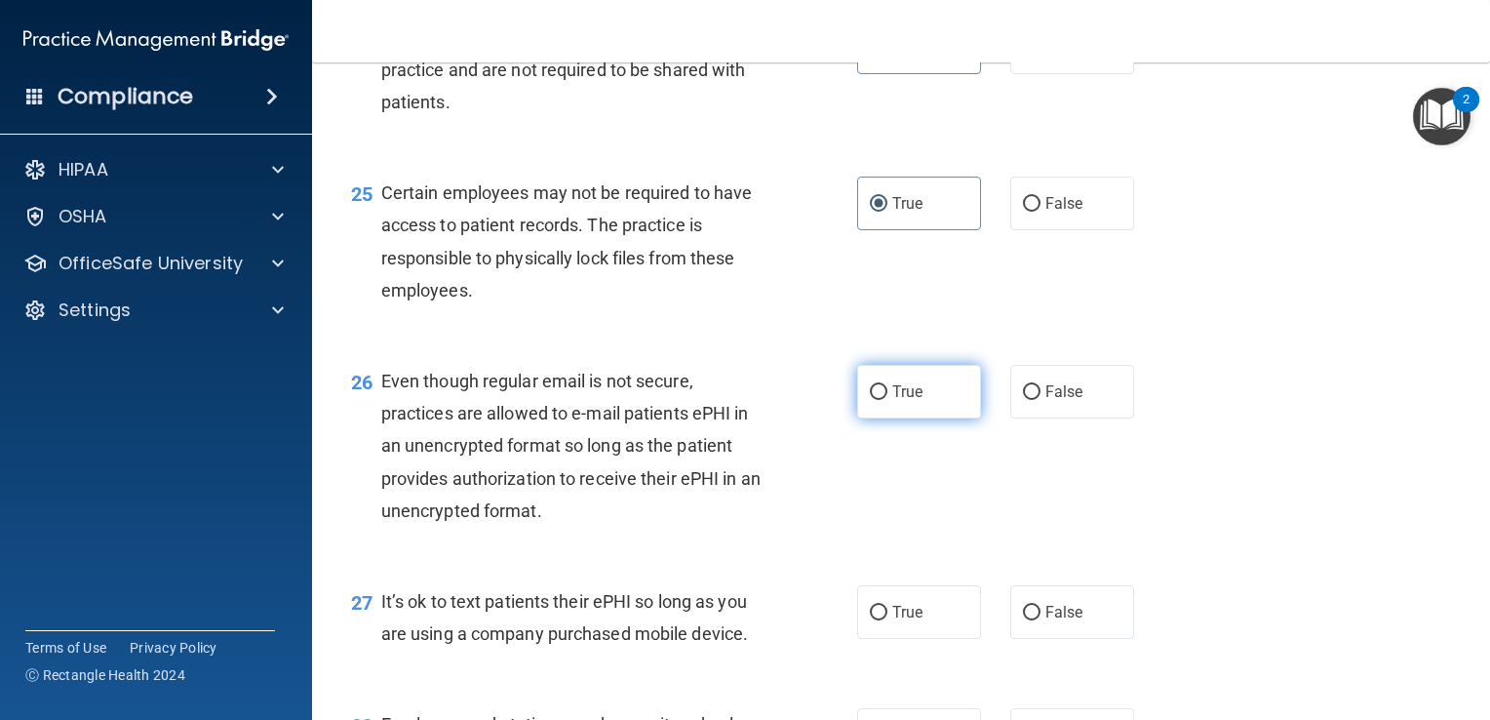
click at [903, 418] on label "True" at bounding box center [919, 392] width 124 height 54
click at [887, 400] on input "True" at bounding box center [879, 392] width 18 height 15
radio input "true"
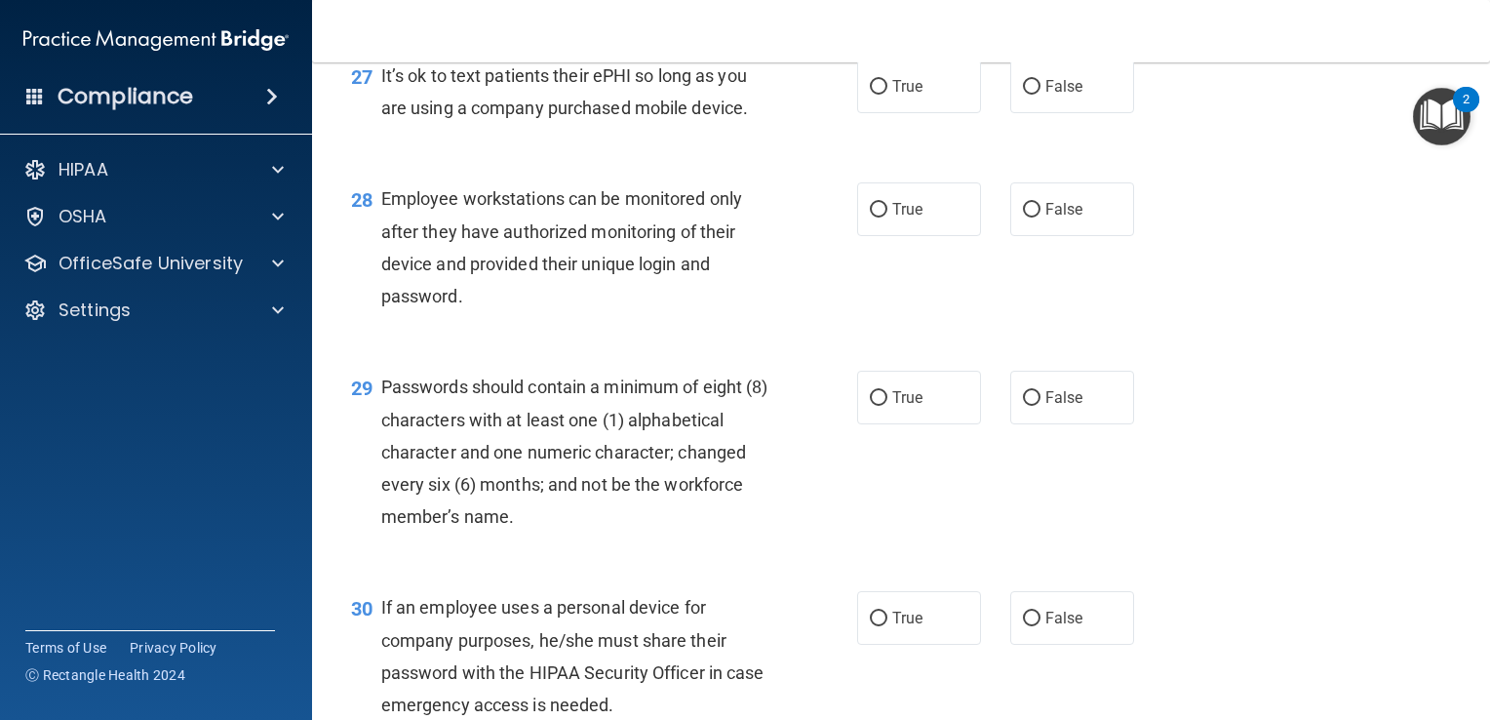
scroll to position [4828, 0]
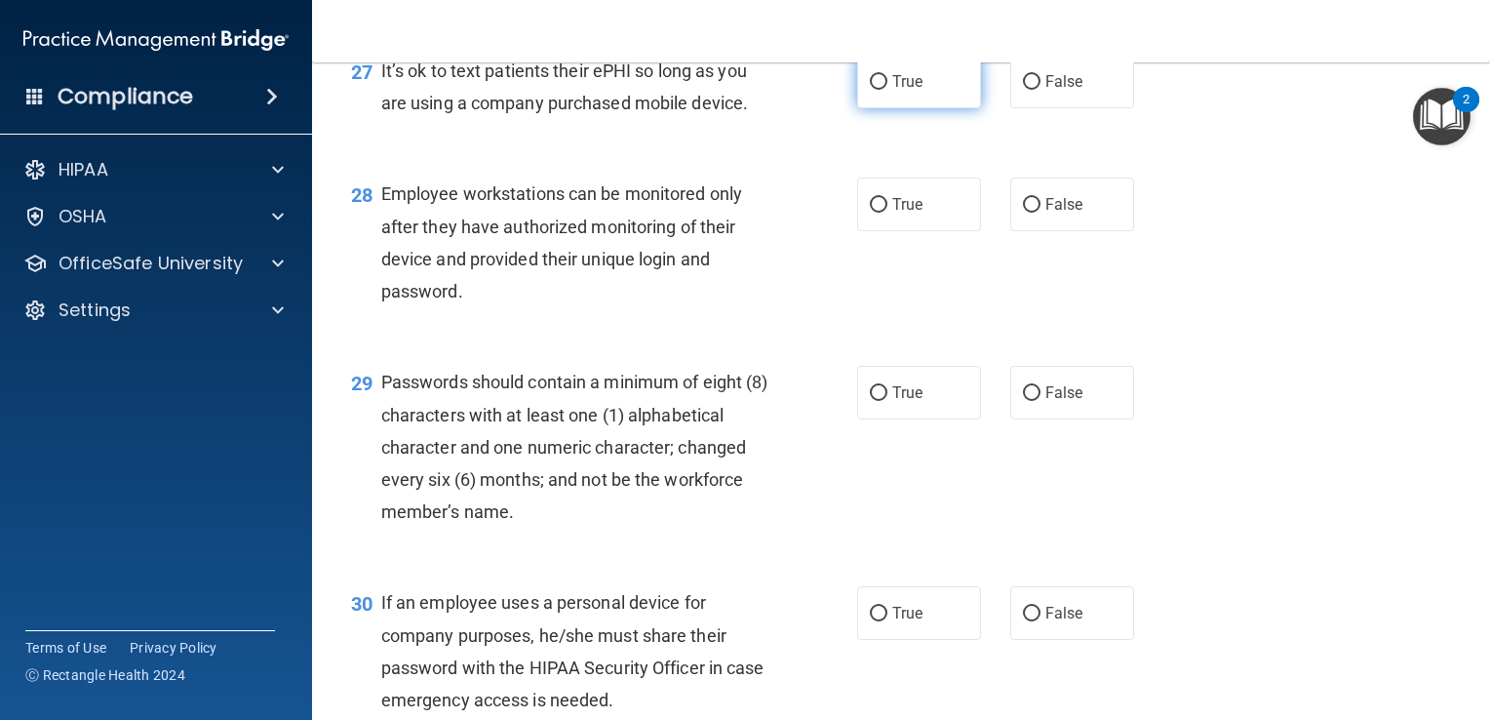
click at [919, 108] on label "True" at bounding box center [919, 82] width 124 height 54
click at [887, 90] on input "True" at bounding box center [879, 82] width 18 height 15
radio input "true"
click at [905, 231] on label "True" at bounding box center [919, 204] width 124 height 54
click at [887, 213] on input "True" at bounding box center [879, 205] width 18 height 15
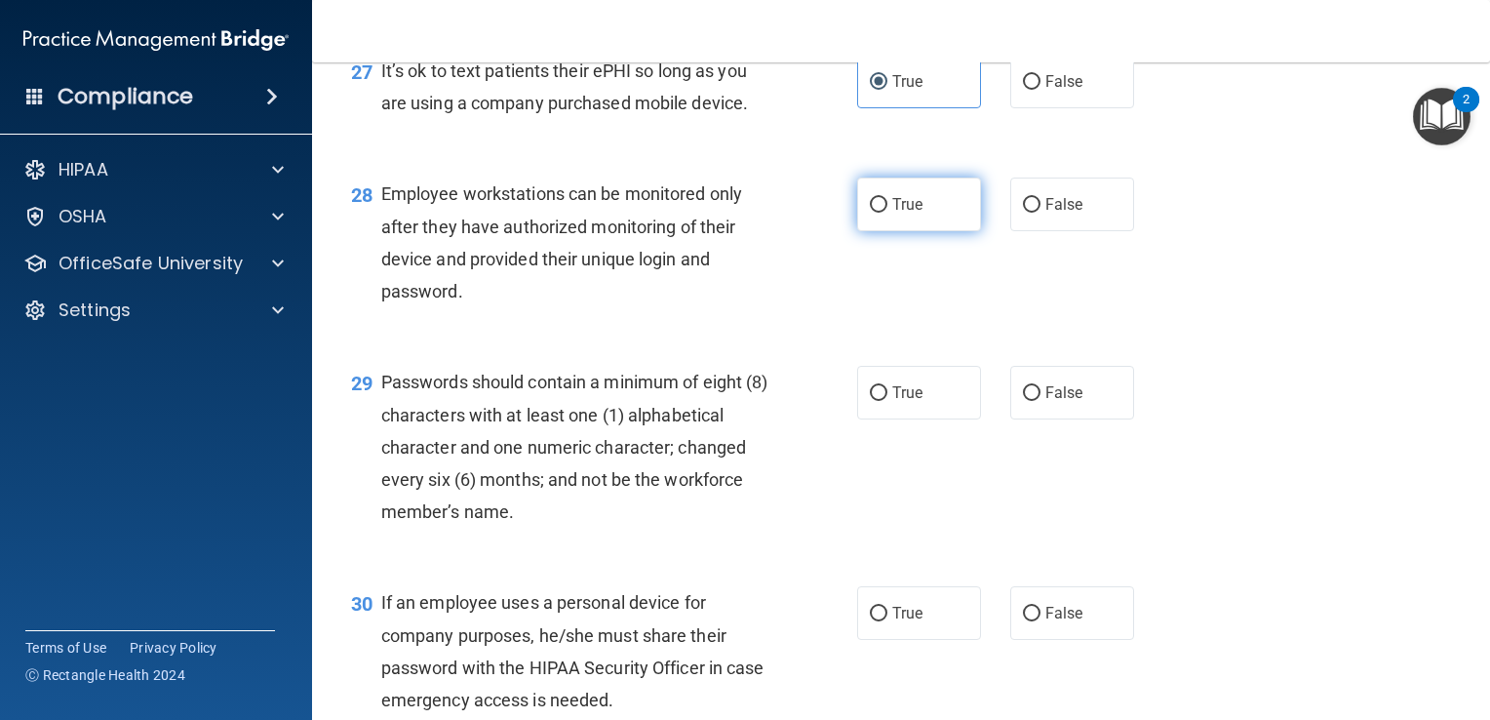
radio input "true"
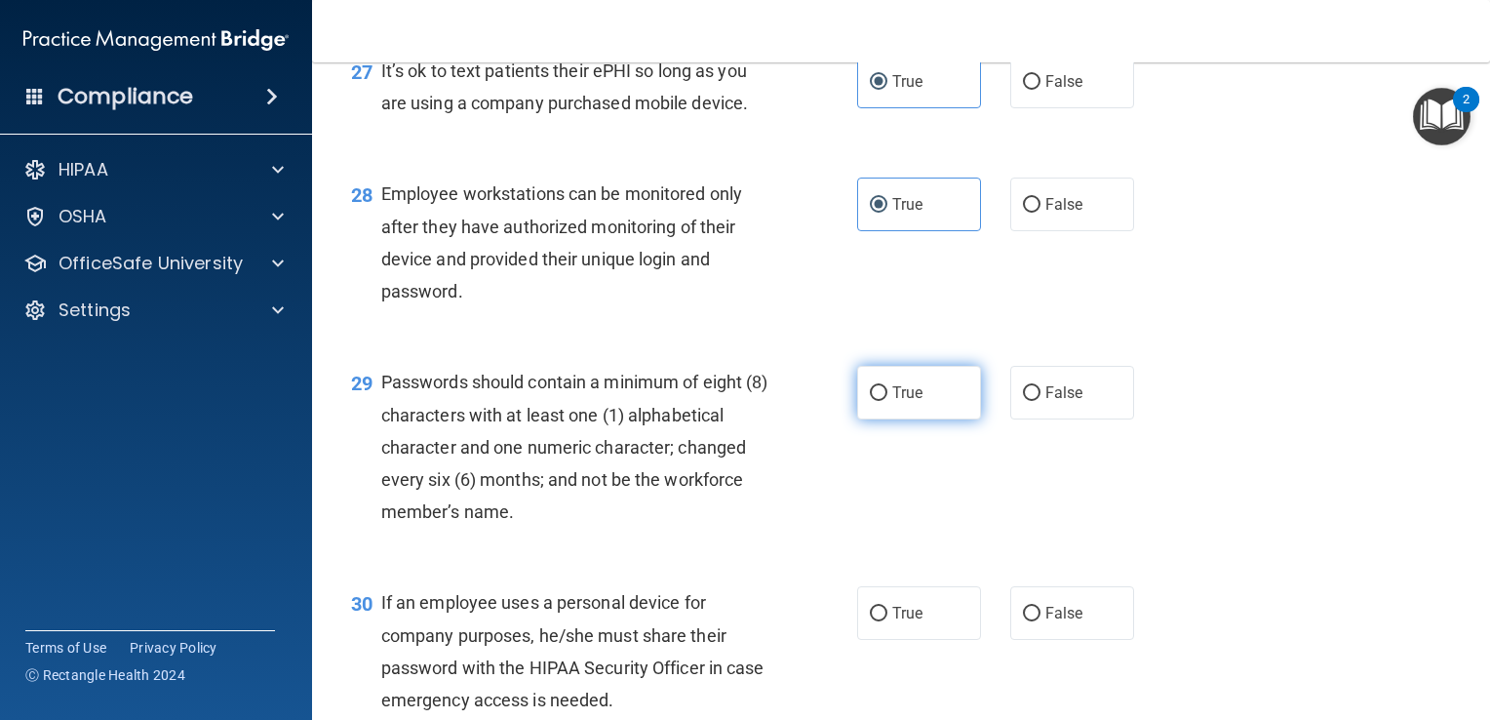
click at [892, 419] on label "True" at bounding box center [919, 393] width 124 height 54
click at [887, 401] on input "True" at bounding box center [879, 393] width 18 height 15
radio input "true"
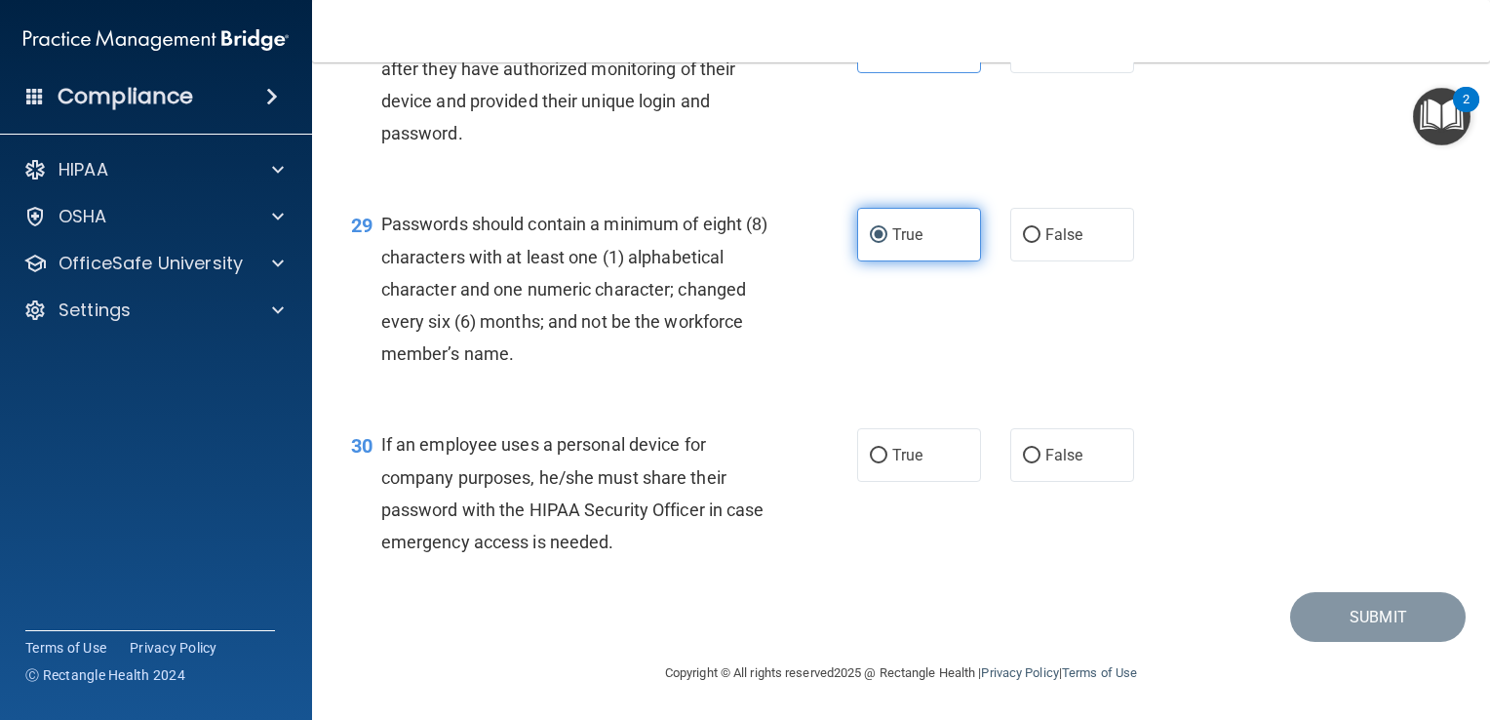
scroll to position [5083, 0]
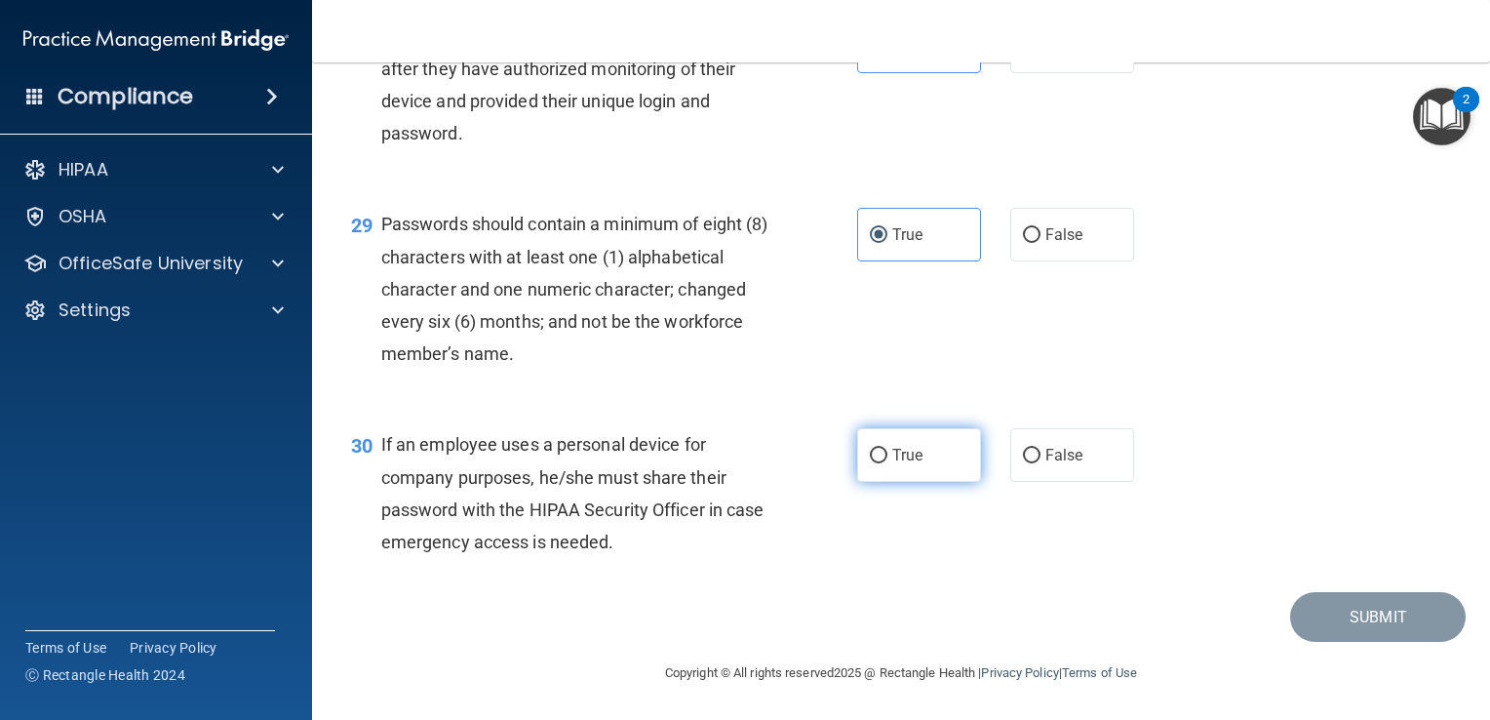
click at [904, 444] on label "True" at bounding box center [919, 455] width 124 height 54
click at [887, 449] on input "True" at bounding box center [879, 456] width 18 height 15
radio input "true"
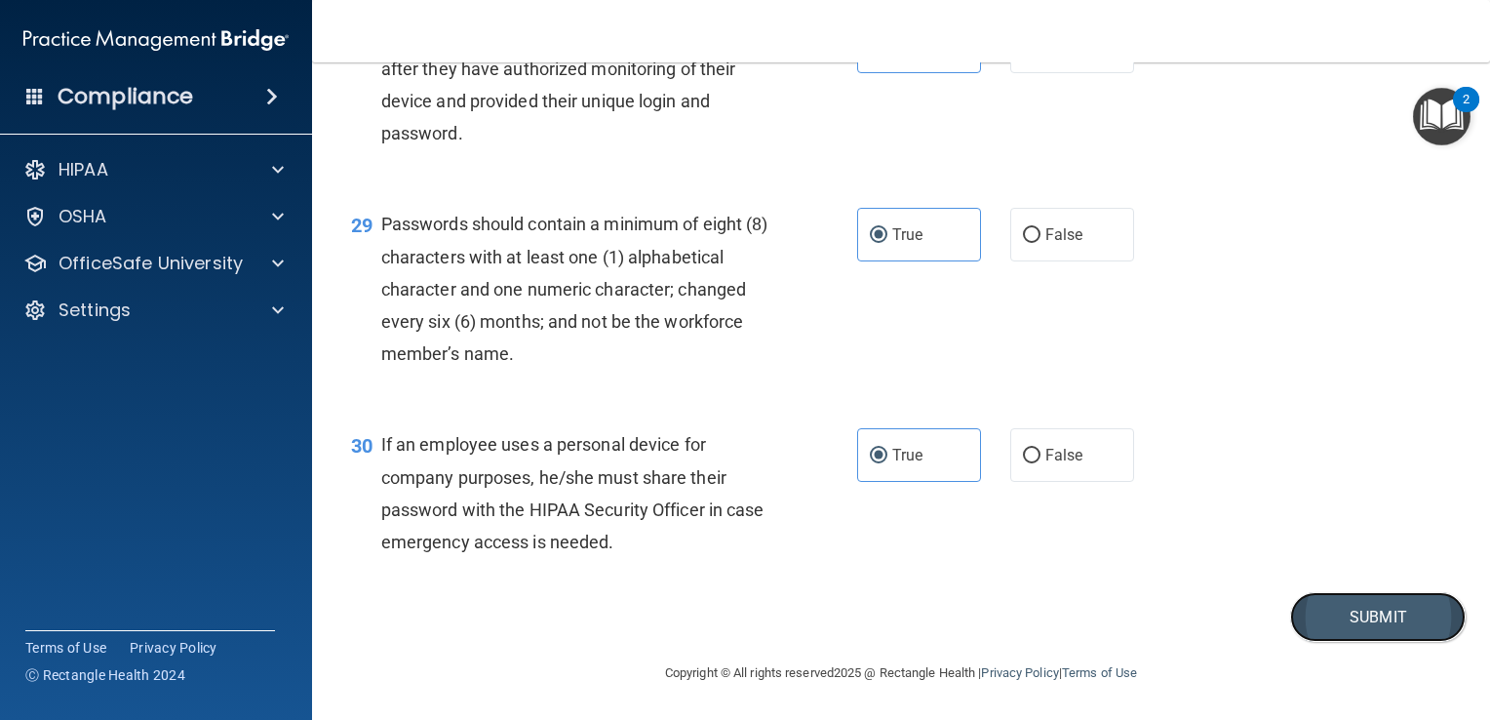
click at [1352, 617] on button "Submit" at bounding box center [1378, 617] width 176 height 50
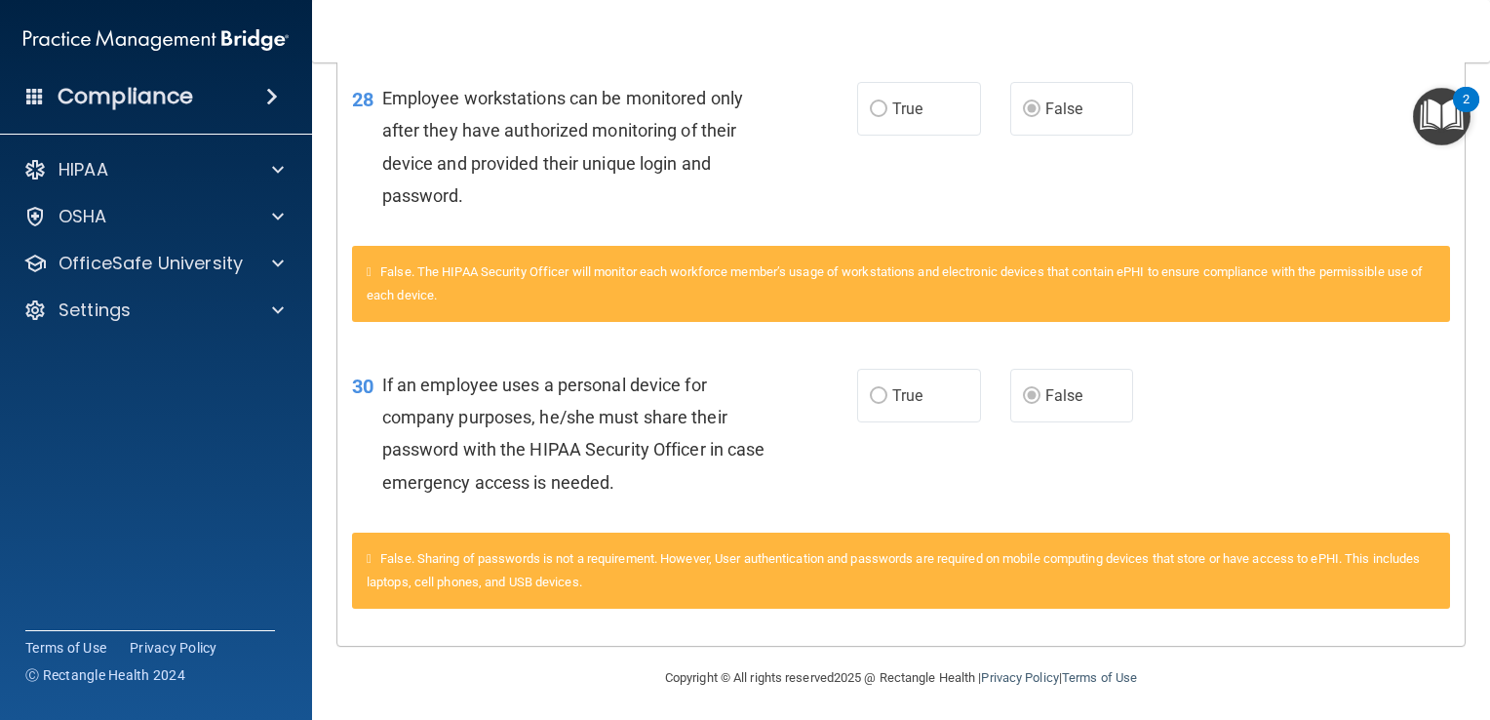
scroll to position [4316, 0]
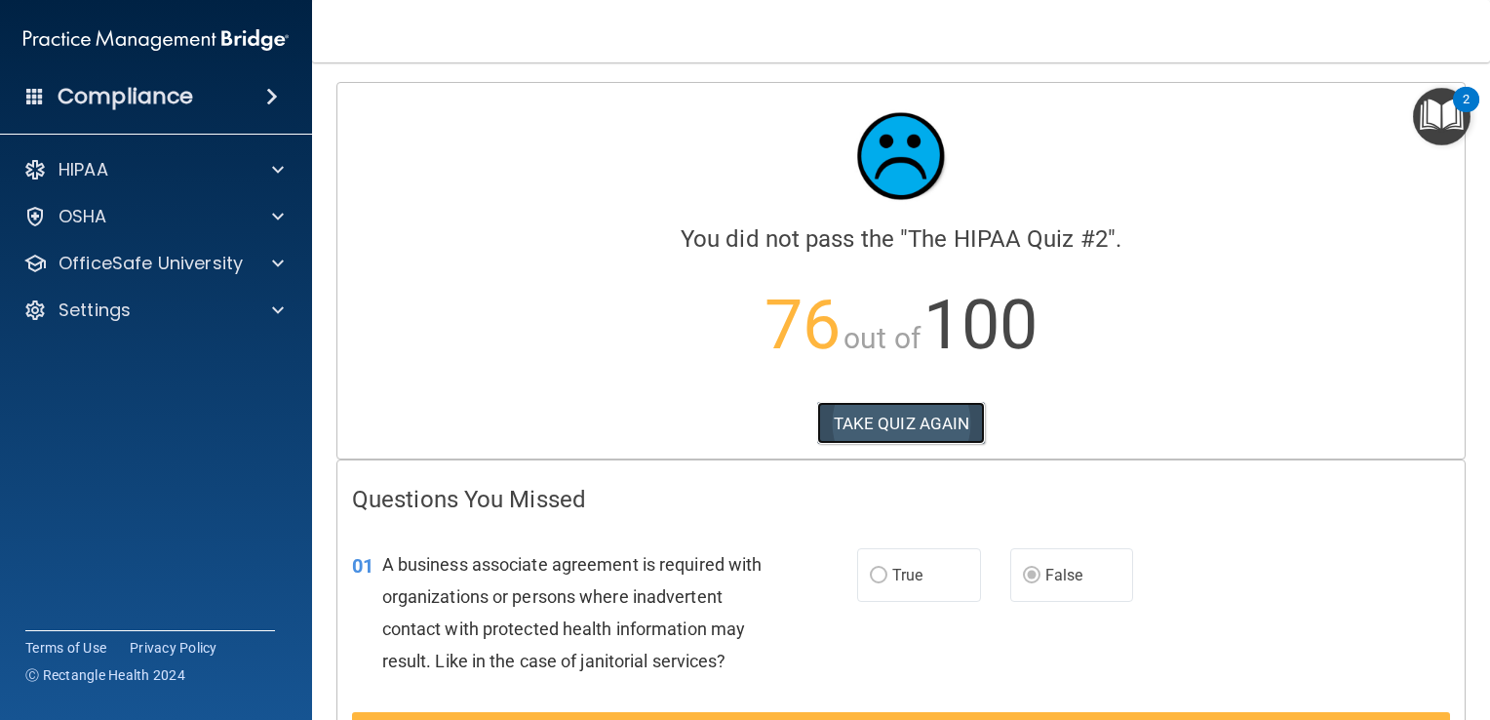
click at [885, 423] on button "TAKE QUIZ AGAIN" at bounding box center [901, 423] width 169 height 43
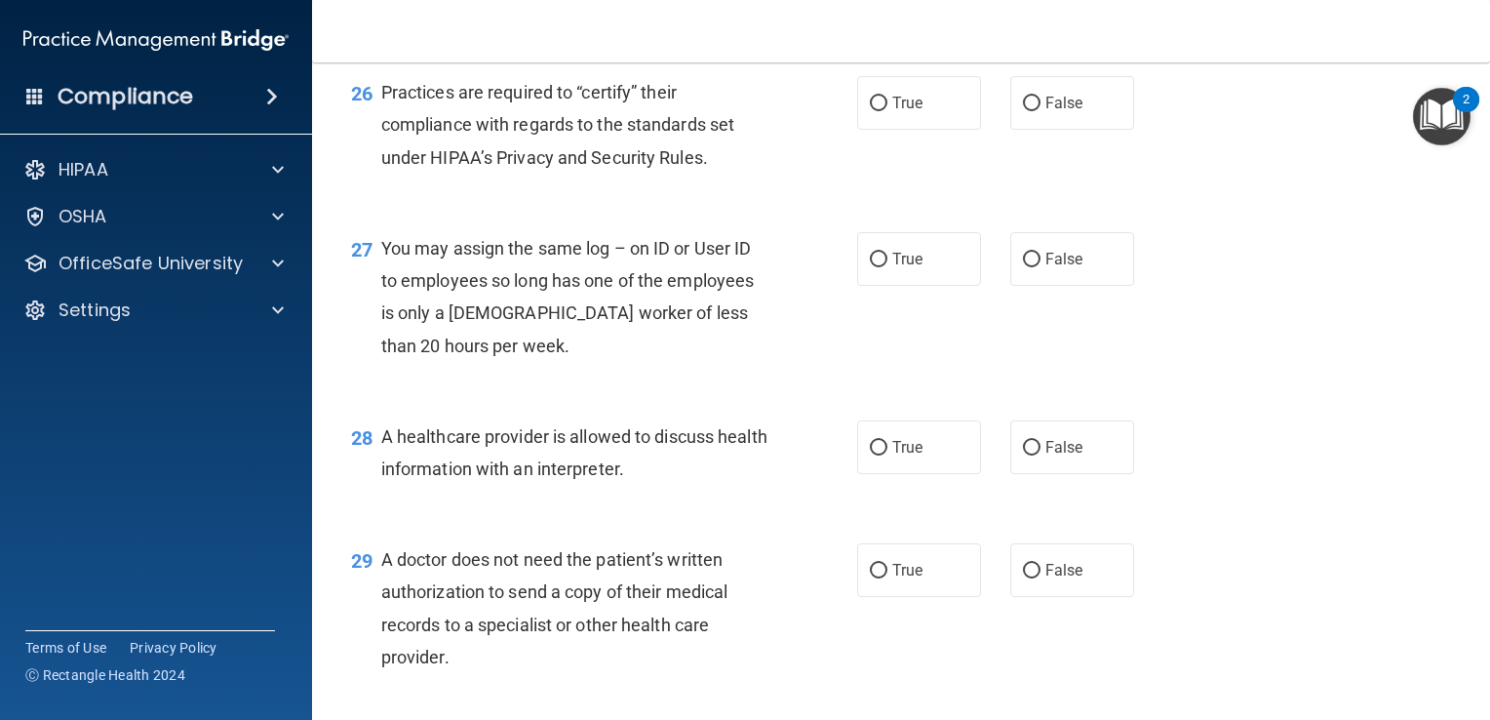
scroll to position [4693, 0]
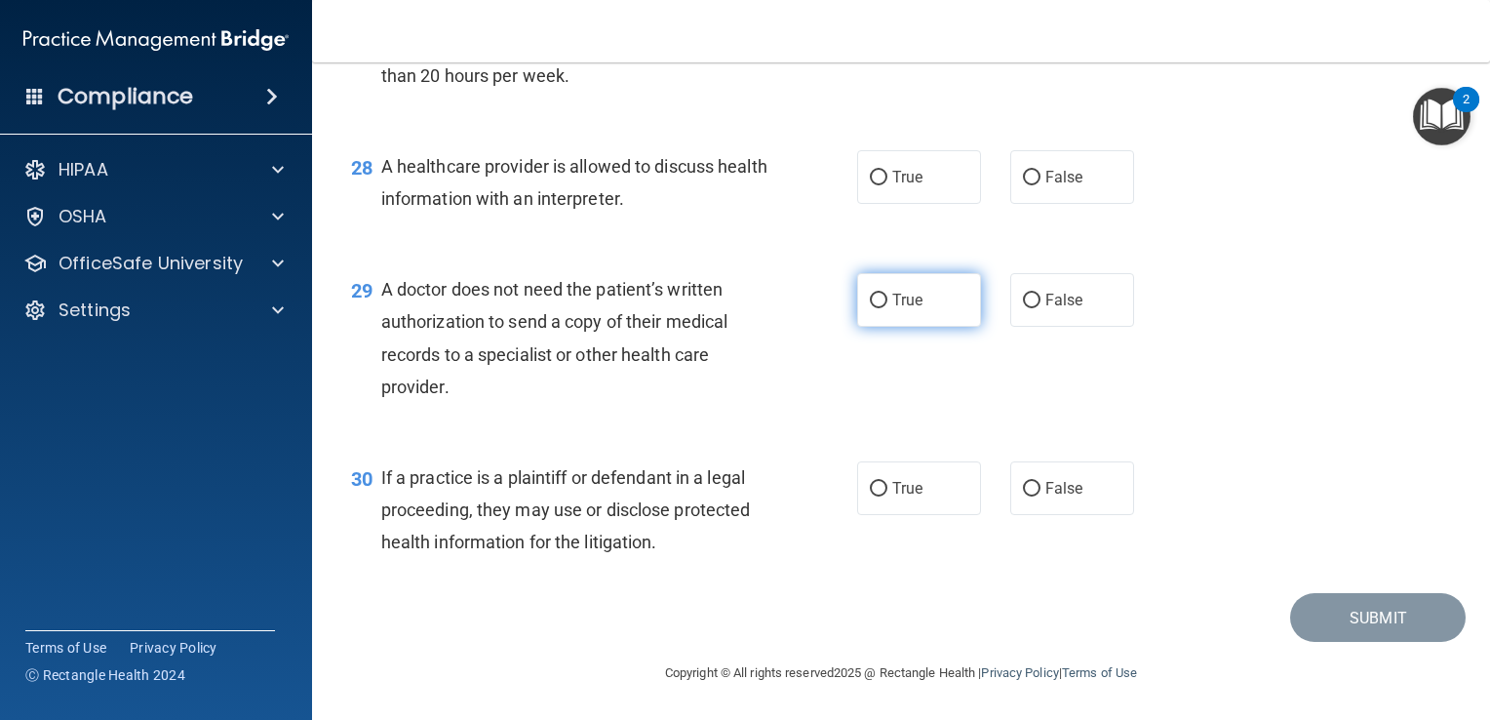
click at [870, 302] on input "True" at bounding box center [879, 301] width 18 height 15
radio input "true"
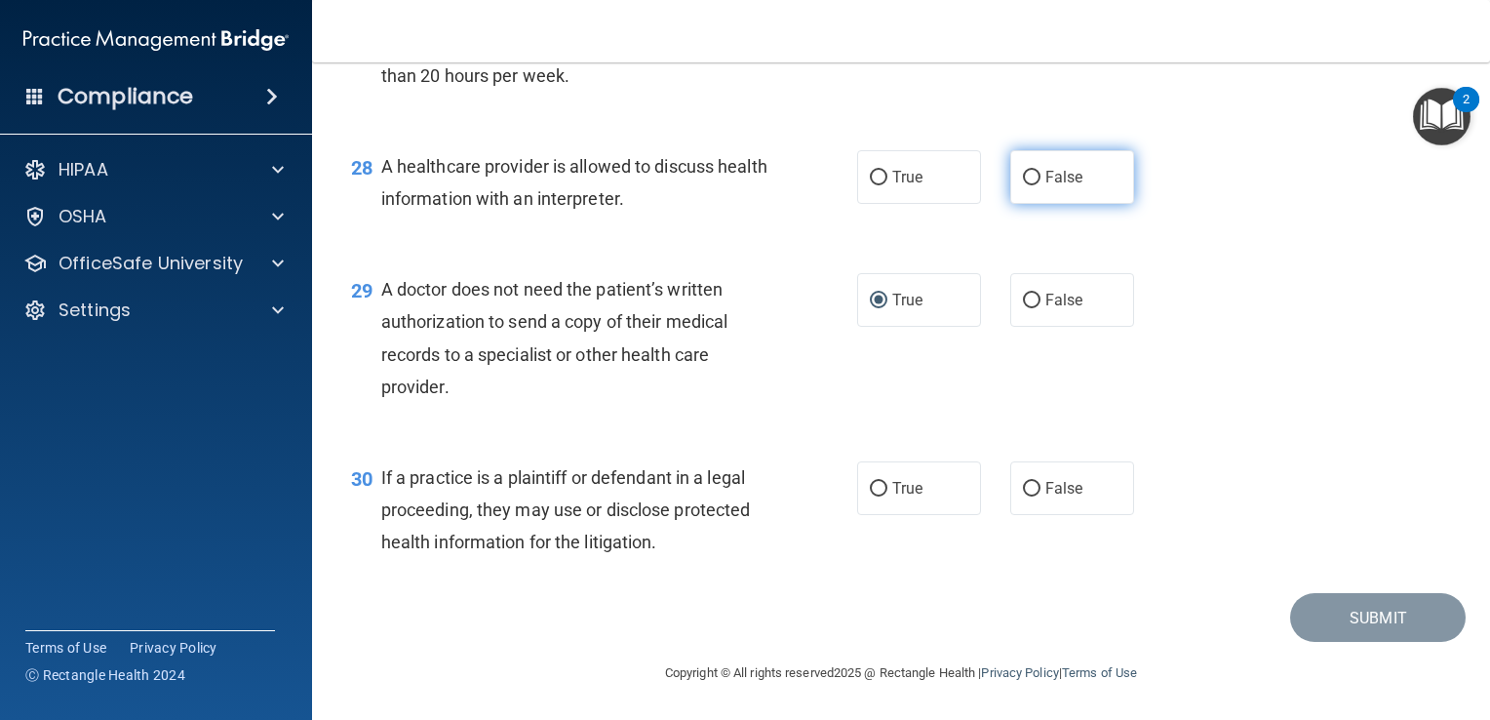
click at [1052, 156] on label "False" at bounding box center [1072, 177] width 124 height 54
click at [1041, 171] on input "False" at bounding box center [1032, 178] width 18 height 15
radio input "true"
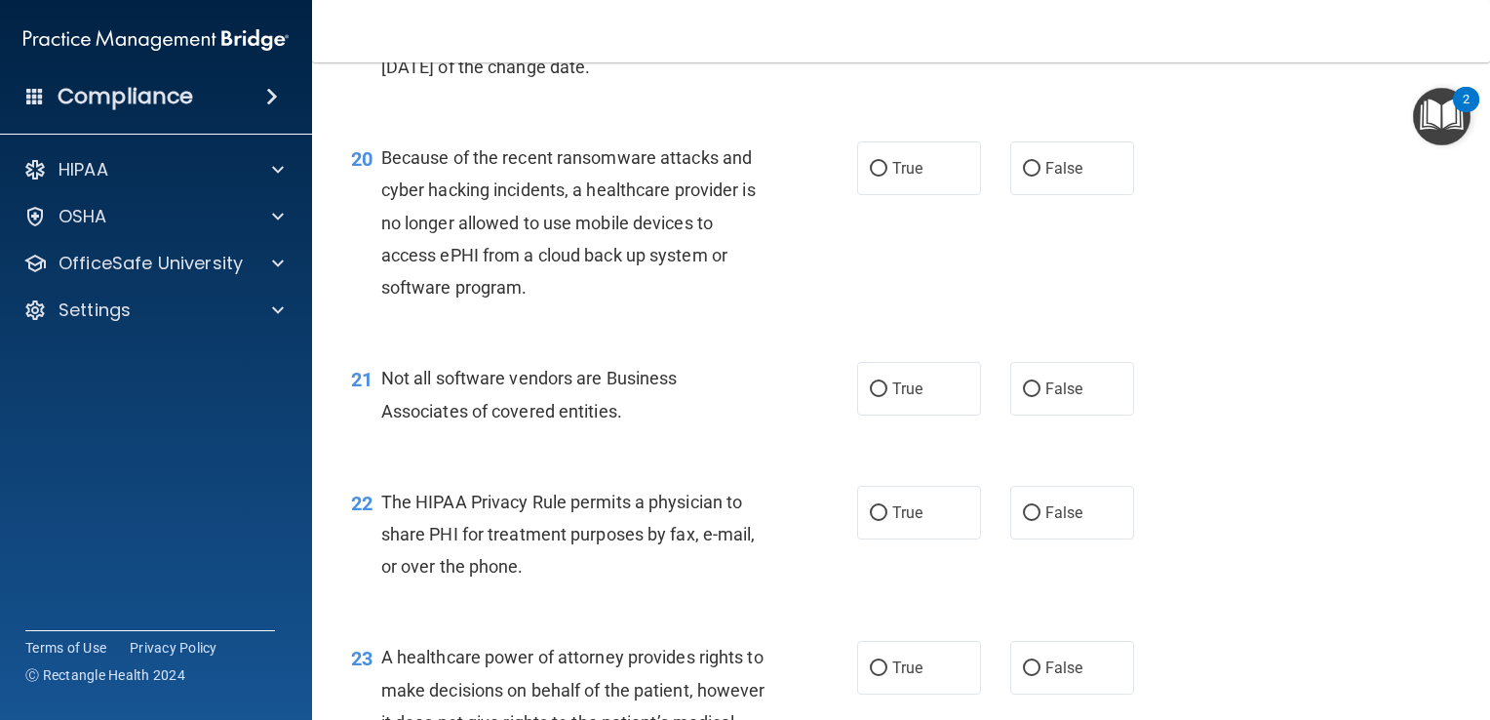
scroll to position [3312, 0]
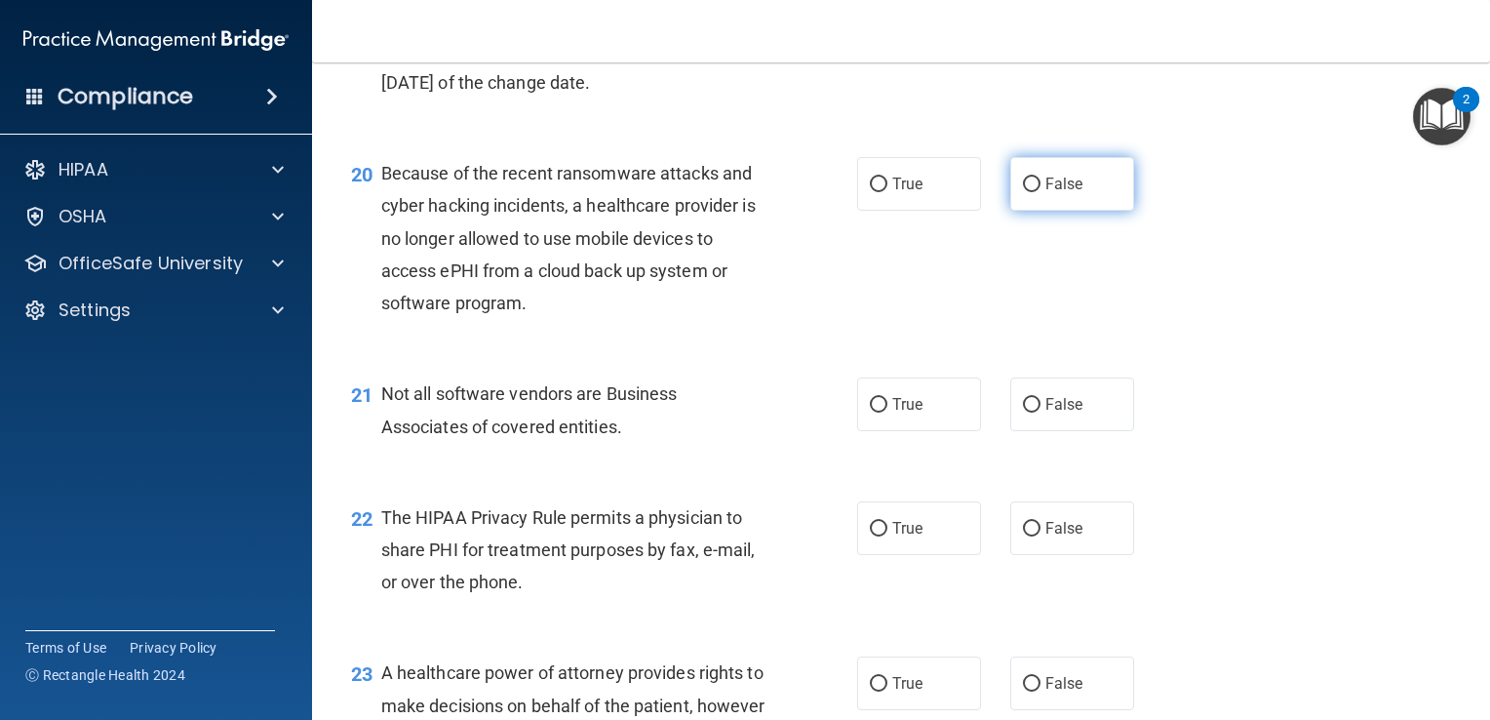
click at [1010, 211] on label "False" at bounding box center [1072, 184] width 124 height 54
click at [1023, 192] on input "False" at bounding box center [1032, 184] width 18 height 15
radio input "true"
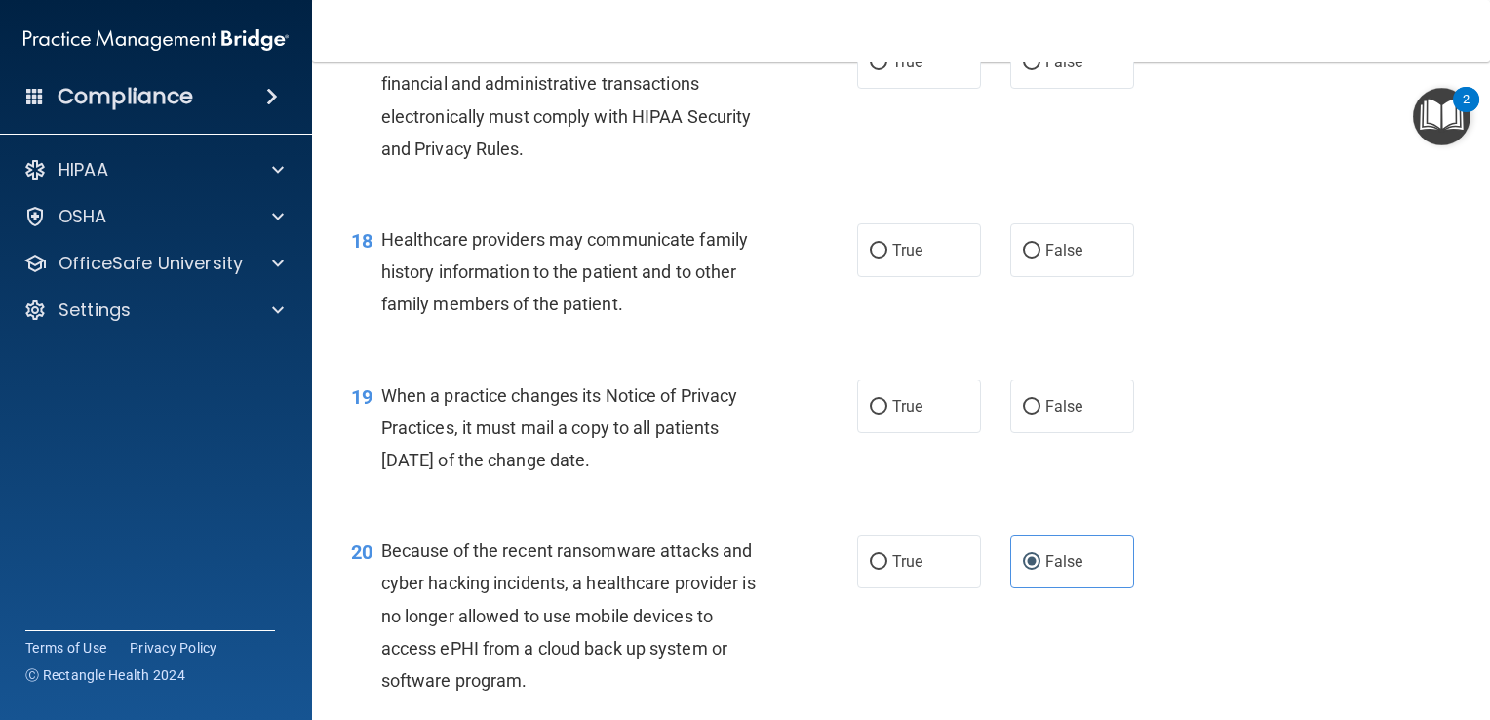
scroll to position [2935, 0]
click at [1055, 258] on span "False" at bounding box center [1064, 249] width 38 height 19
click at [1041, 257] on input "False" at bounding box center [1032, 250] width 18 height 15
radio input "true"
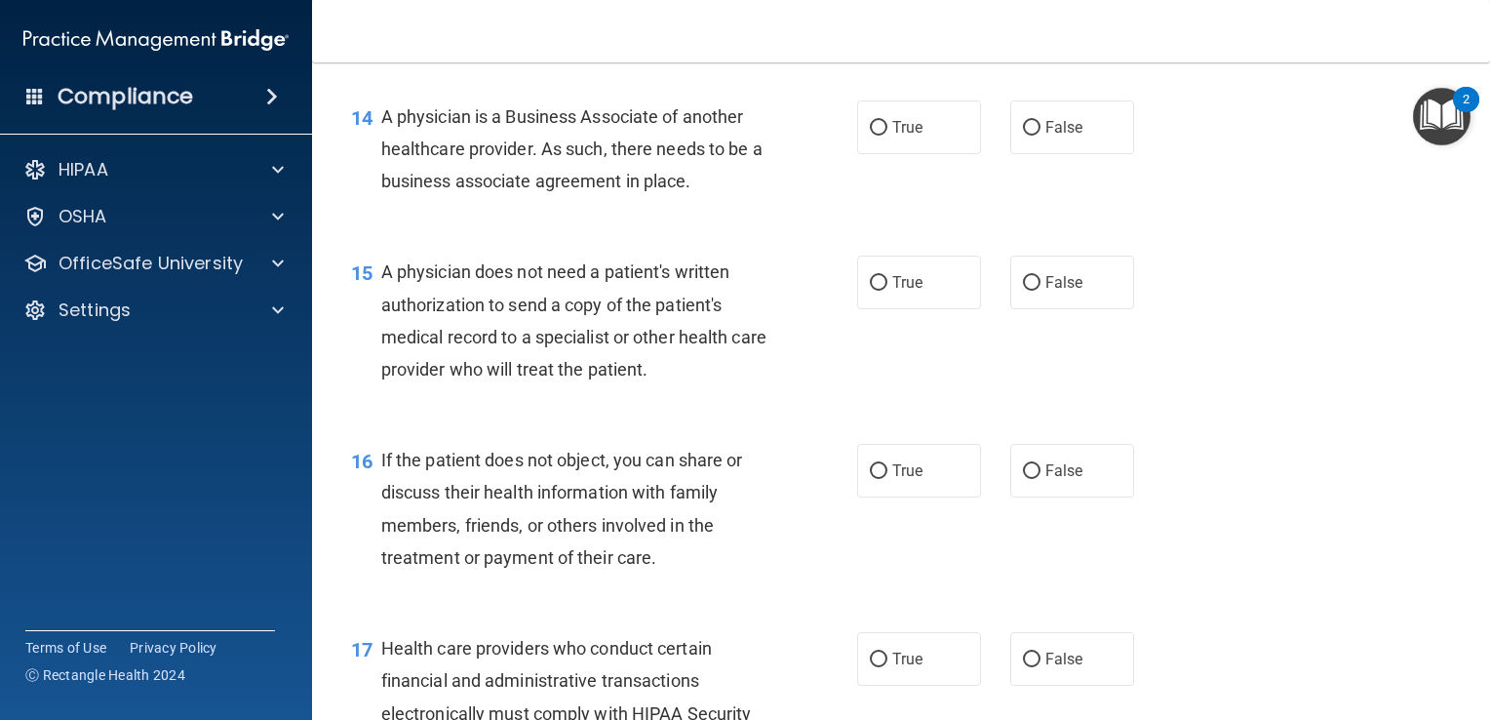
scroll to position [2325, 0]
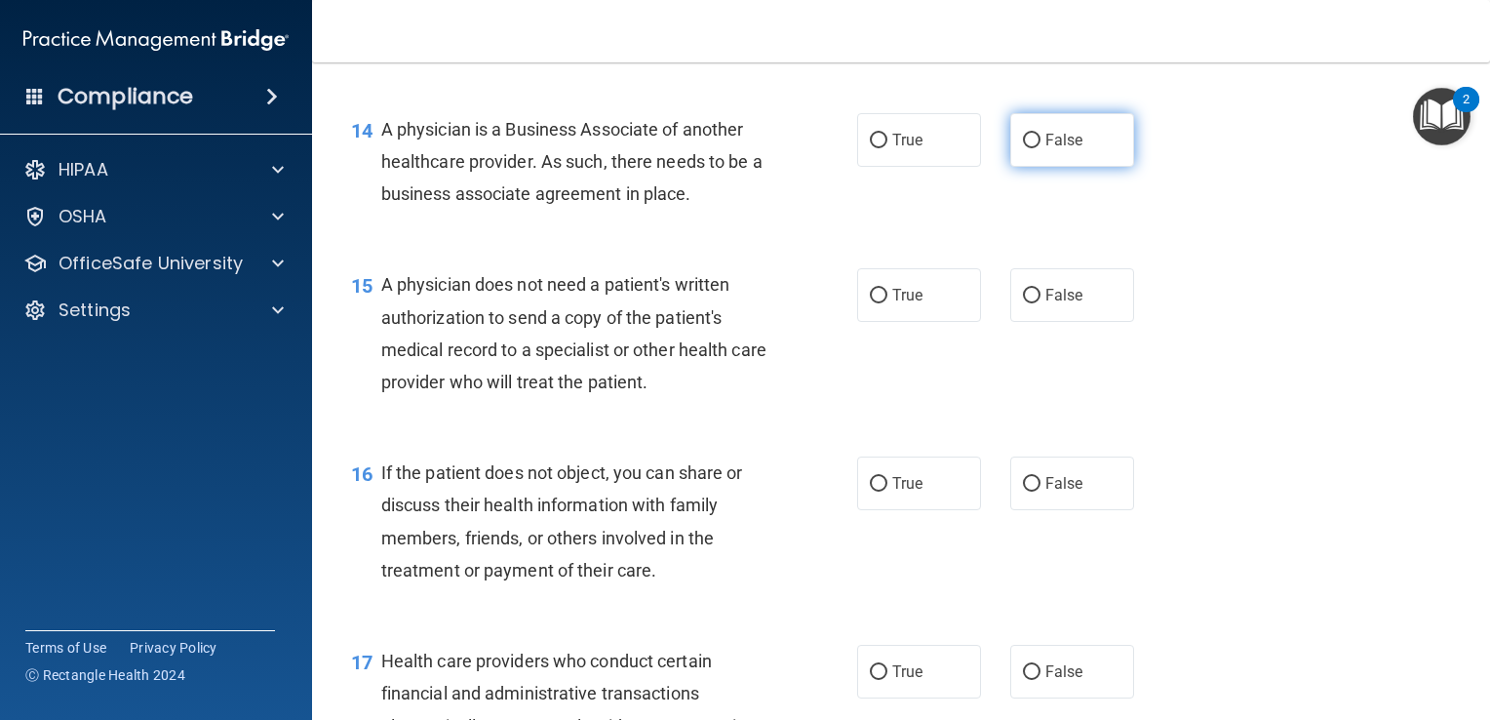
click at [1041, 167] on label "False" at bounding box center [1072, 140] width 124 height 54
click at [1041, 148] on input "False" at bounding box center [1032, 141] width 18 height 15
radio input "true"
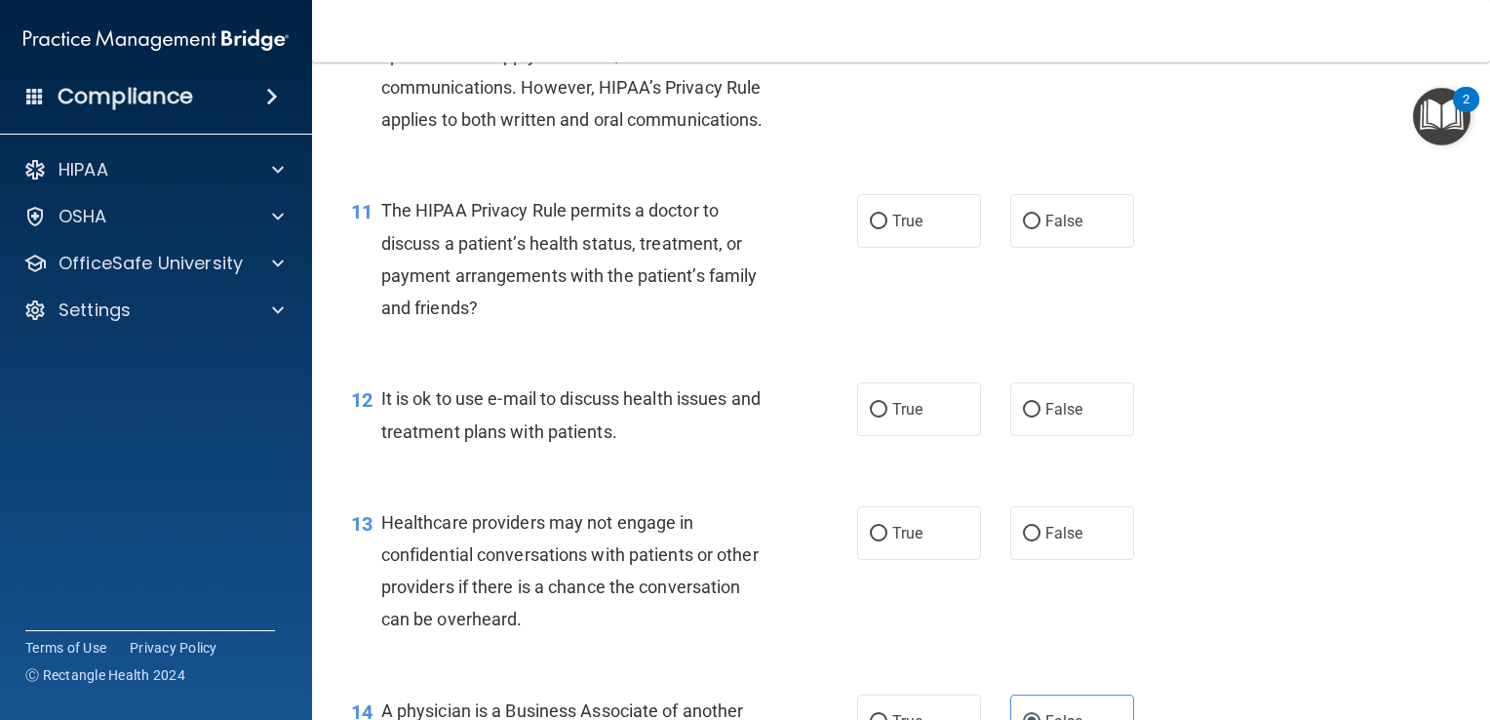
scroll to position [1736, 0]
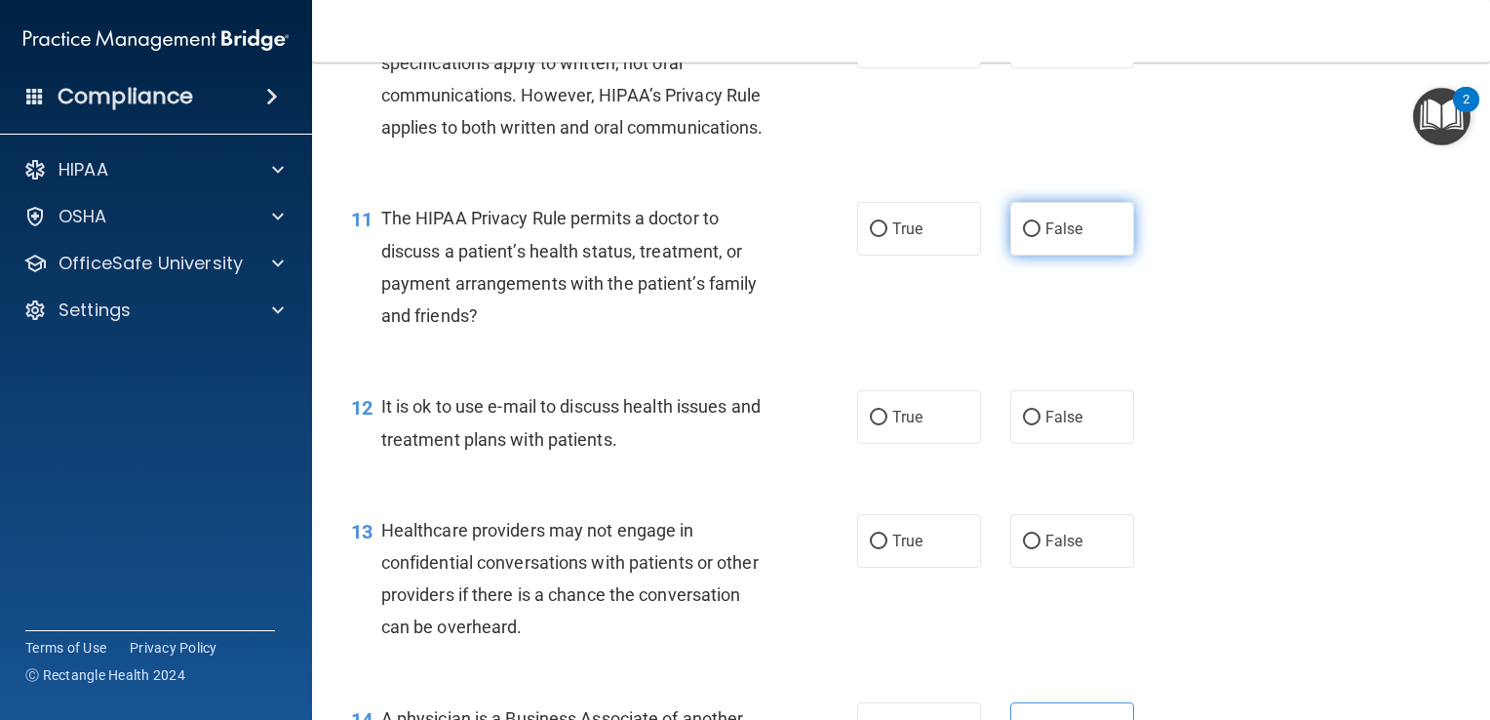
click at [1041, 255] on label "False" at bounding box center [1072, 229] width 124 height 54
click at [1041, 237] on input "False" at bounding box center [1032, 229] width 18 height 15
radio input "true"
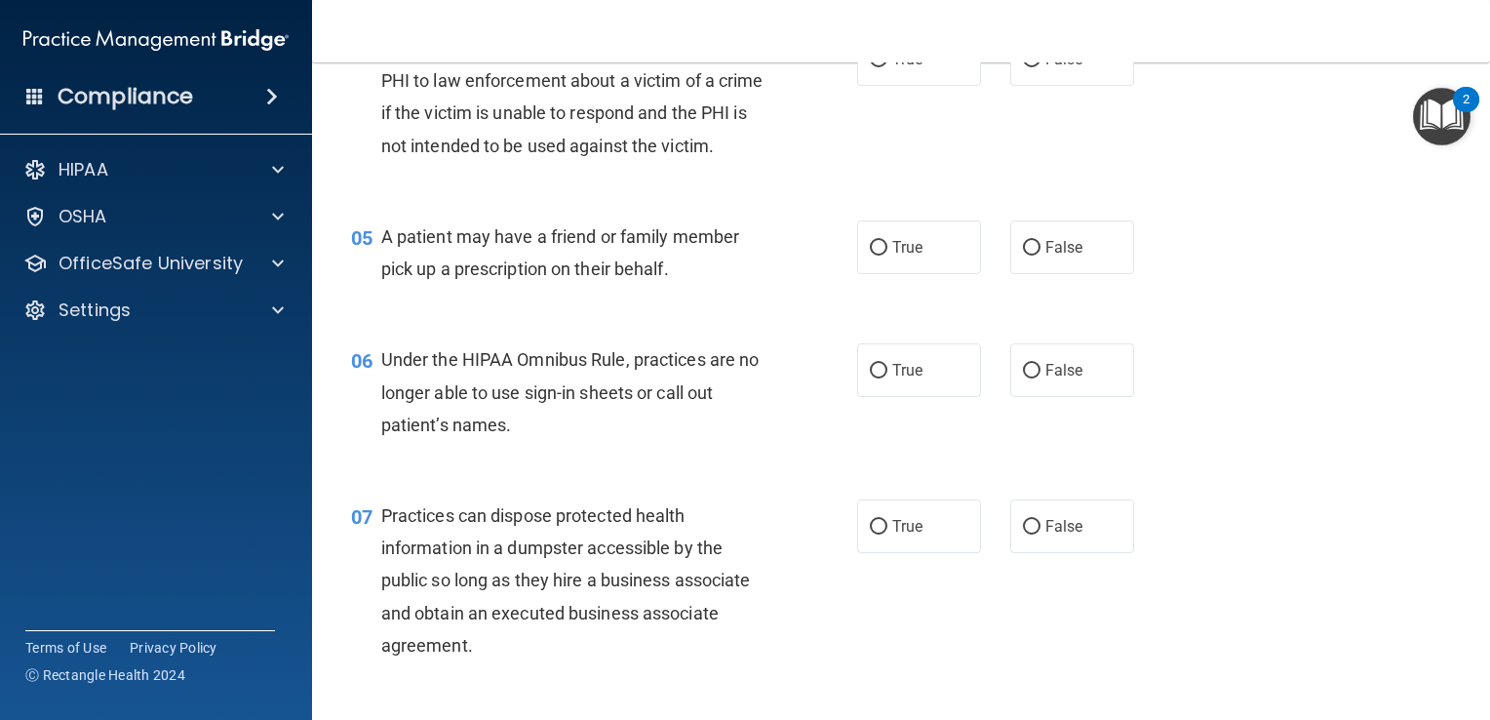
scroll to position [0, 0]
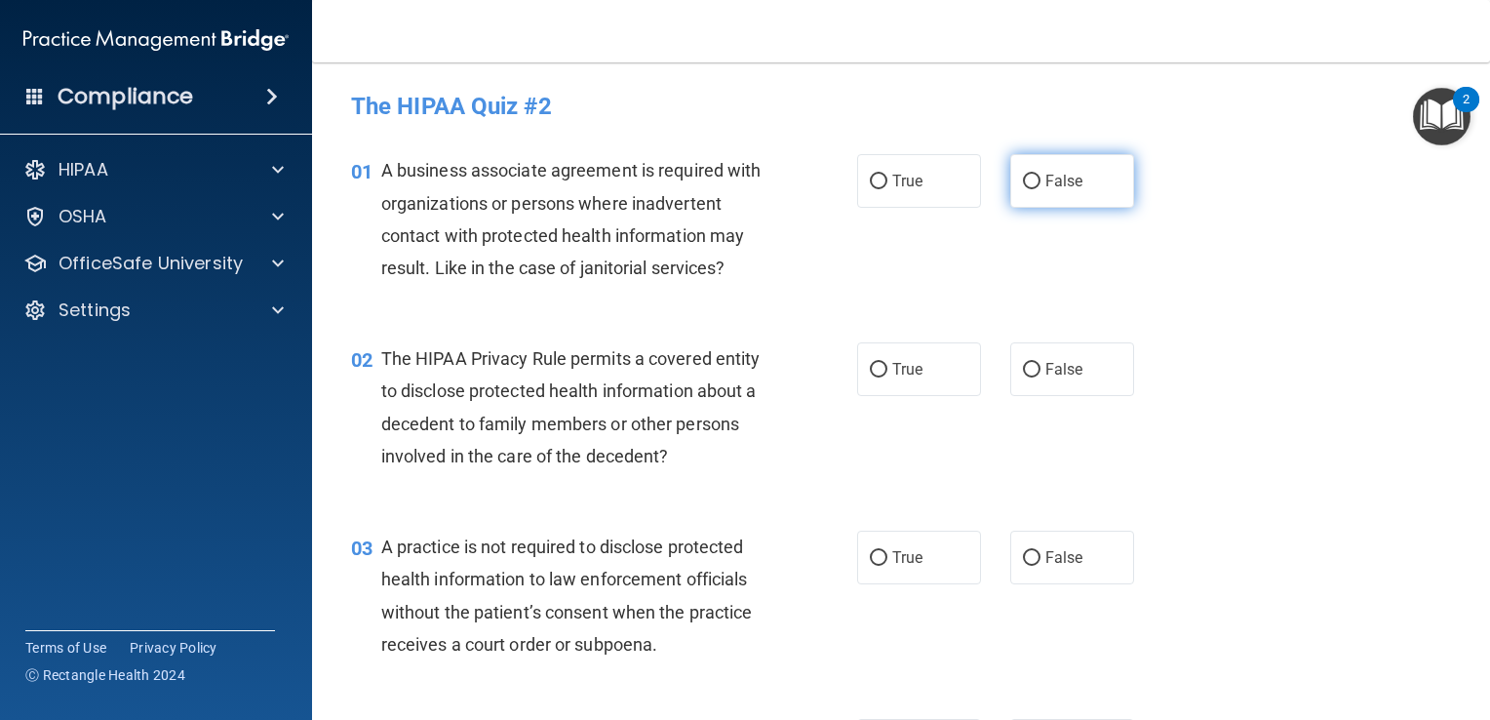
click at [1031, 199] on label "False" at bounding box center [1072, 181] width 124 height 54
click at [1031, 189] on input "False" at bounding box center [1032, 182] width 18 height 15
radio input "true"
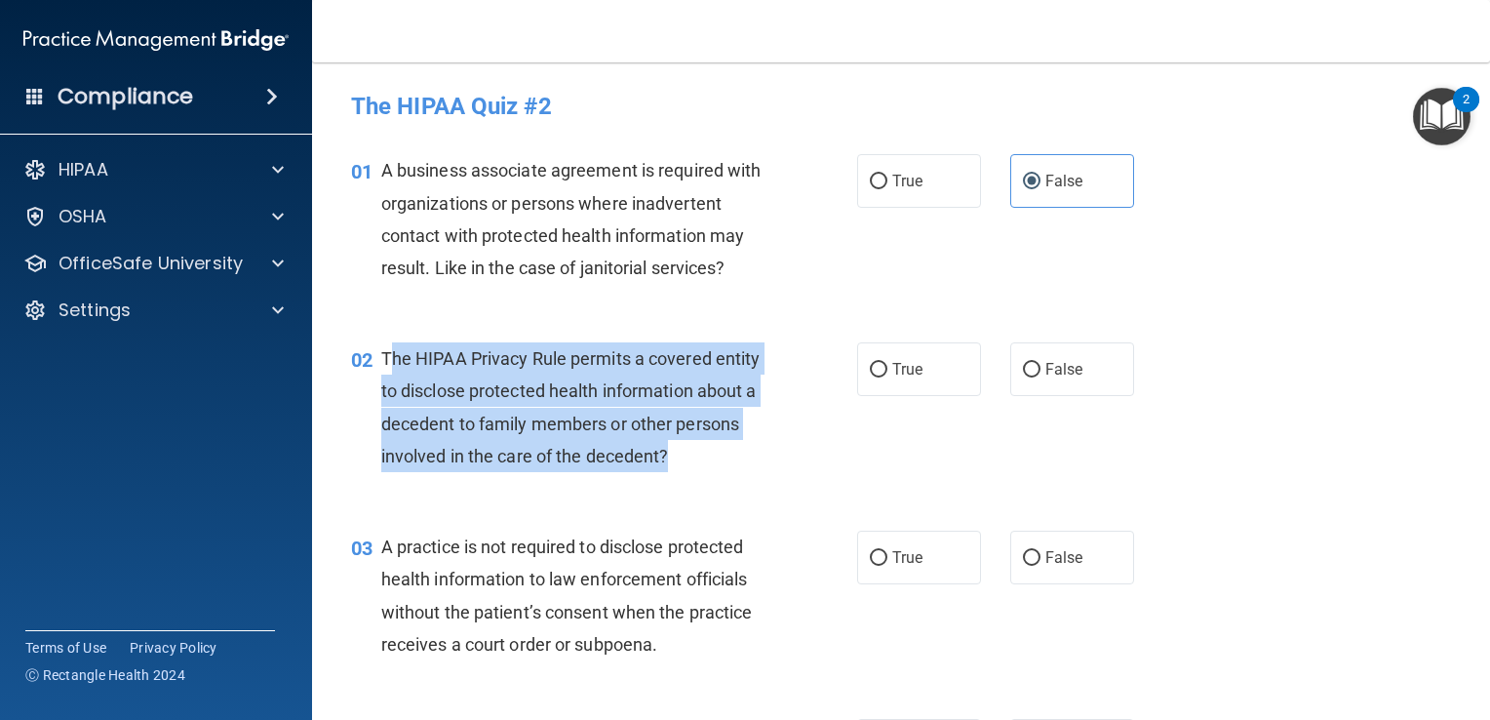
drag, startPoint x: 670, startPoint y: 452, endPoint x: 386, endPoint y: 347, distance: 302.3
click at [386, 347] on div "The HIPAA Privacy Rule permits a covered entity to disclose protected health in…" at bounding box center [582, 407] width 402 height 130
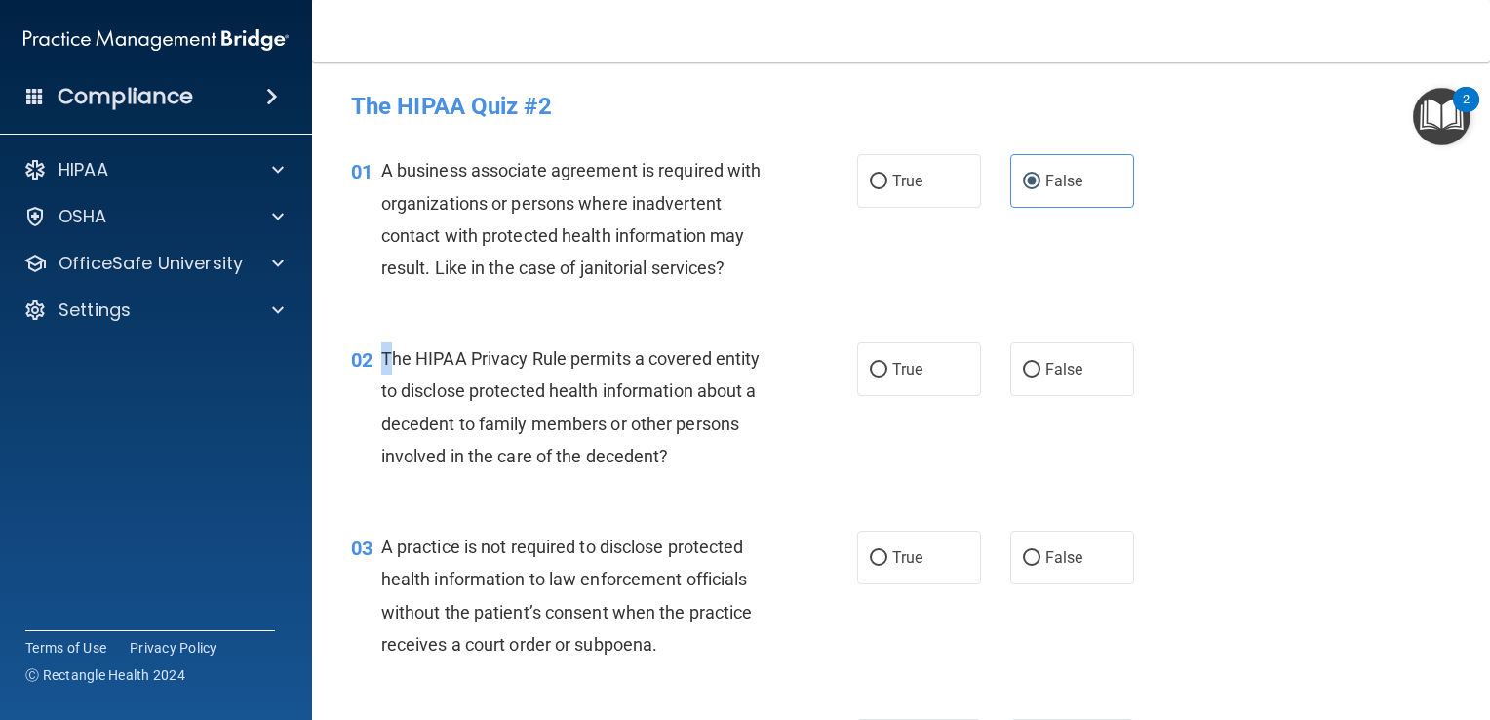
click at [386, 347] on div "The HIPAA Privacy Rule permits a covered entity to disclose protected health in…" at bounding box center [582, 407] width 402 height 130
click at [386, 348] on span "The HIPAA Privacy Rule permits a covered entity to disclose protected health in…" at bounding box center [570, 407] width 379 height 118
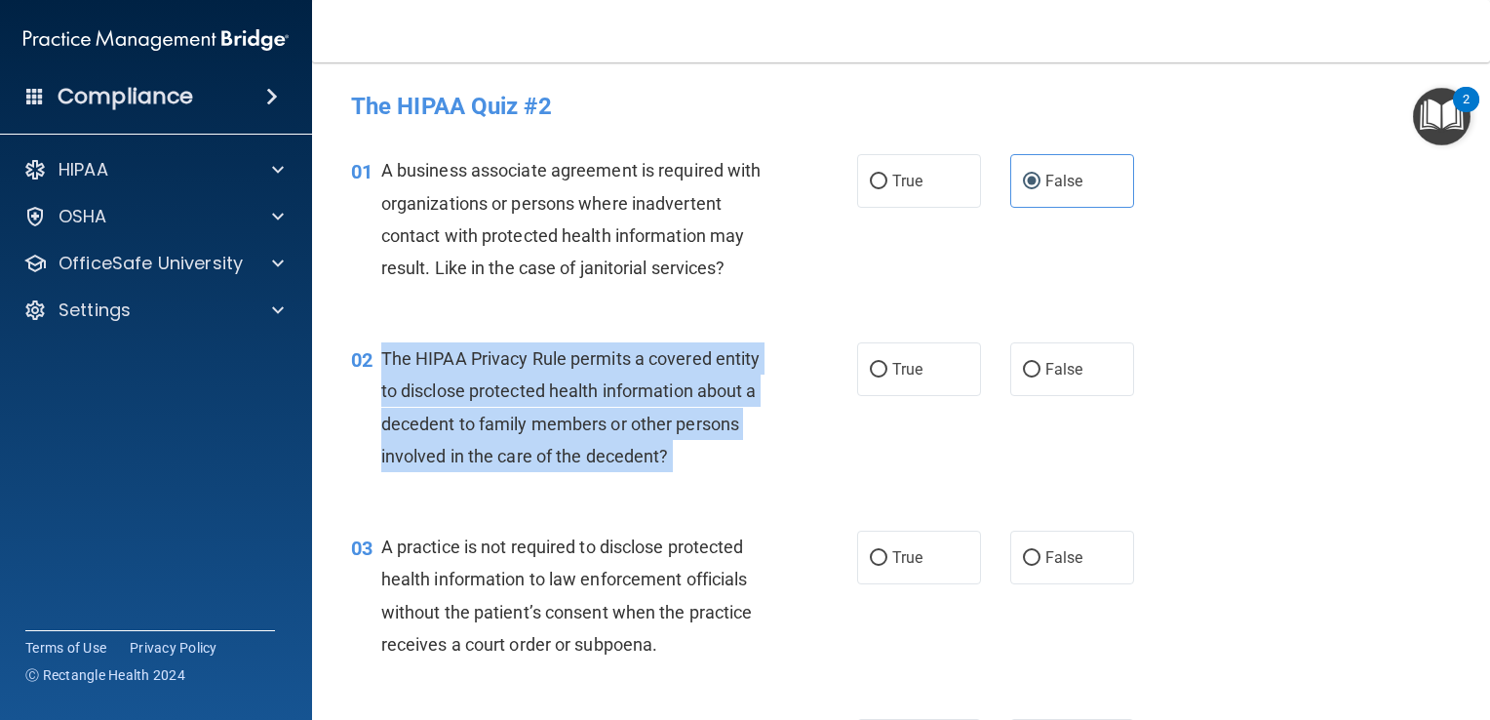
click at [386, 347] on div "The HIPAA Privacy Rule permits a covered entity to disclose protected health in…" at bounding box center [582, 407] width 402 height 130
drag, startPoint x: 386, startPoint y: 347, endPoint x: 464, endPoint y: 446, distance: 125.6
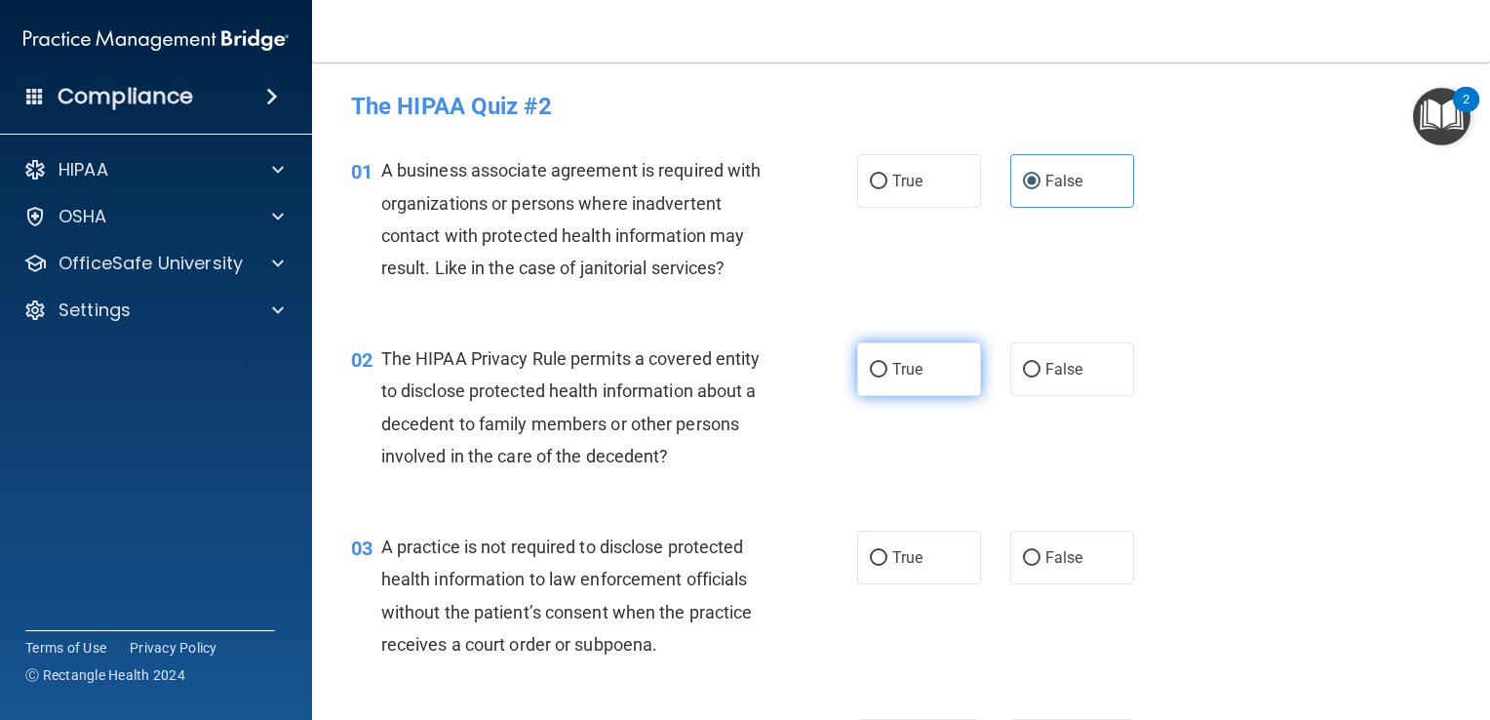
click at [913, 388] on label "True" at bounding box center [919, 369] width 124 height 54
click at [887, 377] on input "True" at bounding box center [879, 370] width 18 height 15
radio input "true"
click at [386, 551] on span "A practice is not required to disclose protected health information to law enfo…" at bounding box center [567, 595] width 372 height 118
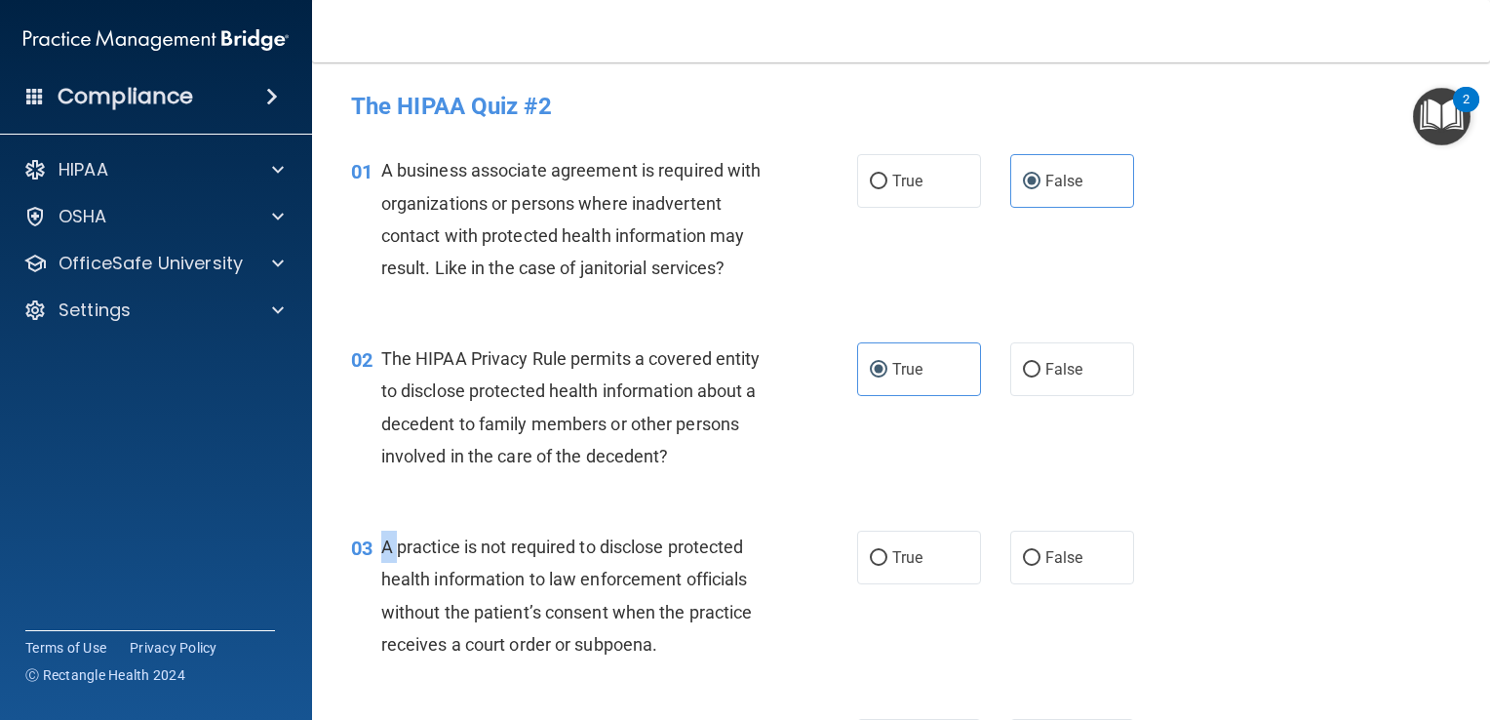
click at [386, 551] on span "A practice is not required to disclose protected health information to law enfo…" at bounding box center [567, 595] width 372 height 118
drag, startPoint x: 386, startPoint y: 551, endPoint x: 400, endPoint y: 564, distance: 18.6
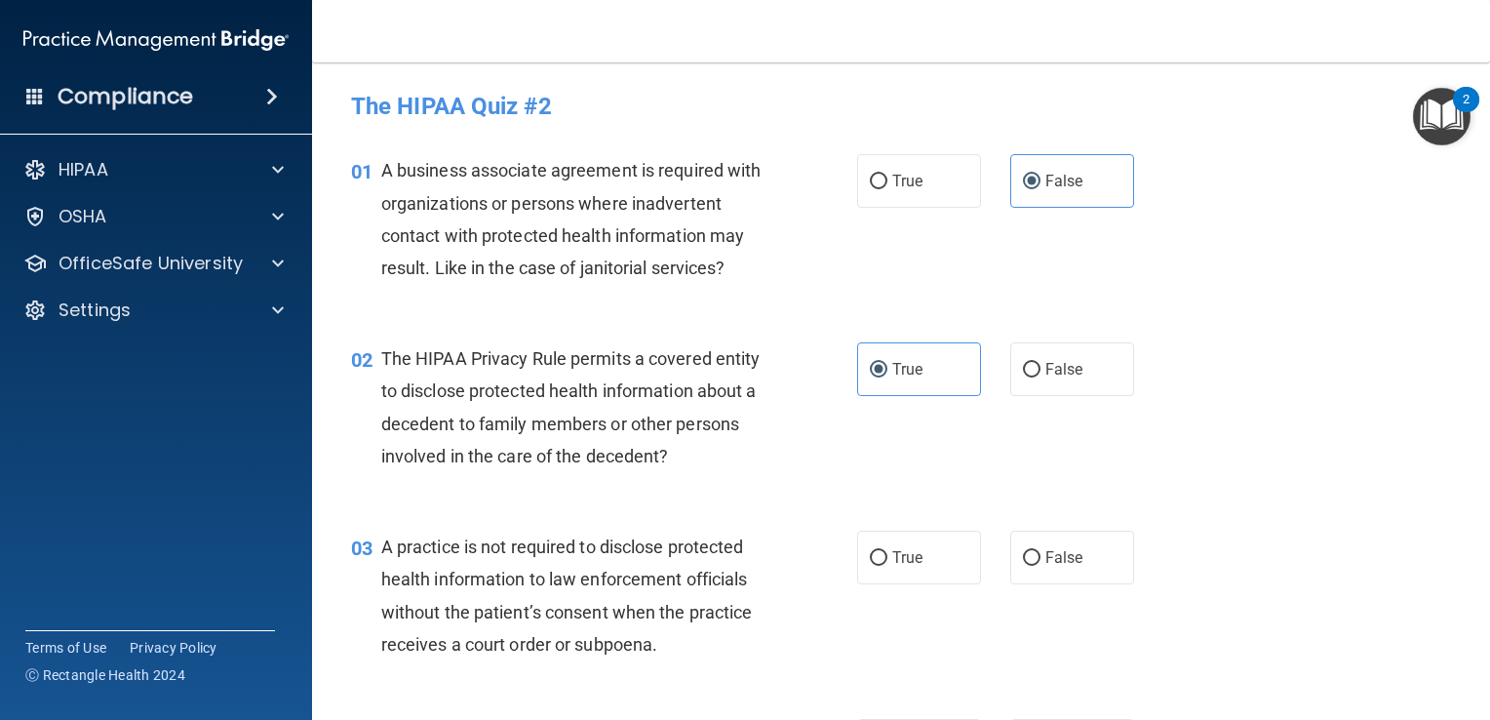
click at [400, 564] on div "A practice is not required to disclose protected health information to law enfo…" at bounding box center [582, 595] width 402 height 130
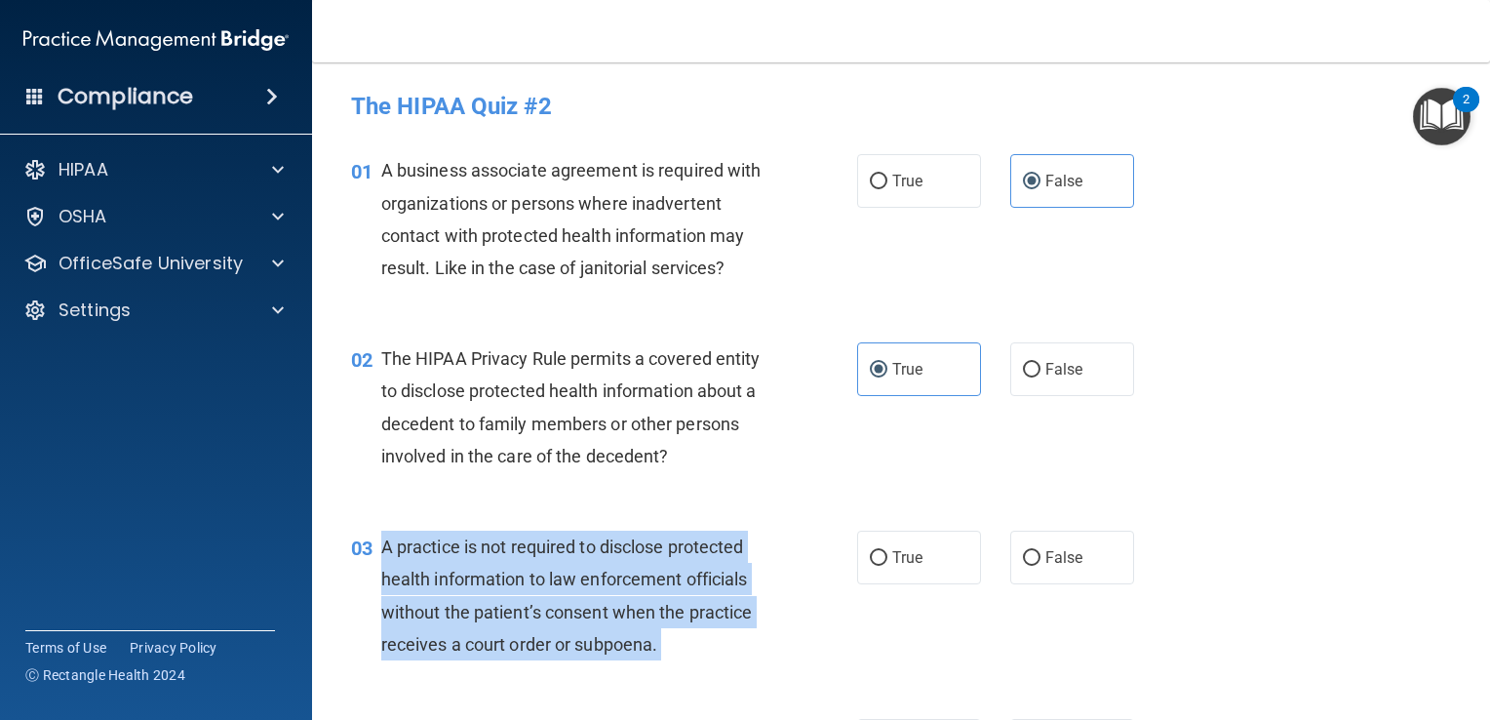
click at [400, 564] on div "A practice is not required to disclose protected health information to law enfo…" at bounding box center [582, 595] width 402 height 130
drag, startPoint x: 400, startPoint y: 564, endPoint x: 444, endPoint y: 579, distance: 46.6
click at [444, 579] on span "A practice is not required to disclose protected health information to law enfo…" at bounding box center [567, 595] width 372 height 118
click at [1030, 552] on input "False" at bounding box center [1032, 558] width 18 height 15
radio input "true"
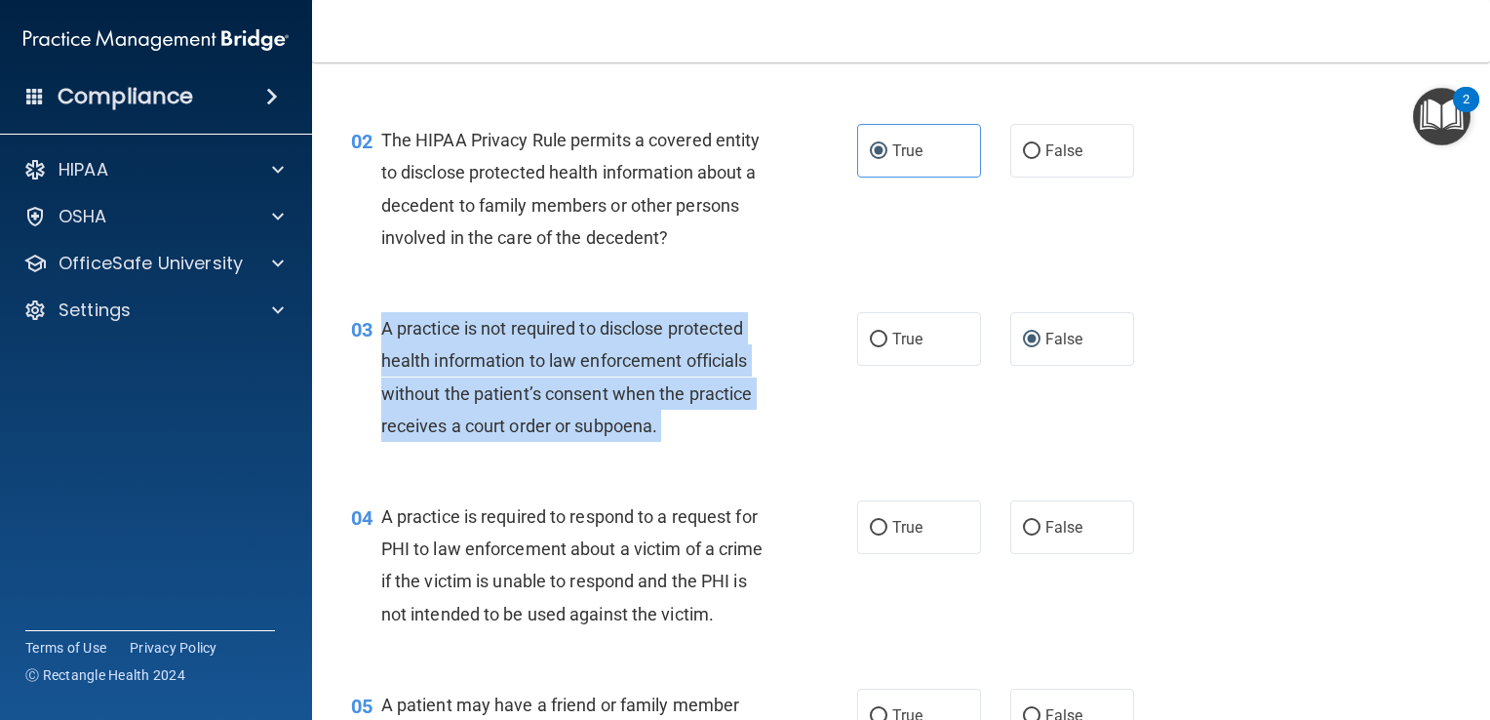
scroll to position [236, 0]
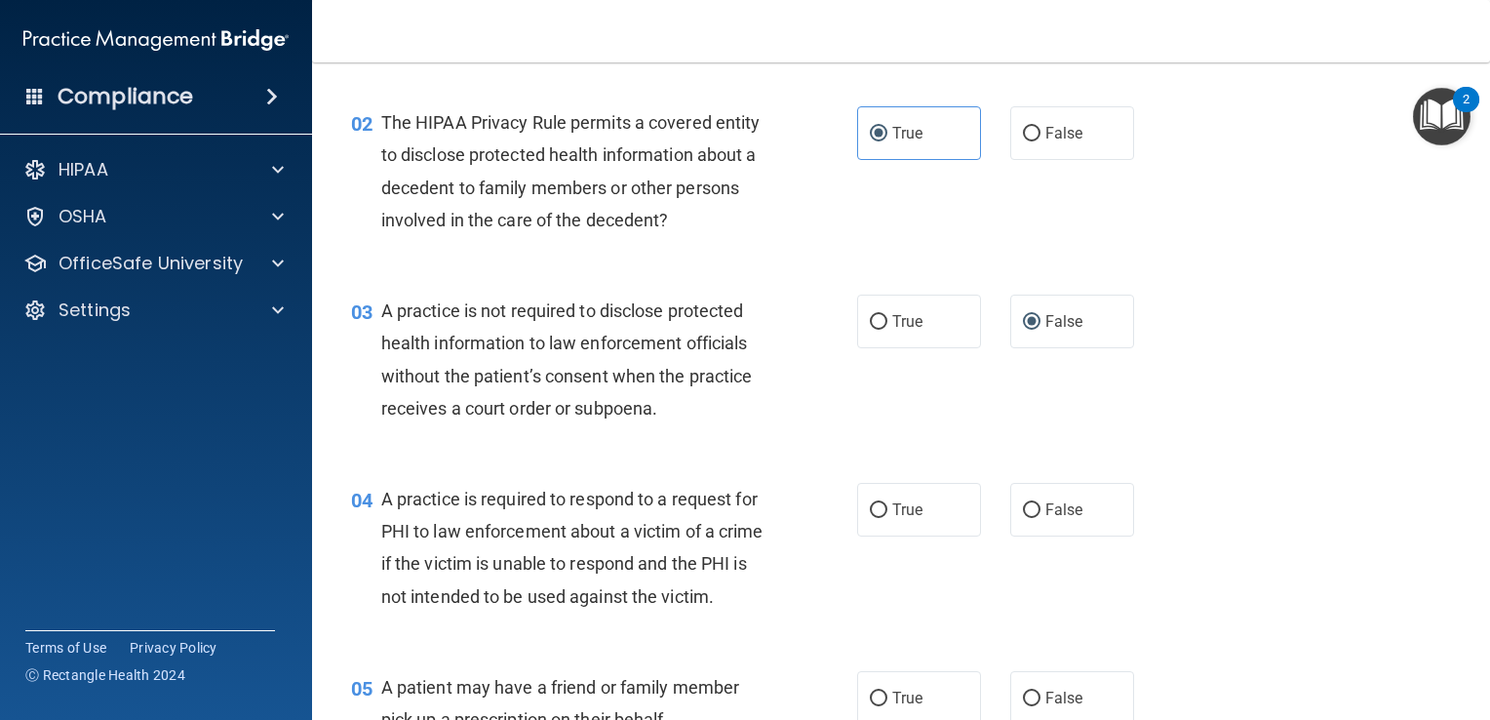
click at [499, 582] on div "A practice is required to respond to a request for PHI to law enforcement about…" at bounding box center [582, 548] width 402 height 130
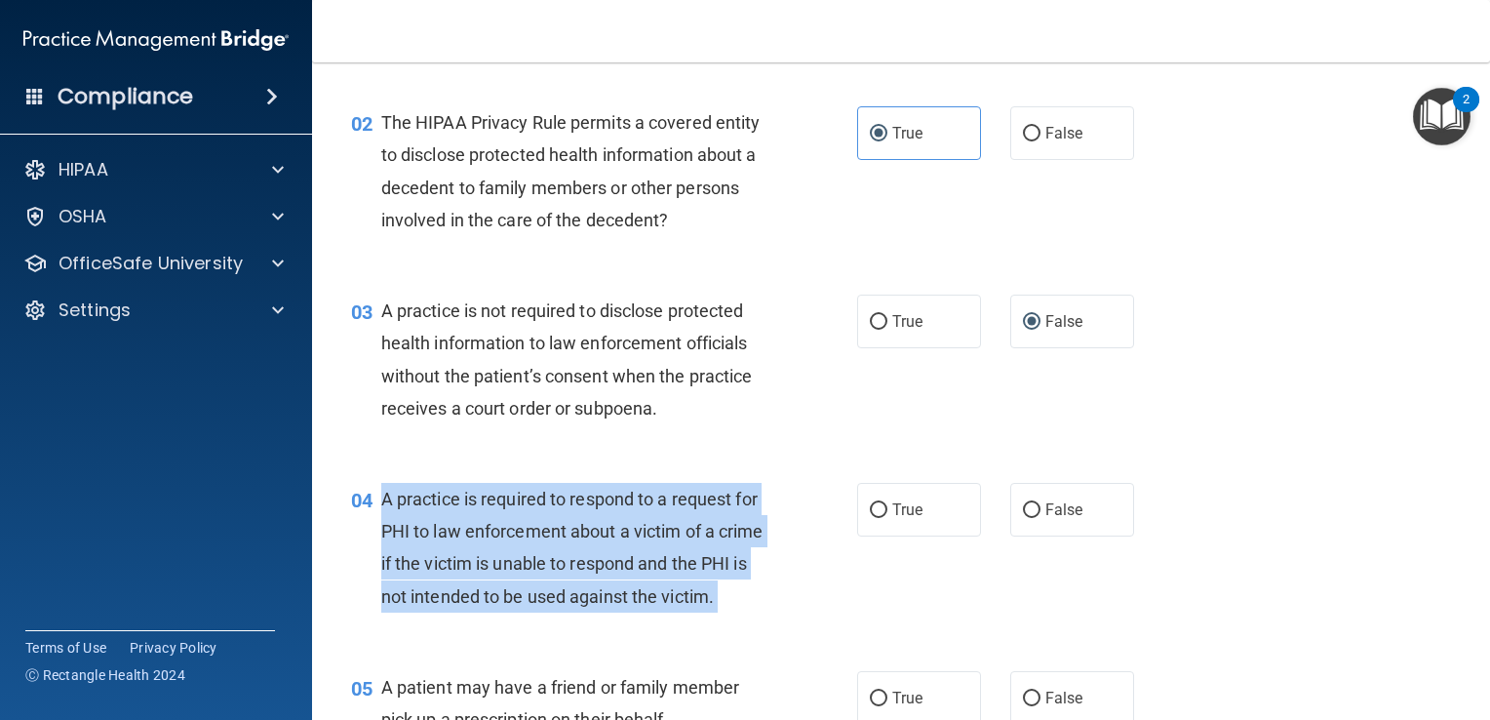
click at [499, 582] on div "A practice is required to respond to a request for PHI to law enforcement about…" at bounding box center [582, 548] width 402 height 130
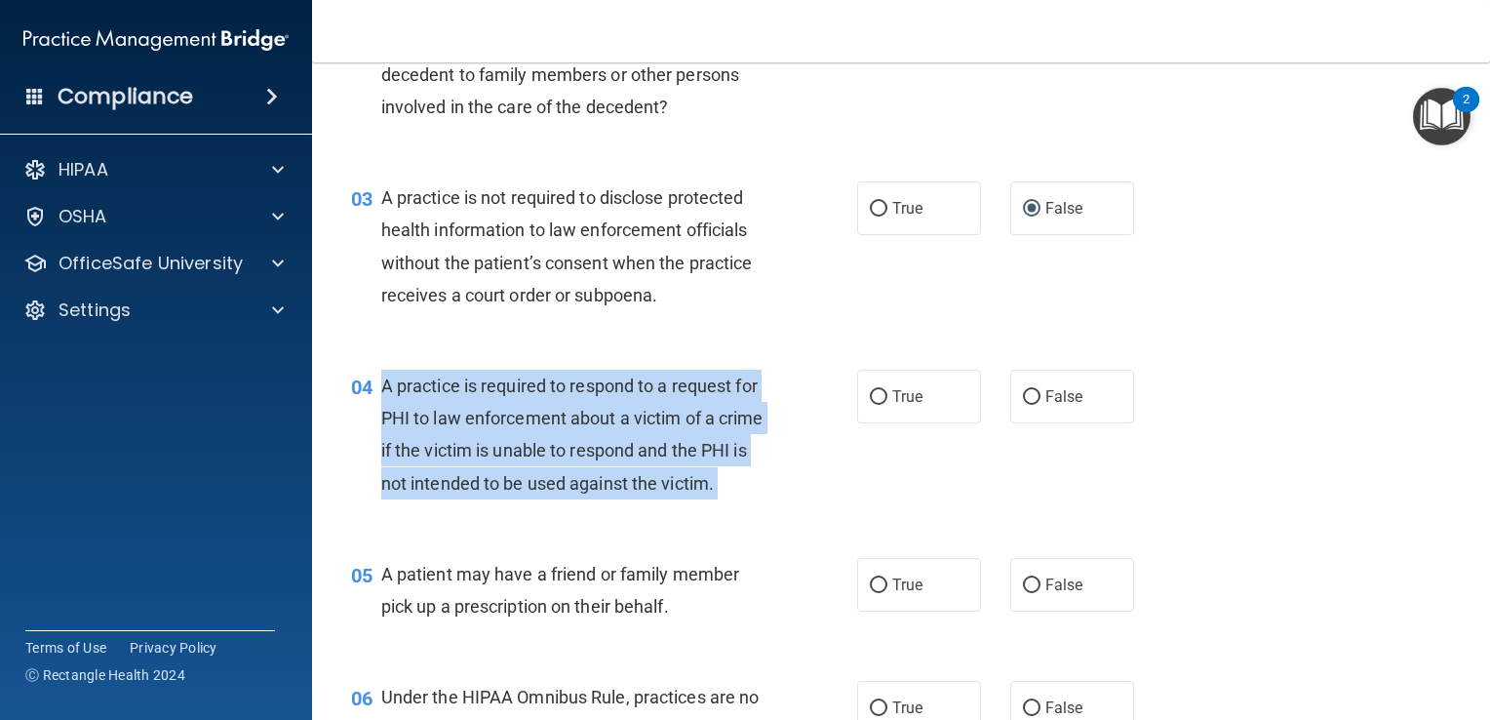
scroll to position [354, 0]
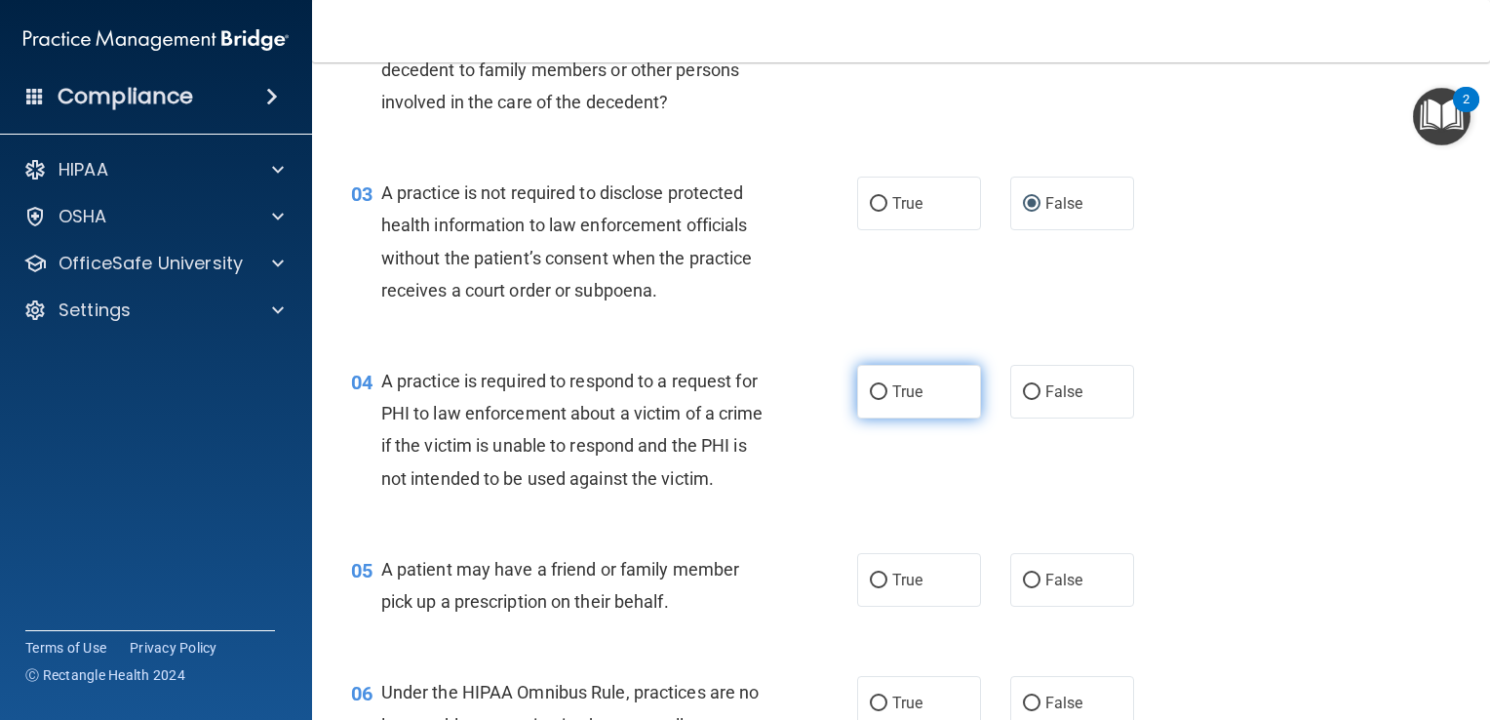
click at [923, 386] on label "True" at bounding box center [919, 392] width 124 height 54
click at [887, 386] on input "True" at bounding box center [879, 392] width 18 height 15
radio input "true"
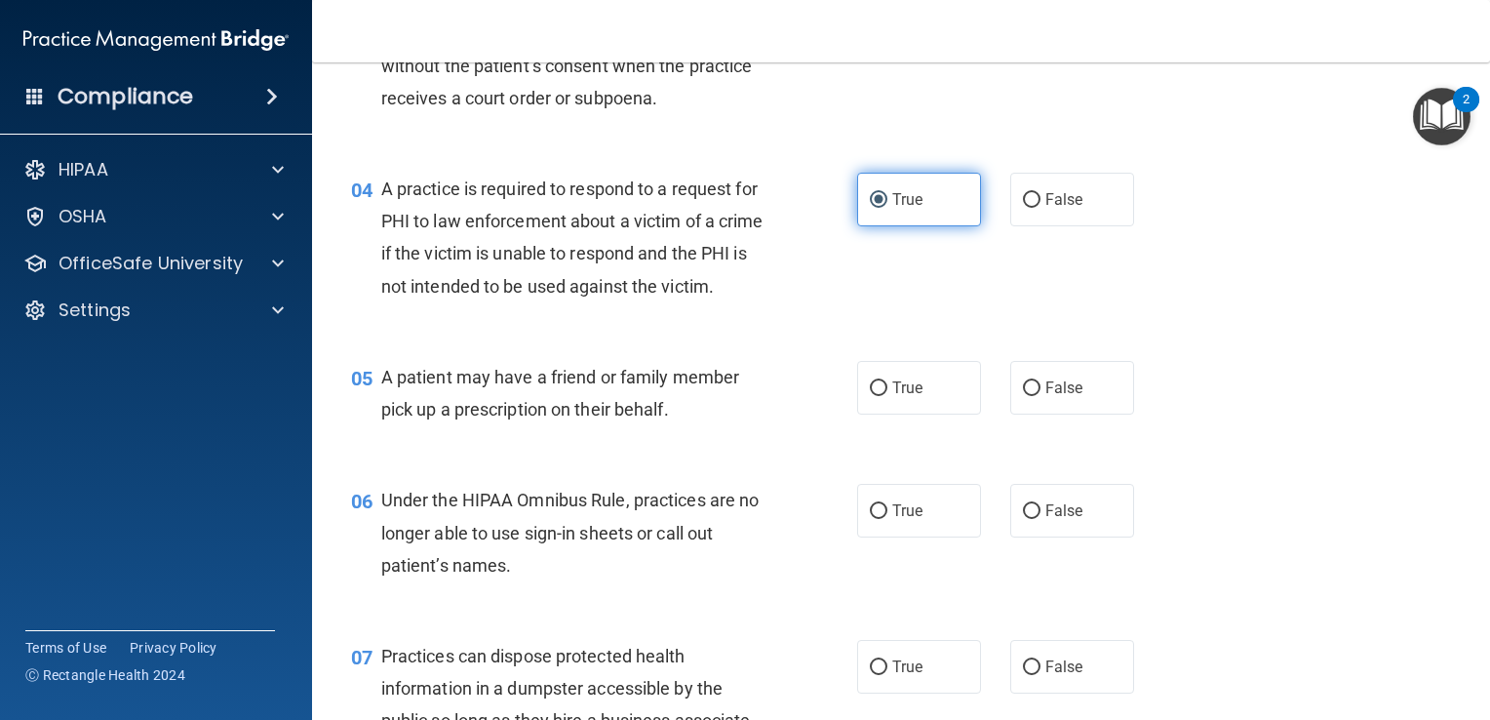
scroll to position [565, 0]
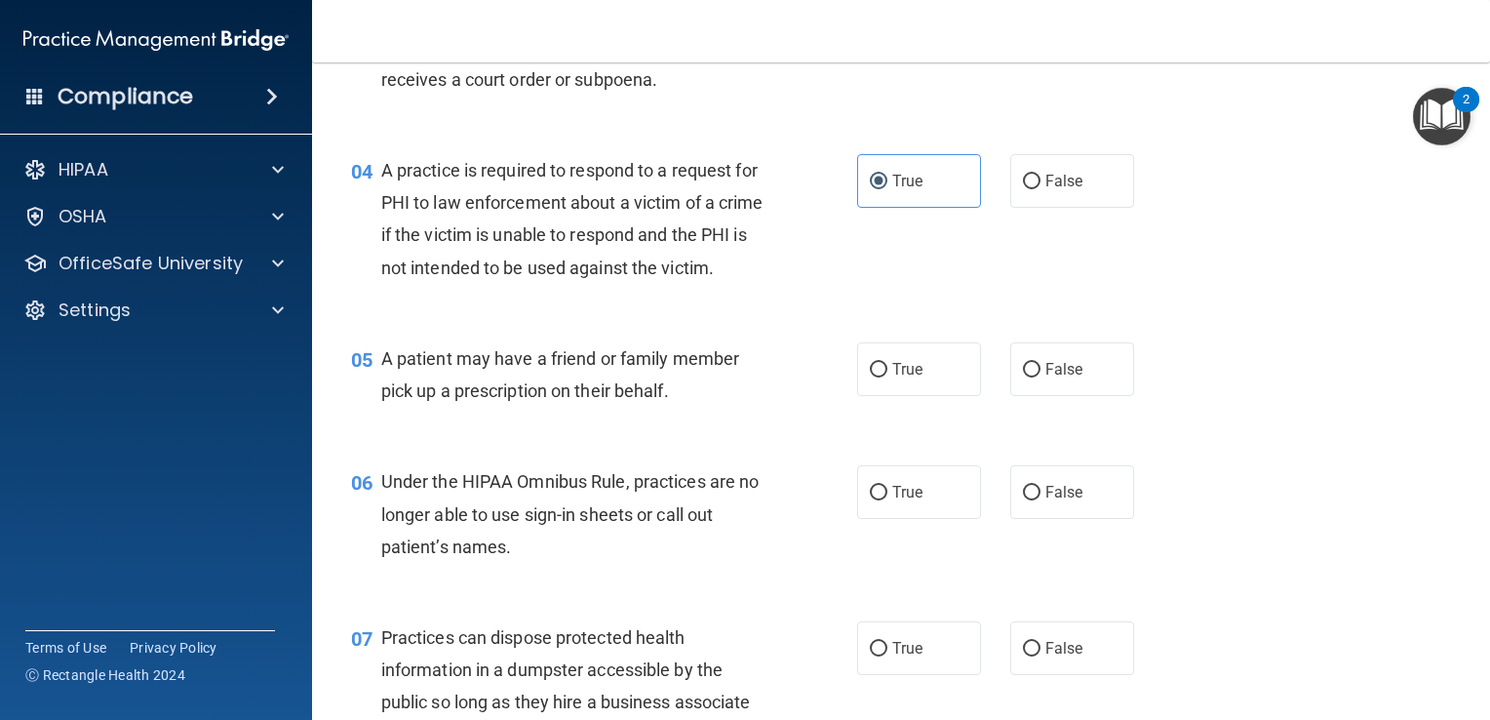
click at [578, 407] on div "A patient may have a friend or family member pick up a prescription on their be…" at bounding box center [582, 374] width 402 height 64
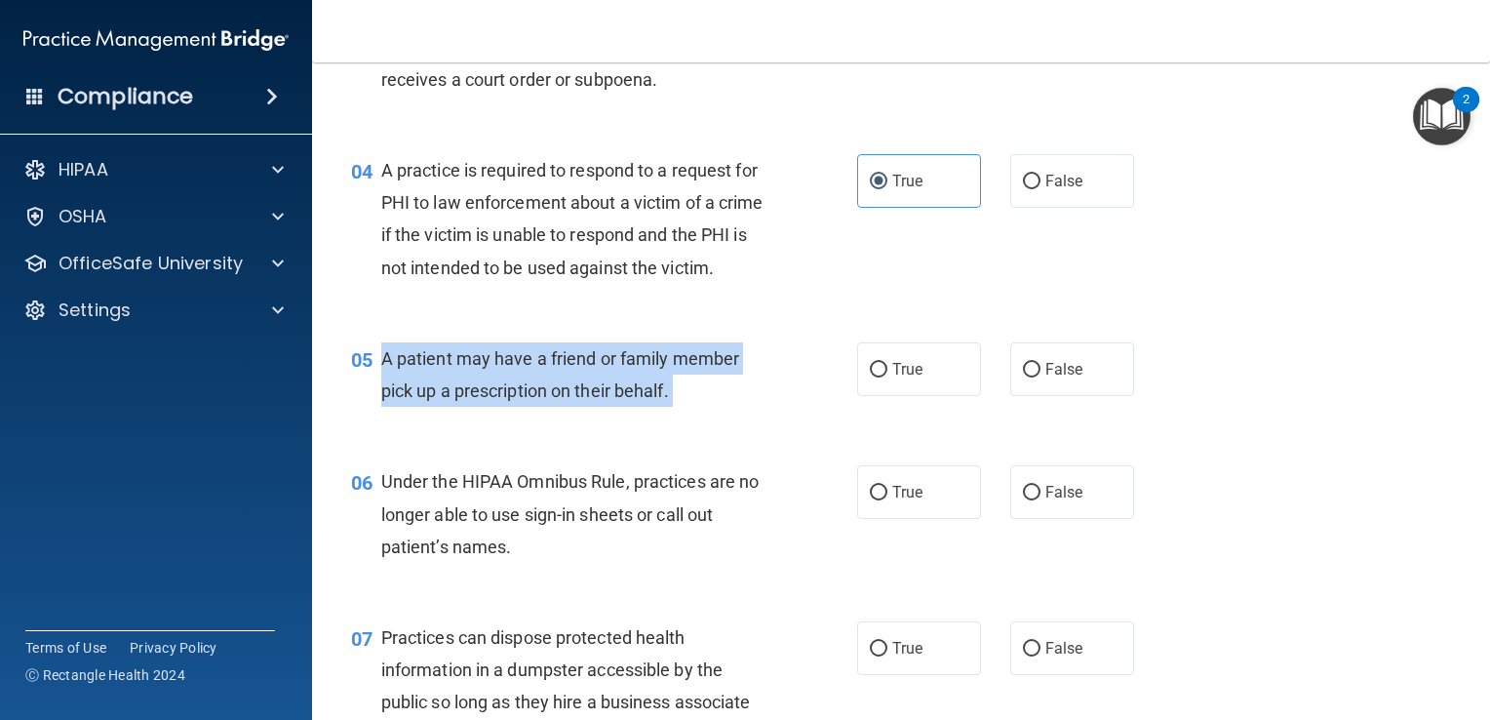
click at [578, 407] on div "A patient may have a friend or family member pick up a prescription on their be…" at bounding box center [582, 374] width 402 height 64
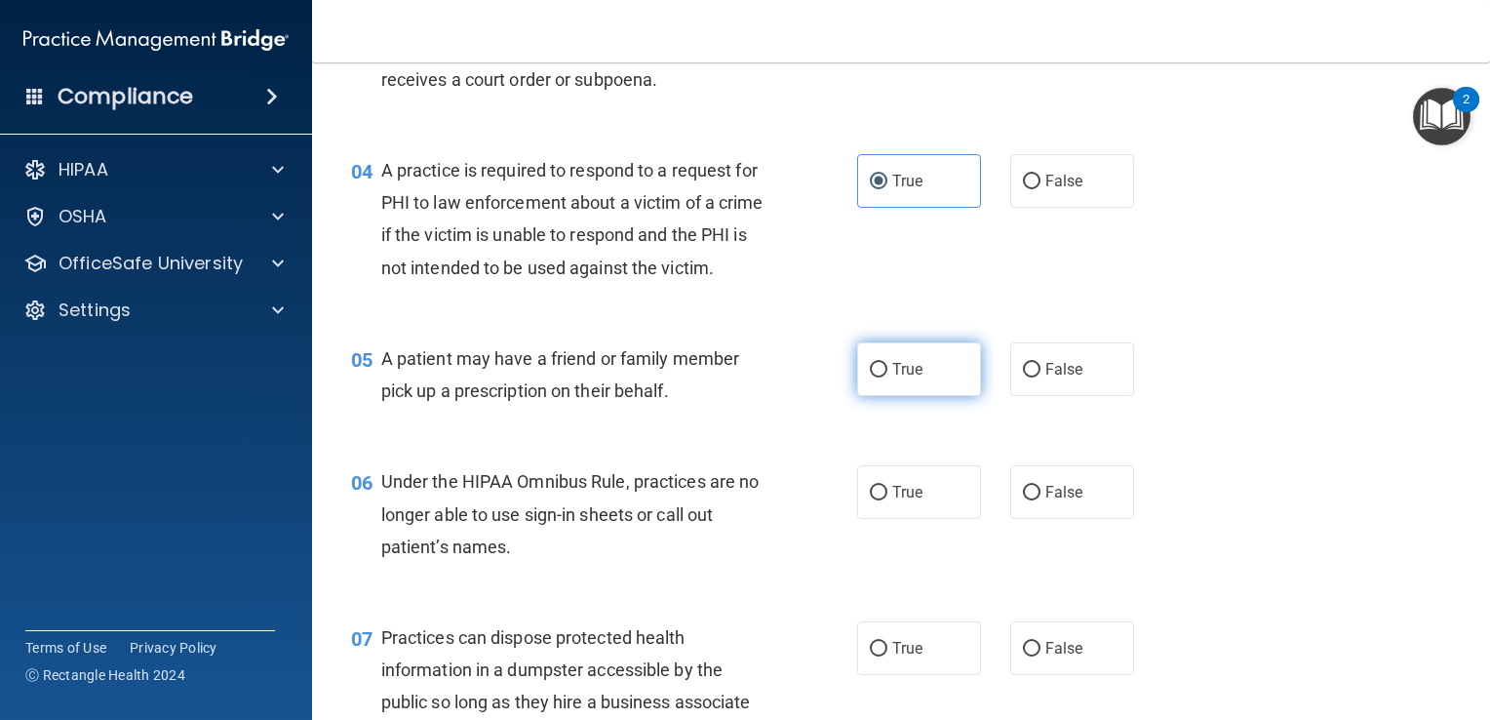
click at [901, 396] on label "True" at bounding box center [919, 369] width 124 height 54
click at [887, 377] on input "True" at bounding box center [879, 370] width 18 height 15
radio input "true"
click at [633, 553] on span "Under the HIPAA Omnibus Rule, practices are no longer able to use sign-in sheet…" at bounding box center [570, 513] width 378 height 85
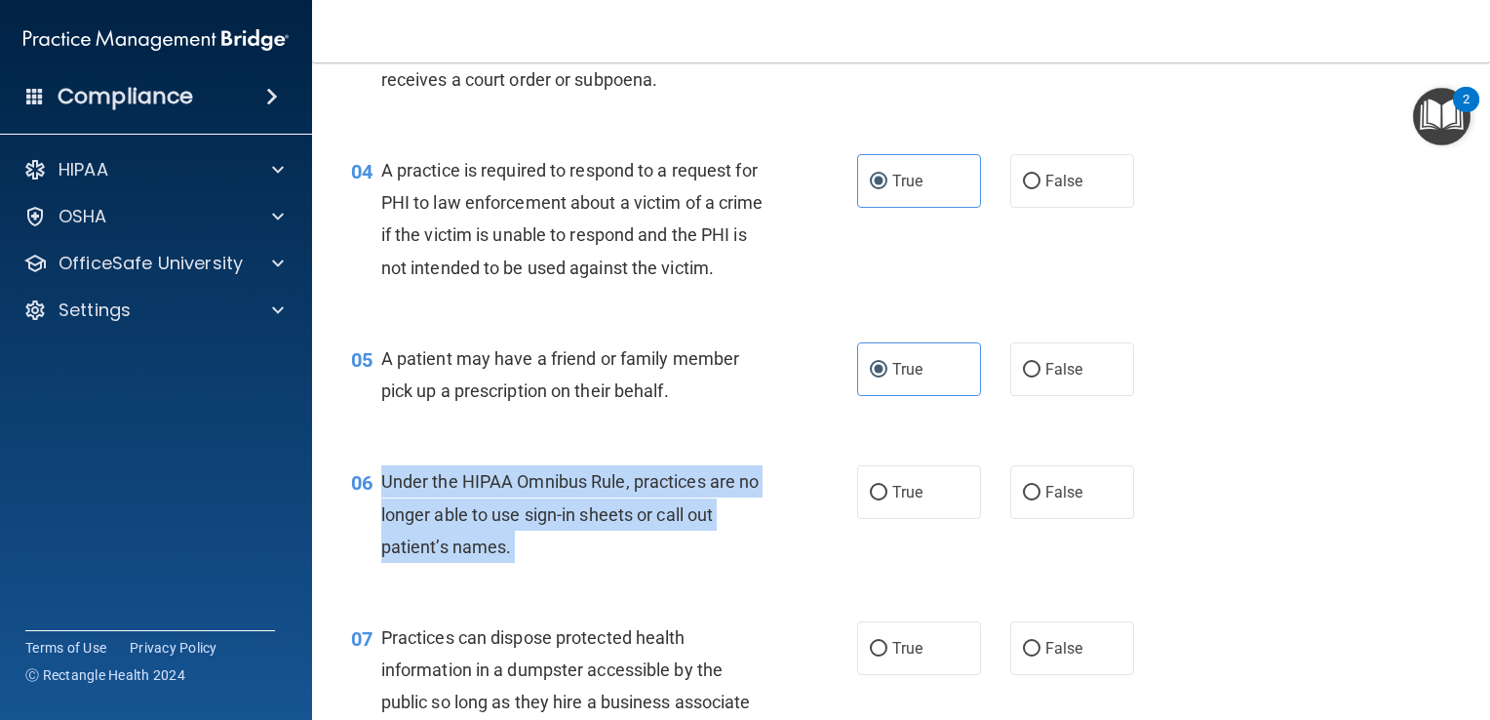
click at [633, 553] on span "Under the HIPAA Omnibus Rule, practices are no longer able to use sign-in sheet…" at bounding box center [570, 513] width 378 height 85
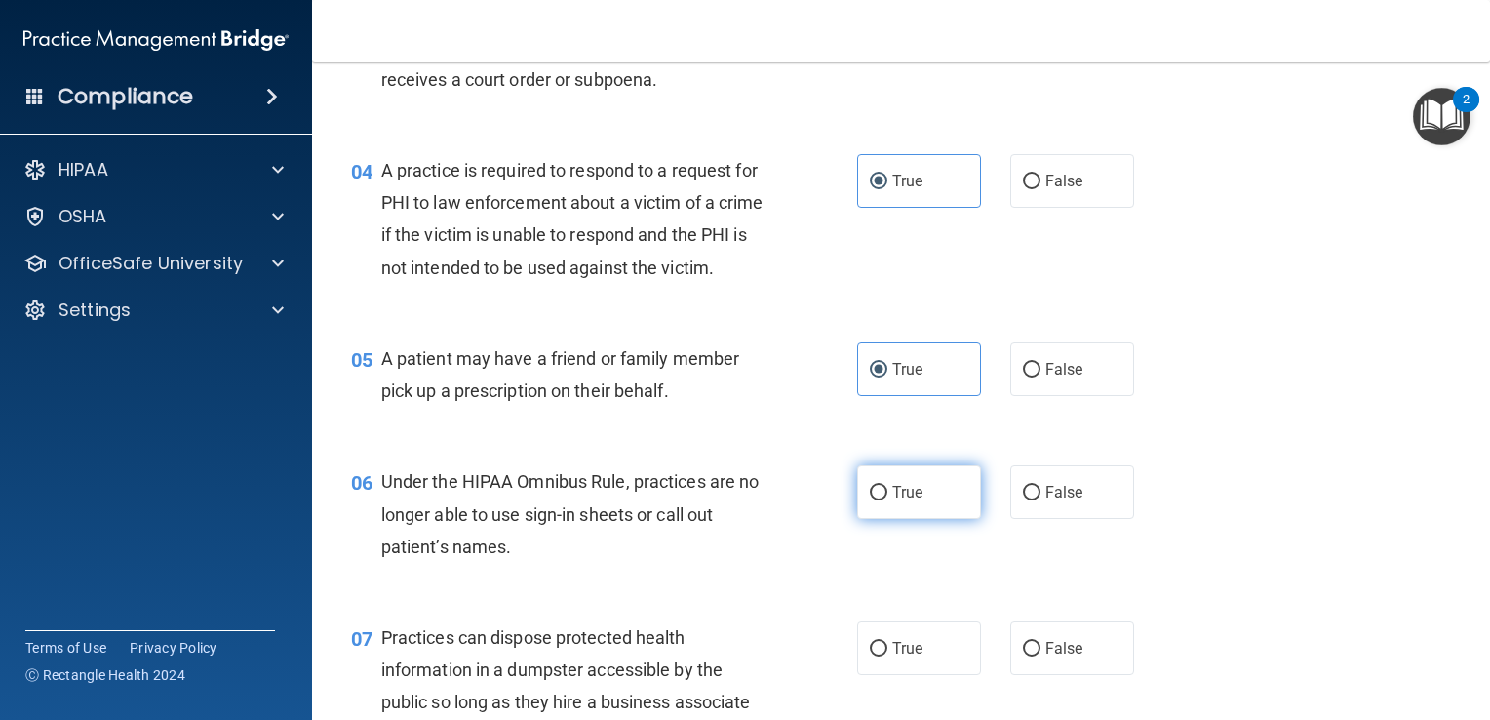
click at [901, 519] on label "True" at bounding box center [919, 492] width 124 height 54
click at [887, 500] on input "True" at bounding box center [879, 493] width 18 height 15
radio input "true"
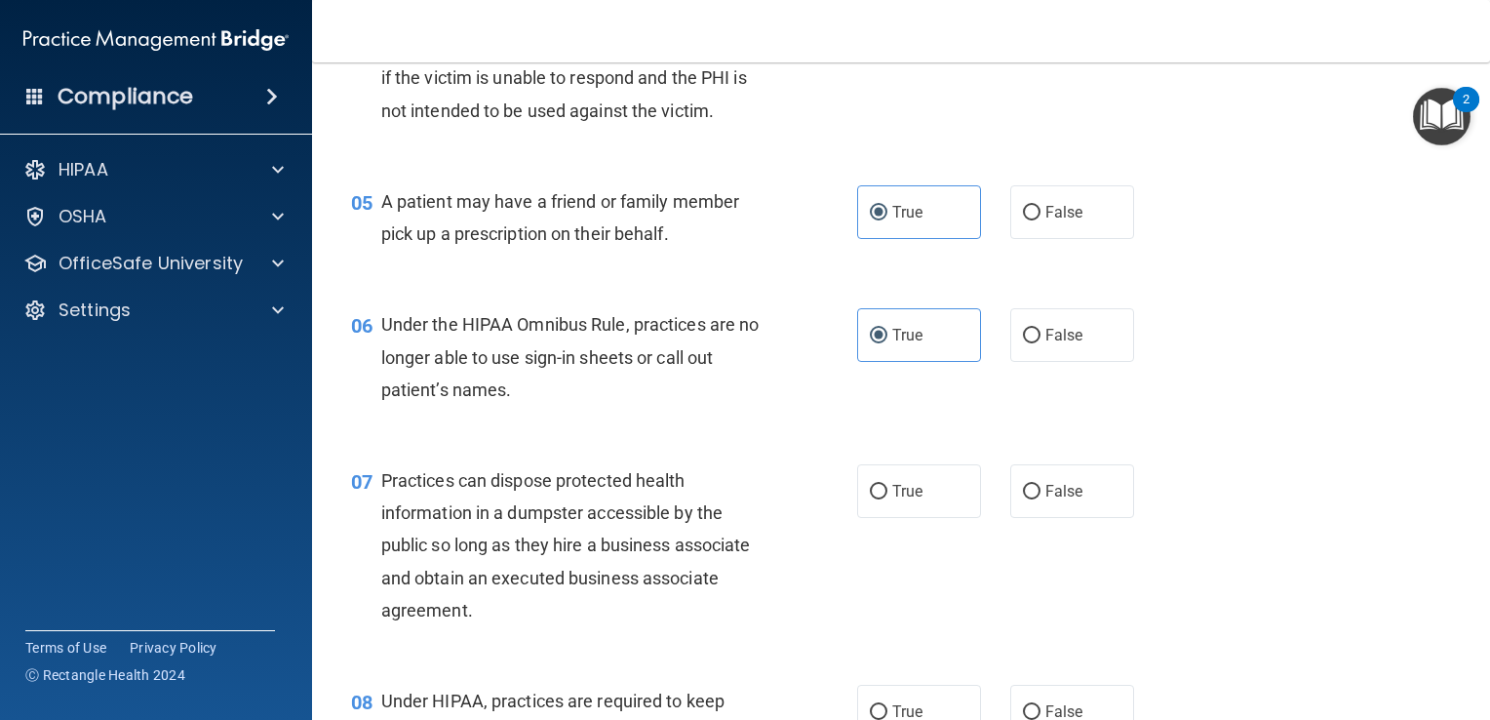
click at [616, 524] on div "Practices can dispose protected health information in a dumpster accessible by …" at bounding box center [582, 545] width 402 height 162
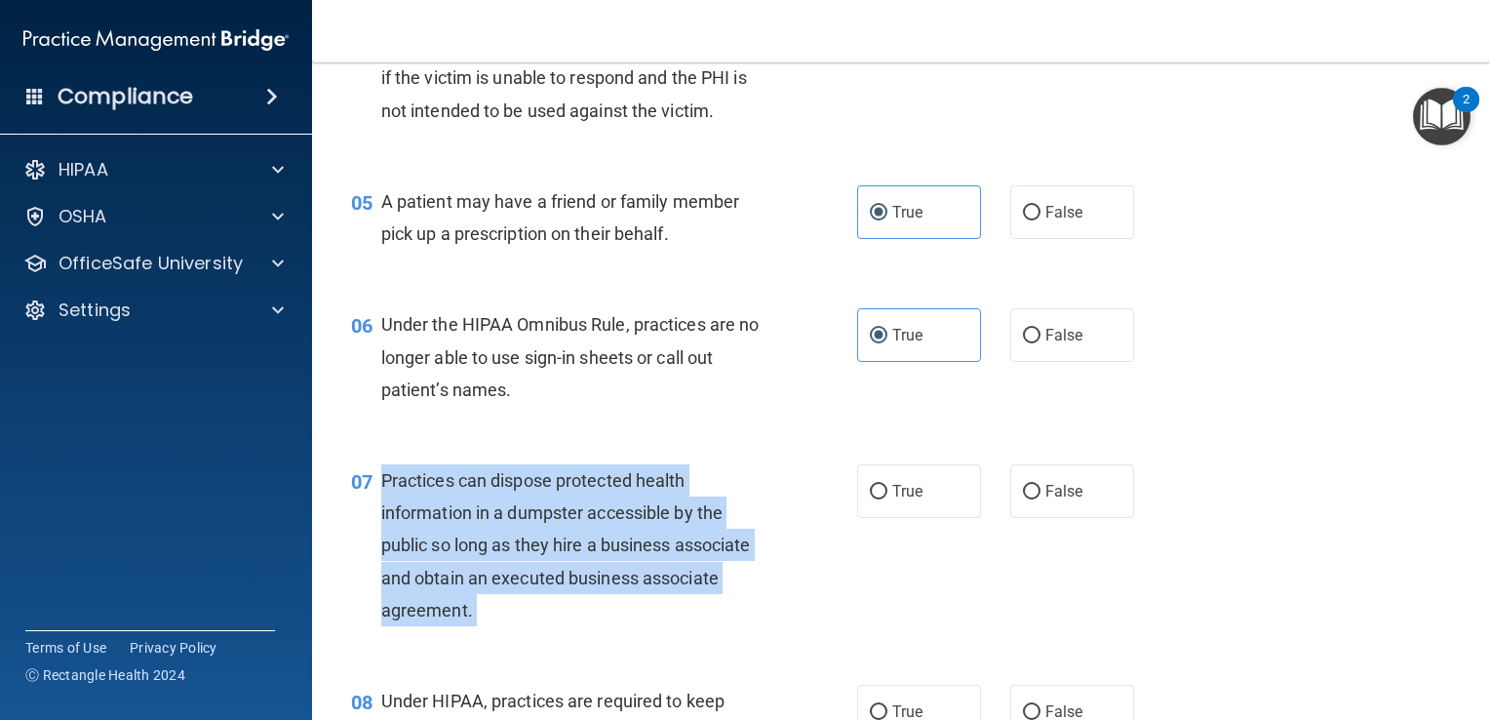
click at [616, 524] on div "Practices can dispose protected health information in a dumpster accessible by …" at bounding box center [582, 545] width 402 height 162
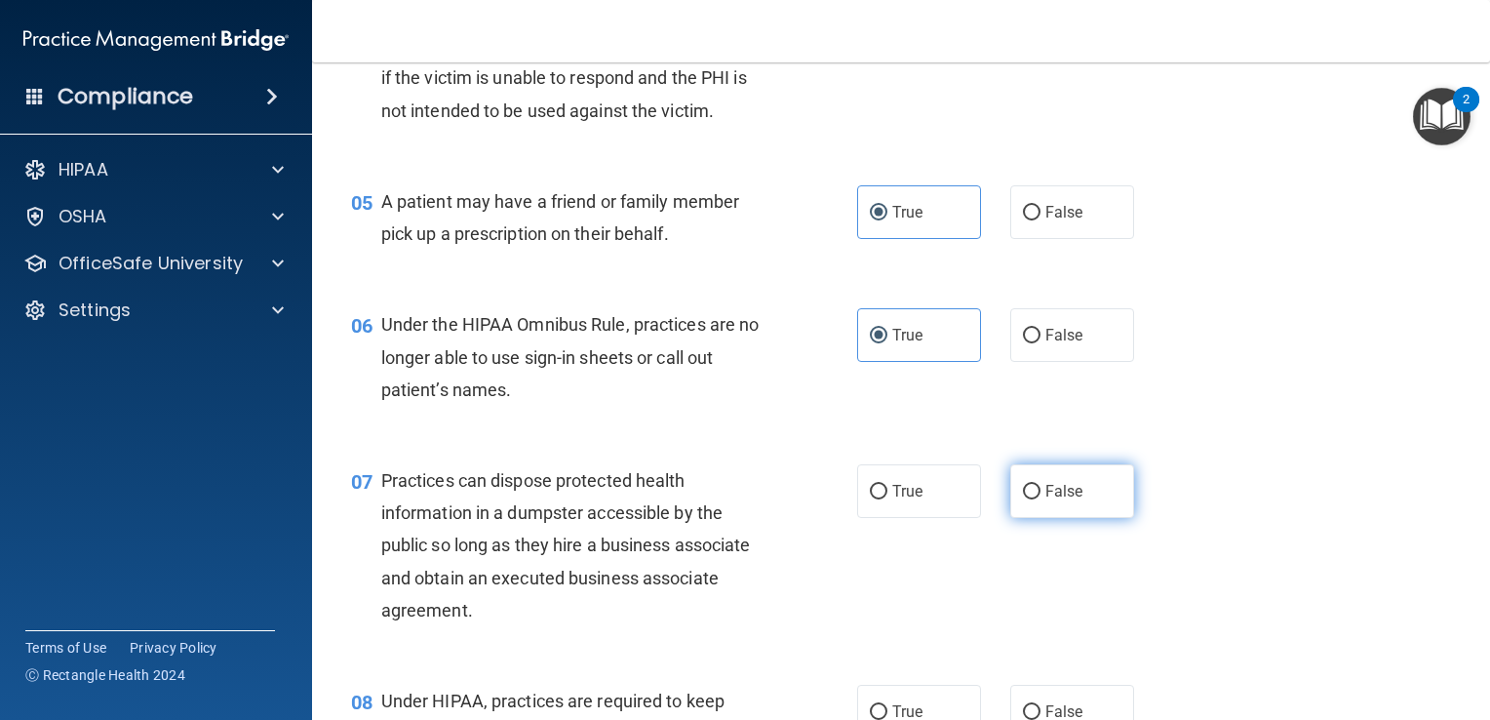
click at [1045, 500] on span "False" at bounding box center [1064, 491] width 38 height 19
click at [1041, 499] on input "False" at bounding box center [1032, 492] width 18 height 15
radio input "true"
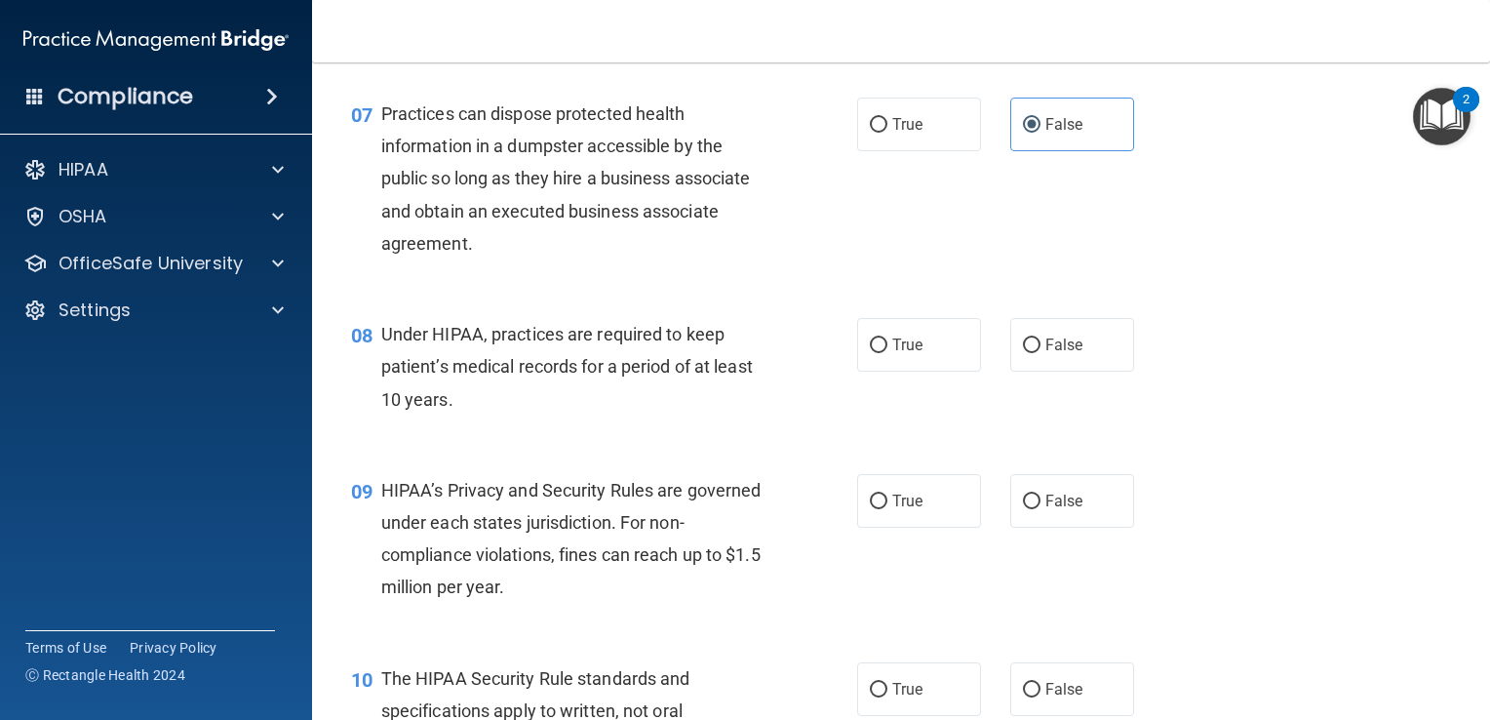
scroll to position [1090, 0]
click at [474, 381] on div "Under HIPAA, practices are required to keep patient’s medical records for a per…" at bounding box center [582, 365] width 402 height 98
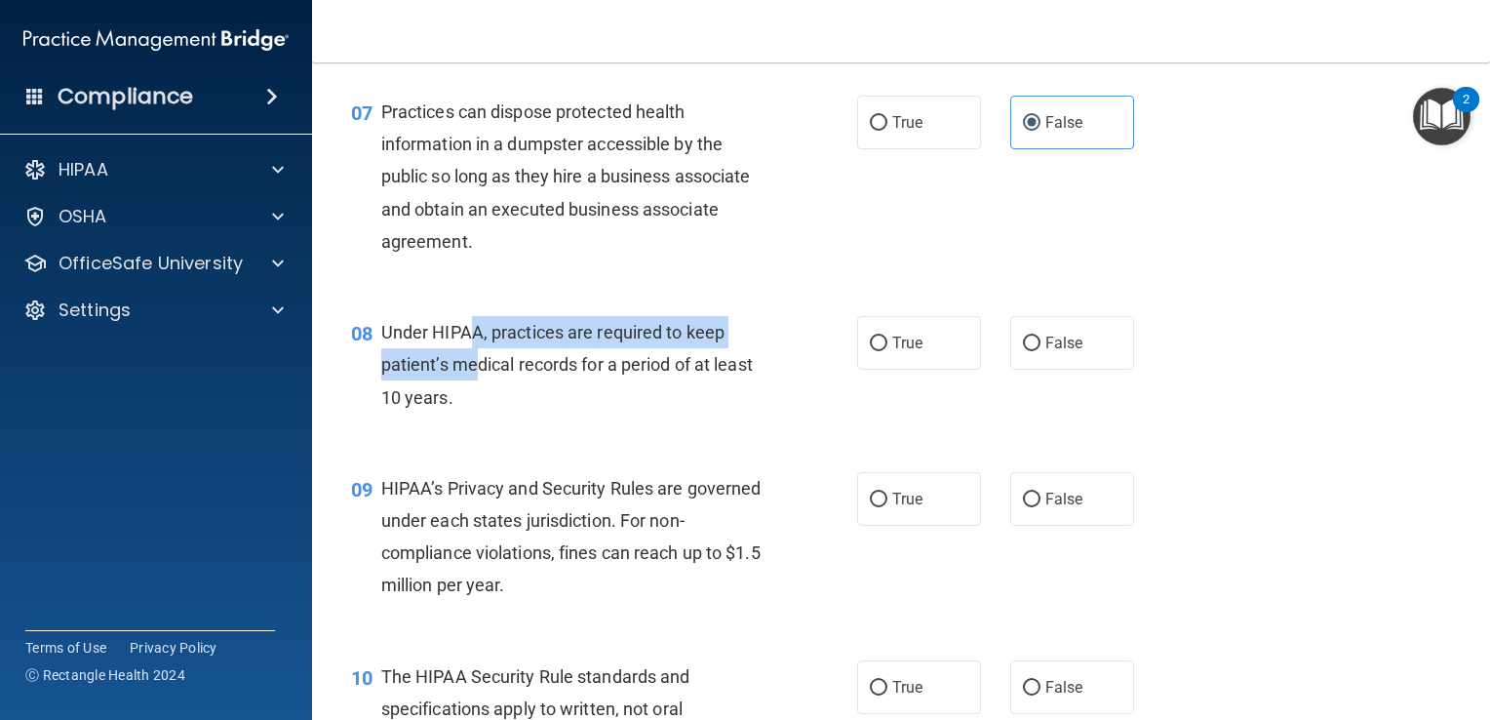
click at [474, 381] on div "Under HIPAA, practices are required to keep patient’s medical records for a per…" at bounding box center [582, 365] width 402 height 98
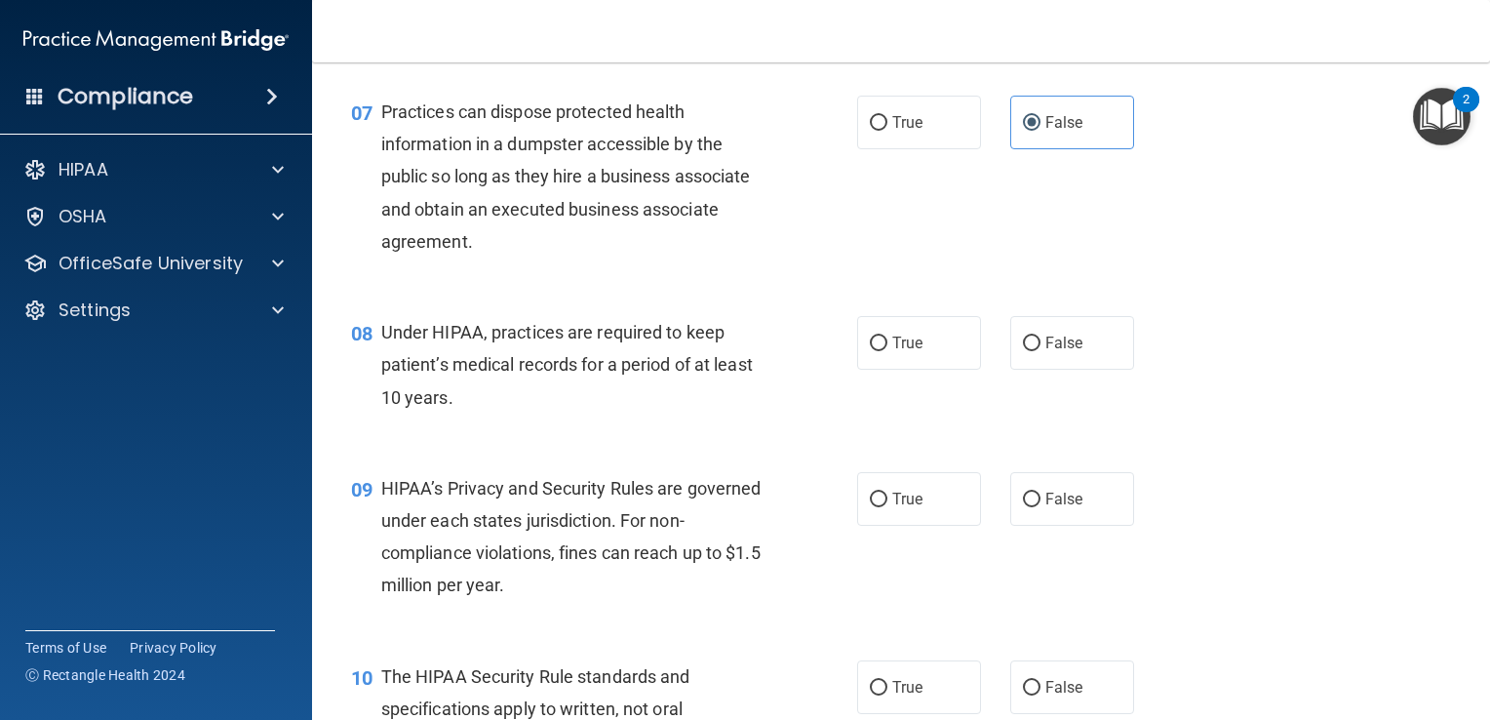
drag, startPoint x: 474, startPoint y: 381, endPoint x: 507, endPoint y: 396, distance: 36.2
click at [507, 396] on span "Under HIPAA, practices are required to keep patient’s medical records for a per…" at bounding box center [567, 364] width 372 height 85
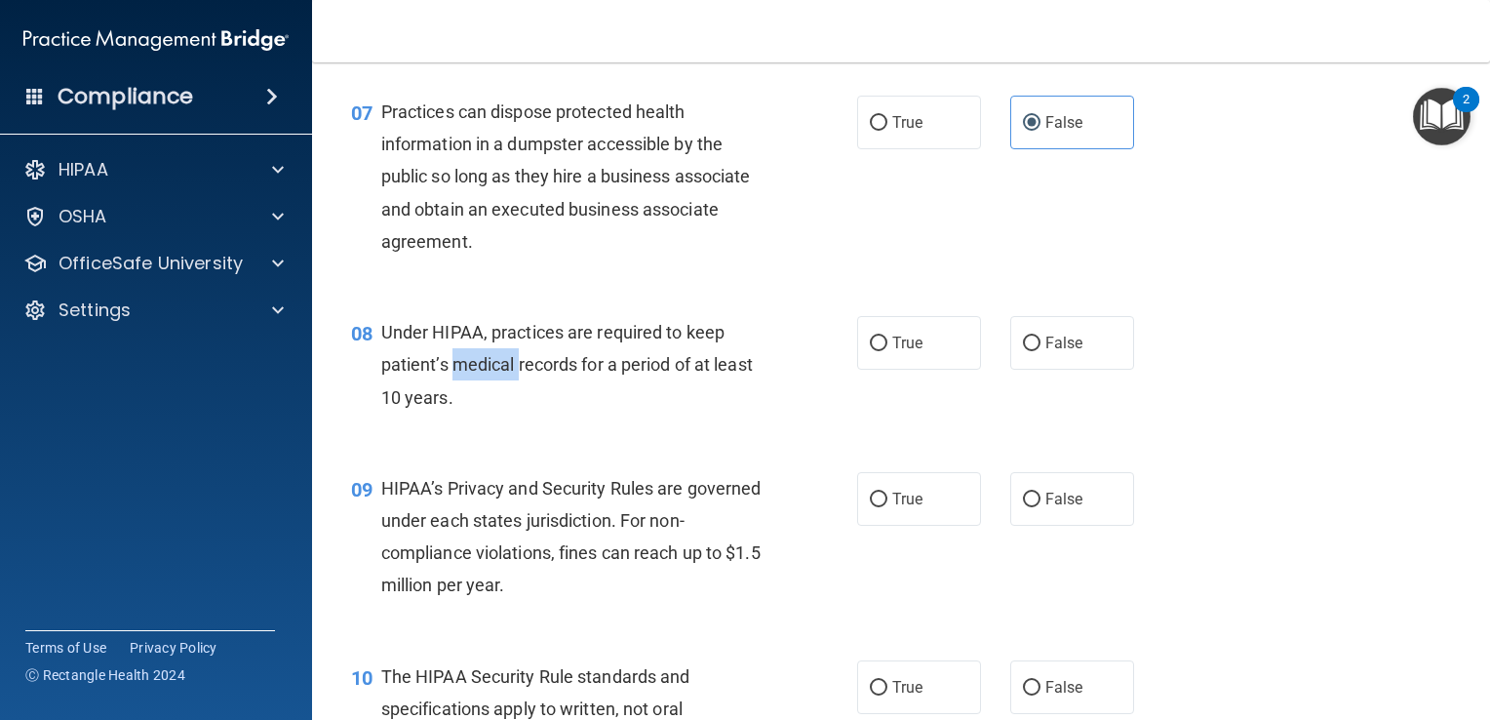
click at [507, 396] on span "Under HIPAA, practices are required to keep patient’s medical records for a per…" at bounding box center [567, 364] width 372 height 85
drag, startPoint x: 507, startPoint y: 396, endPoint x: 575, endPoint y: 386, distance: 69.0
click at [575, 386] on span "Under HIPAA, practices are required to keep patient’s medical records for a per…" at bounding box center [567, 364] width 372 height 85
click at [575, 386] on div "Under HIPAA, practices are required to keep patient’s medical records for a per…" at bounding box center [582, 365] width 402 height 98
click at [575, 386] on span "Under HIPAA, practices are required to keep patient’s medical records for a per…" at bounding box center [567, 364] width 372 height 85
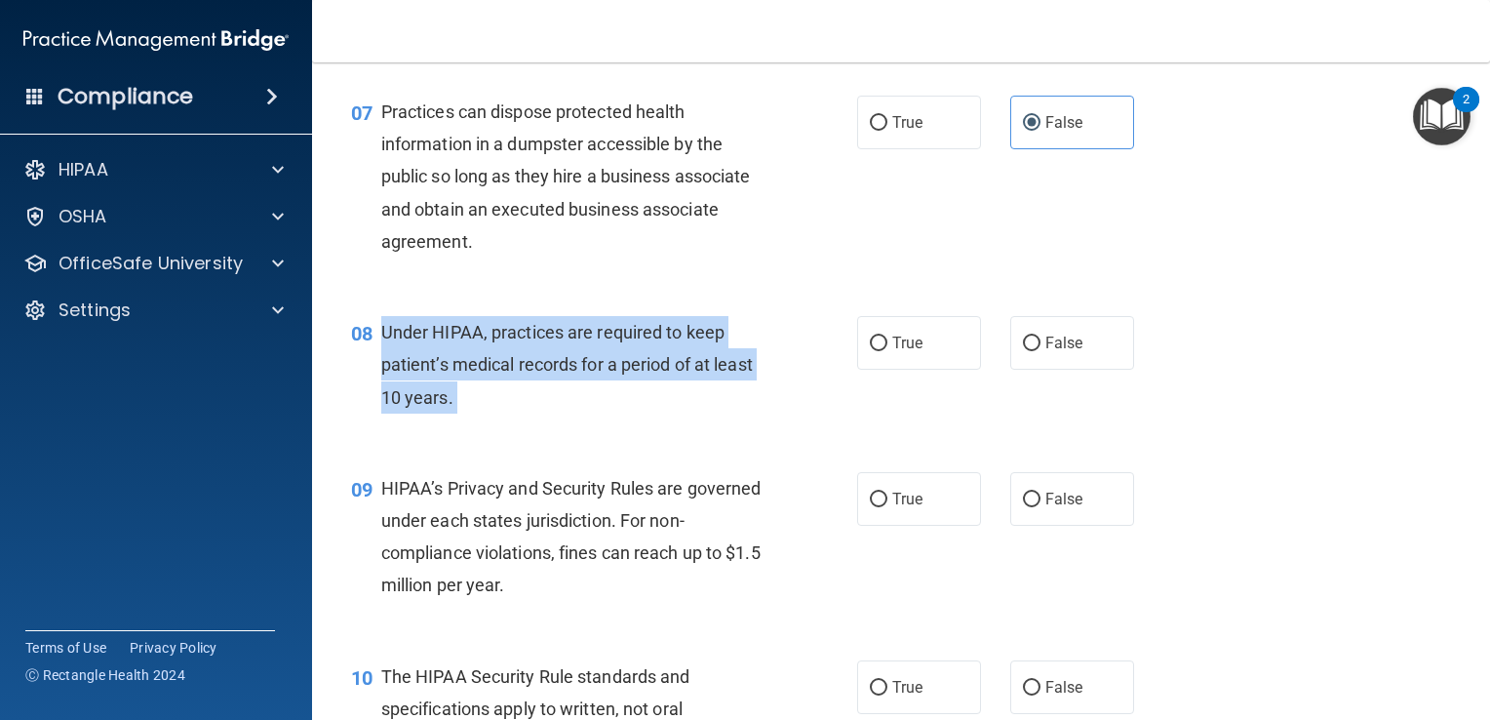
click at [575, 386] on div "Under HIPAA, practices are required to keep patient’s medical records for a per…" at bounding box center [582, 365] width 402 height 98
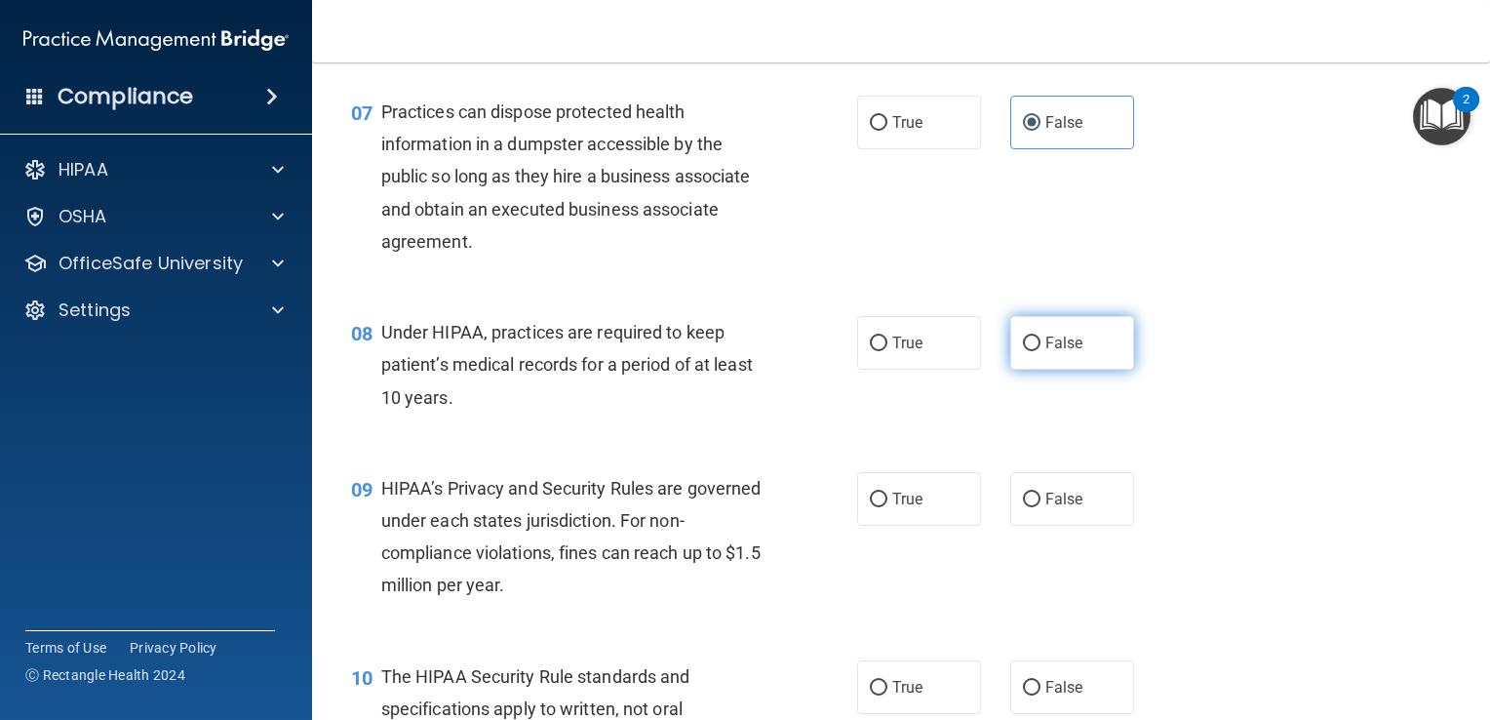
click at [1065, 370] on label "False" at bounding box center [1072, 343] width 124 height 54
click at [1041, 351] on input "False" at bounding box center [1032, 343] width 18 height 15
radio input "true"
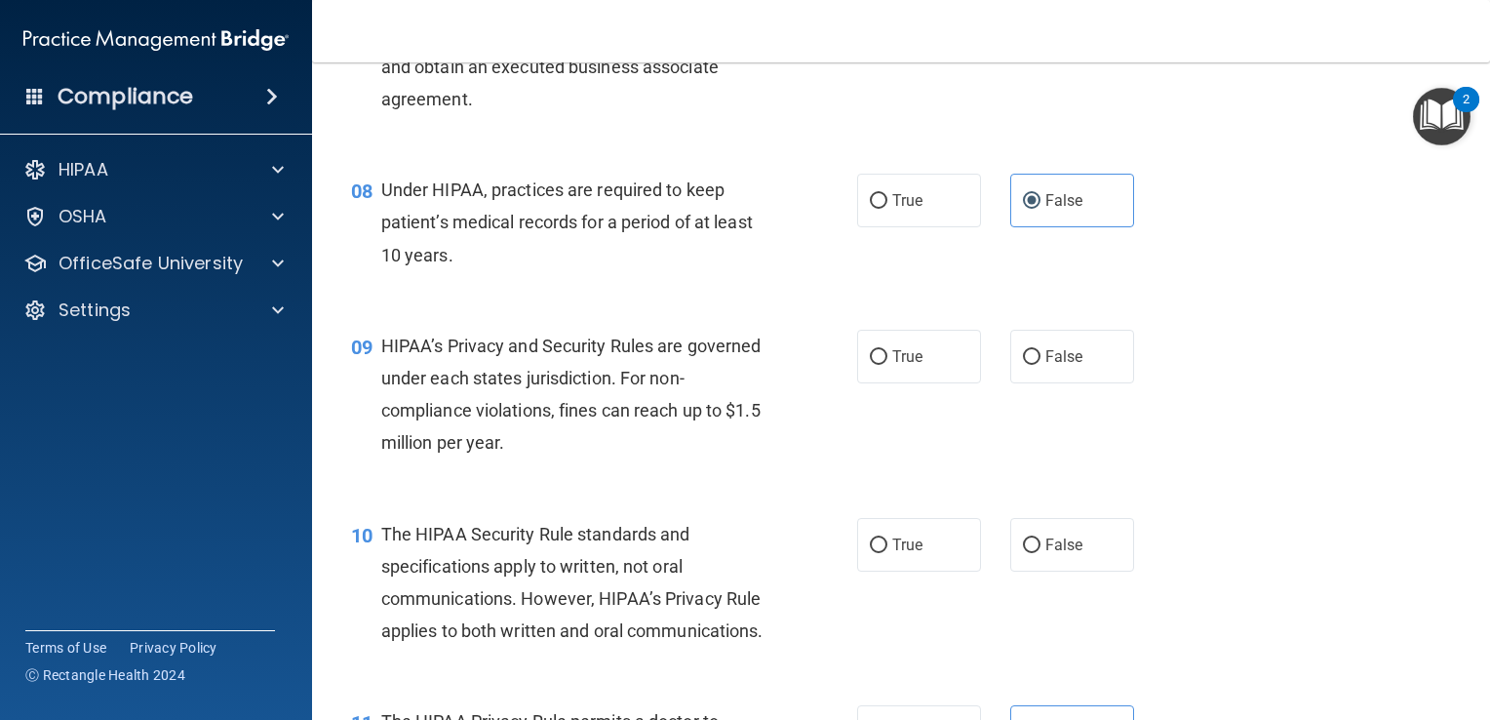
scroll to position [1233, 0]
click at [529, 395] on div "HIPAA’s Privacy and Security Rules are governed under each states jurisdiction.…" at bounding box center [582, 395] width 402 height 130
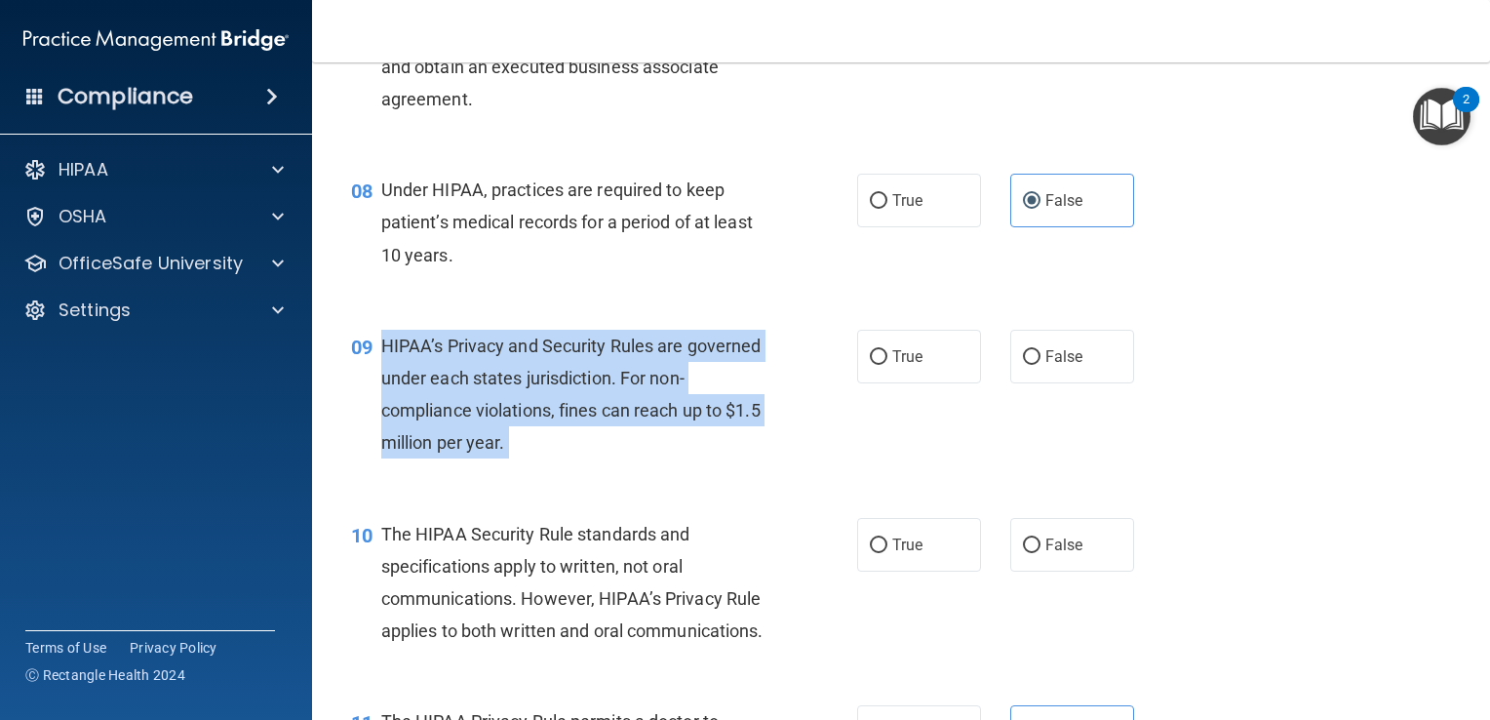
click at [529, 395] on div "HIPAA’s Privacy and Security Rules are governed under each states jurisdiction.…" at bounding box center [582, 395] width 402 height 130
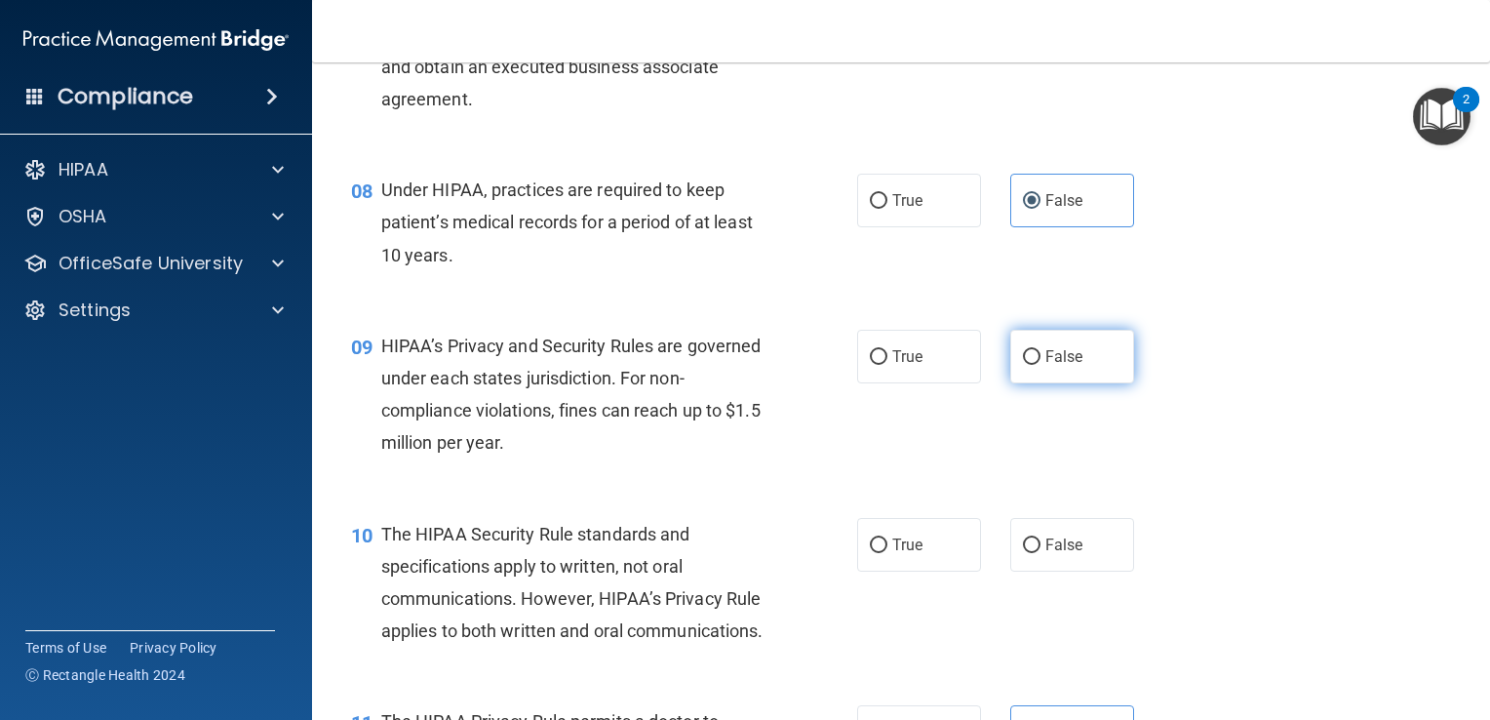
click at [1063, 366] on span "False" at bounding box center [1064, 356] width 38 height 19
click at [1041, 365] on input "False" at bounding box center [1032, 357] width 18 height 15
radio input "true"
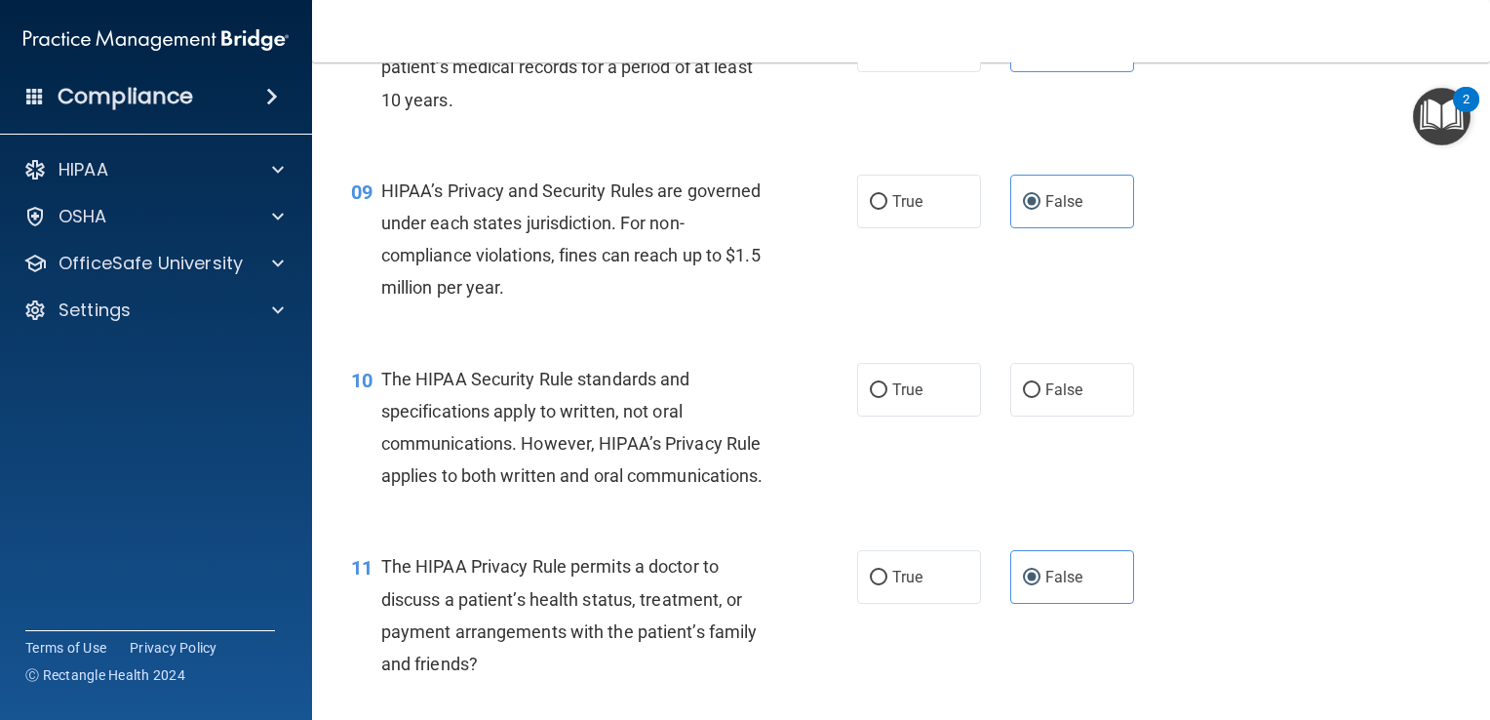
click at [556, 468] on span "The HIPAA Security Rule standards and specifications apply to written, not oral…" at bounding box center [572, 428] width 382 height 118
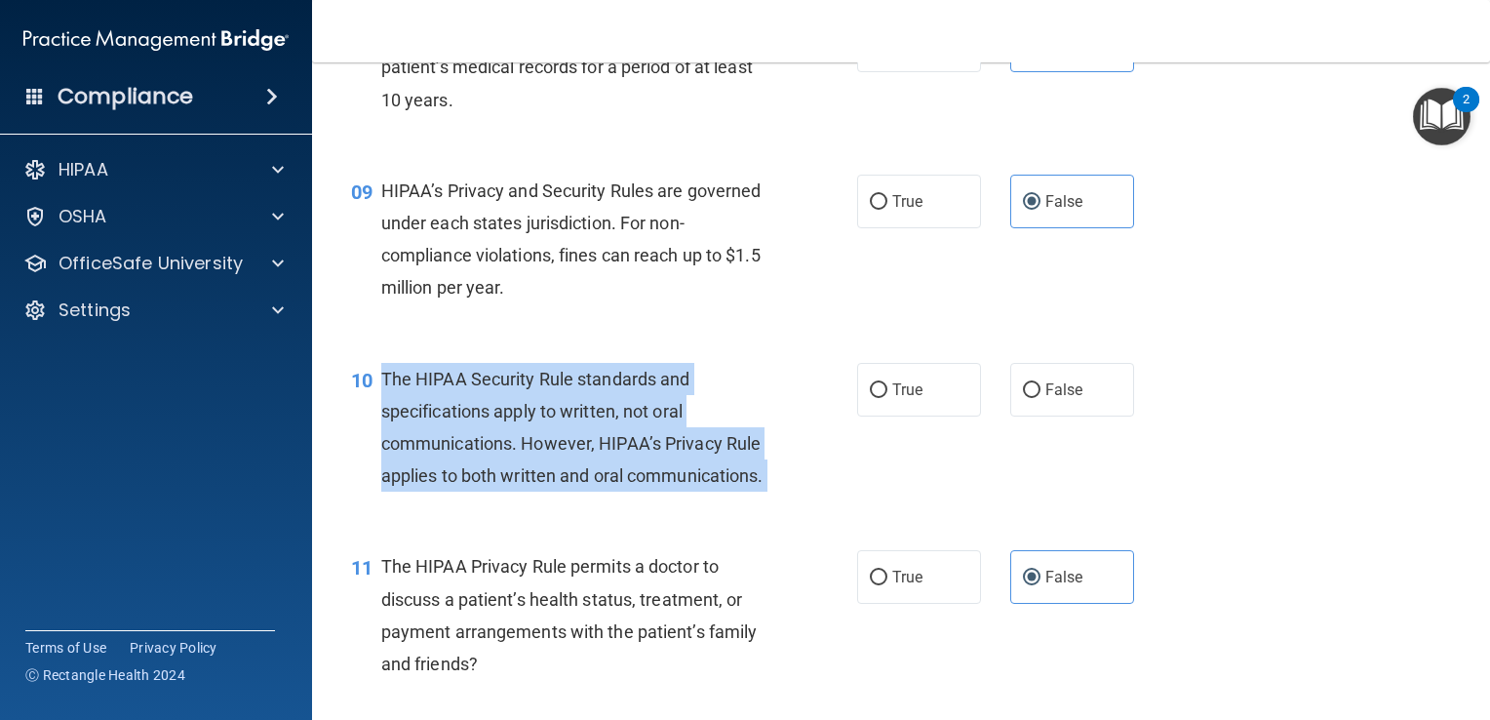
click at [556, 468] on span "The HIPAA Security Rule standards and specifications apply to written, not oral…" at bounding box center [572, 428] width 382 height 118
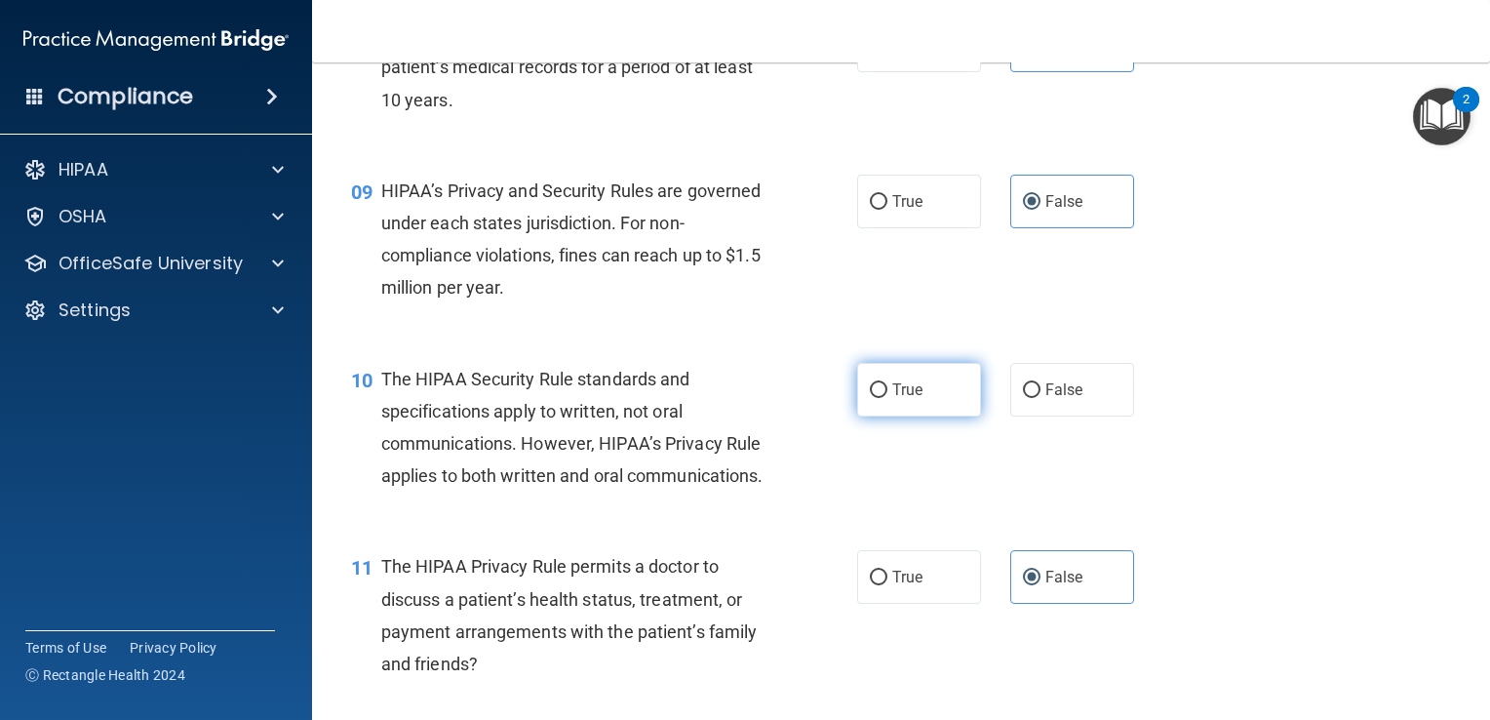
click at [922, 416] on label "True" at bounding box center [919, 390] width 124 height 54
click at [887, 398] on input "True" at bounding box center [879, 390] width 18 height 15
radio input "true"
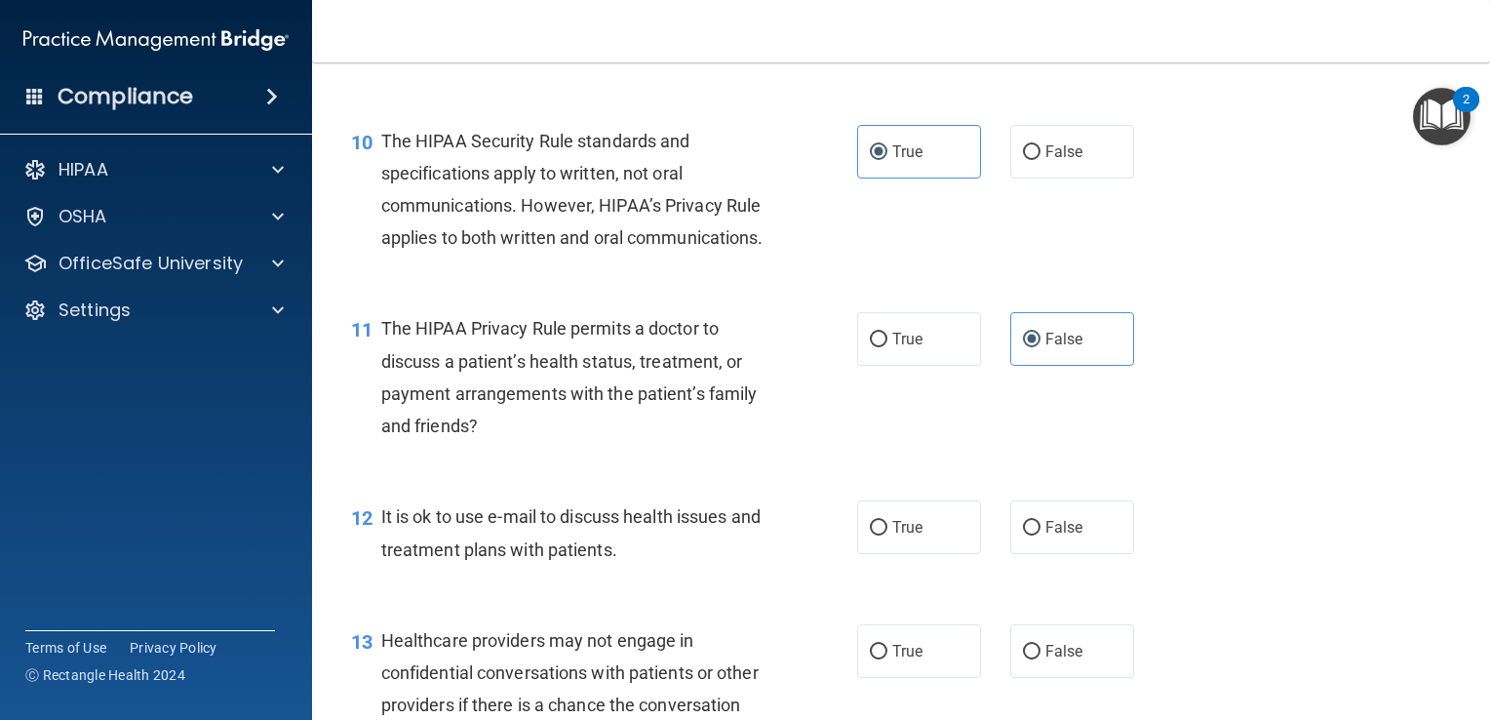
scroll to position [1767, 0]
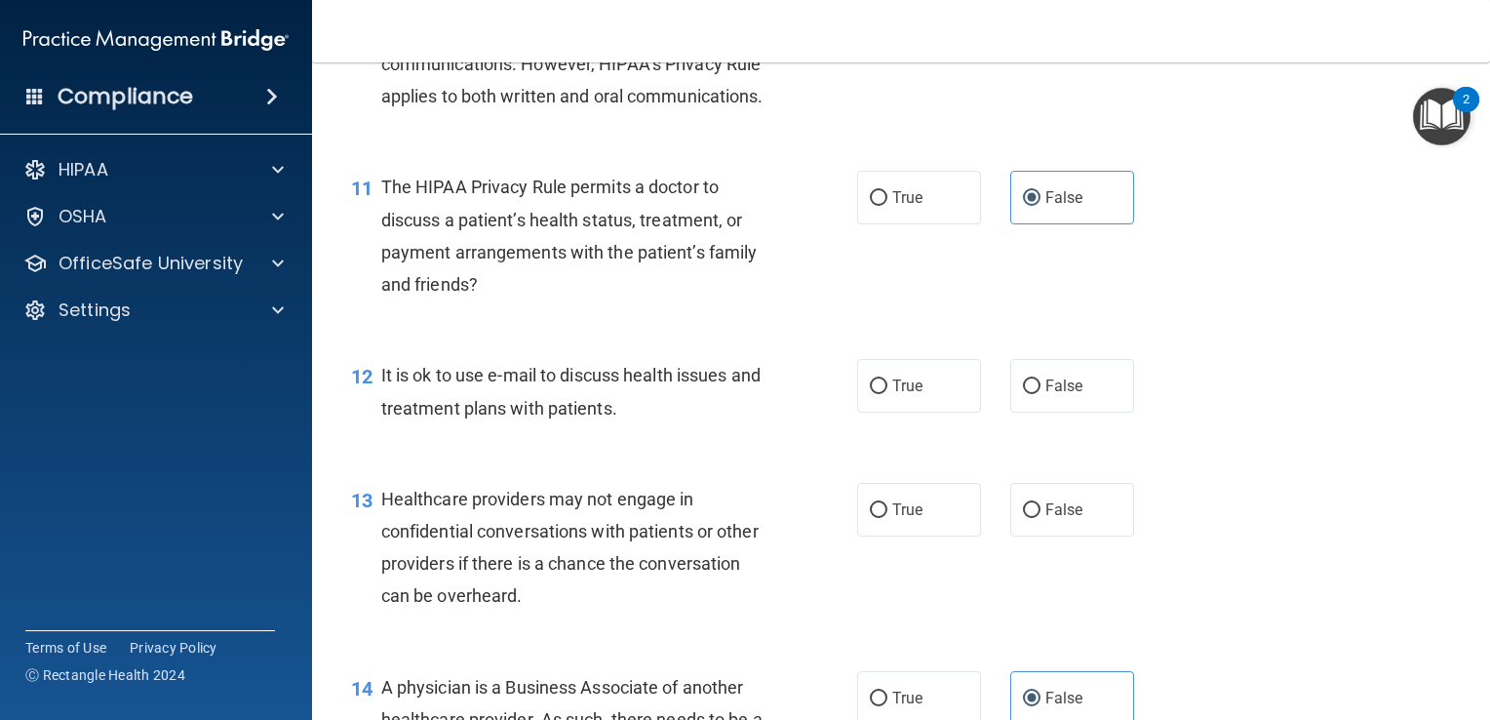
click at [535, 423] on div "It is ok to use e-mail to discuss health issues and treatment plans with patien…" at bounding box center [582, 391] width 402 height 64
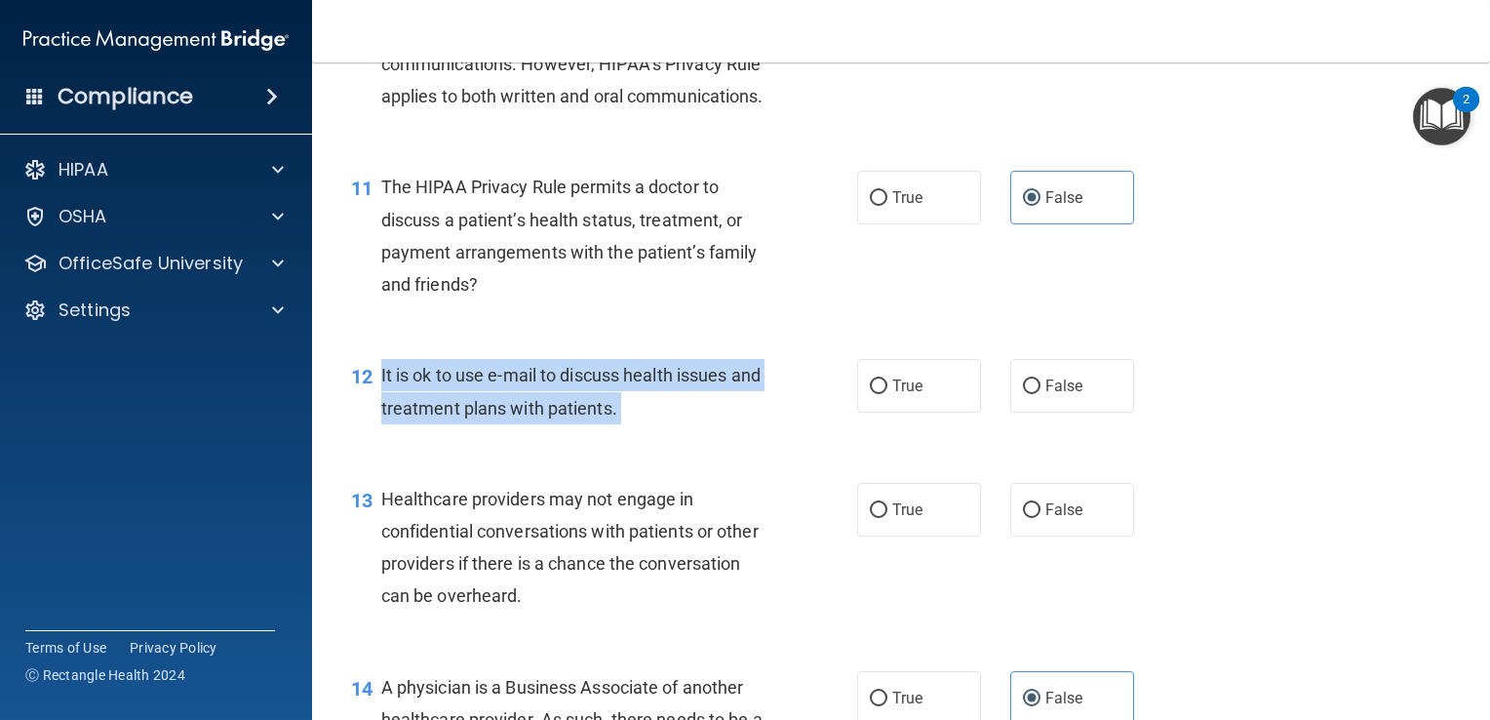
click at [535, 423] on div "It is ok to use e-mail to discuss health issues and treatment plans with patien…" at bounding box center [582, 391] width 402 height 64
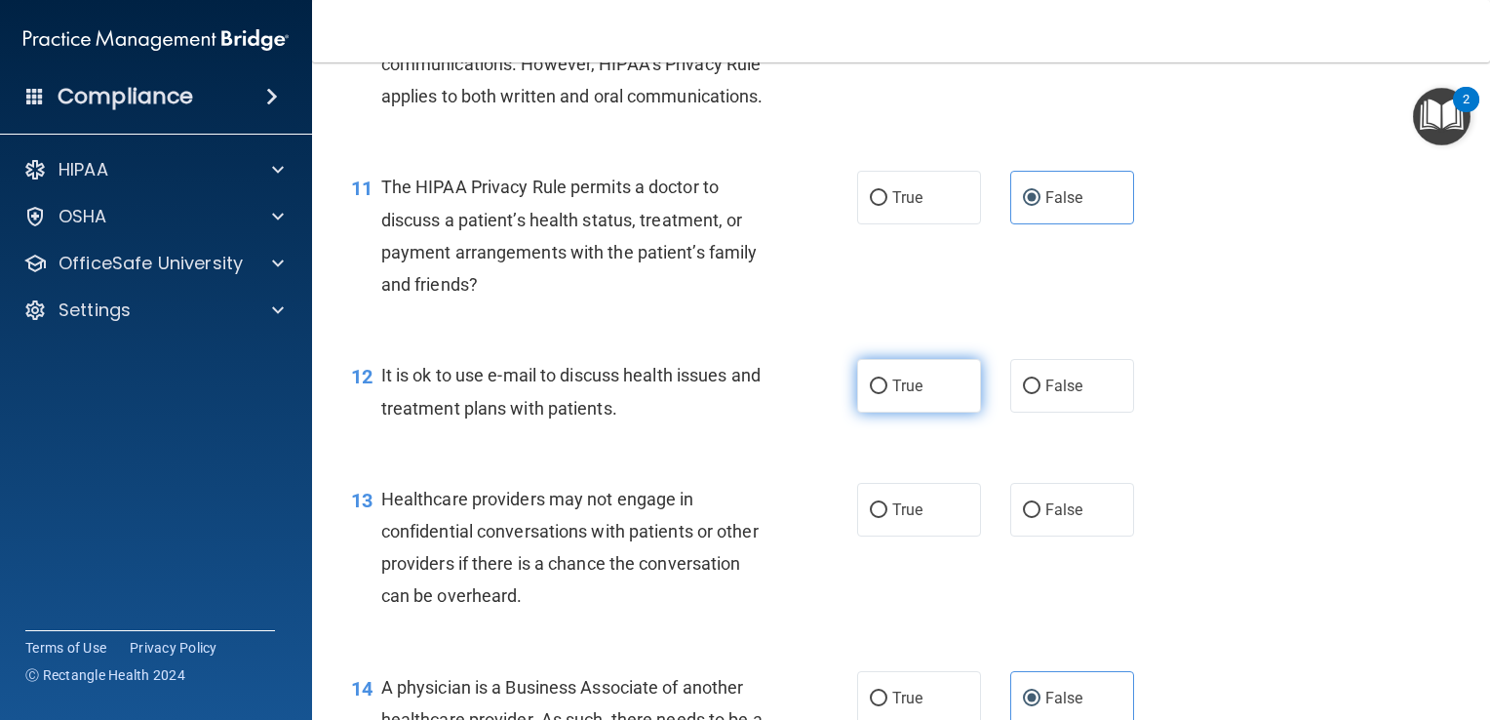
click at [907, 395] on span "True" at bounding box center [907, 385] width 30 height 19
click at [887, 394] on input "True" at bounding box center [879, 386] width 18 height 15
radio input "true"
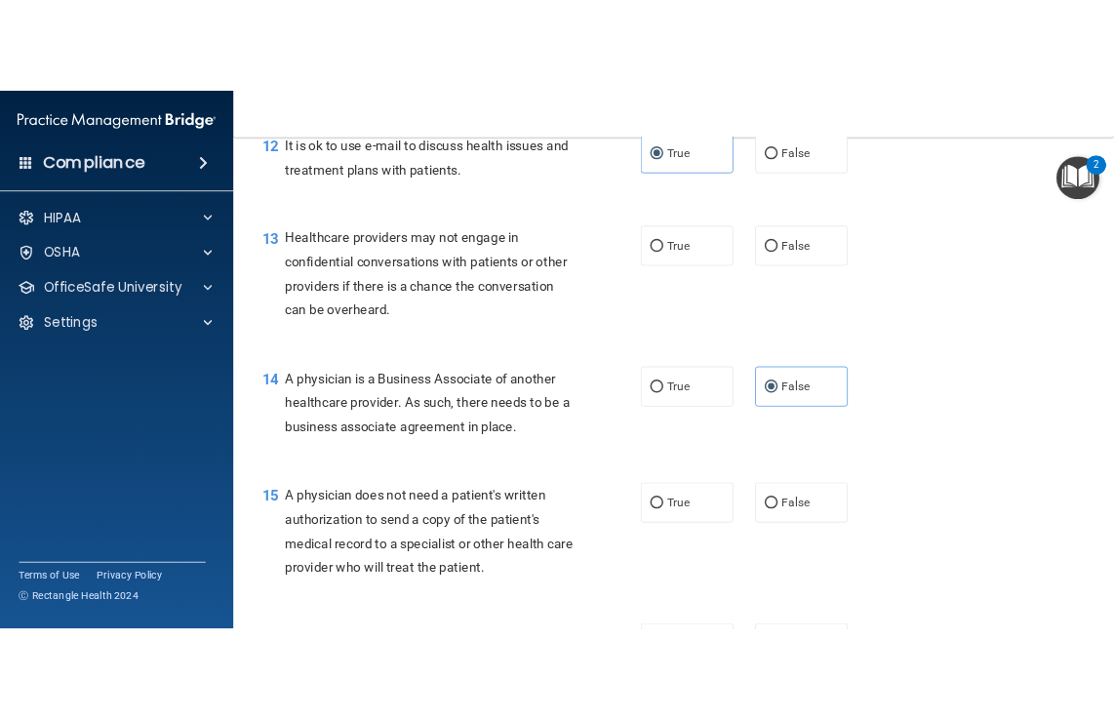
scroll to position [2077, 0]
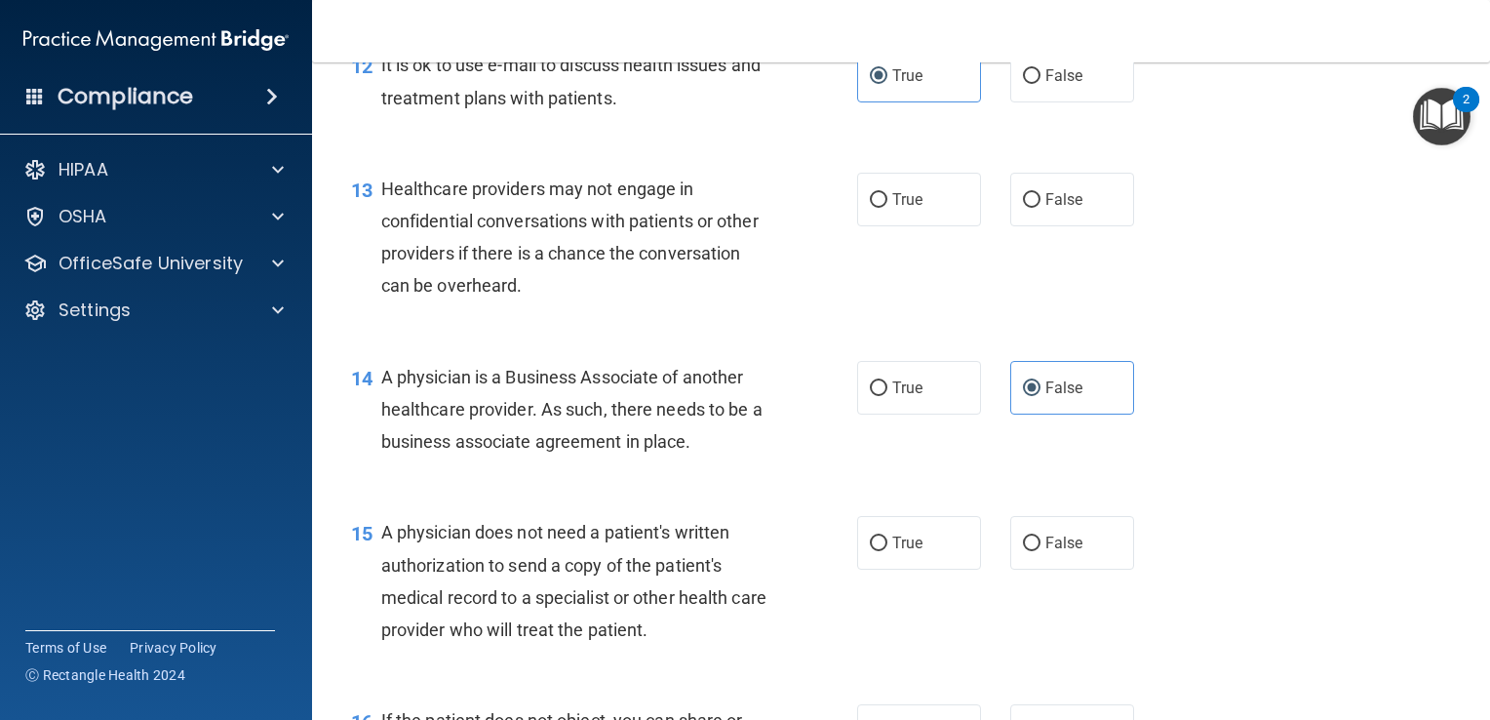
click at [518, 286] on span "Healthcare providers may not engage in confidential conversations with patients…" at bounding box center [569, 237] width 377 height 118
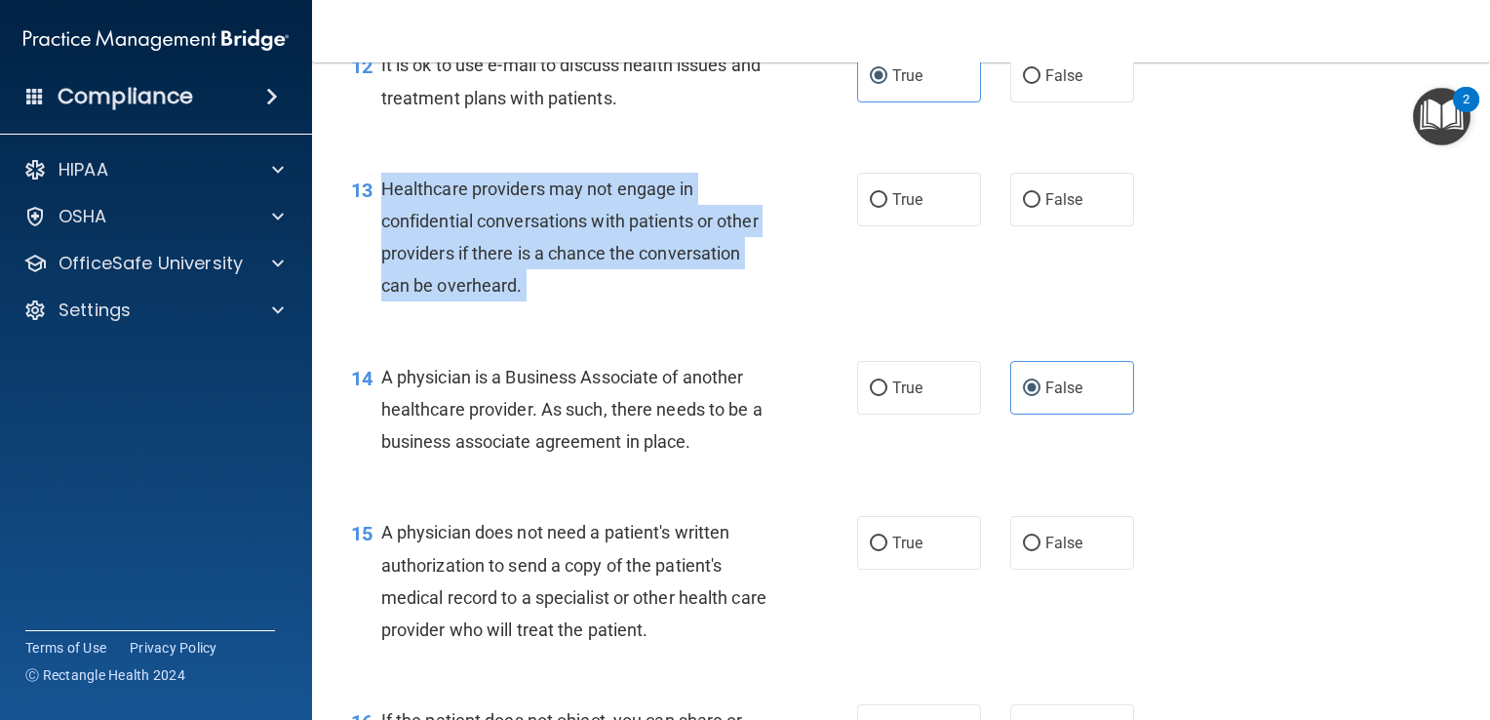
click at [518, 286] on span "Healthcare providers may not engage in confidential conversations with patients…" at bounding box center [569, 237] width 377 height 118
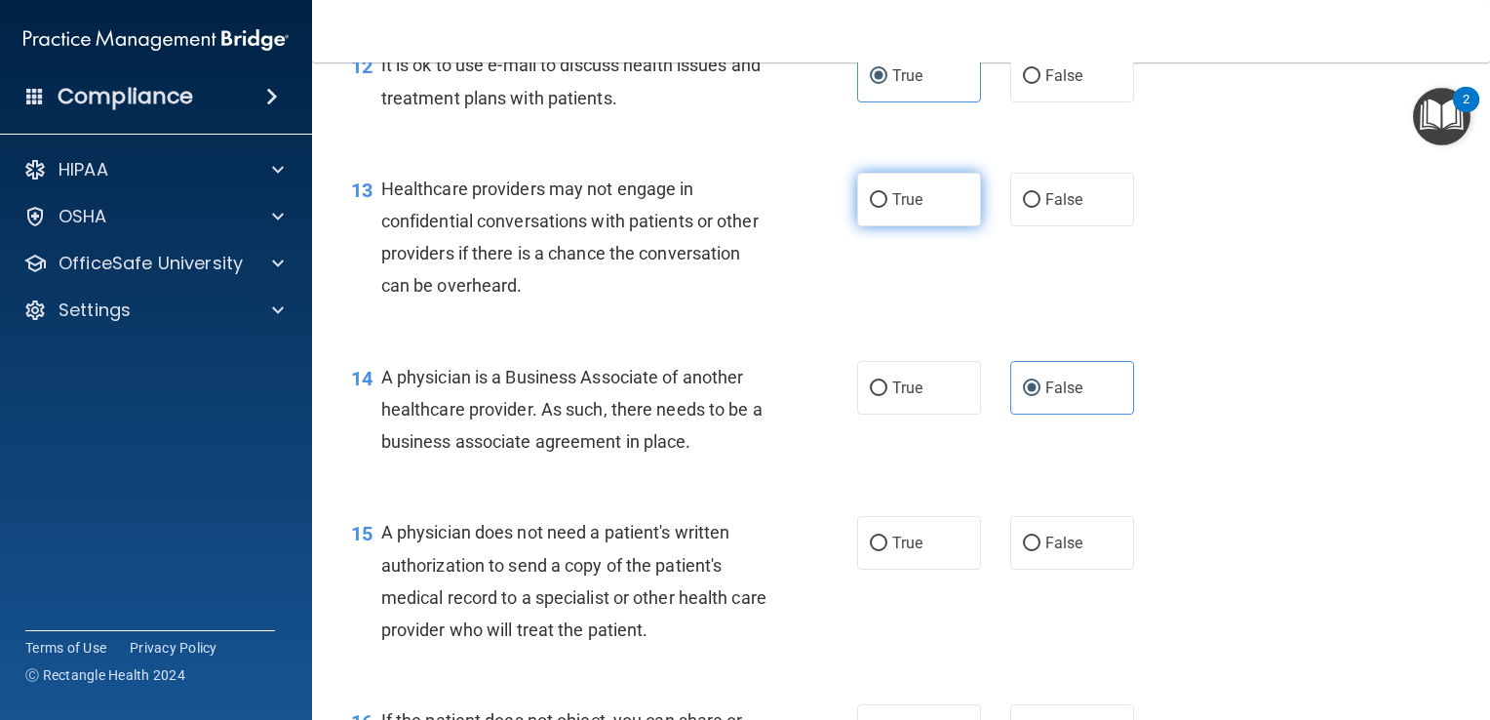
click at [938, 226] on label "True" at bounding box center [919, 200] width 124 height 54
click at [887, 208] on input "True" at bounding box center [879, 200] width 18 height 15
radio input "true"
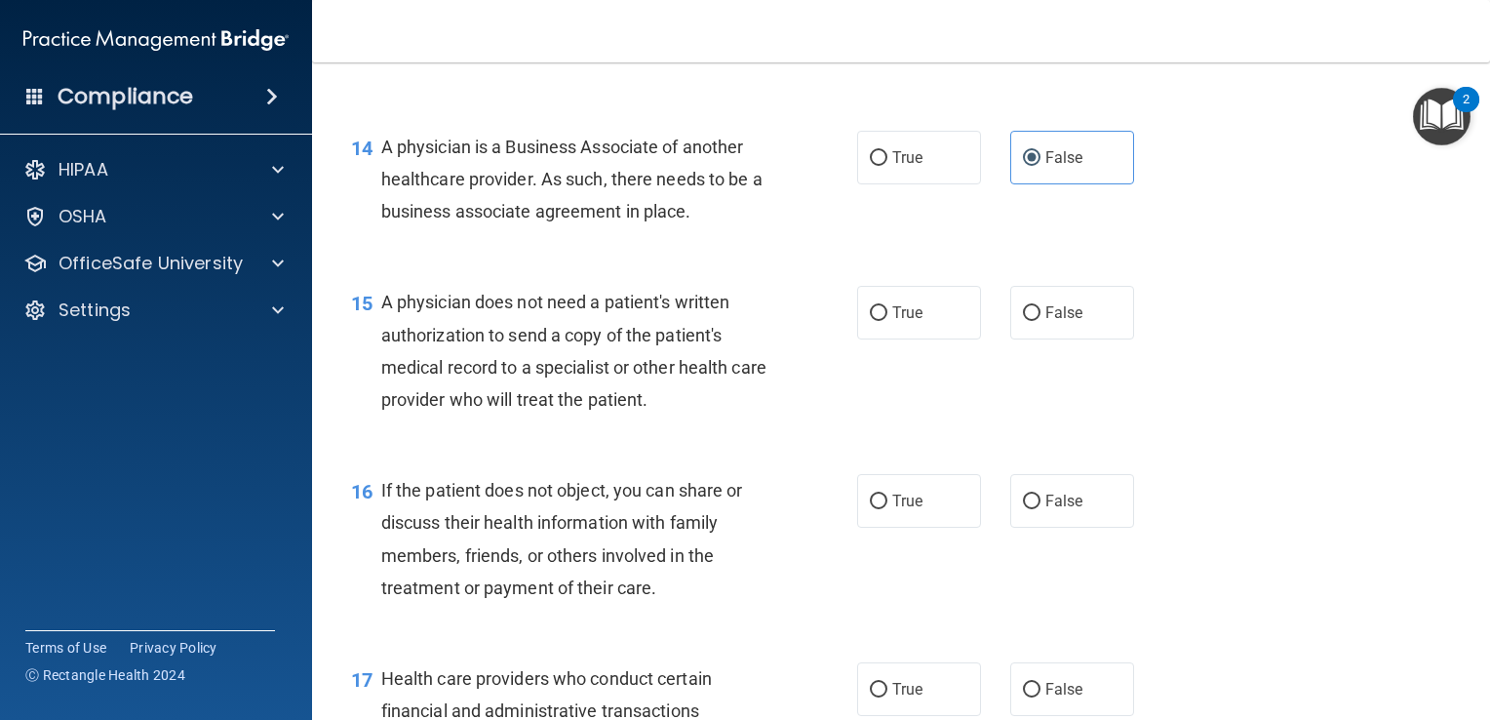
scroll to position [2309, 0]
click at [593, 413] on div "A physician does not need a patient's written authorization to send a copy of t…" at bounding box center [582, 349] width 402 height 130
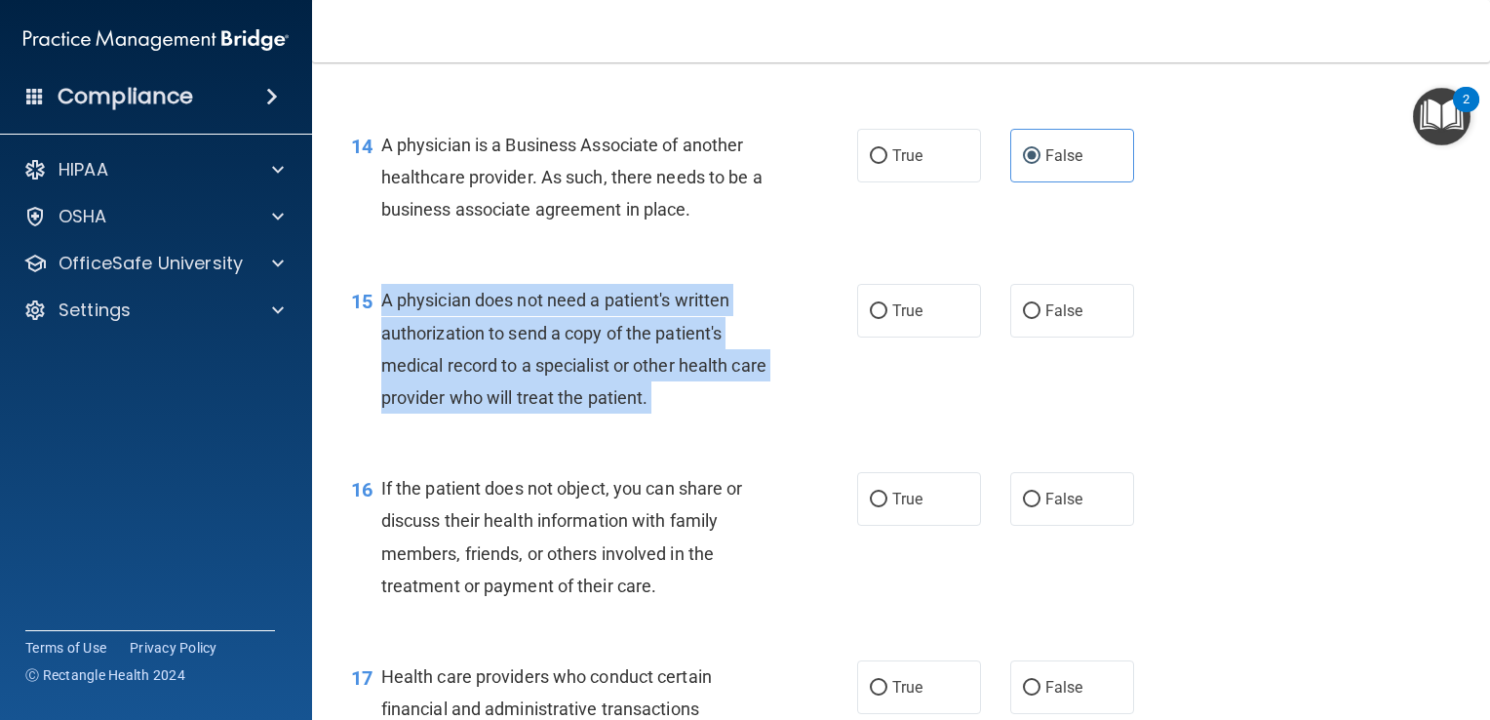
click at [593, 413] on div "A physician does not need a patient's written authorization to send a copy of t…" at bounding box center [582, 349] width 402 height 130
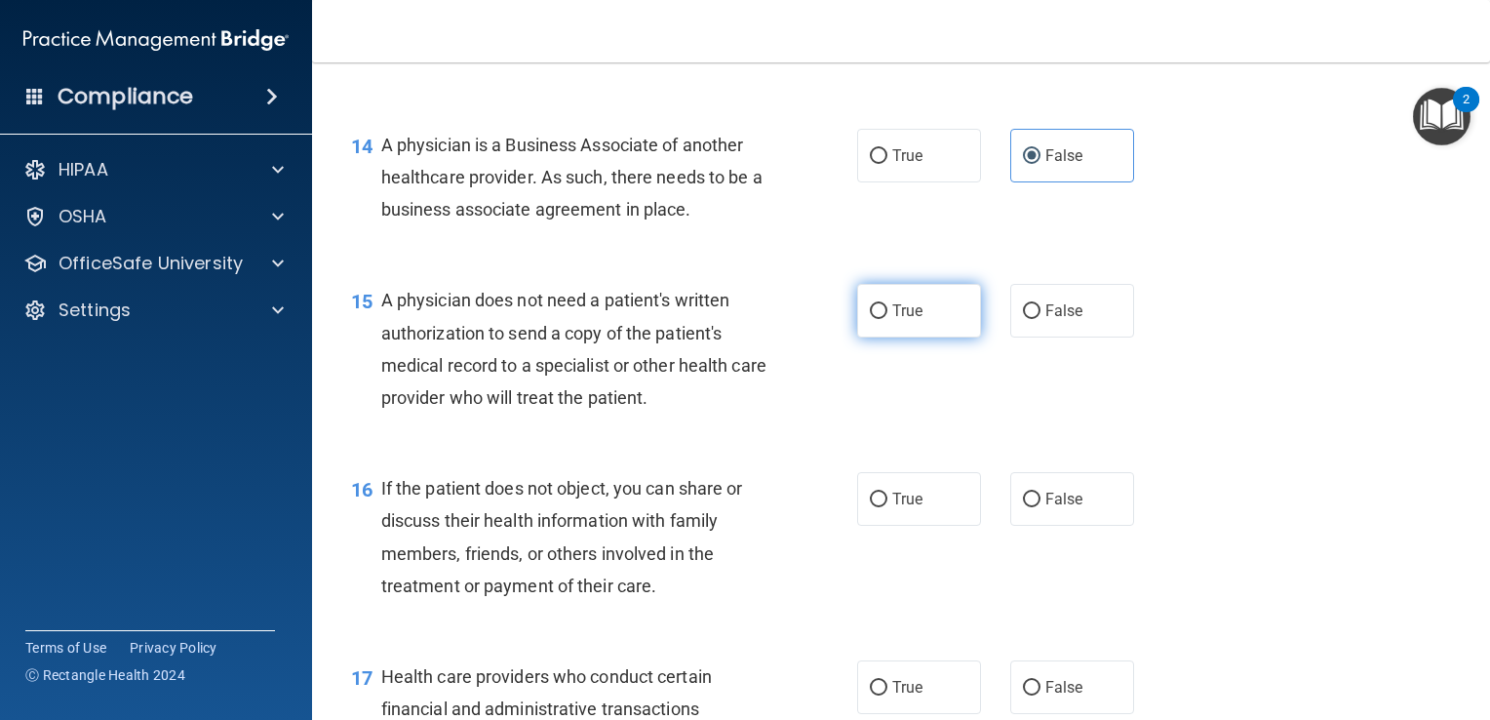
click at [907, 337] on label "True" at bounding box center [919, 311] width 124 height 54
click at [887, 319] on input "True" at bounding box center [879, 311] width 18 height 15
radio input "true"
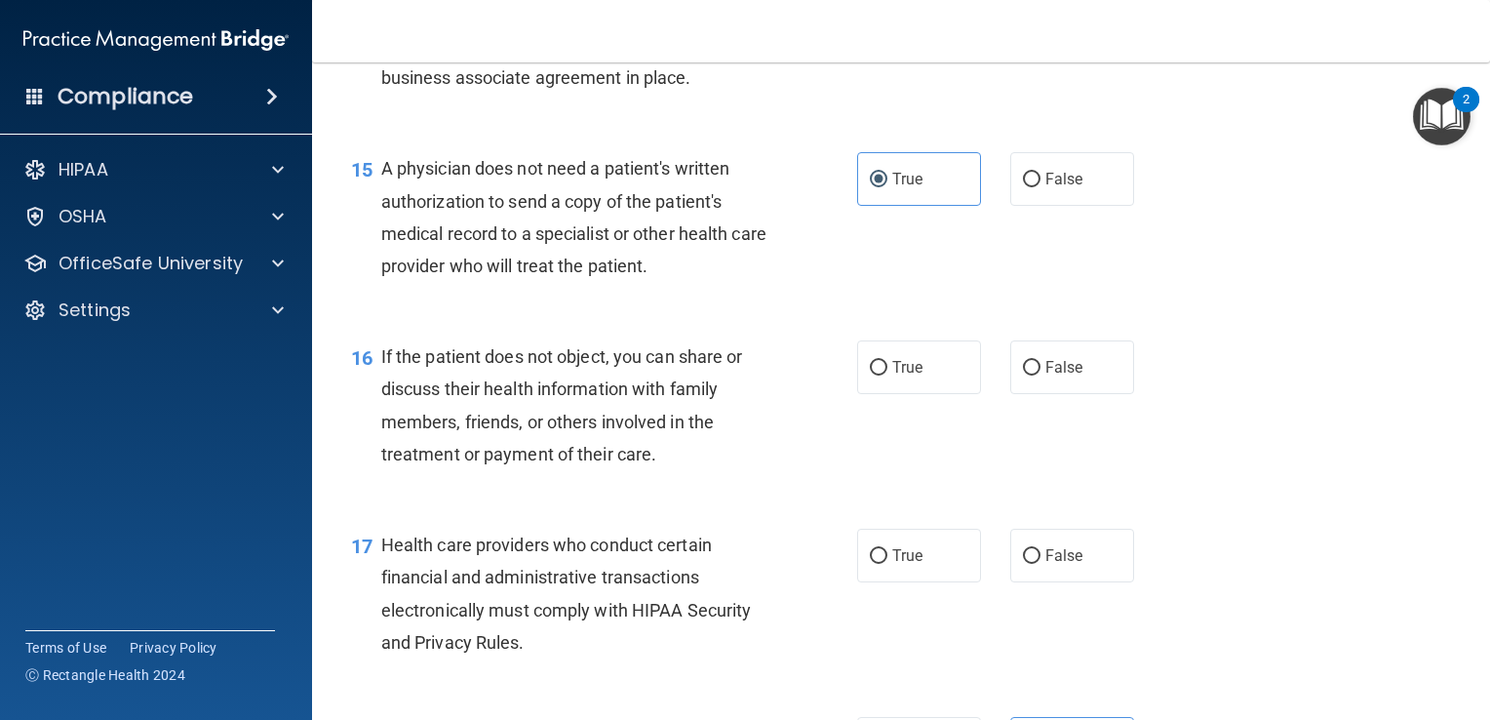
scroll to position [2468, 0]
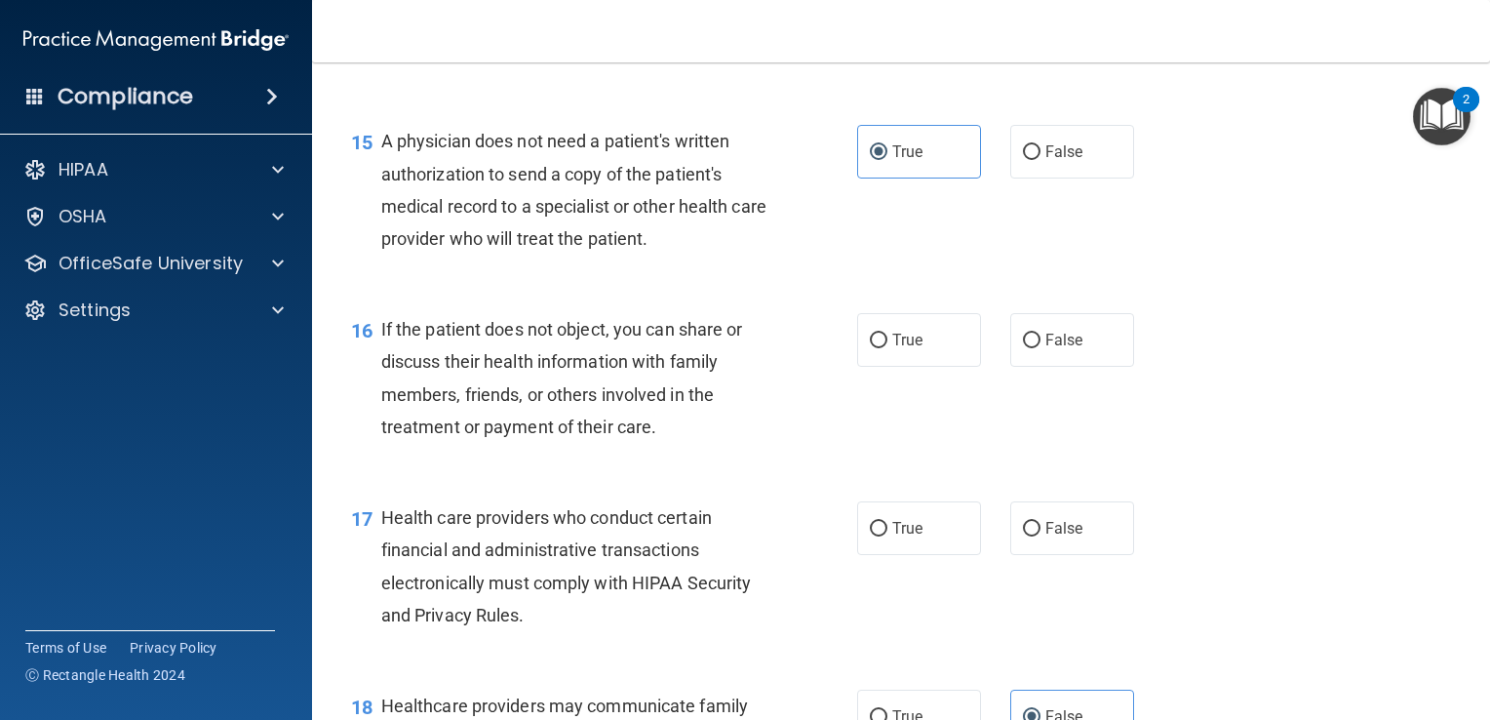
click at [527, 443] on div "If the patient does not object, you can share or discuss their health informati…" at bounding box center [582, 378] width 402 height 130
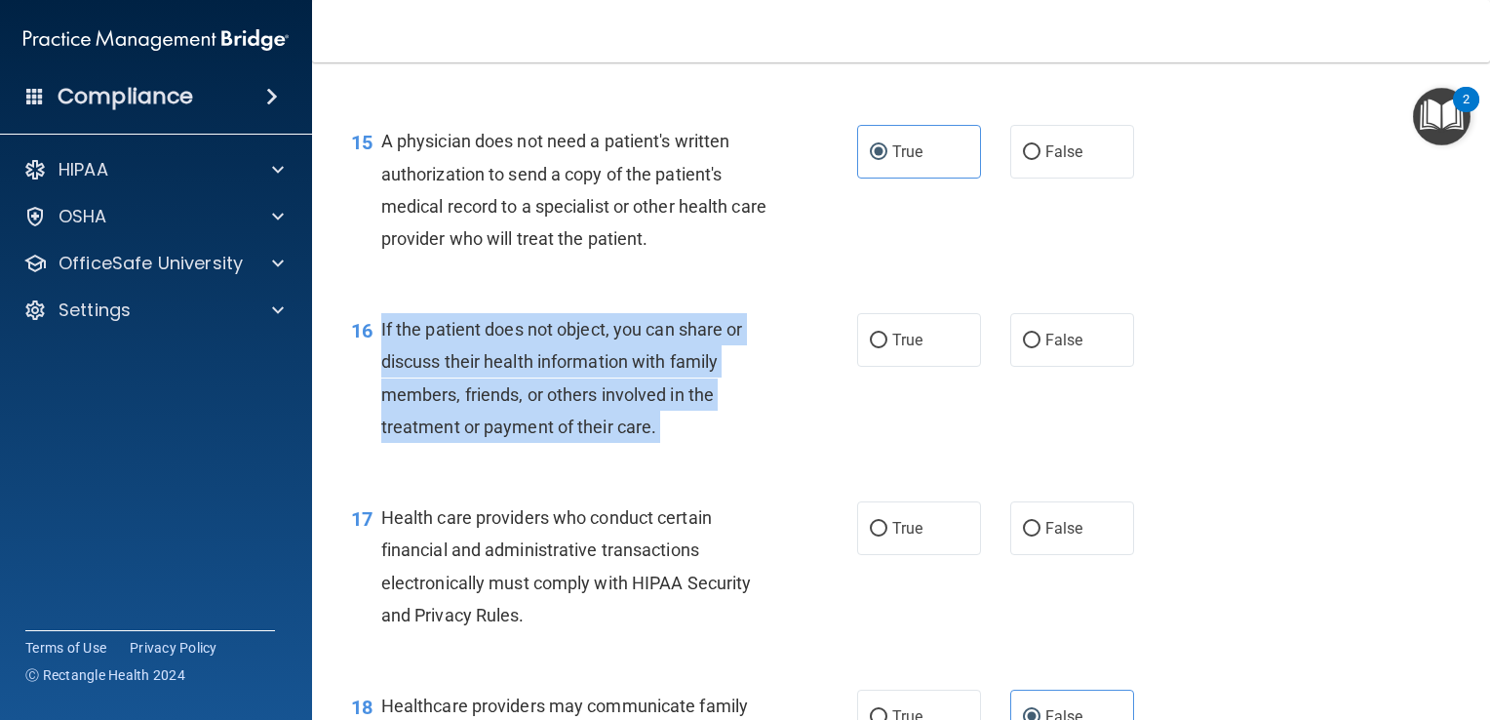
click at [527, 443] on div "If the patient does not object, you can share or discuss their health informati…" at bounding box center [582, 378] width 402 height 130
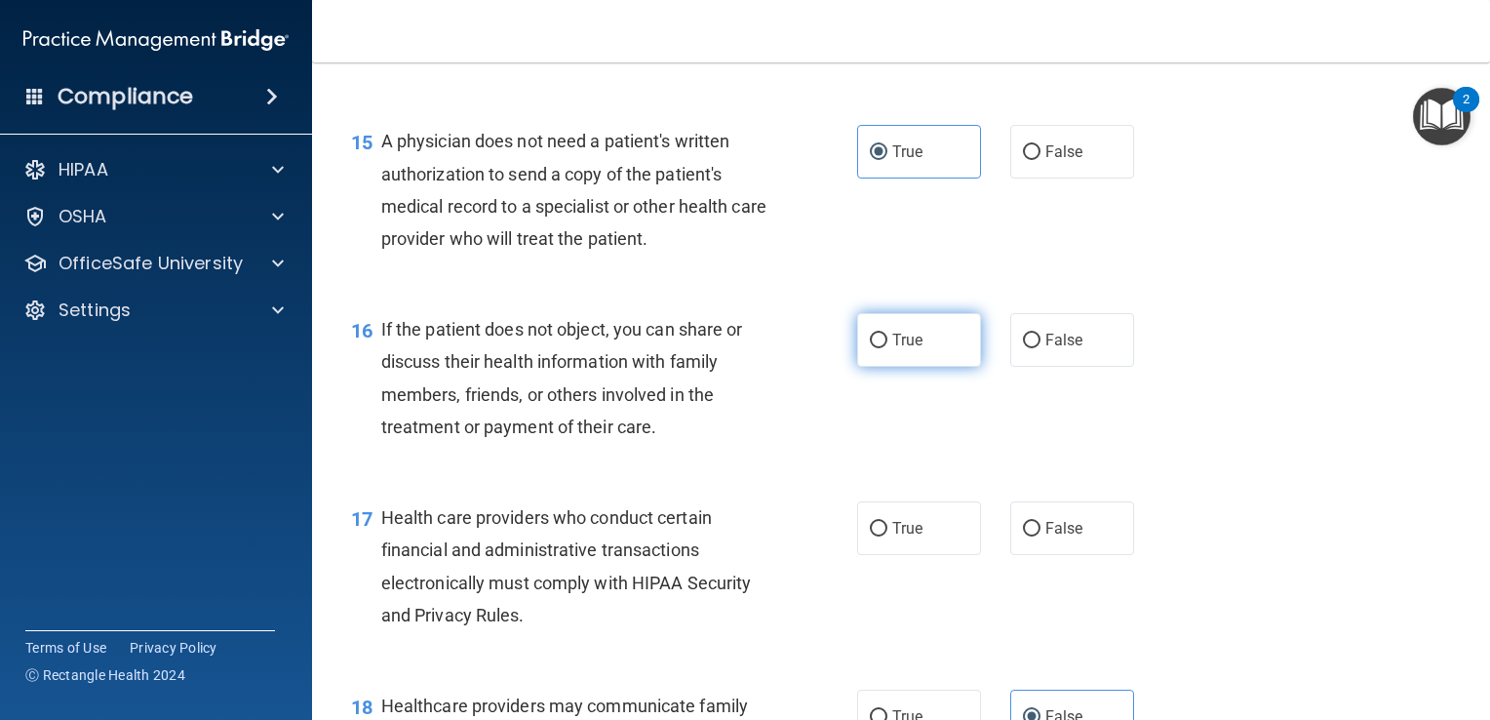
click at [878, 367] on label "True" at bounding box center [919, 340] width 124 height 54
click at [878, 348] on input "True" at bounding box center [879, 341] width 18 height 15
radio input "true"
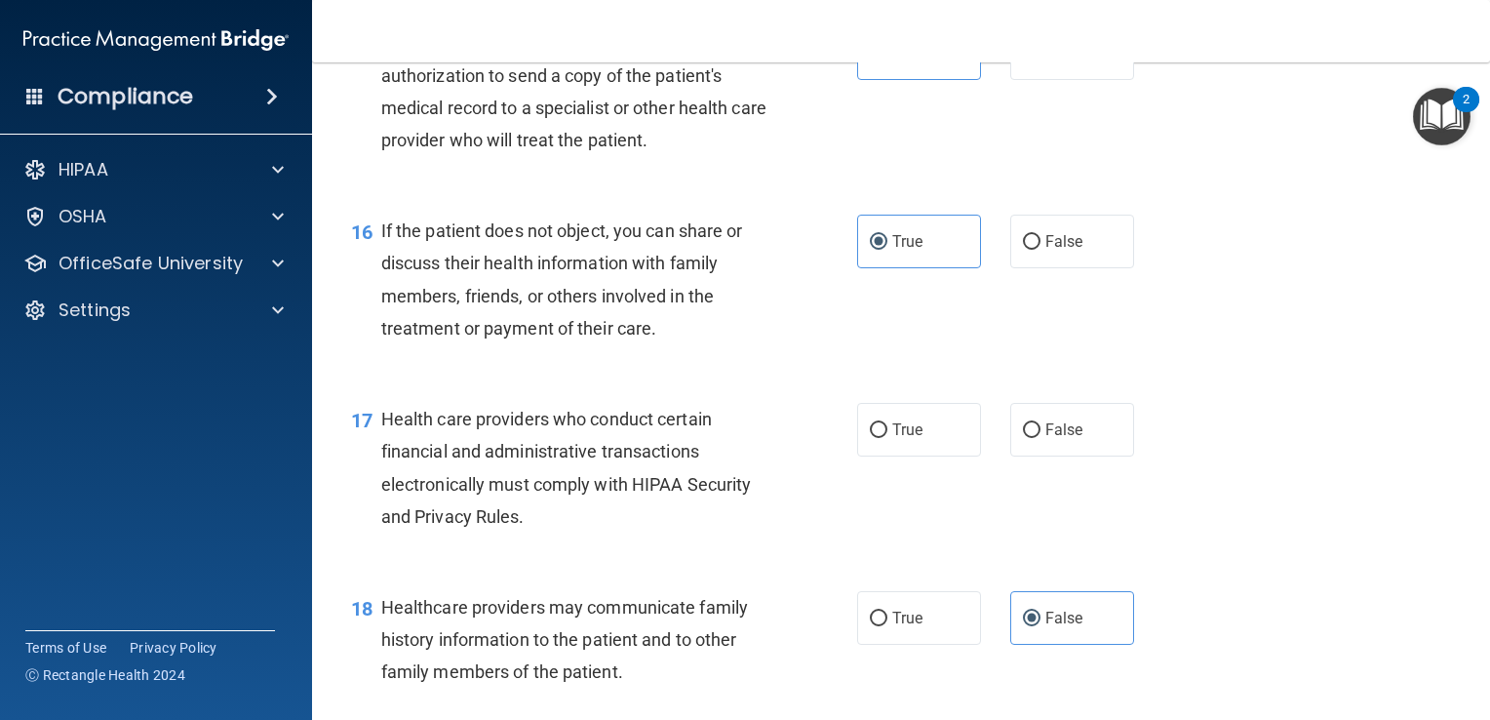
click at [605, 523] on span "Health care providers who conduct certain financial and administrative transact…" at bounding box center [566, 468] width 371 height 118
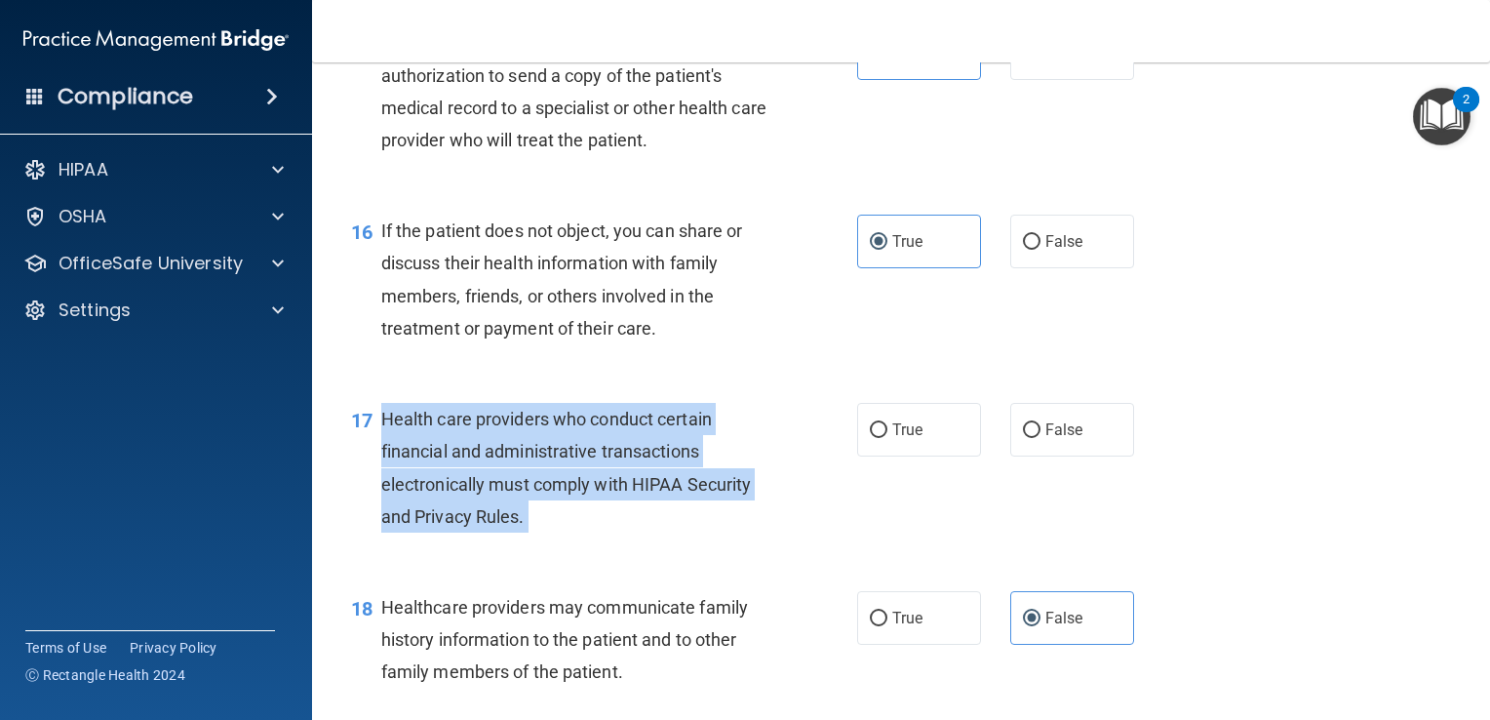
click at [605, 523] on span "Health care providers who conduct certain financial and administrative transact…" at bounding box center [566, 468] width 371 height 118
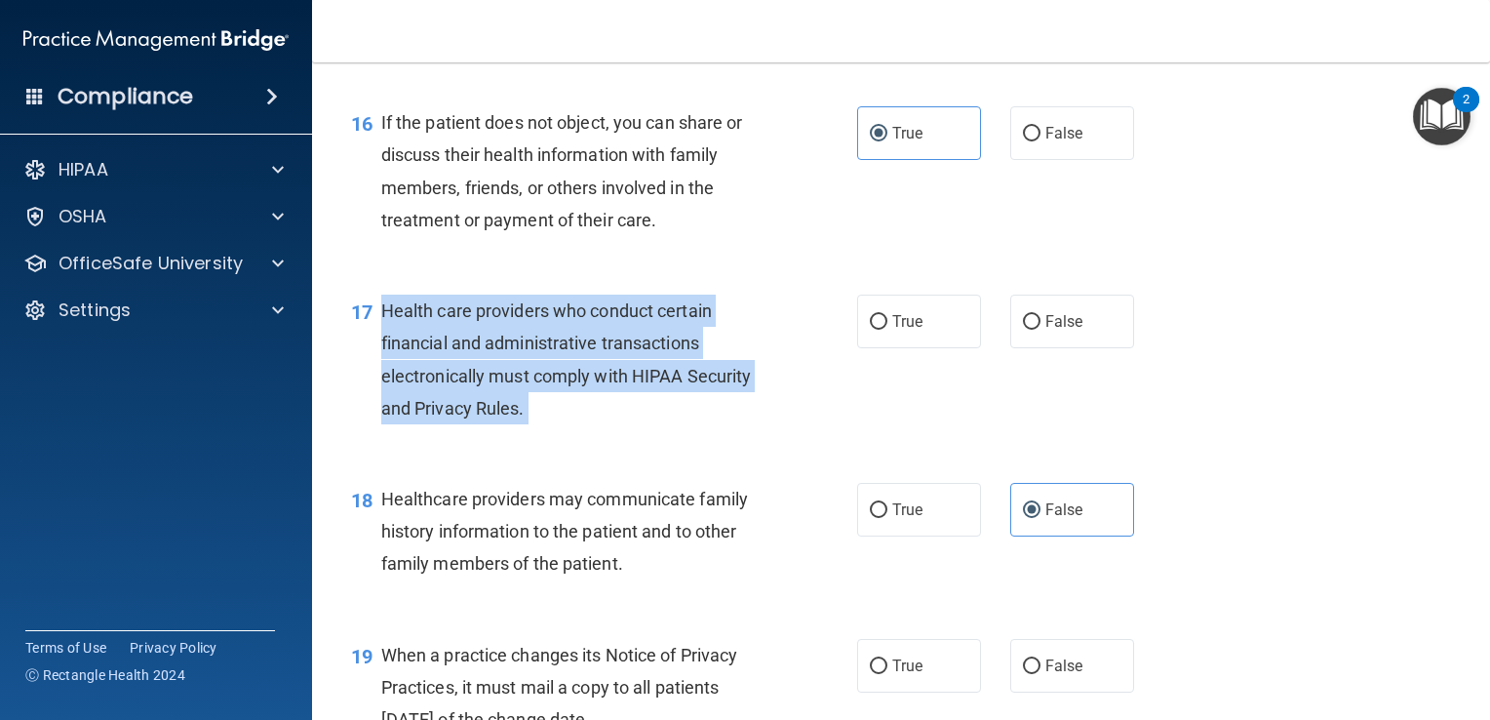
scroll to position [2688, 0]
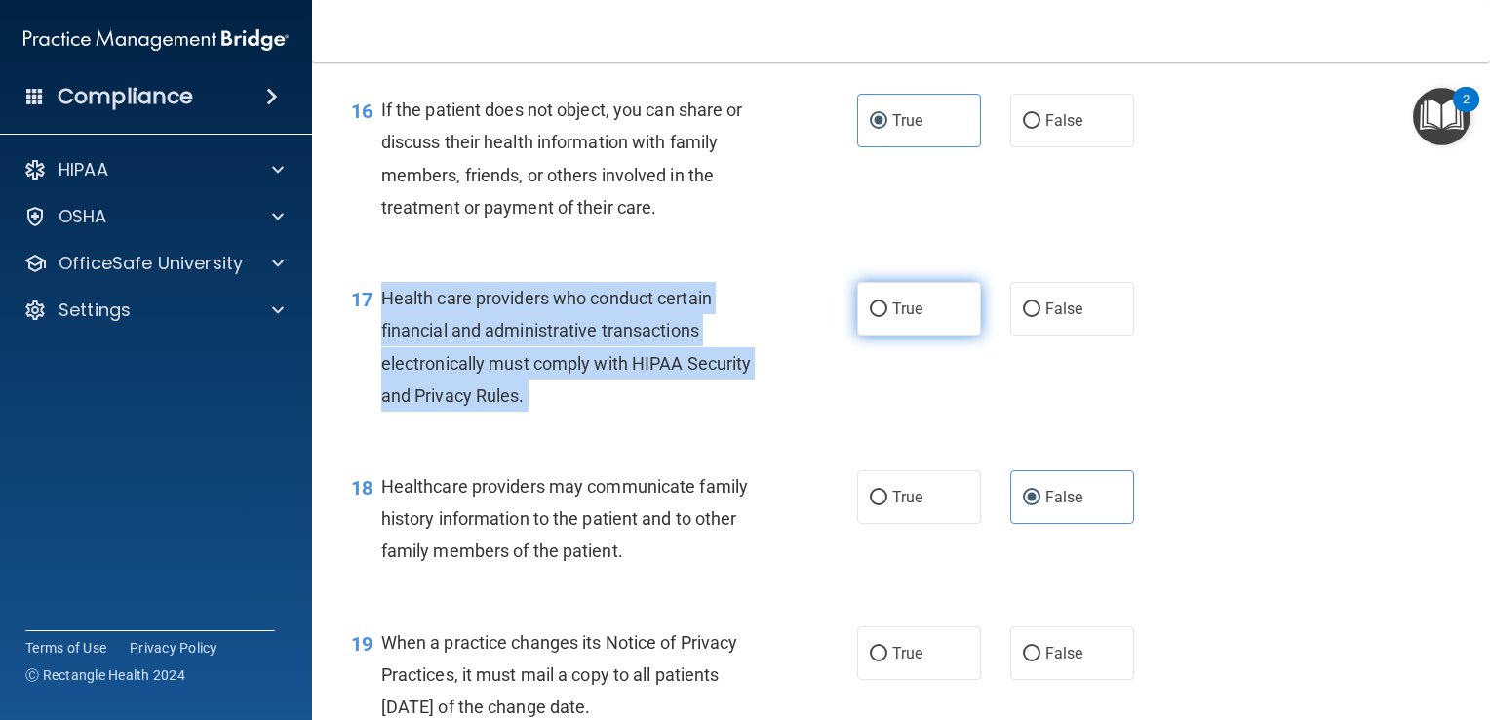
click at [870, 317] on input "True" at bounding box center [879, 309] width 18 height 15
radio input "true"
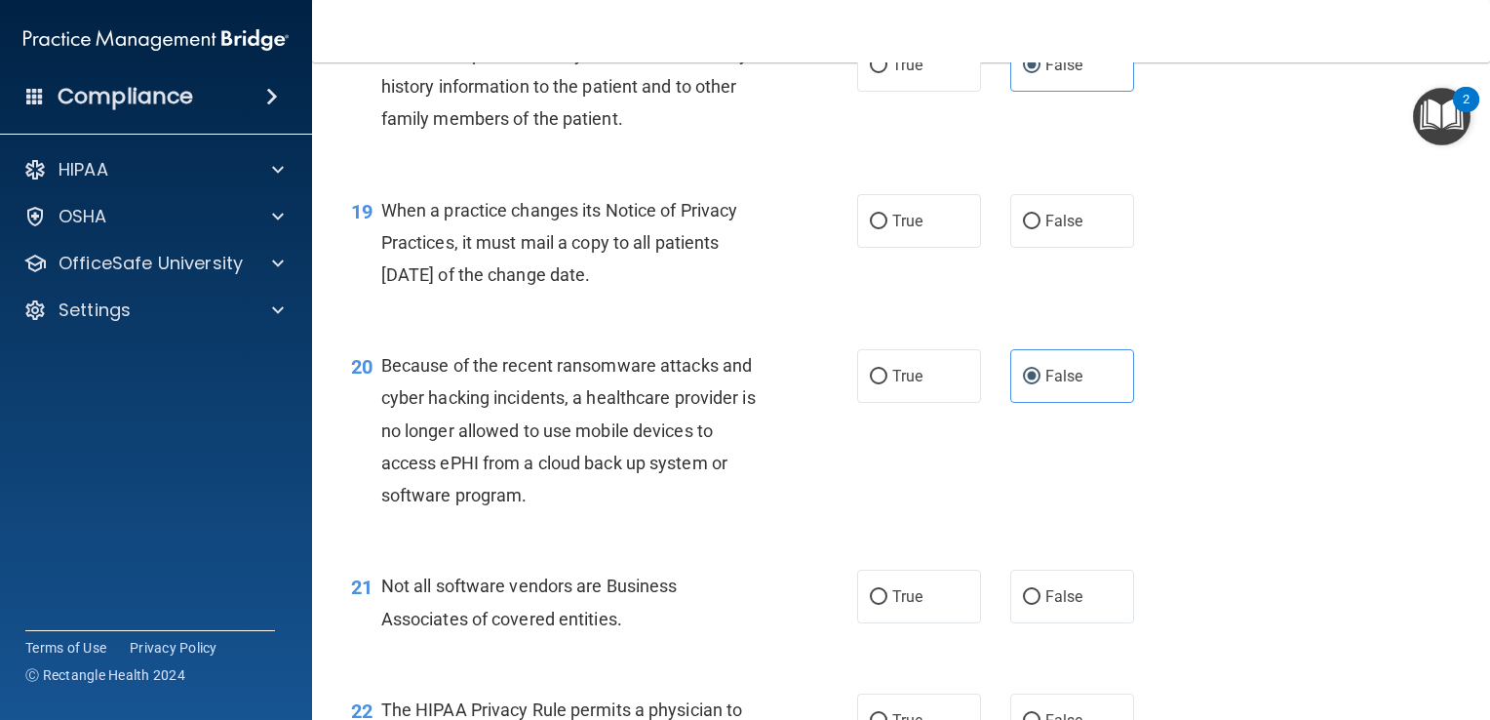
scroll to position [3121, 0]
click at [532, 287] on div "When a practice changes its Notice of Privacy Practices, it must mail a copy to…" at bounding box center [582, 242] width 402 height 98
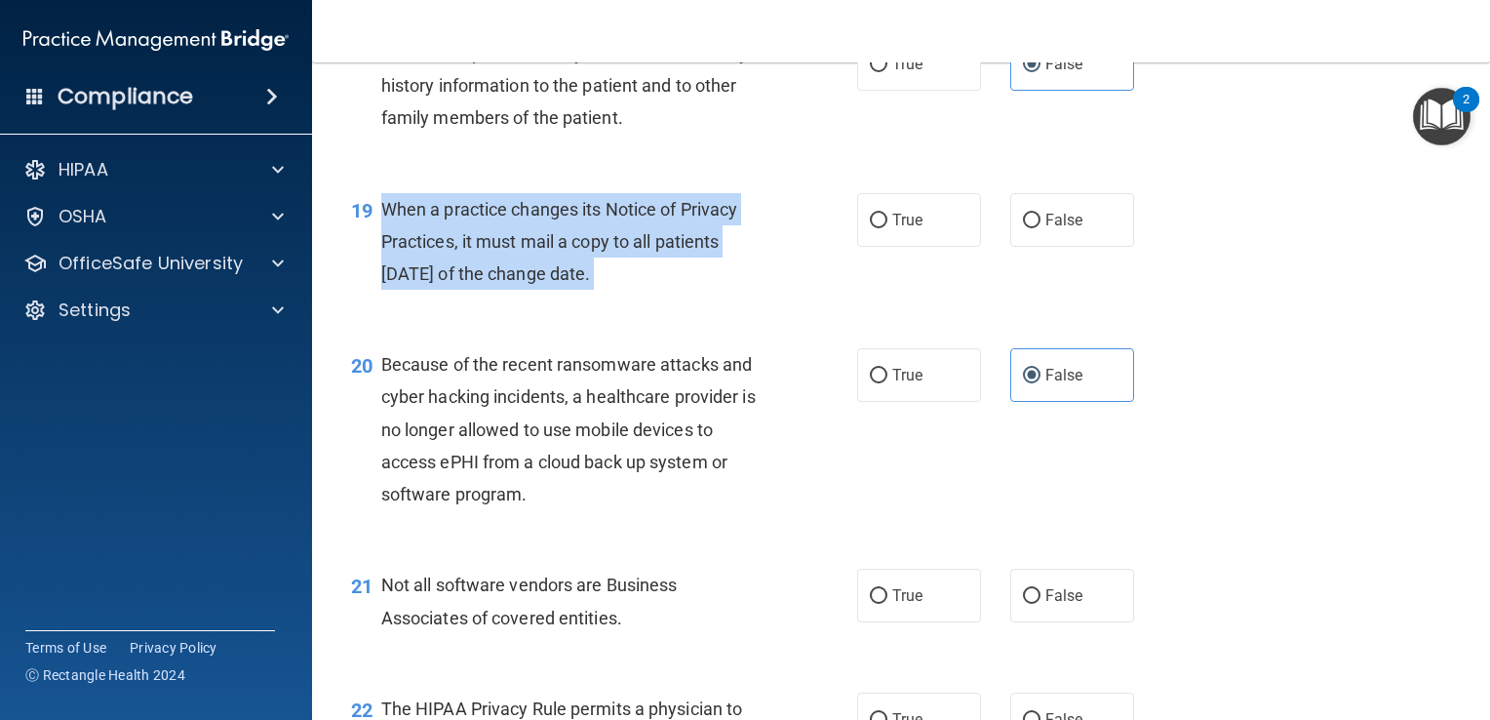
click at [532, 287] on div "When a practice changes its Notice of Privacy Practices, it must mail a copy to…" at bounding box center [582, 242] width 402 height 98
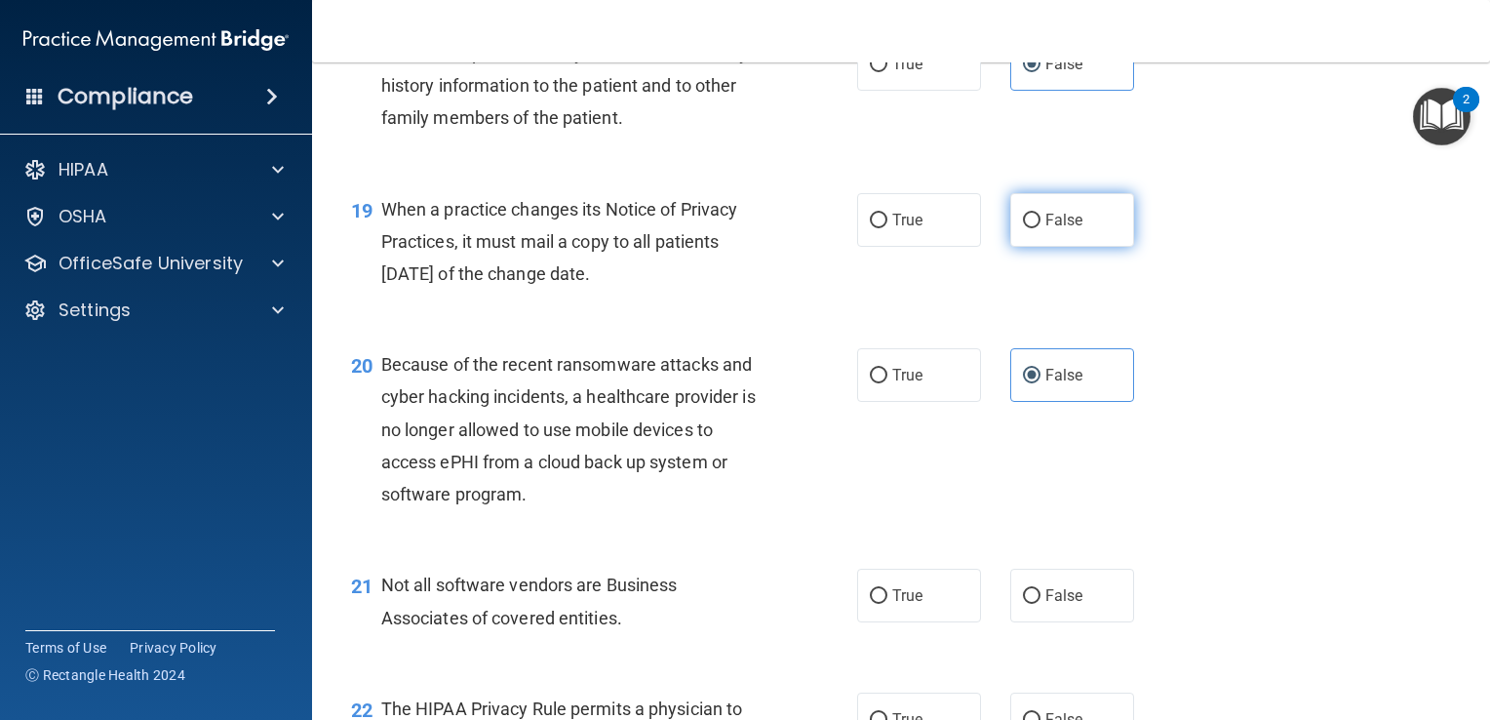
click at [1052, 247] on label "False" at bounding box center [1072, 220] width 124 height 54
click at [1041, 228] on input "False" at bounding box center [1032, 221] width 18 height 15
radio input "true"
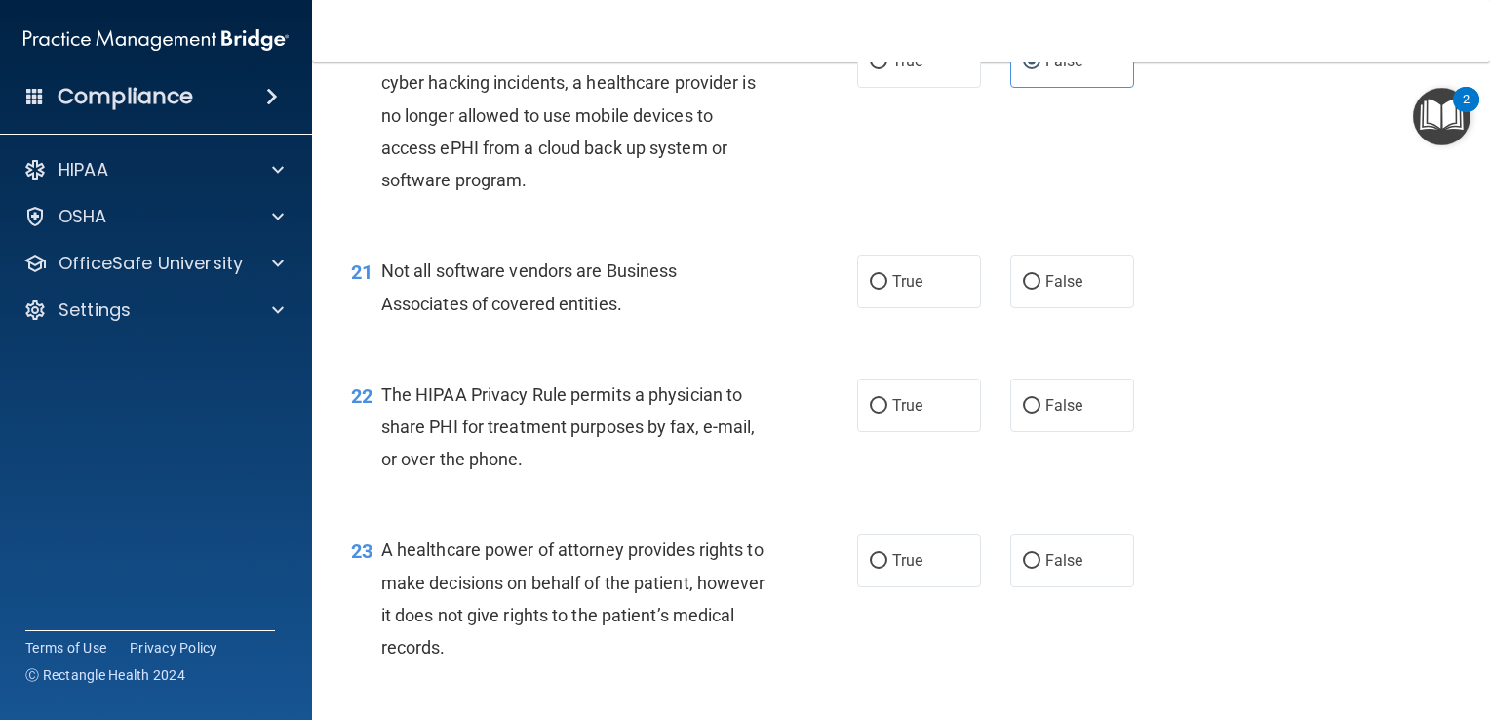
scroll to position [3439, 0]
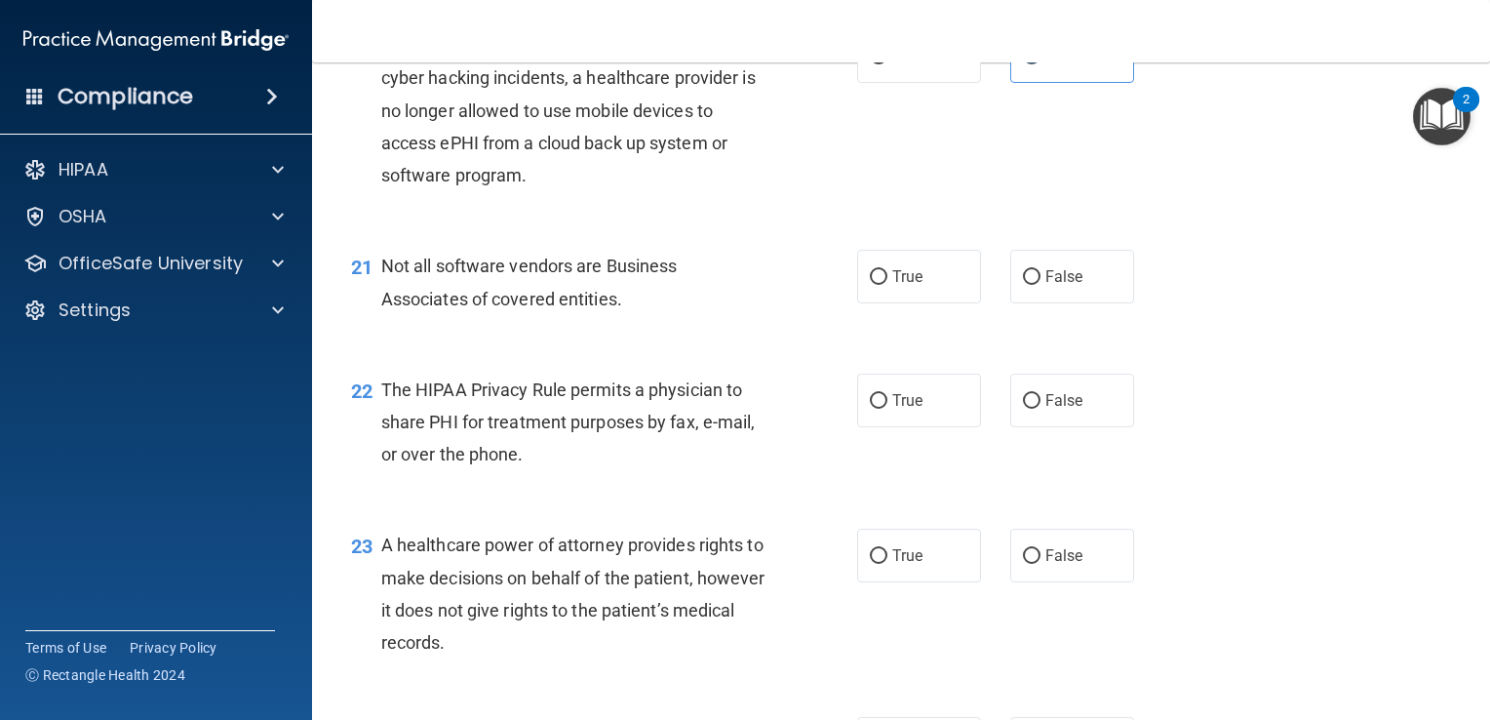
click at [537, 308] on span "Not all software vendors are Business Associates of covered entities." at bounding box center [529, 281] width 296 height 53
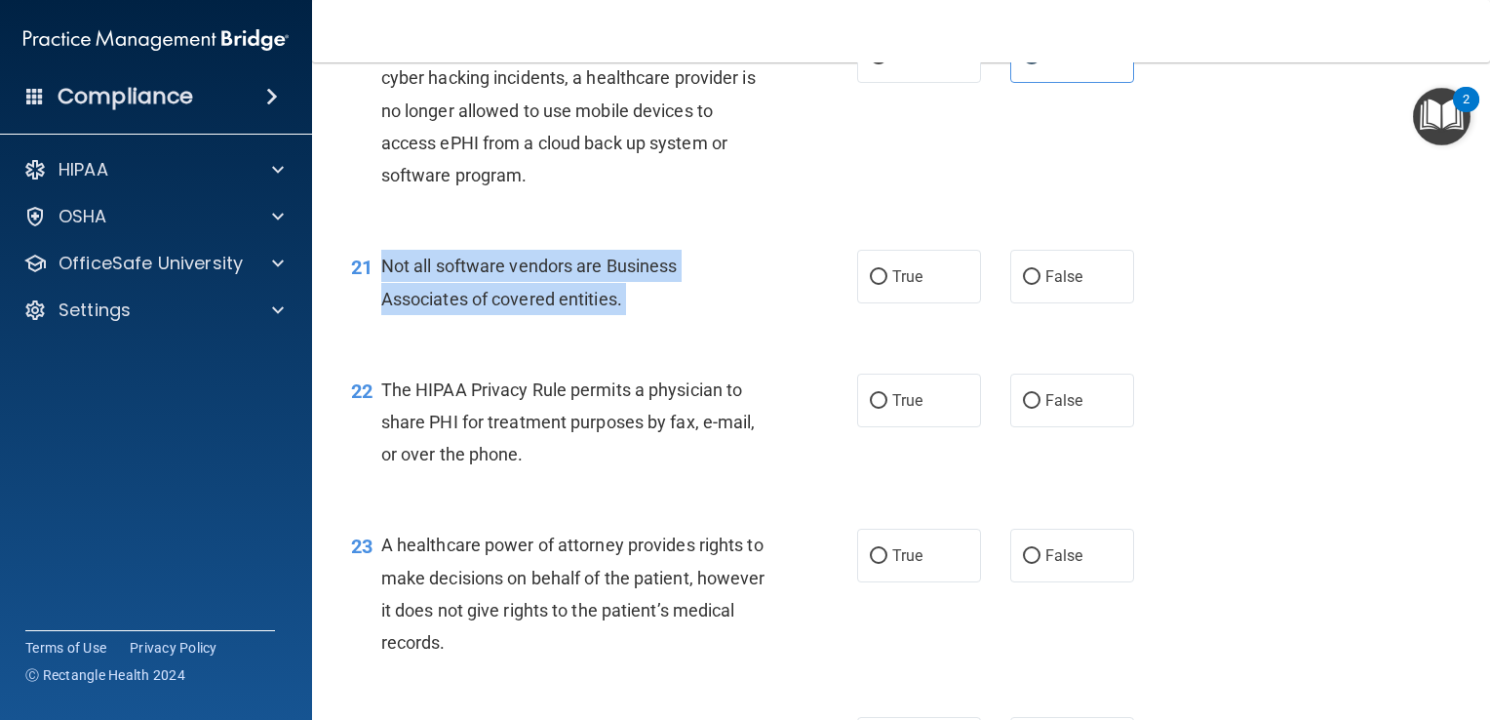
click at [537, 308] on span "Not all software vendors are Business Associates of covered entities." at bounding box center [529, 281] width 296 height 53
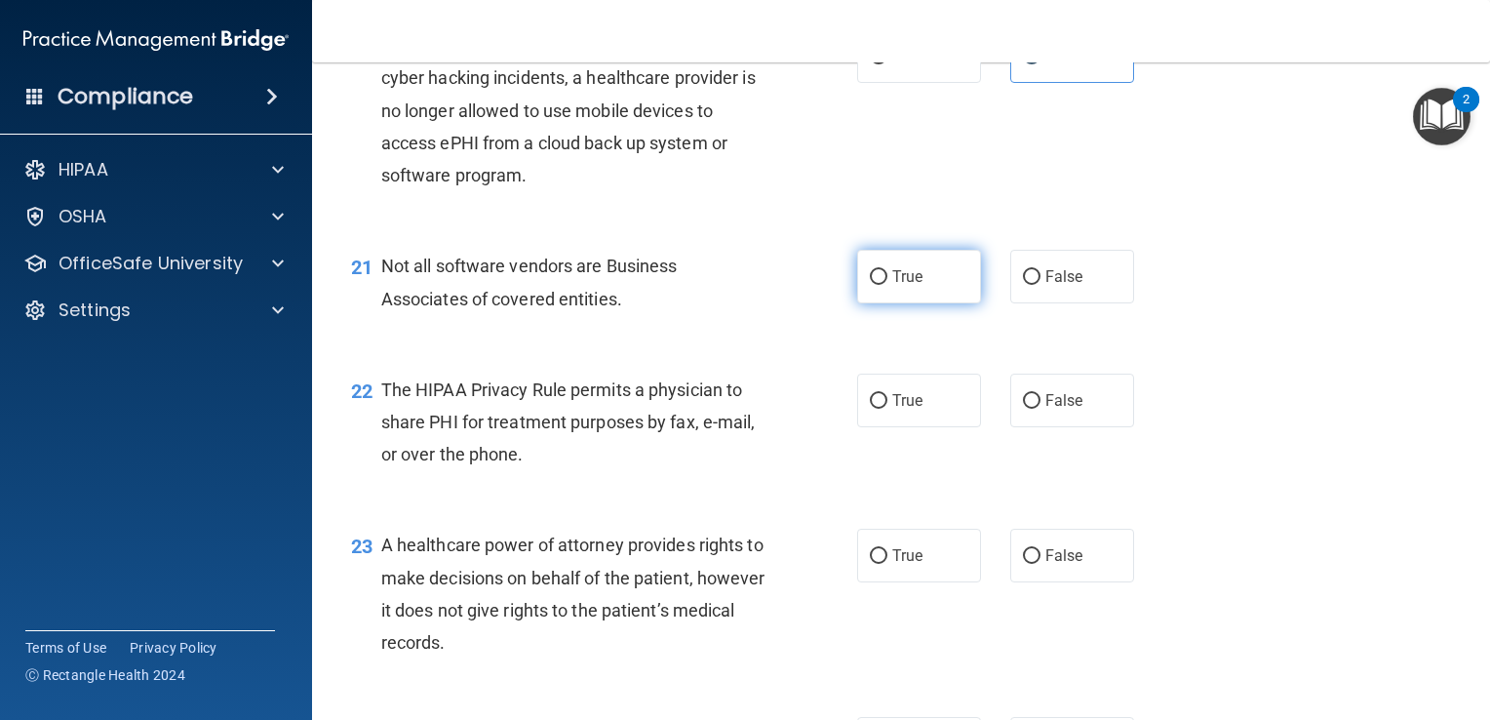
click at [899, 286] on span "True" at bounding box center [907, 276] width 30 height 19
click at [887, 285] on input "True" at bounding box center [879, 277] width 18 height 15
radio input "true"
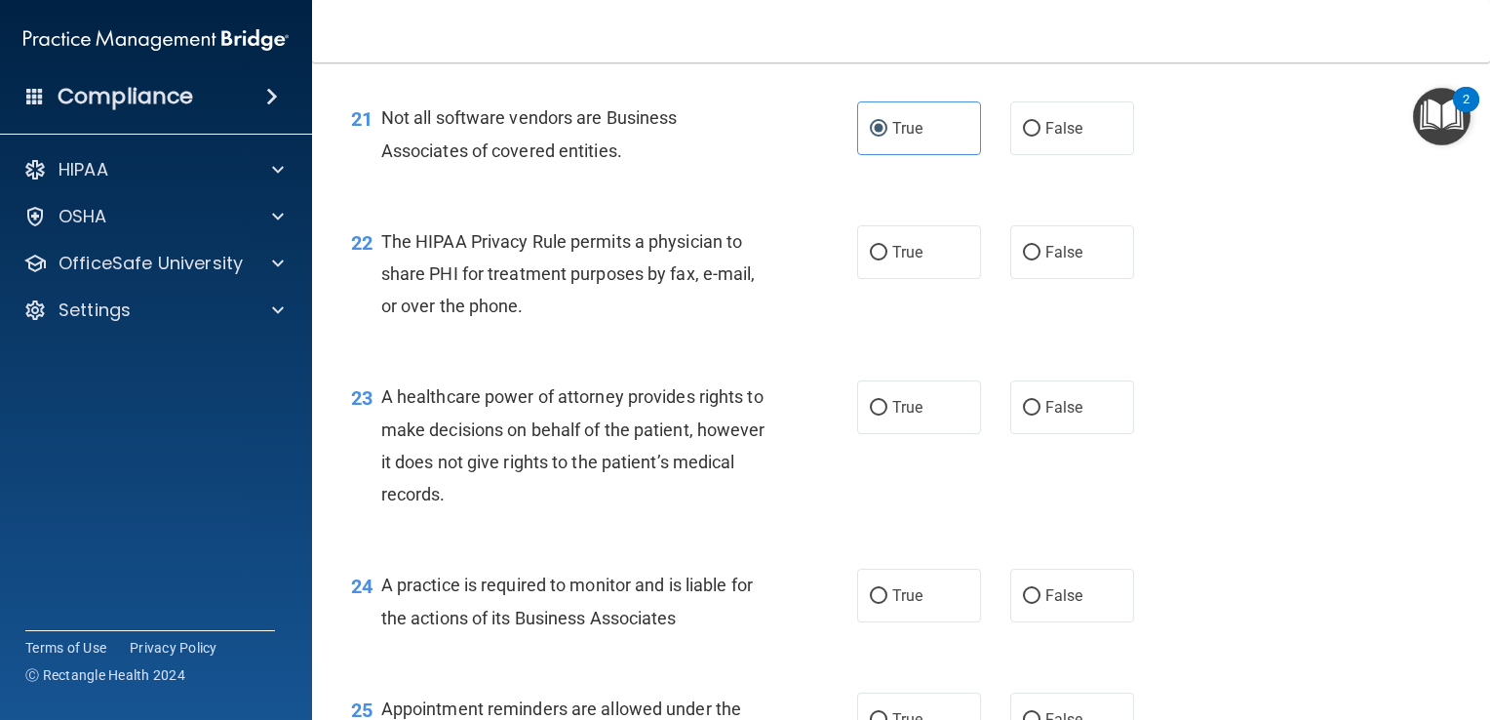
scroll to position [3589, 0]
click at [470, 294] on span "The HIPAA Privacy Rule permits a physician to share PHI for treatment purposes …" at bounding box center [568, 272] width 374 height 85
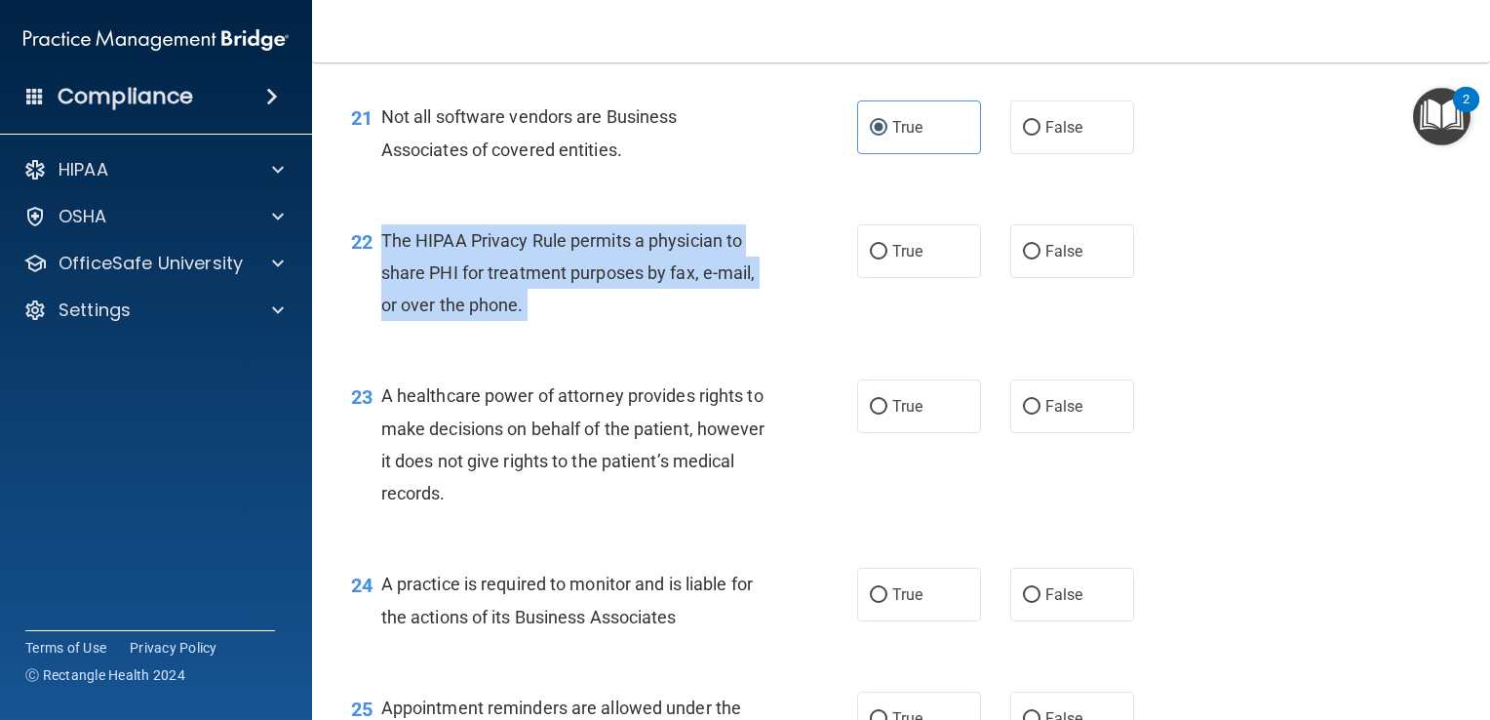
click at [470, 294] on div "The HIPAA Privacy Rule permits a physician to share PHI for treatment purposes …" at bounding box center [582, 273] width 402 height 98
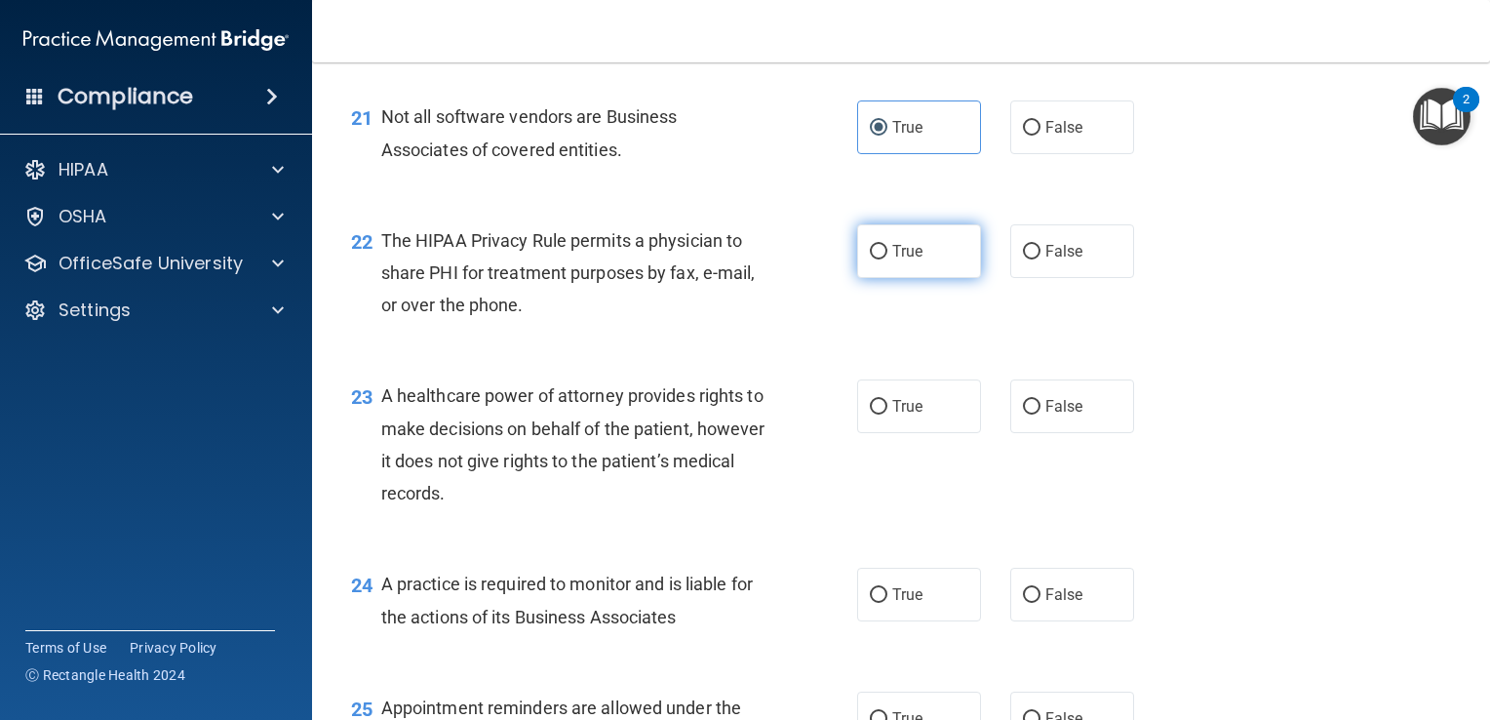
click at [902, 260] on span "True" at bounding box center [907, 251] width 30 height 19
click at [887, 259] on input "True" at bounding box center [879, 252] width 18 height 15
radio input "true"
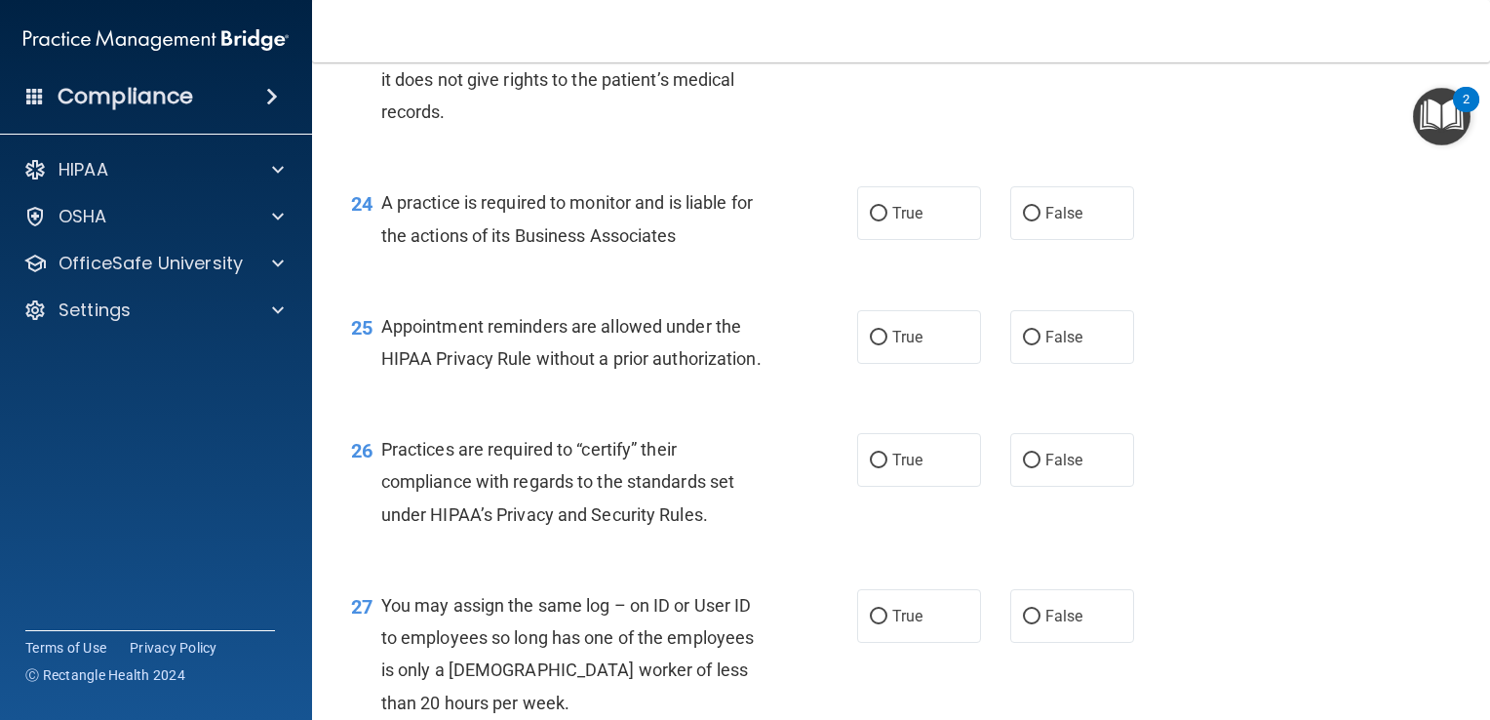
click at [574, 113] on span "A healthcare power of attorney provides rights to make decisions on behalf of t…" at bounding box center [573, 63] width 384 height 118
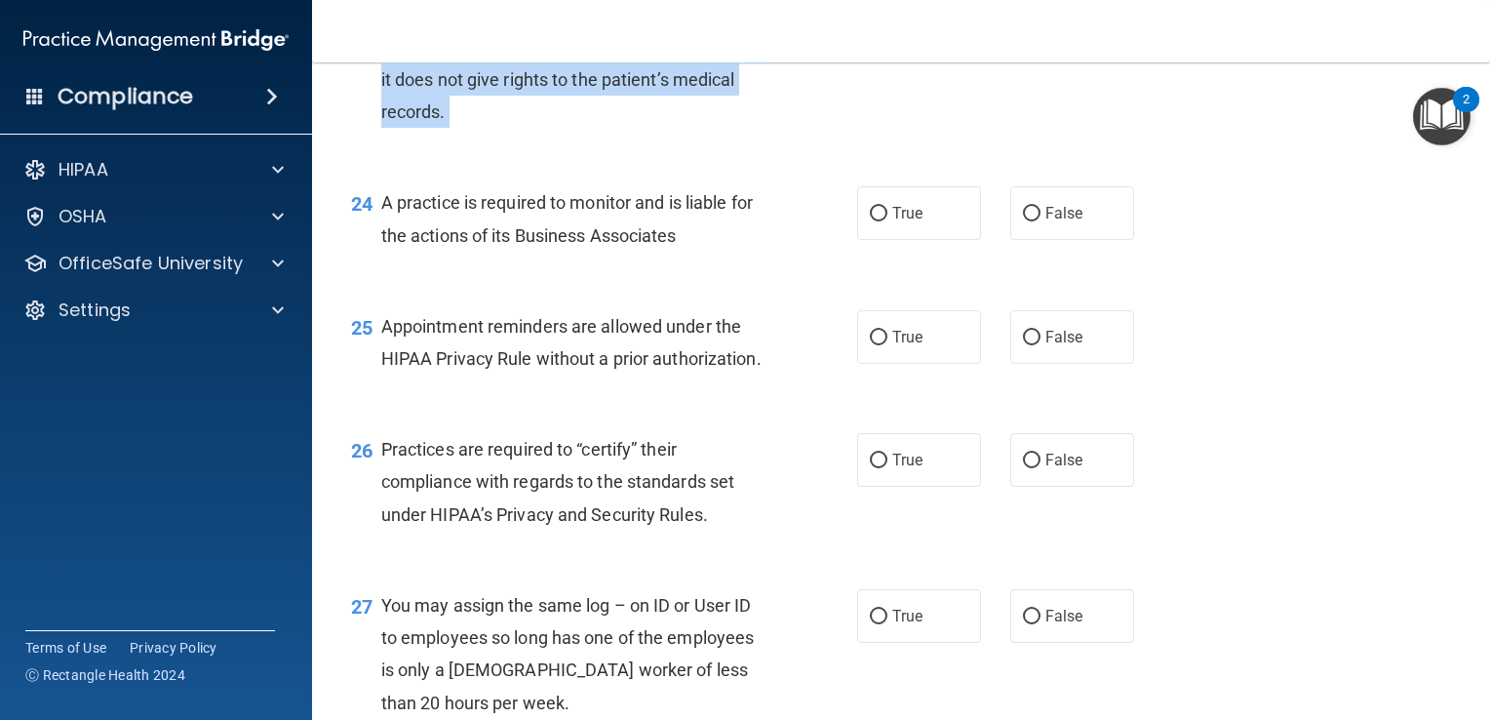
click at [574, 113] on span "A healthcare power of attorney provides rights to make decisions on behalf of t…" at bounding box center [573, 63] width 384 height 118
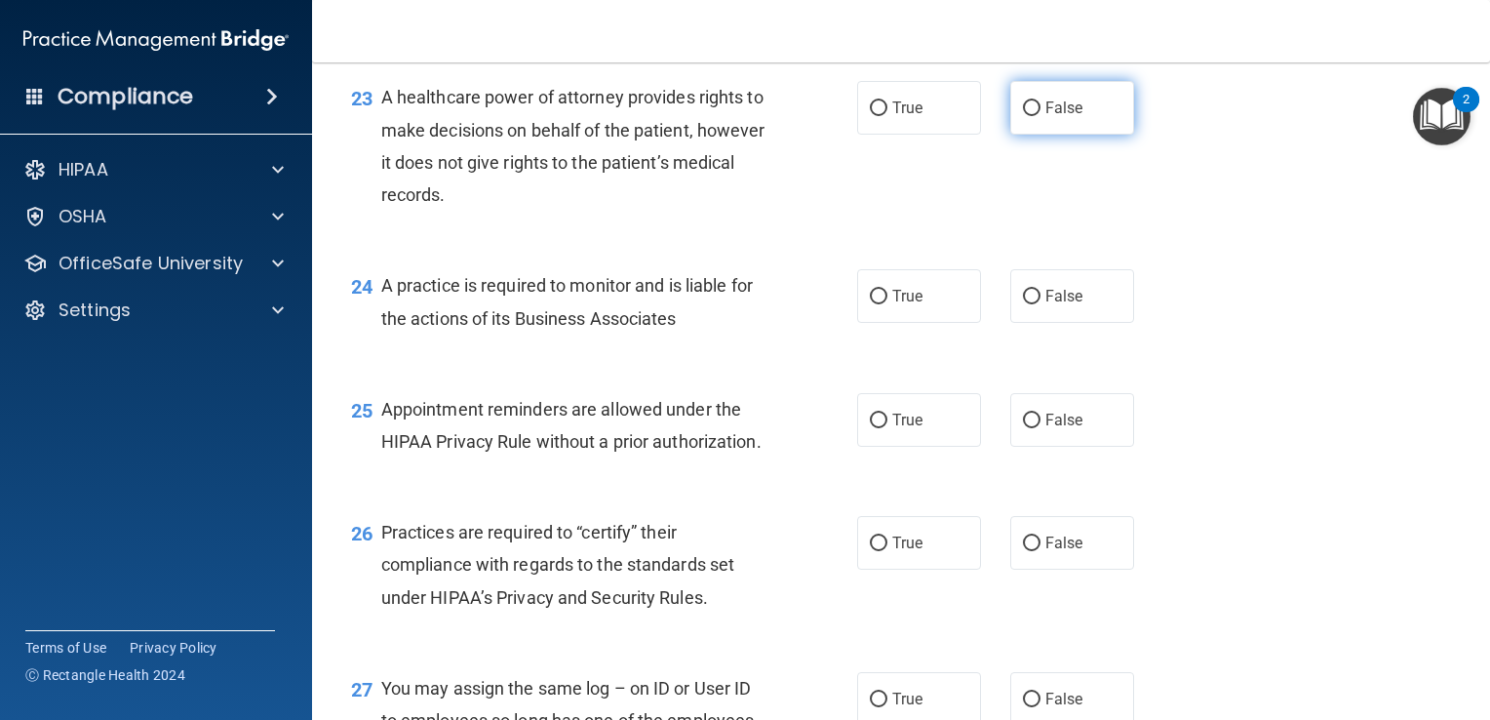
click at [1048, 135] on label "False" at bounding box center [1072, 108] width 124 height 54
click at [1041, 116] on input "False" at bounding box center [1032, 108] width 18 height 15
radio input "true"
click at [635, 328] on span "A practice is required to monitor and is liable for the actions of its Business…" at bounding box center [567, 301] width 372 height 53
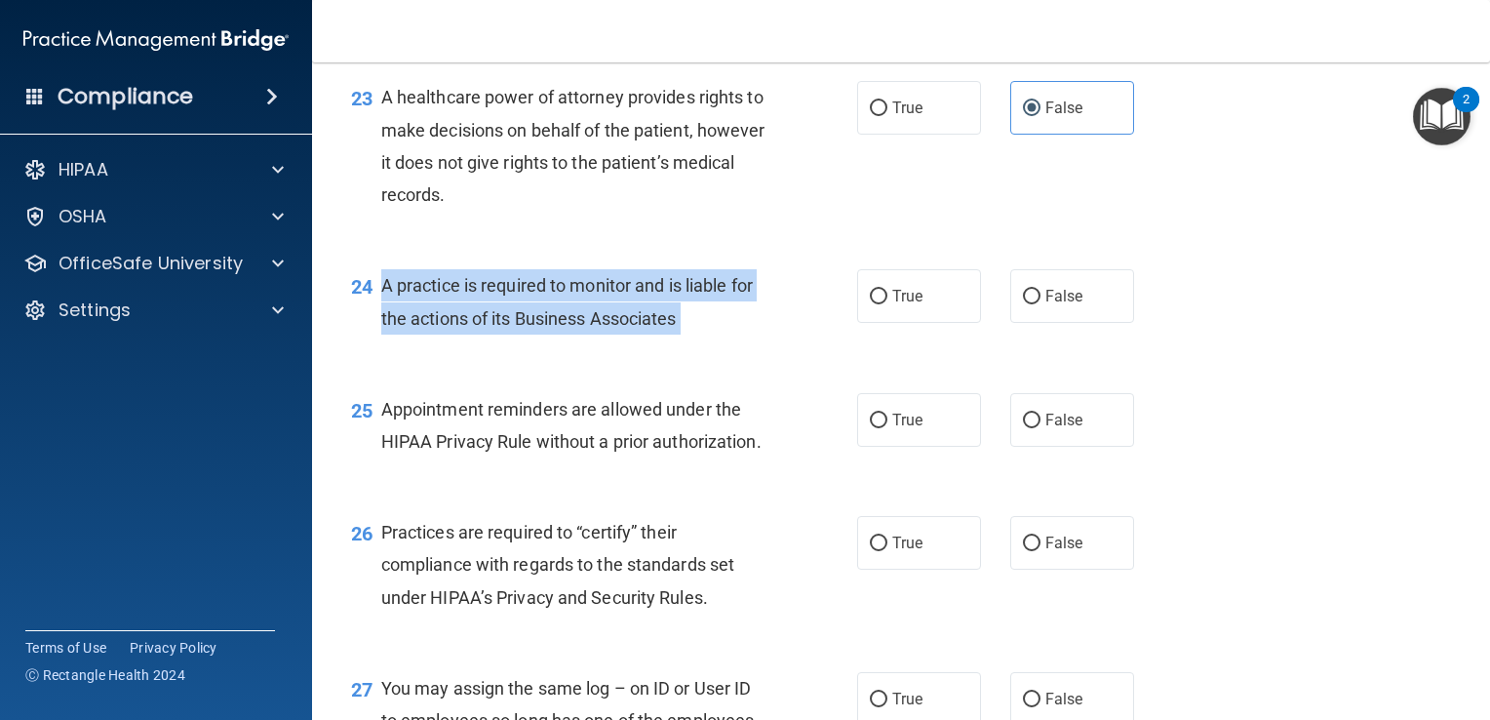
click at [635, 328] on span "A practice is required to monitor and is liable for the actions of its Business…" at bounding box center [567, 301] width 372 height 53
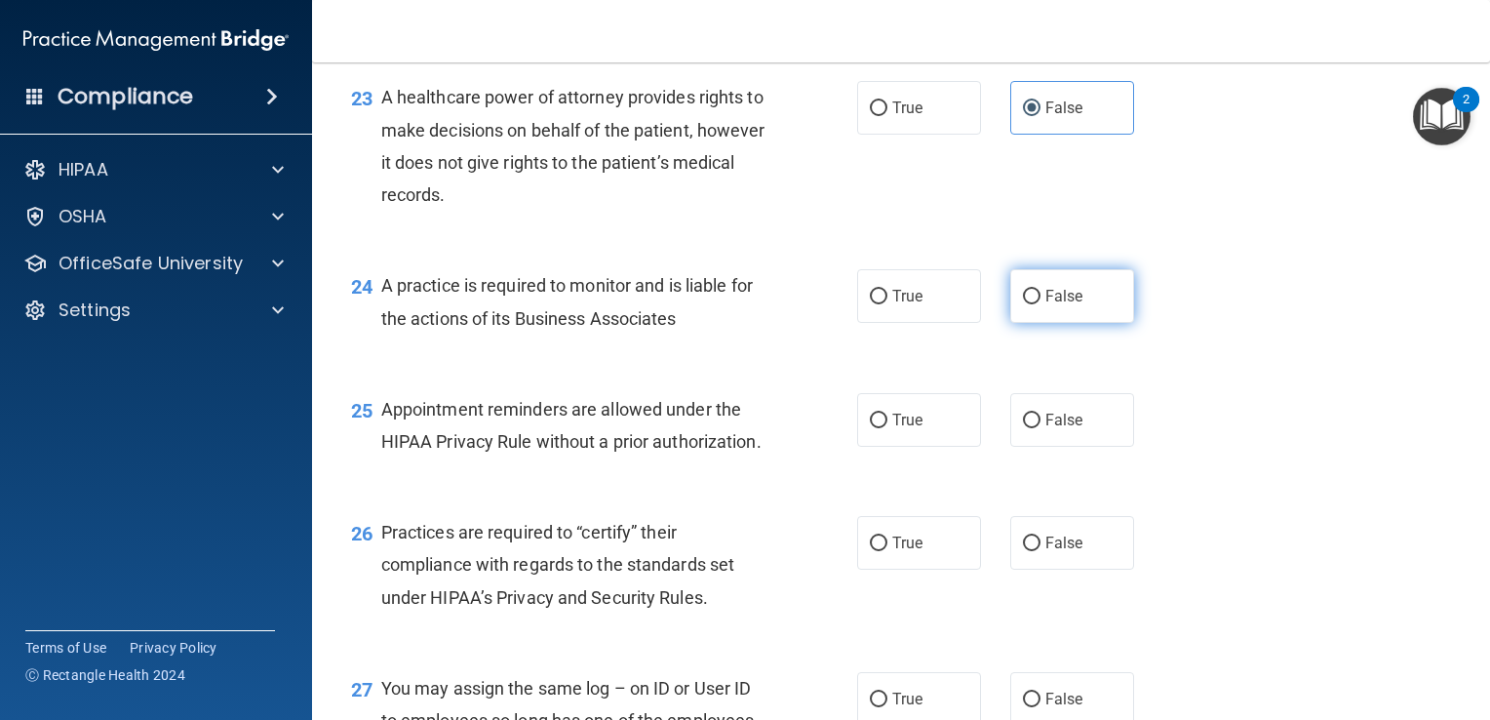
click at [1083, 323] on label "False" at bounding box center [1072, 296] width 124 height 54
click at [1041, 304] on input "False" at bounding box center [1032, 297] width 18 height 15
radio input "true"
click at [503, 452] on span "Appointment reminders are allowed under the HIPAA Privacy Rule without a prior …" at bounding box center [571, 425] width 380 height 53
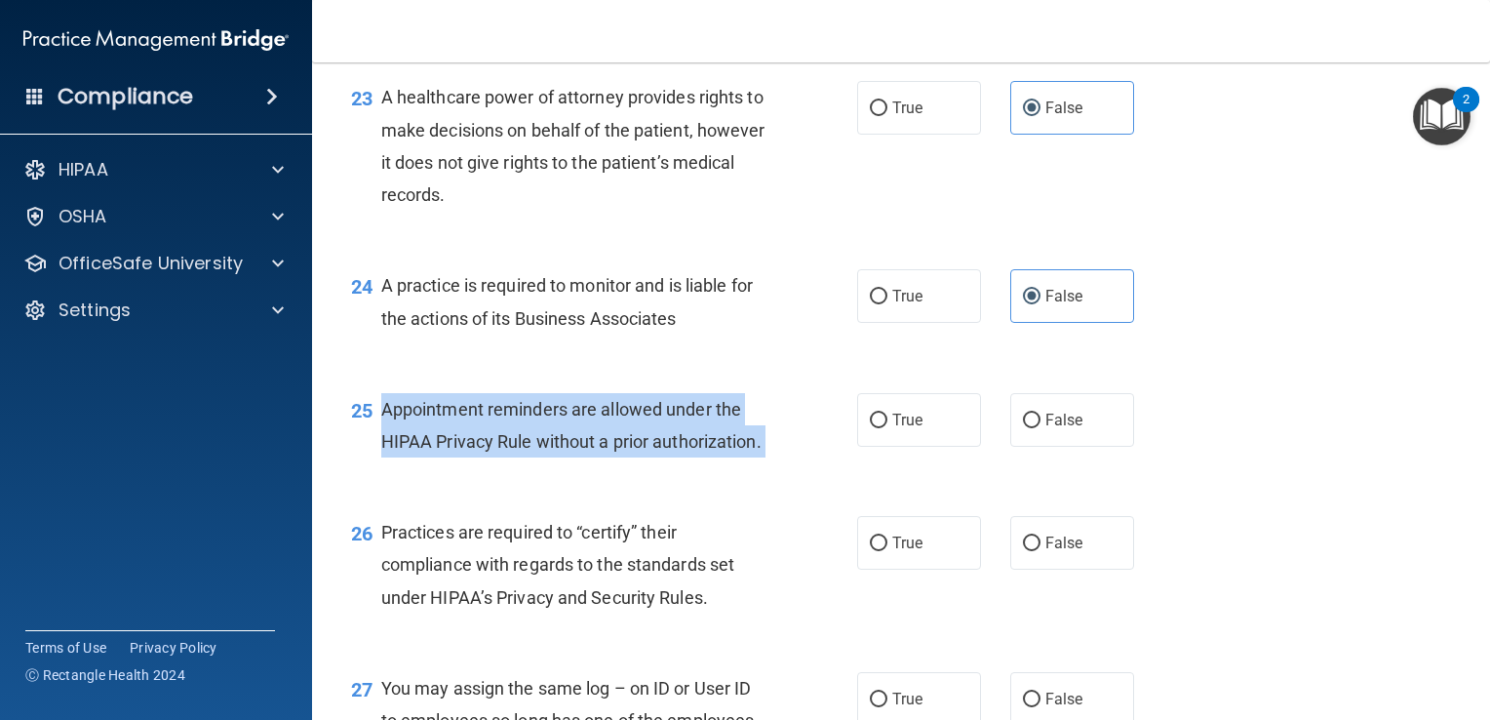
click at [503, 452] on span "Appointment reminders are allowed under the HIPAA Privacy Rule without a prior …" at bounding box center [571, 425] width 380 height 53
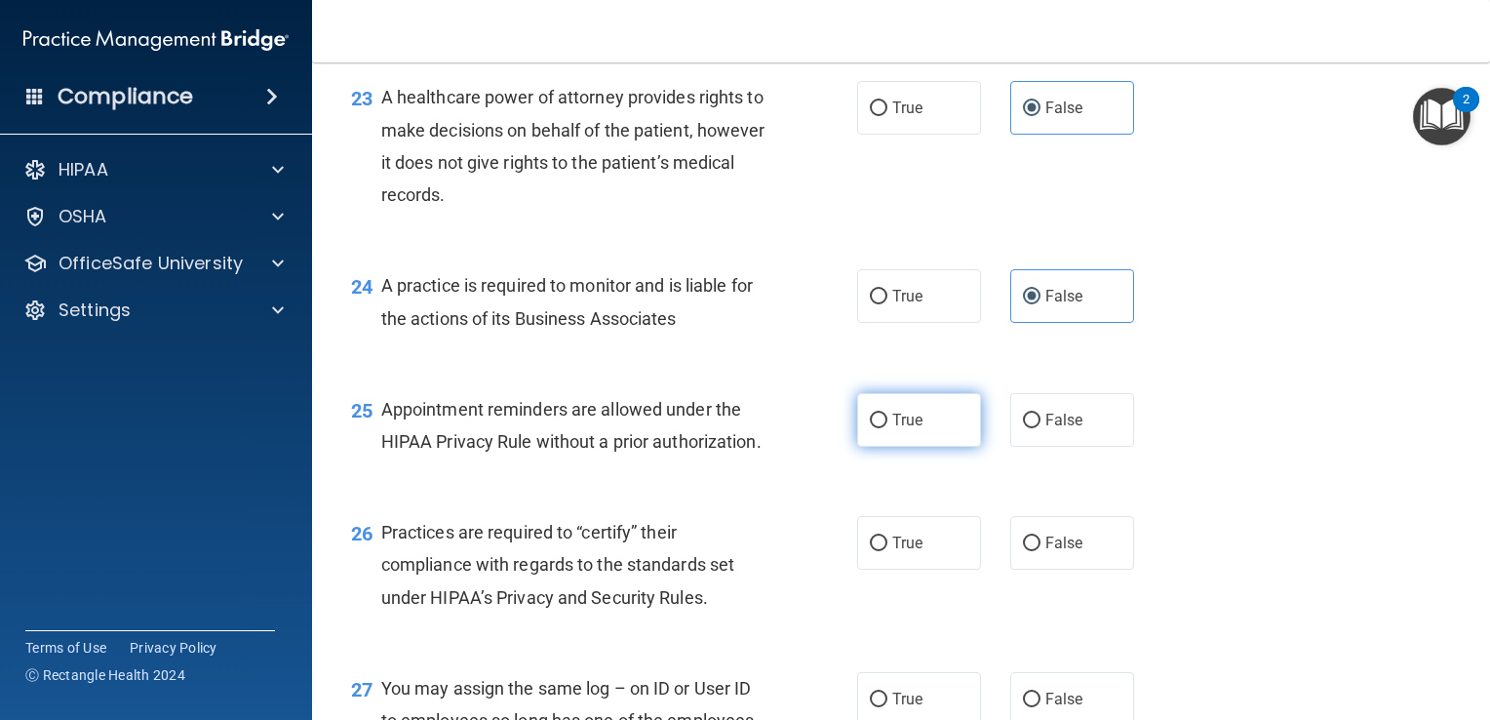
click at [919, 447] on label "True" at bounding box center [919, 420] width 124 height 54
click at [887, 428] on input "True" at bounding box center [879, 420] width 18 height 15
radio input "true"
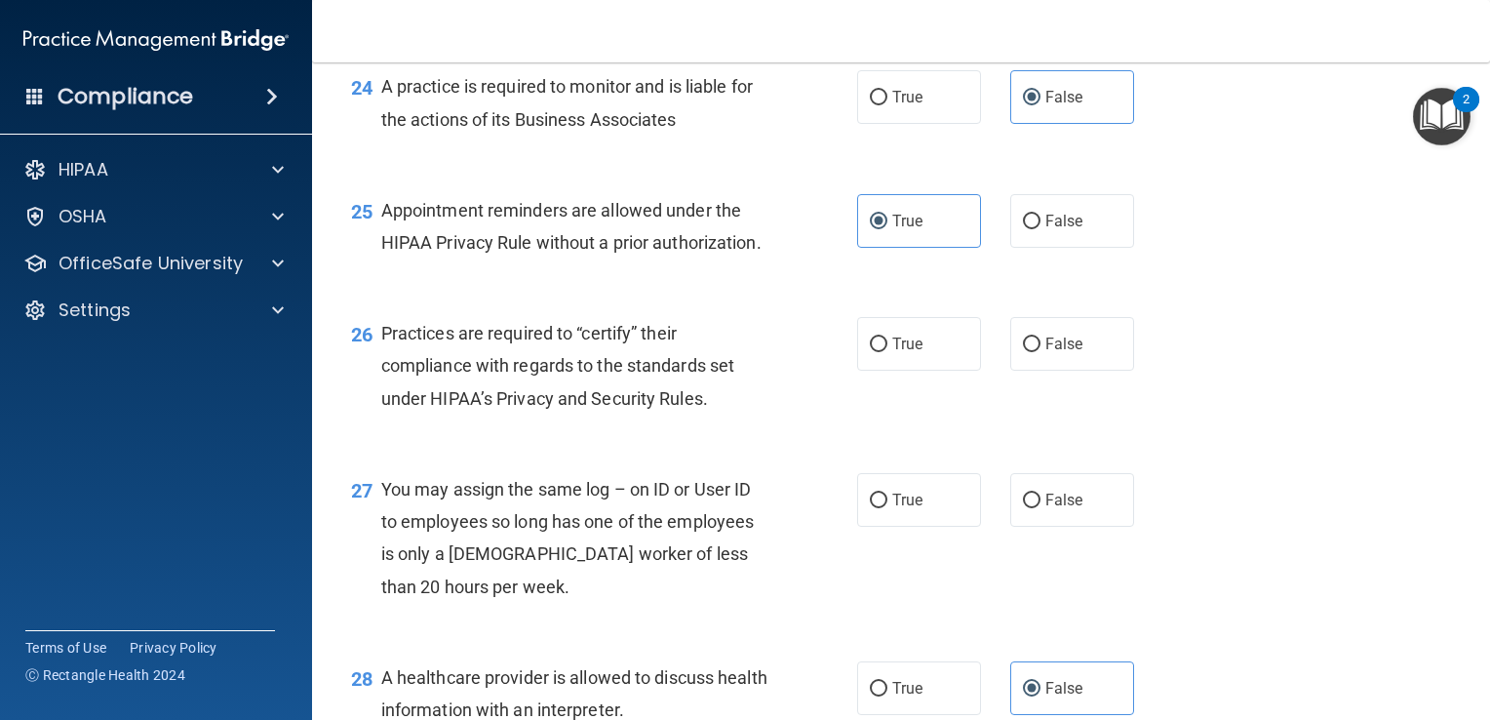
click at [510, 408] on span "Practices are required to “certify” their compliance with regards to the standa…" at bounding box center [557, 365] width 353 height 85
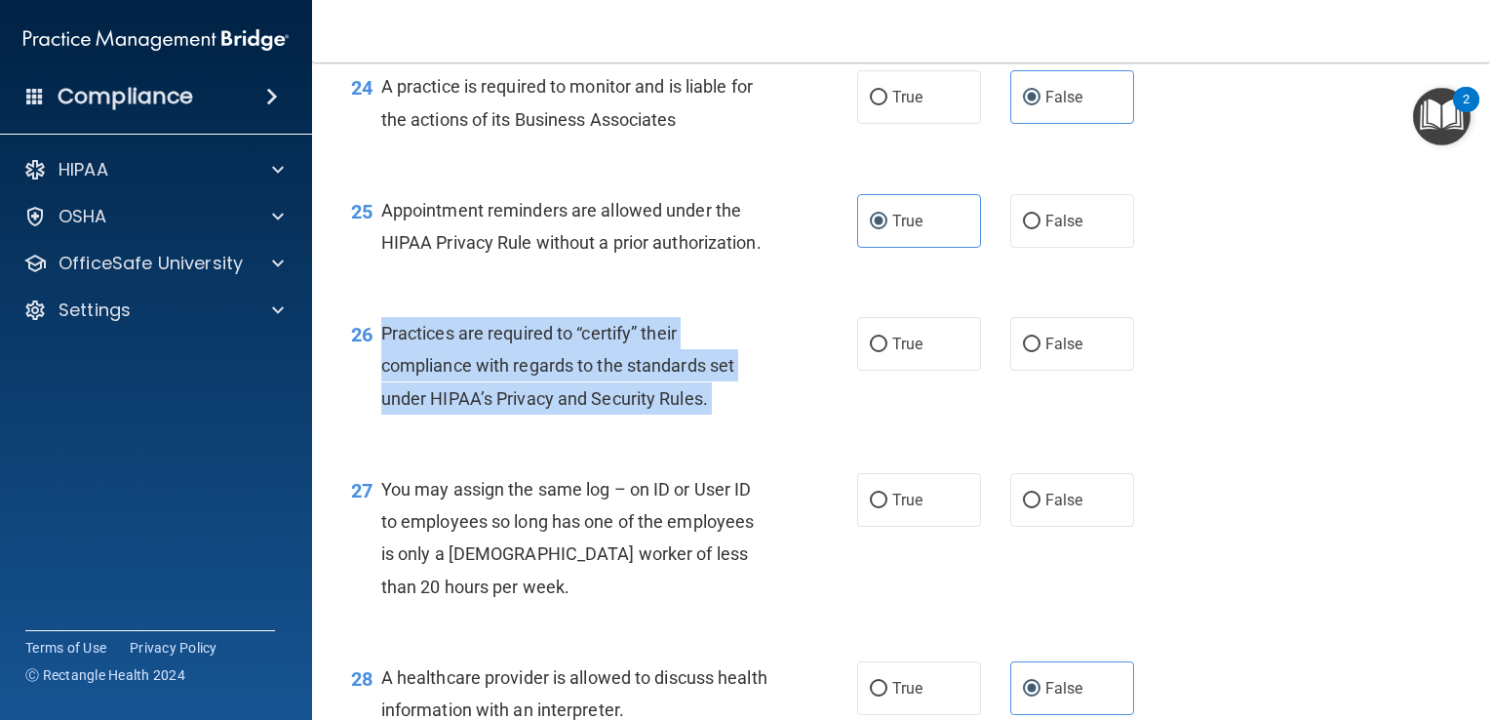
click at [510, 408] on span "Practices are required to “certify” their compliance with regards to the standa…" at bounding box center [557, 365] width 353 height 85
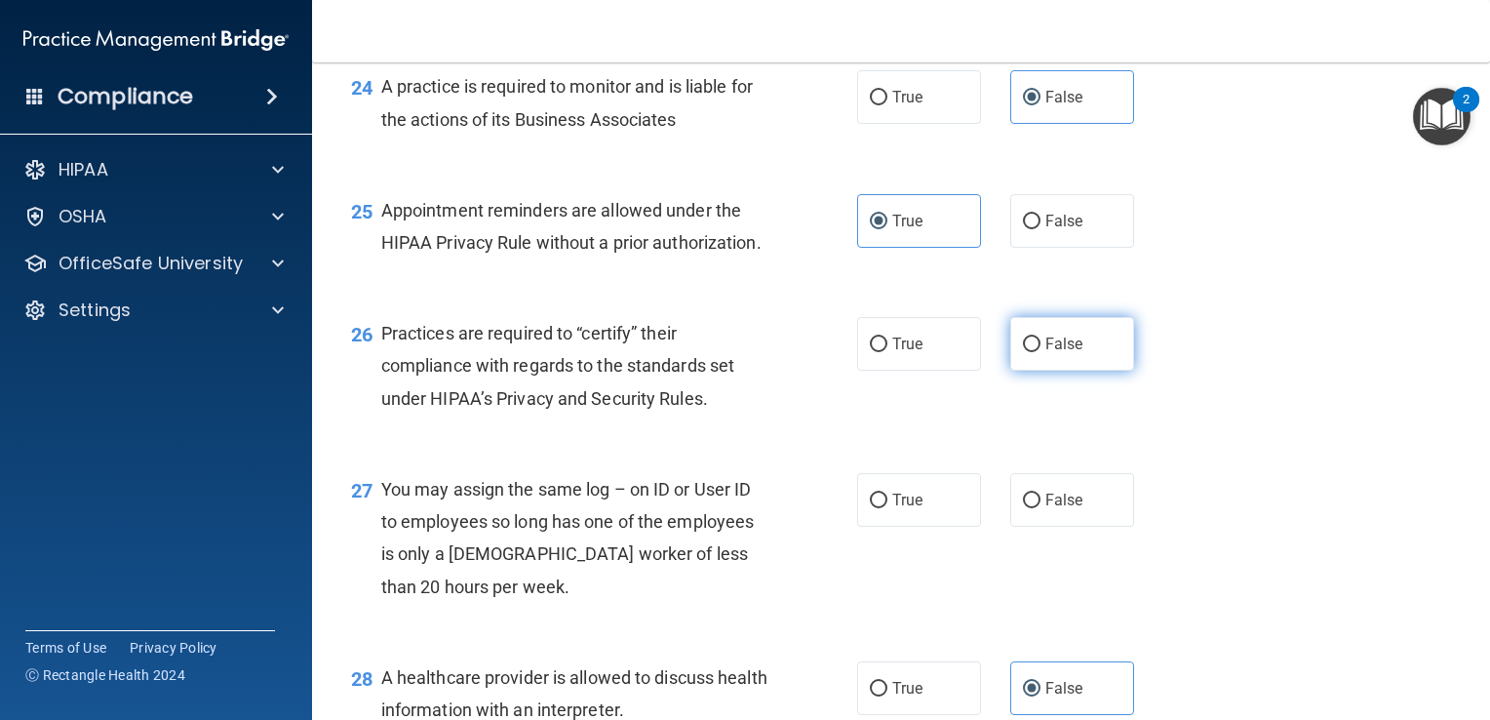
click at [1014, 371] on label "False" at bounding box center [1072, 344] width 124 height 54
click at [1023, 352] on input "False" at bounding box center [1032, 344] width 18 height 15
radio input "true"
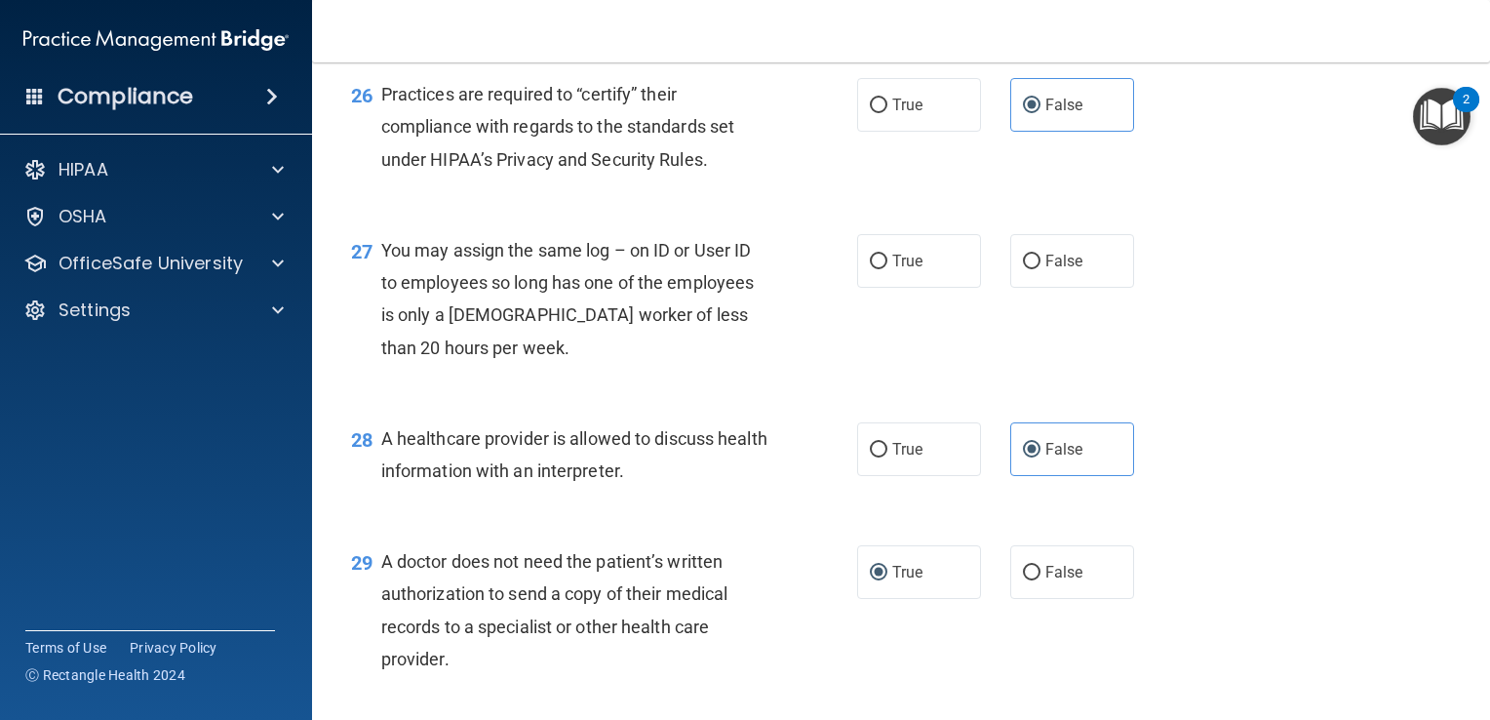
scroll to position [4349, 0]
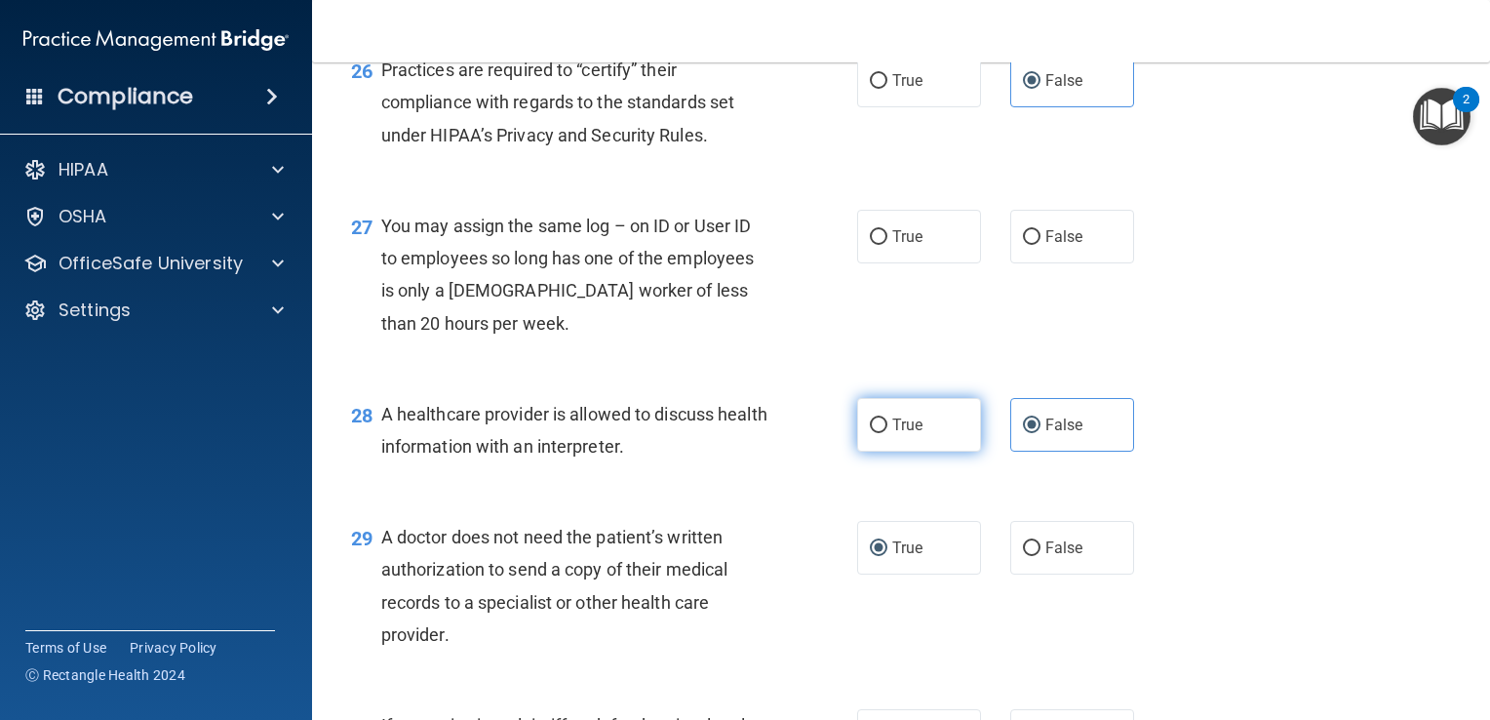
click at [893, 434] on span "True" at bounding box center [907, 424] width 30 height 19
click at [887, 433] on input "True" at bounding box center [879, 425] width 18 height 15
radio input "true"
radio input "false"
click at [569, 334] on span "You may assign the same log – on ID or User ID to employees so long has one of …" at bounding box center [567, 275] width 373 height 118
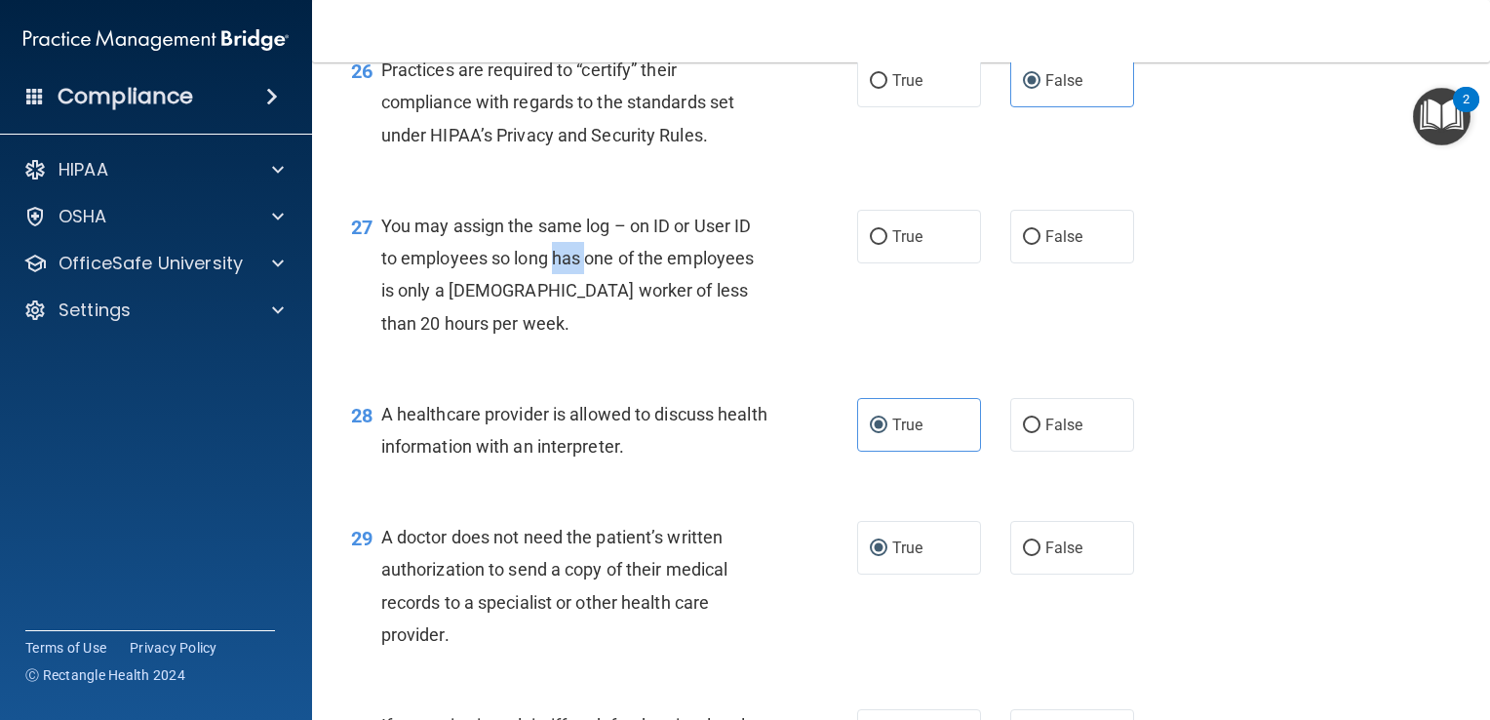
click at [569, 334] on span "You may assign the same log – on ID or User ID to employees so long has one of …" at bounding box center [567, 275] width 373 height 118
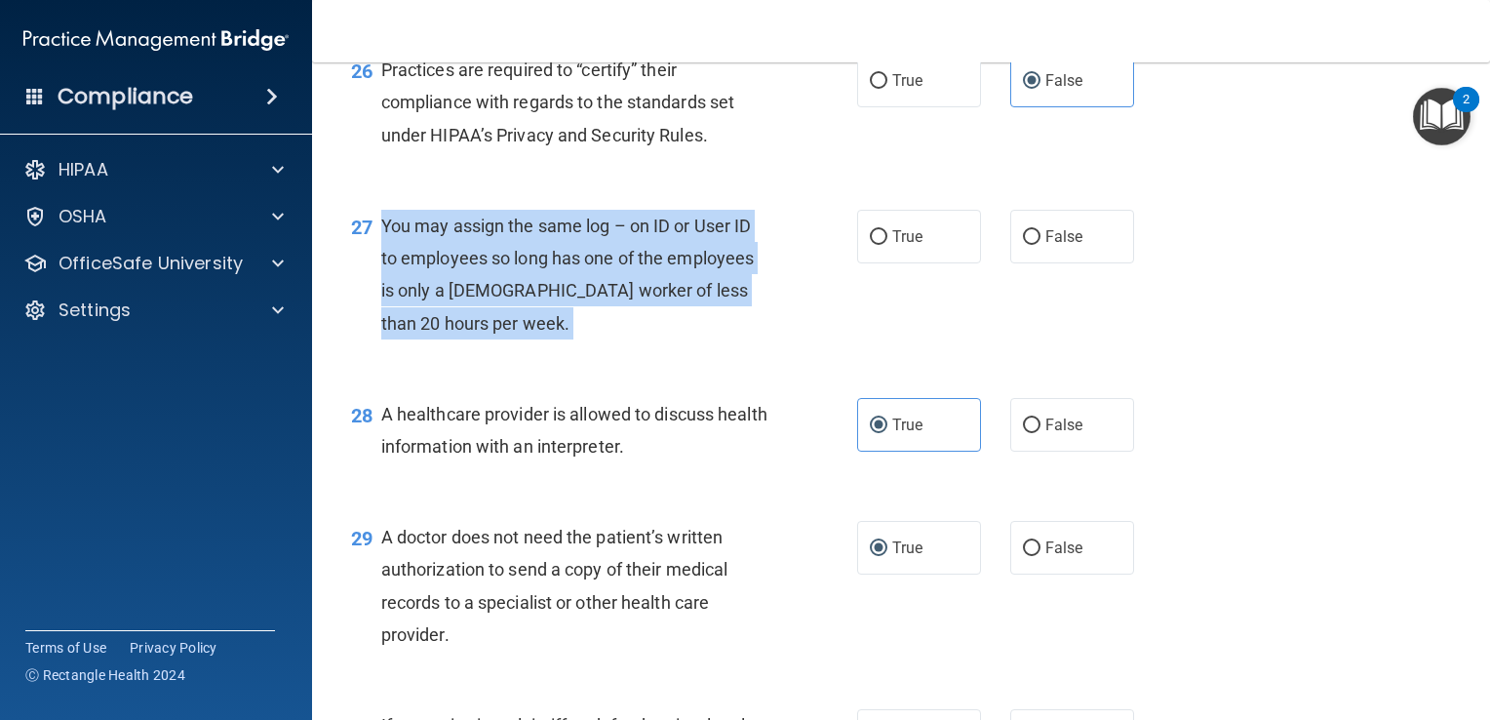
click at [569, 334] on span "You may assign the same log – on ID or User ID to employees so long has one of …" at bounding box center [567, 275] width 373 height 118
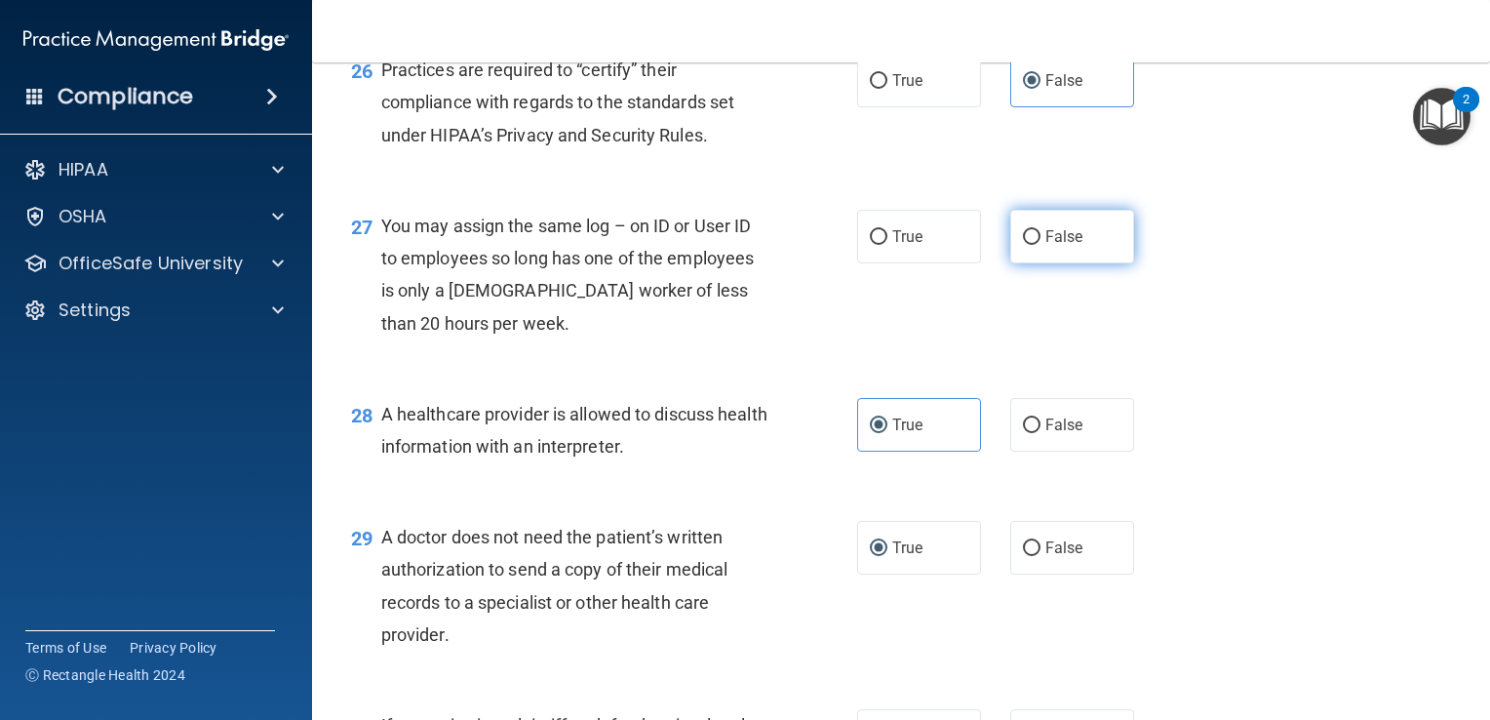
click at [1023, 263] on label "False" at bounding box center [1072, 237] width 124 height 54
click at [1023, 245] on input "False" at bounding box center [1032, 237] width 18 height 15
radio input "true"
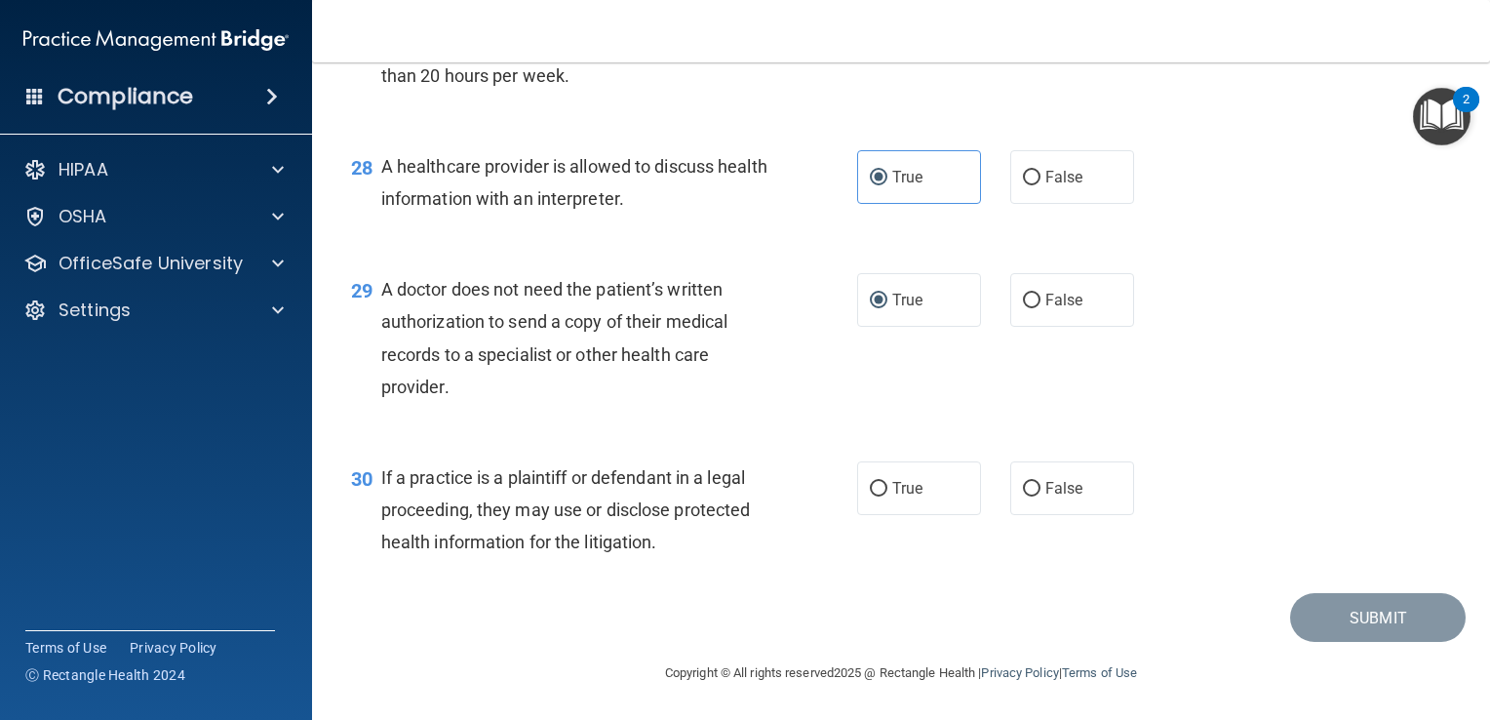
scroll to position [4693, 0]
click at [505, 497] on div "If a practice is a plaintiff or defendant in a legal proceeding, they may use o…" at bounding box center [582, 510] width 402 height 98
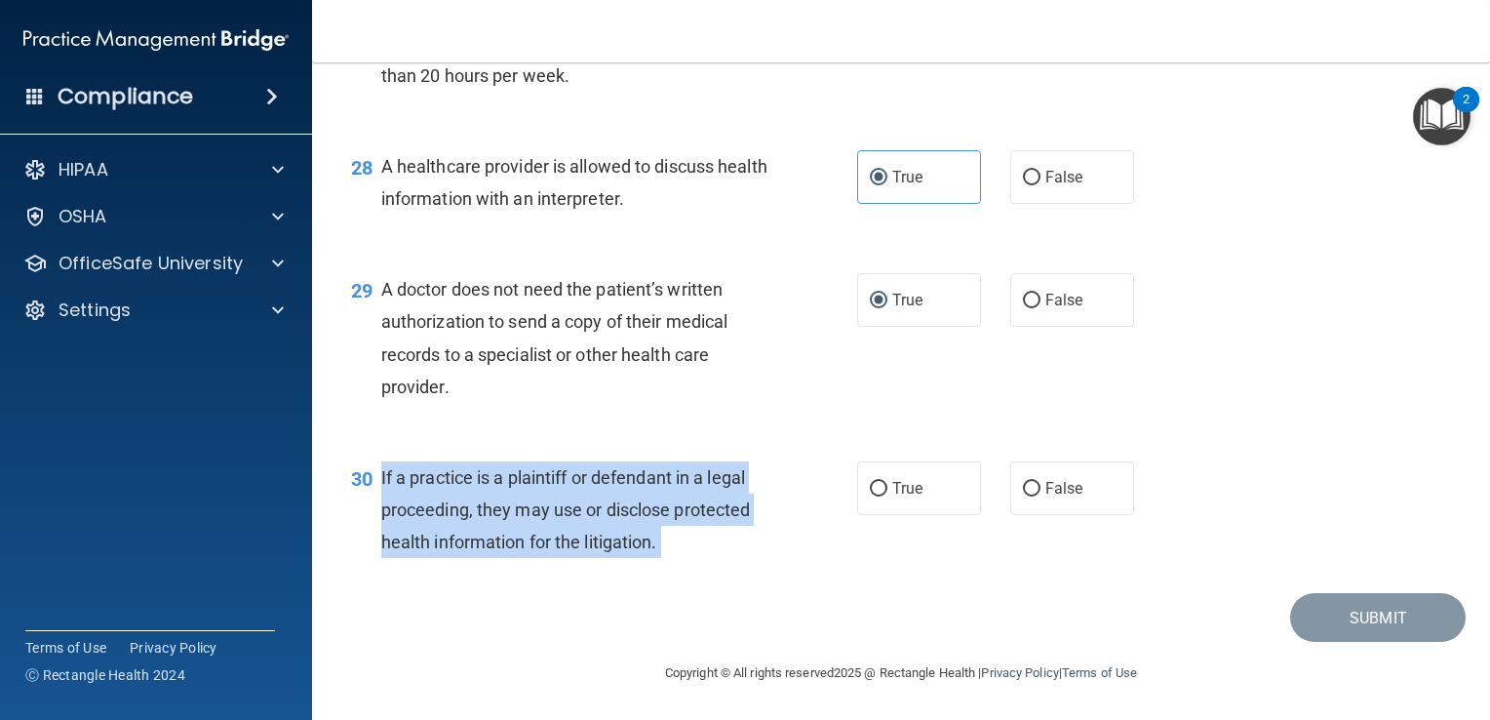
click at [505, 497] on div "If a practice is a plaintiff or defendant in a legal proceeding, they may use o…" at bounding box center [582, 510] width 402 height 98
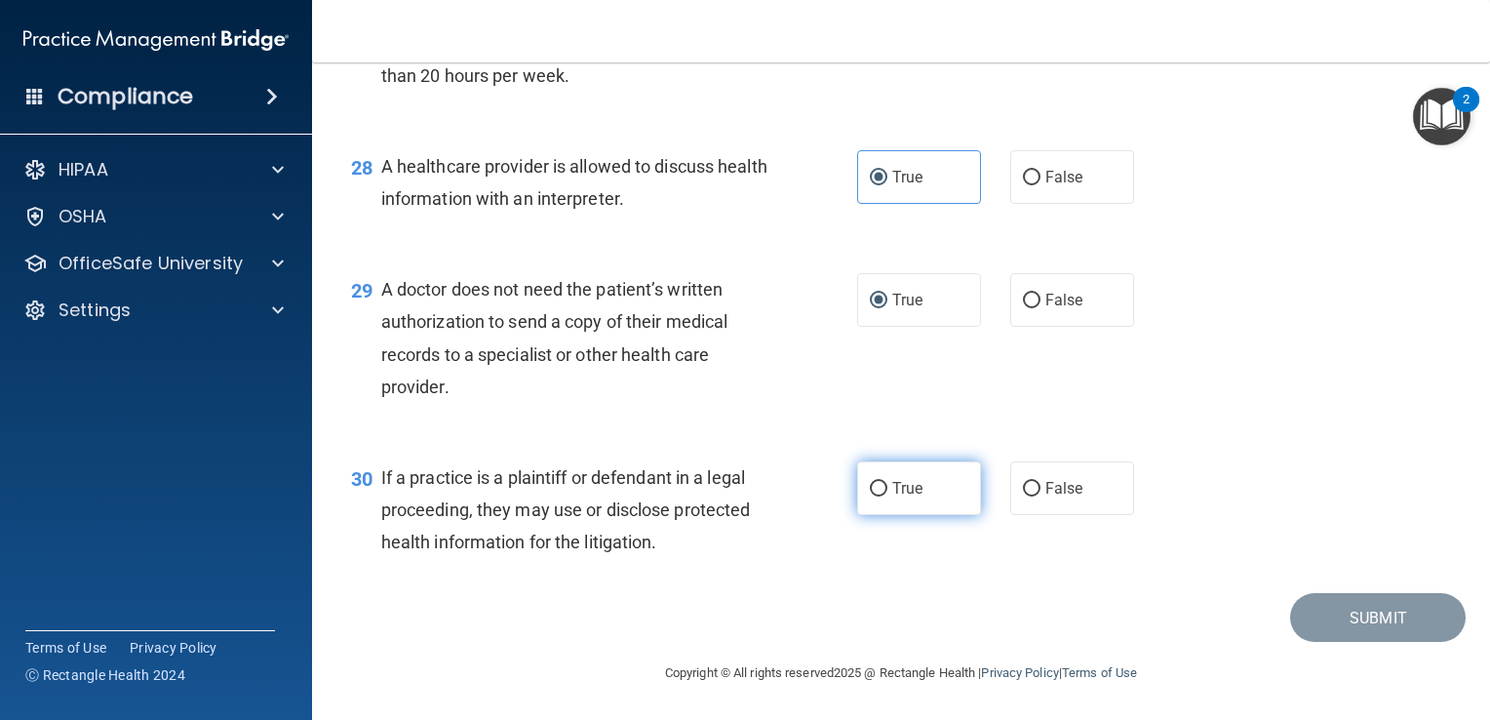
click at [857, 485] on label "True" at bounding box center [919, 488] width 124 height 54
click at [870, 485] on input "True" at bounding box center [879, 489] width 18 height 15
radio input "true"
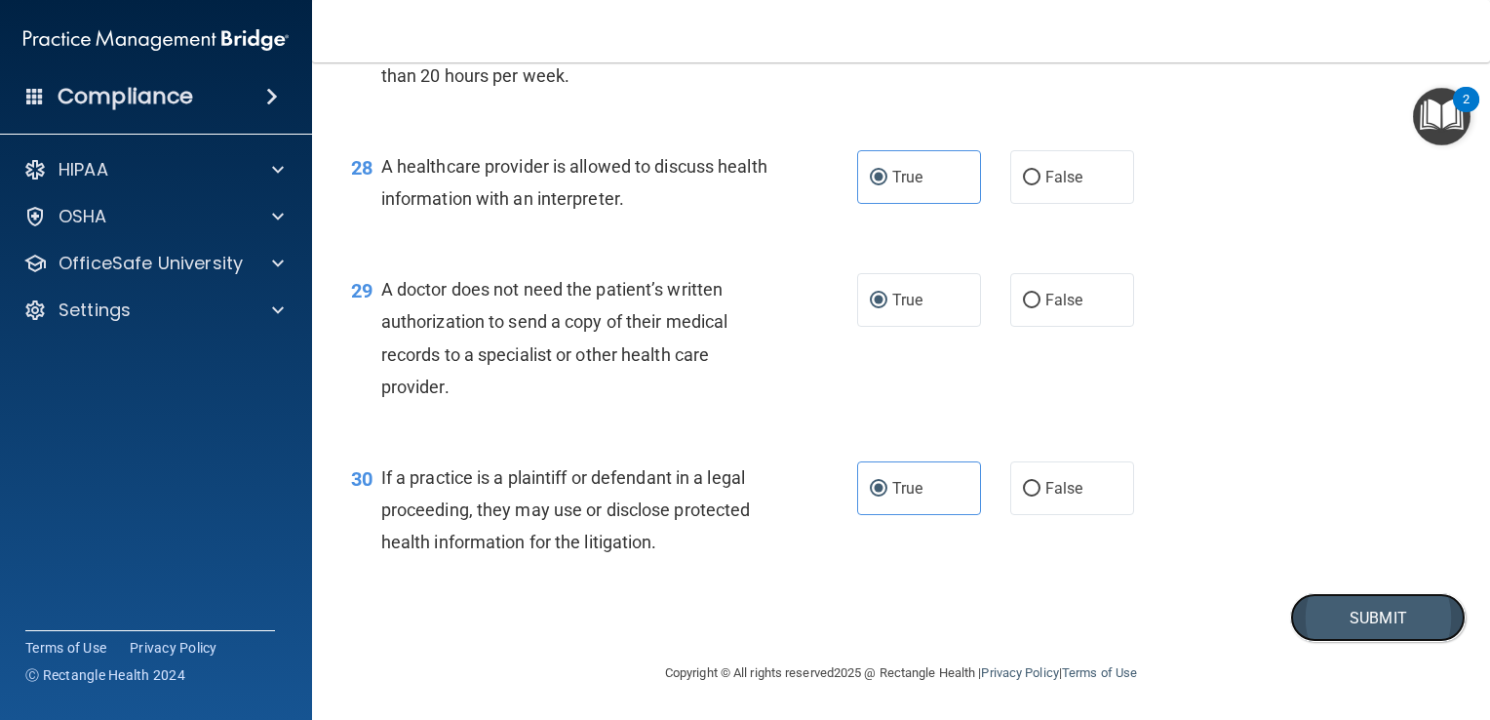
click at [1295, 614] on button "Submit" at bounding box center [1378, 618] width 176 height 50
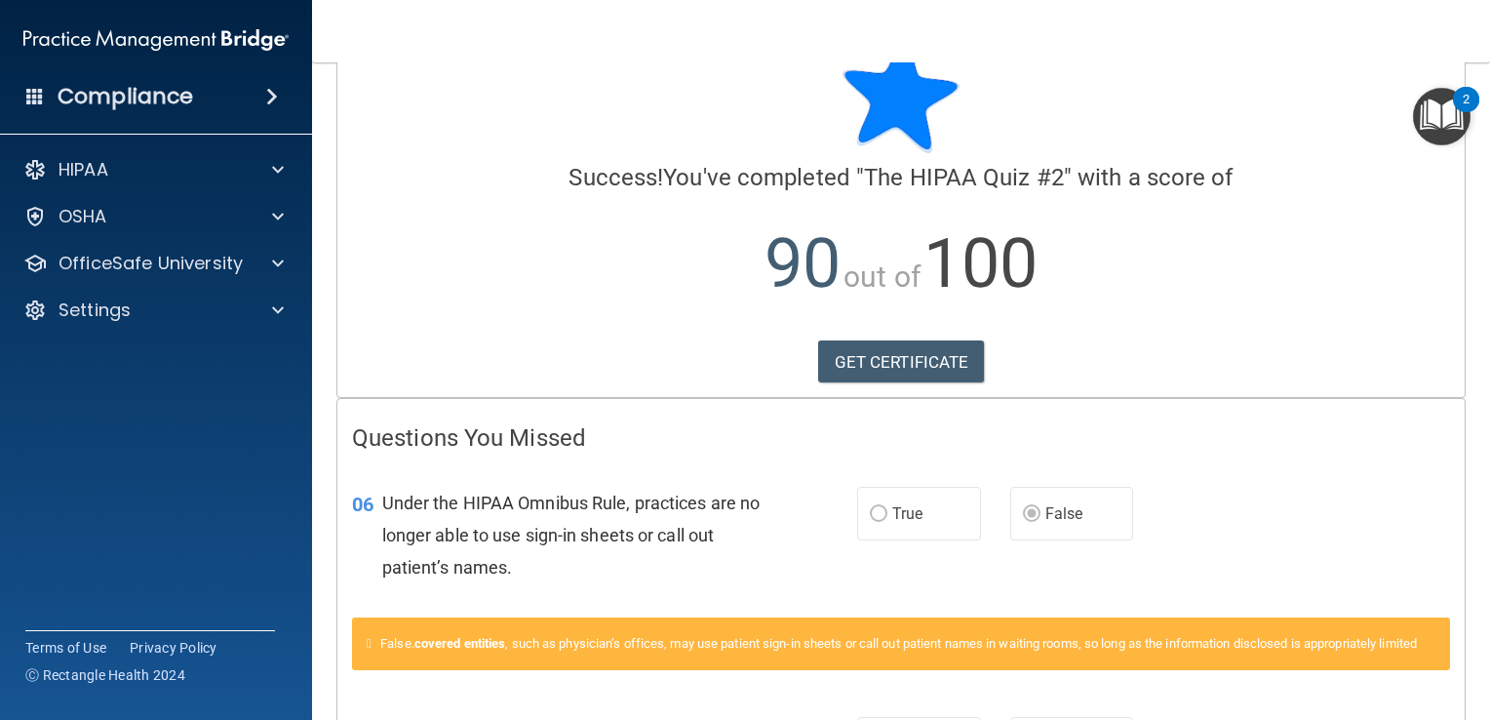
scroll to position [62, 0]
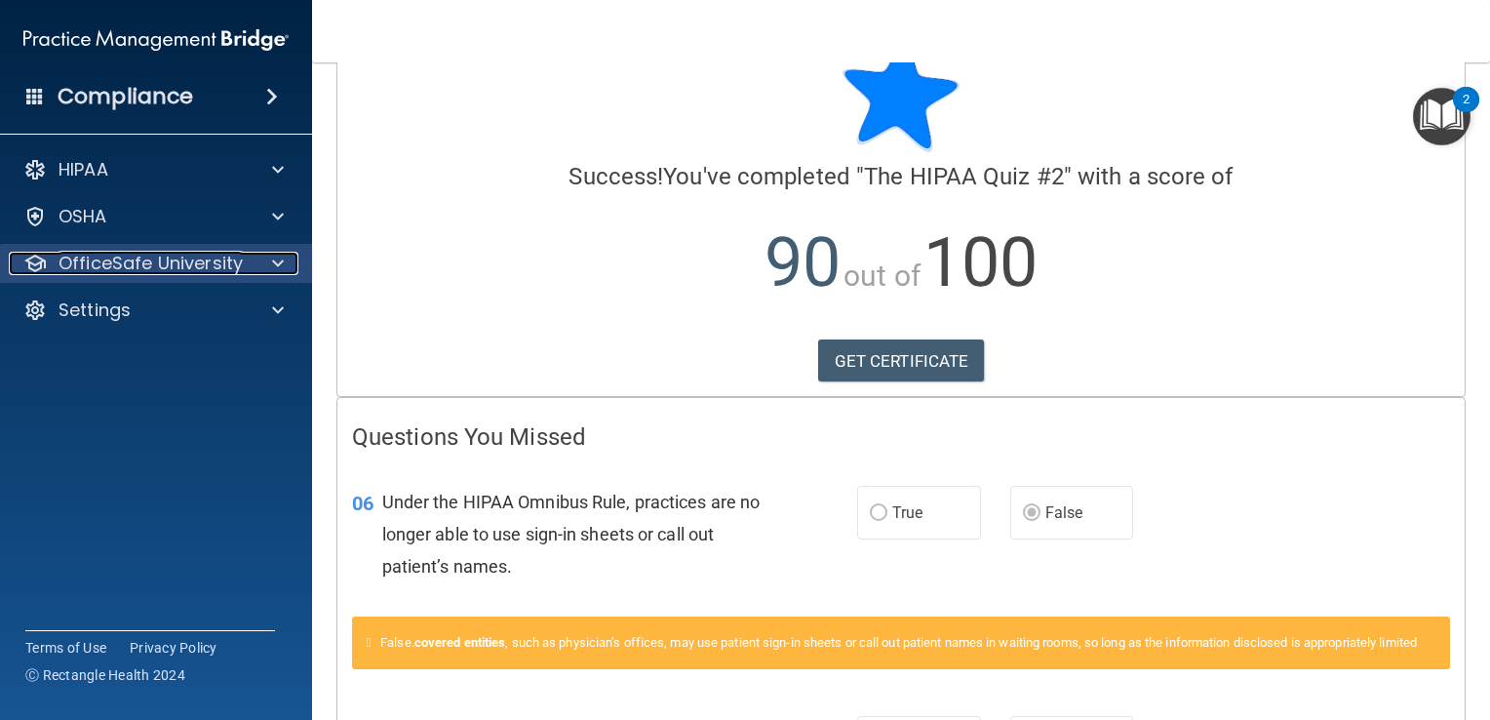
click at [265, 255] on div at bounding box center [275, 263] width 49 height 23
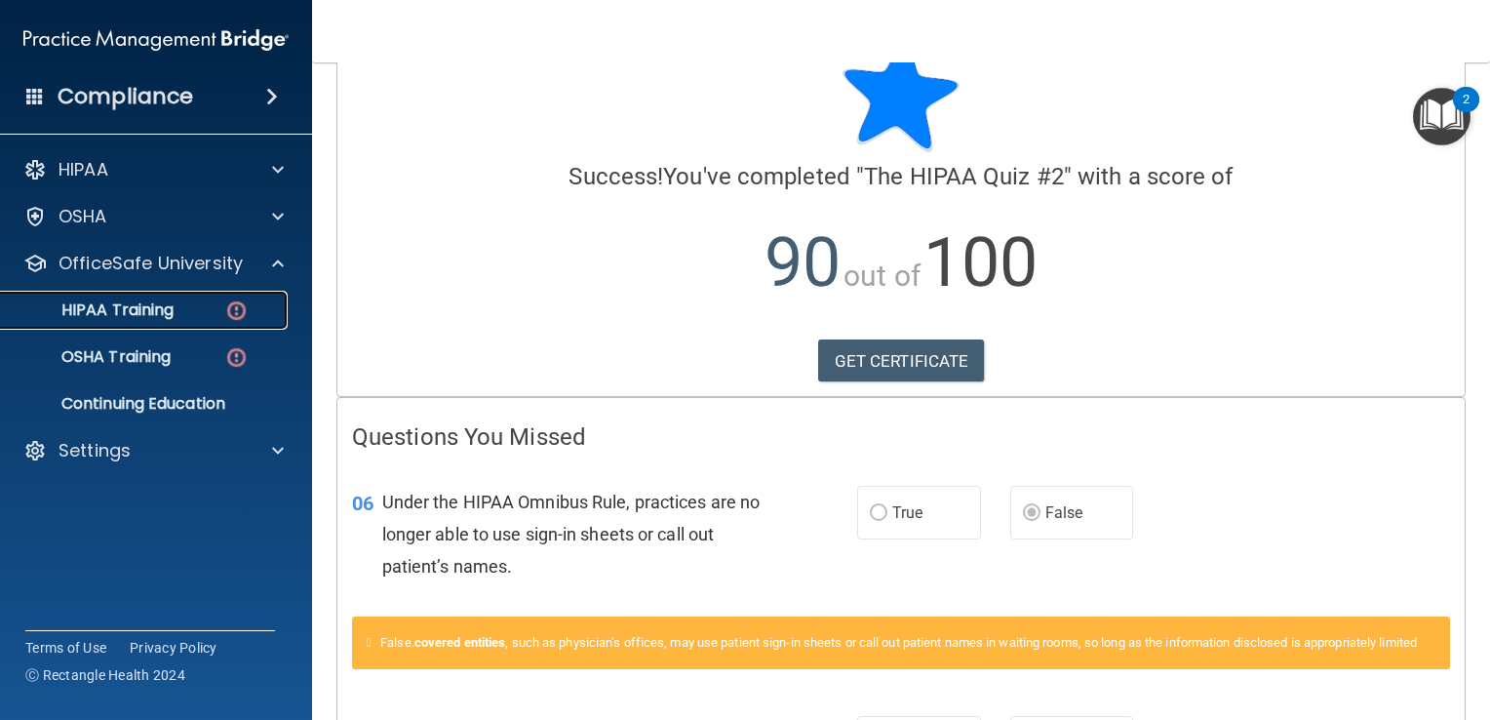
click at [234, 311] on img at bounding box center [236, 310] width 24 height 24
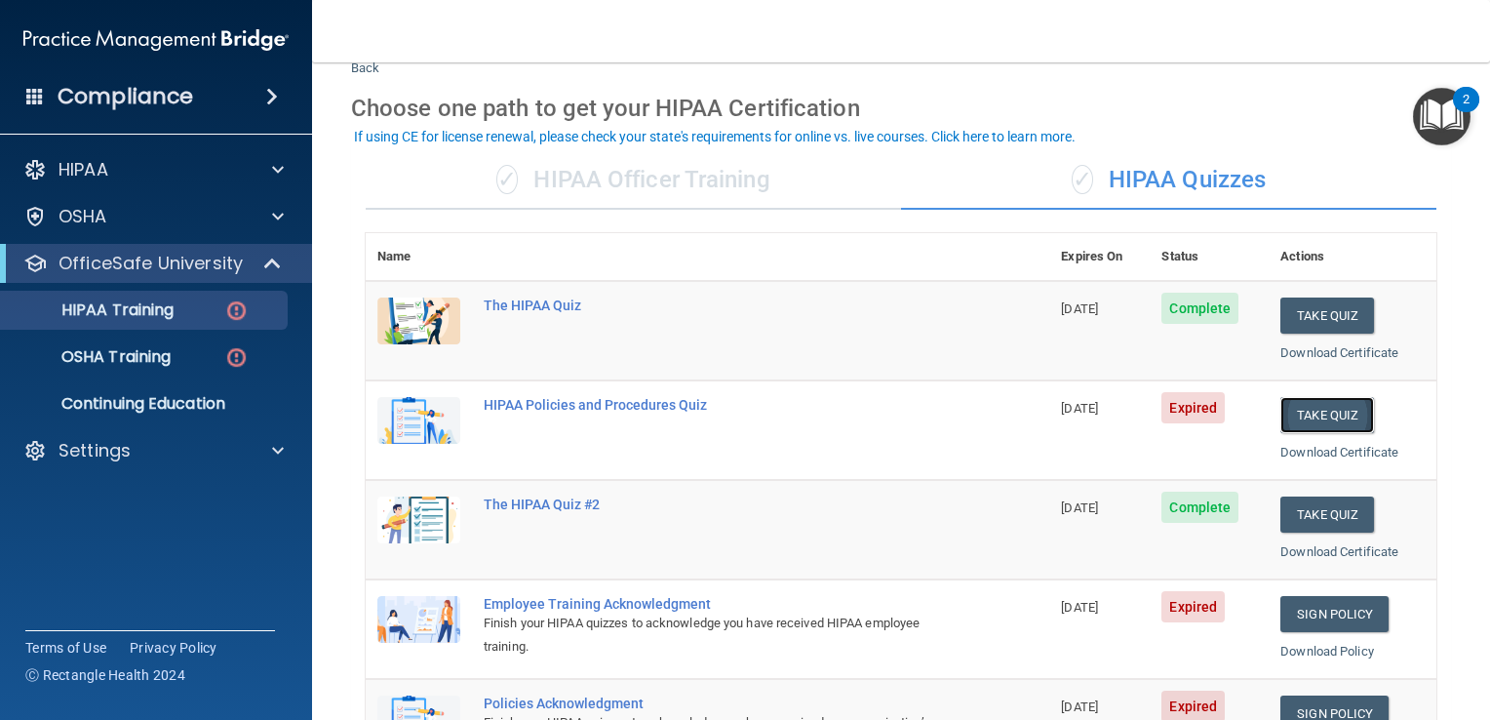
click at [1295, 412] on button "Take Quiz" at bounding box center [1327, 415] width 94 height 36
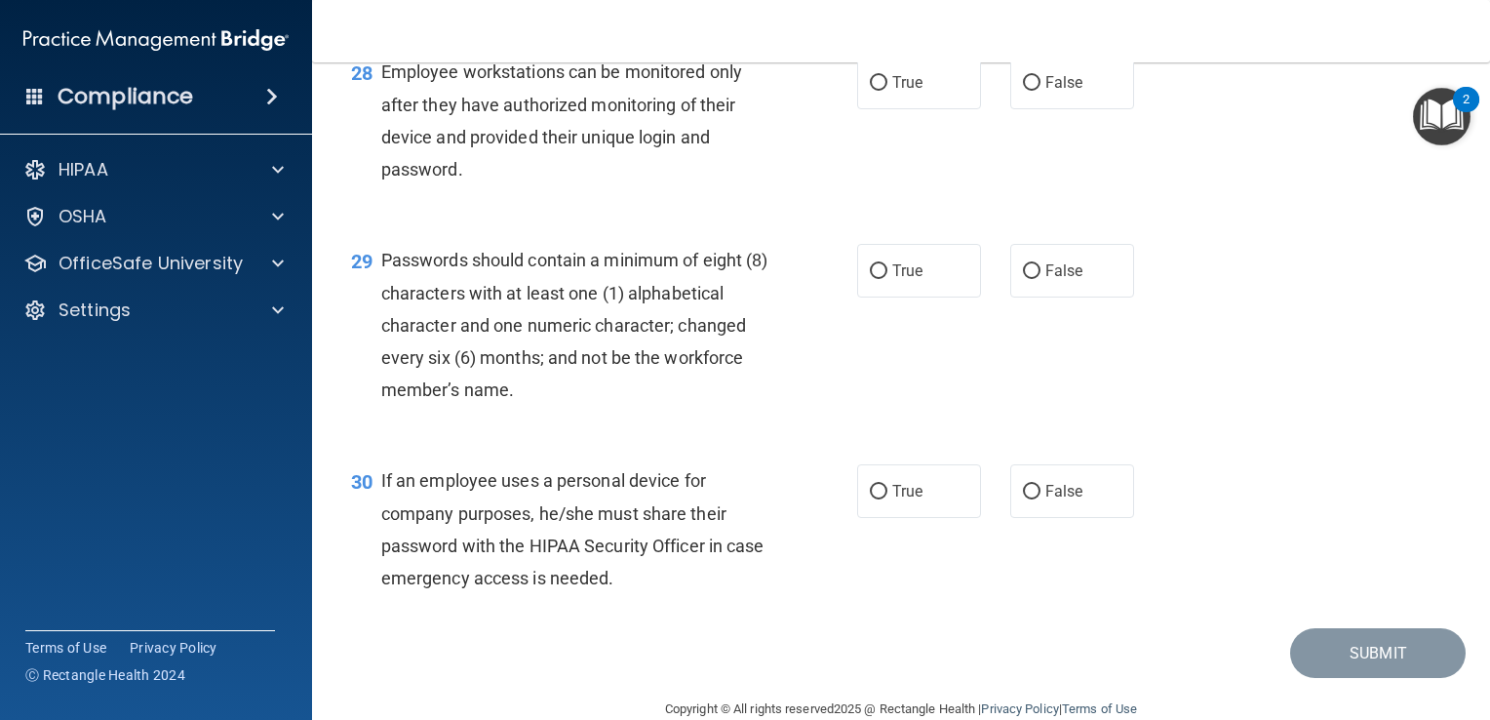
scroll to position [5083, 0]
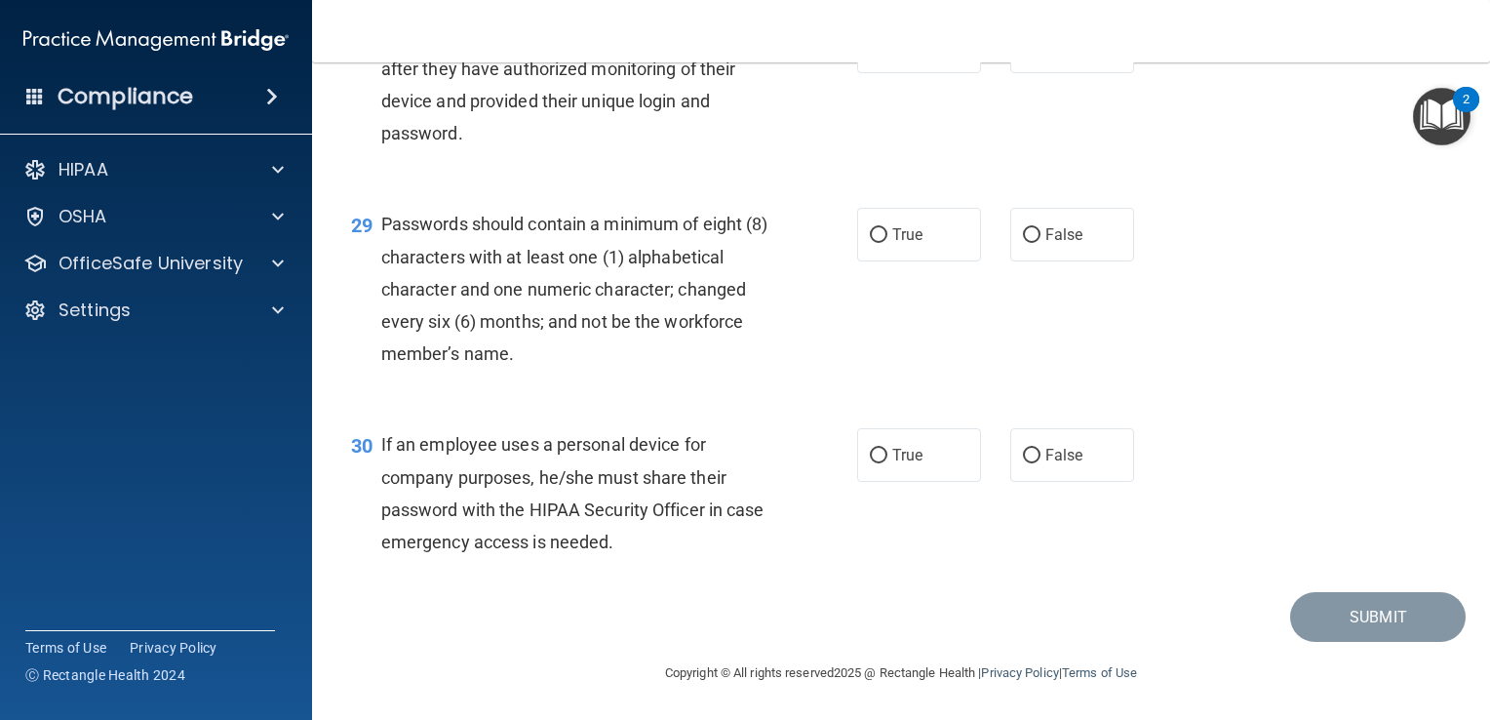
click at [643, 653] on div "Copyright © All rights reserved 2025 @ Rectangle Health | Privacy Policy | Term…" at bounding box center [901, 673] width 712 height 62
click at [548, 524] on div "If an employee uses a personal device for company purposes, he/she must share t…" at bounding box center [582, 493] width 402 height 130
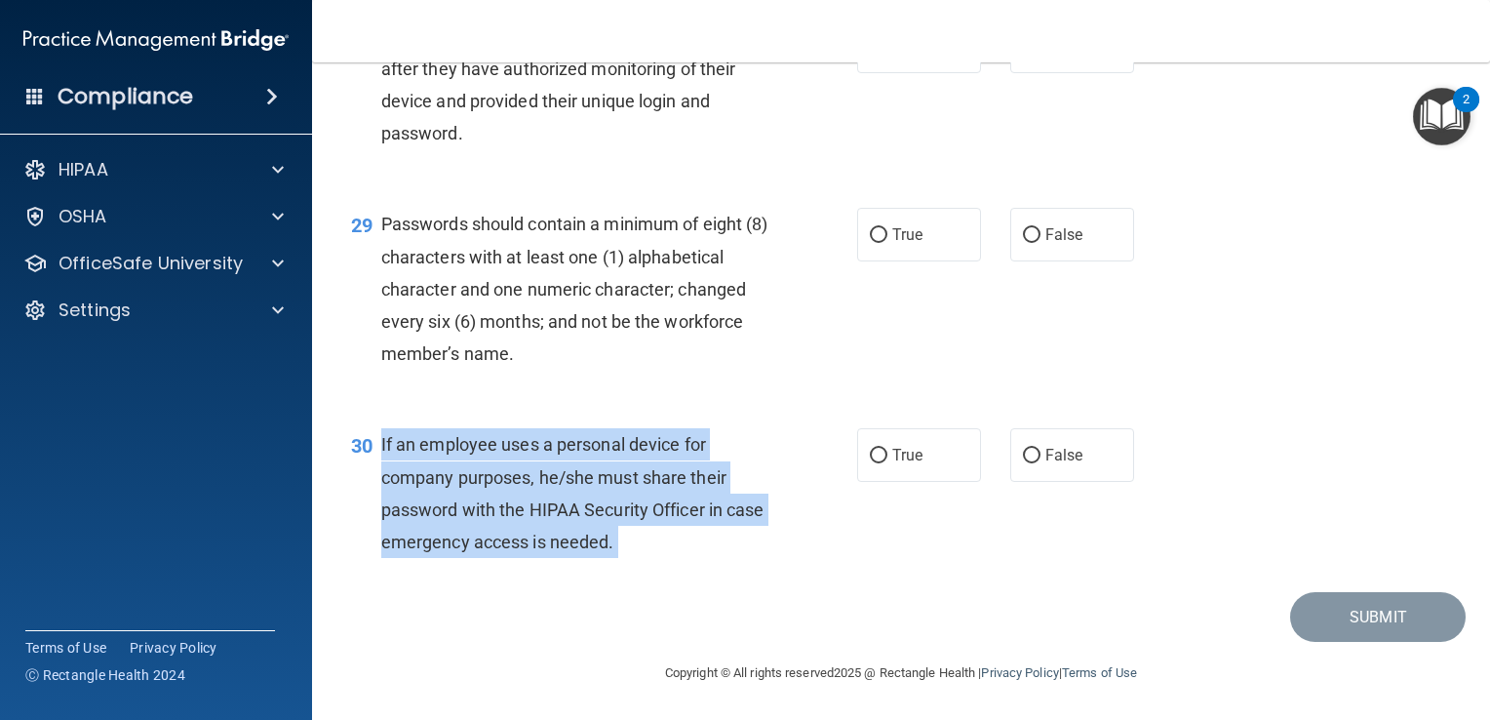
click at [548, 524] on div "If an employee uses a personal device for company purposes, he/she must share t…" at bounding box center [582, 493] width 402 height 130
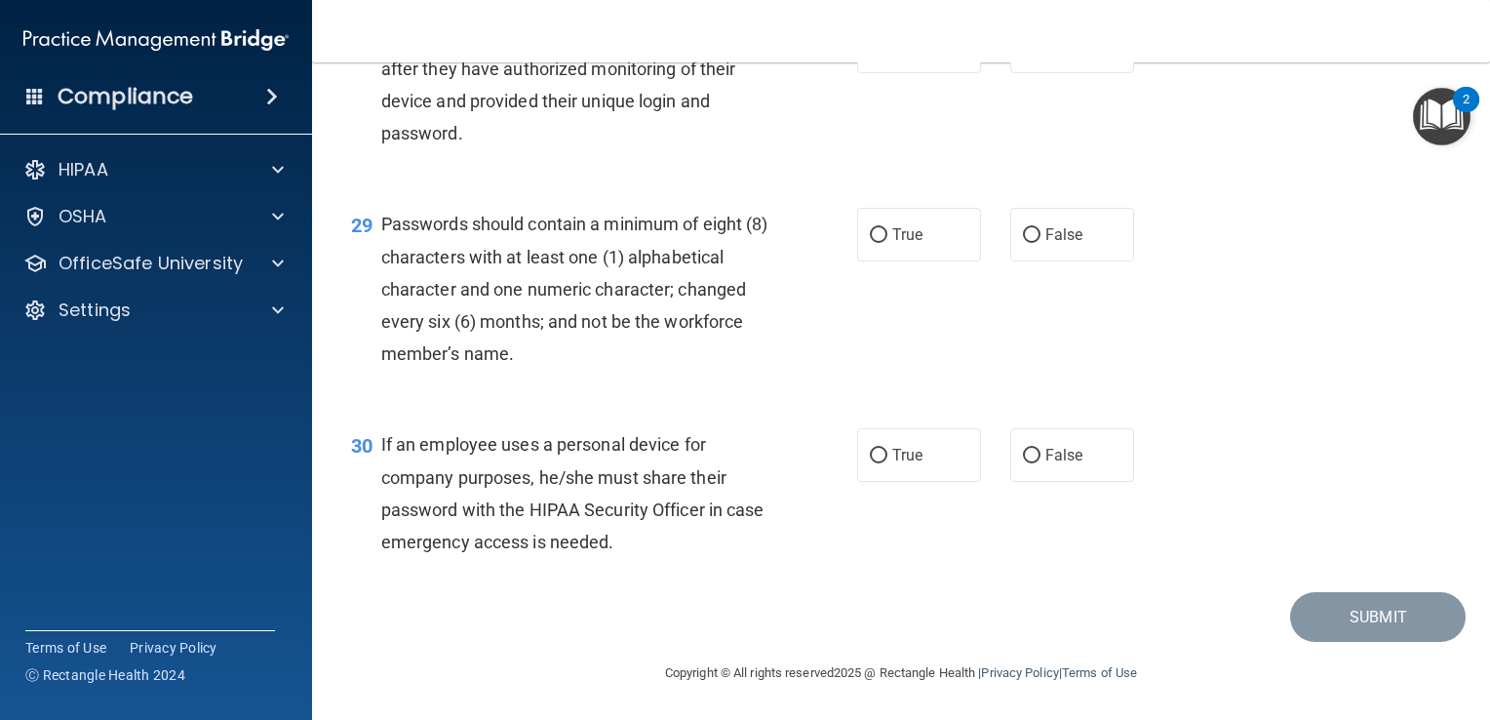
click at [538, 257] on span "Passwords should contain a minimum of eight (8) characters with at least one (1…" at bounding box center [574, 289] width 387 height 150
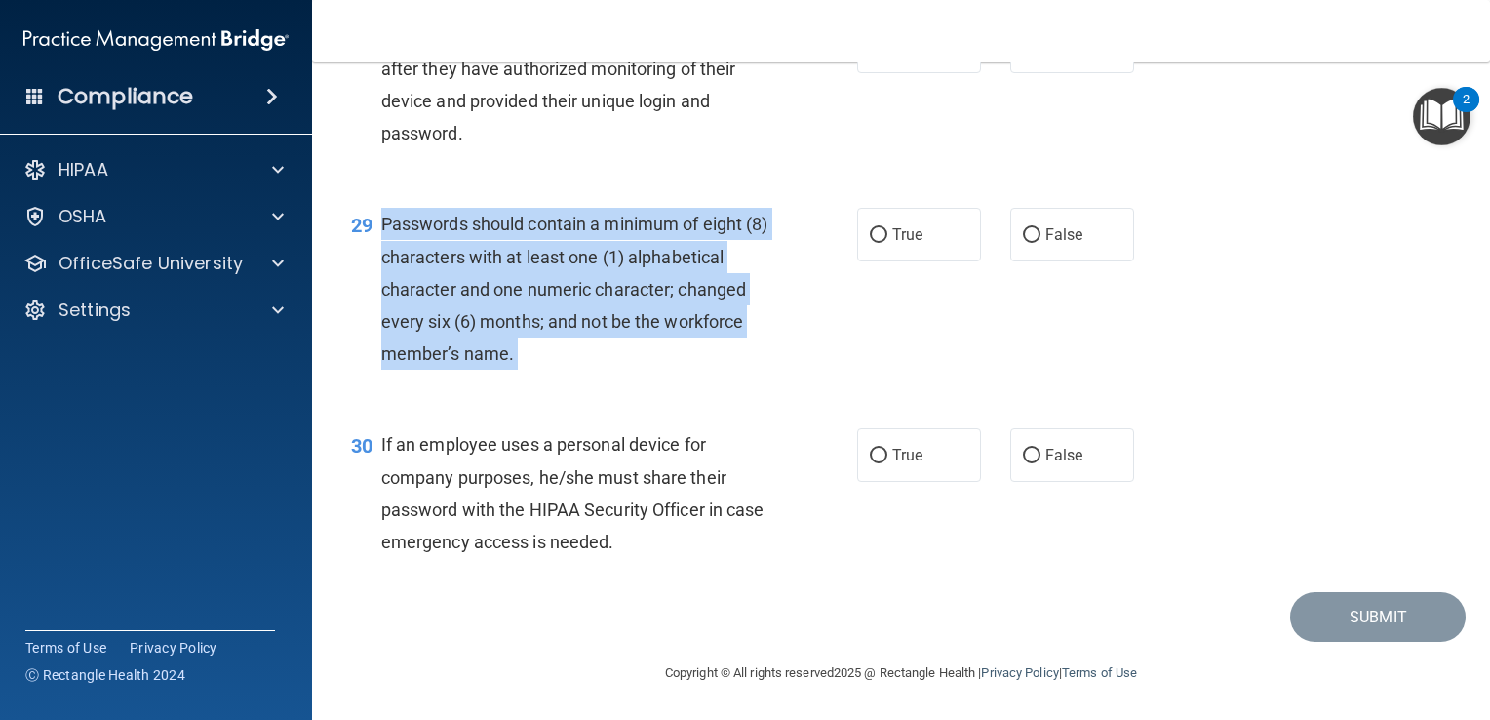
click at [538, 257] on span "Passwords should contain a minimum of eight (8) characters with at least one (1…" at bounding box center [574, 289] width 387 height 150
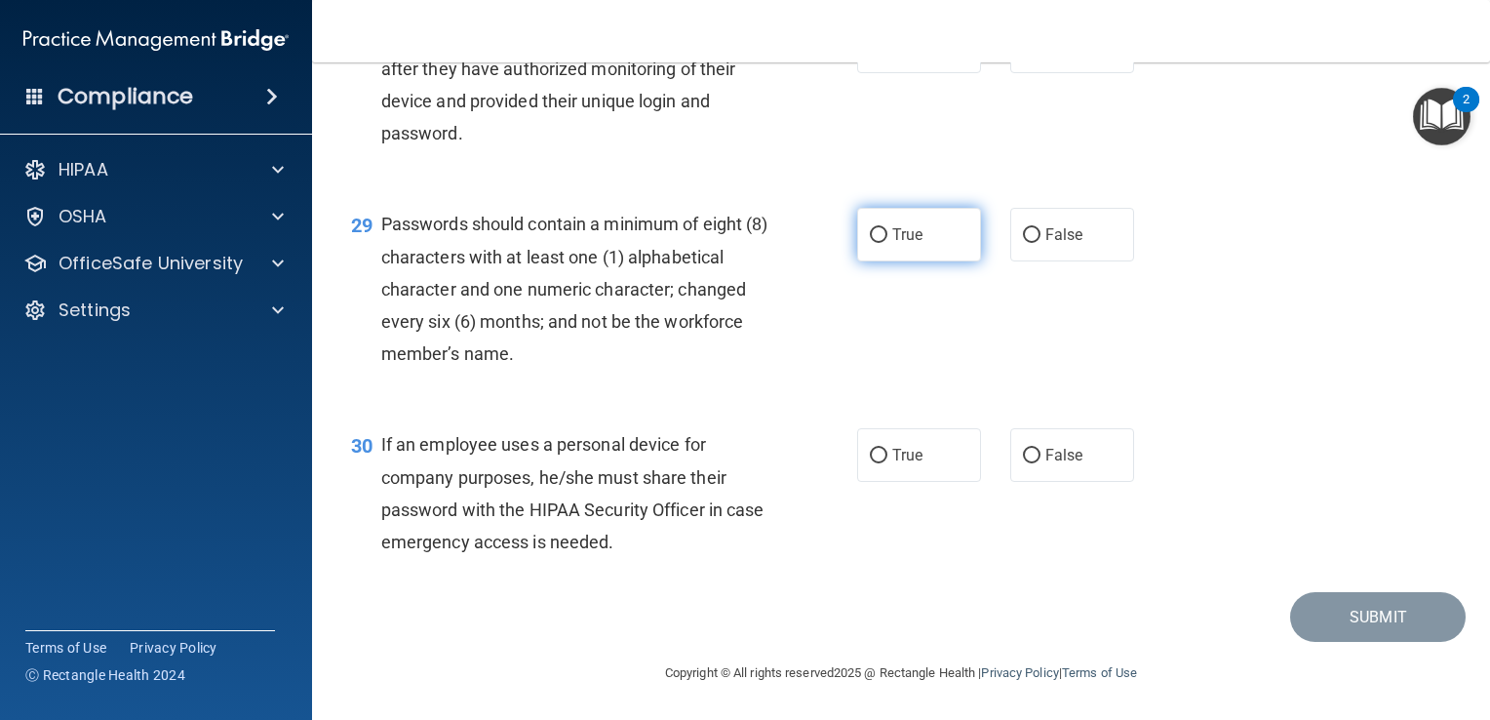
click at [924, 248] on label "True" at bounding box center [919, 235] width 124 height 54
click at [887, 243] on input "True" at bounding box center [879, 235] width 18 height 15
radio input "true"
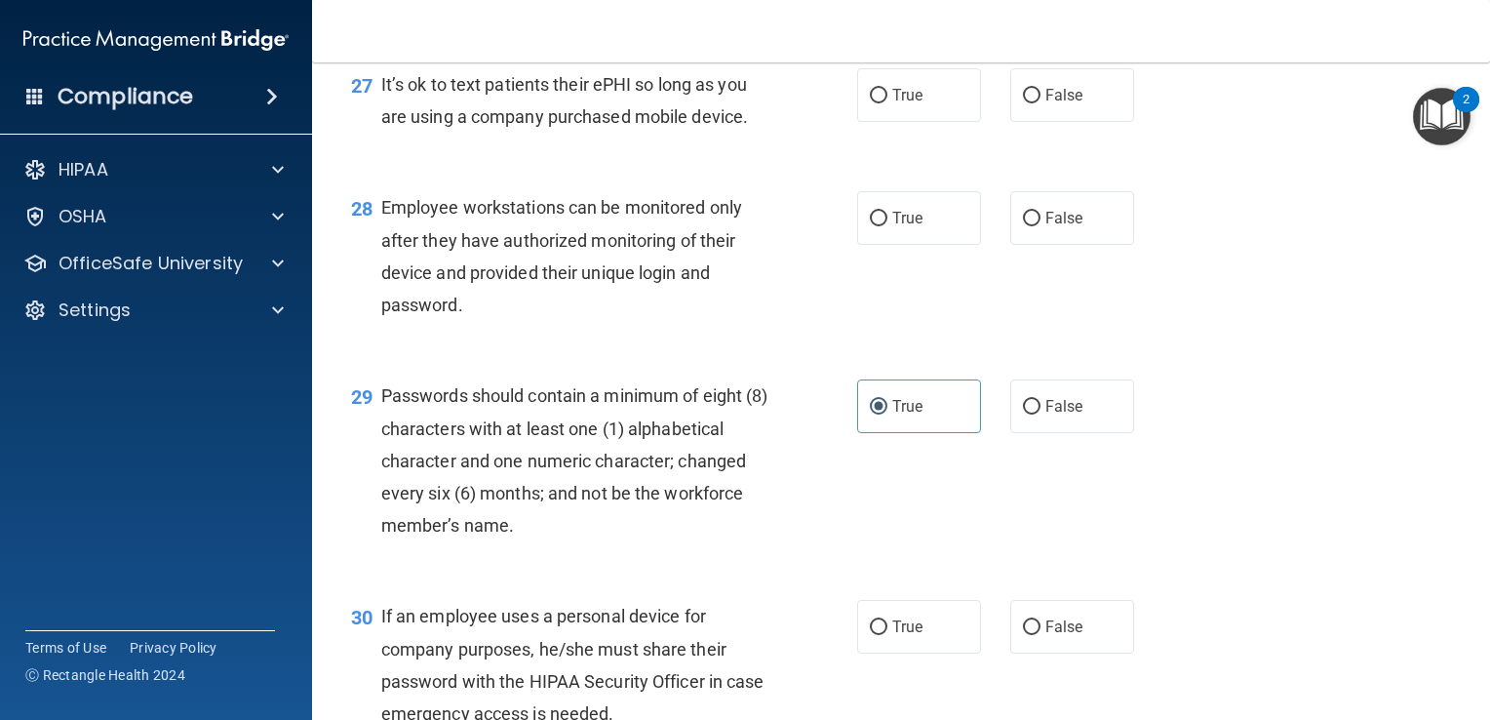
scroll to position [4813, 0]
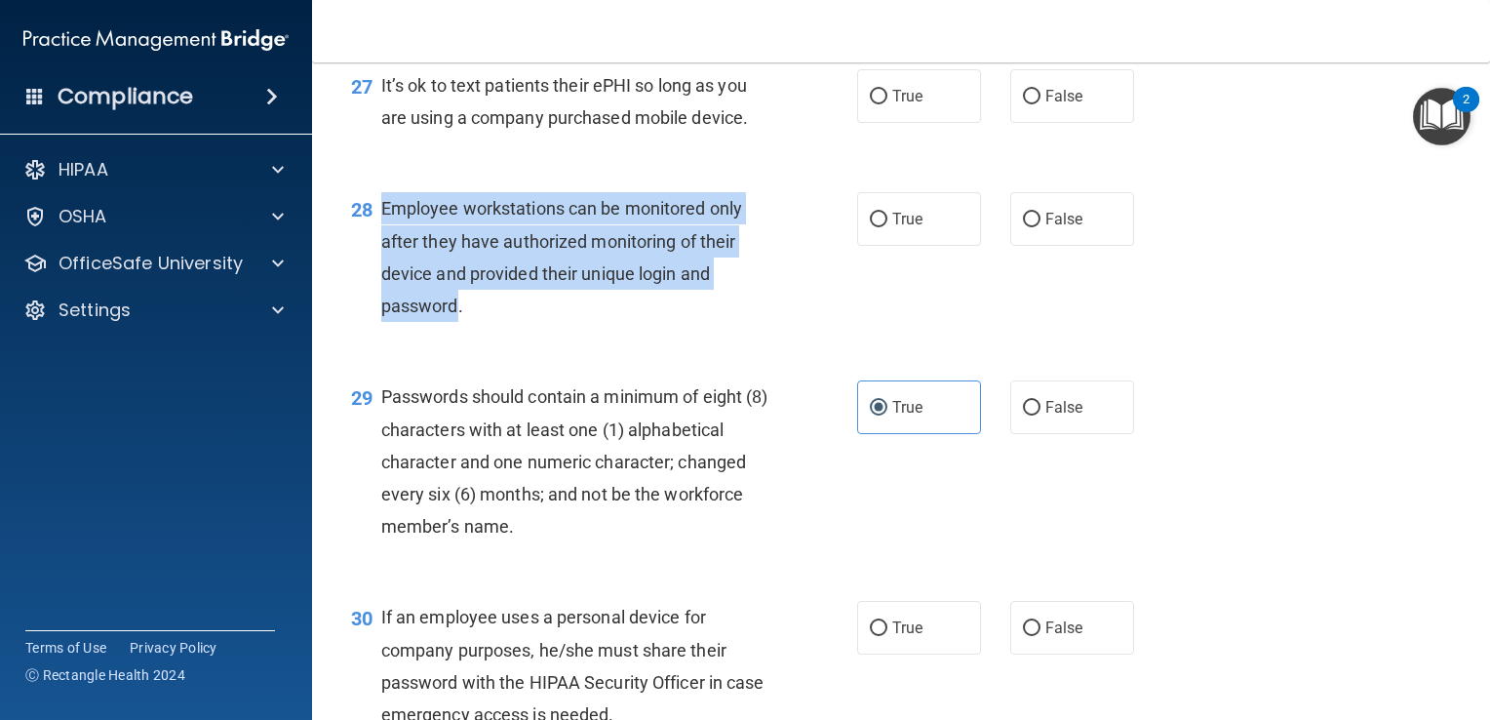
drag, startPoint x: 459, startPoint y: 395, endPoint x: 373, endPoint y: 314, distance: 118.0
click at [373, 314] on div "28 Employee workstations can be monitored only after they have authorized monit…" at bounding box center [604, 261] width 565 height 139
drag, startPoint x: 373, startPoint y: 314, endPoint x: 449, endPoint y: 342, distance: 80.2
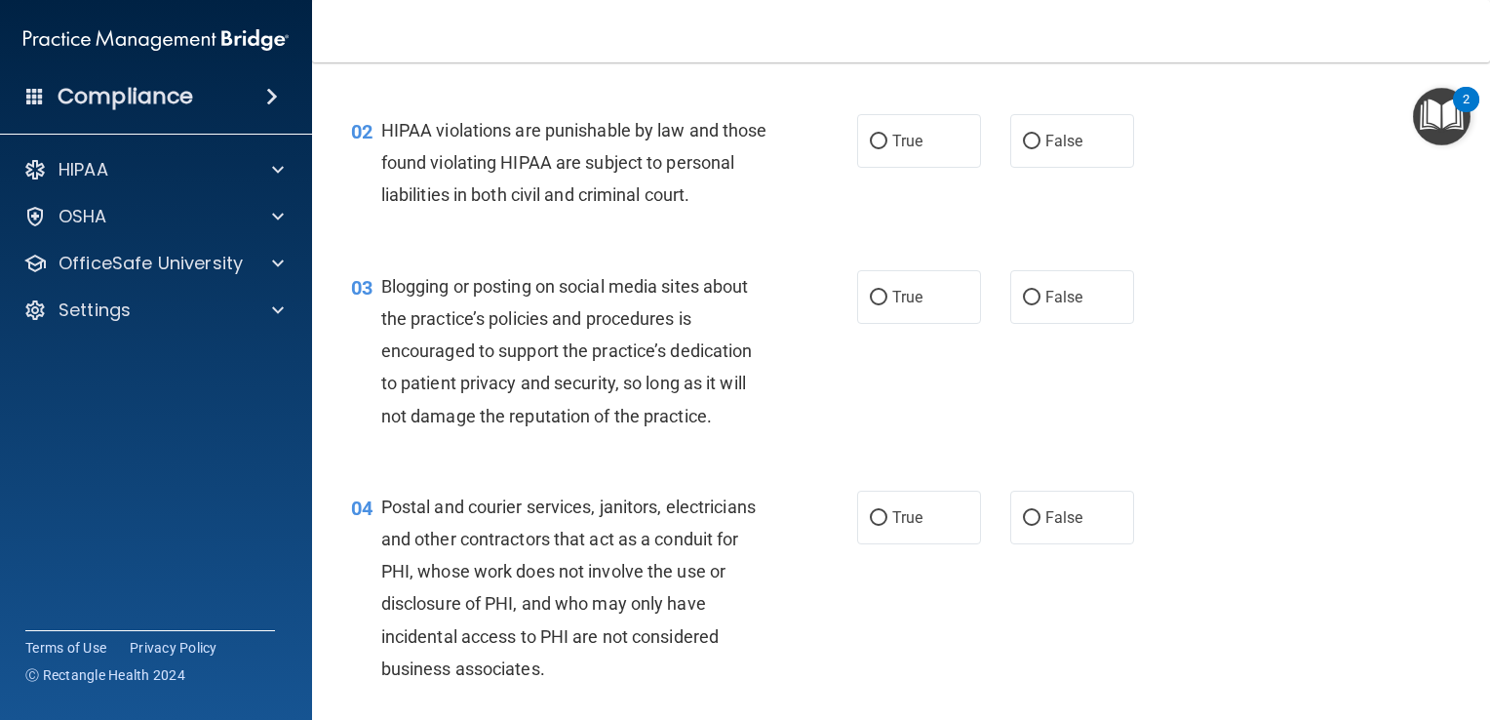
scroll to position [0, 0]
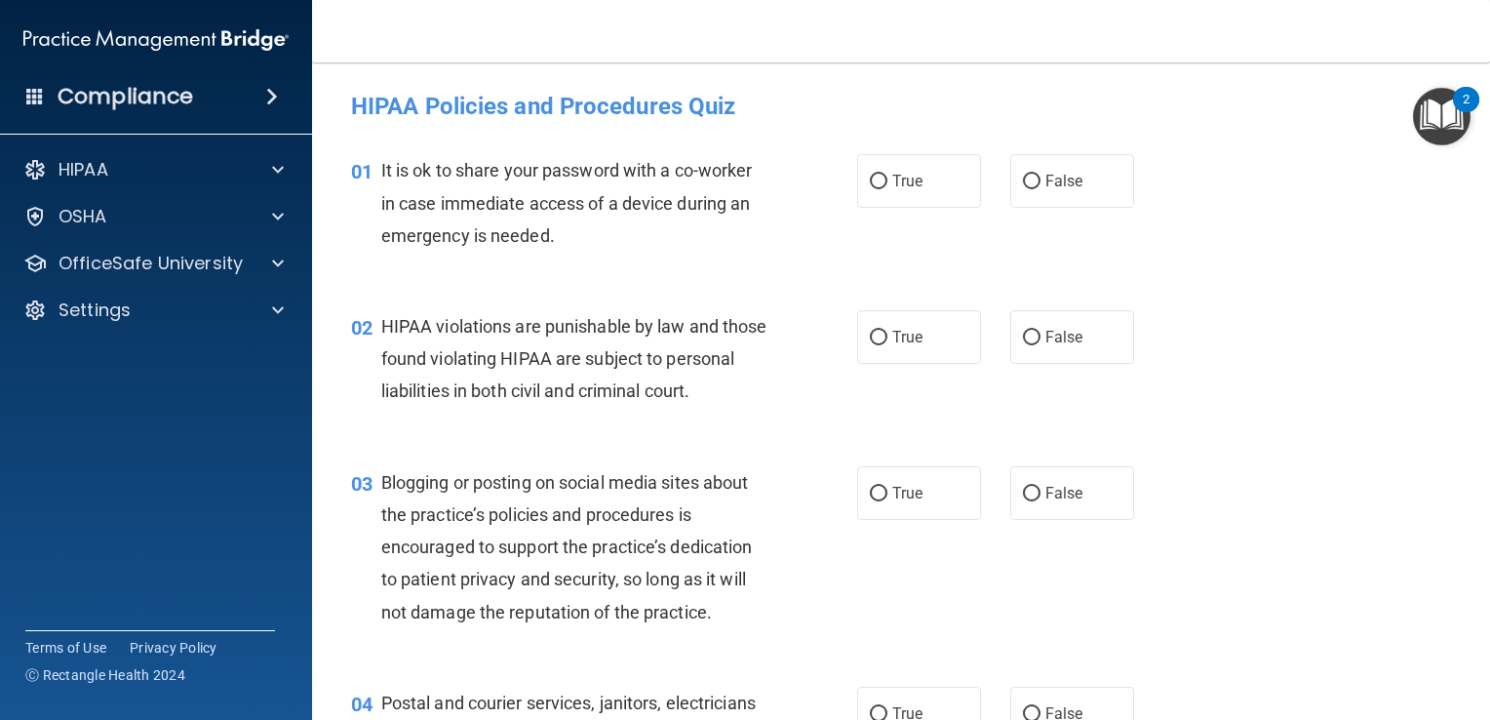
click at [1049, 227] on div "01 It is ok to share your password with a co-worker in case immediate access of…" at bounding box center [900, 208] width 1129 height 156
click at [1045, 201] on label "False" at bounding box center [1072, 181] width 124 height 54
click at [1041, 189] on input "False" at bounding box center [1032, 182] width 18 height 15
radio input "true"
click at [862, 304] on div "02 HIPAA violations are punishable by law and those found violating HIPAA are s…" at bounding box center [900, 364] width 1129 height 156
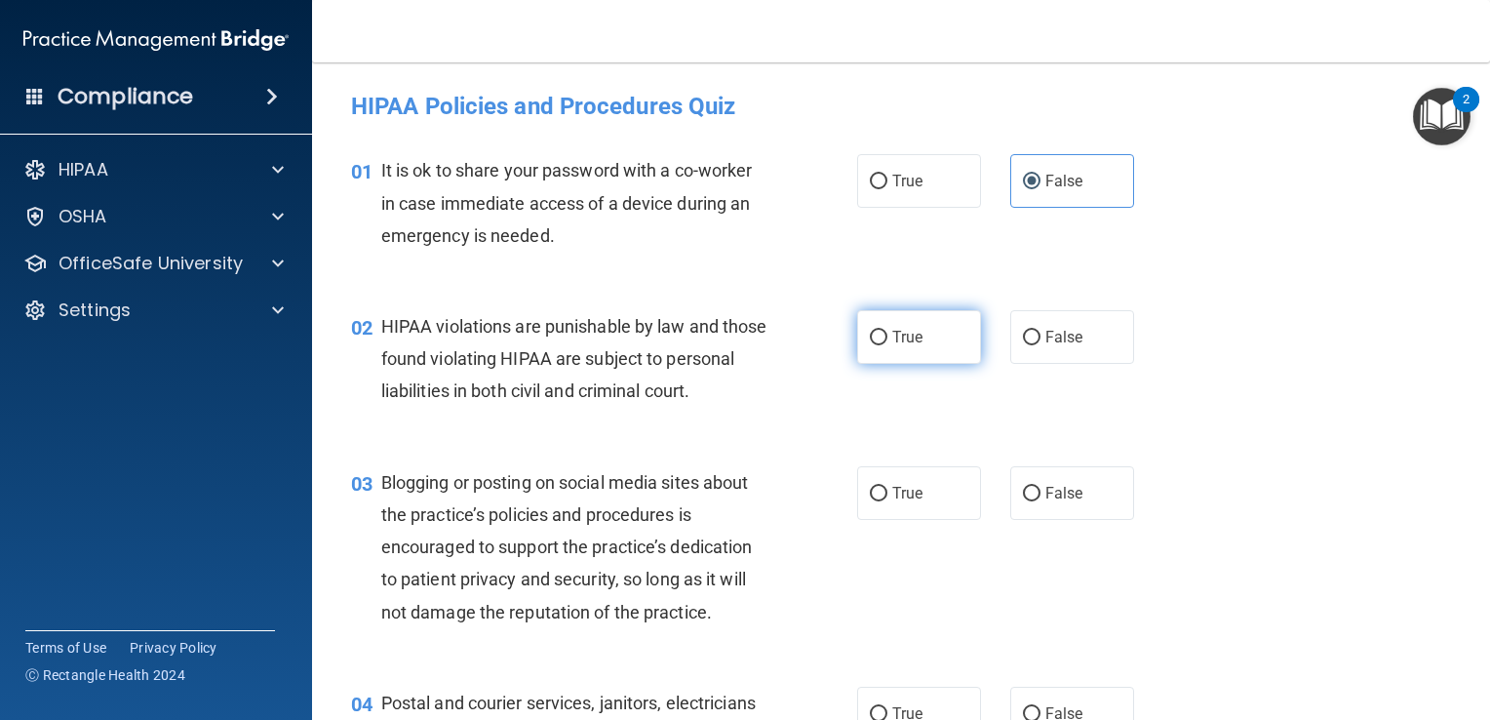
click at [906, 314] on label "True" at bounding box center [919, 337] width 124 height 54
click at [887, 331] on input "True" at bounding box center [879, 338] width 18 height 15
radio input "true"
click at [1110, 570] on div "03 Blogging or posting on social media sites about the practice’s policies and …" at bounding box center [900, 552] width 1129 height 220
click at [1077, 507] on label "False" at bounding box center [1072, 493] width 124 height 54
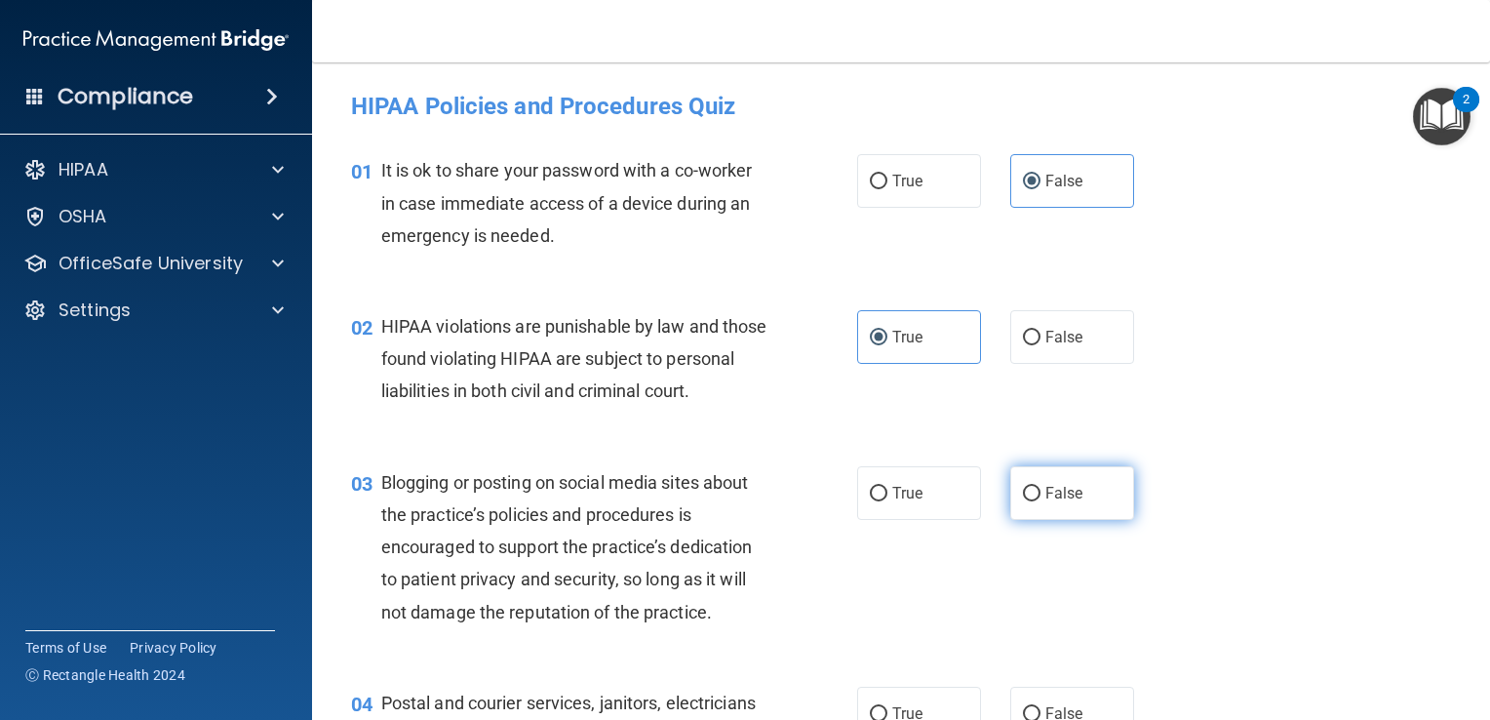
click at [1041, 501] on input "False" at bounding box center [1032, 494] width 18 height 15
radio input "true"
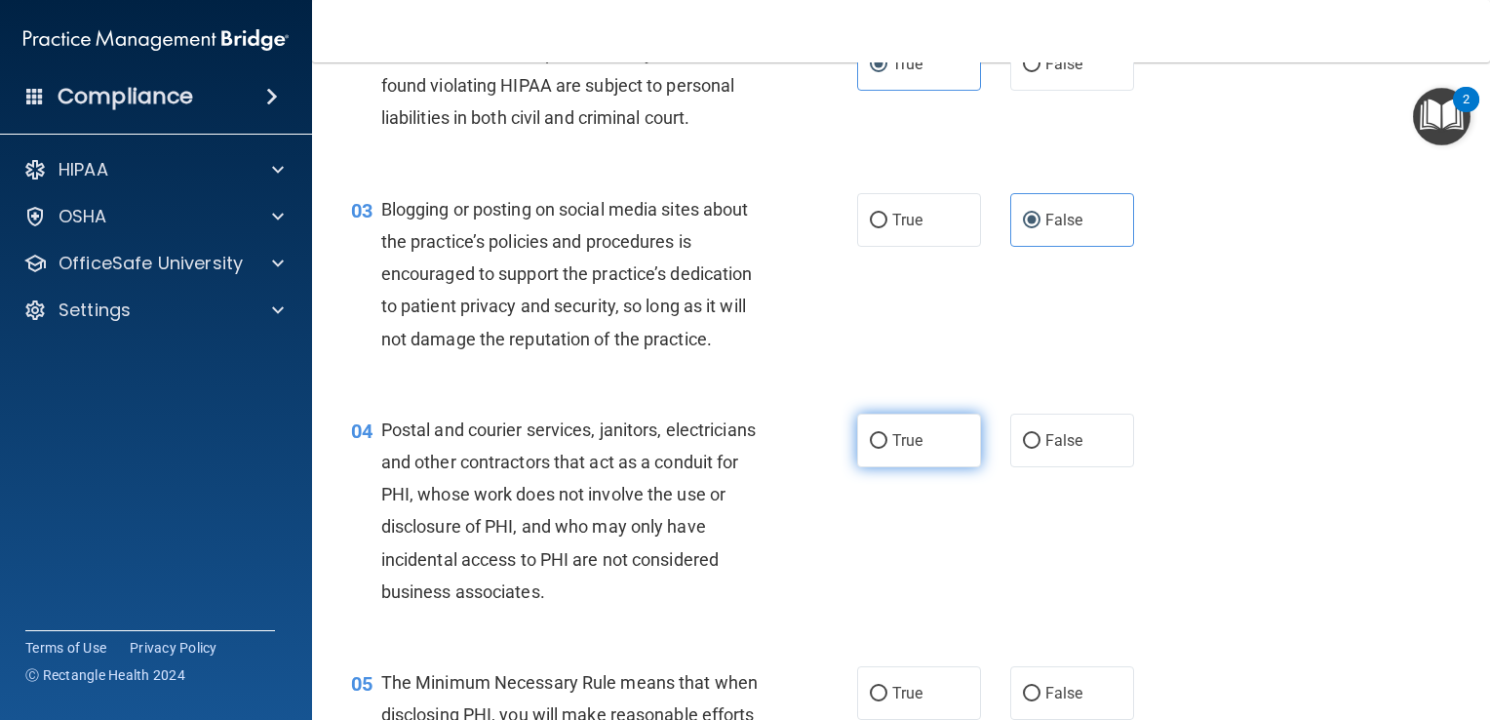
click at [901, 467] on label "True" at bounding box center [919, 440] width 124 height 54
click at [887, 449] on input "True" at bounding box center [879, 441] width 18 height 15
radio input "true"
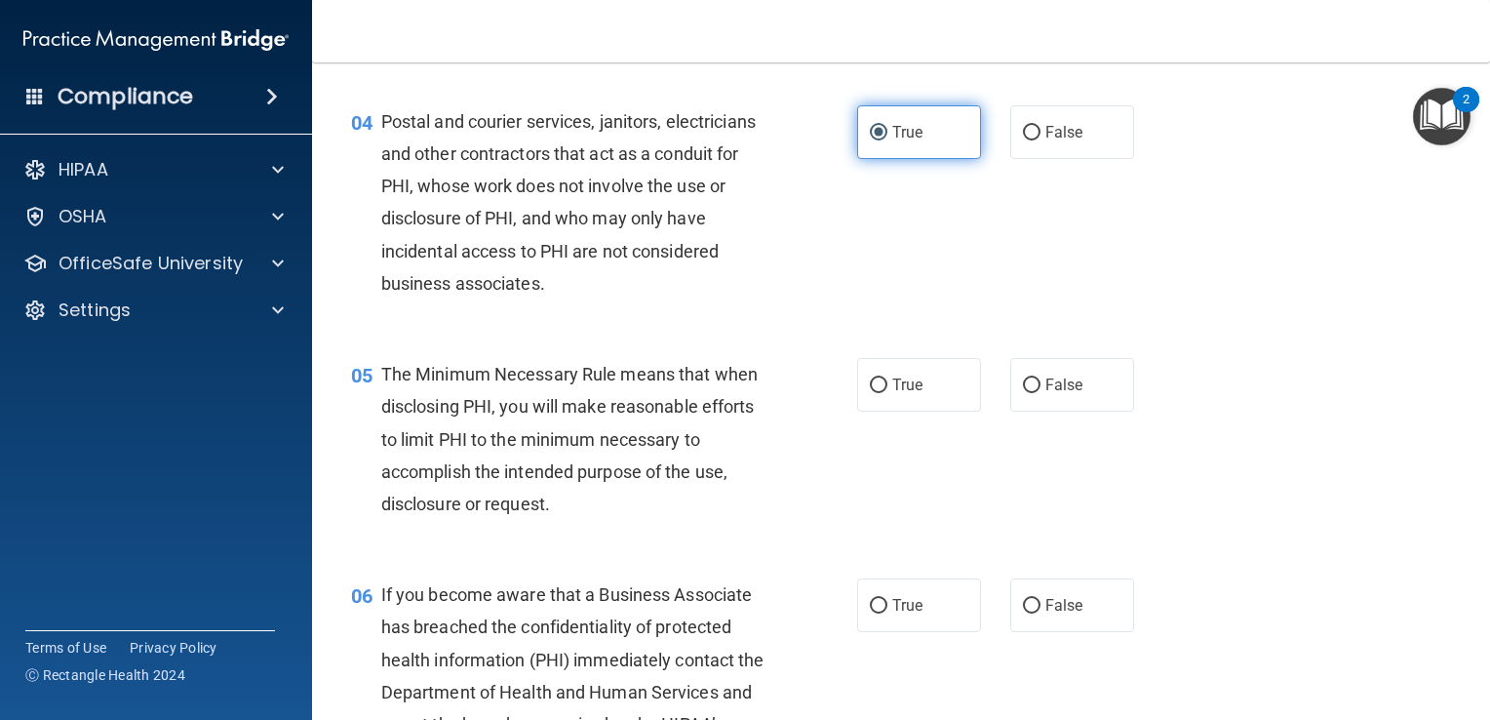
scroll to position [581, 0]
click at [891, 412] on label "True" at bounding box center [919, 385] width 124 height 54
click at [887, 393] on input "True" at bounding box center [879, 385] width 18 height 15
radio input "true"
click at [1069, 626] on label "False" at bounding box center [1072, 605] width 124 height 54
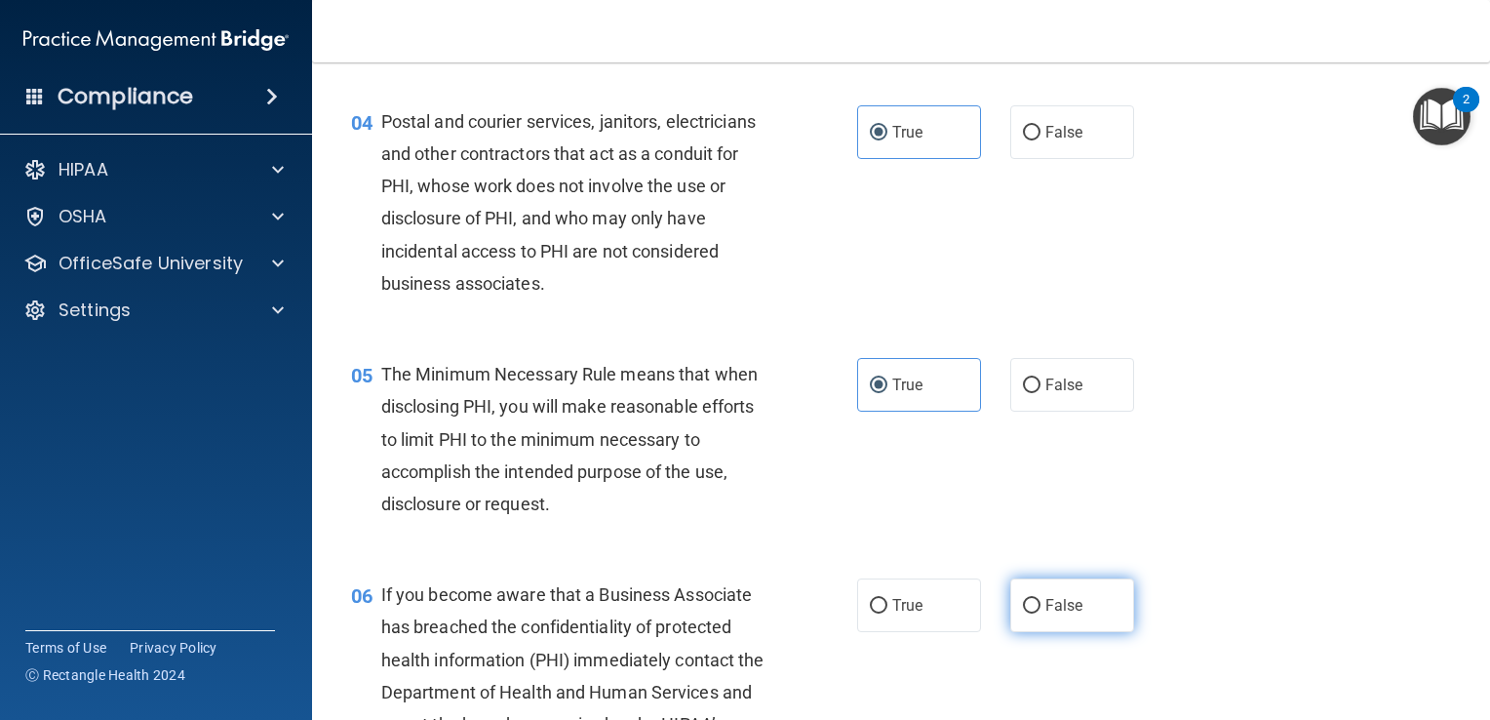
click at [1041, 613] on input "False" at bounding box center [1032, 606] width 18 height 15
radio input "true"
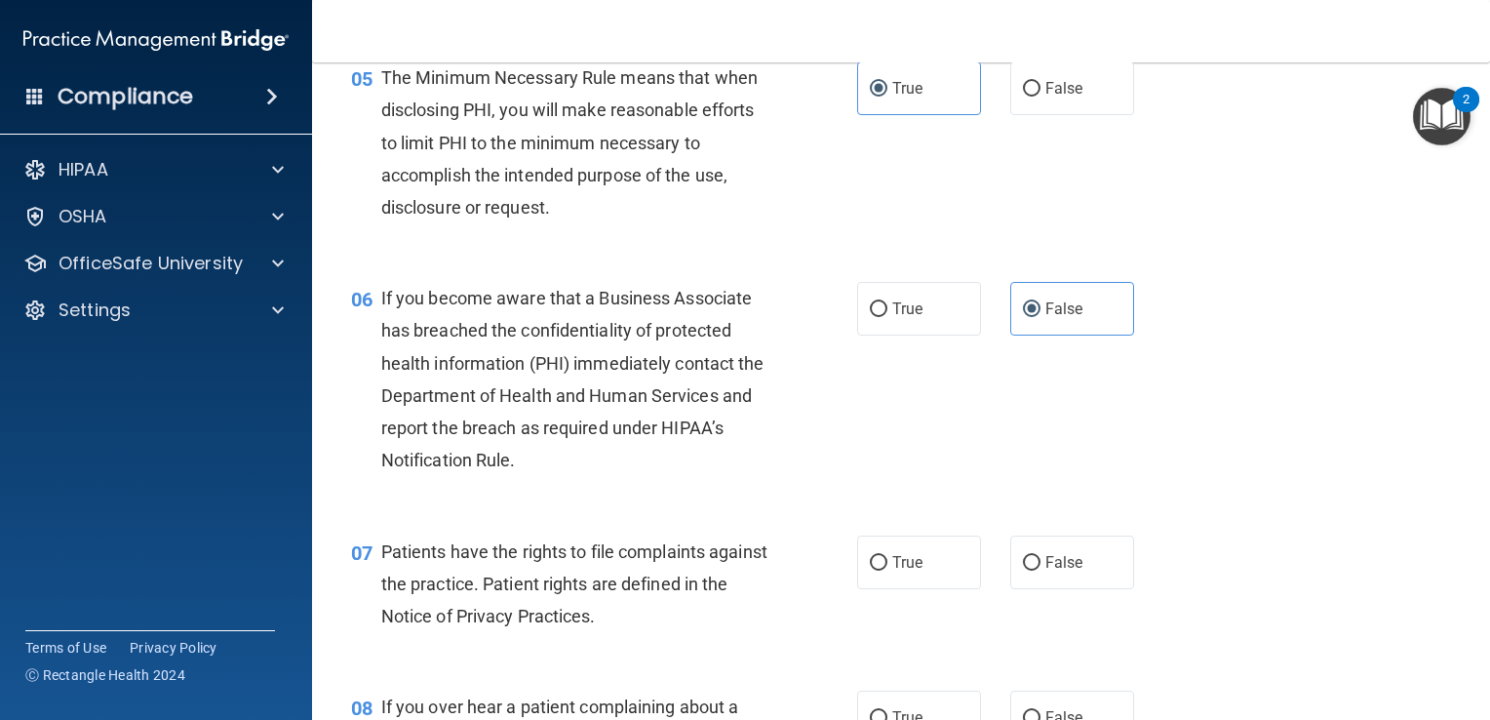
scroll to position [952, 0]
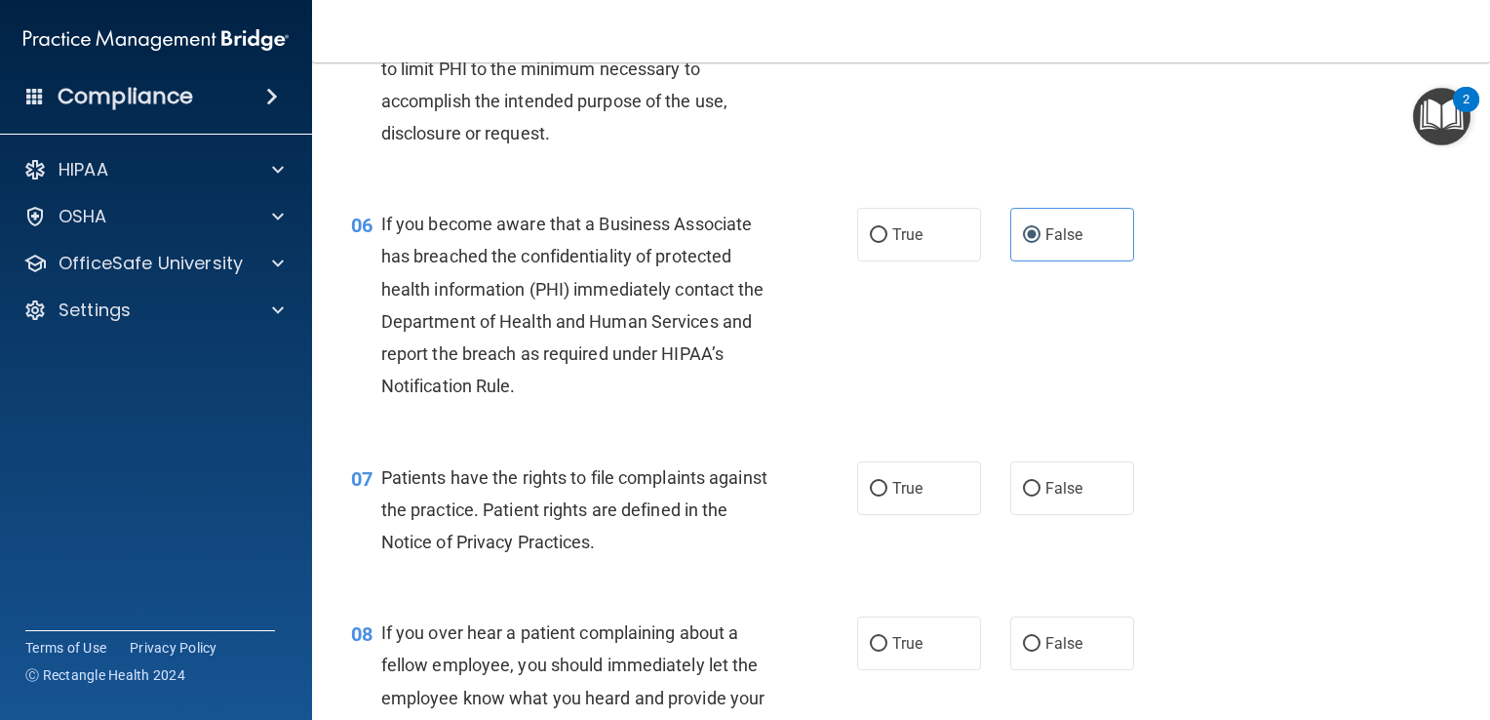
click at [901, 552] on div "07 Patients have the rights to file complaints against the practice. Patient ri…" at bounding box center [900, 515] width 1129 height 156
click at [909, 515] on label "True" at bounding box center [919, 488] width 124 height 54
click at [887, 496] on input "True" at bounding box center [879, 489] width 18 height 15
radio input "true"
click at [1051, 652] on span "False" at bounding box center [1064, 643] width 38 height 19
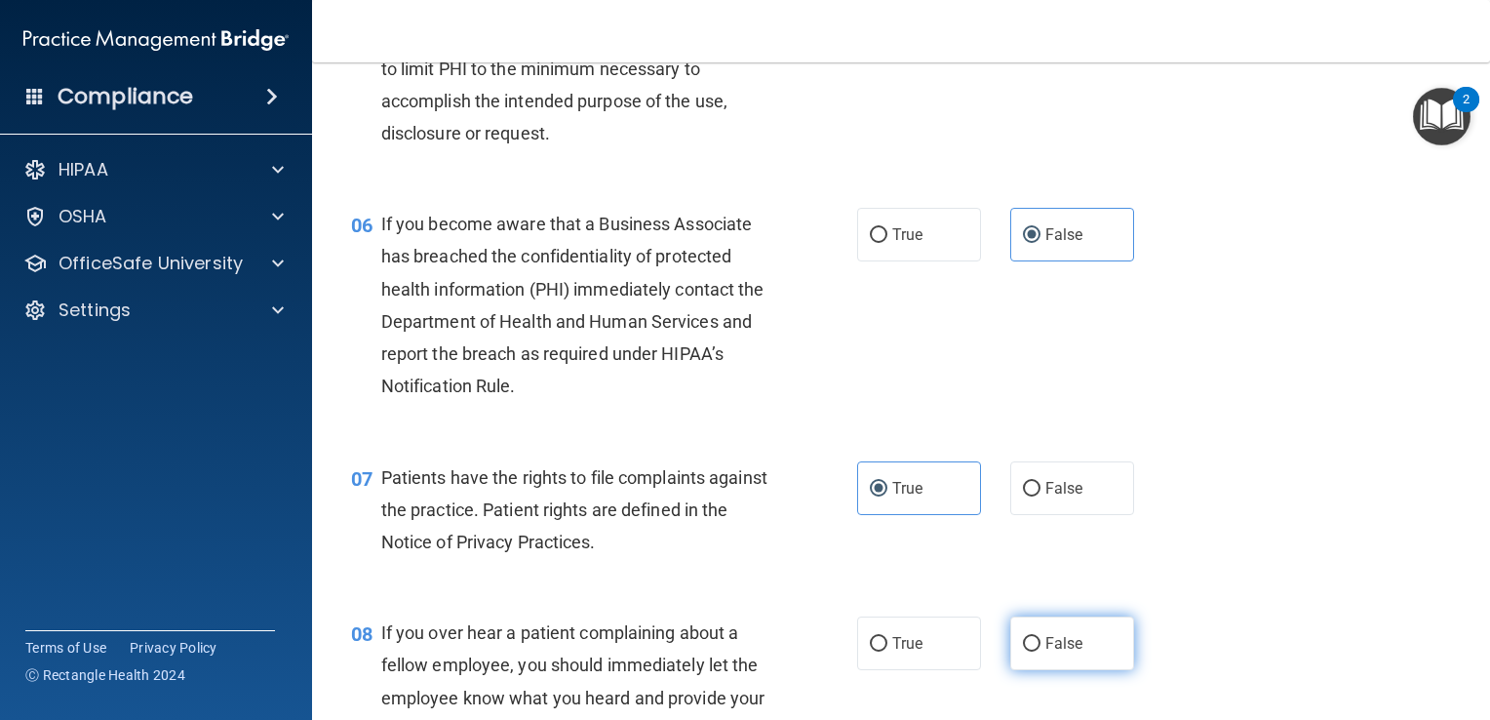
click at [1041, 651] on input "False" at bounding box center [1032, 644] width 18 height 15
radio input "true"
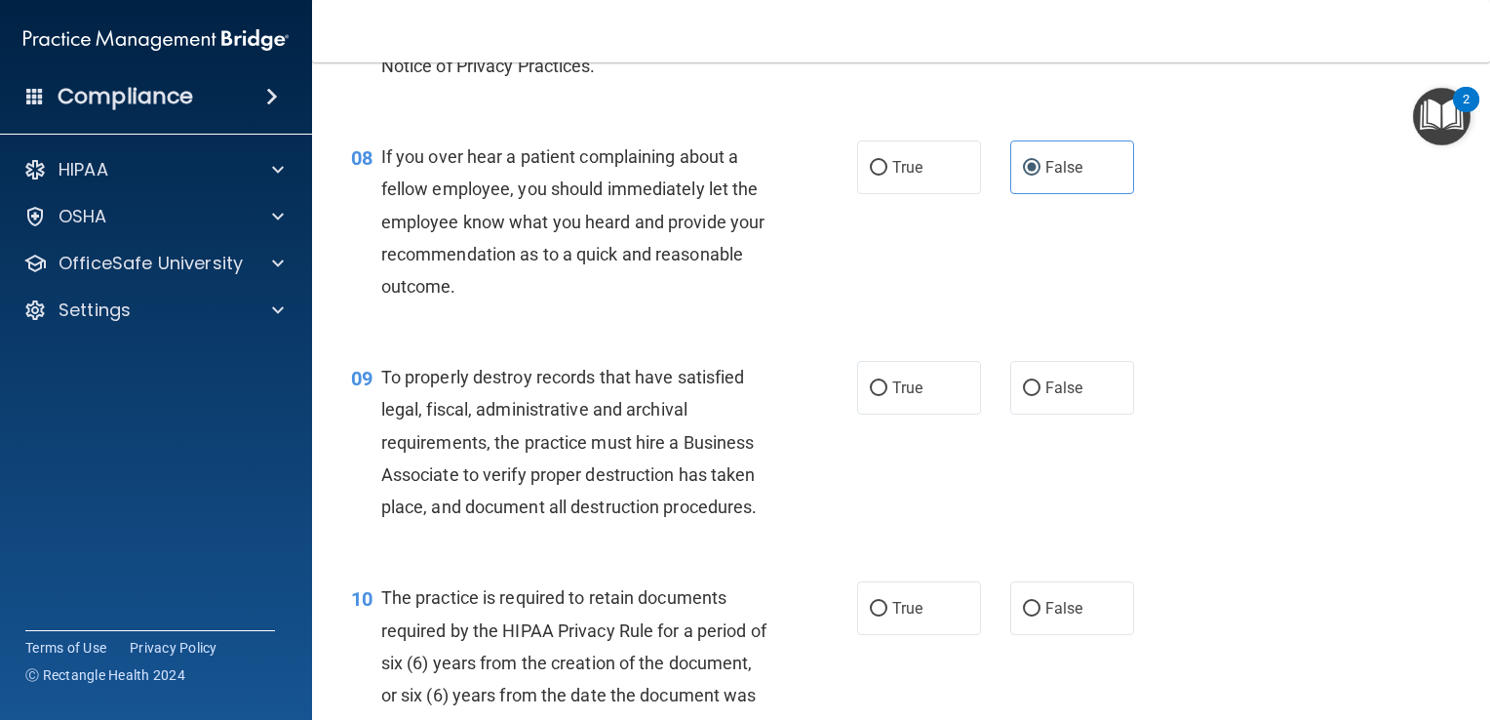
scroll to position [1416, 0]
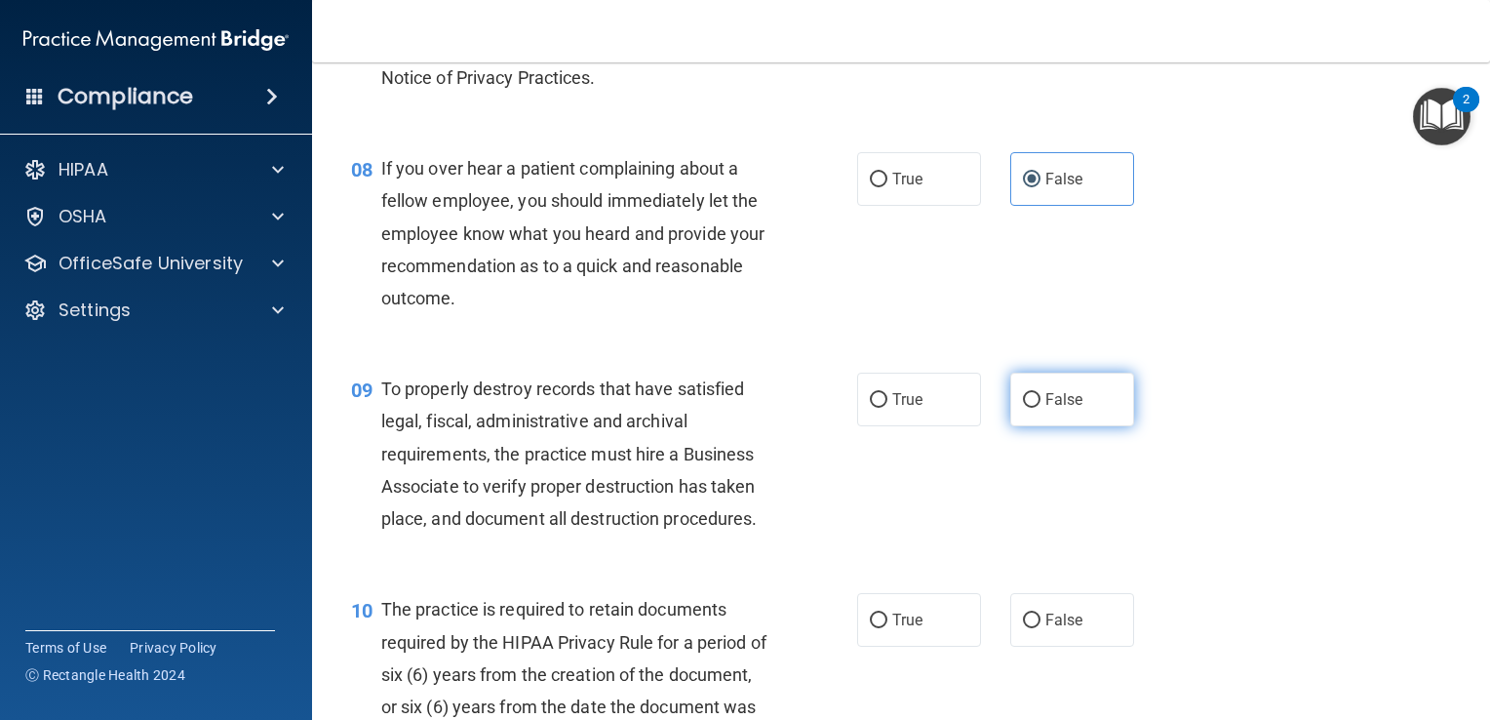
click at [1025, 408] on input "False" at bounding box center [1032, 400] width 18 height 15
radio input "true"
click at [895, 634] on label "True" at bounding box center [919, 620] width 124 height 54
click at [887, 628] on input "True" at bounding box center [879, 620] width 18 height 15
radio input "true"
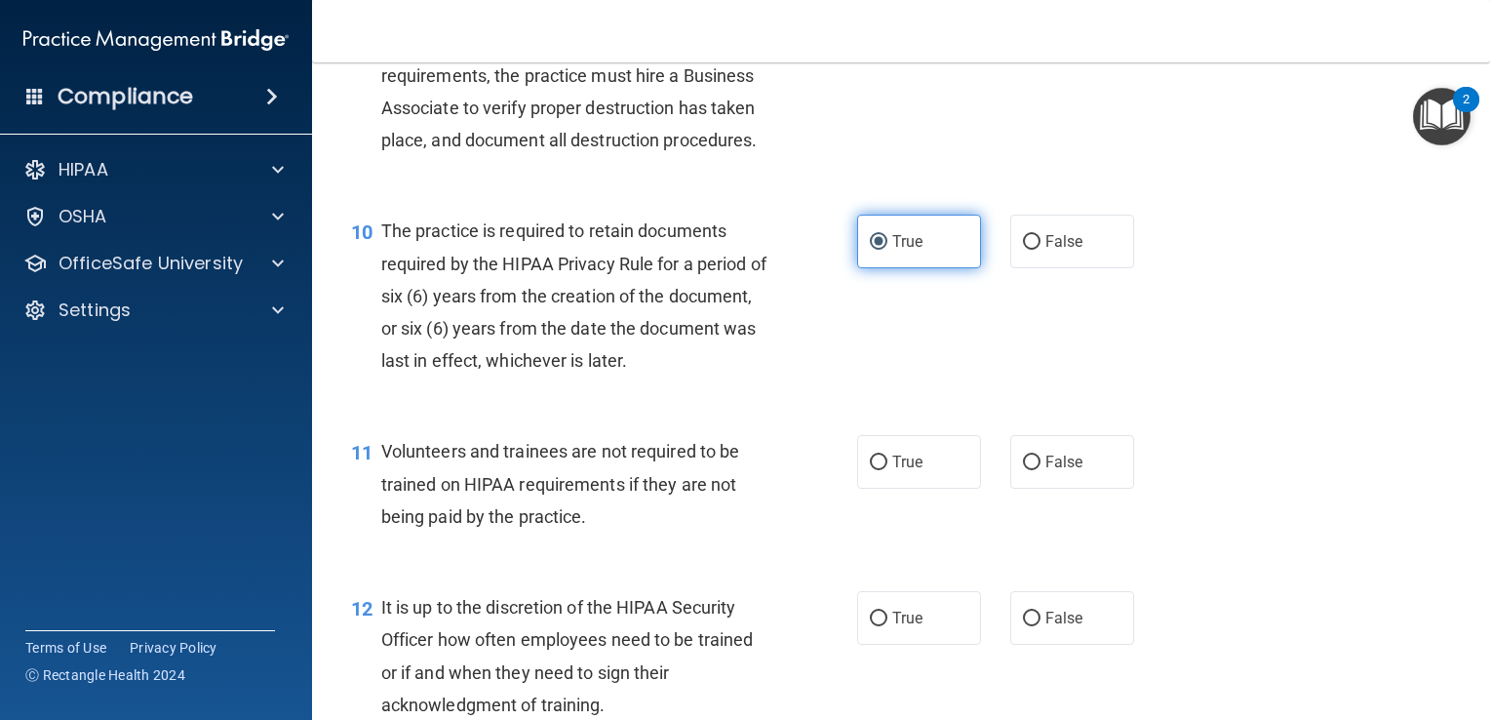
scroll to position [1805, 0]
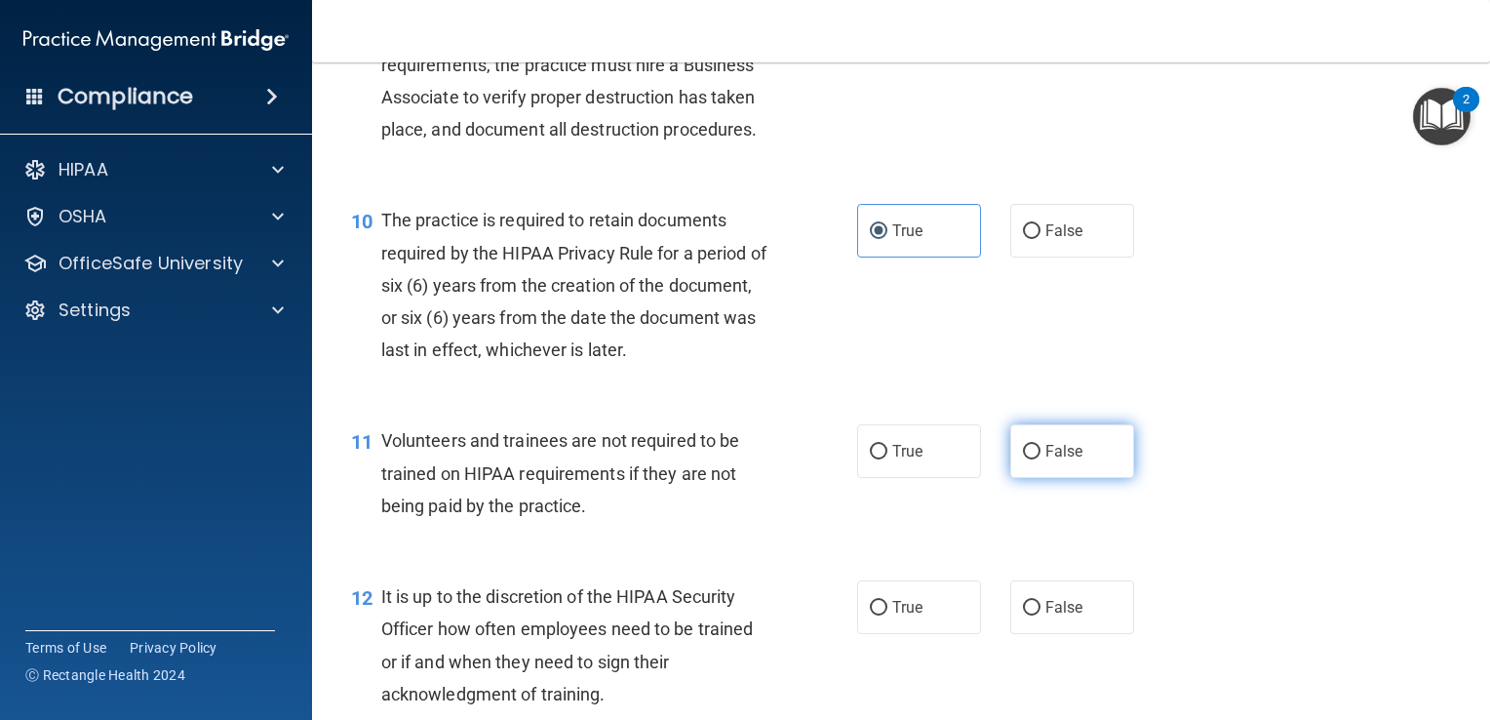
click at [1021, 478] on label "False" at bounding box center [1072, 451] width 124 height 54
click at [1023, 459] on input "False" at bounding box center [1032, 452] width 18 height 15
radio input "true"
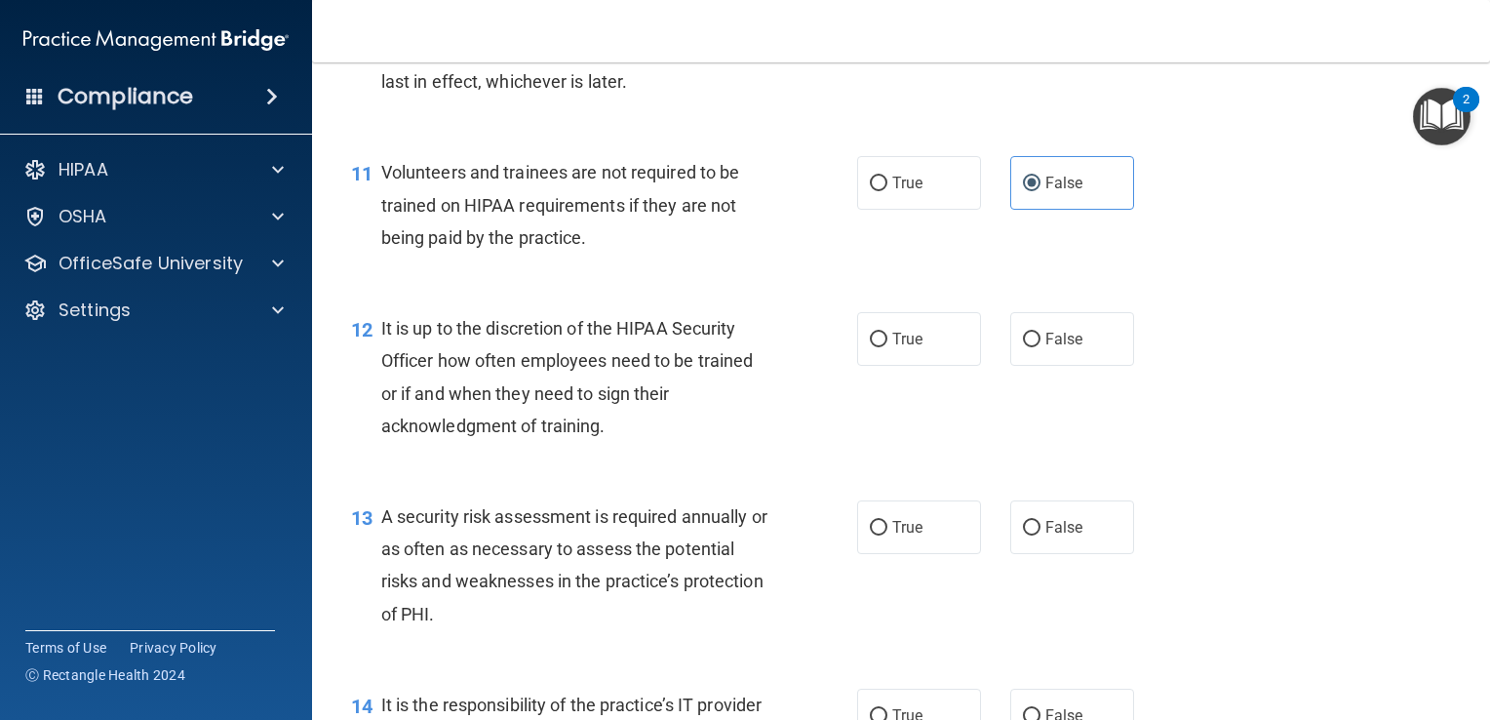
scroll to position [2077, 0]
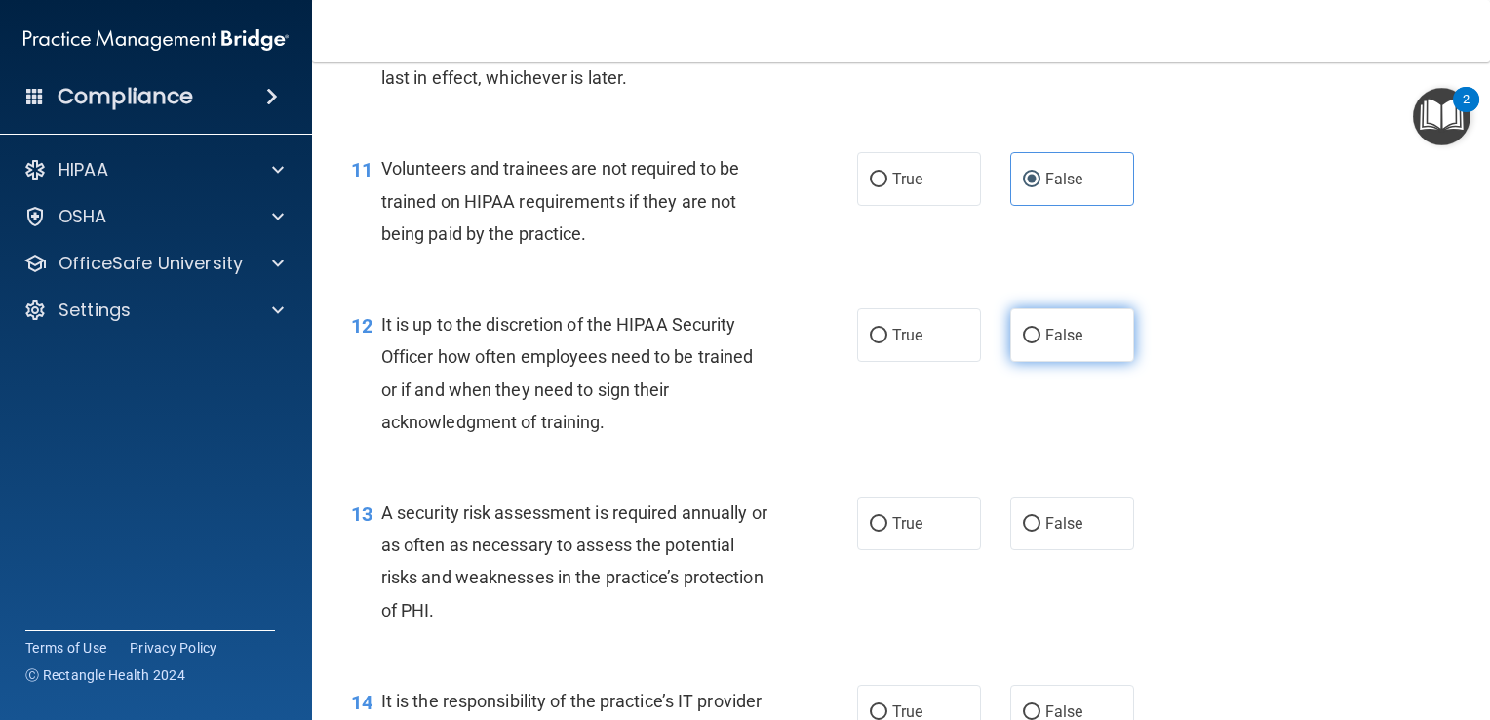
click at [1053, 344] on span "False" at bounding box center [1064, 335] width 38 height 19
click at [1041, 343] on input "False" at bounding box center [1032, 336] width 18 height 15
radio input "true"
click at [944, 537] on label "True" at bounding box center [919, 523] width 124 height 54
click at [887, 531] on input "True" at bounding box center [879, 524] width 18 height 15
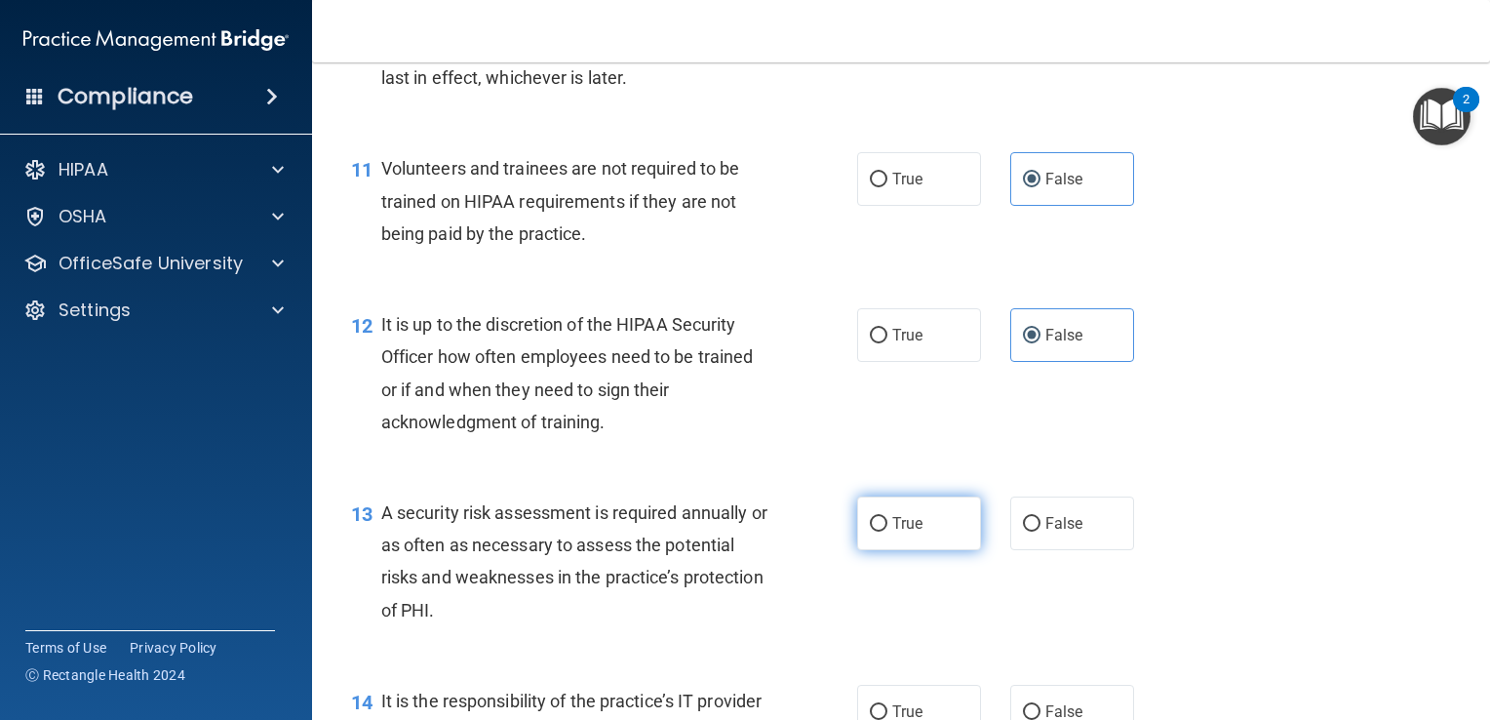
radio input "true"
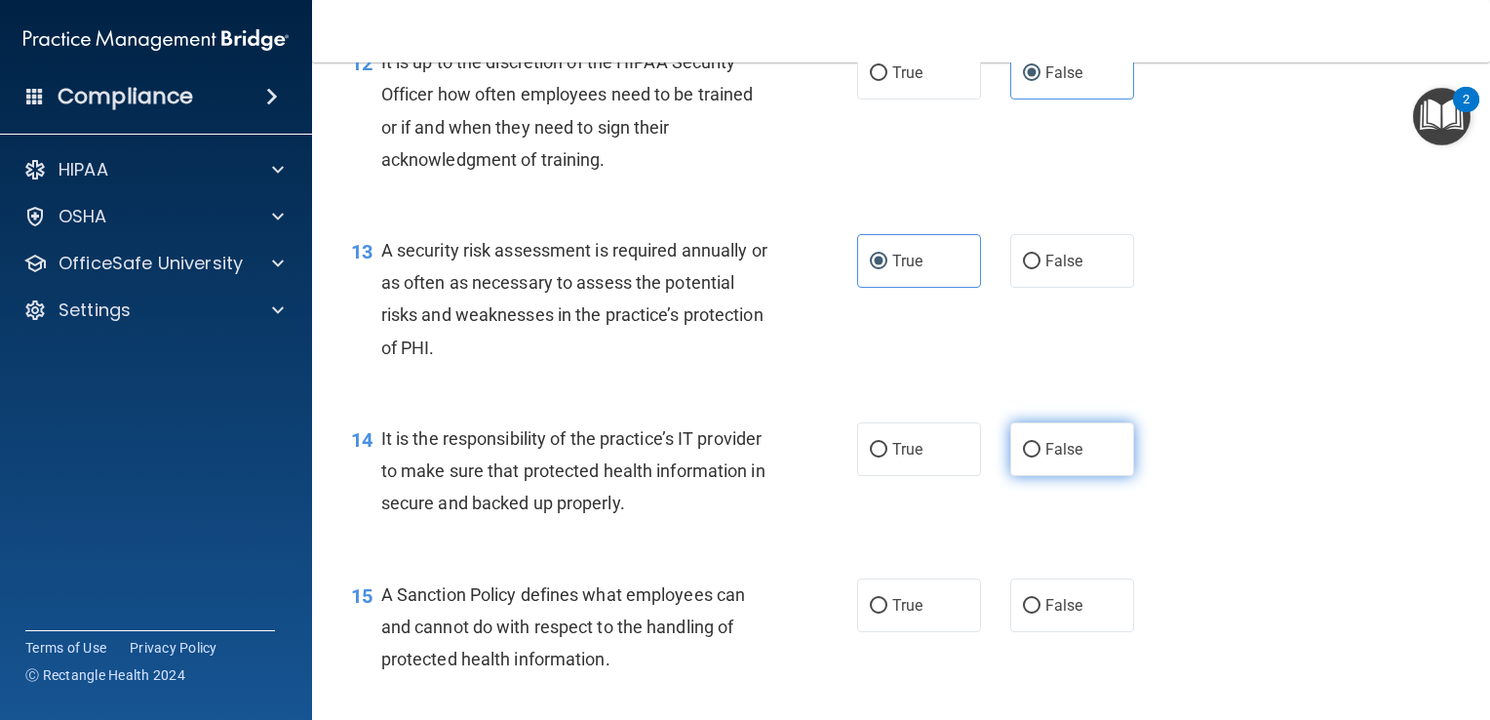
click at [1045, 458] on span "False" at bounding box center [1064, 449] width 38 height 19
click at [1041, 457] on input "False" at bounding box center [1032, 450] width 18 height 15
radio input "true"
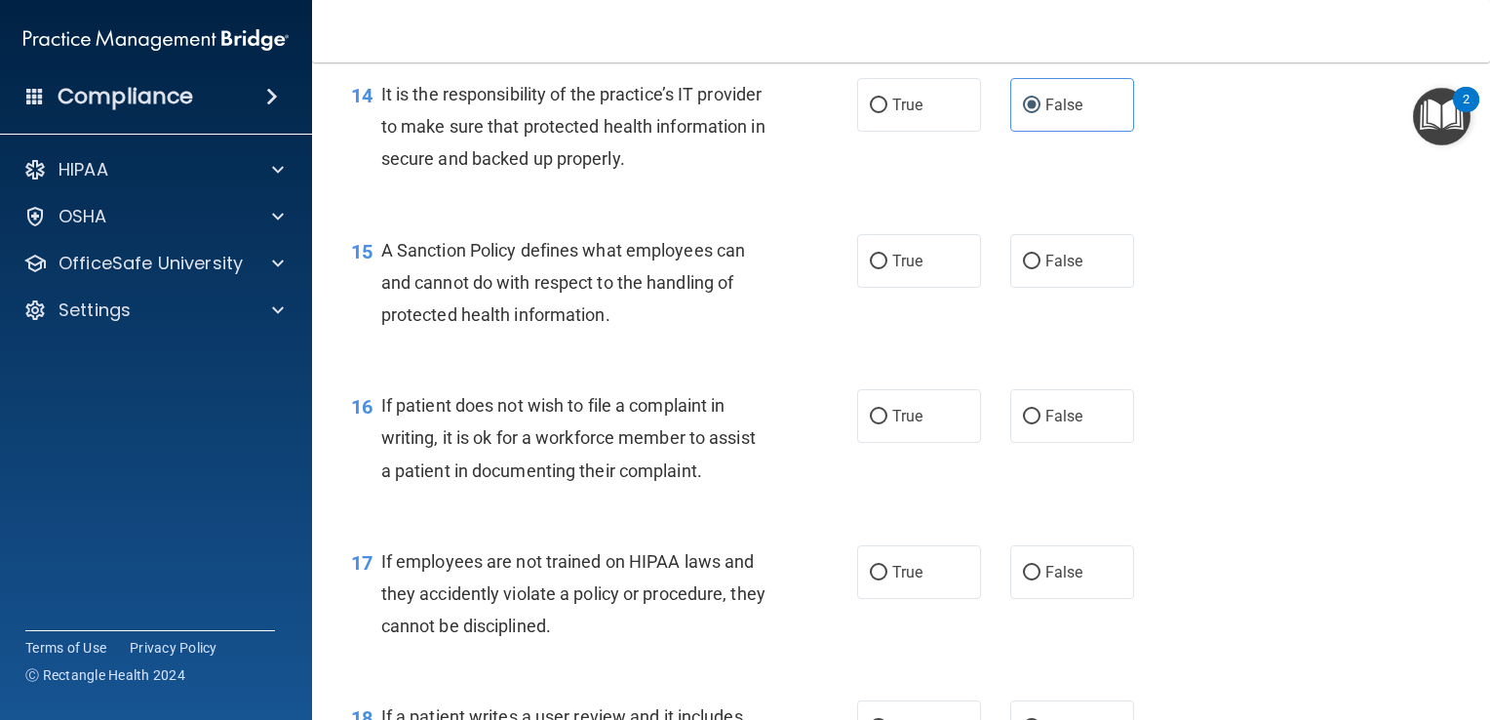
scroll to position [2684, 0]
click at [1058, 279] on label "False" at bounding box center [1072, 261] width 124 height 54
click at [1041, 269] on input "False" at bounding box center [1032, 262] width 18 height 15
radio input "true"
click at [927, 423] on label "True" at bounding box center [919, 416] width 124 height 54
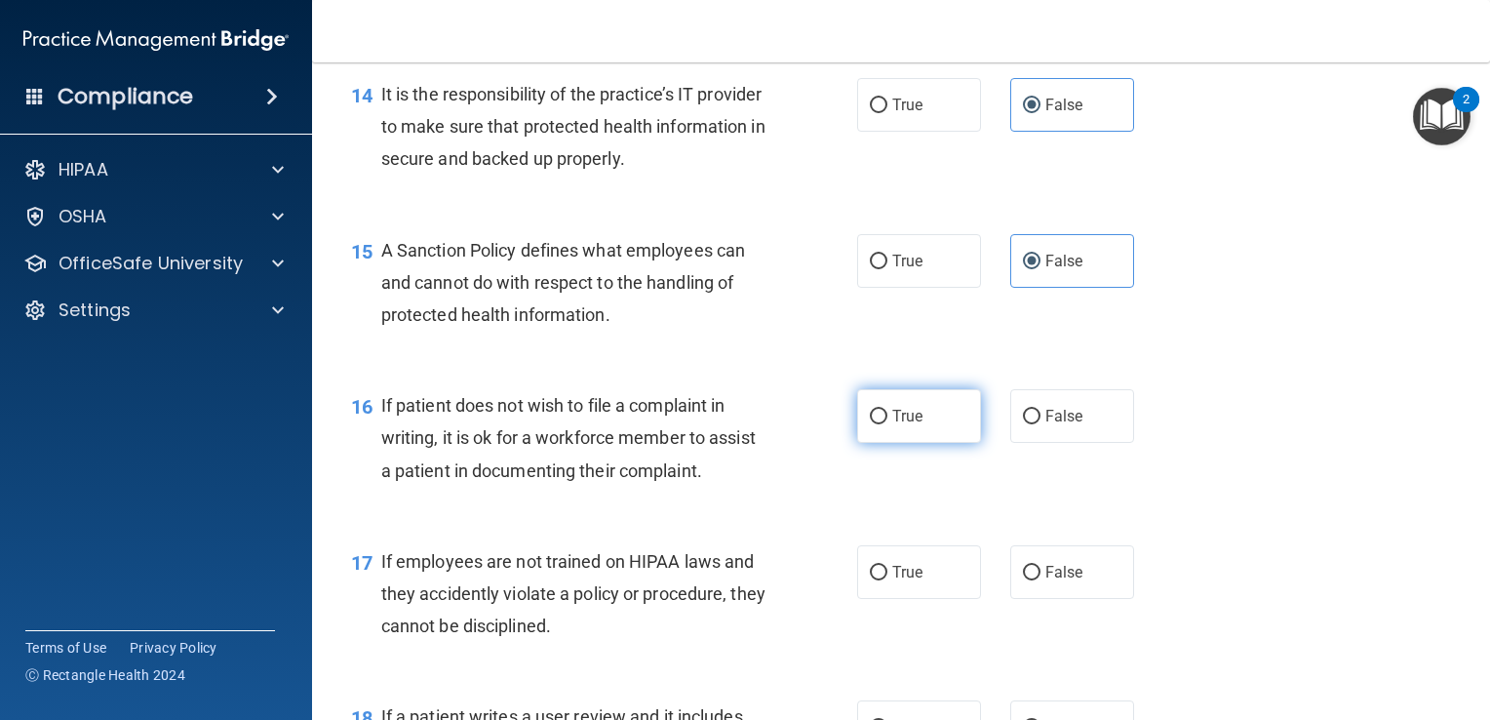
click at [887, 423] on input "True" at bounding box center [879, 417] width 18 height 15
radio input "true"
click at [1080, 597] on label "False" at bounding box center [1072, 572] width 124 height 54
click at [1041, 580] on input "False" at bounding box center [1032, 573] width 18 height 15
radio input "true"
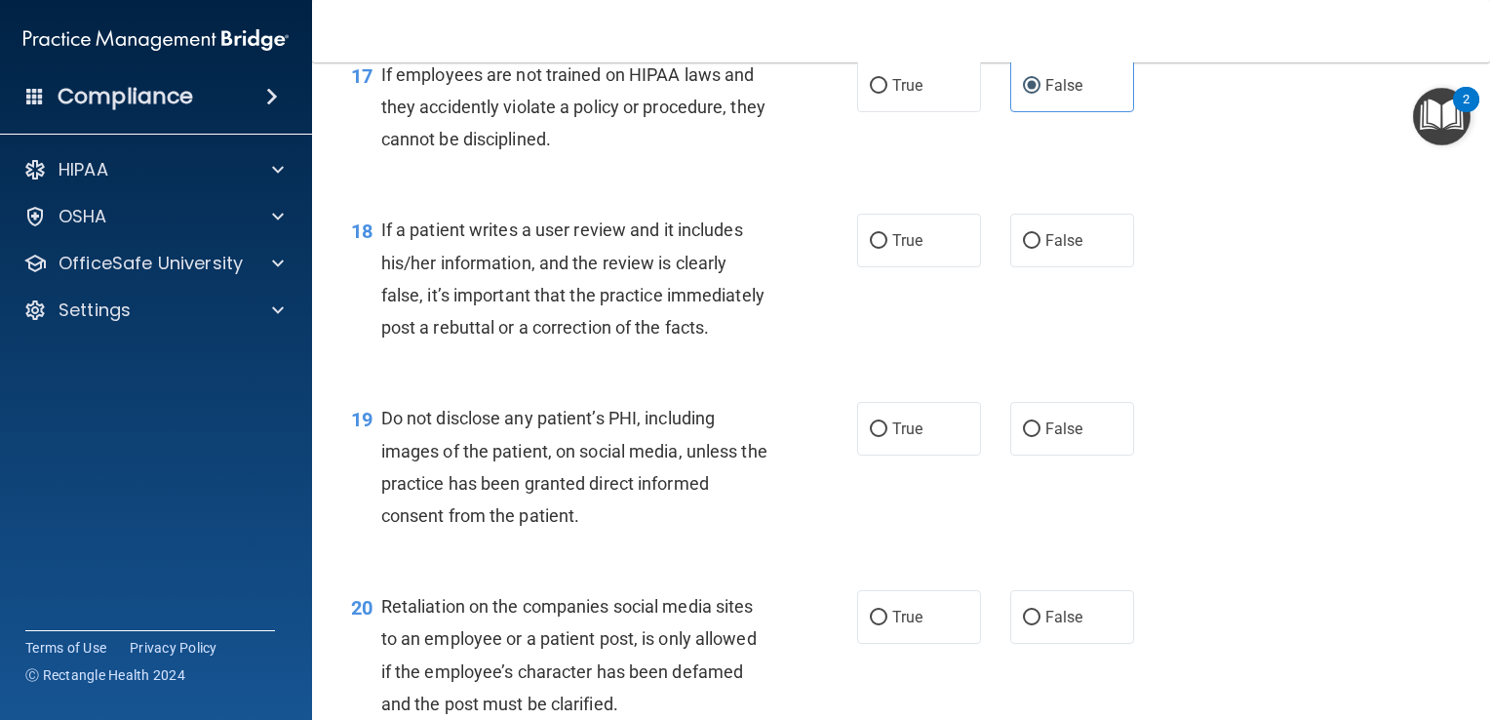
scroll to position [3191, 0]
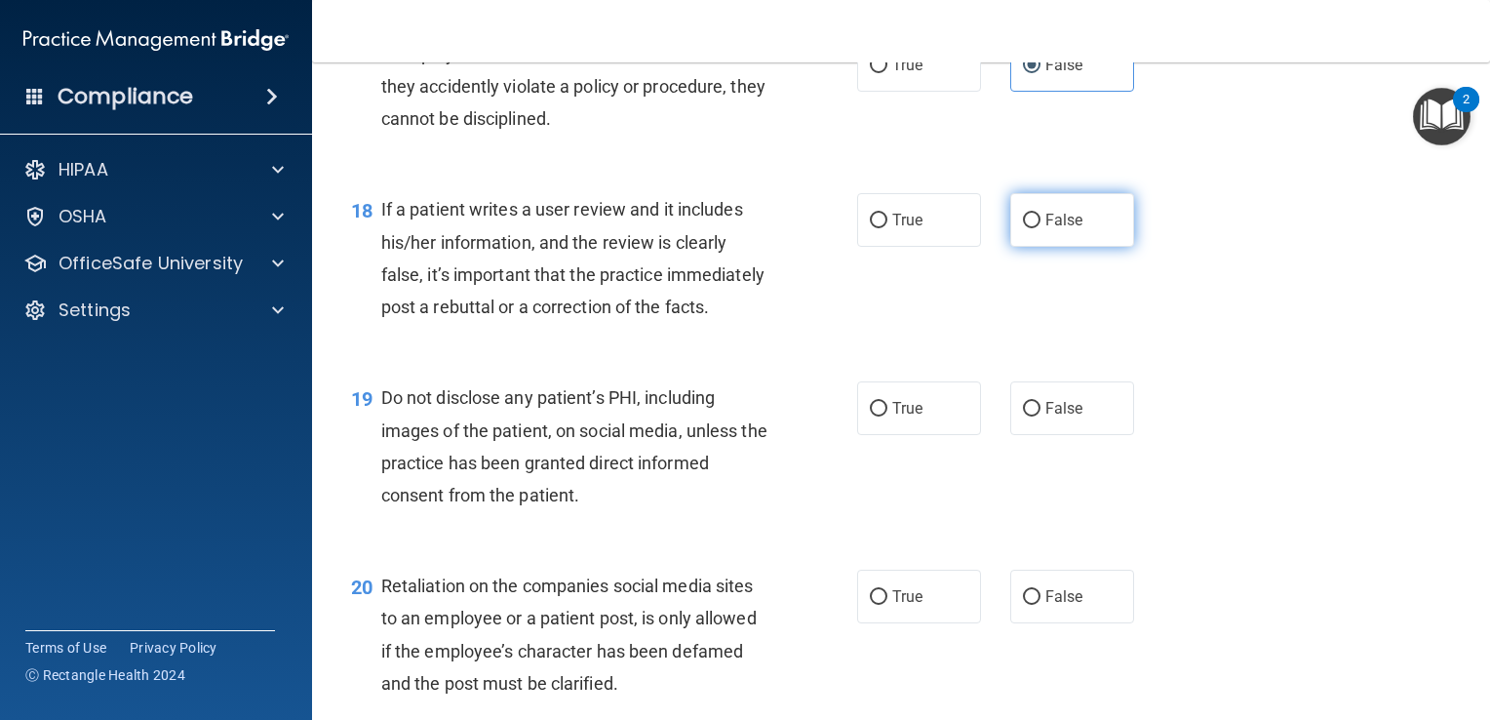
click at [1045, 229] on span "False" at bounding box center [1064, 220] width 38 height 19
click at [1036, 228] on input "False" at bounding box center [1032, 221] width 18 height 15
radio input "true"
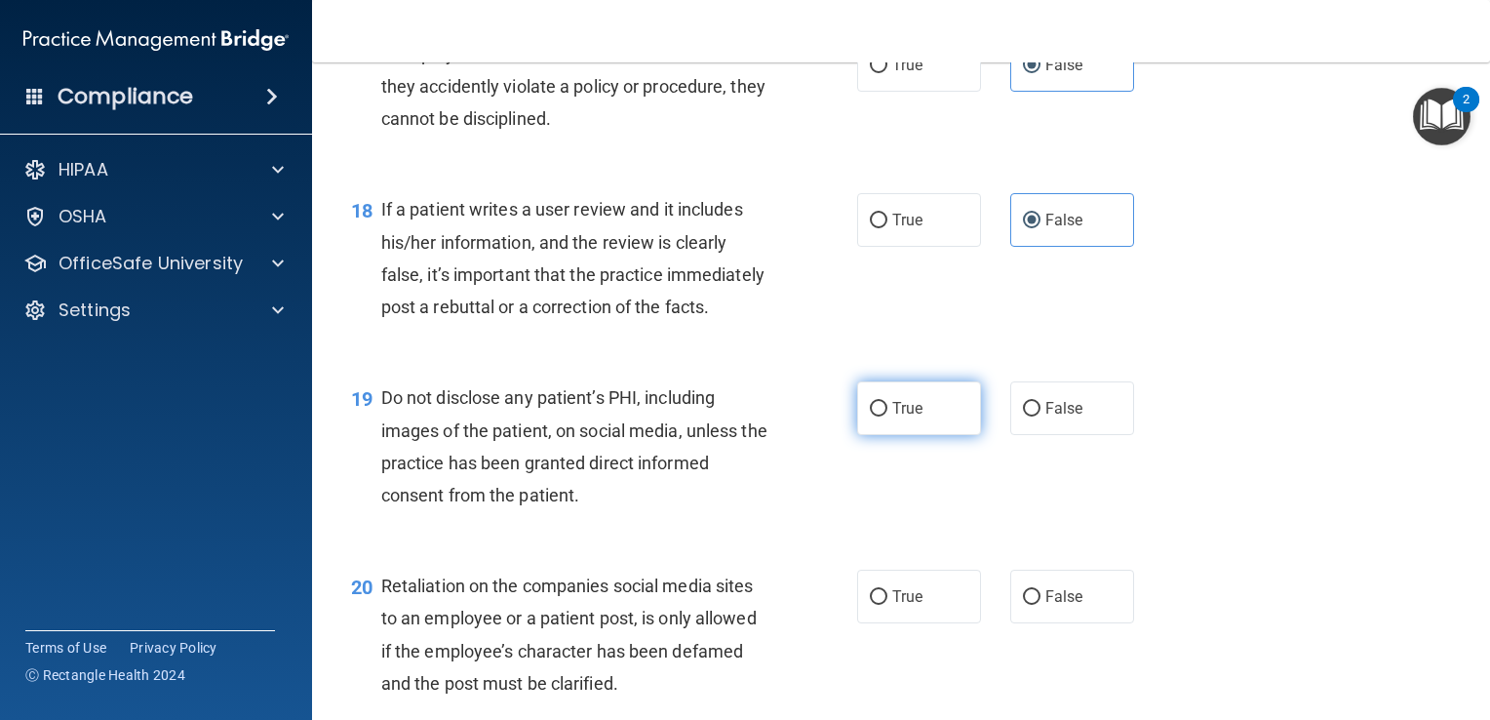
click at [942, 435] on label "True" at bounding box center [919, 408] width 124 height 54
click at [887, 416] on input "True" at bounding box center [879, 409] width 18 height 15
radio input "true"
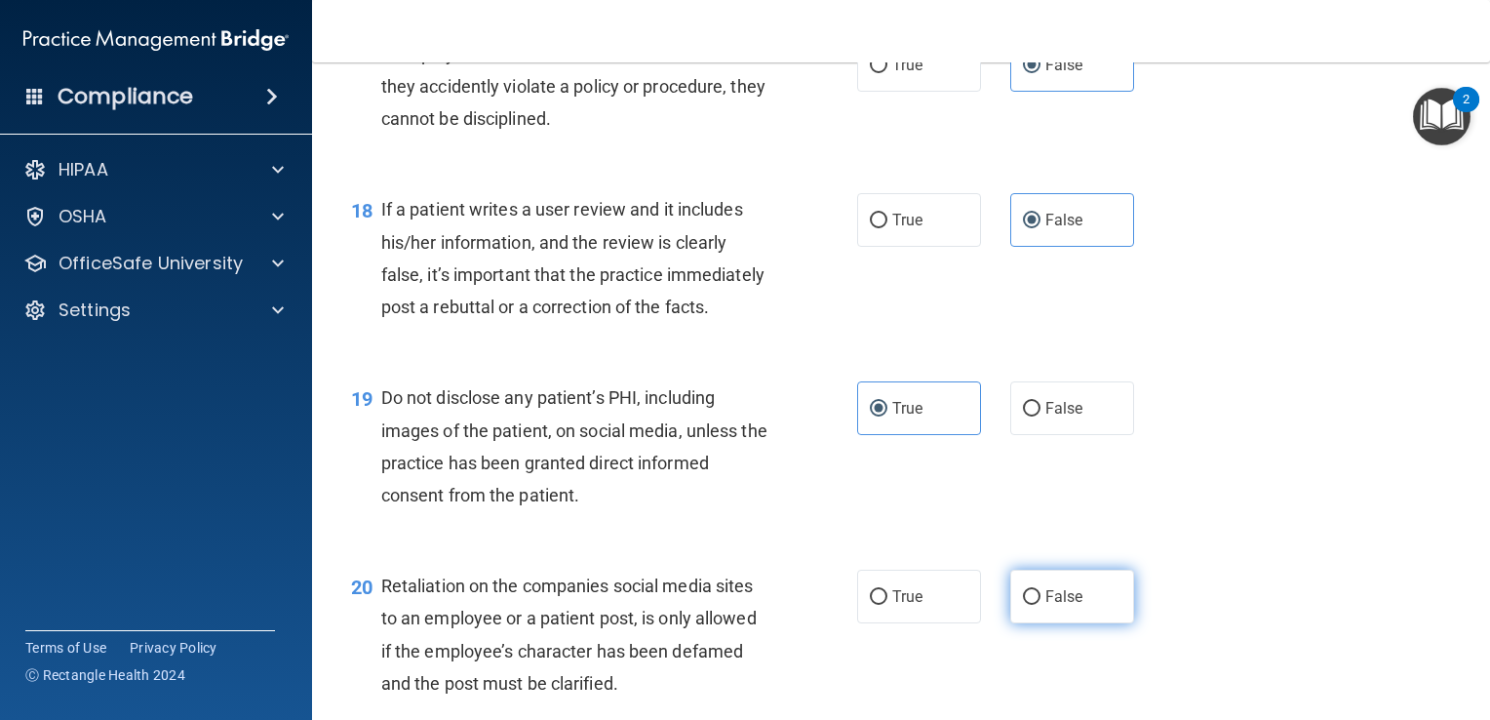
click at [1057, 606] on span "False" at bounding box center [1064, 596] width 38 height 19
click at [1041, 605] on input "False" at bounding box center [1032, 597] width 18 height 15
radio input "true"
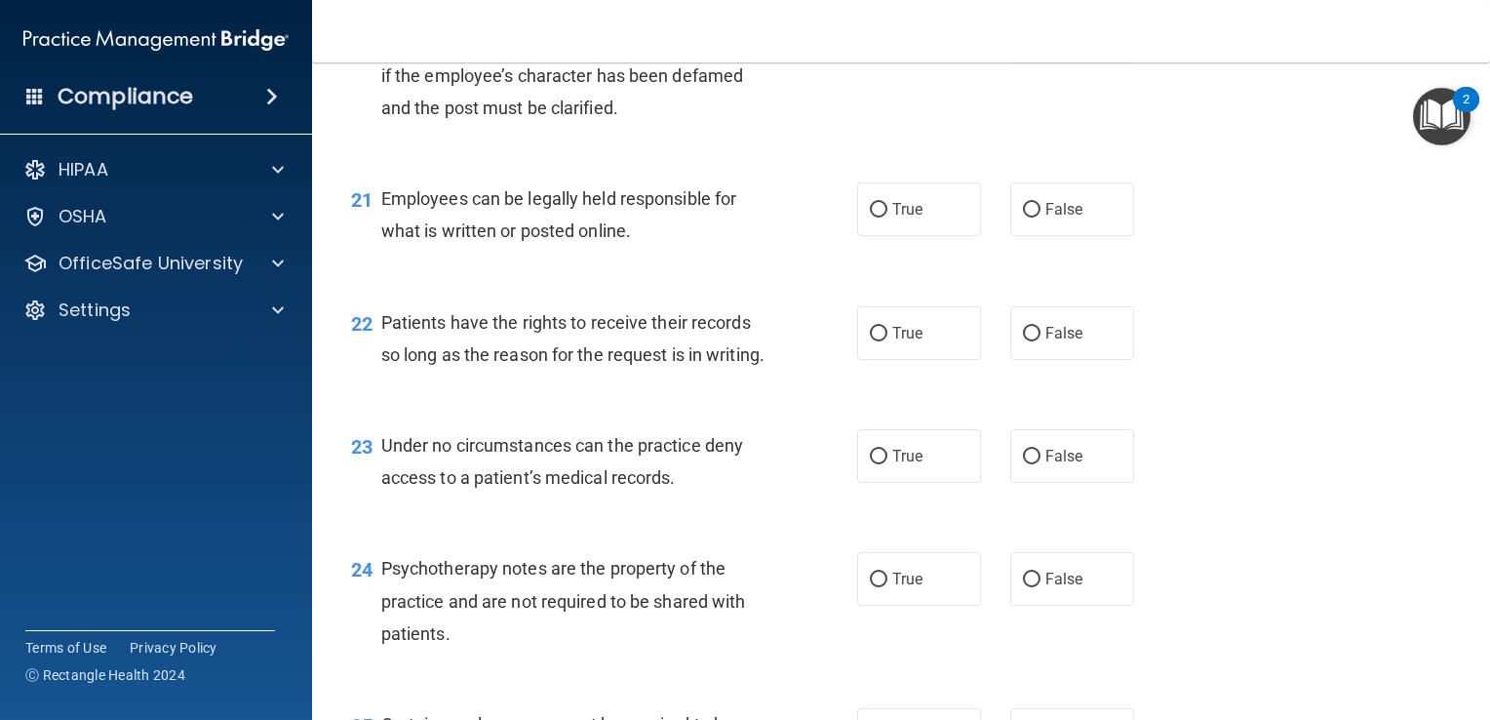
scroll to position [3784, 0]
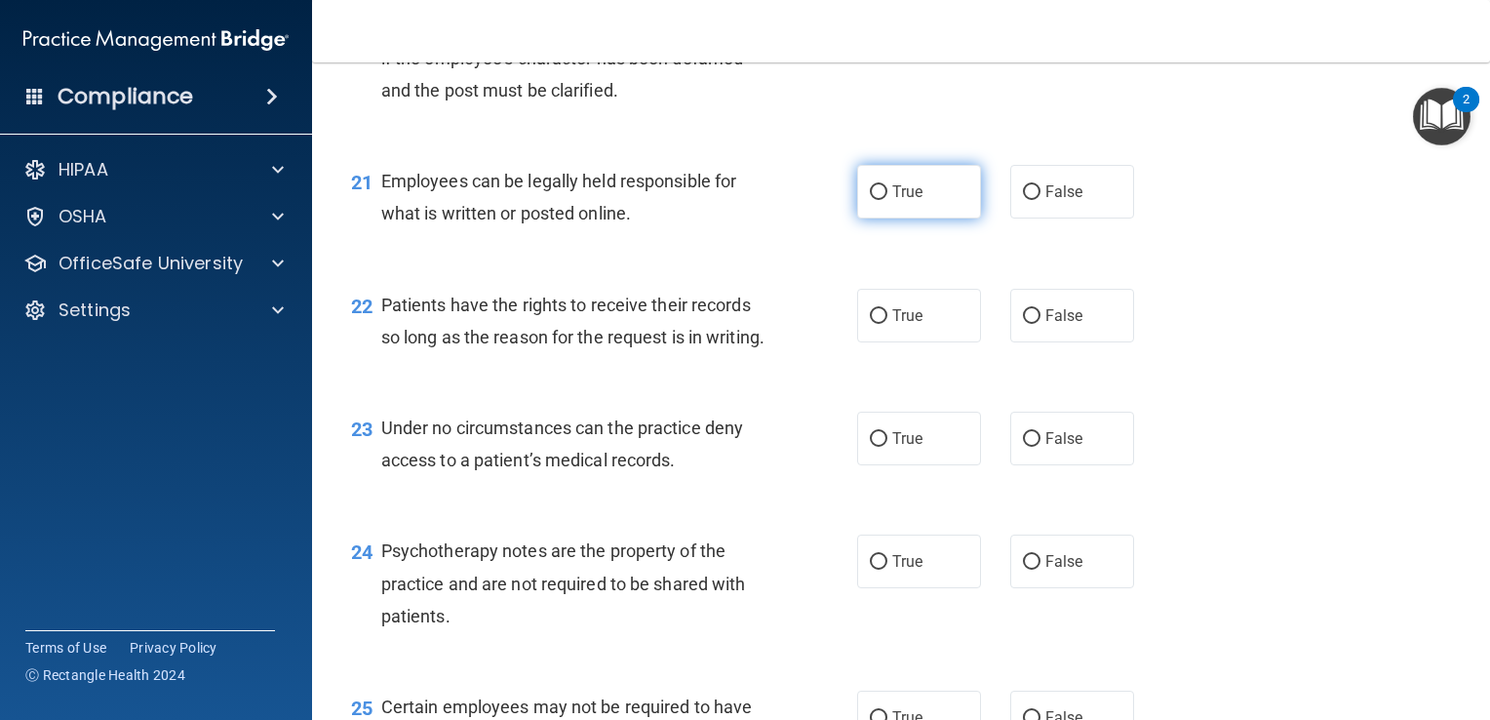
click at [882, 218] on label "True" at bounding box center [919, 192] width 124 height 54
click at [882, 200] on input "True" at bounding box center [879, 192] width 18 height 15
radio input "true"
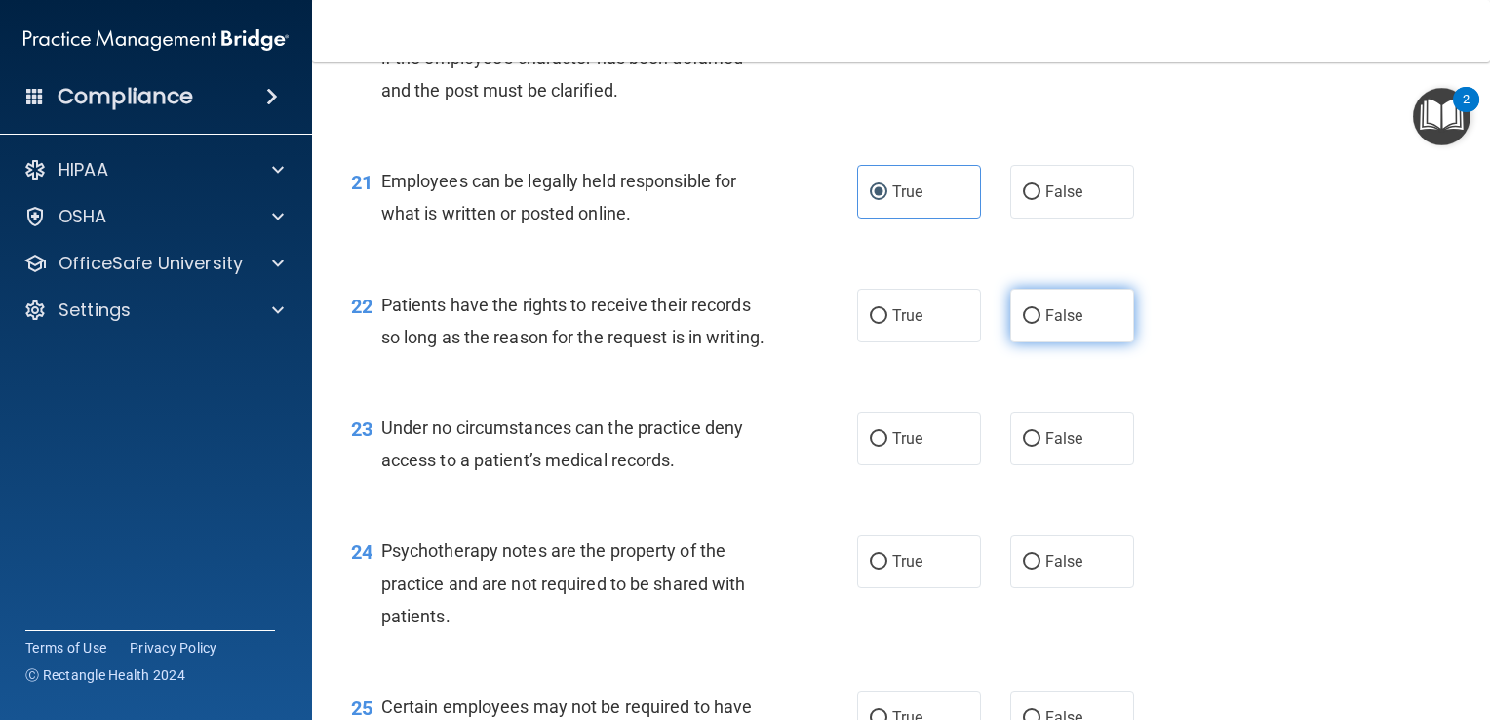
click at [1050, 325] on span "False" at bounding box center [1064, 315] width 38 height 19
click at [1041, 324] on input "False" at bounding box center [1032, 316] width 18 height 15
radio input "true"
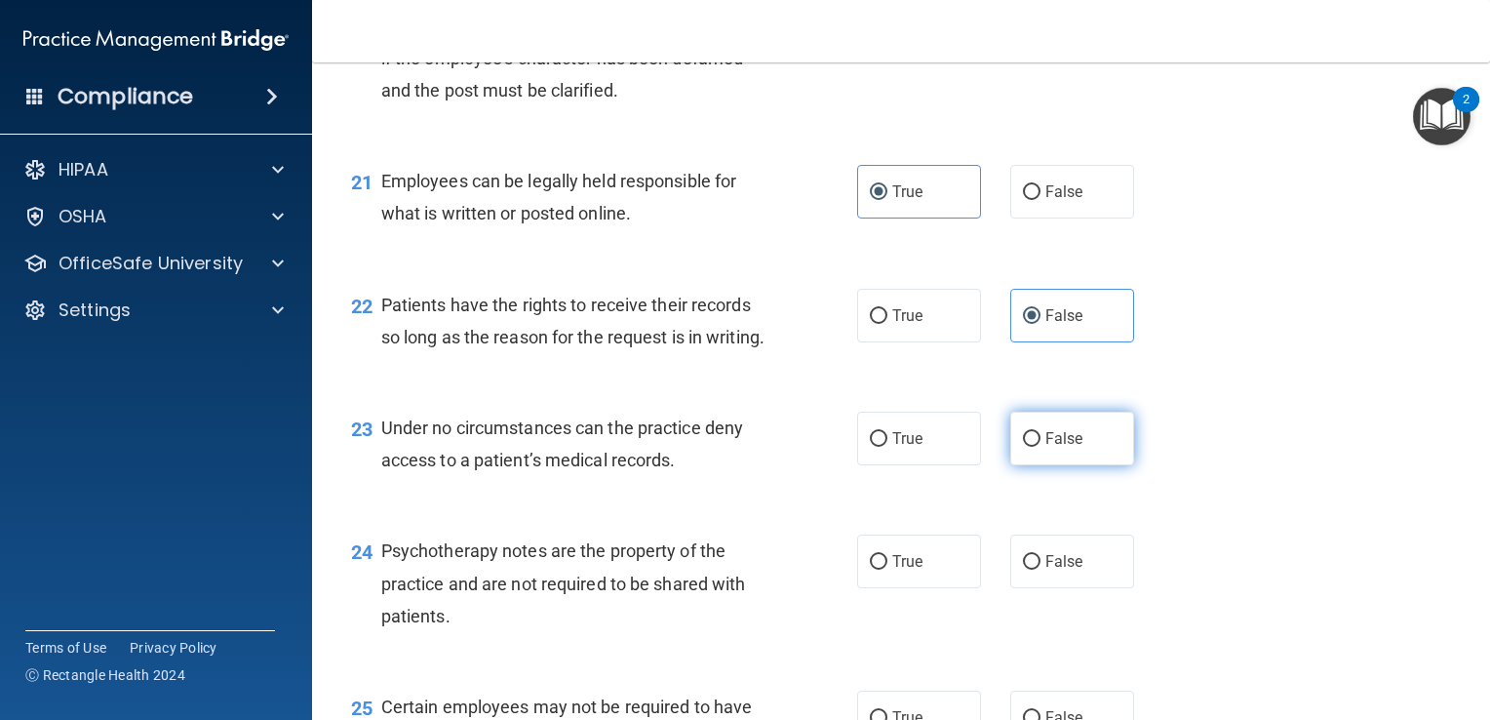
click at [1045, 448] on span "False" at bounding box center [1064, 438] width 38 height 19
click at [1036, 447] on input "False" at bounding box center [1032, 439] width 18 height 15
radio input "true"
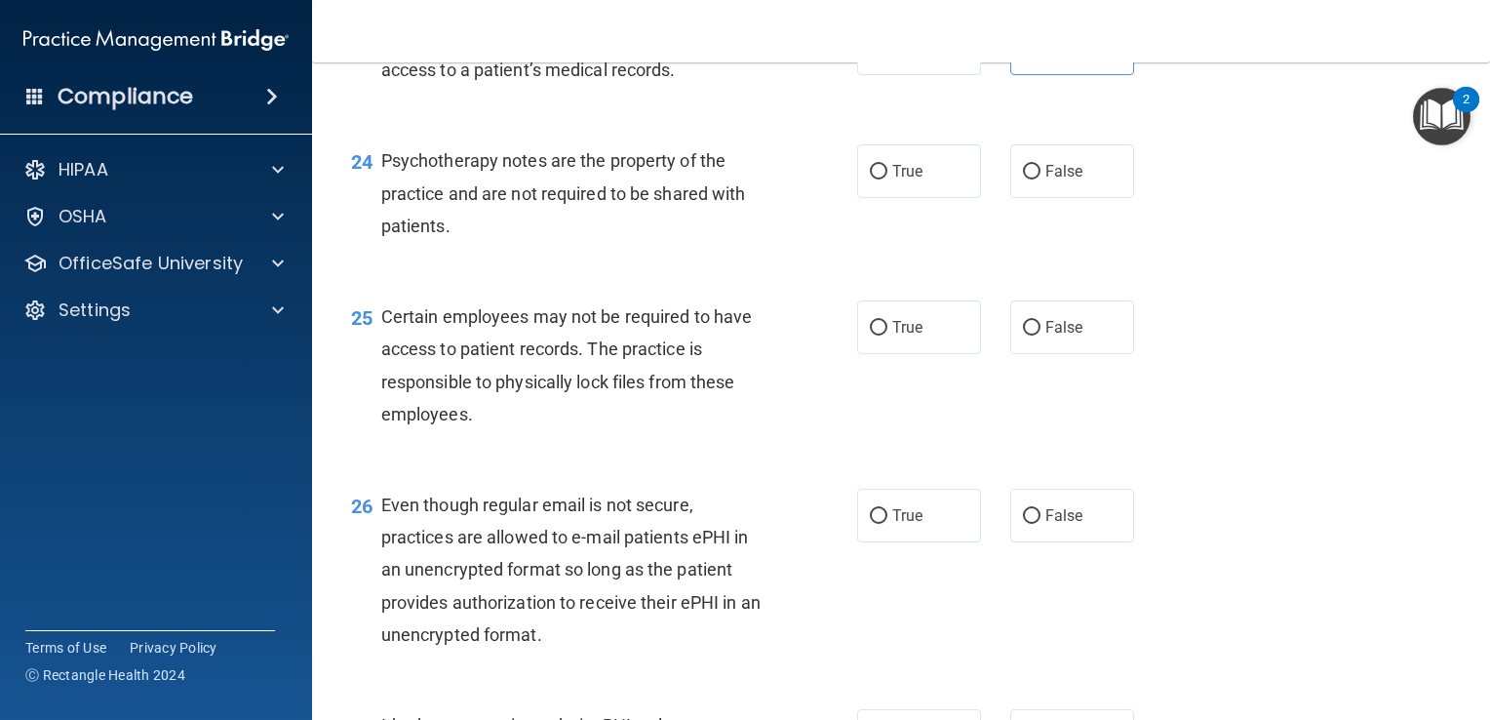
scroll to position [4205, 0]
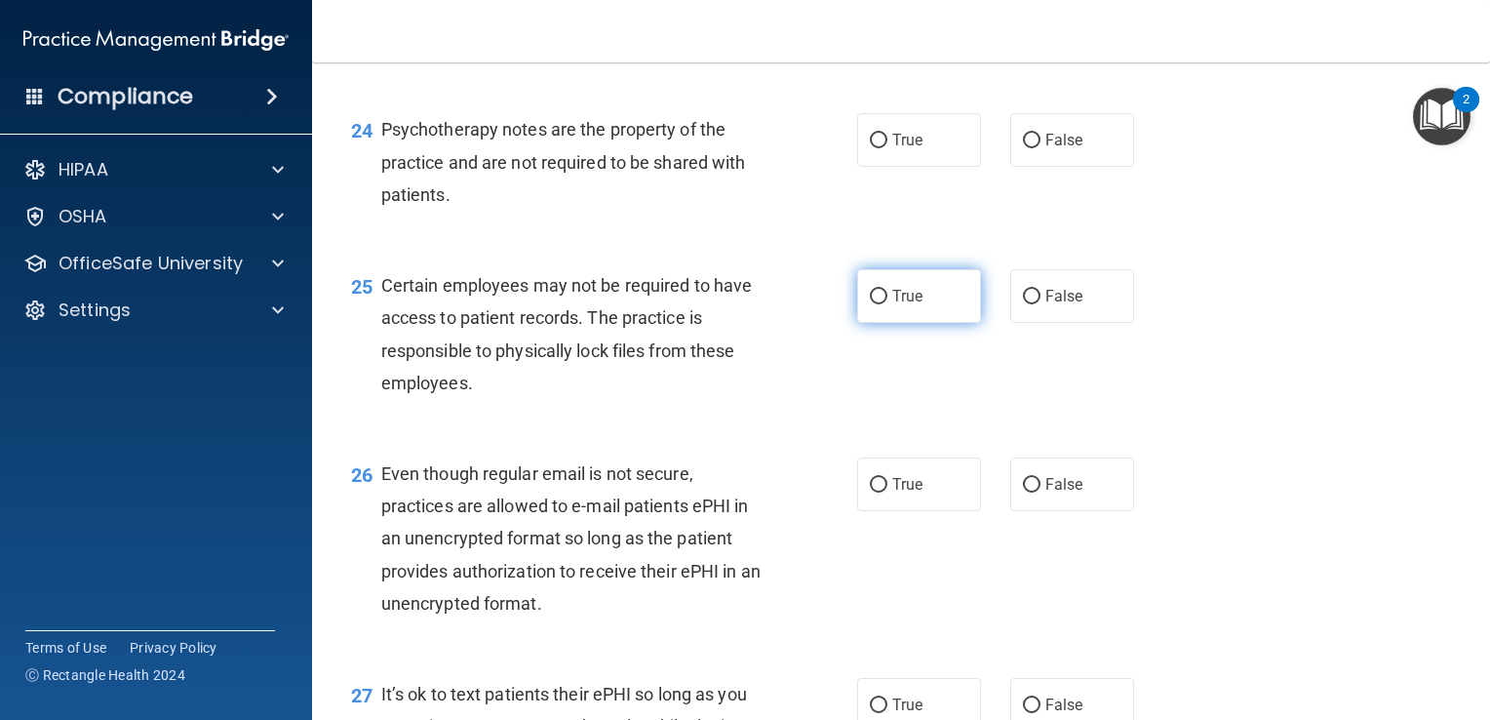
click at [940, 323] on label "True" at bounding box center [919, 296] width 124 height 54
click at [887, 304] on input "True" at bounding box center [879, 297] width 18 height 15
radio input "true"
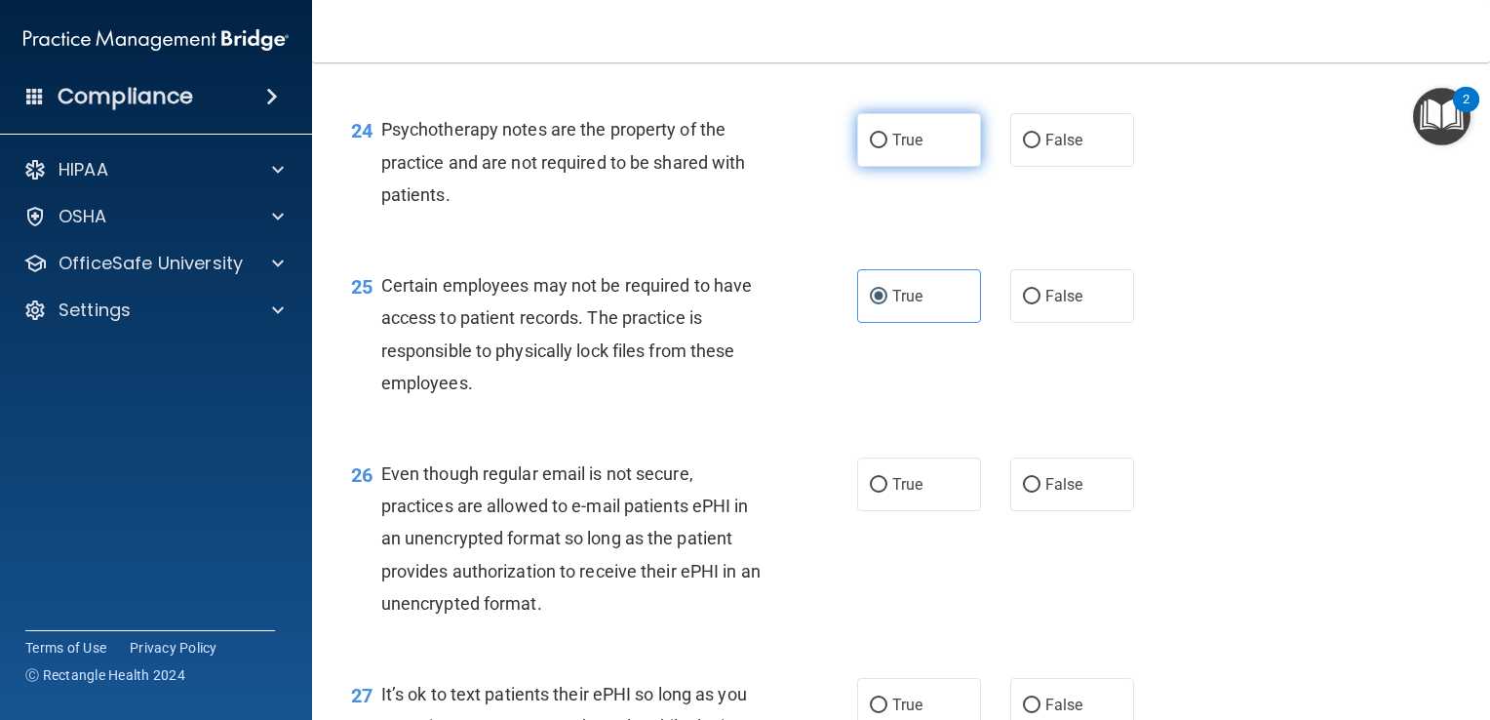
click at [909, 167] on label "True" at bounding box center [919, 140] width 124 height 54
click at [887, 148] on input "True" at bounding box center [879, 141] width 18 height 15
radio input "true"
click at [923, 530] on div "26 Even though regular email is not secure, practices are allowed to e-mail pat…" at bounding box center [900, 543] width 1129 height 220
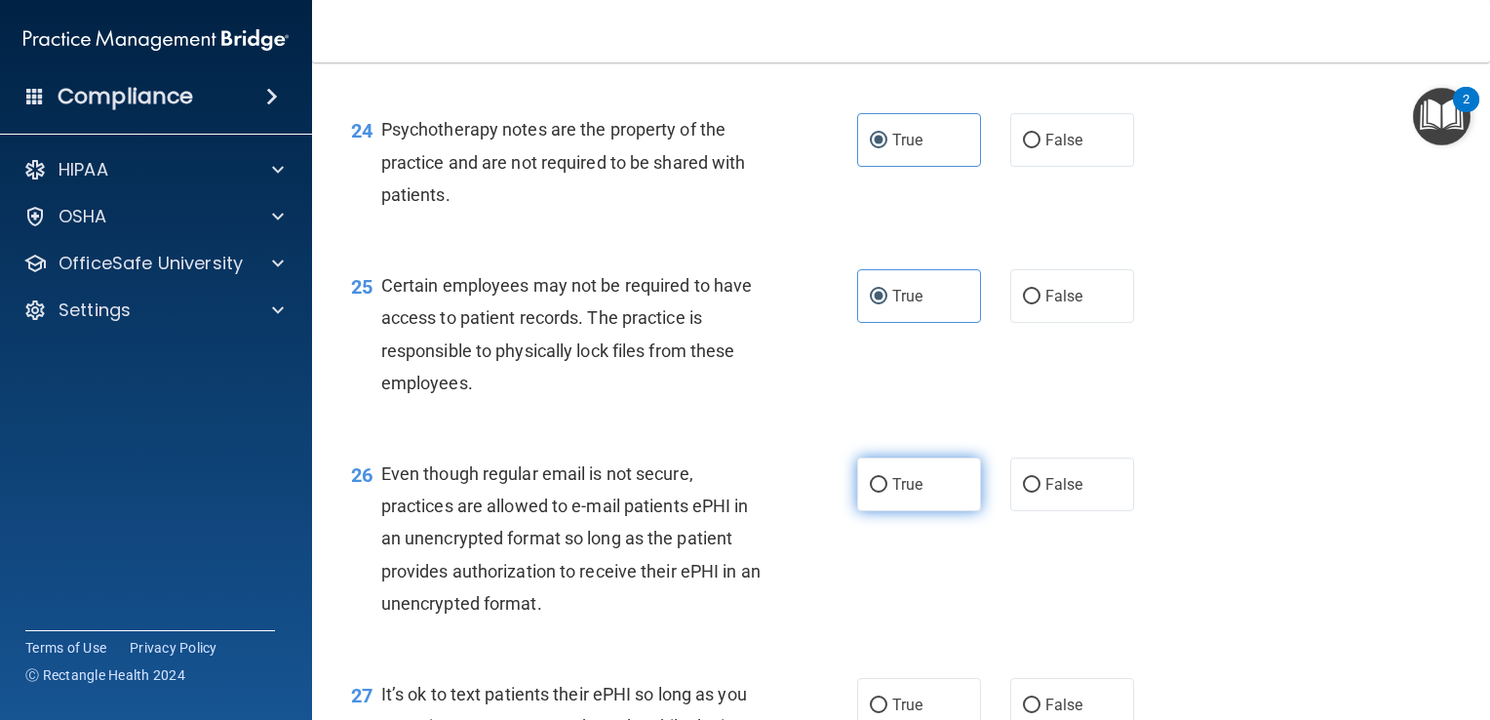
click at [892, 493] on span "True" at bounding box center [907, 484] width 30 height 19
click at [884, 492] on input "True" at bounding box center [879, 485] width 18 height 15
radio input "true"
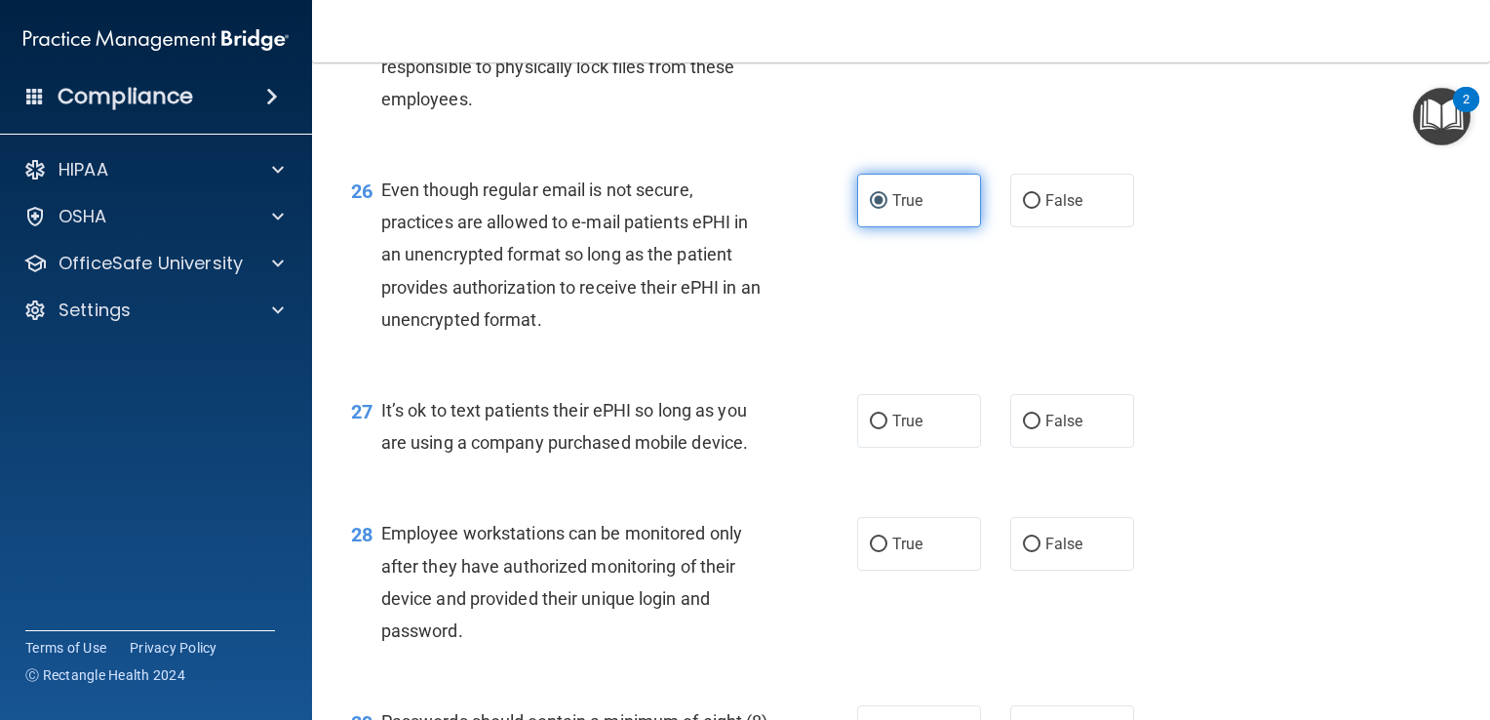
scroll to position [4490, 0]
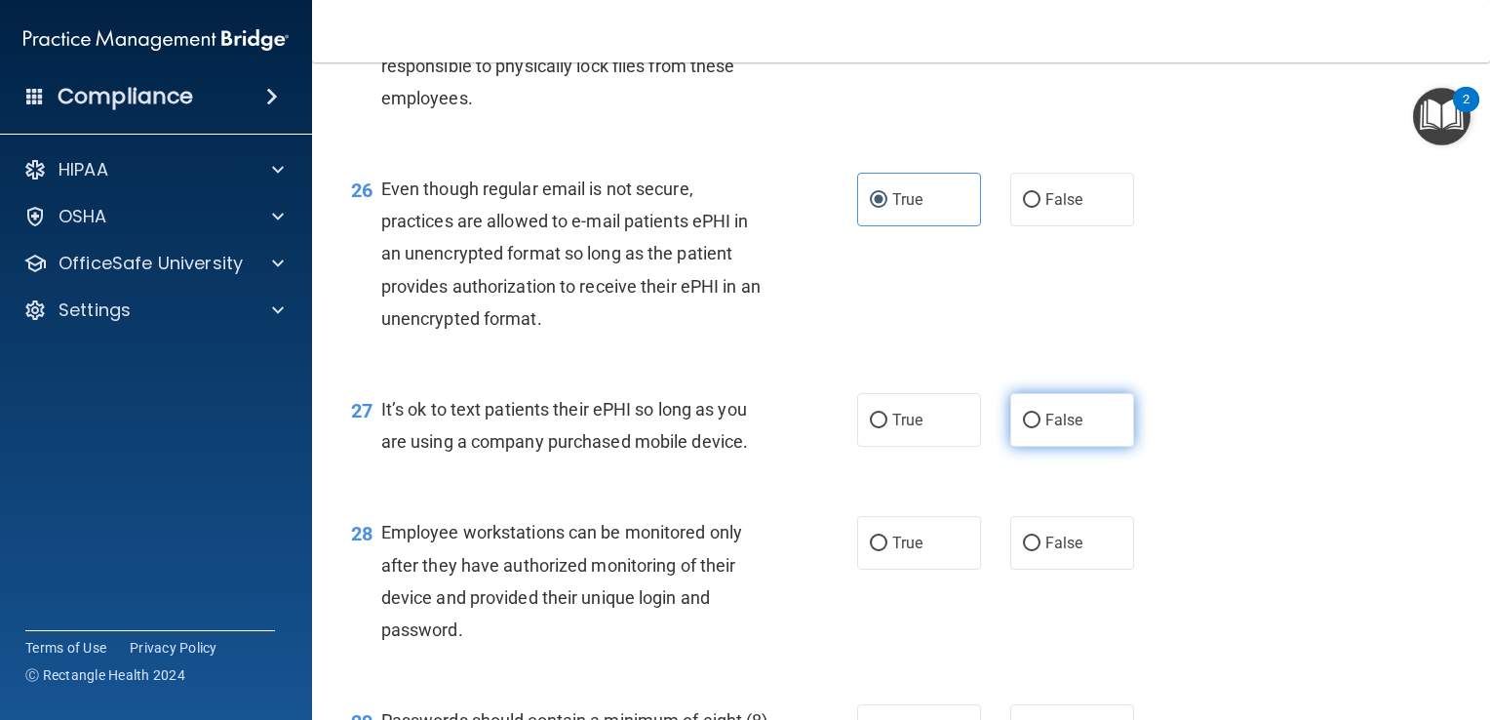
click at [1061, 429] on span "False" at bounding box center [1064, 420] width 38 height 19
click at [1041, 428] on input "False" at bounding box center [1032, 420] width 18 height 15
radio input "true"
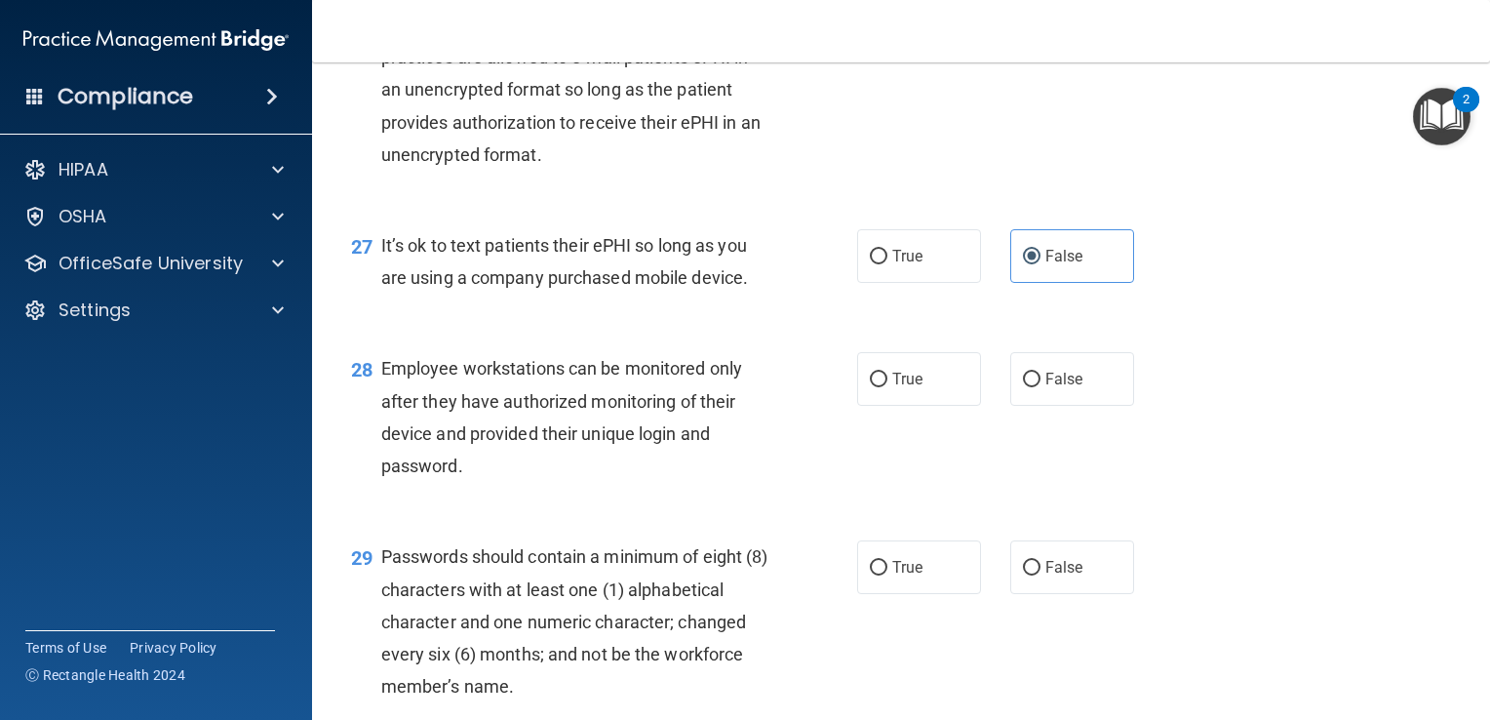
scroll to position [4664, 0]
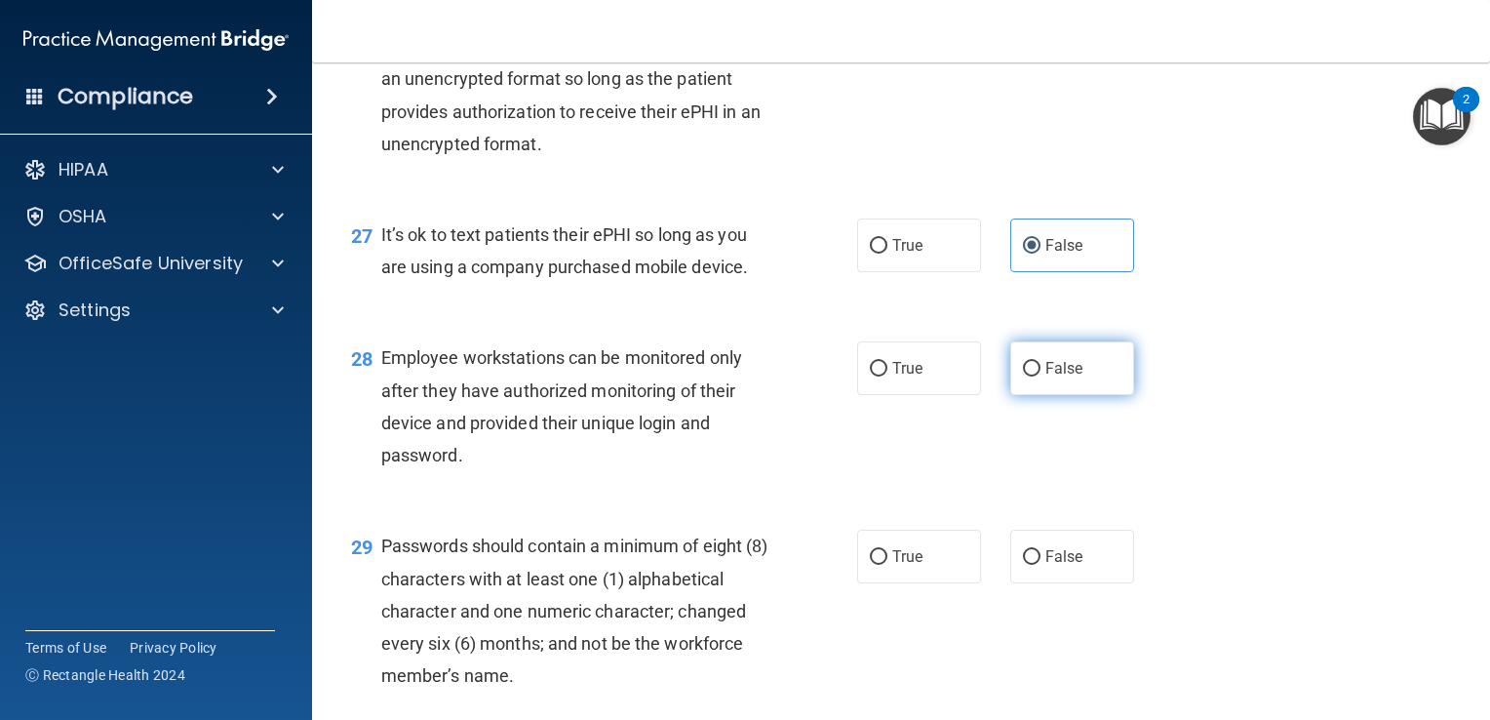
click at [1061, 395] on label "False" at bounding box center [1072, 368] width 124 height 54
click at [1041, 376] on input "False" at bounding box center [1032, 369] width 18 height 15
radio input "true"
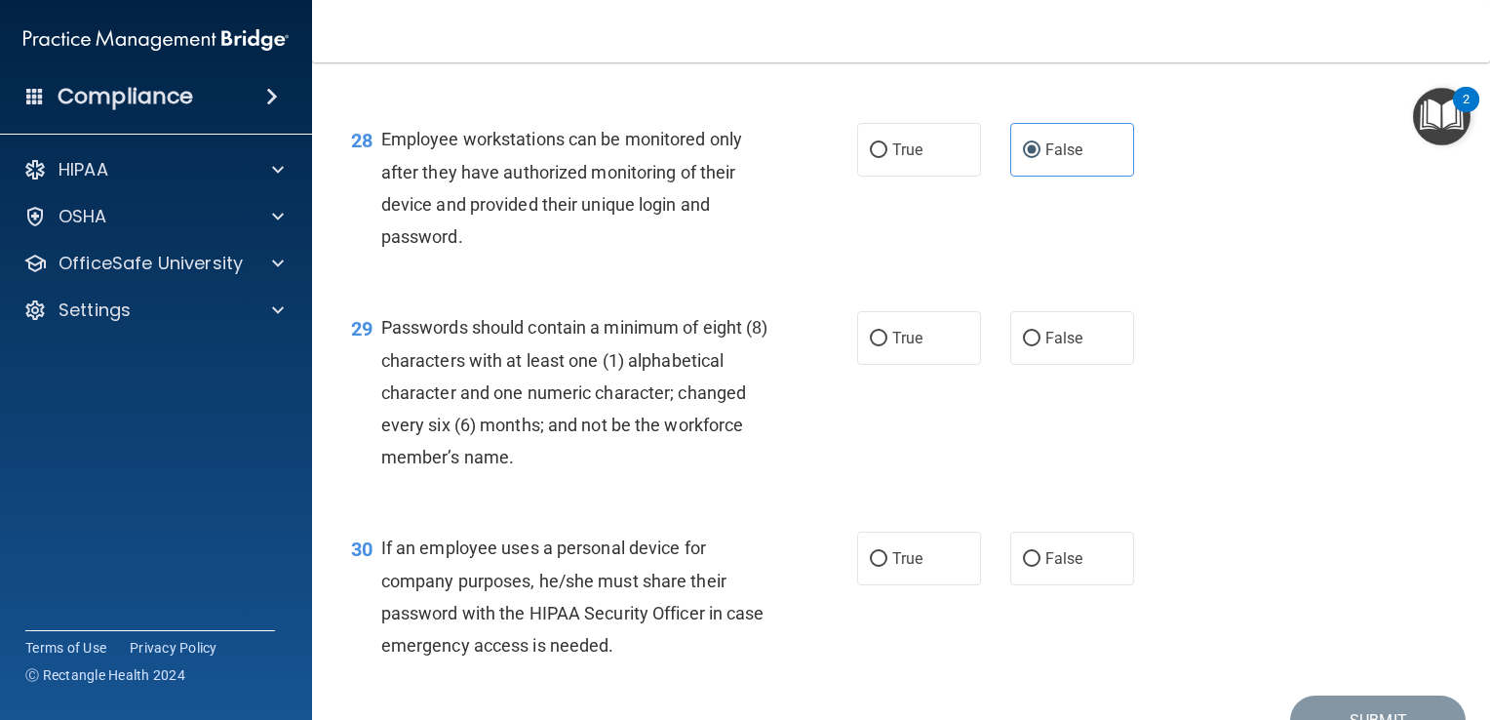
scroll to position [4888, 0]
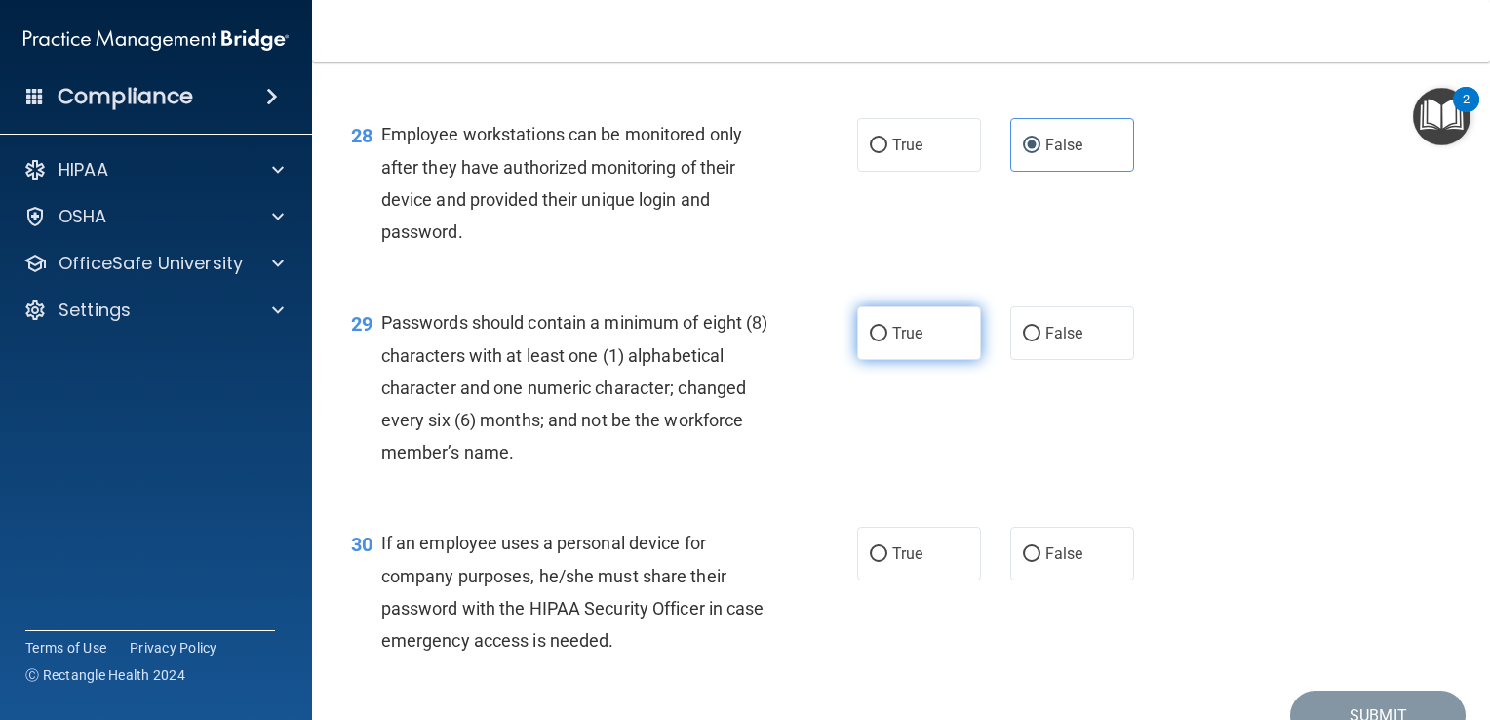
click at [928, 360] on label "True" at bounding box center [919, 333] width 124 height 54
click at [887, 341] on input "True" at bounding box center [879, 334] width 18 height 15
radio input "true"
click at [1041, 580] on label "False" at bounding box center [1072, 554] width 124 height 54
click at [1041, 562] on input "False" at bounding box center [1032, 554] width 18 height 15
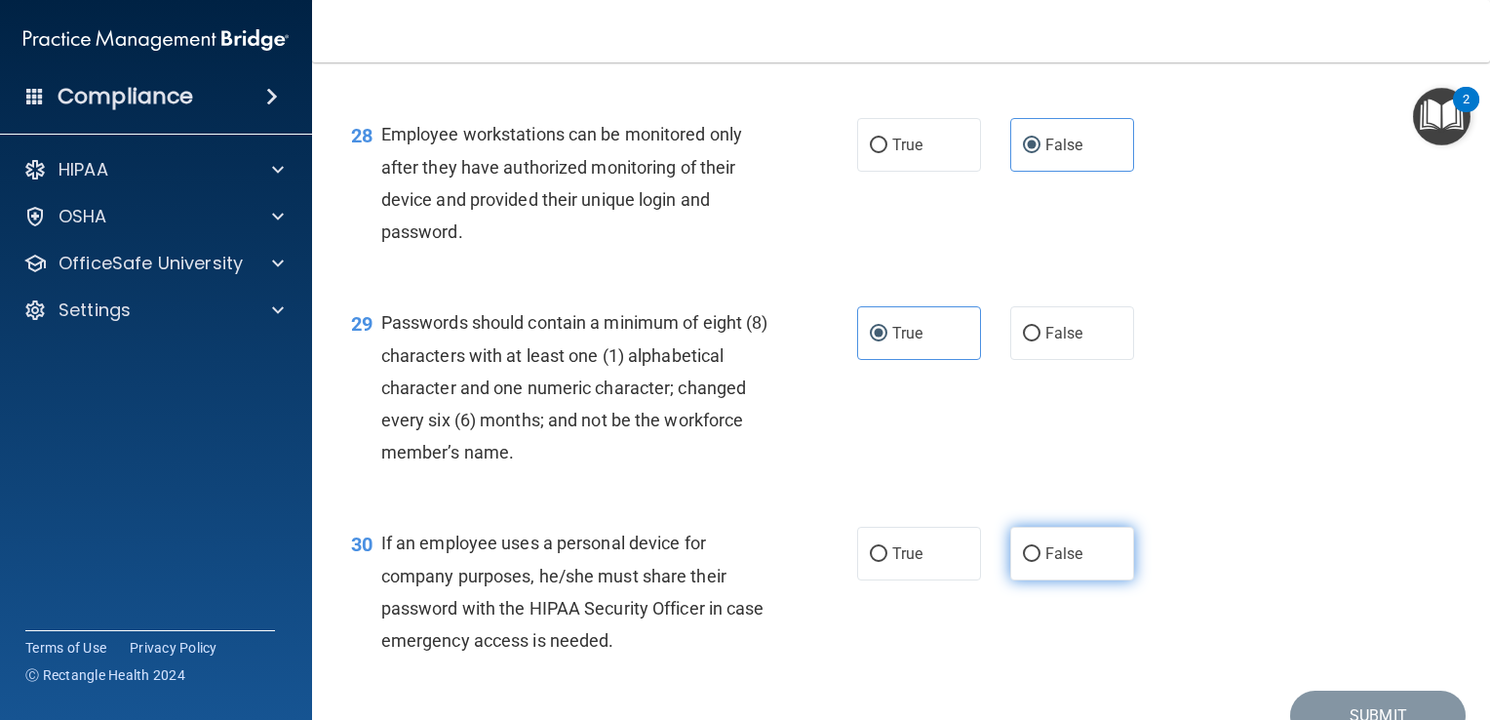
radio input "true"
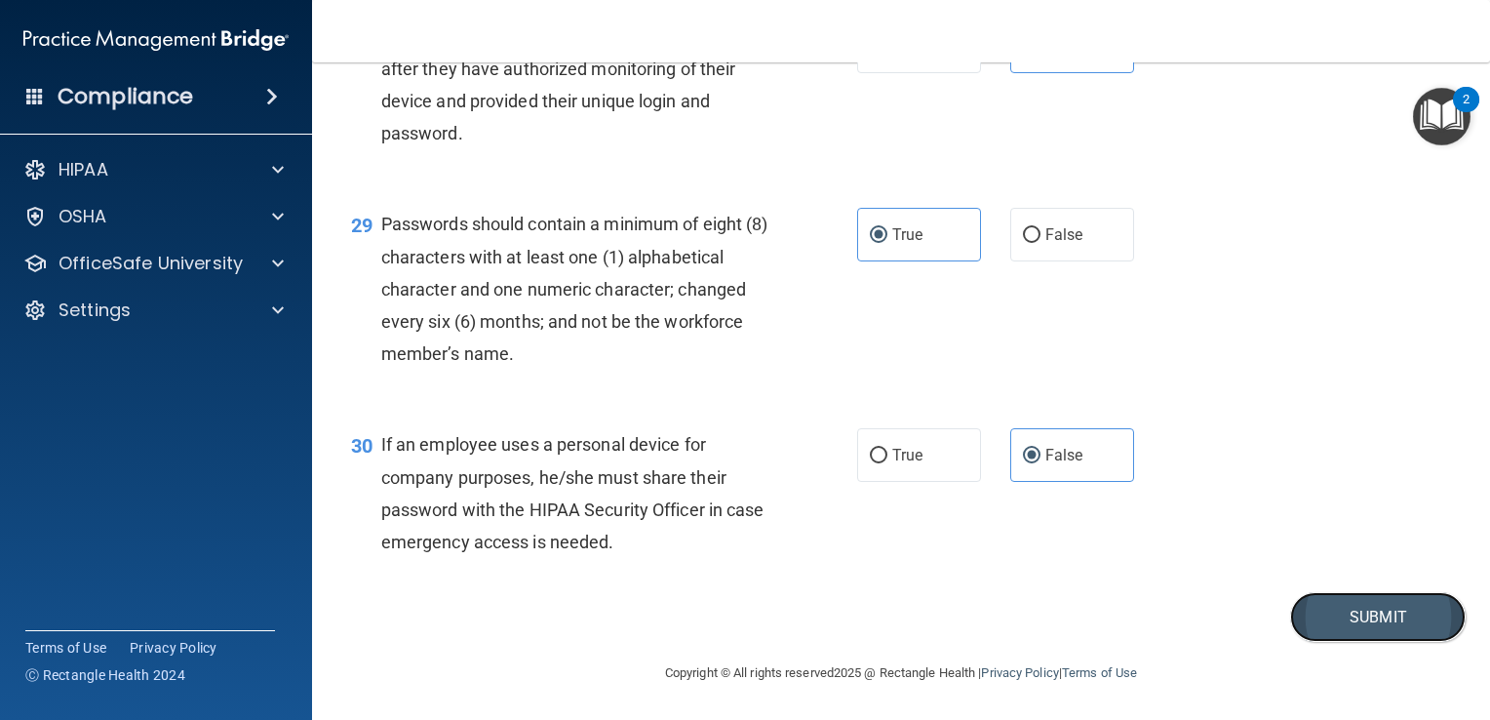
click at [1332, 618] on button "Submit" at bounding box center [1378, 617] width 176 height 50
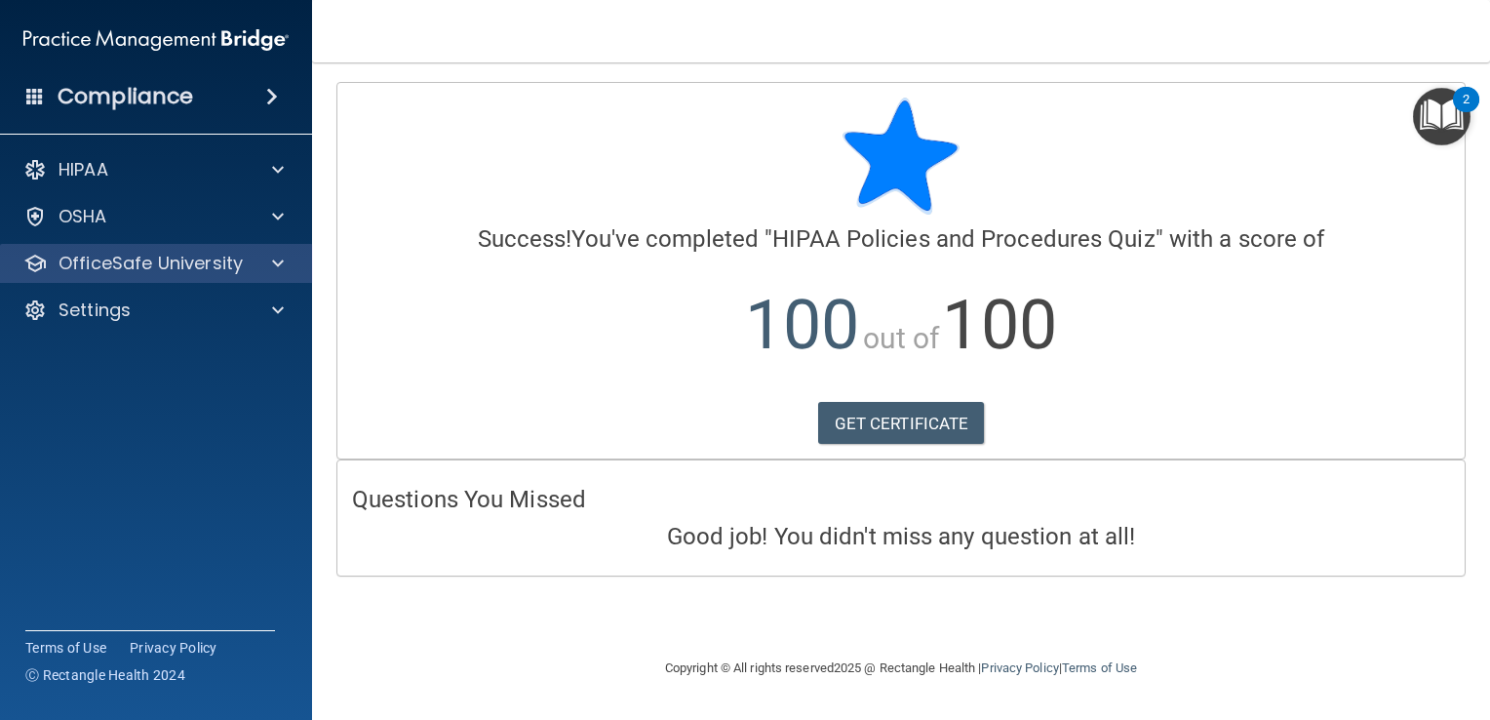
click at [229, 279] on div "OfficeSafe University" at bounding box center [156, 263] width 313 height 39
click at [273, 252] on span at bounding box center [278, 263] width 12 height 23
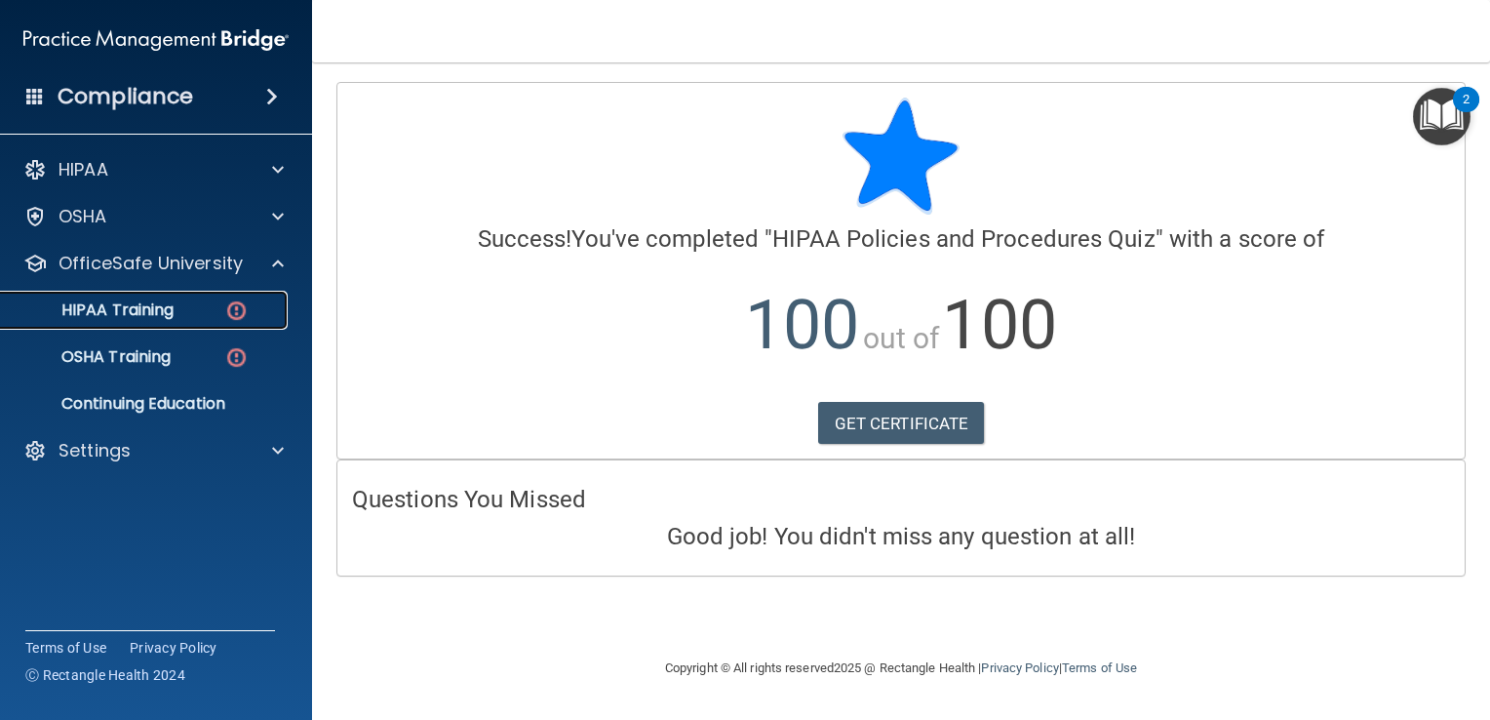
click at [203, 309] on div "HIPAA Training" at bounding box center [146, 310] width 266 height 20
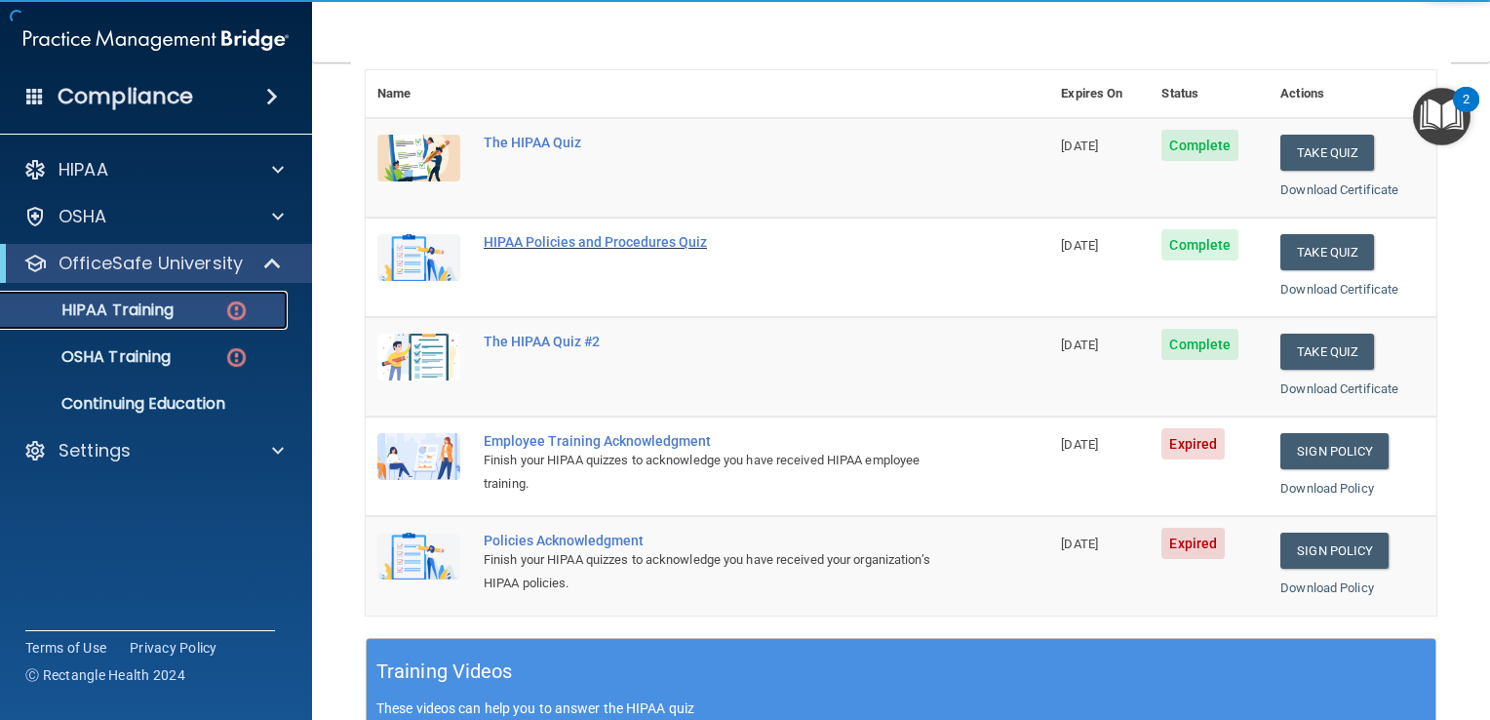
scroll to position [255, 0]
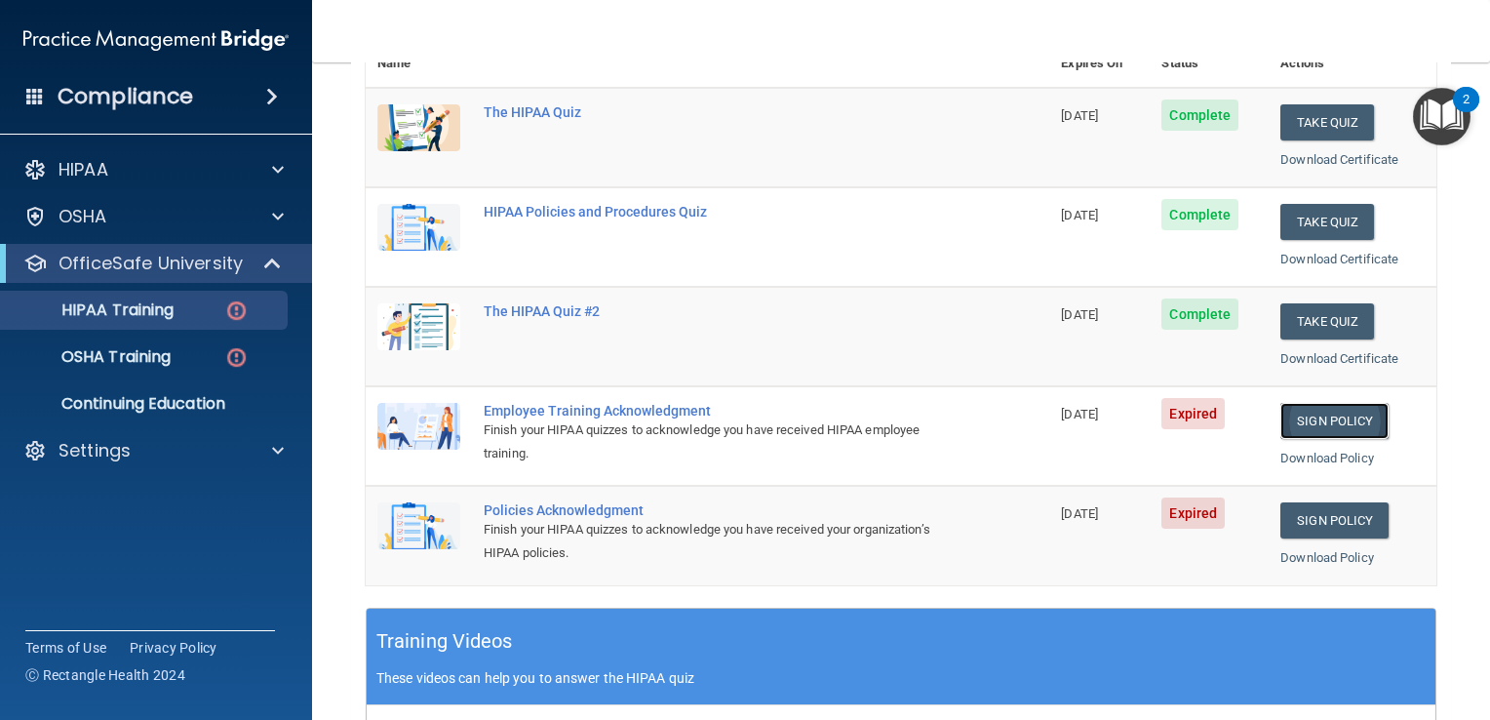
click at [1314, 431] on link "Sign Policy" at bounding box center [1334, 421] width 108 height 36
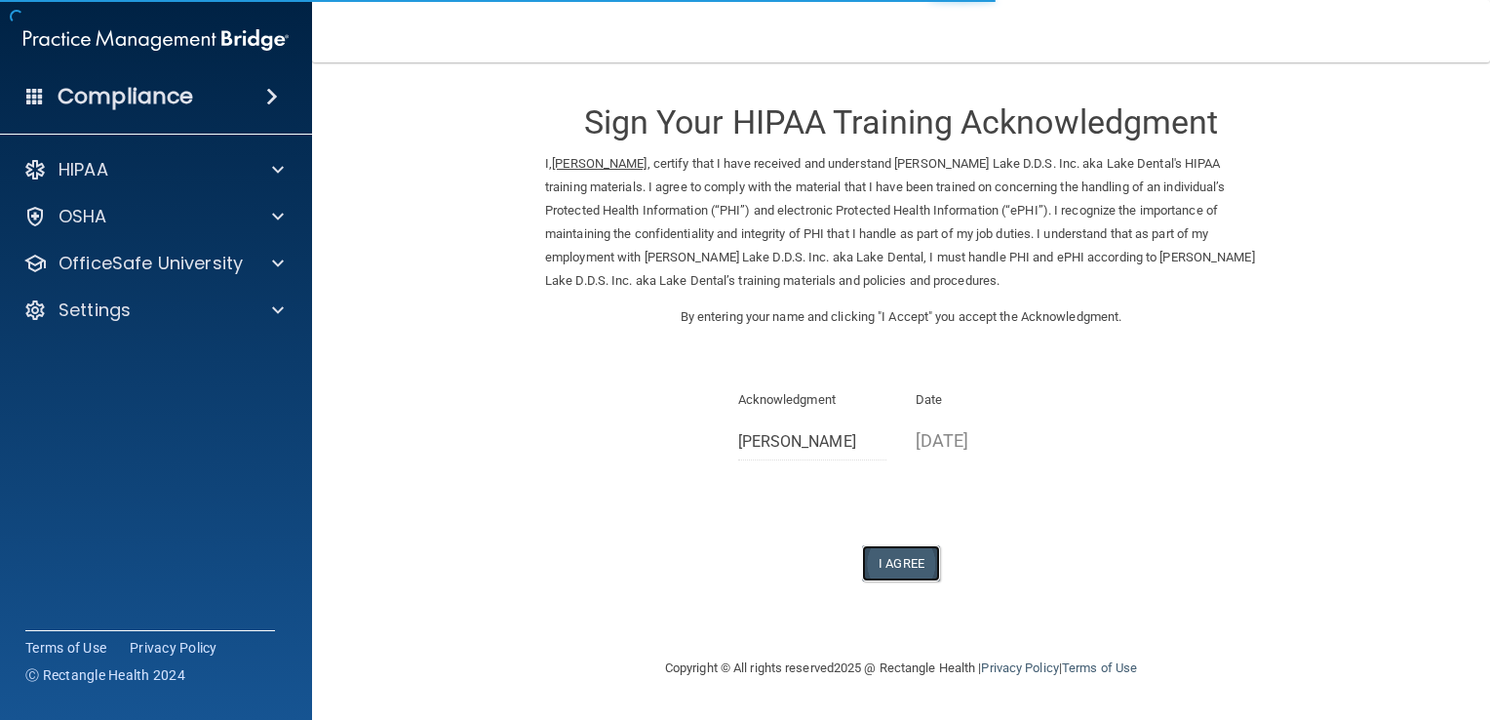
click at [910, 571] on button "I Agree" at bounding box center [901, 563] width 78 height 36
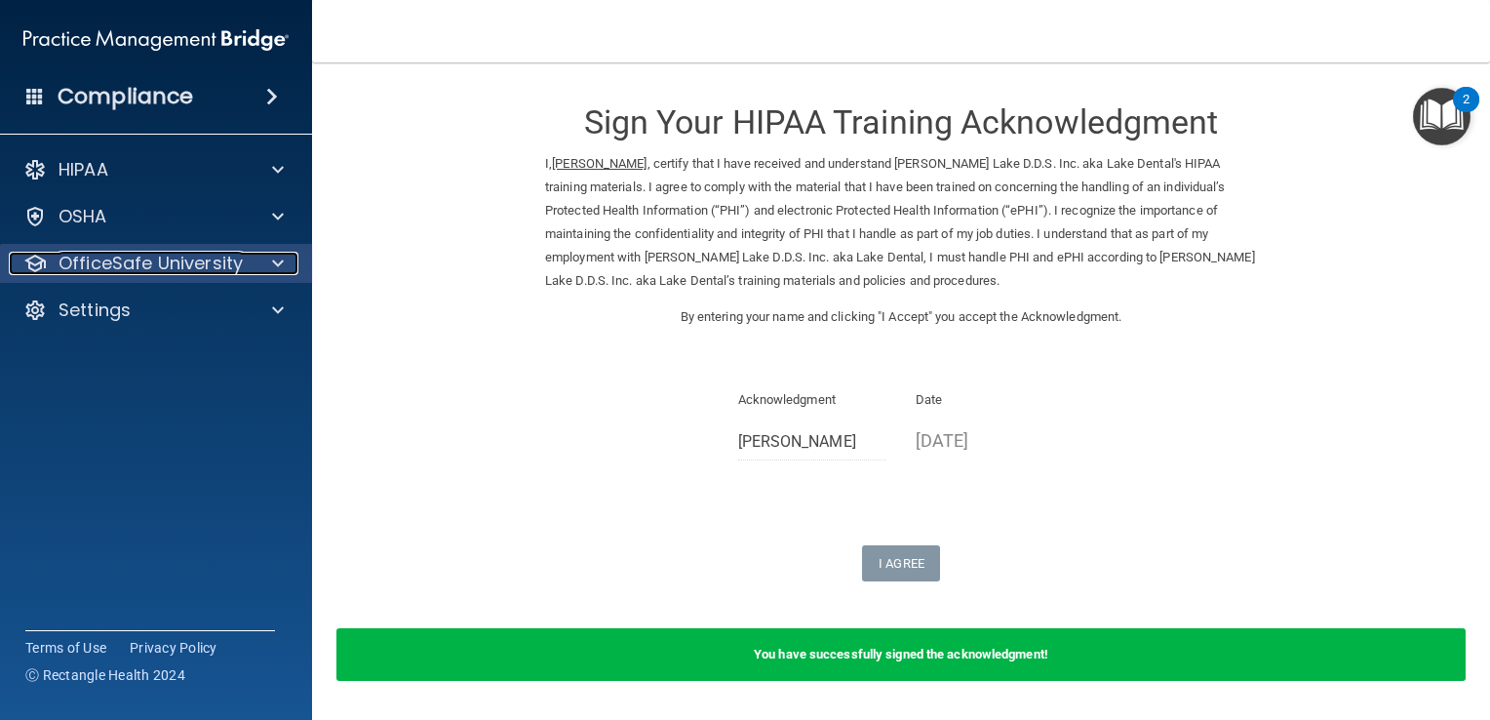
click at [236, 257] on p "OfficeSafe University" at bounding box center [151, 263] width 184 height 23
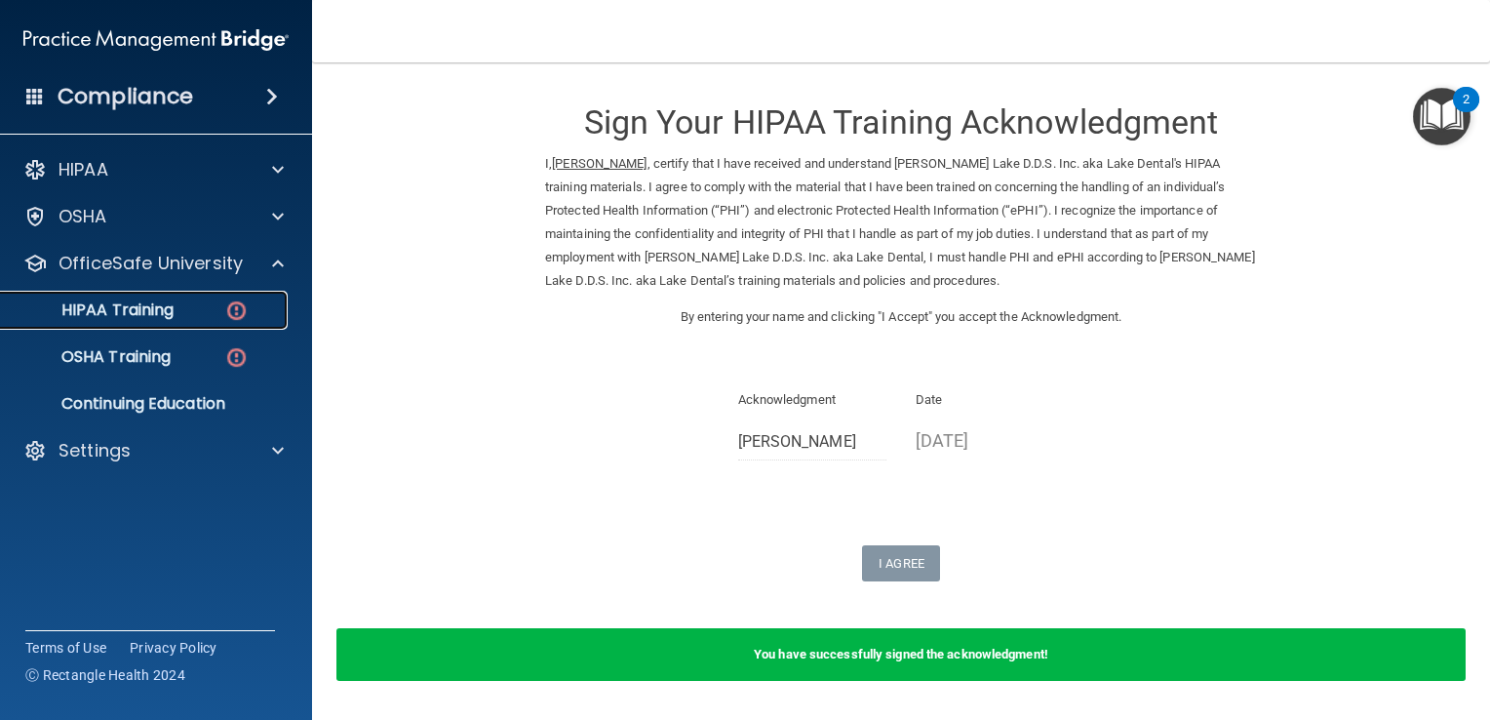
click at [244, 310] on img at bounding box center [236, 310] width 24 height 24
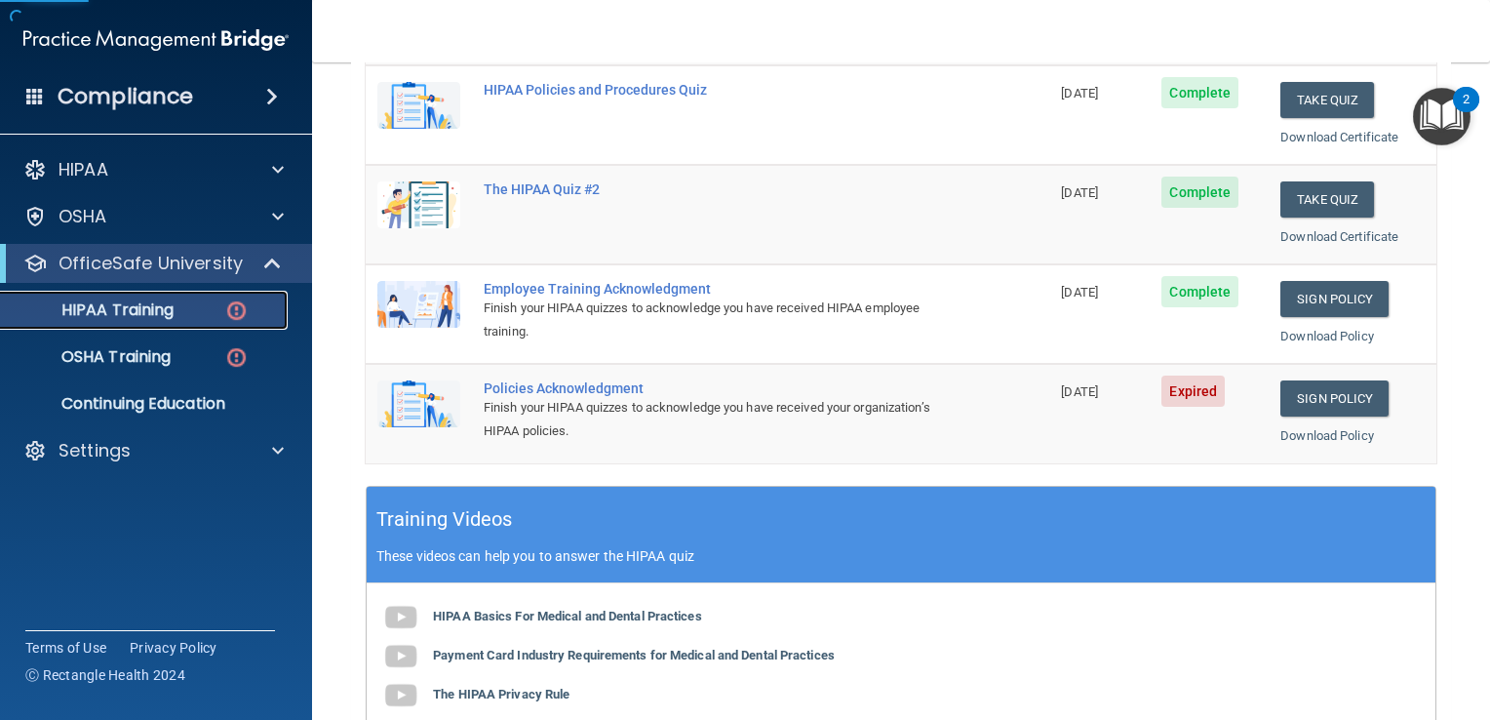
scroll to position [386, 0]
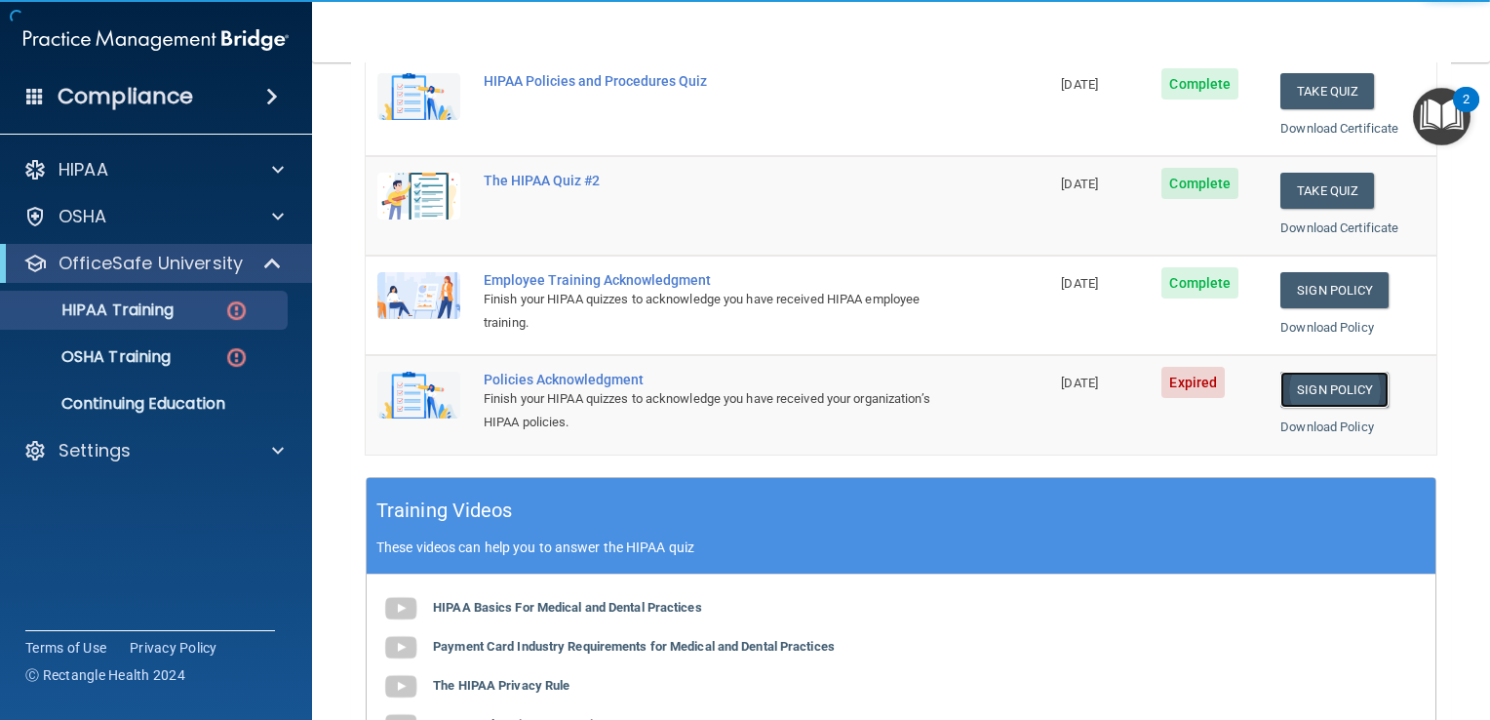
click at [1315, 382] on link "Sign Policy" at bounding box center [1334, 390] width 108 height 36
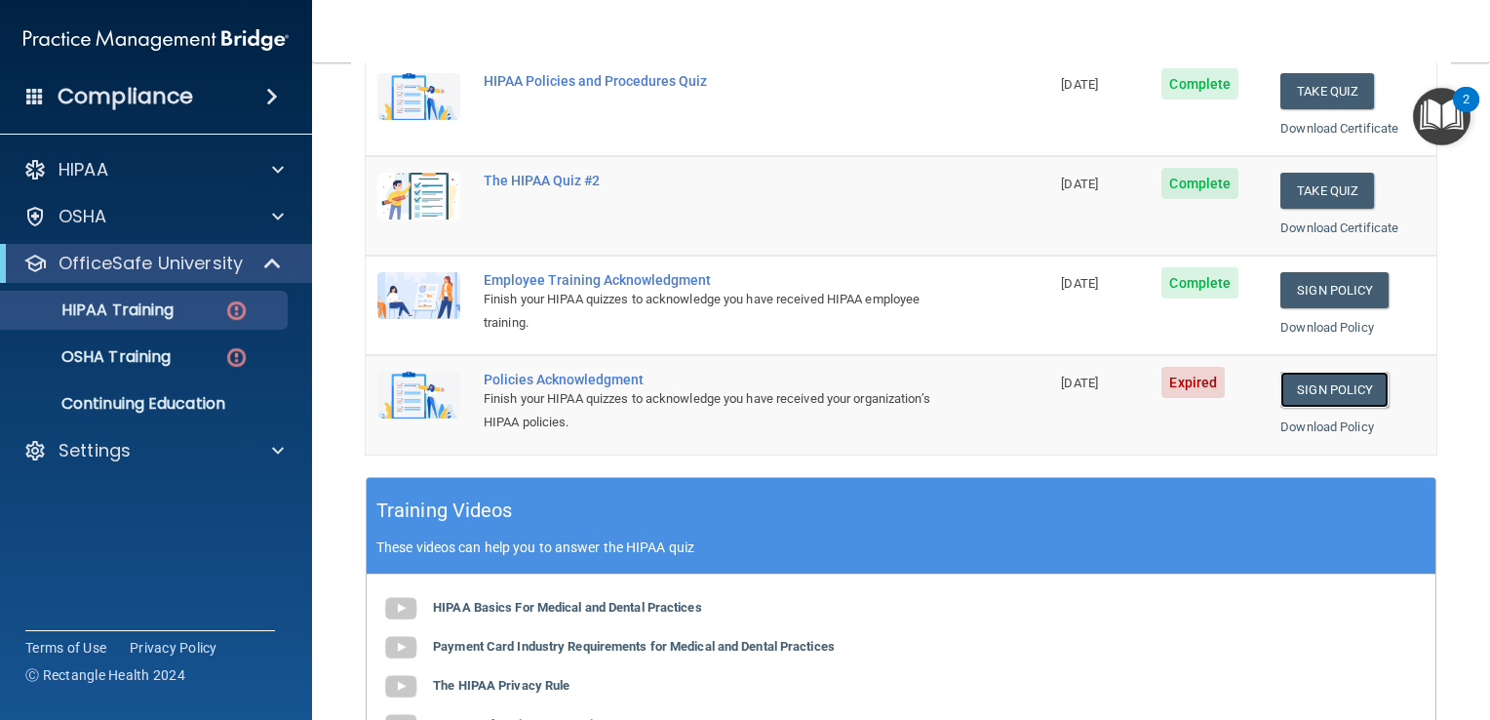
scroll to position [744, 0]
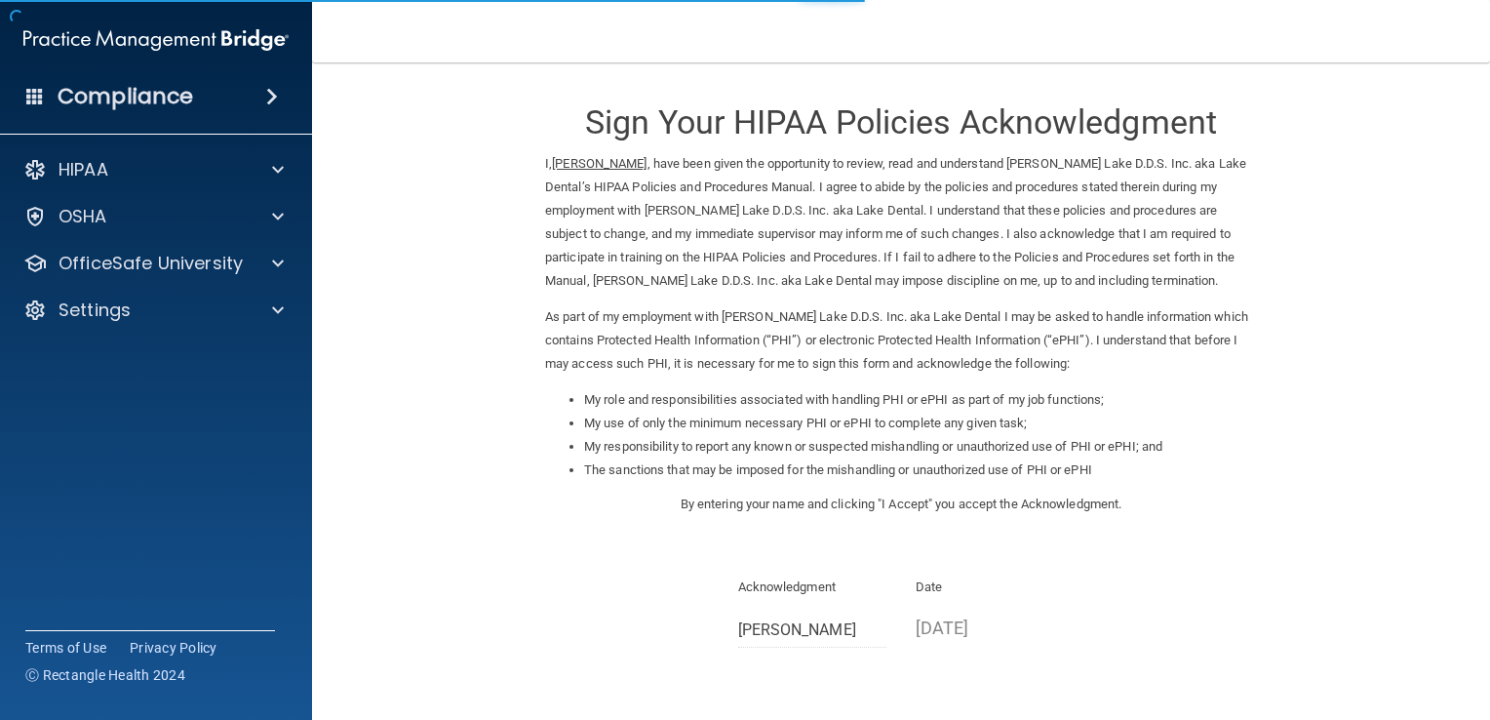
scroll to position [173, 0]
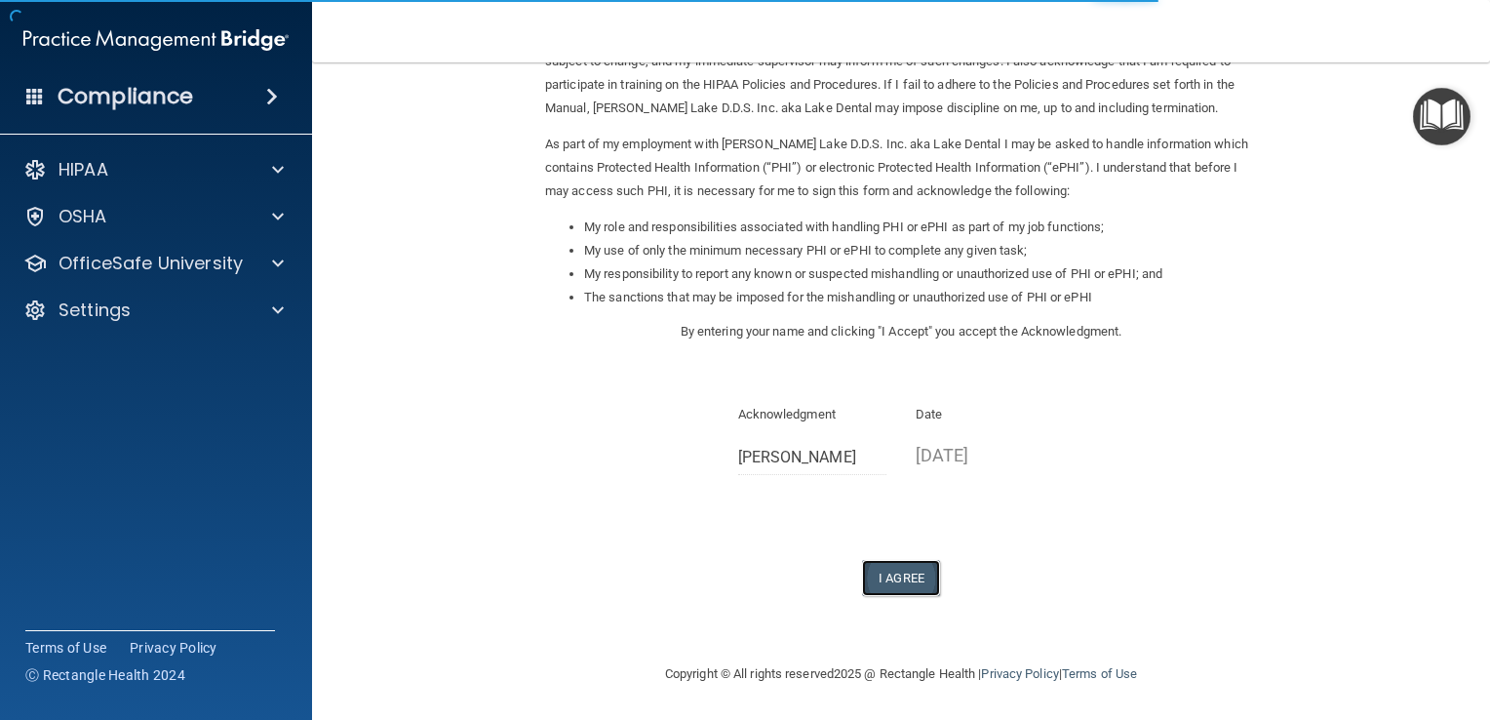
click at [907, 569] on button "I Agree" at bounding box center [901, 578] width 78 height 36
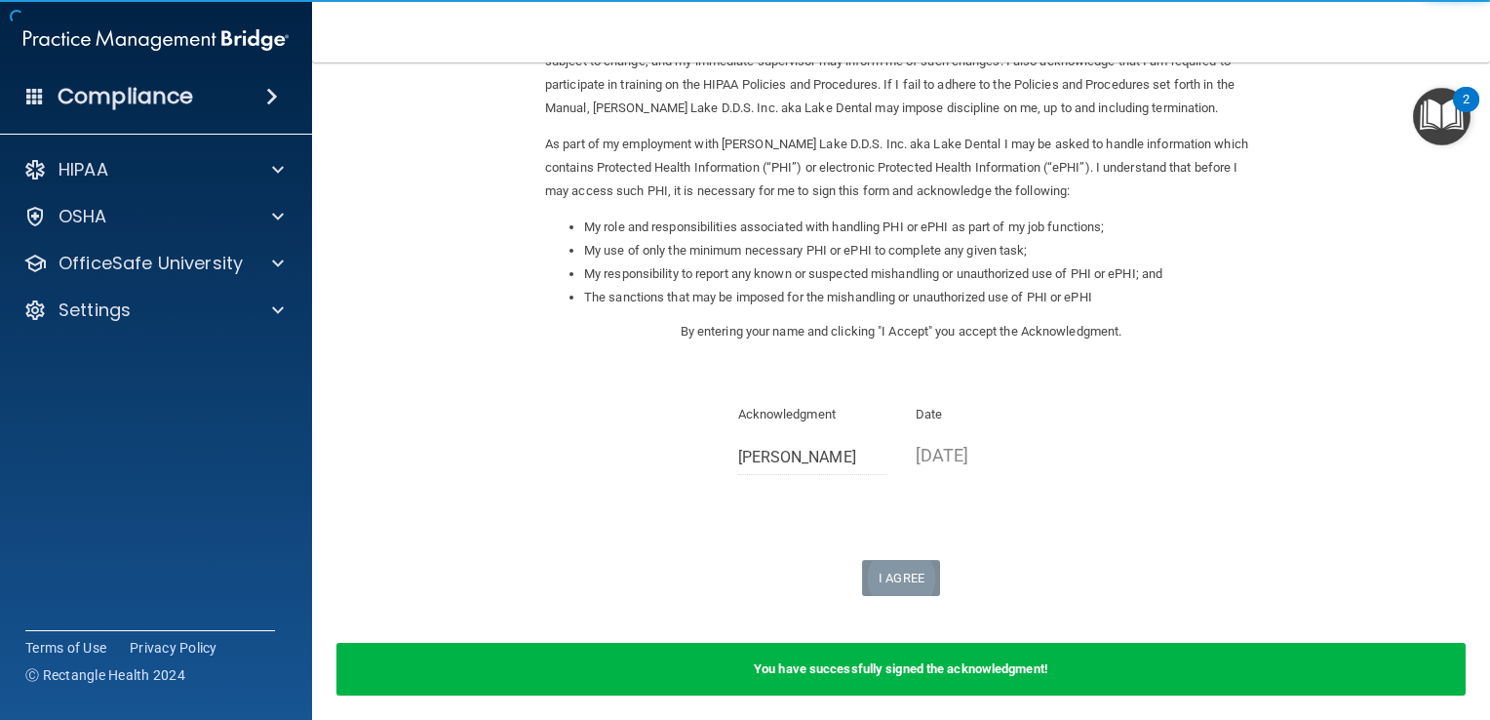
scroll to position [249, 0]
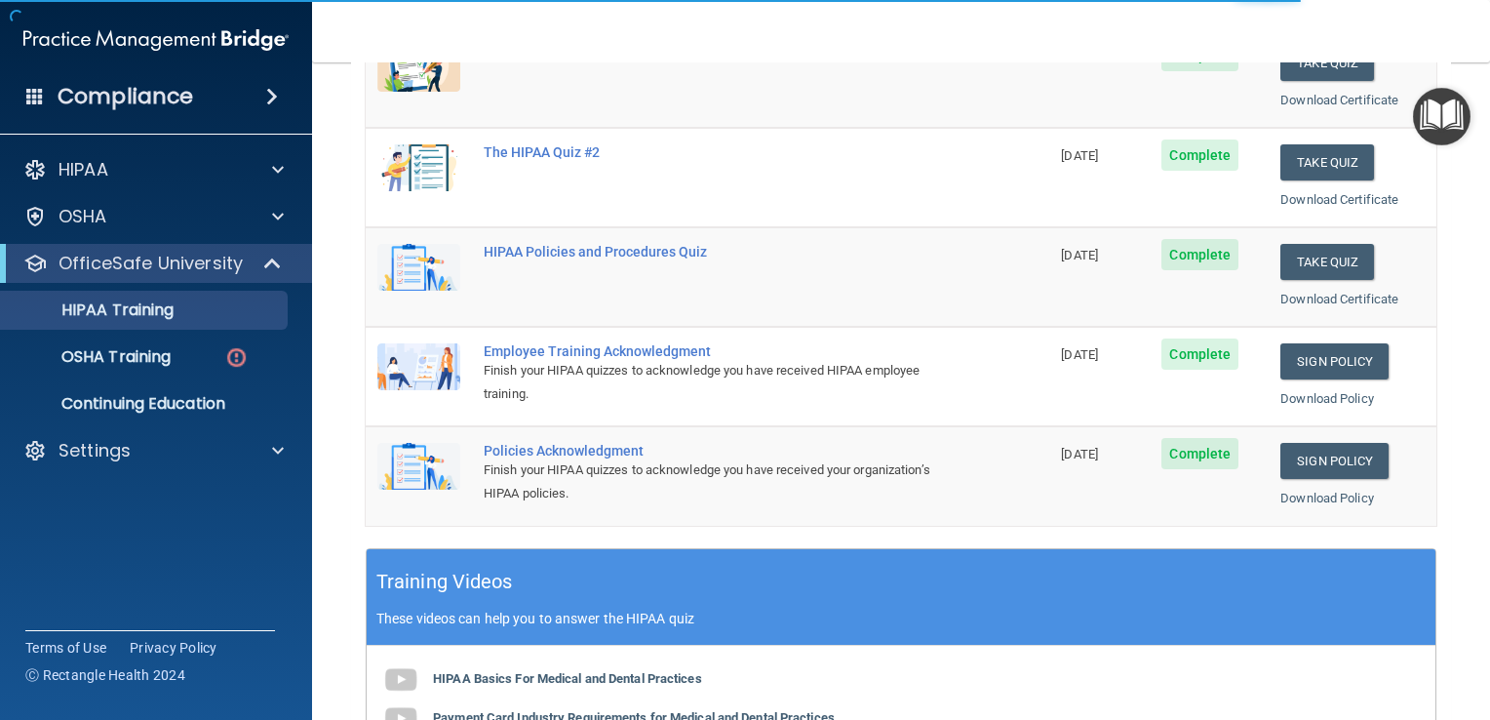
scroll to position [324, 0]
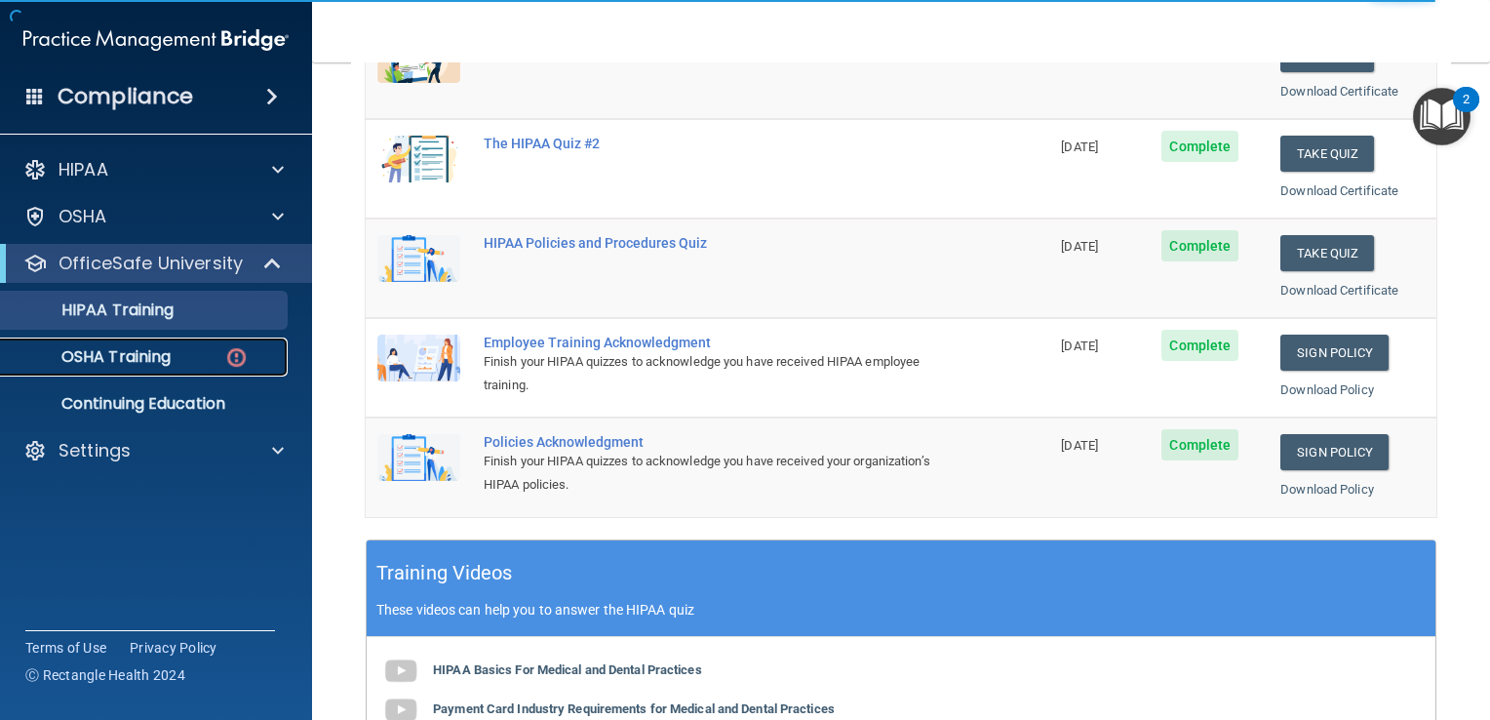
click at [194, 353] on div "OSHA Training" at bounding box center [146, 357] width 266 height 20
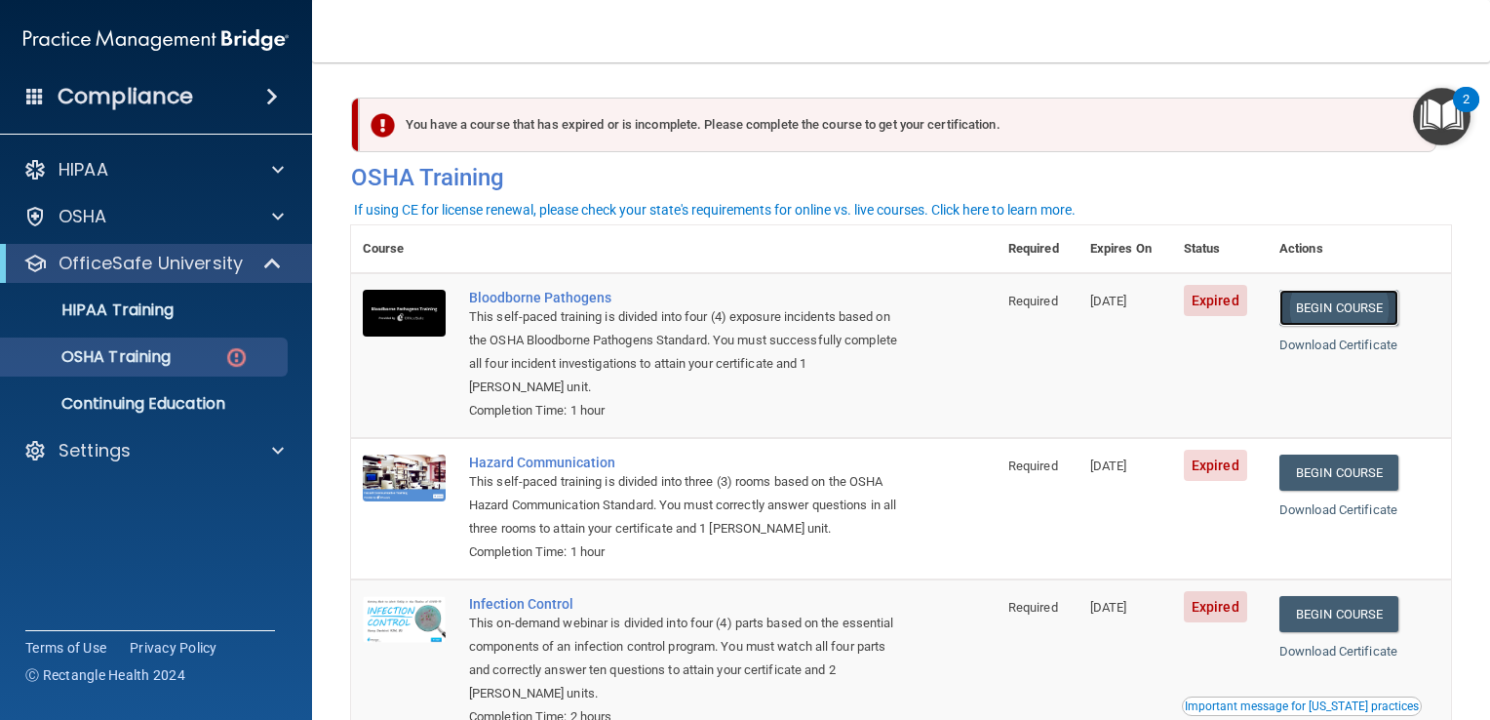
click at [1360, 304] on link "Begin Course" at bounding box center [1338, 308] width 119 height 36
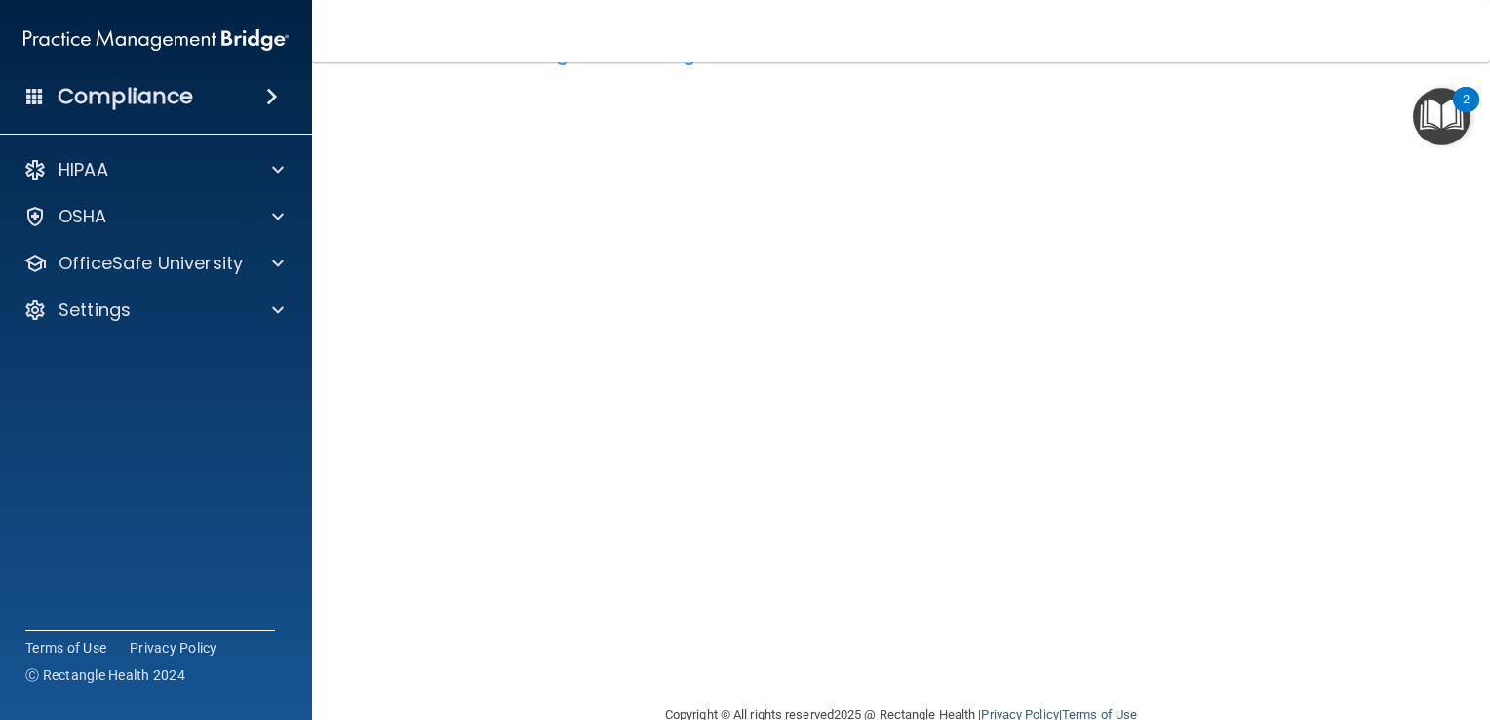
scroll to position [82, 0]
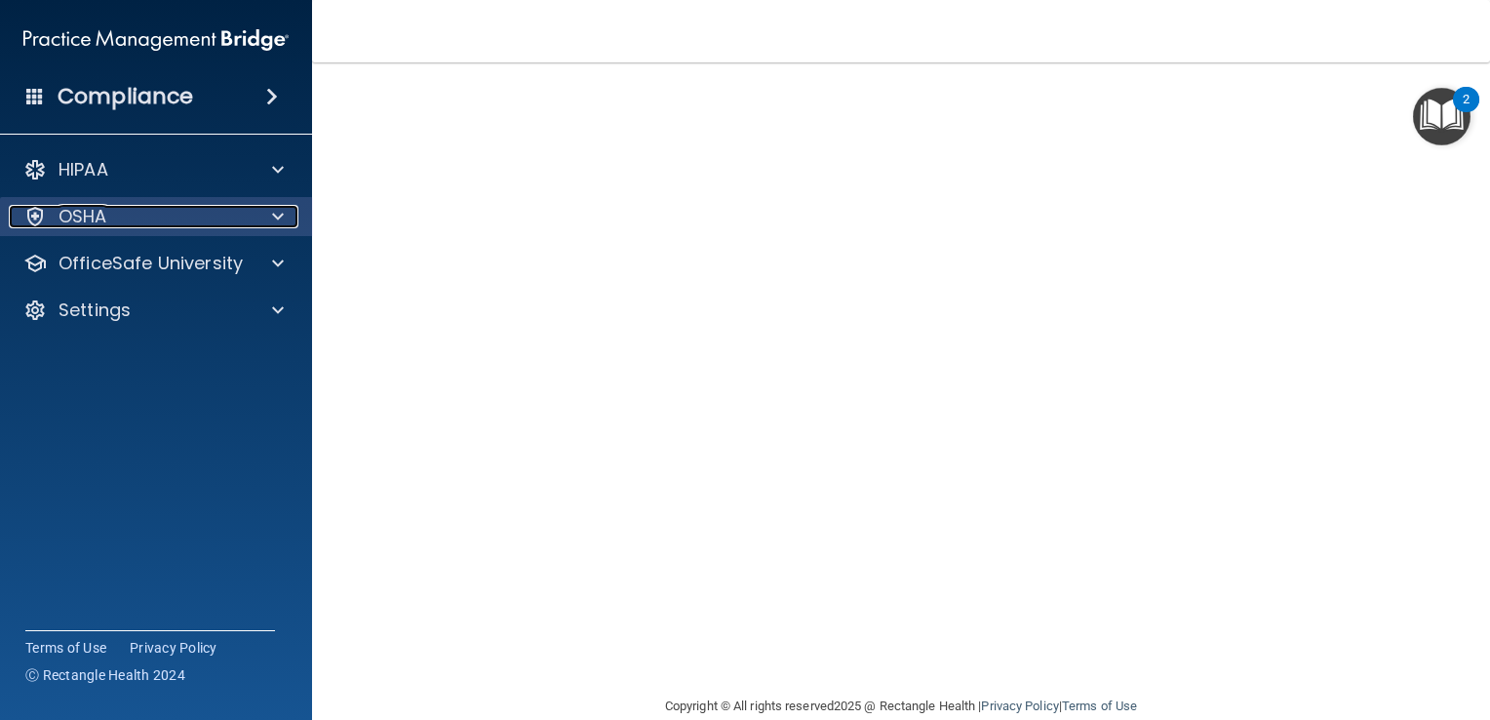
click at [189, 216] on div "OSHA" at bounding box center [130, 216] width 242 height 23
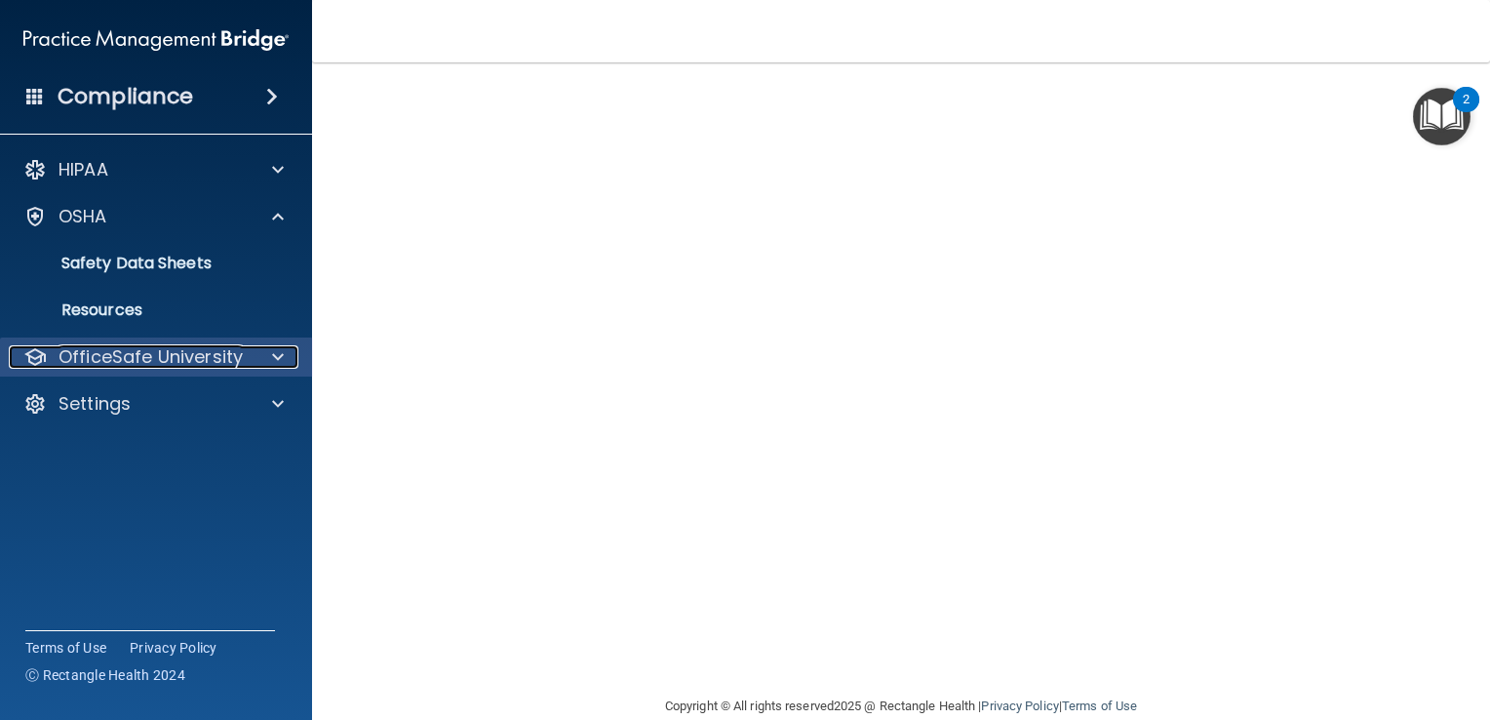
click at [268, 357] on div at bounding box center [275, 356] width 49 height 23
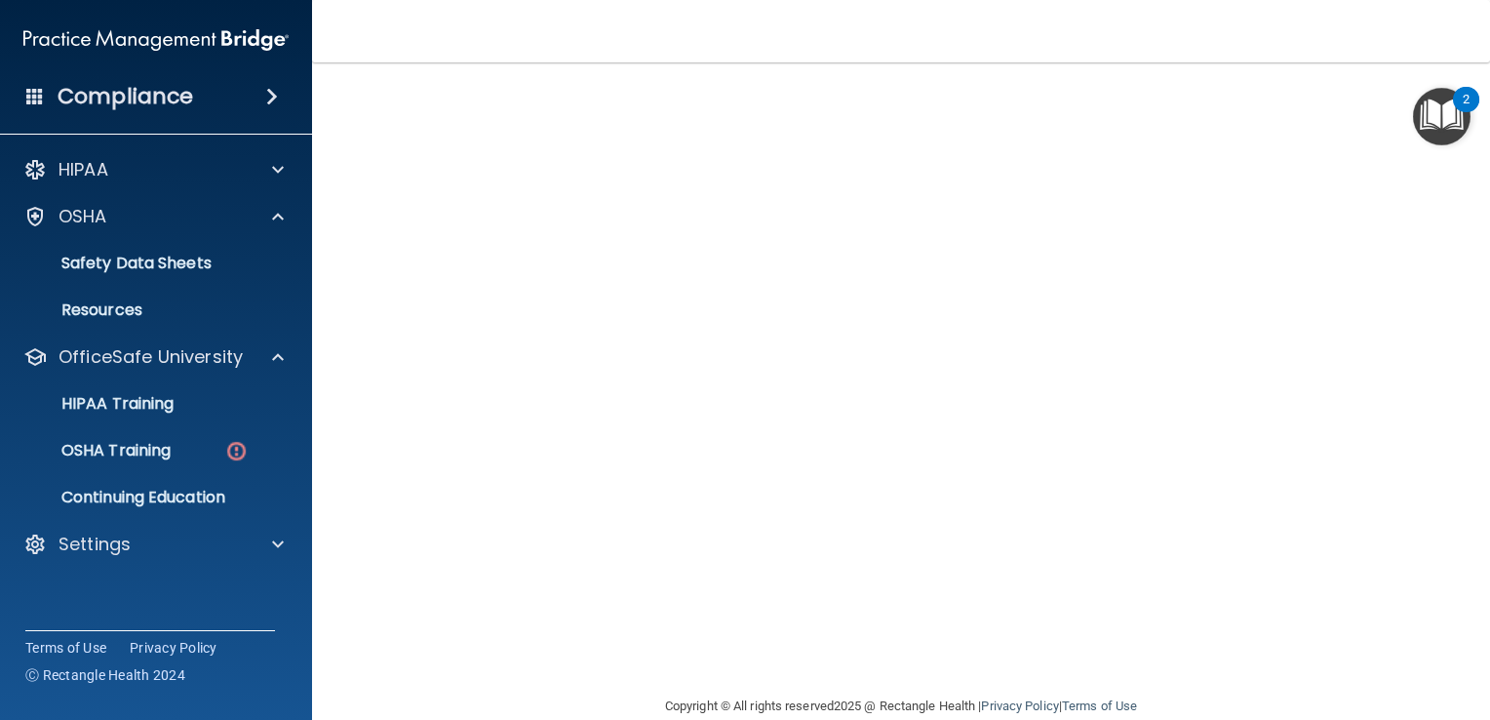
click at [212, 426] on ul "HIPAA Training OSHA Training Continuing Education" at bounding box center [156, 446] width 353 height 140
click at [183, 448] on div "OSHA Training" at bounding box center [146, 451] width 266 height 20
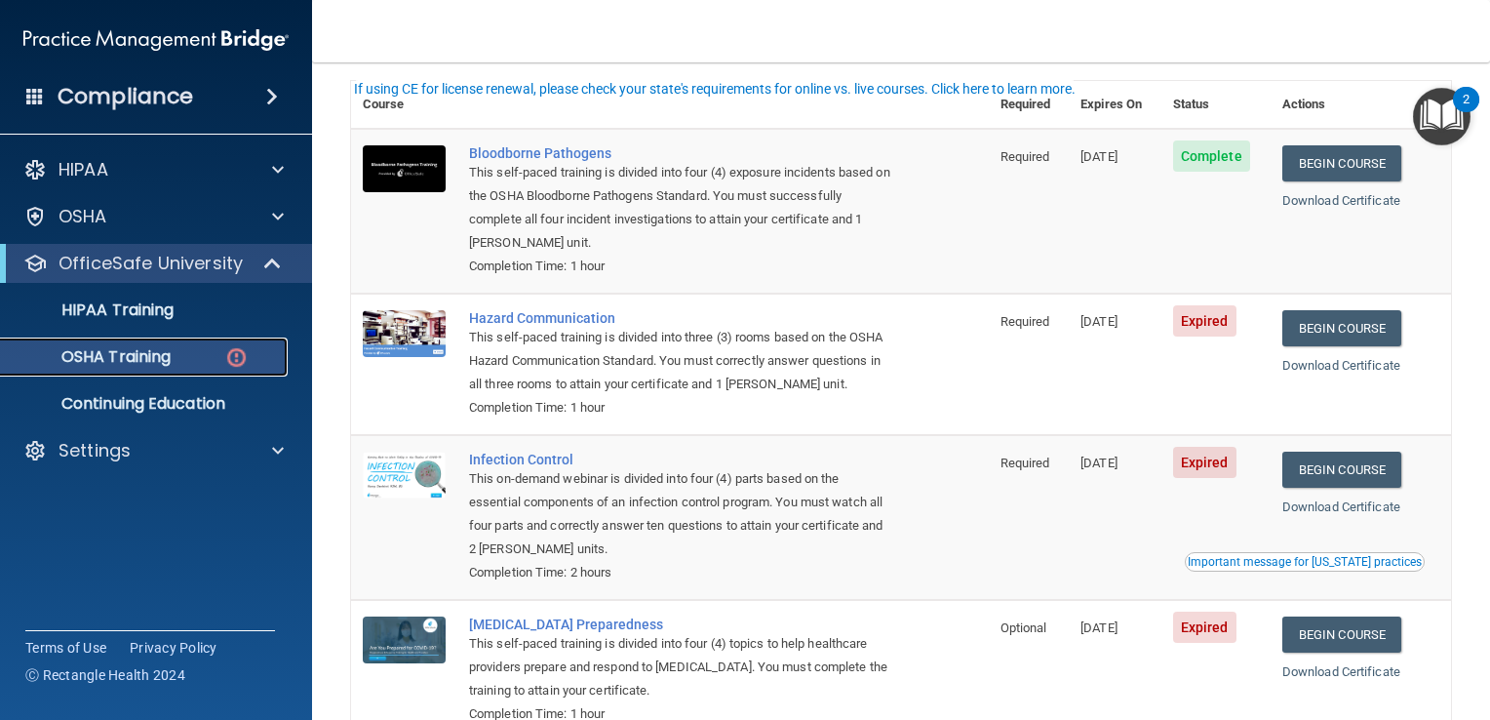
scroll to position [148, 0]
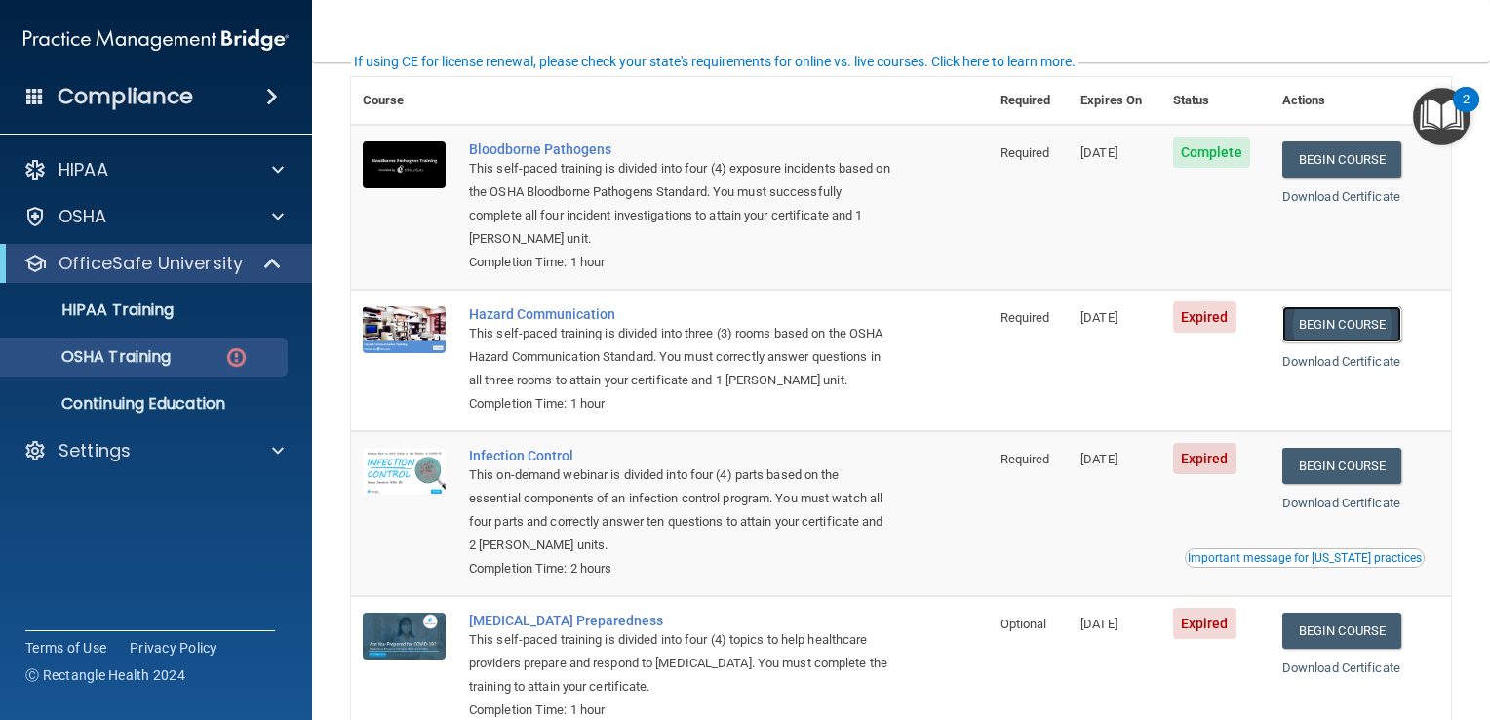
click at [1362, 327] on link "Begin Course" at bounding box center [1341, 324] width 119 height 36
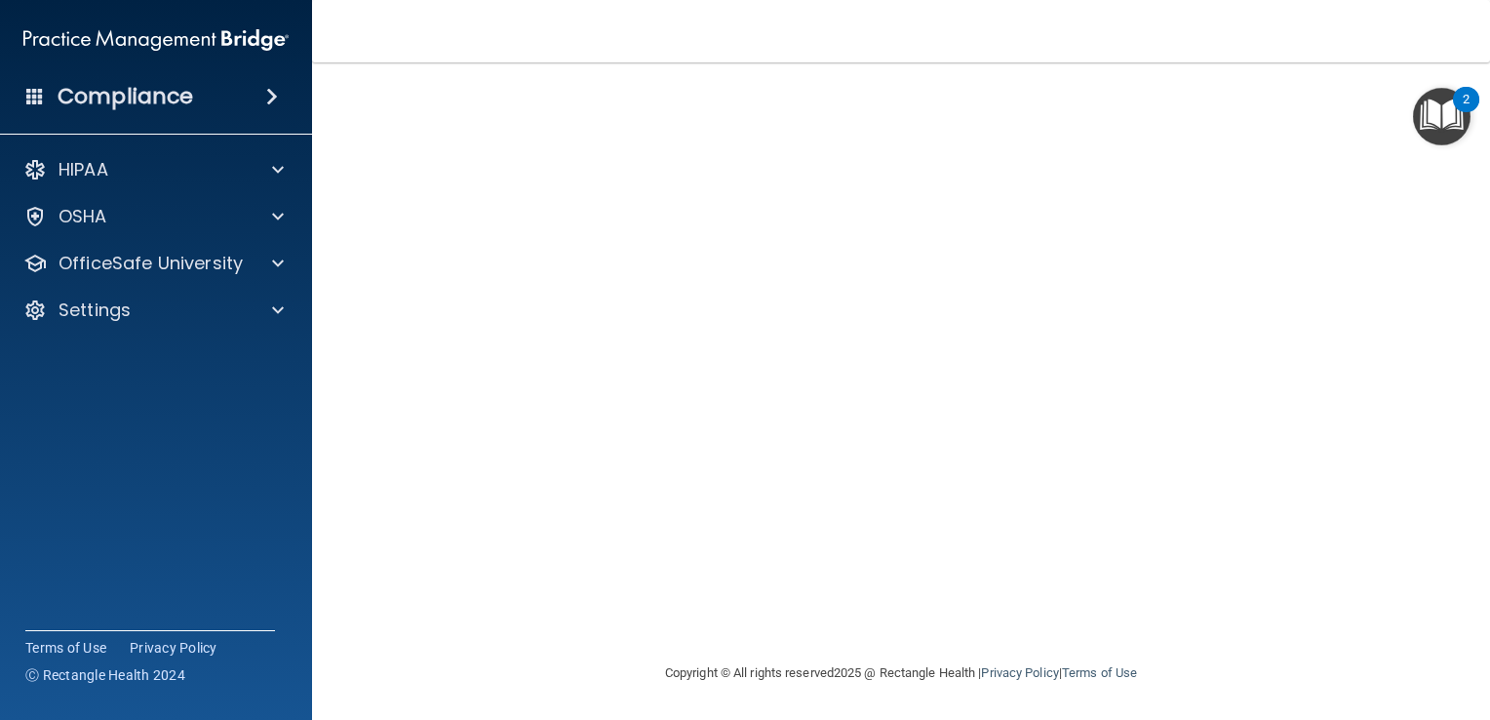
scroll to position [13, 0]
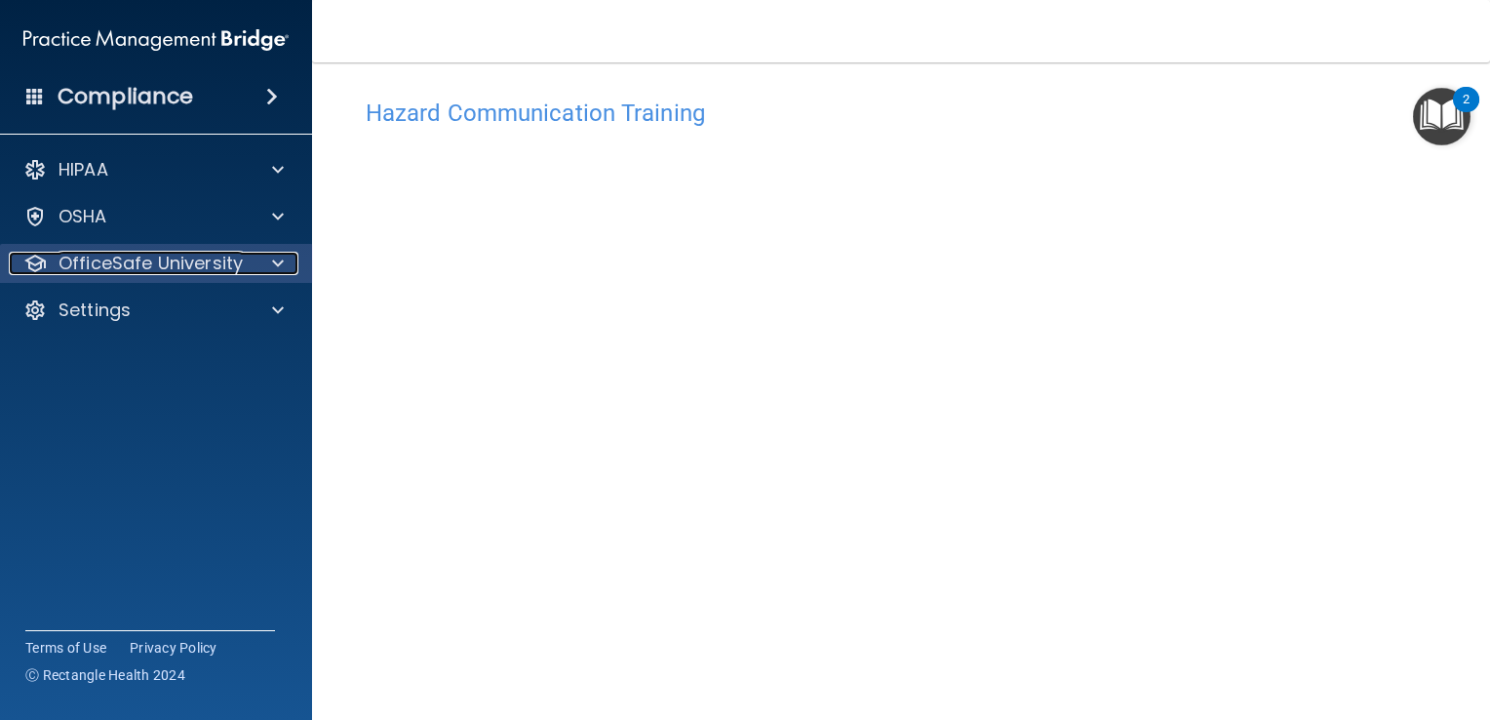
click at [234, 259] on p "OfficeSafe University" at bounding box center [151, 263] width 184 height 23
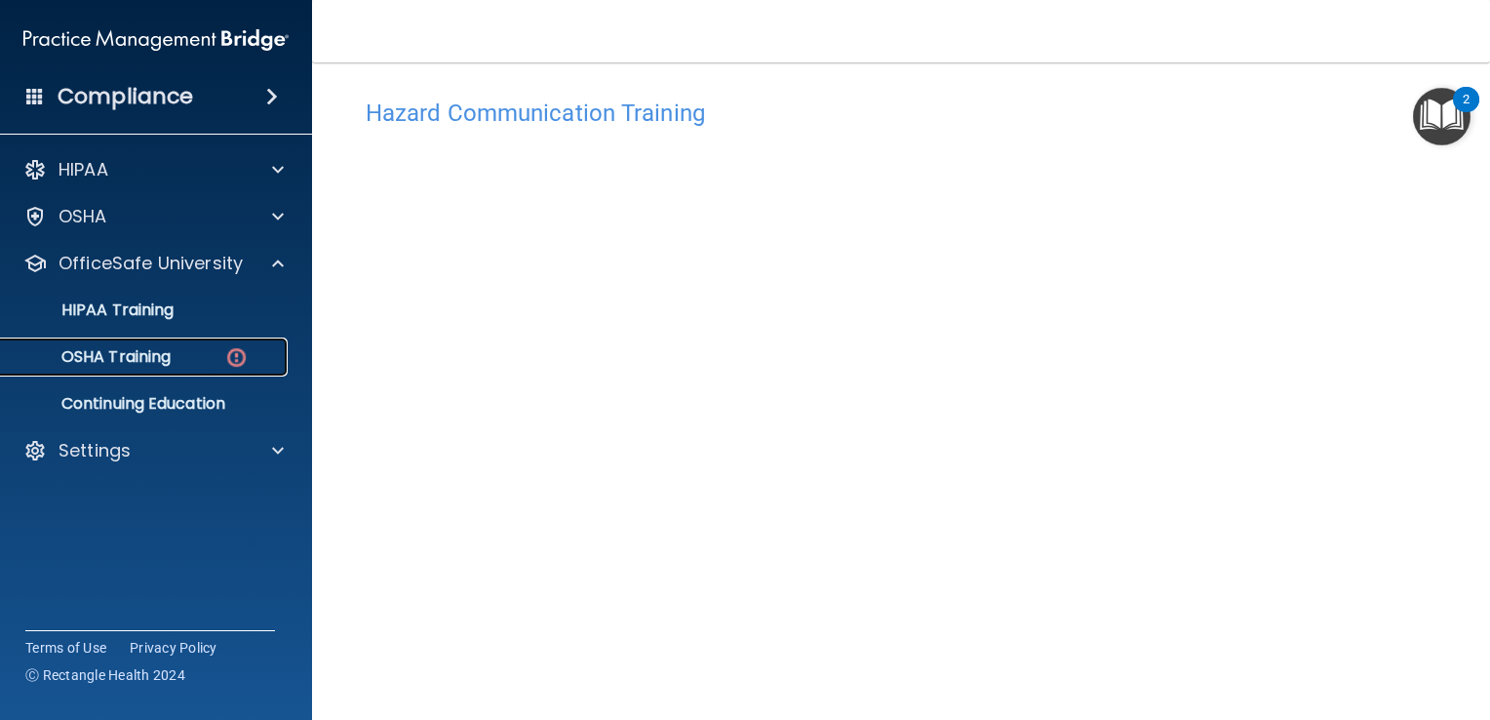
click at [237, 363] on img at bounding box center [236, 357] width 24 height 24
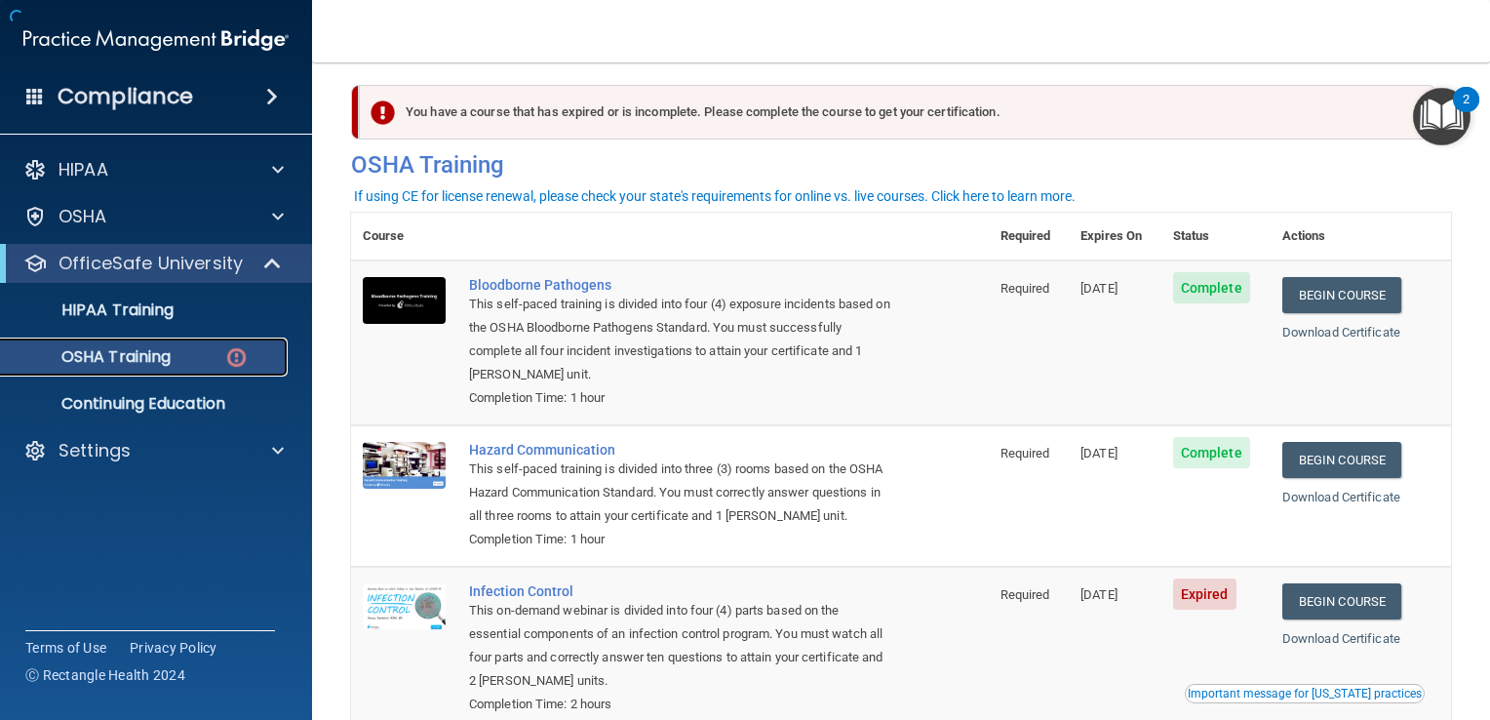
click at [237, 363] on img at bounding box center [236, 357] width 24 height 24
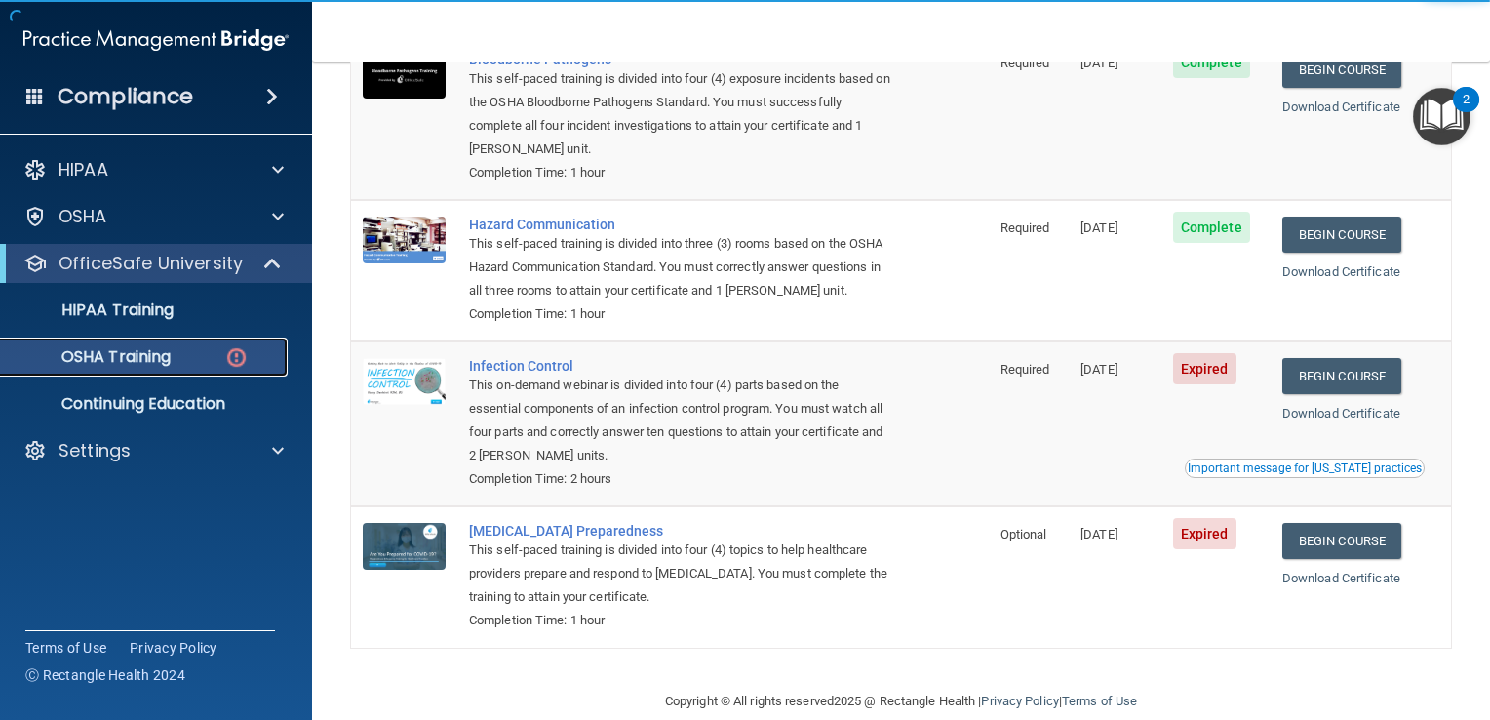
scroll to position [269, 0]
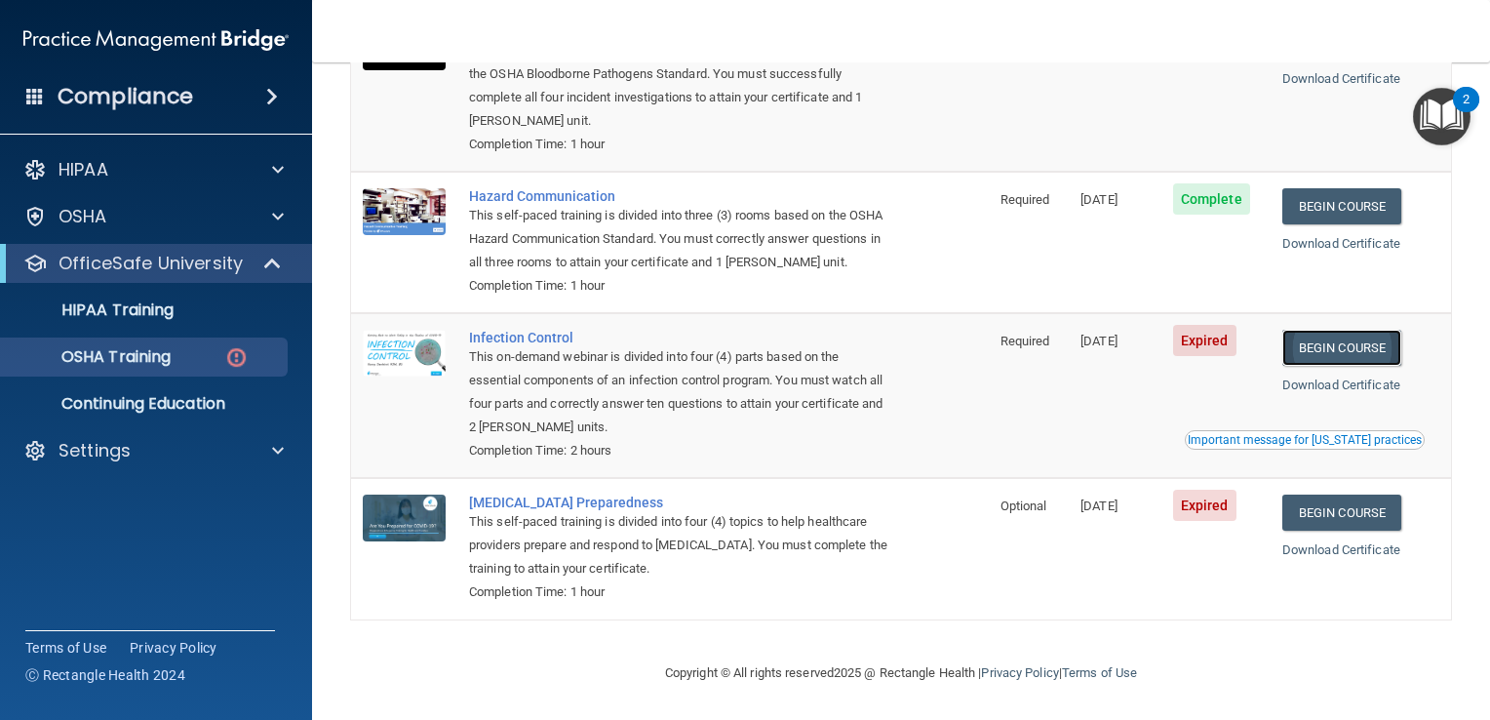
click at [1369, 333] on link "Begin Course" at bounding box center [1341, 348] width 119 height 36
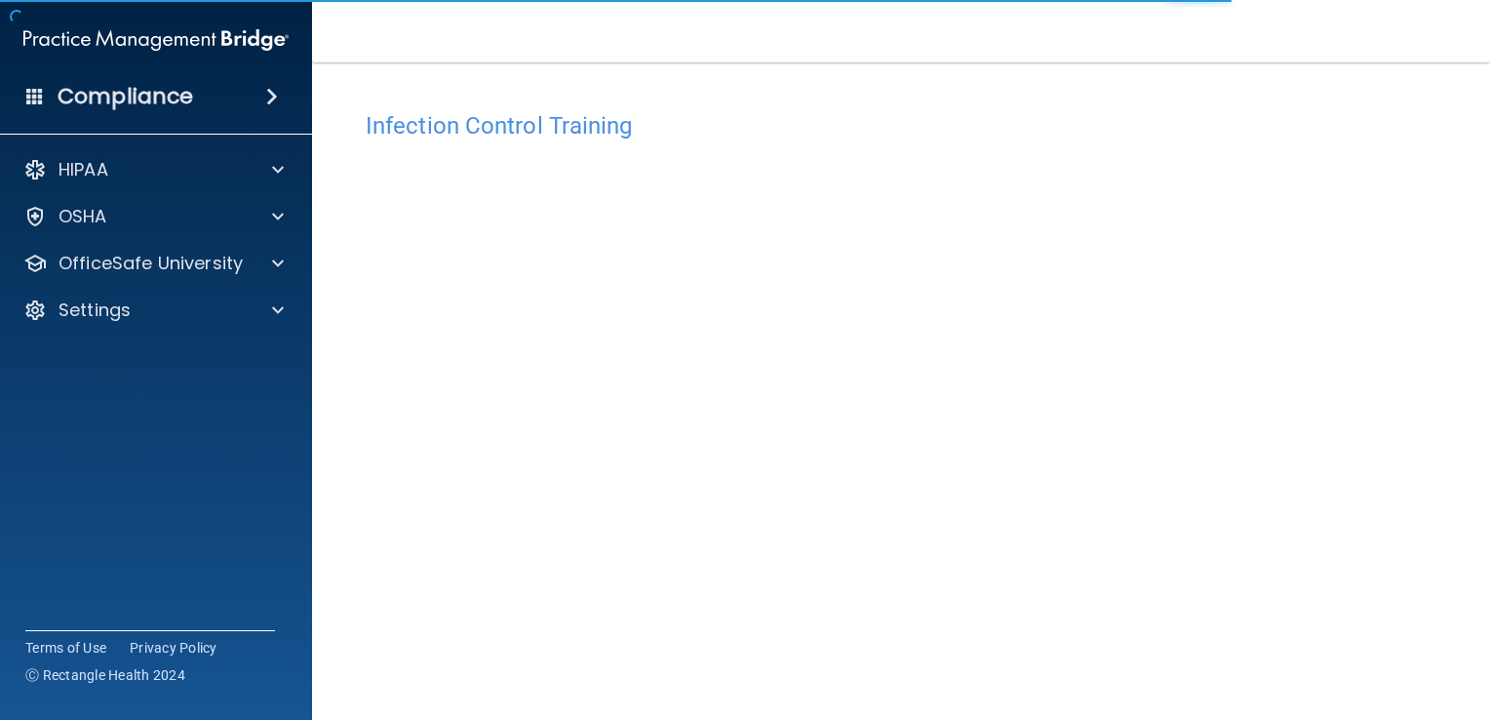
scroll to position [114, 0]
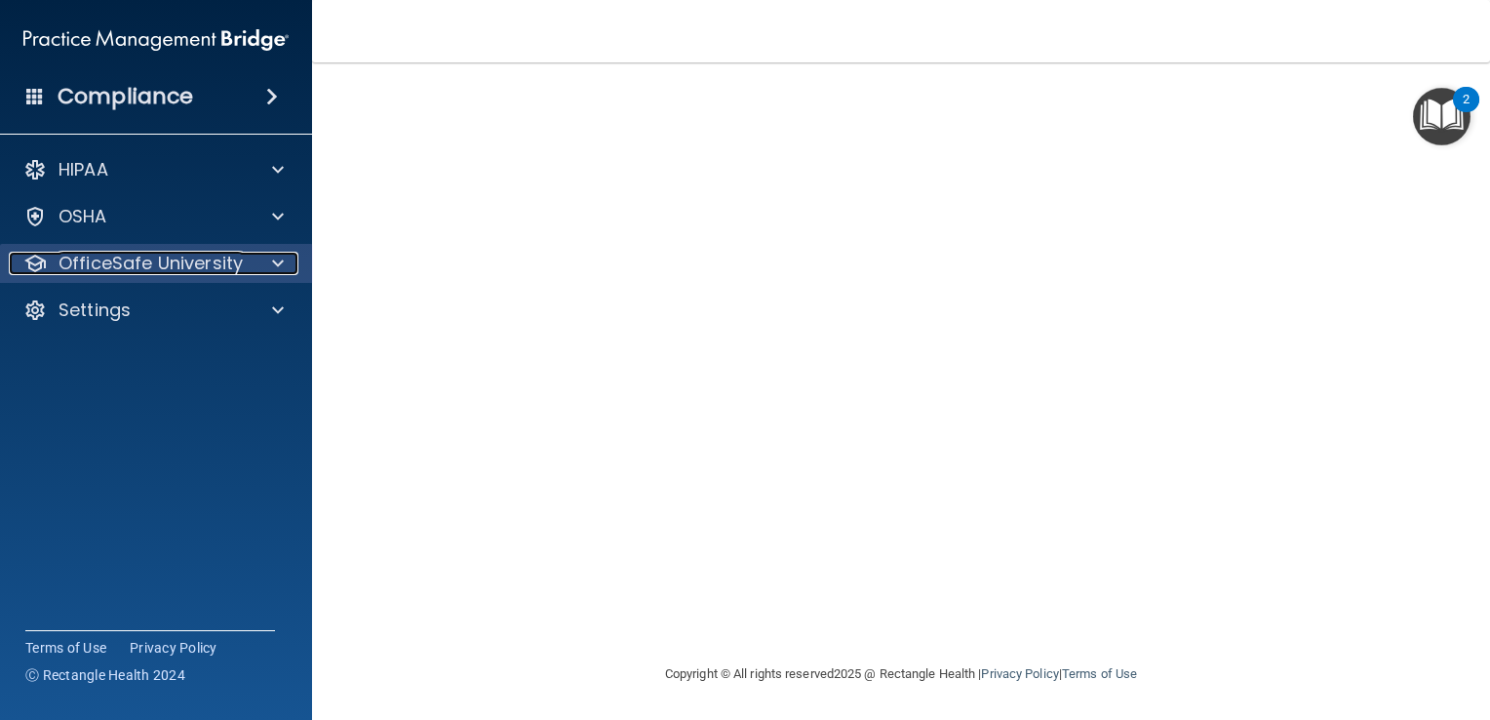
click at [216, 260] on p "OfficeSafe University" at bounding box center [151, 263] width 184 height 23
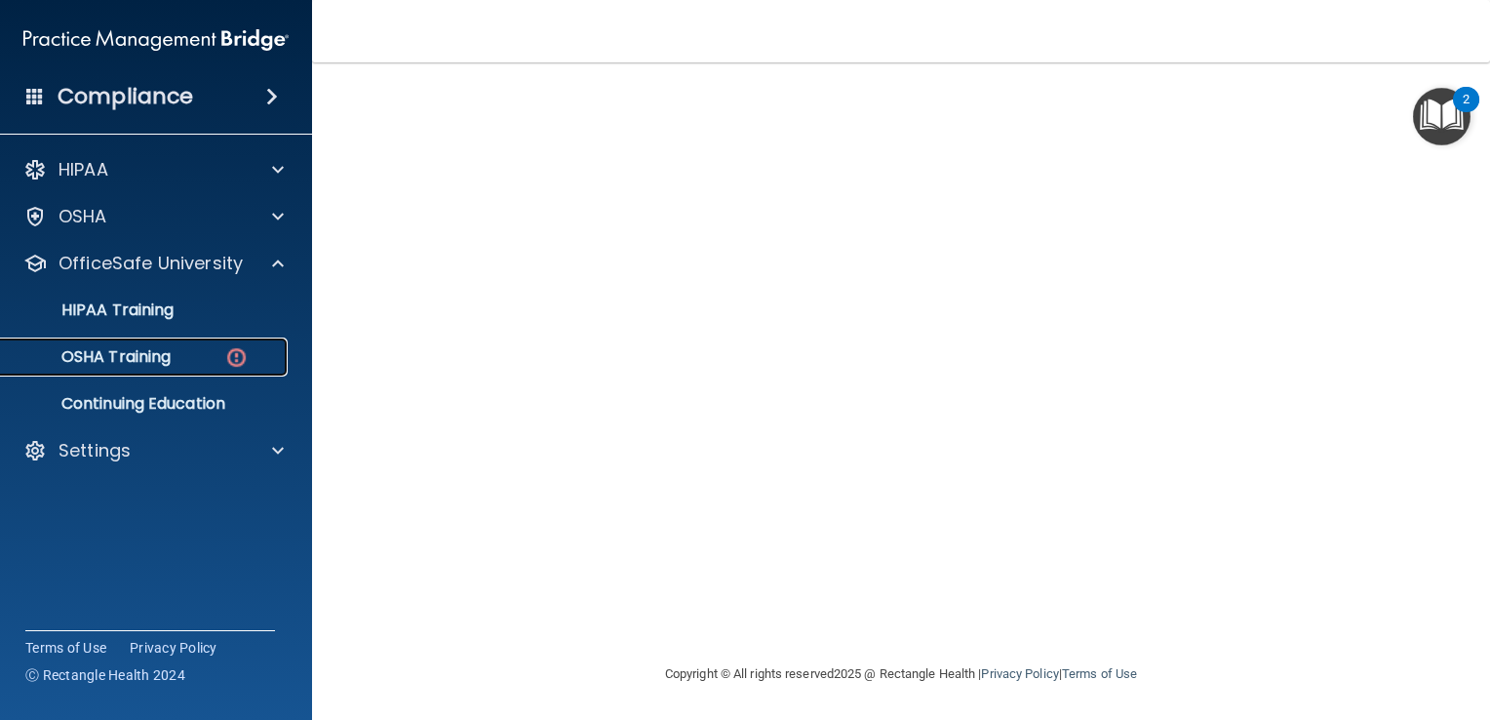
click at [255, 359] on div "OSHA Training" at bounding box center [146, 357] width 266 height 20
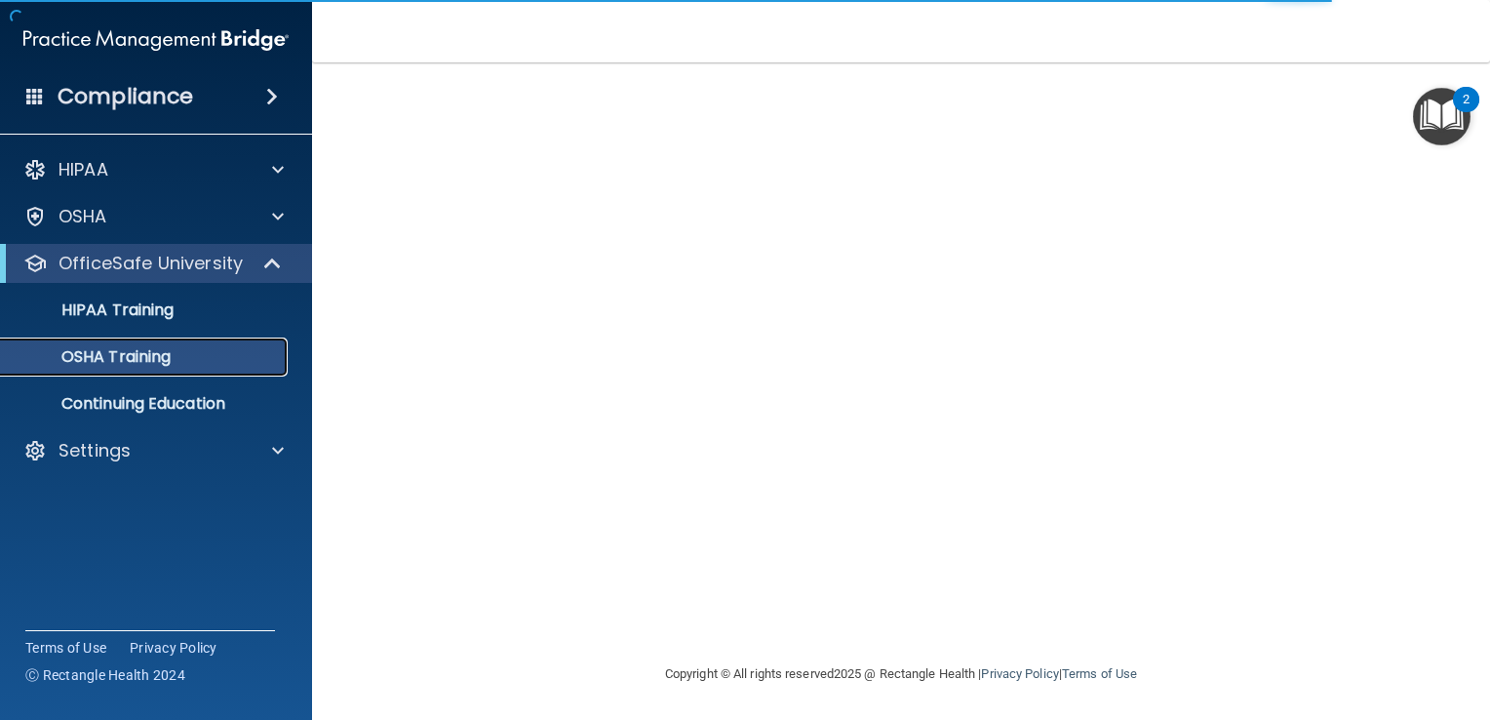
scroll to position [215, 0]
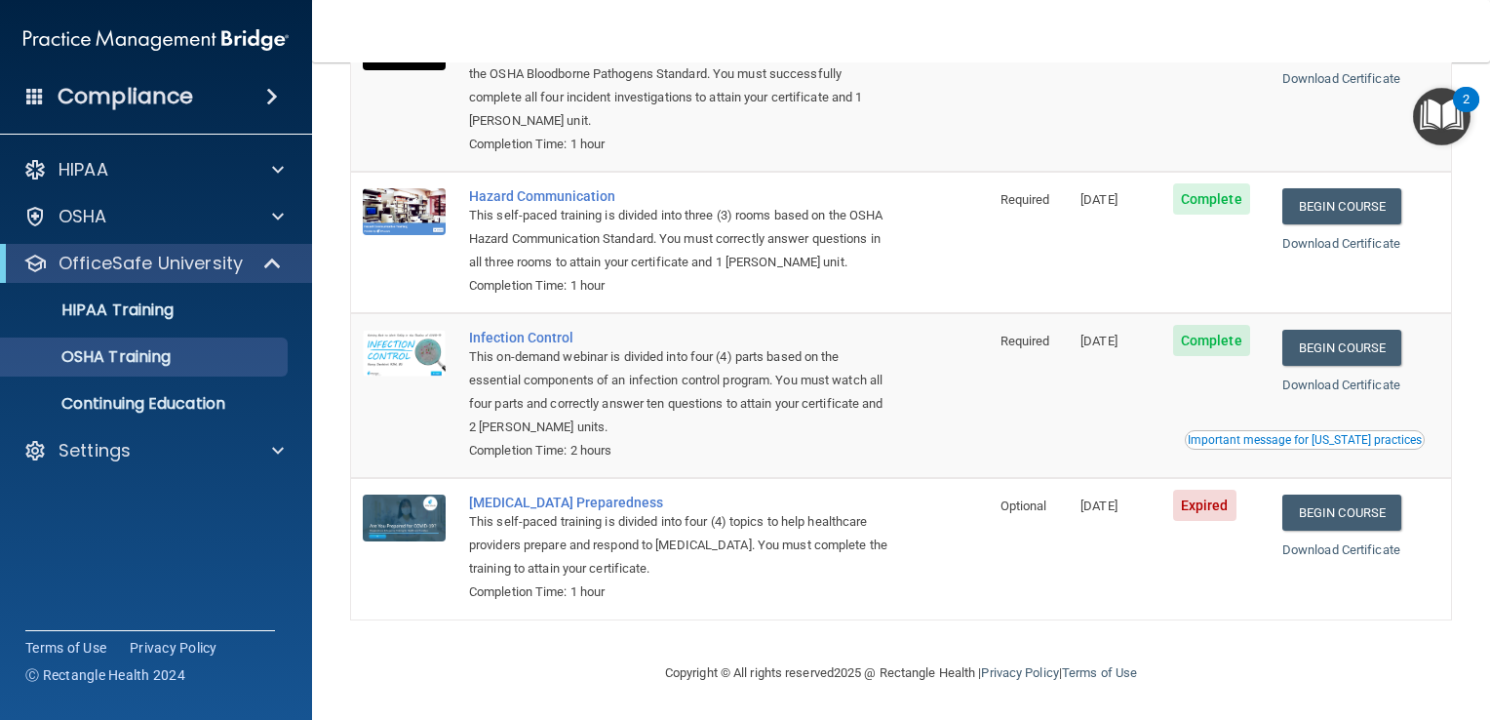
click at [583, 458] on div "Completion Time: 2 hours" at bounding box center [680, 450] width 422 height 23
click at [1308, 528] on link "Begin Course" at bounding box center [1341, 512] width 119 height 36
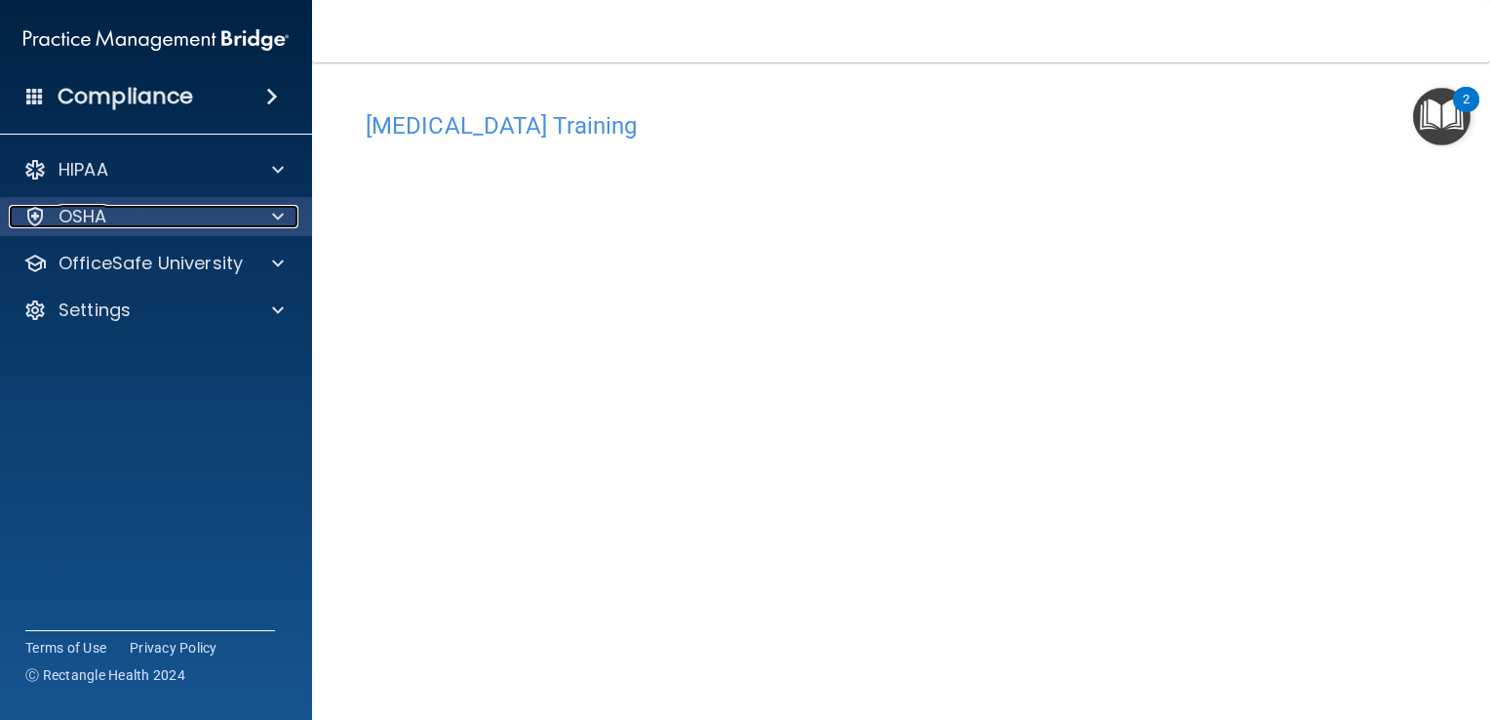
click at [214, 215] on div "OSHA" at bounding box center [130, 216] width 242 height 23
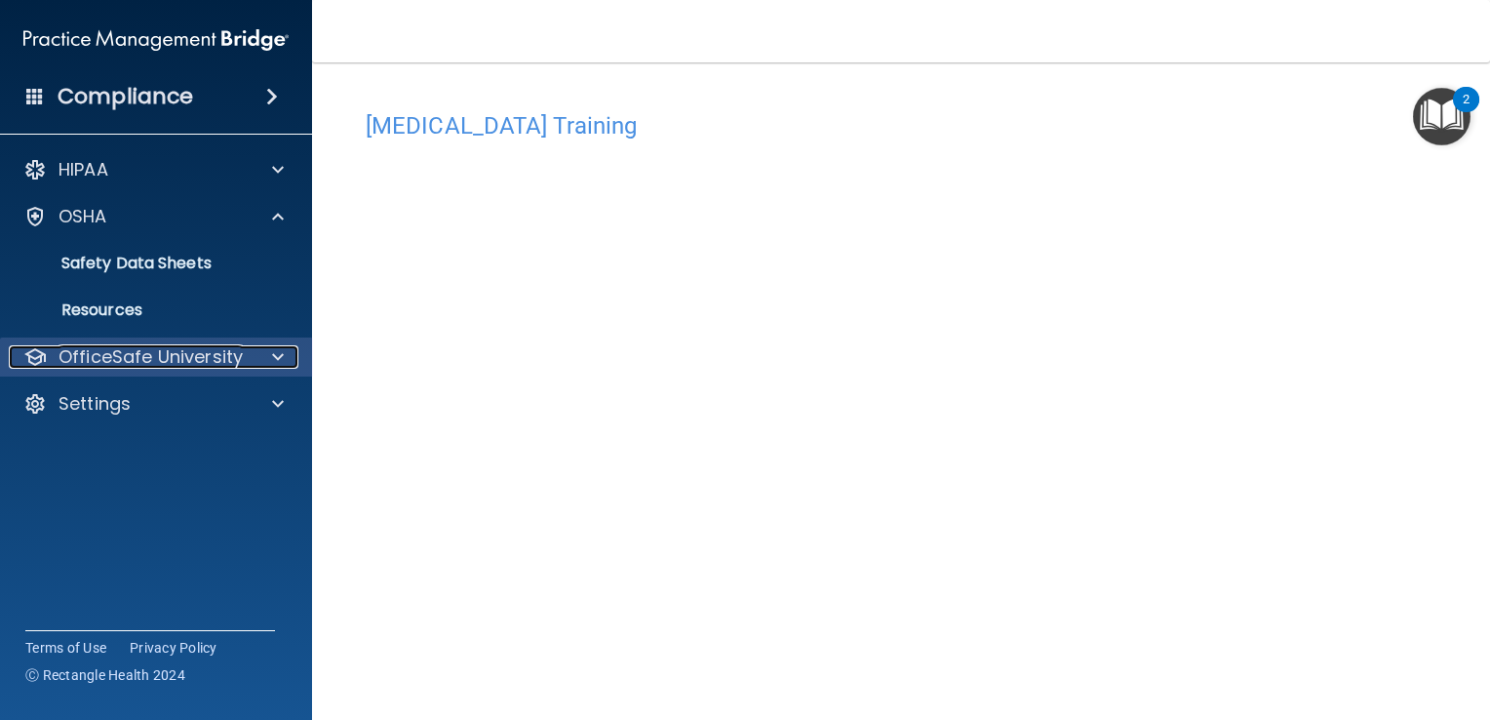
click at [211, 350] on p "OfficeSafe University" at bounding box center [151, 356] width 184 height 23
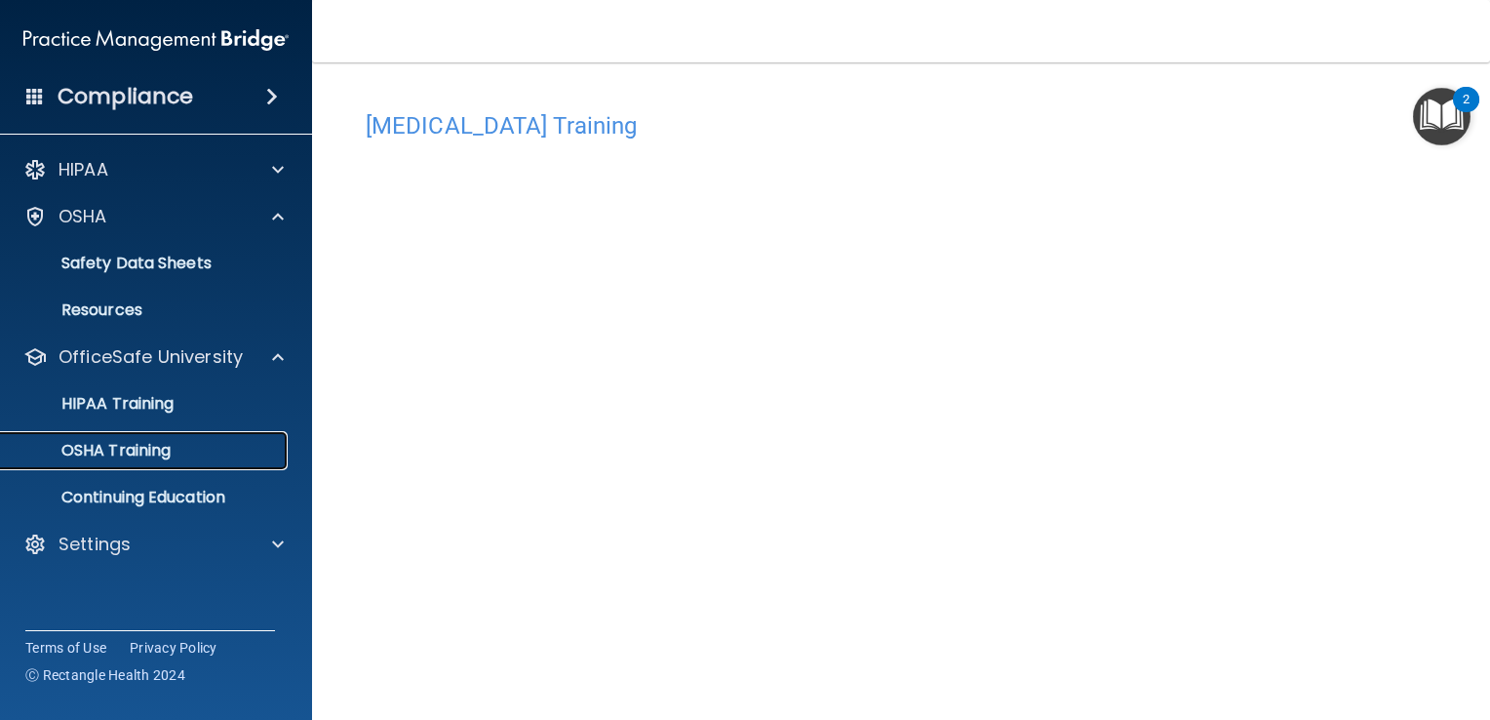
click at [150, 446] on p "OSHA Training" at bounding box center [92, 451] width 158 height 20
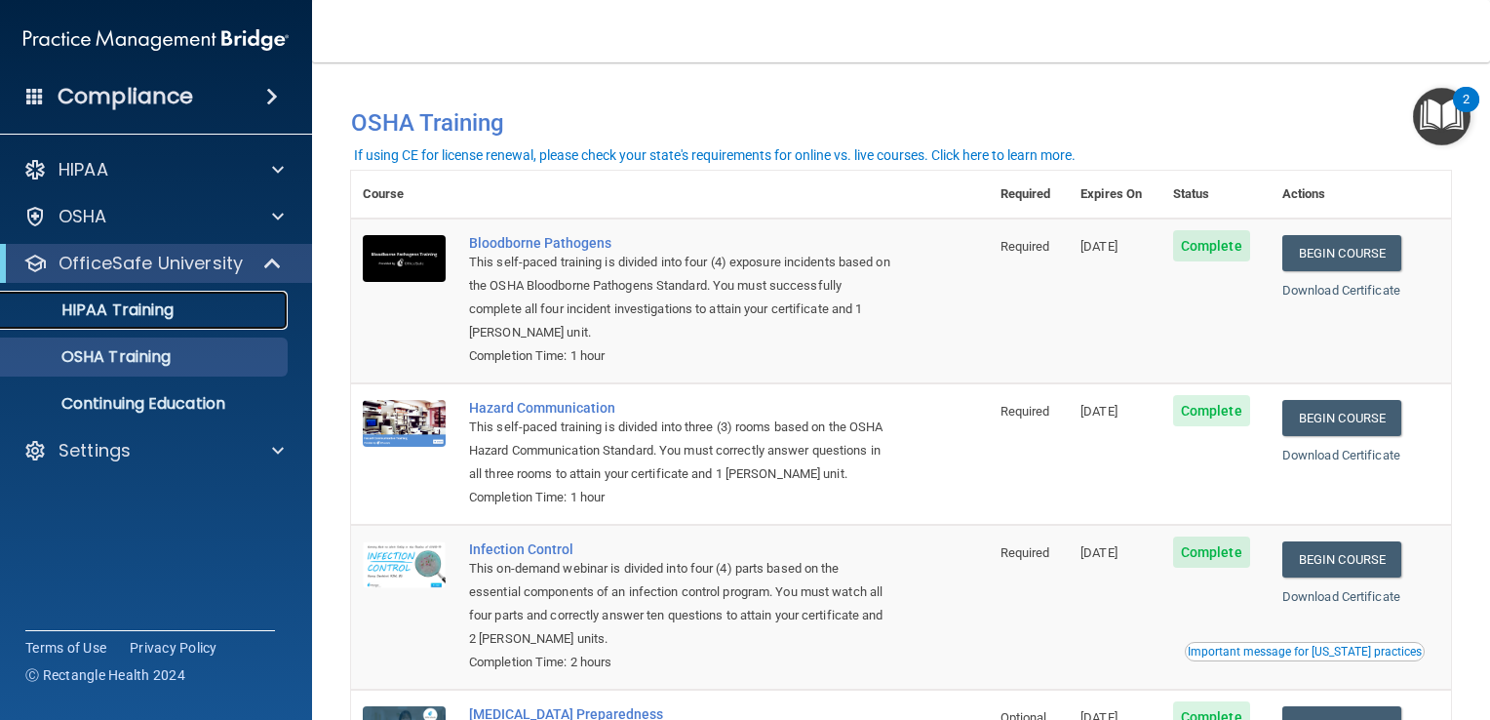
click at [177, 304] on div "HIPAA Training" at bounding box center [146, 310] width 266 height 20
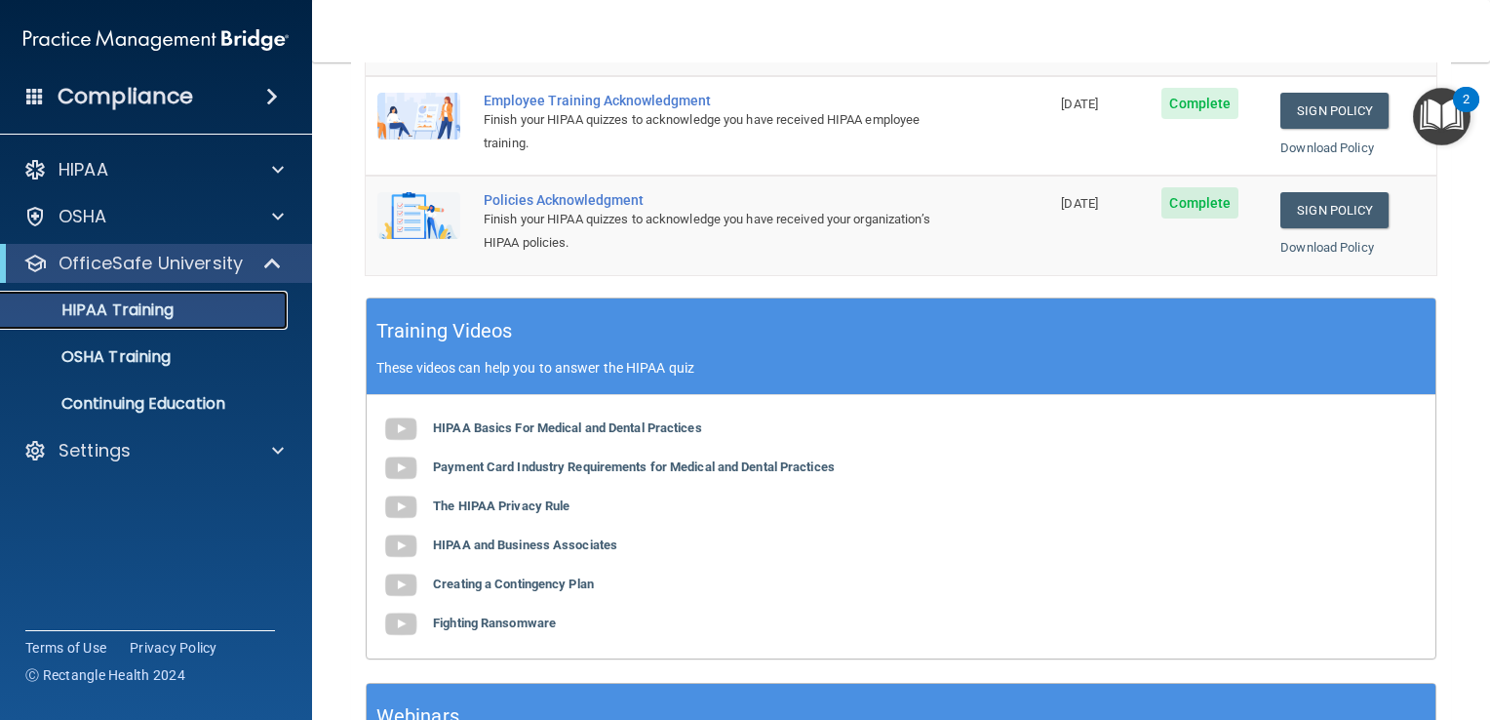
scroll to position [564, 0]
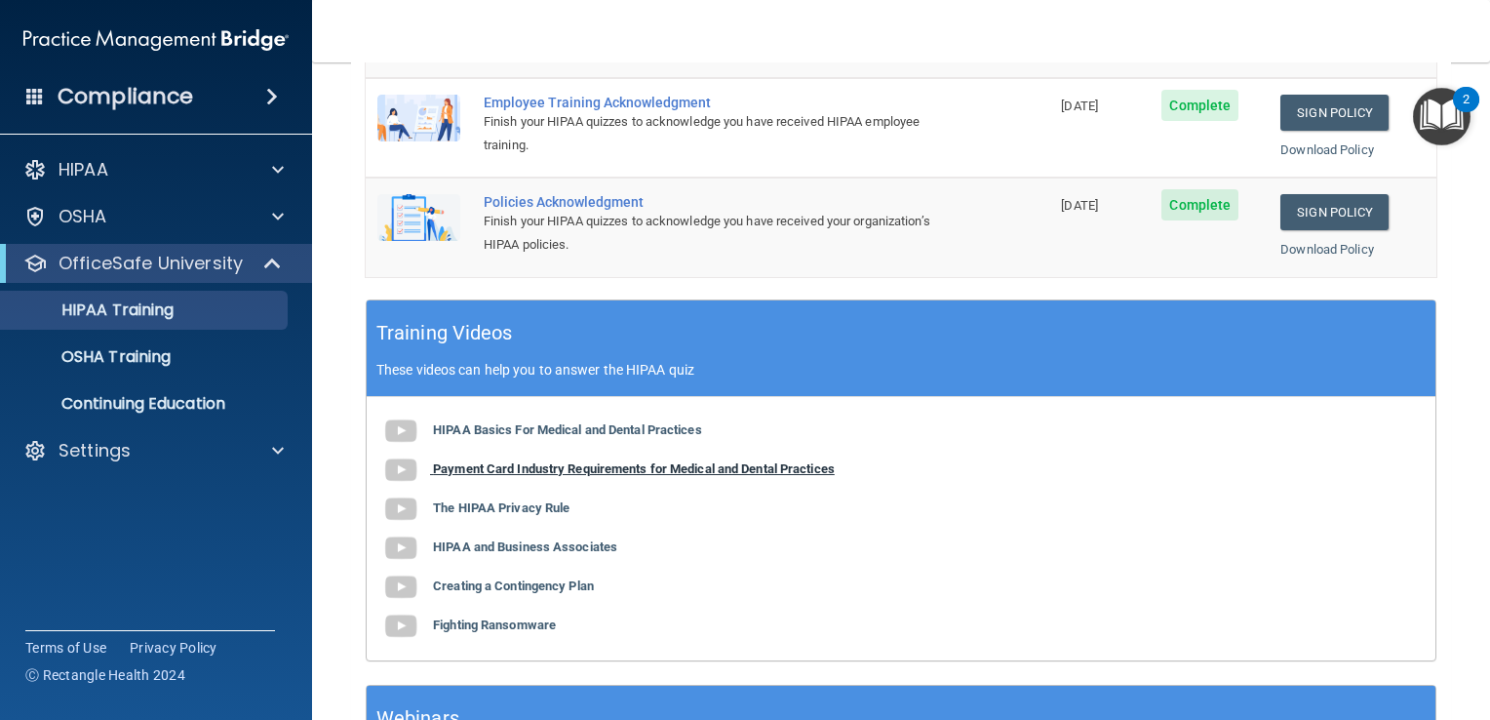
click at [705, 463] on b "Payment Card Industry Requirements for Medical and Dental Practices" at bounding box center [634, 468] width 402 height 15
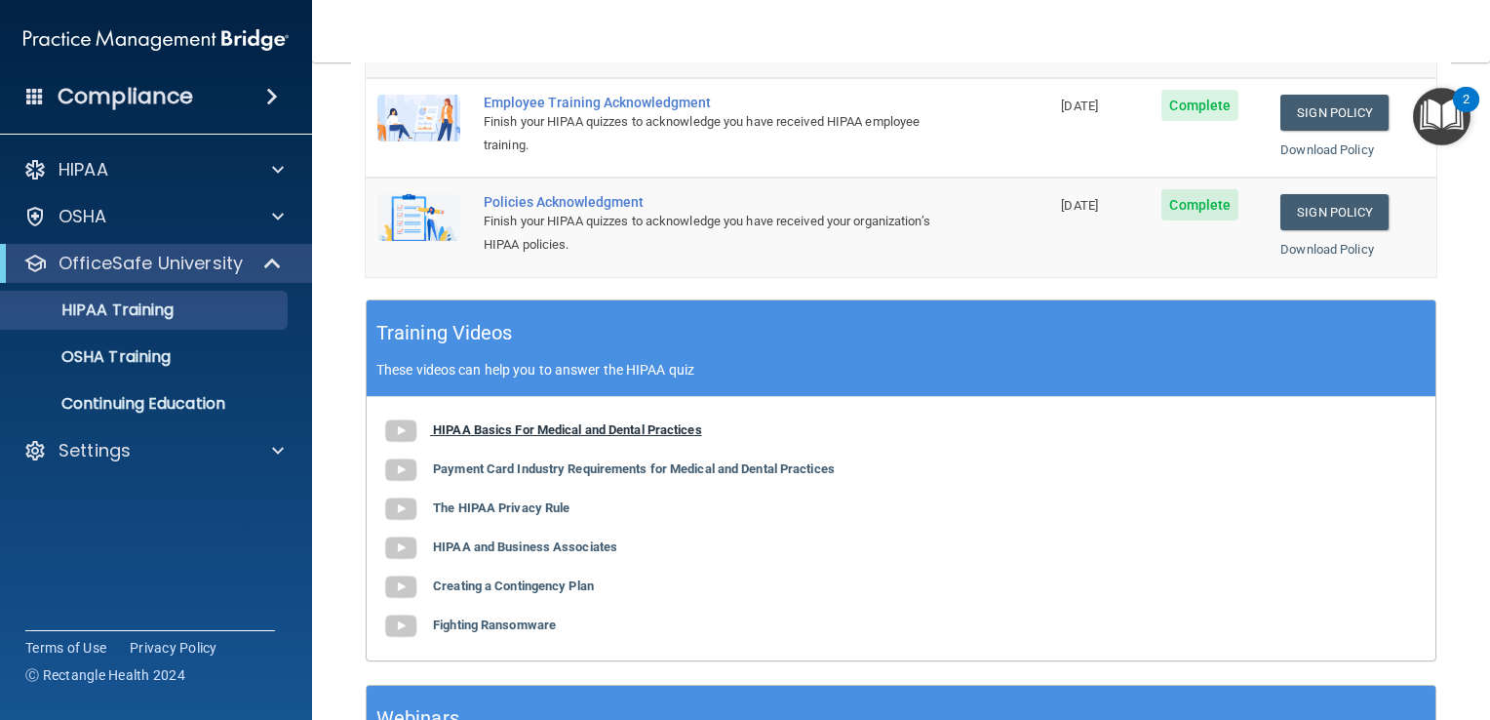
click at [596, 422] on b "HIPAA Basics For Medical and Dental Practices" at bounding box center [567, 429] width 269 height 15
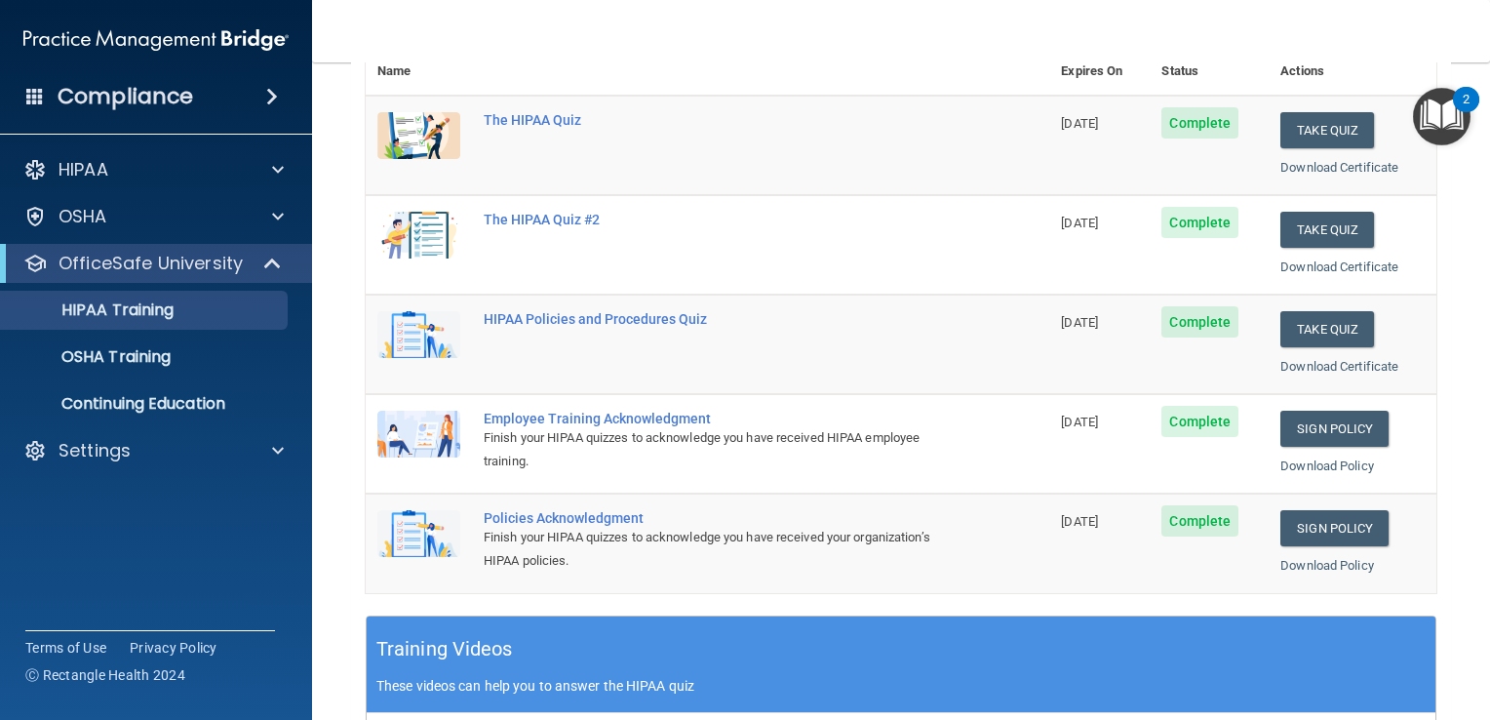
scroll to position [233, 0]
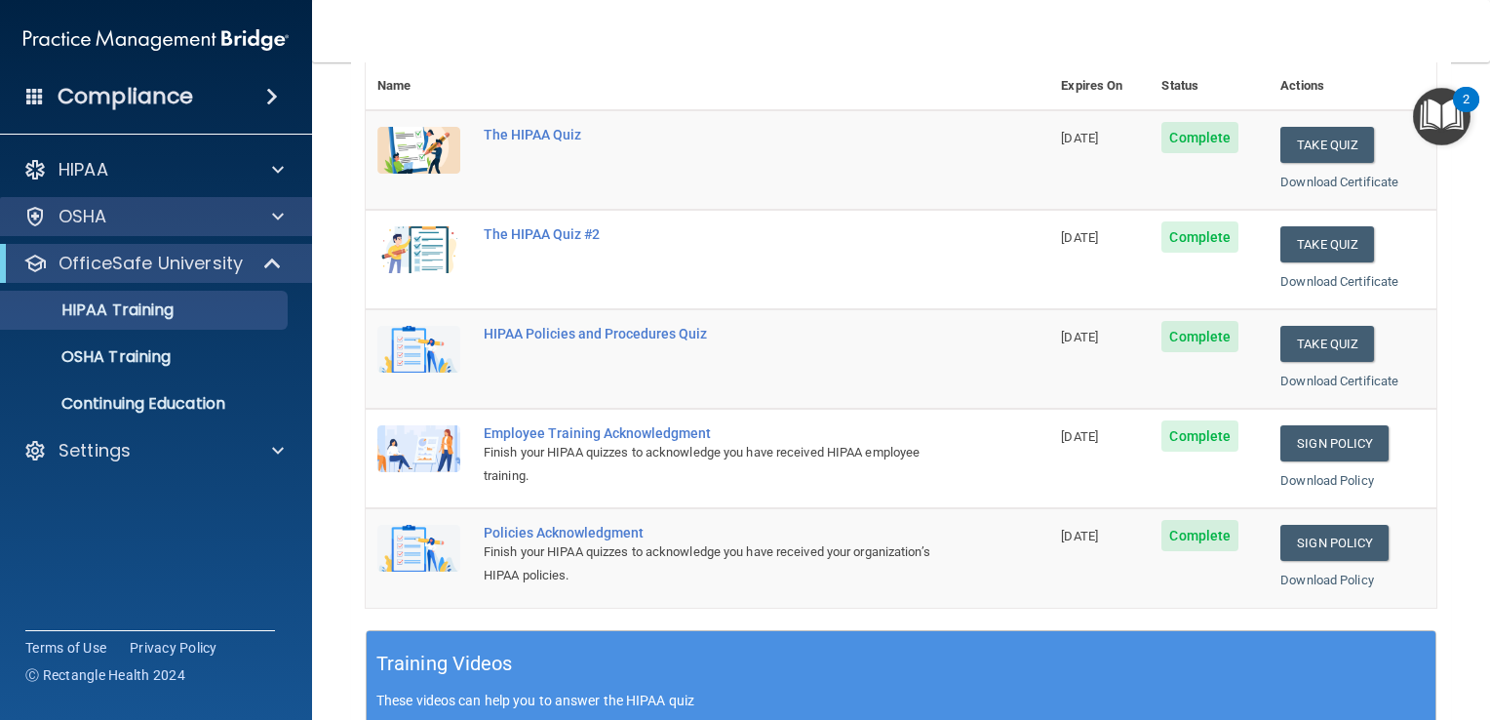
drag, startPoint x: 201, startPoint y: 202, endPoint x: 177, endPoint y: 228, distance: 35.2
drag, startPoint x: 177, startPoint y: 228, endPoint x: 128, endPoint y: 317, distance: 101.7
click at [128, 317] on p "HIPAA Training" at bounding box center [93, 310] width 161 height 20
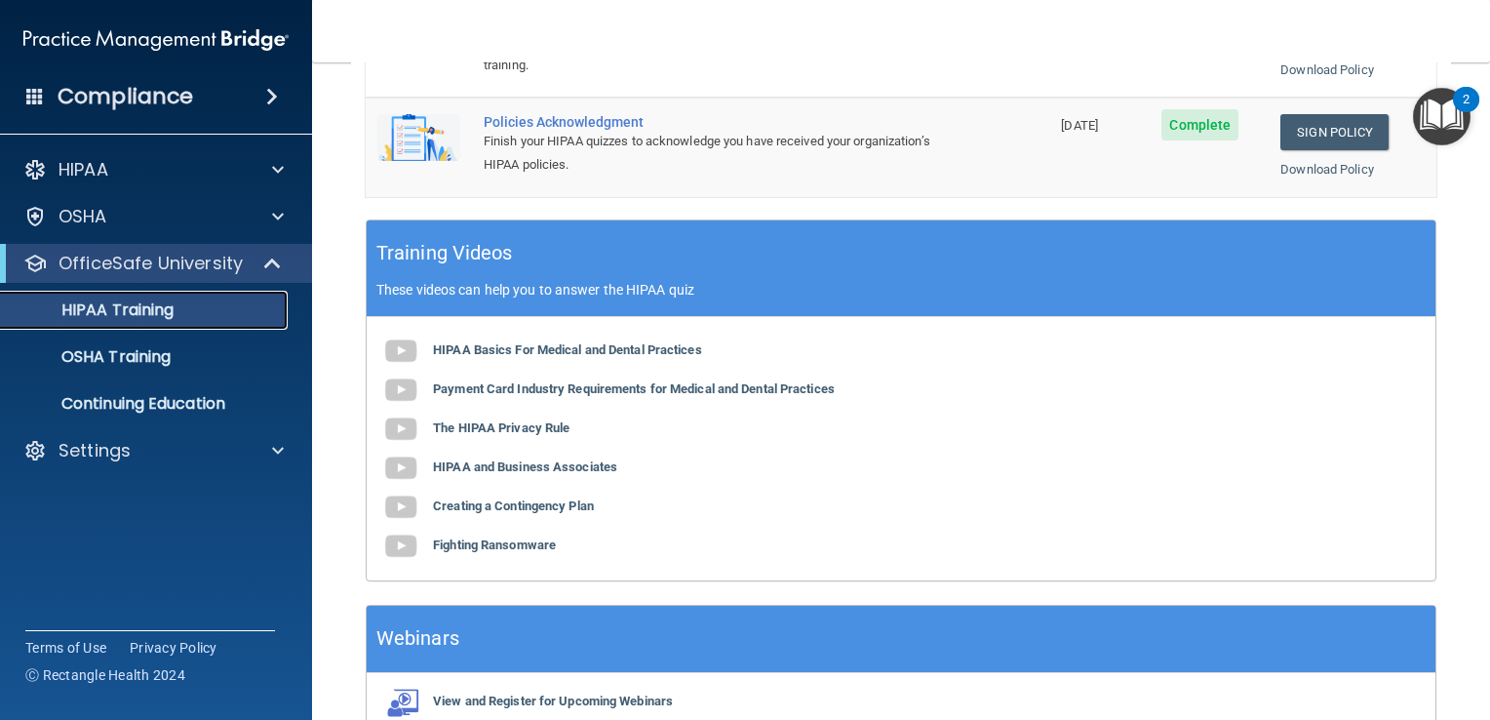
scroll to position [744, 0]
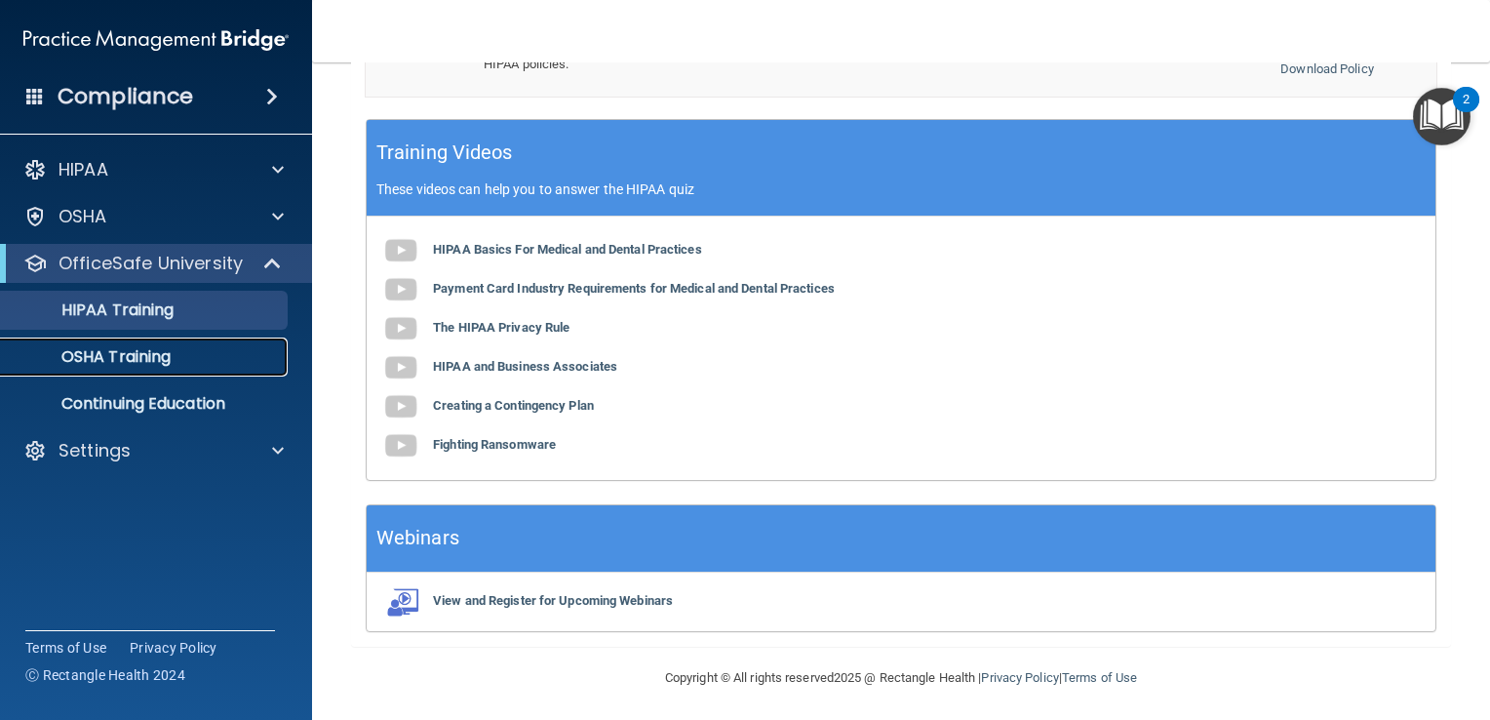
click at [183, 349] on div "OSHA Training" at bounding box center [146, 357] width 266 height 20
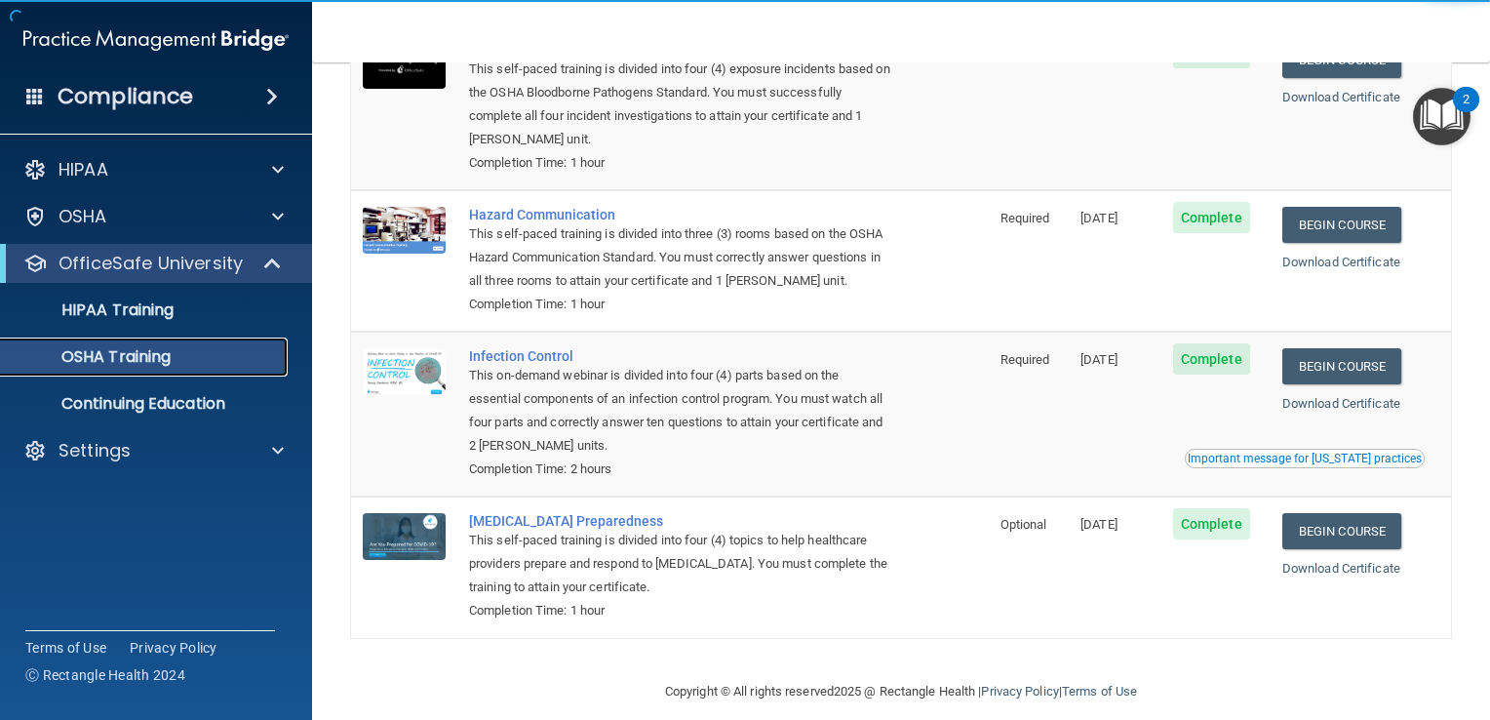
scroll to position [194, 0]
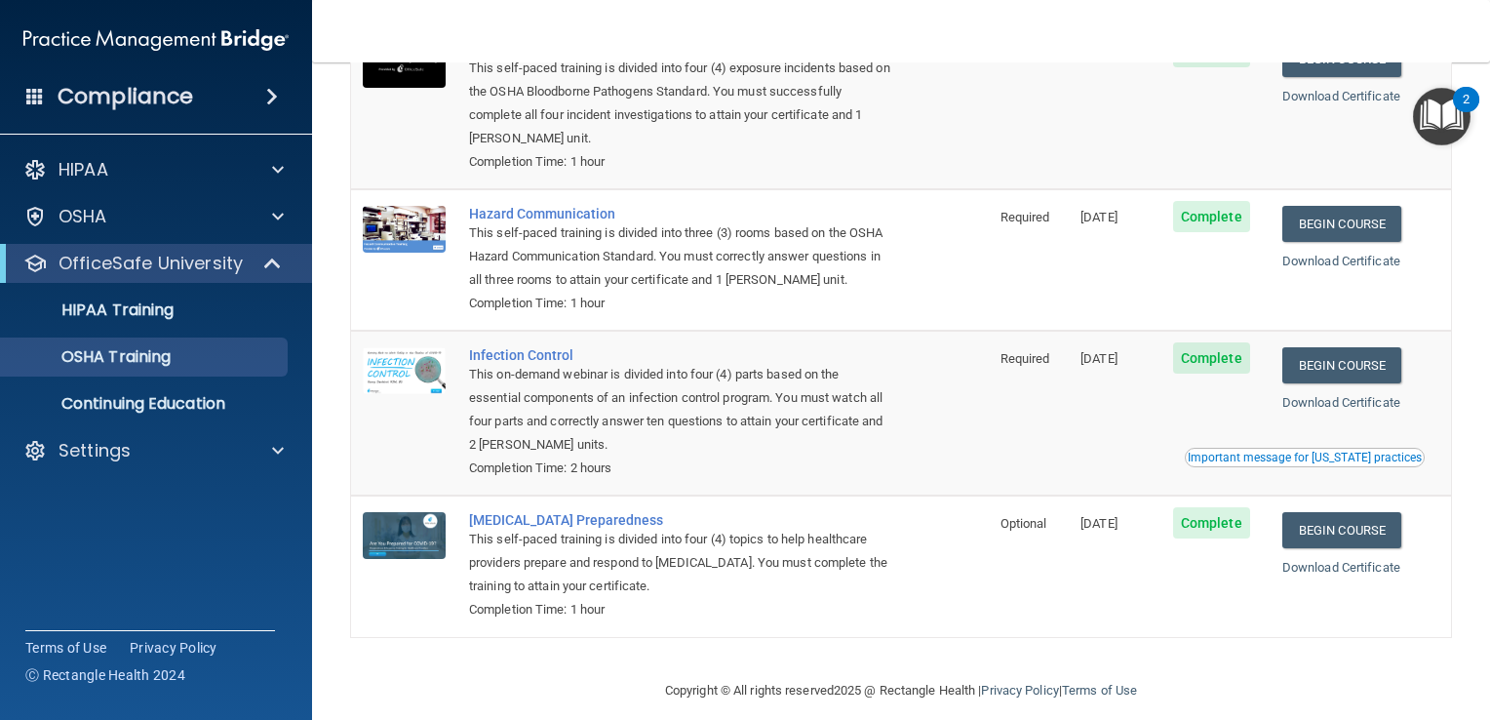
click at [1264, 454] on div "Important message for [US_STATE] practices" at bounding box center [1305, 458] width 234 height 12
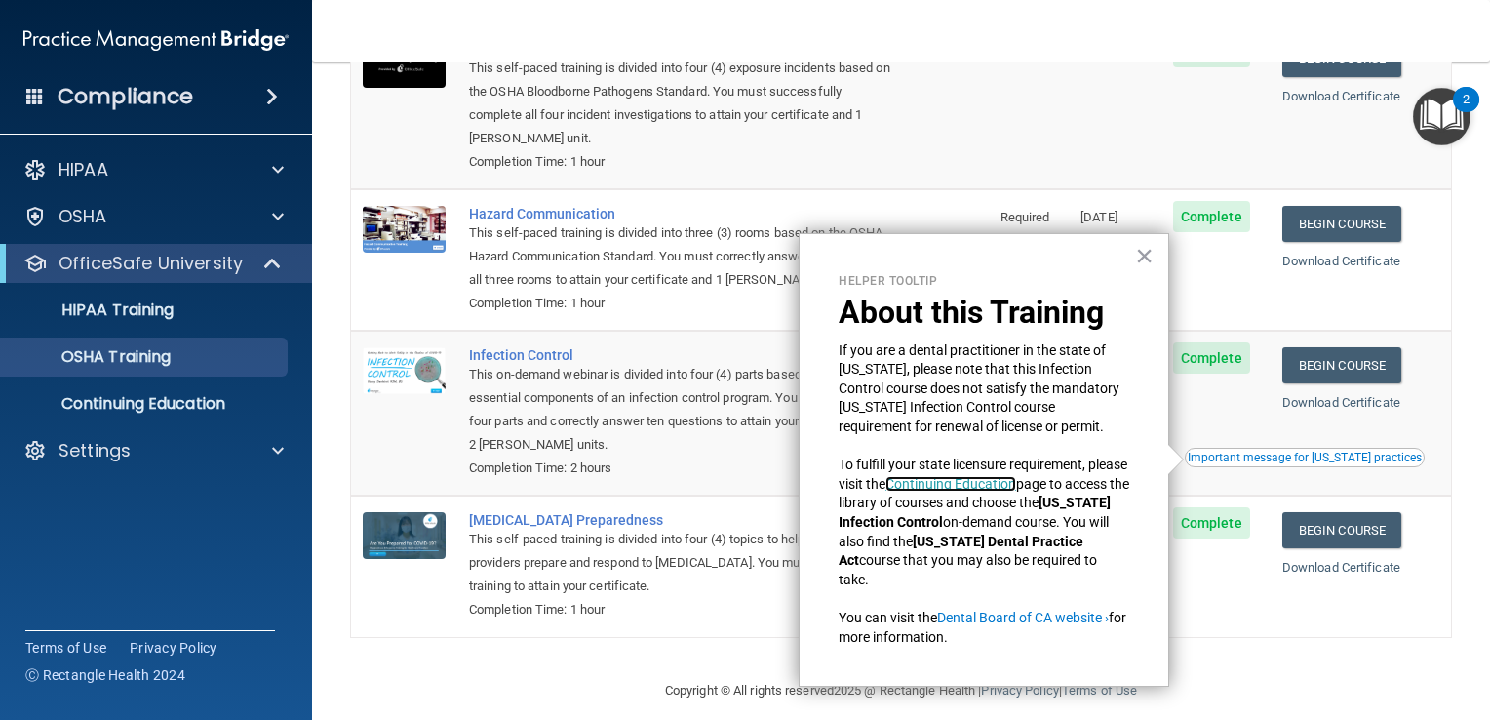
click at [995, 482] on link "Continuing Education" at bounding box center [950, 484] width 131 height 16
